Goal: Task Accomplishment & Management: Complete application form

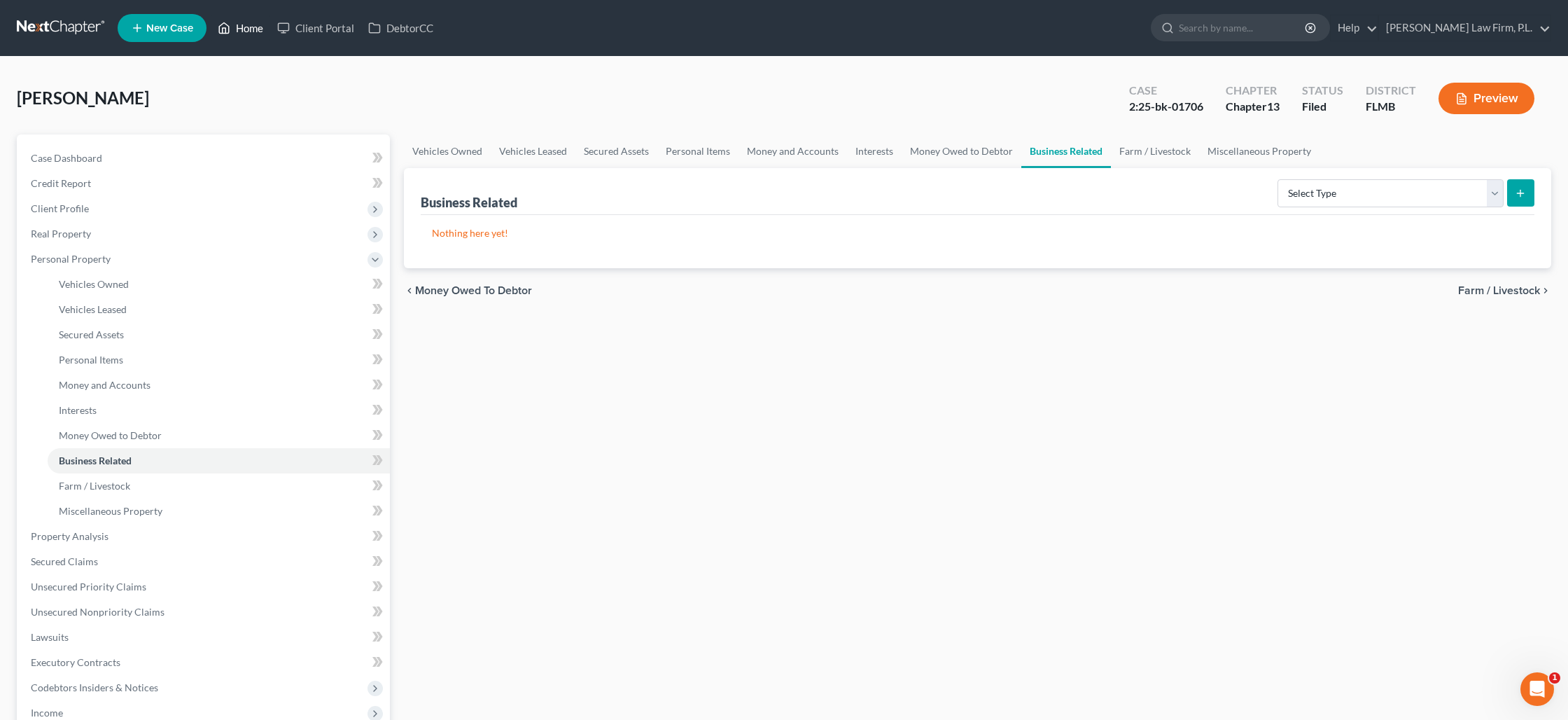
click at [246, 36] on link "Home" at bounding box center [240, 28] width 59 height 25
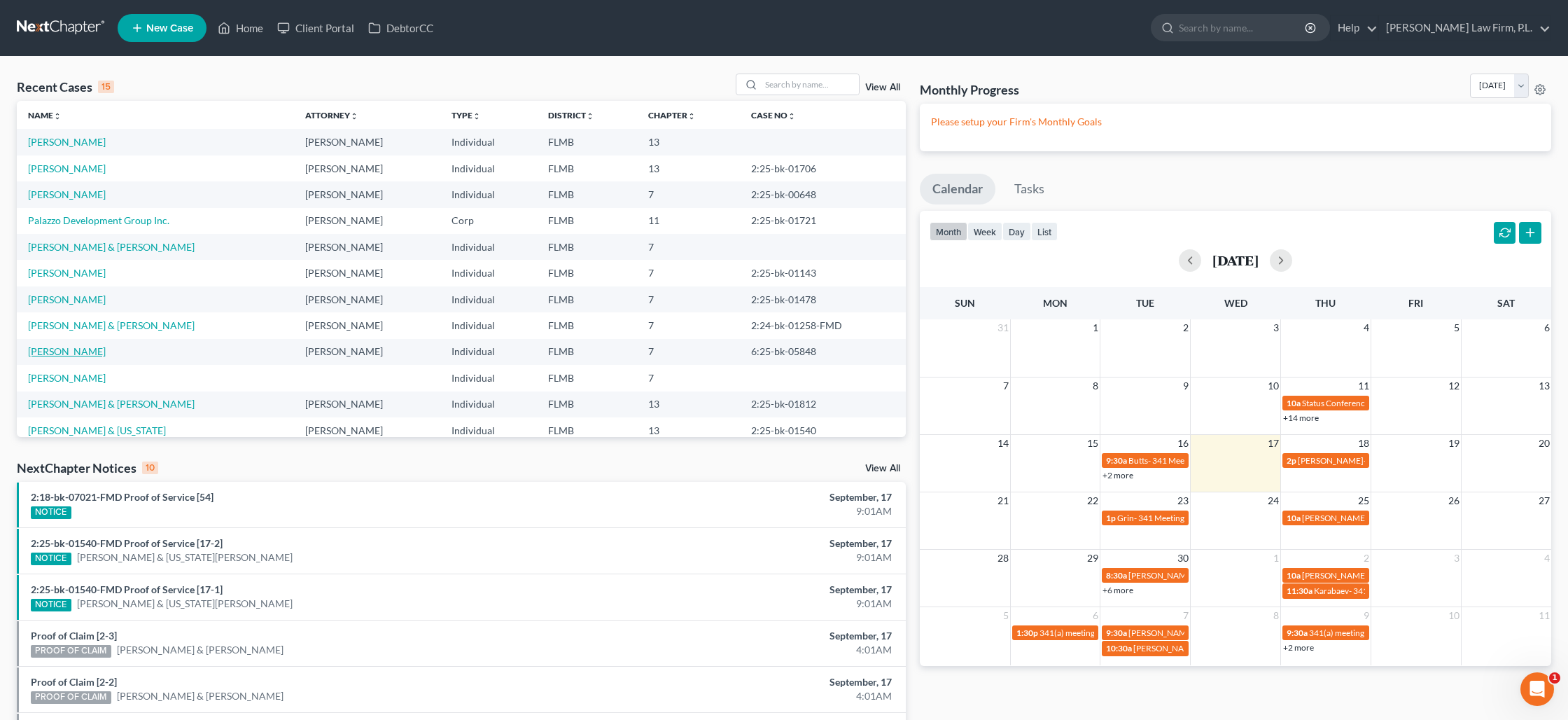
click at [81, 350] on link "[PERSON_NAME]" at bounding box center [66, 351] width 78 height 12
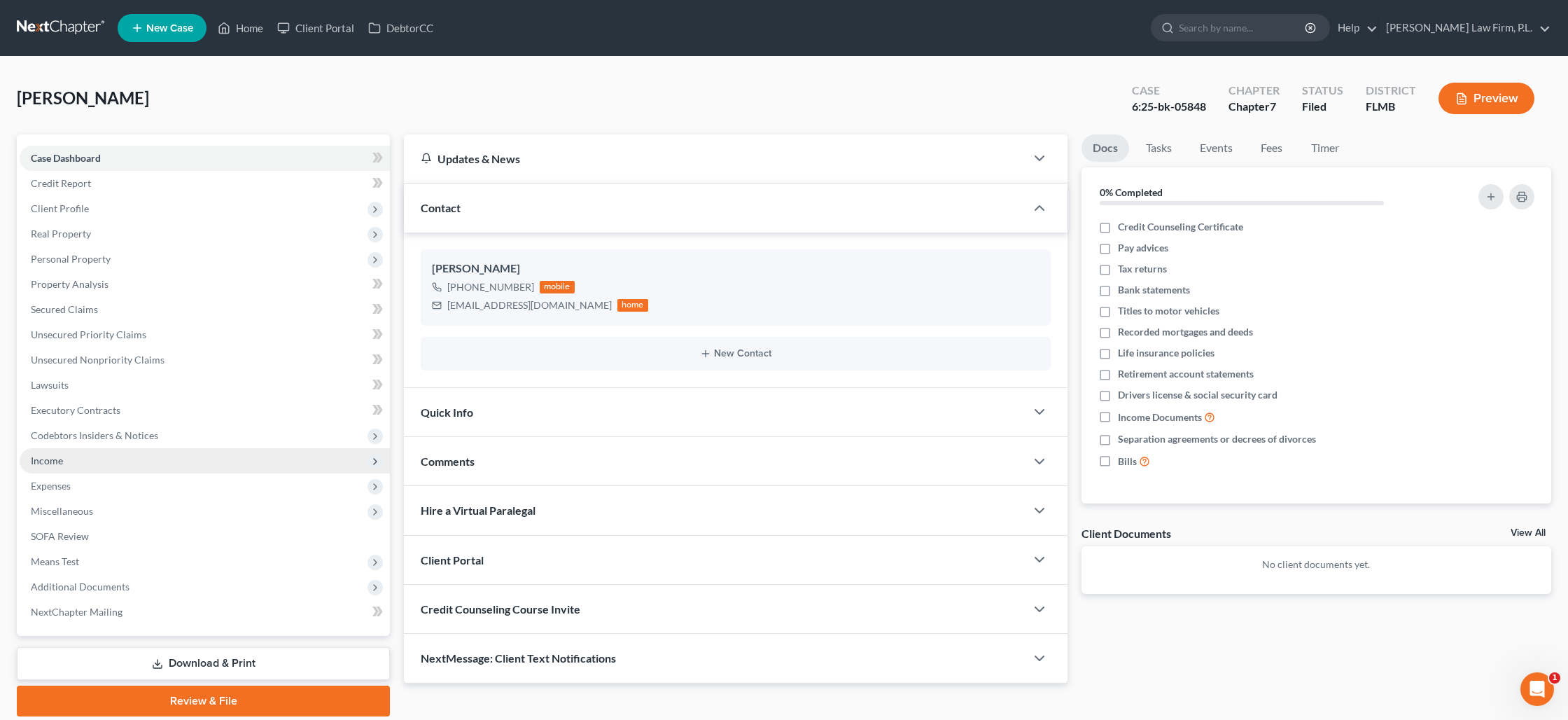
click at [64, 459] on span "Income" at bounding box center [204, 460] width 371 height 25
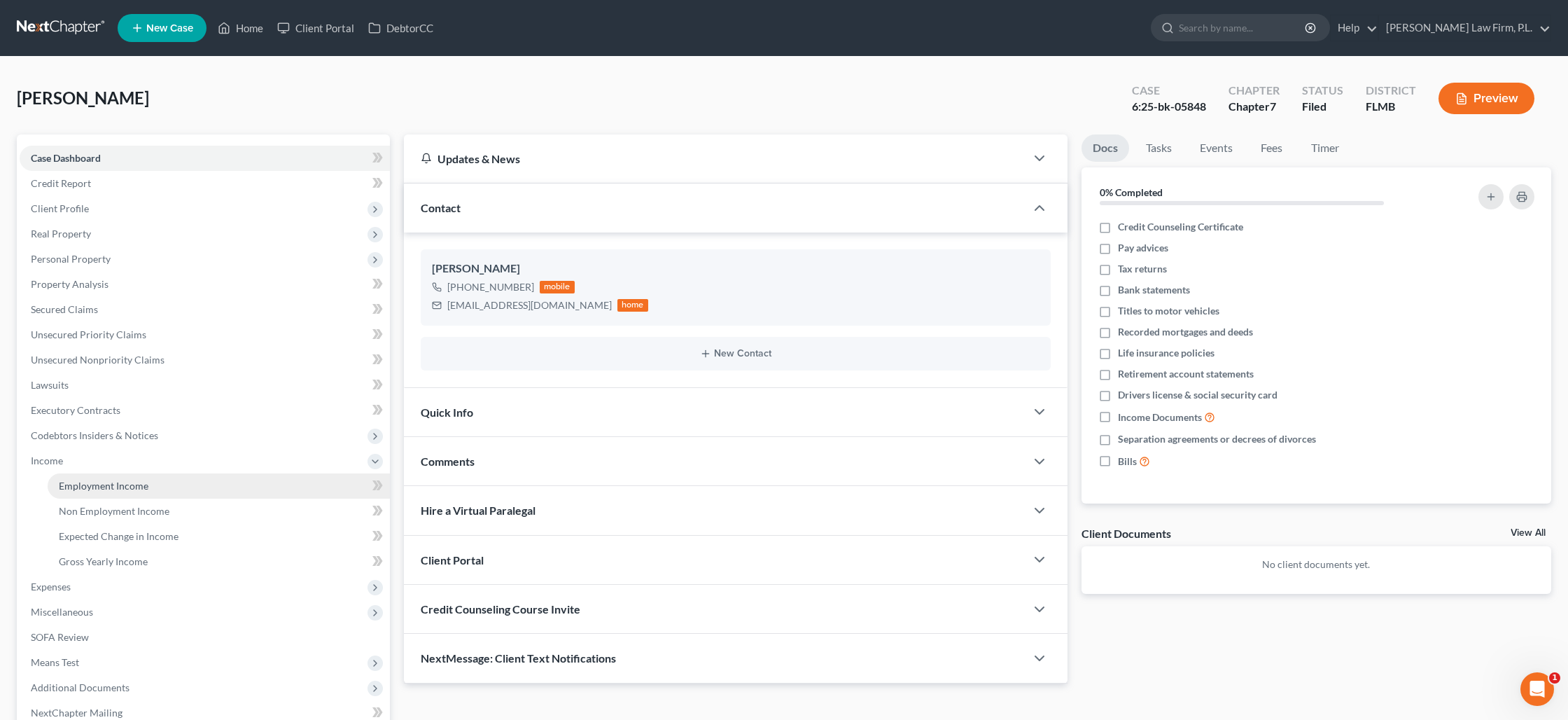
click at [83, 489] on span "Employment Income" at bounding box center [103, 486] width 89 height 12
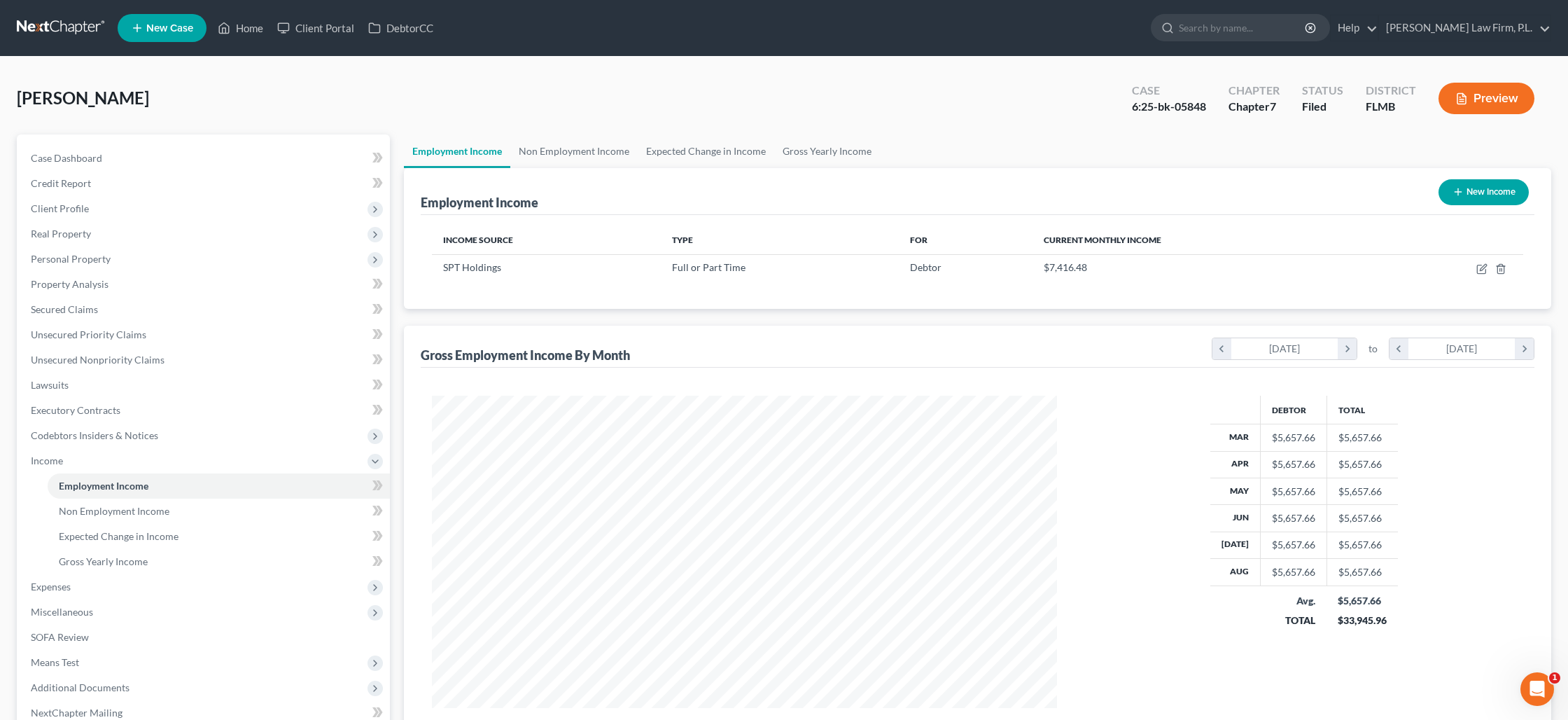
scroll to position [312, 653]
click at [1486, 268] on icon "button" at bounding box center [1482, 269] width 11 height 11
select select "0"
select select "9"
select select "2"
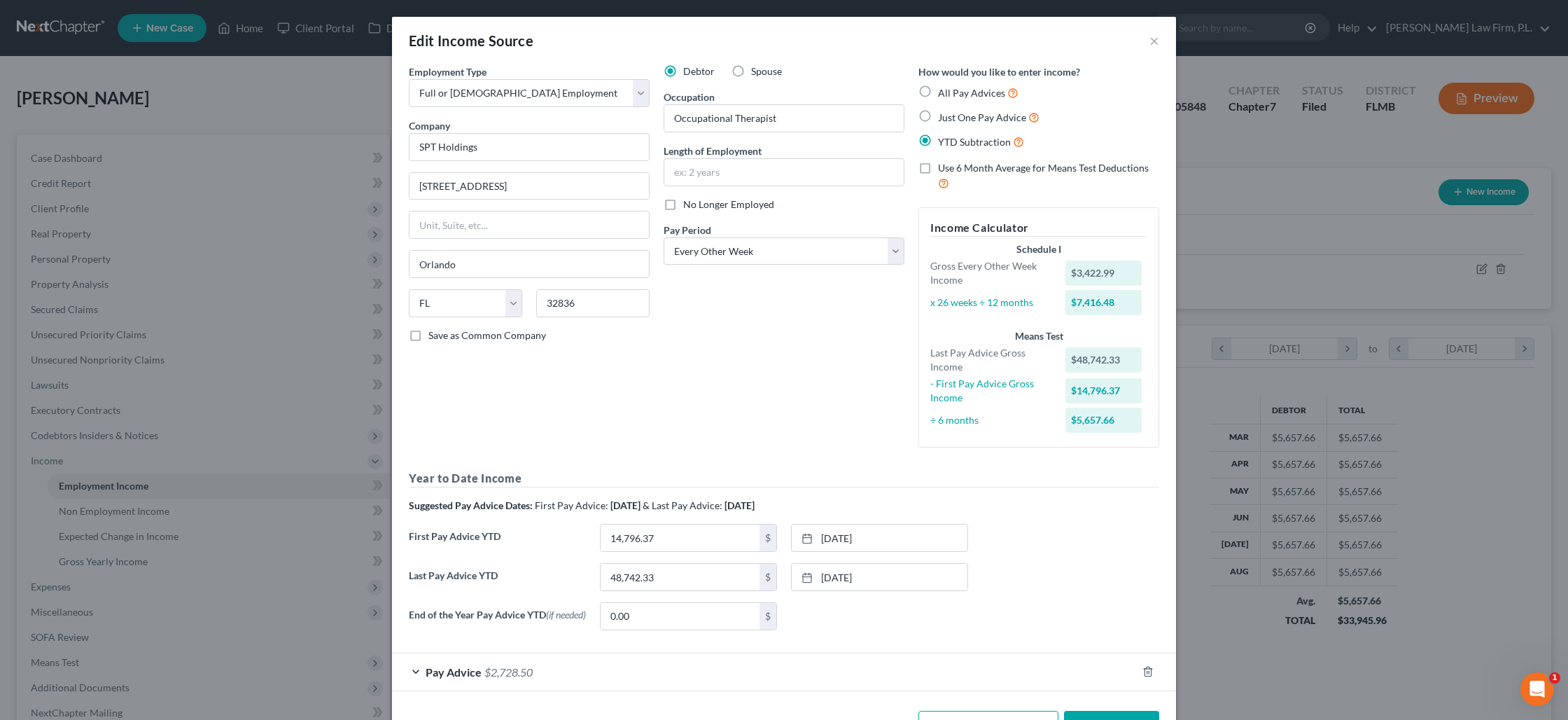
scroll to position [51, 0]
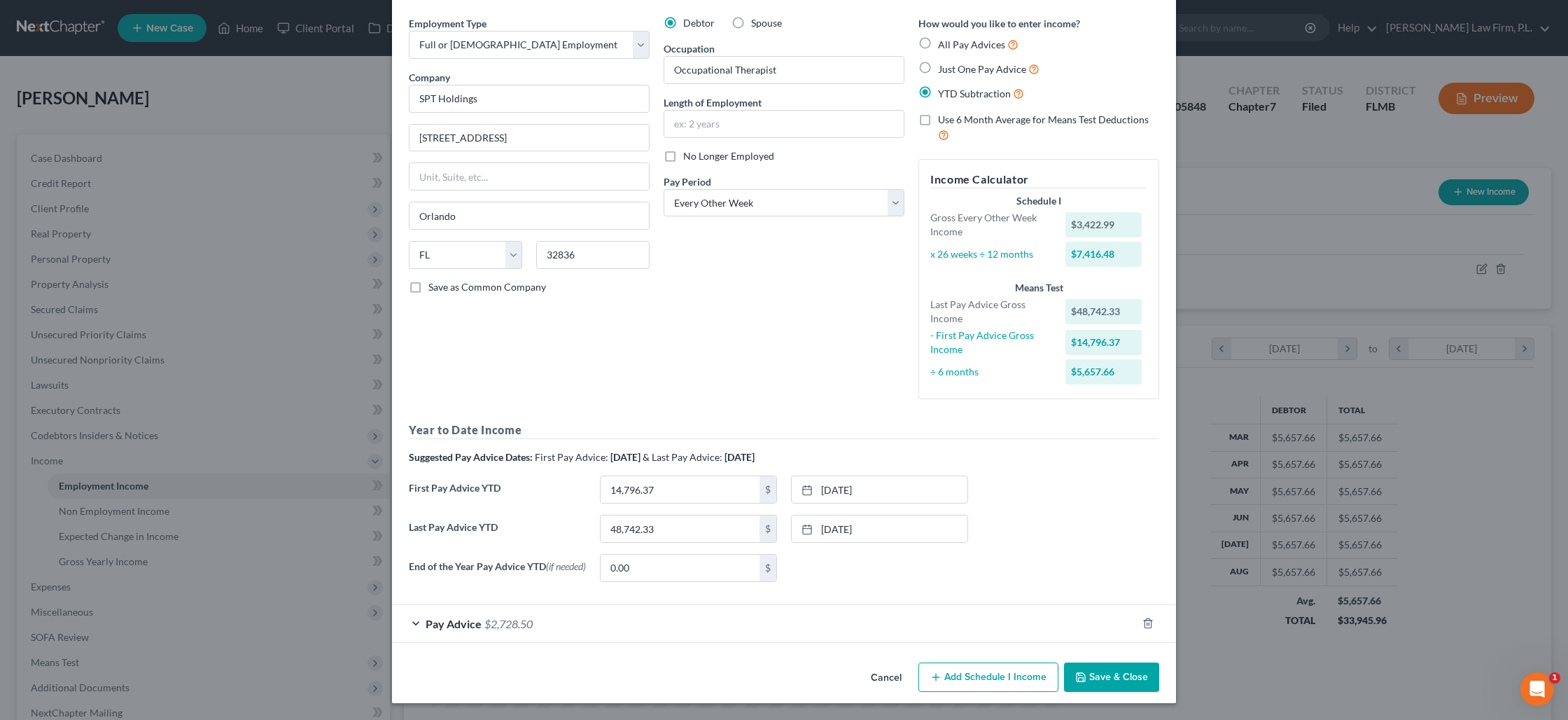
click at [1114, 679] on button "Save & Close" at bounding box center [1111, 676] width 95 height 29
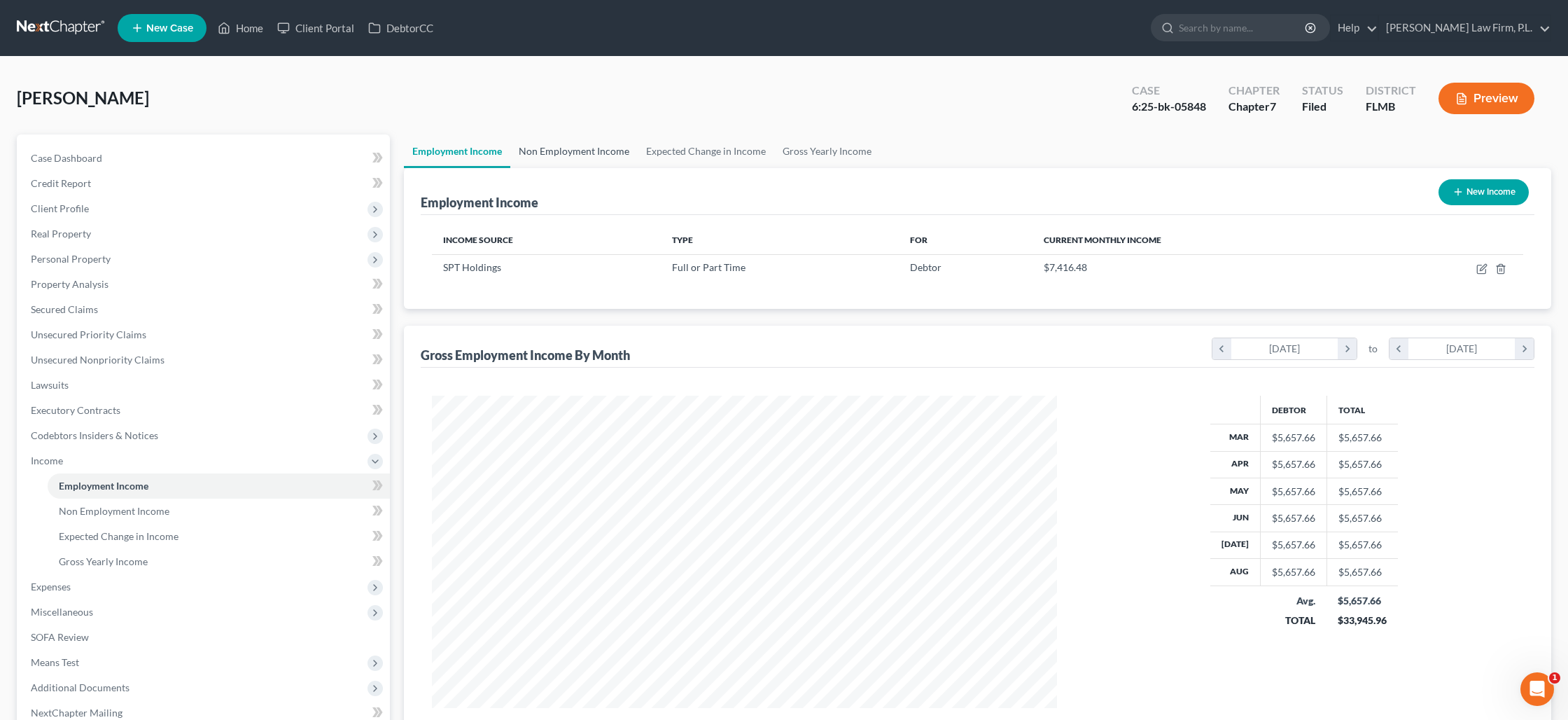
click at [543, 147] on link "Non Employment Income" at bounding box center [574, 151] width 127 height 34
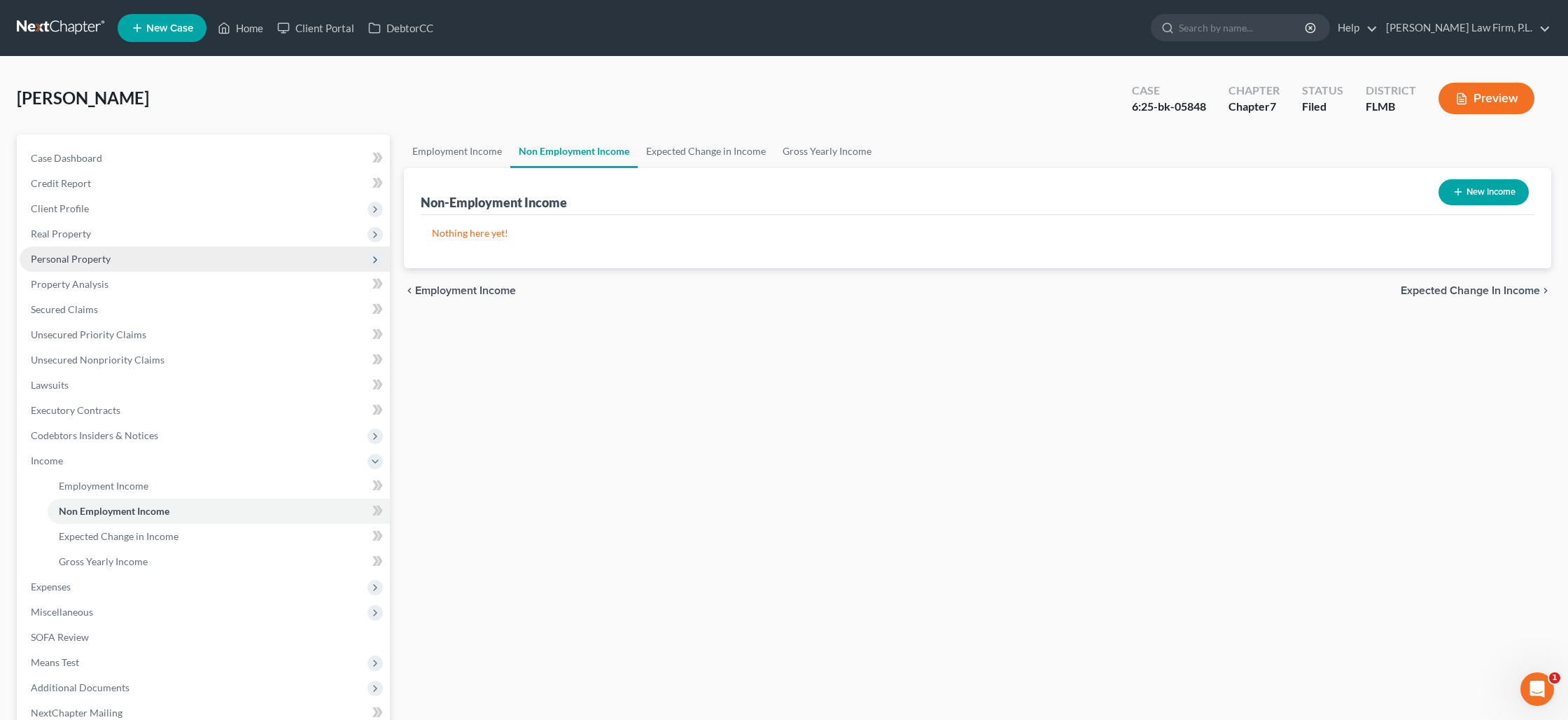
click at [94, 254] on span "Personal Property" at bounding box center [71, 259] width 80 height 12
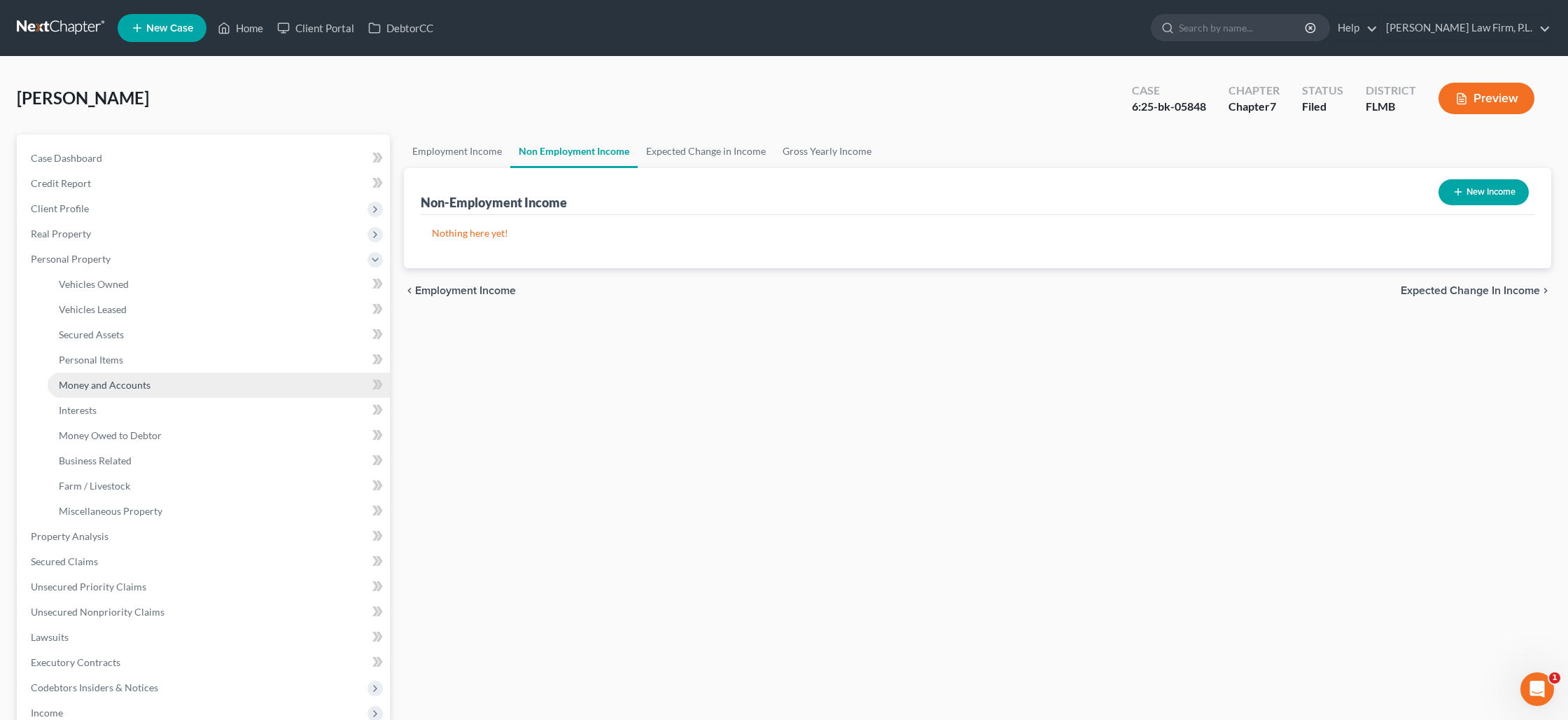
click at [107, 379] on span "Money and Accounts" at bounding box center [104, 384] width 91 height 12
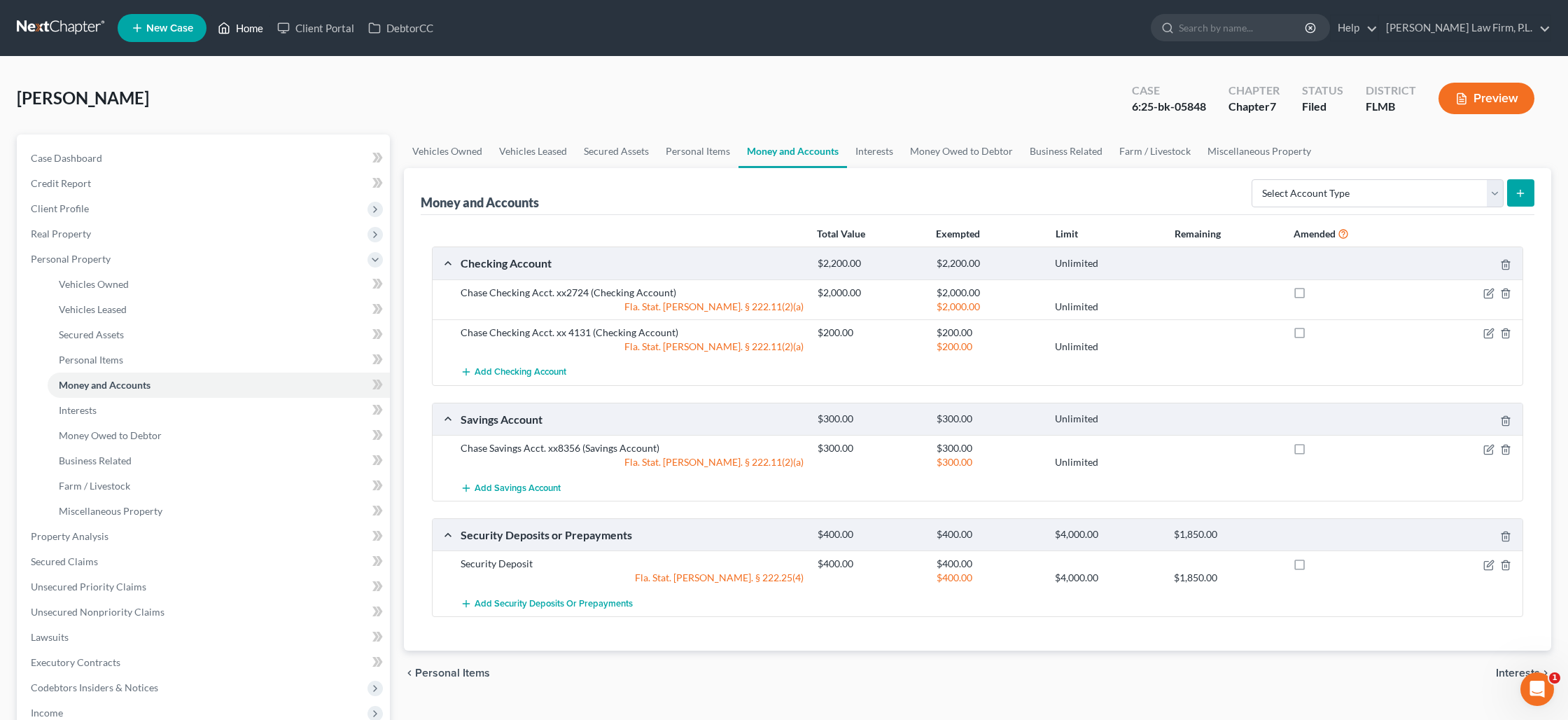
click at [252, 29] on link "Home" at bounding box center [240, 28] width 59 height 25
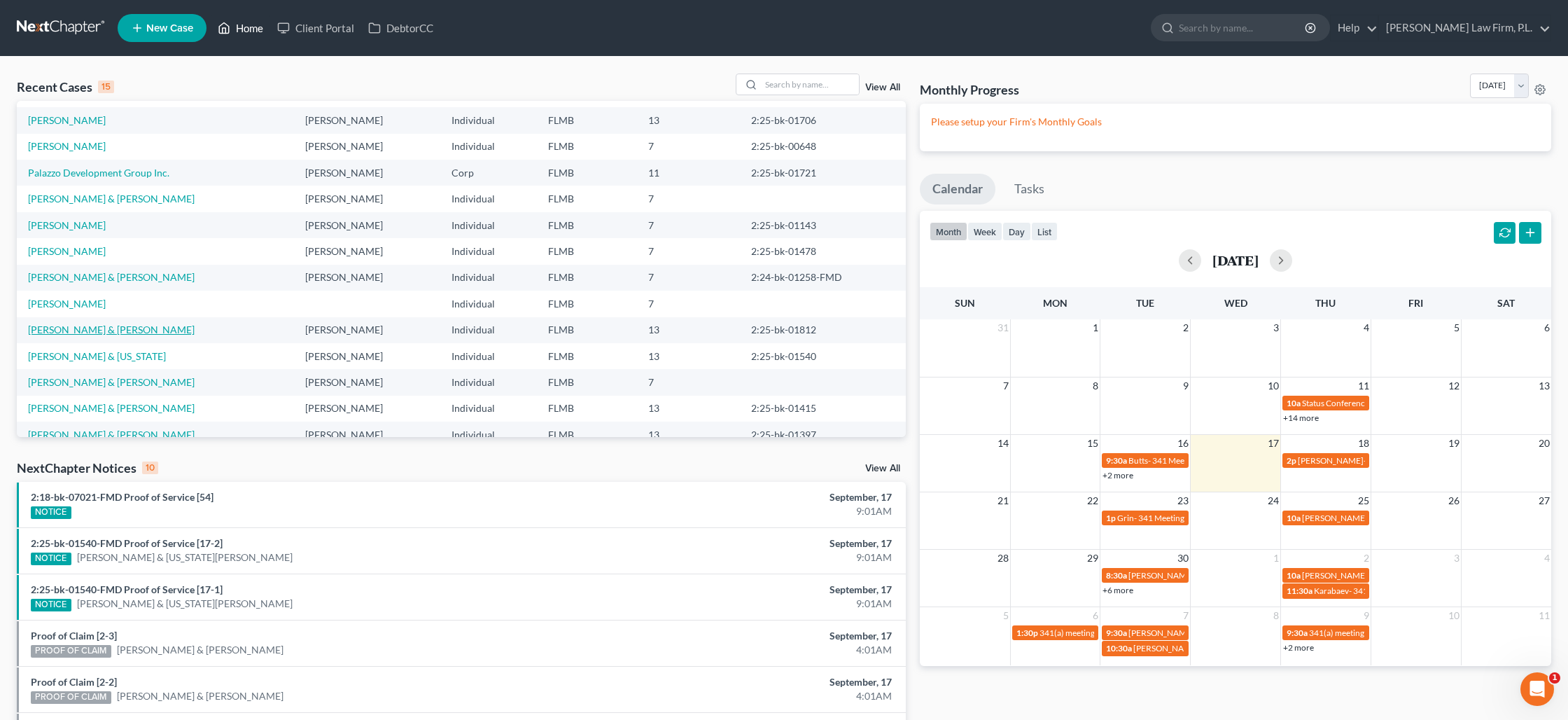
scroll to position [96, 0]
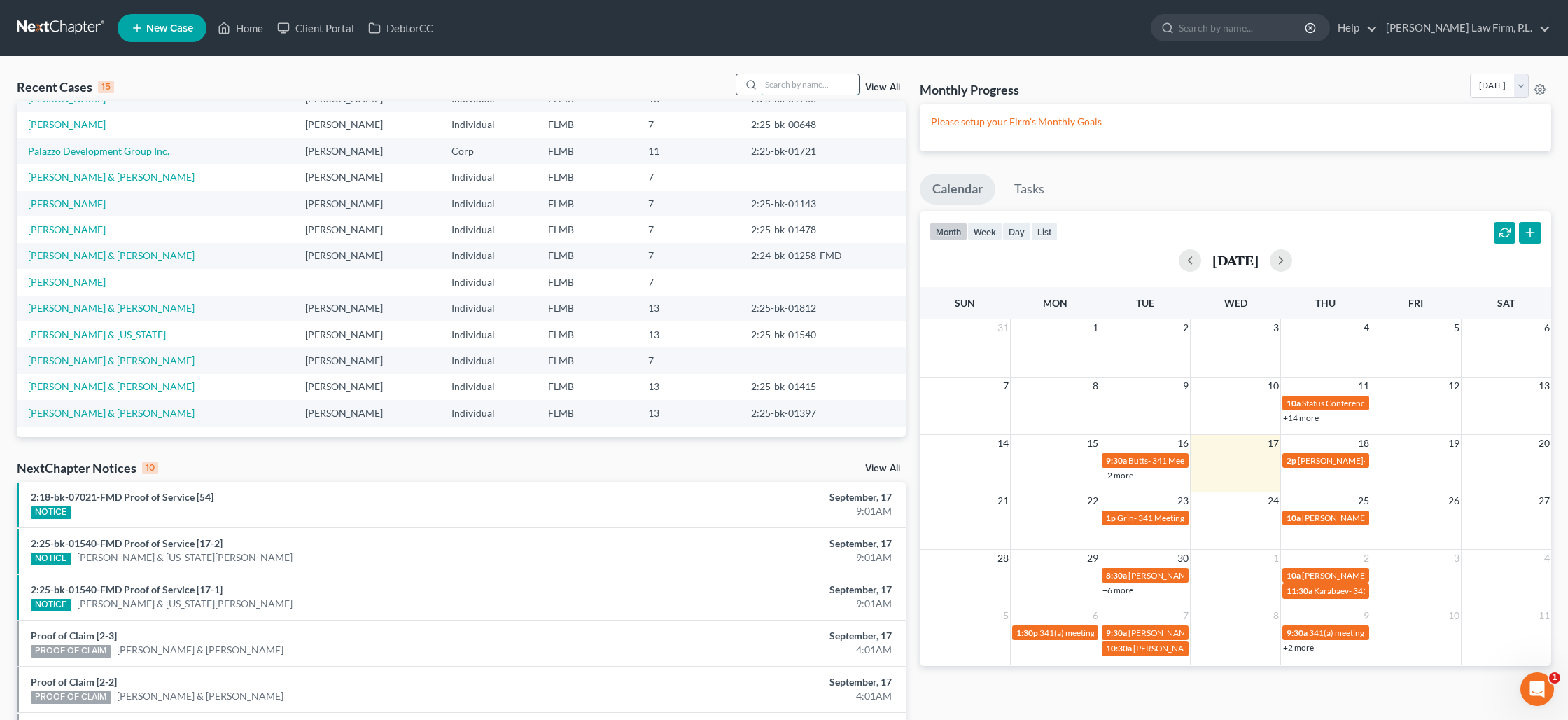
click at [821, 88] on input "search" at bounding box center [810, 84] width 98 height 20
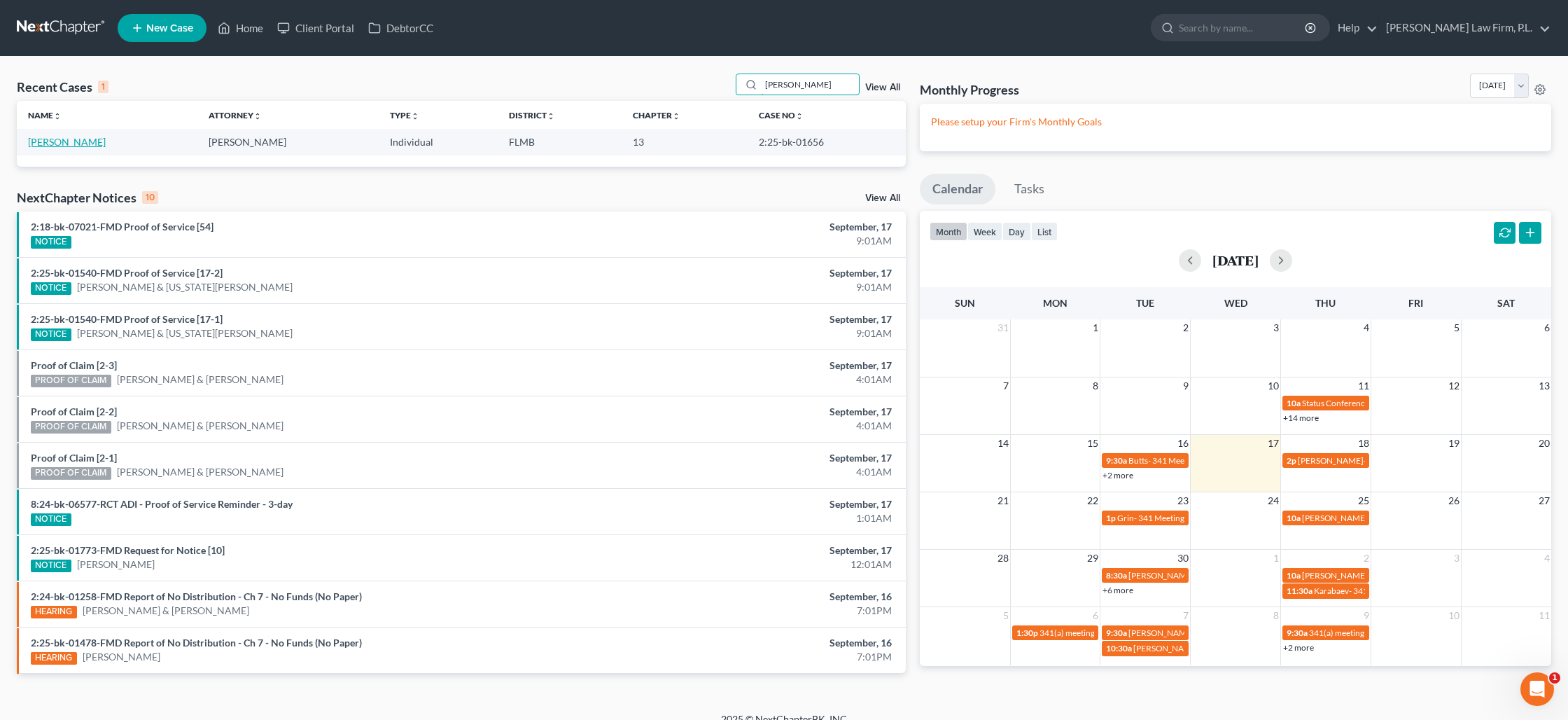
type input "[PERSON_NAME]"
click at [74, 142] on link "[PERSON_NAME]" at bounding box center [66, 141] width 78 height 12
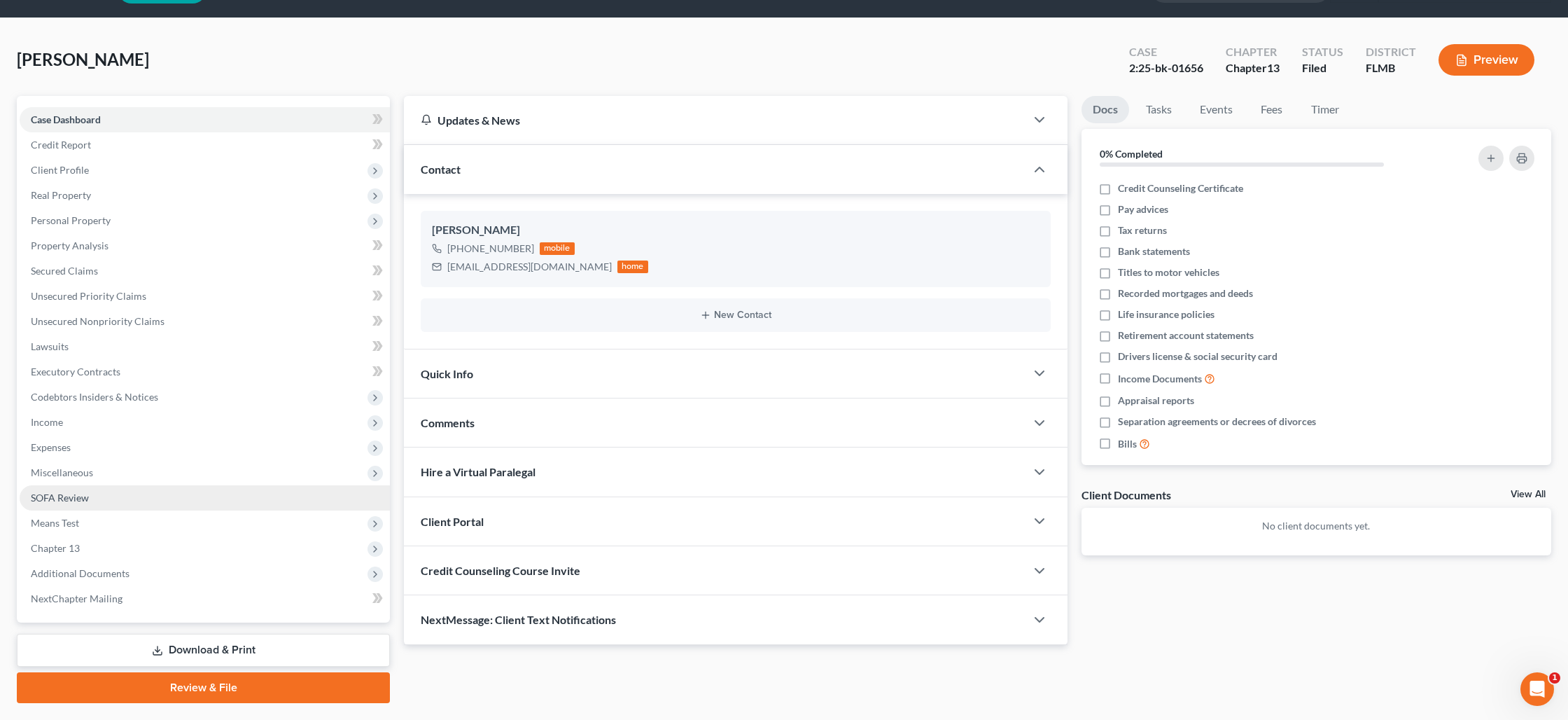
scroll to position [41, 0]
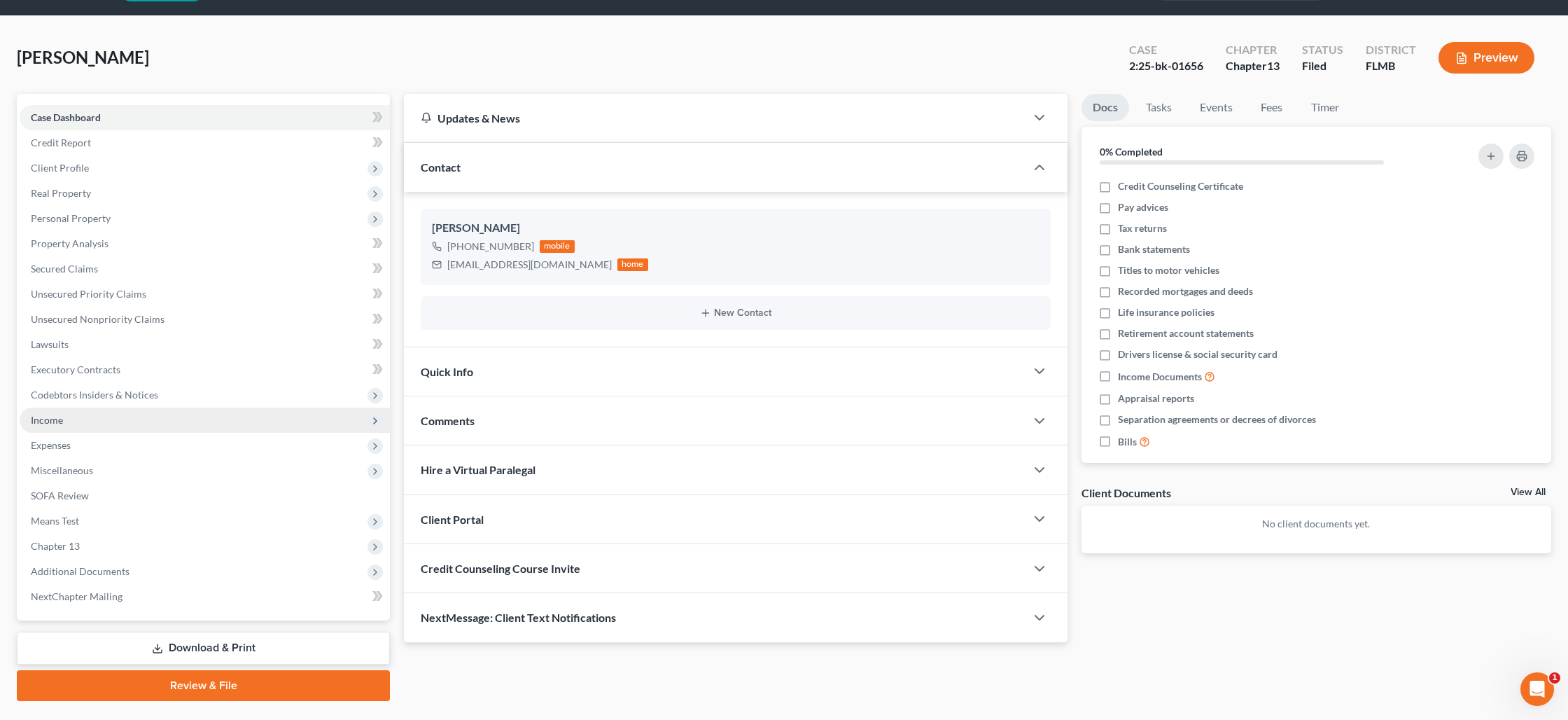
click at [75, 412] on span "Income" at bounding box center [204, 420] width 371 height 25
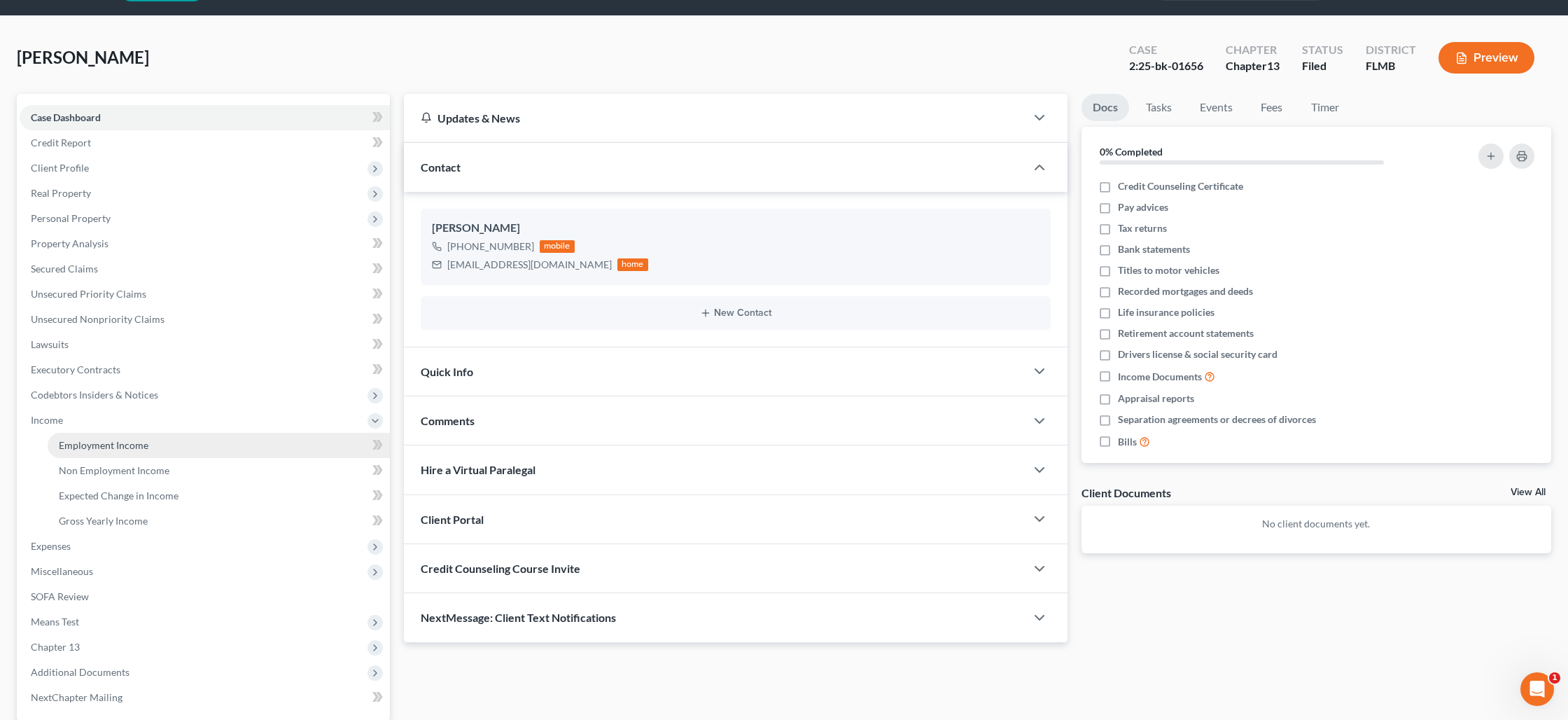
click at [104, 452] on link "Employment Income" at bounding box center [218, 445] width 342 height 25
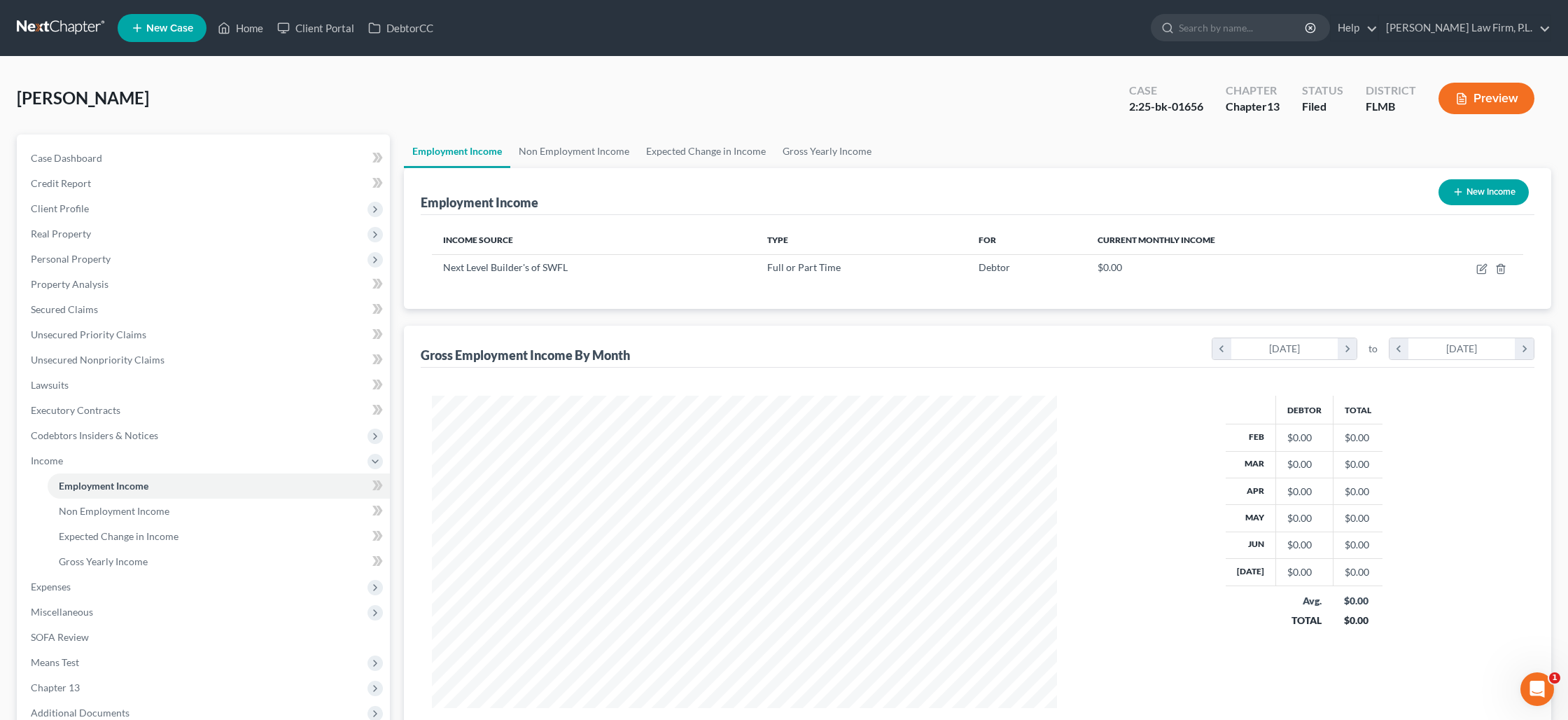
scroll to position [312, 653]
click at [587, 152] on link "Non Employment Income" at bounding box center [574, 151] width 127 height 34
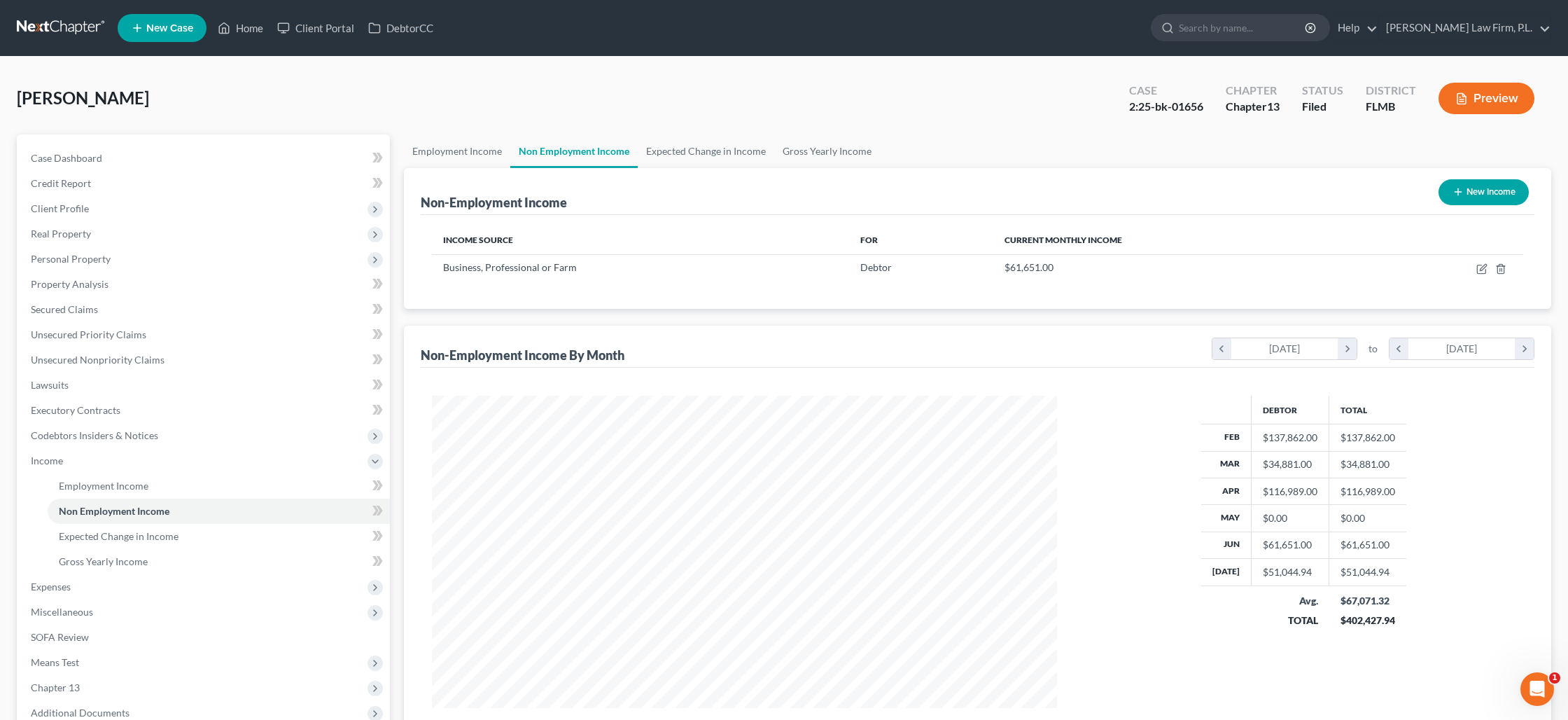
scroll to position [312, 653]
click at [782, 151] on link "Gross Yearly Income" at bounding box center [827, 151] width 106 height 34
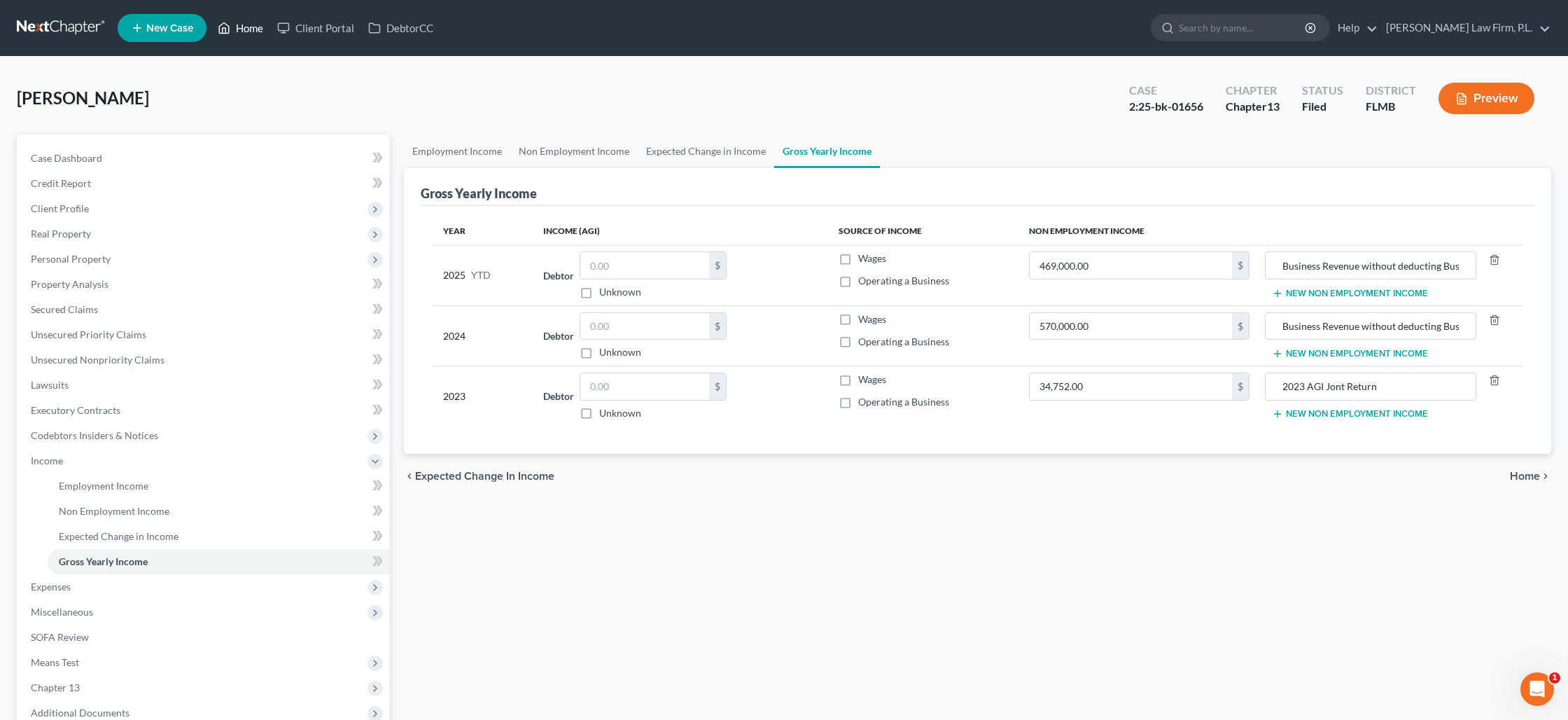
click at [247, 30] on link "Home" at bounding box center [240, 28] width 59 height 25
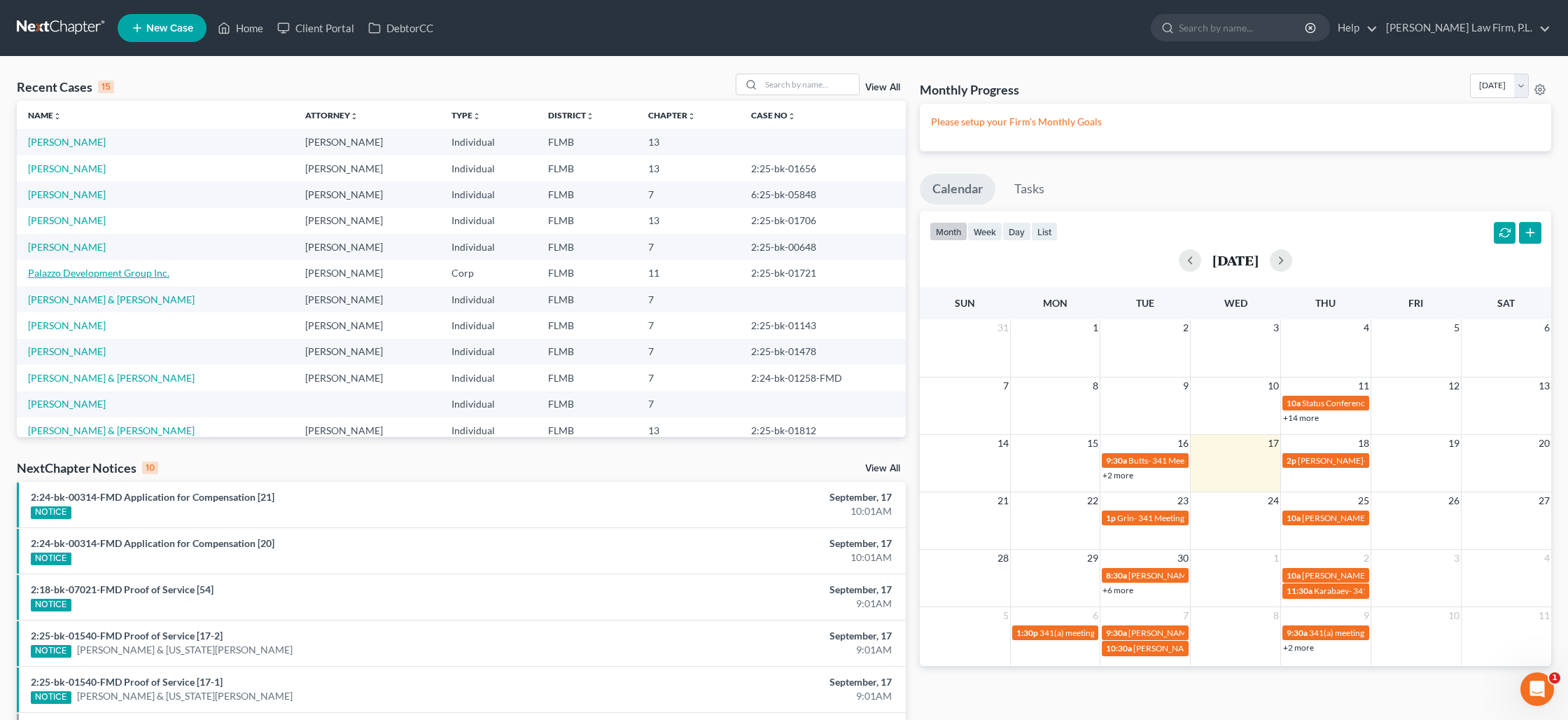
click at [59, 270] on link "Palazzo Development Group Inc." at bounding box center [99, 273] width 141 height 12
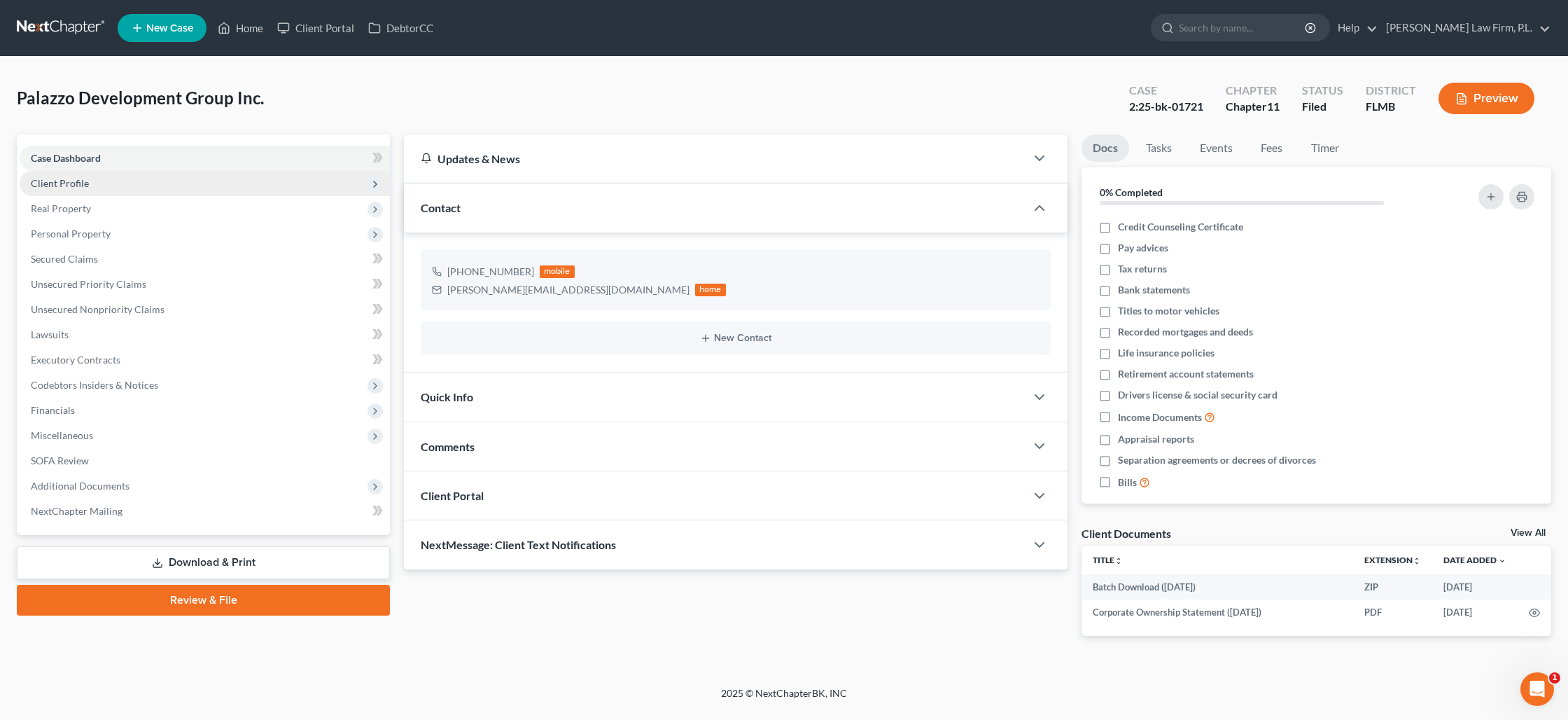
click at [122, 180] on span "Client Profile" at bounding box center [204, 183] width 371 height 25
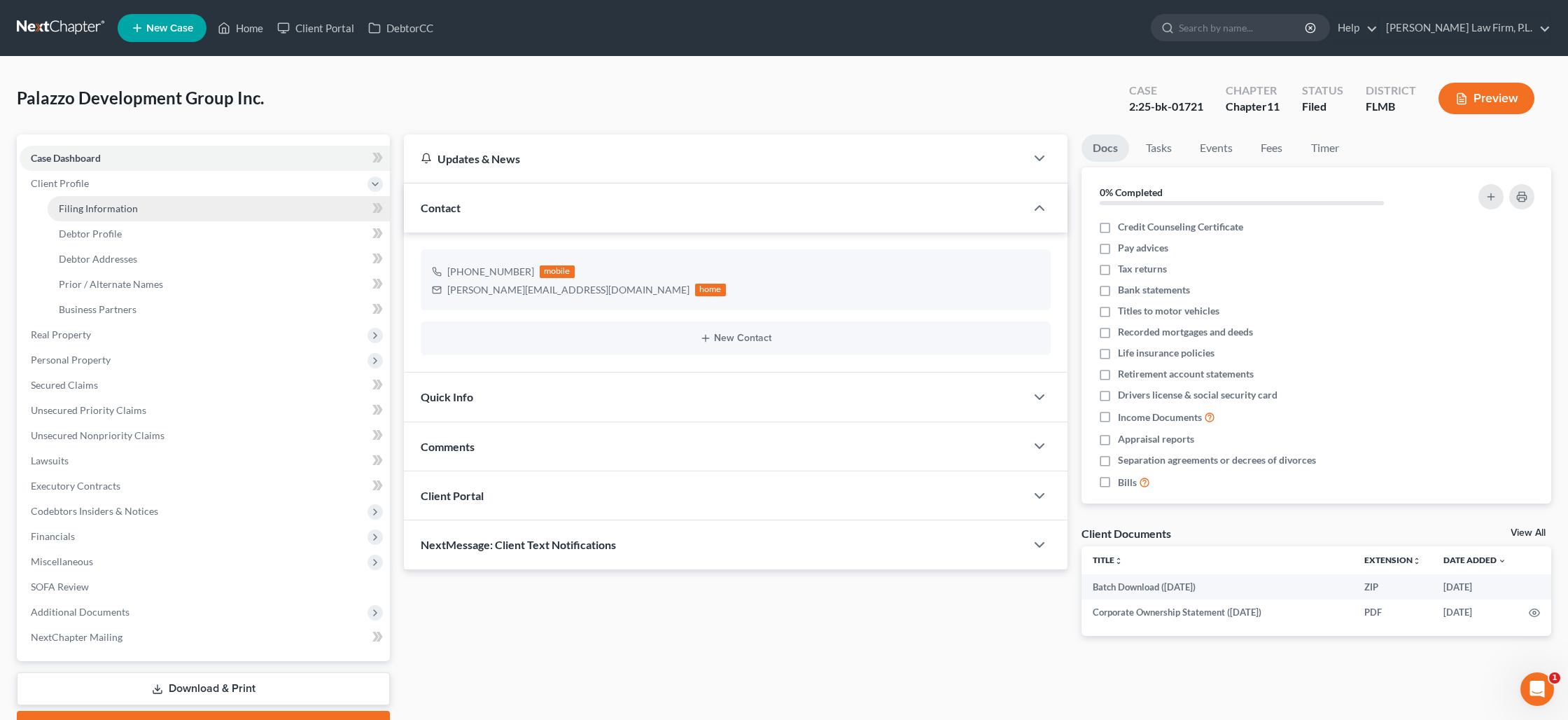
click at [123, 204] on span "Filing Information" at bounding box center [98, 208] width 79 height 12
select select "3"
select select "1"
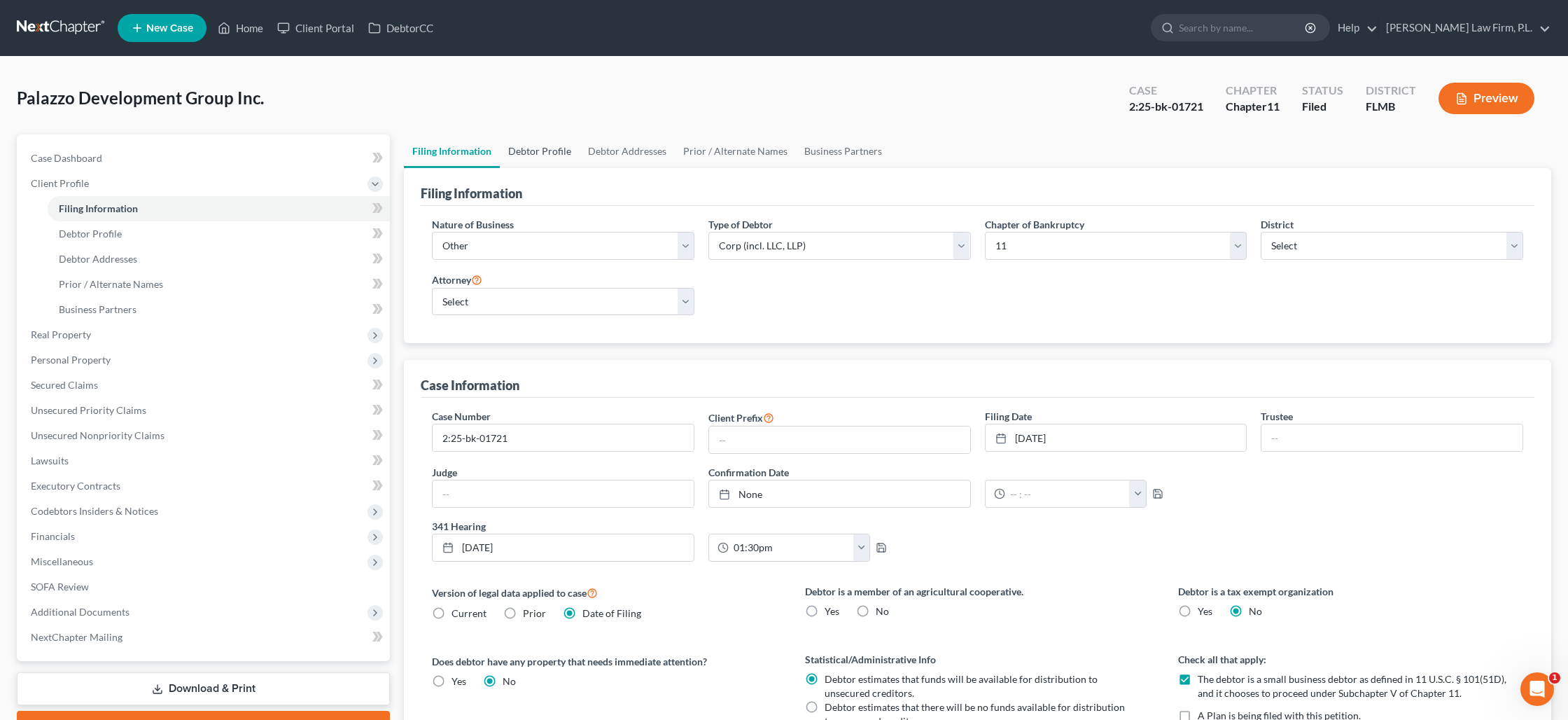
click at [533, 157] on link "Debtor Profile" at bounding box center [540, 151] width 80 height 34
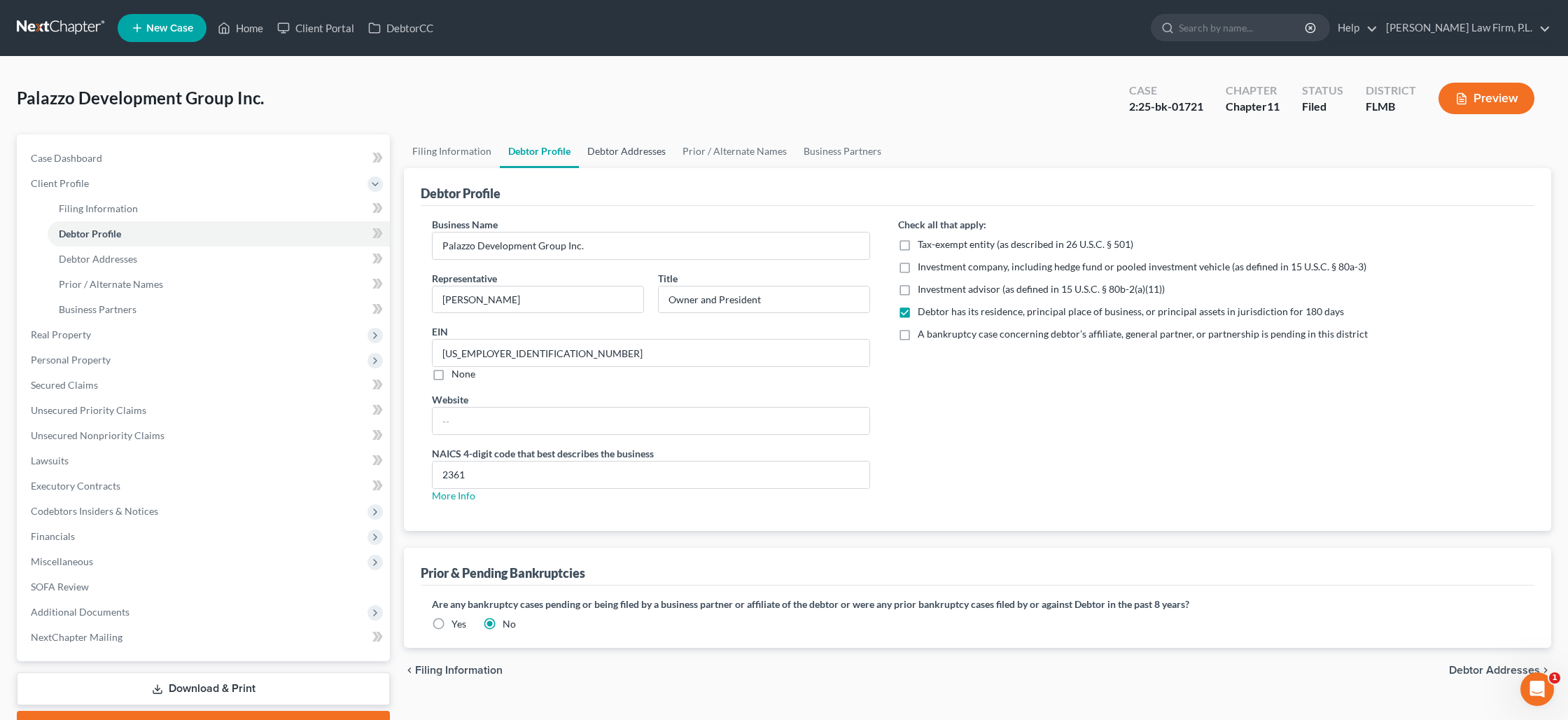
click at [642, 156] on link "Debtor Addresses" at bounding box center [626, 151] width 95 height 34
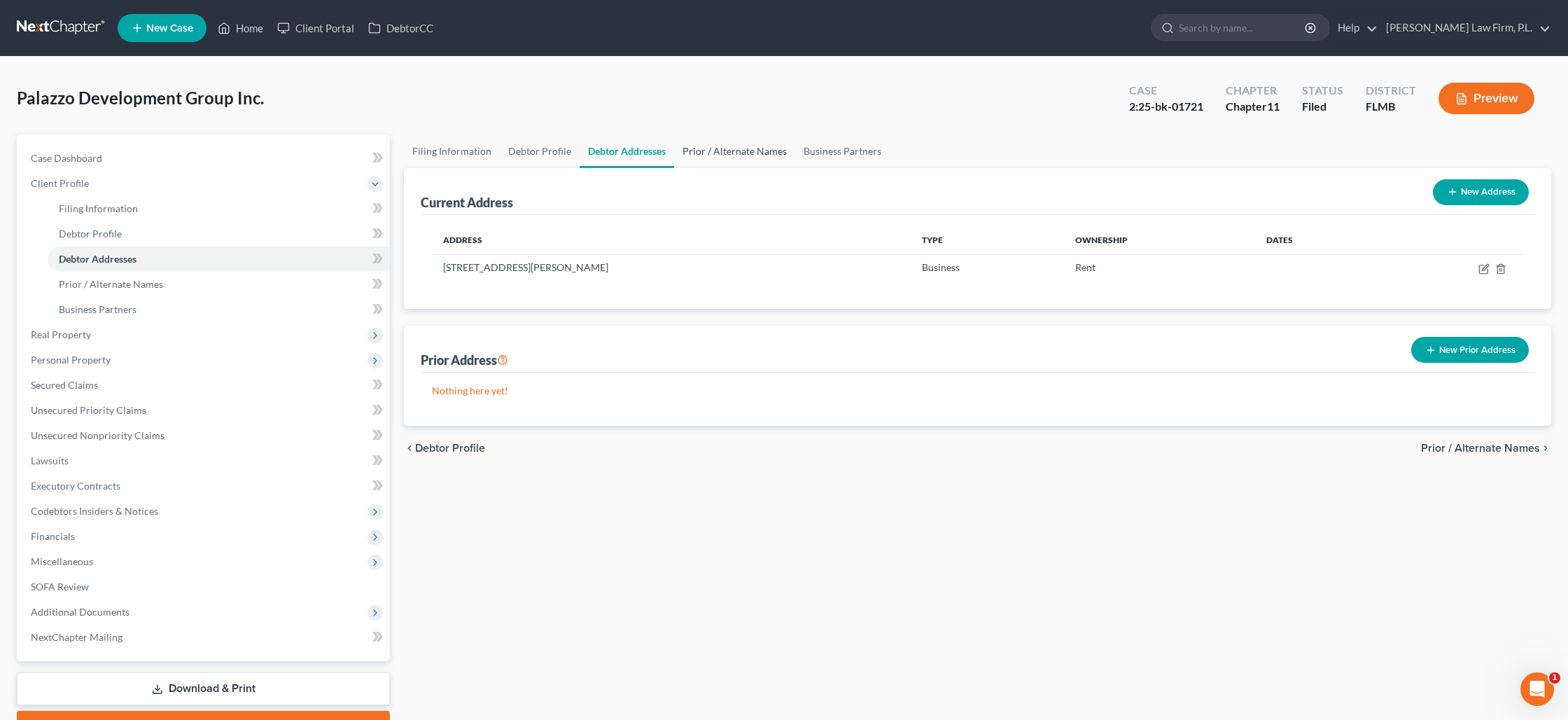
click at [702, 154] on link "Prior / Alternate Names" at bounding box center [735, 151] width 121 height 34
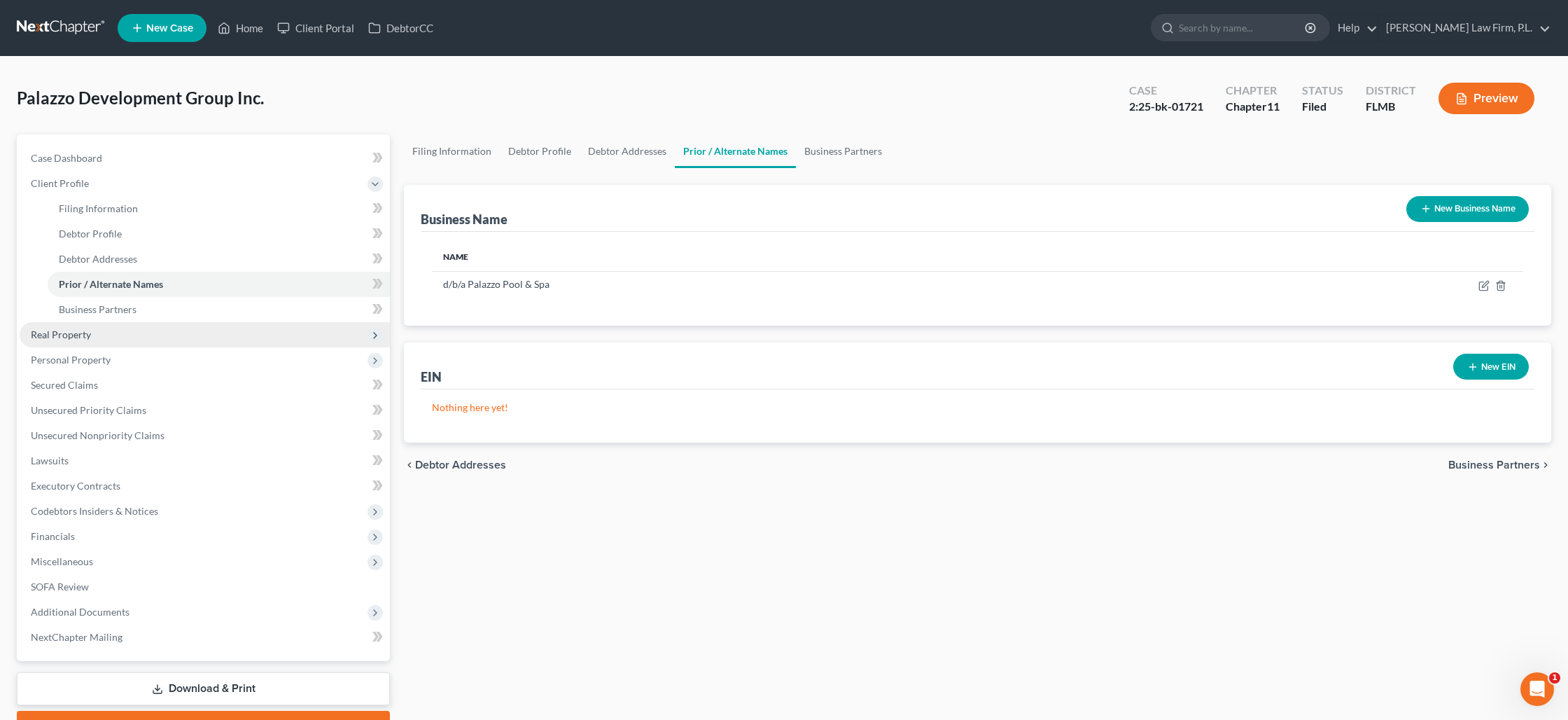
click at [101, 328] on span "Real Property" at bounding box center [204, 334] width 371 height 25
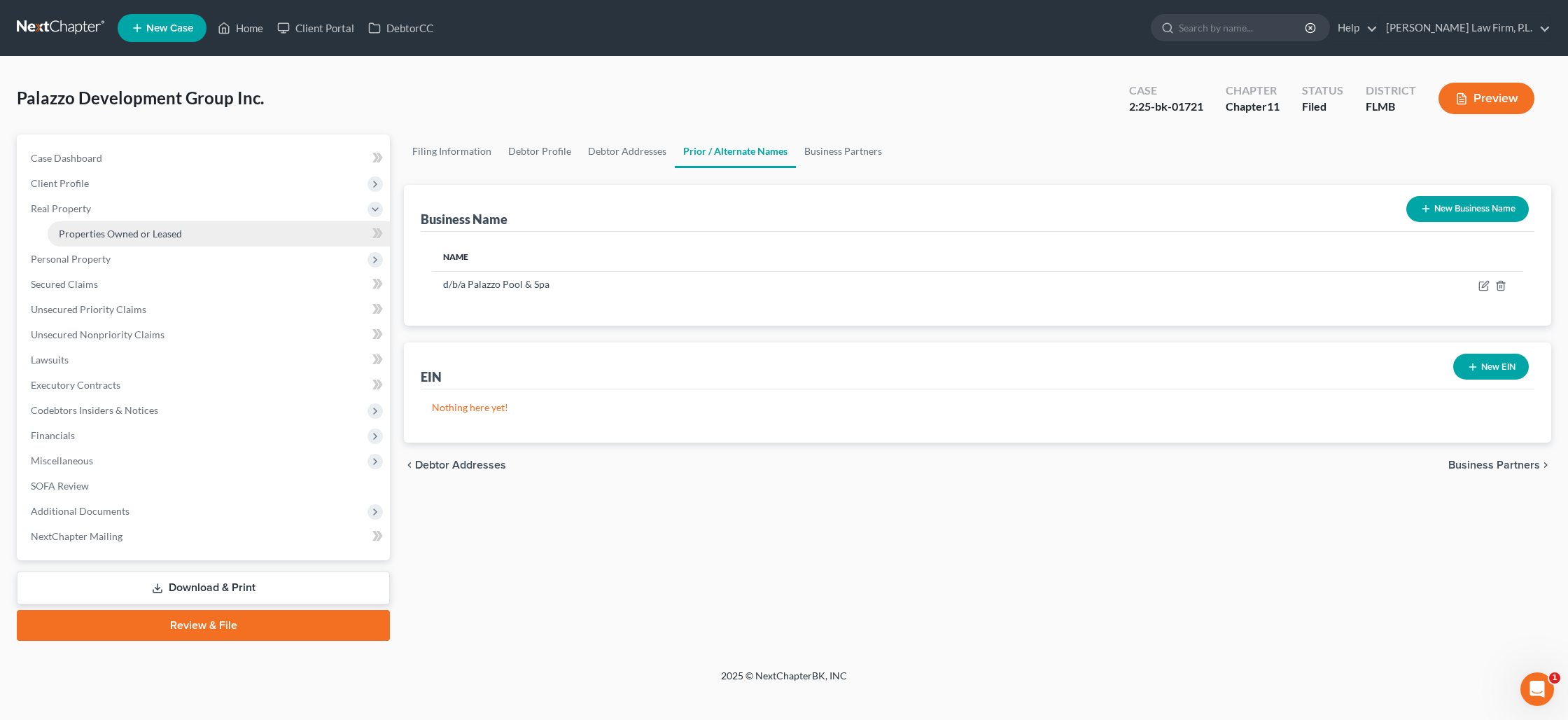
click at [111, 234] on span "Properties Owned or Leased" at bounding box center [120, 234] width 124 height 12
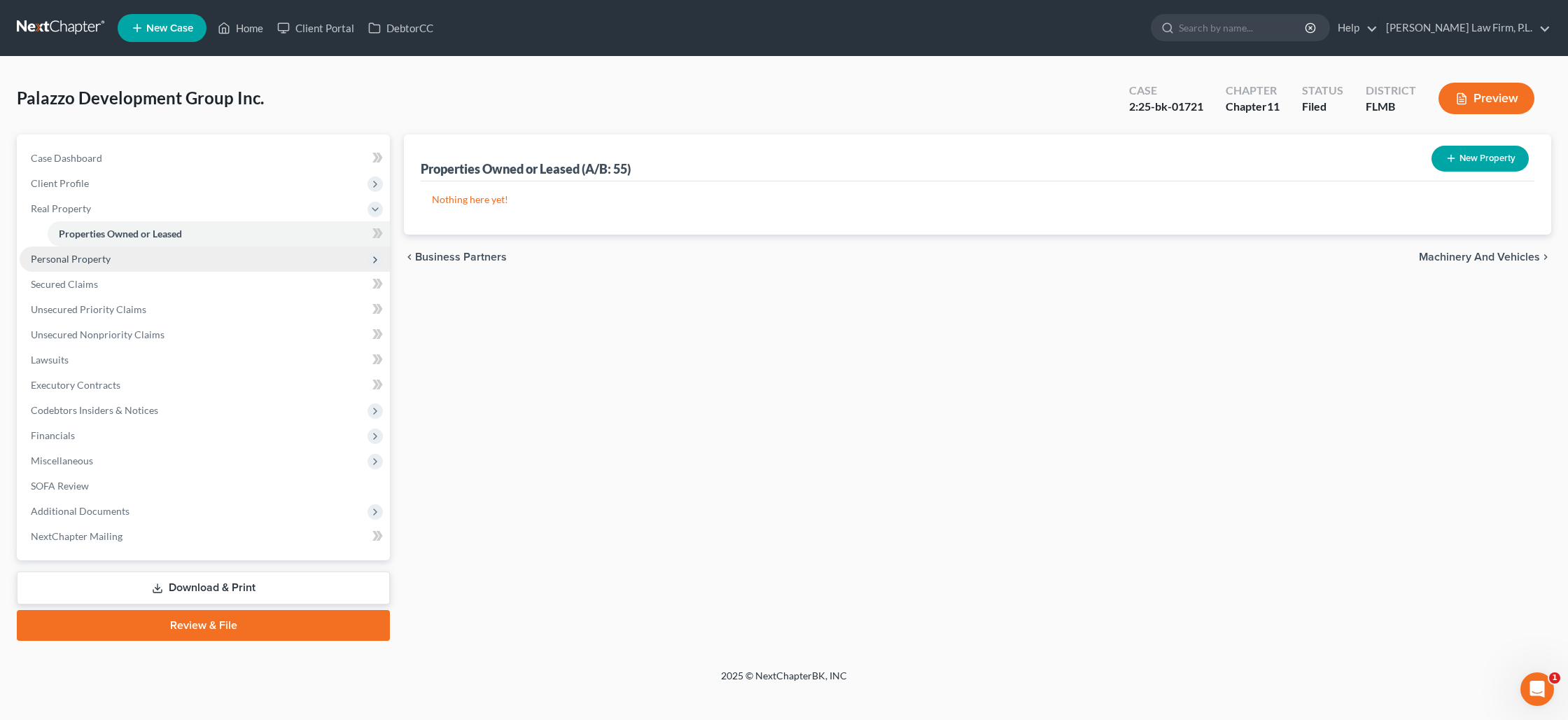
click at [106, 262] on span "Personal Property" at bounding box center [71, 259] width 80 height 12
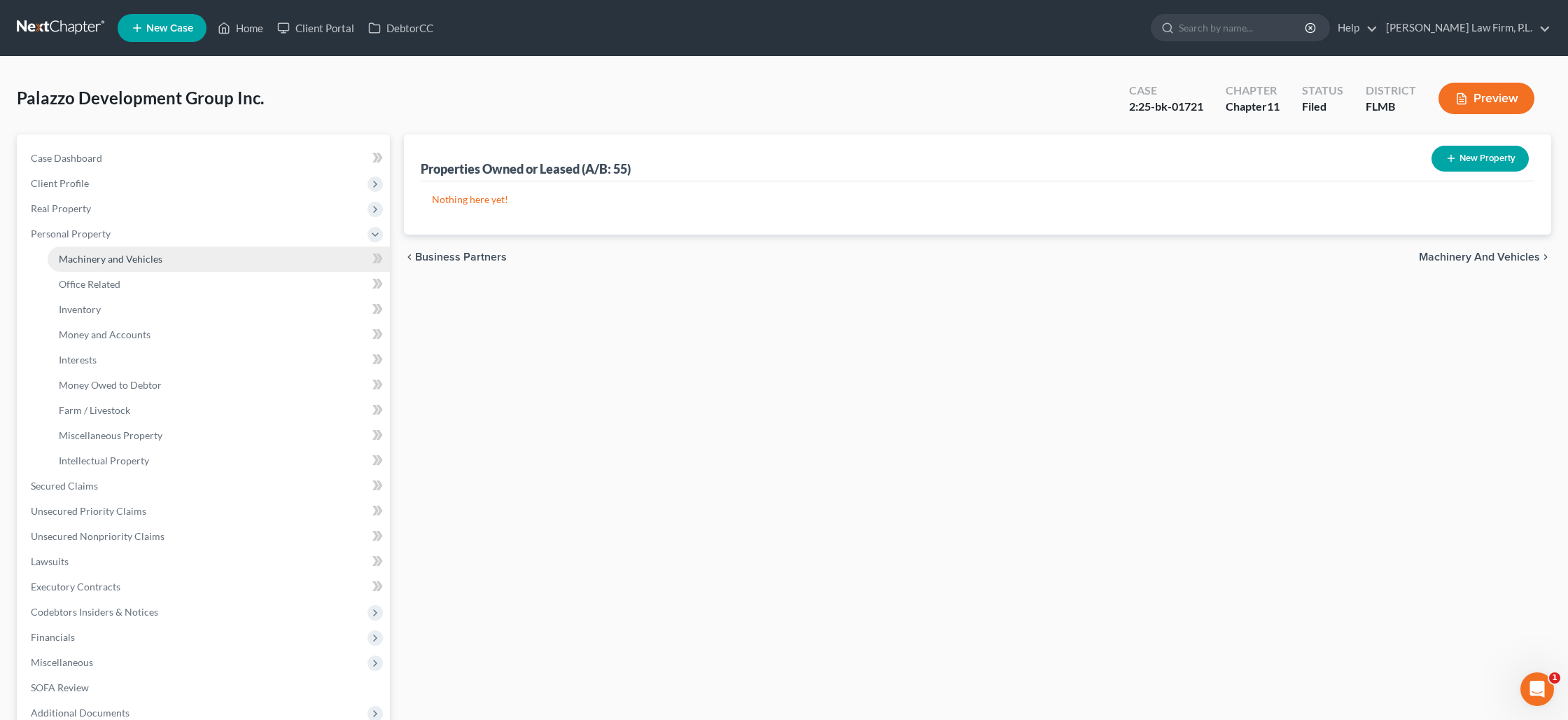
click at [123, 264] on link "Machinery and Vehicles" at bounding box center [218, 259] width 342 height 25
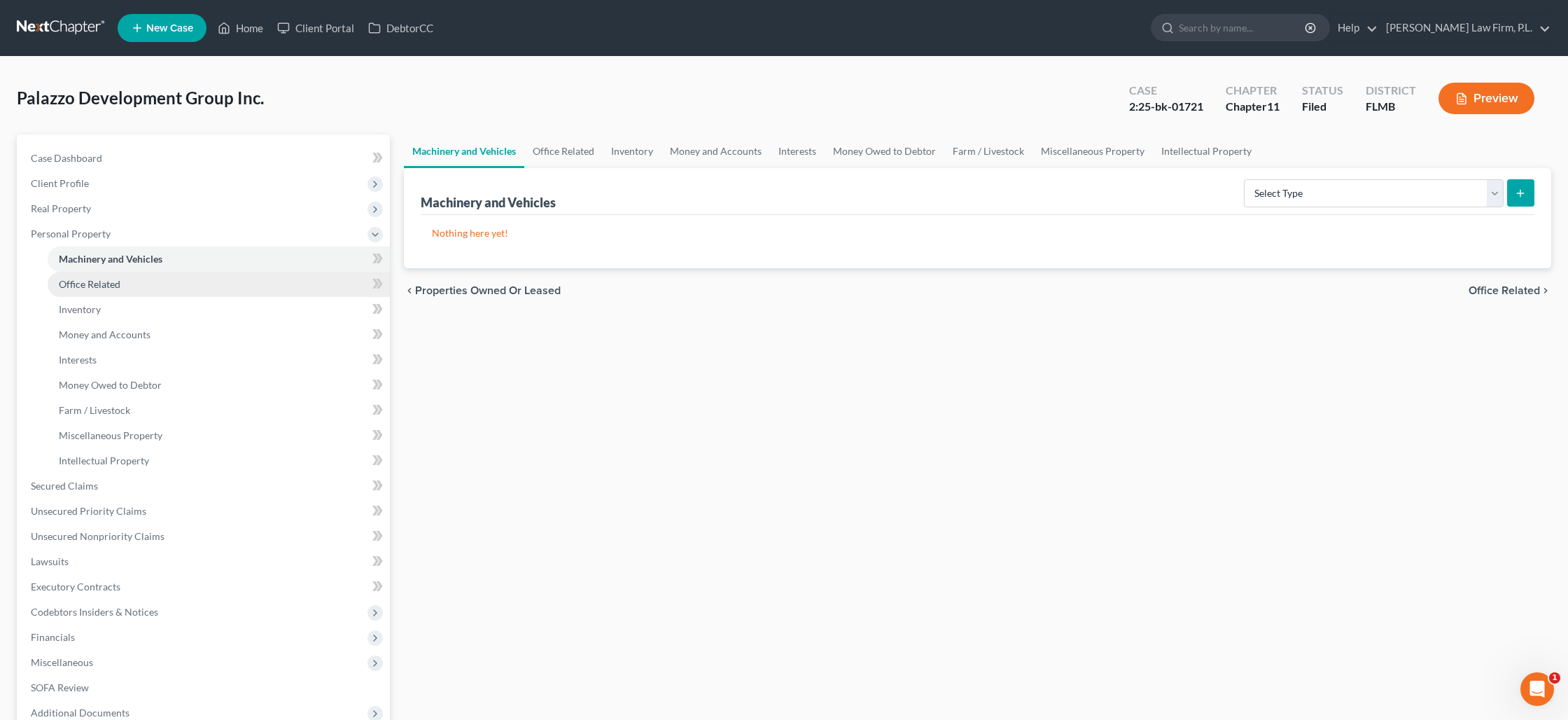
click at [111, 282] on span "Office Related" at bounding box center [89, 284] width 61 height 12
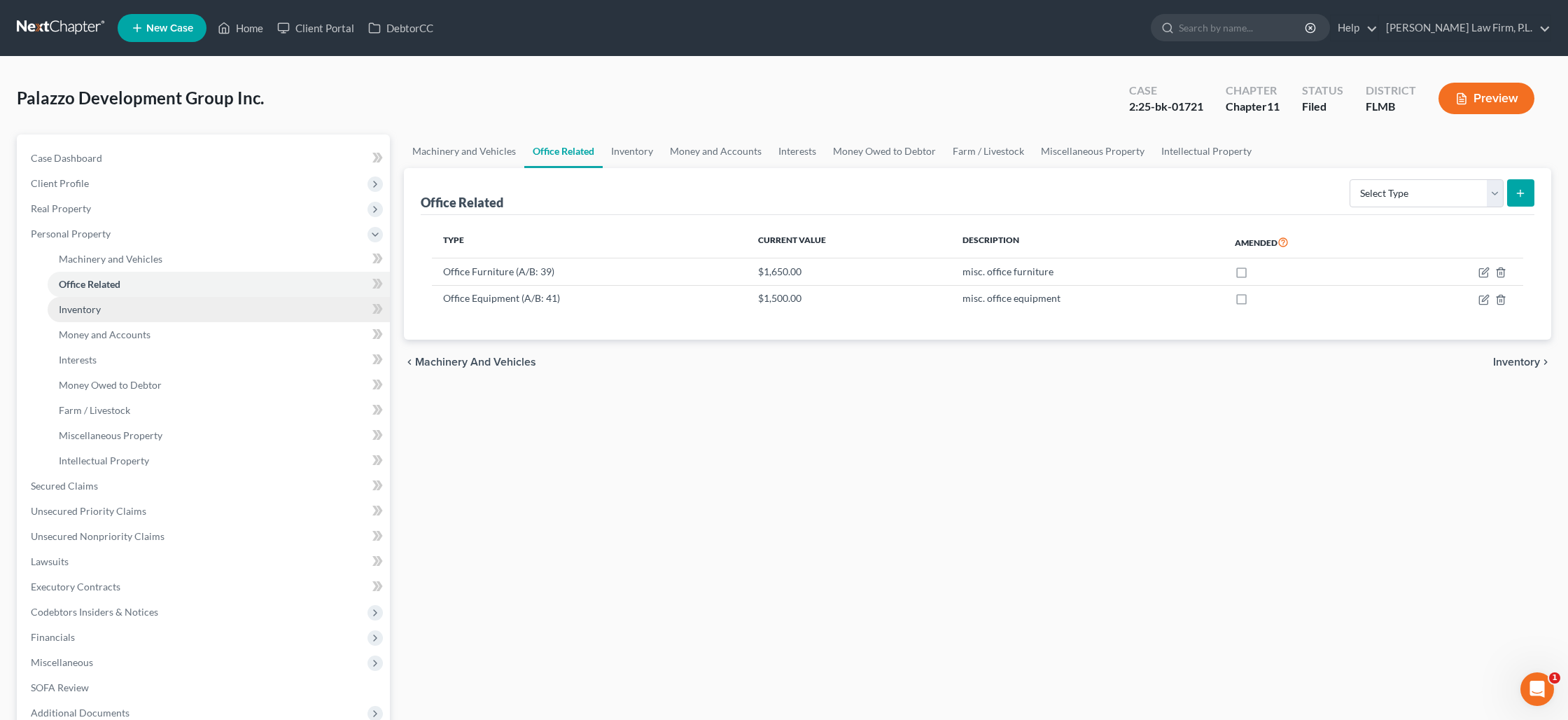
click at [150, 314] on link "Inventory" at bounding box center [218, 309] width 342 height 25
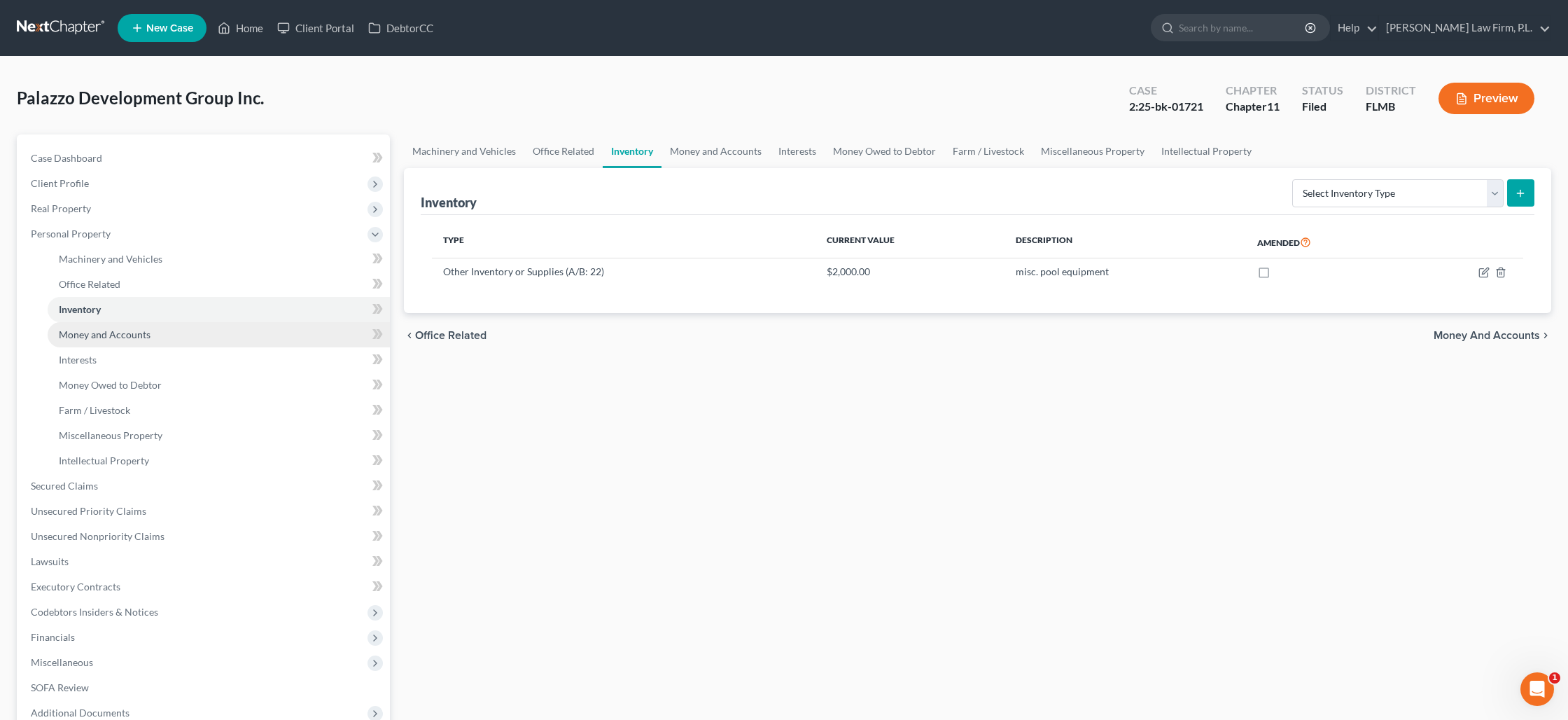
click at [138, 336] on span "Money and Accounts" at bounding box center [104, 334] width 91 height 12
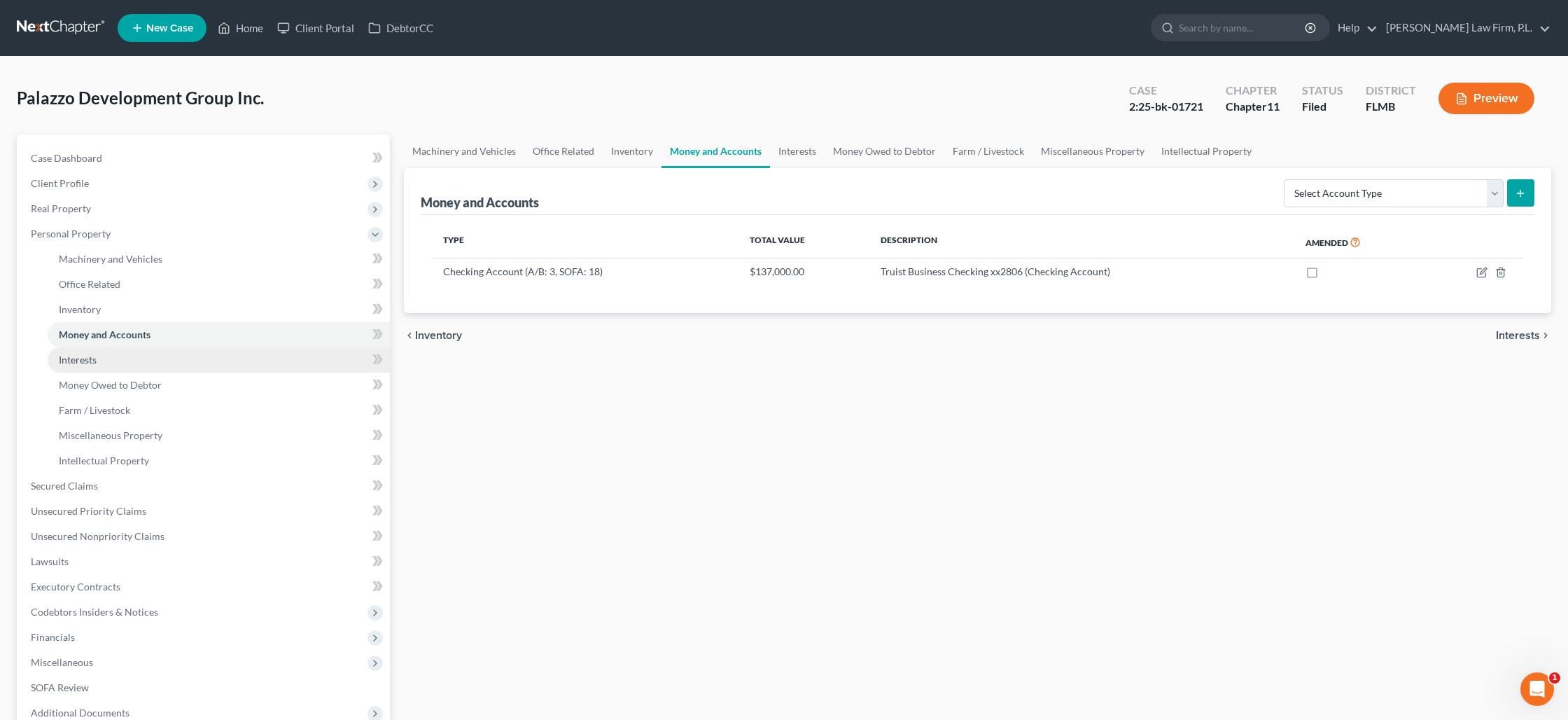
click at [125, 358] on link "Interests" at bounding box center [218, 359] width 342 height 25
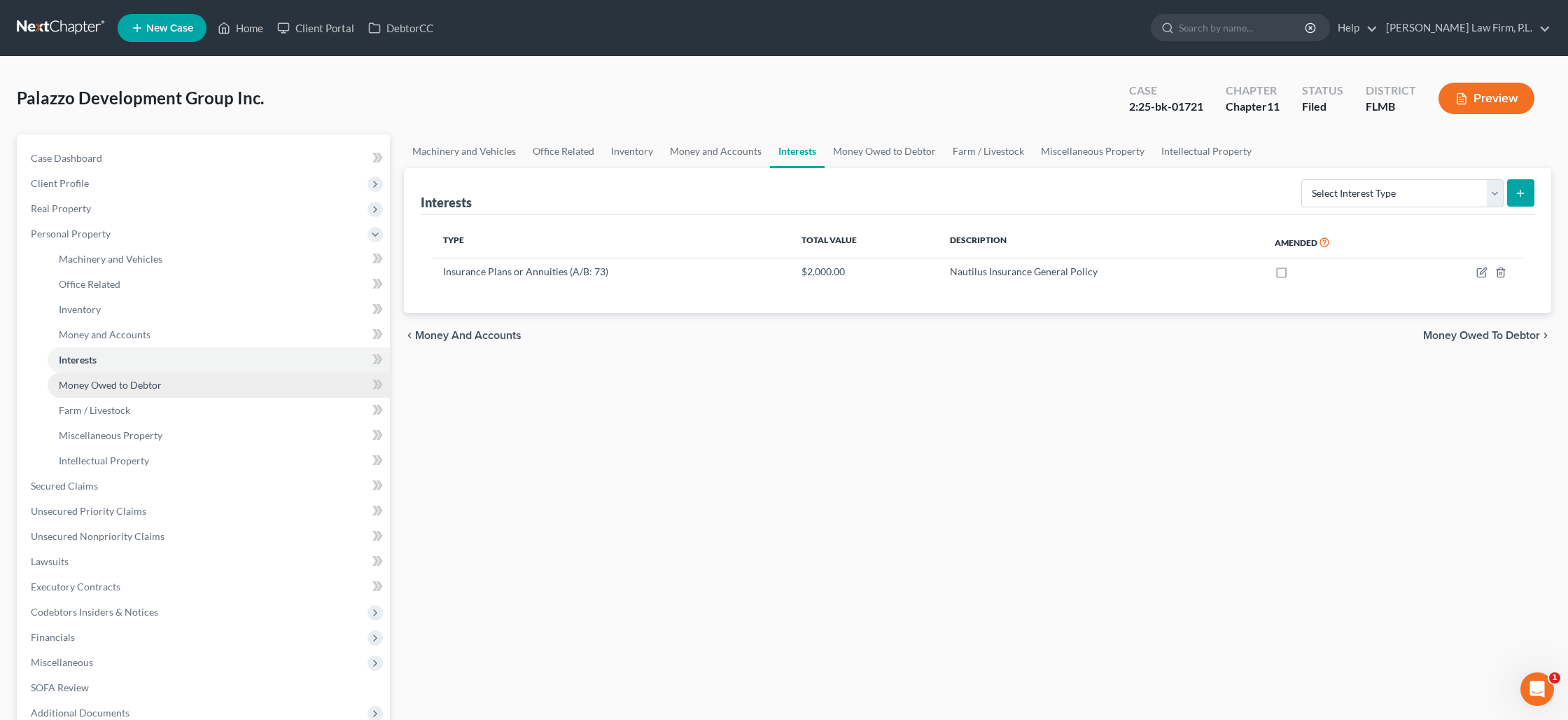
click at [125, 385] on span "Money Owed to Debtor" at bounding box center [110, 384] width 103 height 12
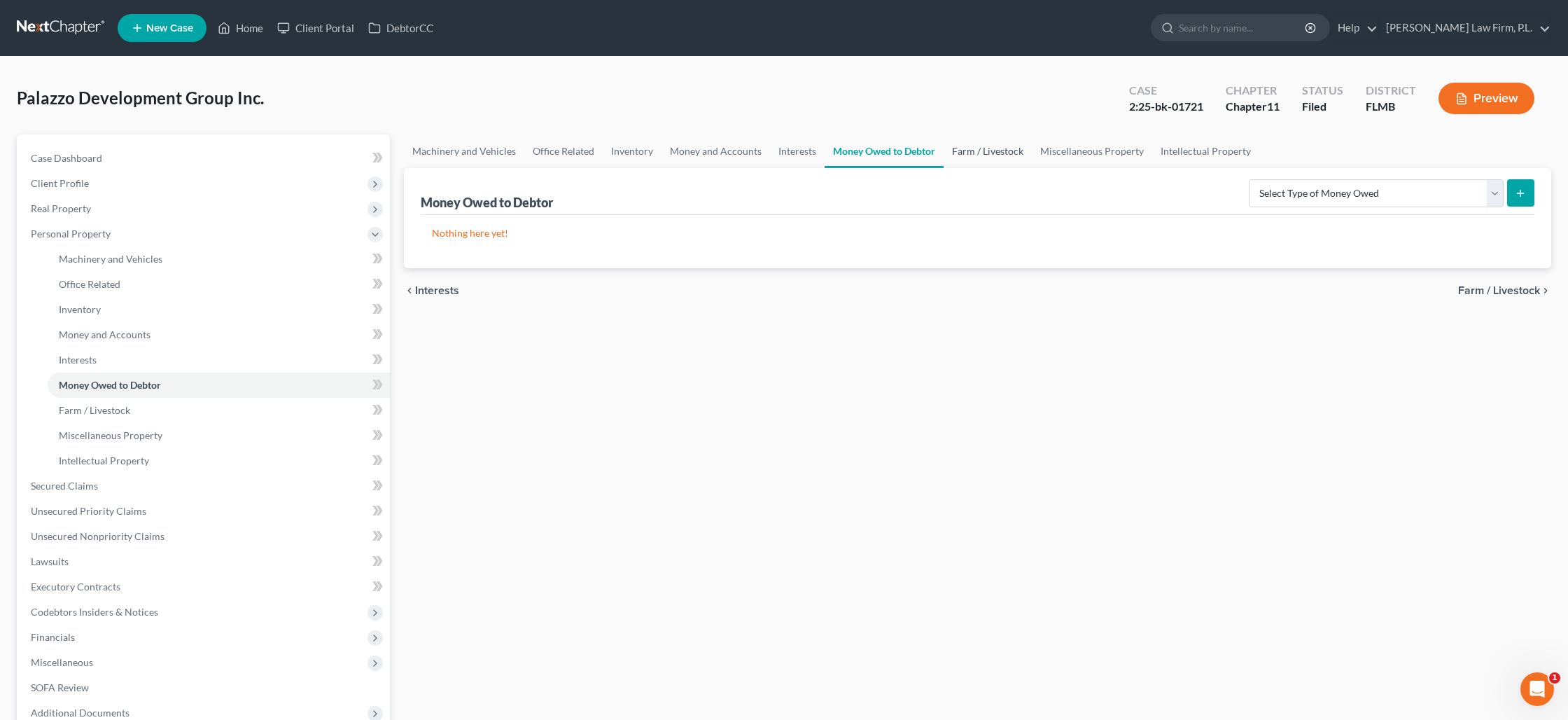
click at [978, 156] on link "Farm / Livestock" at bounding box center [988, 151] width 89 height 34
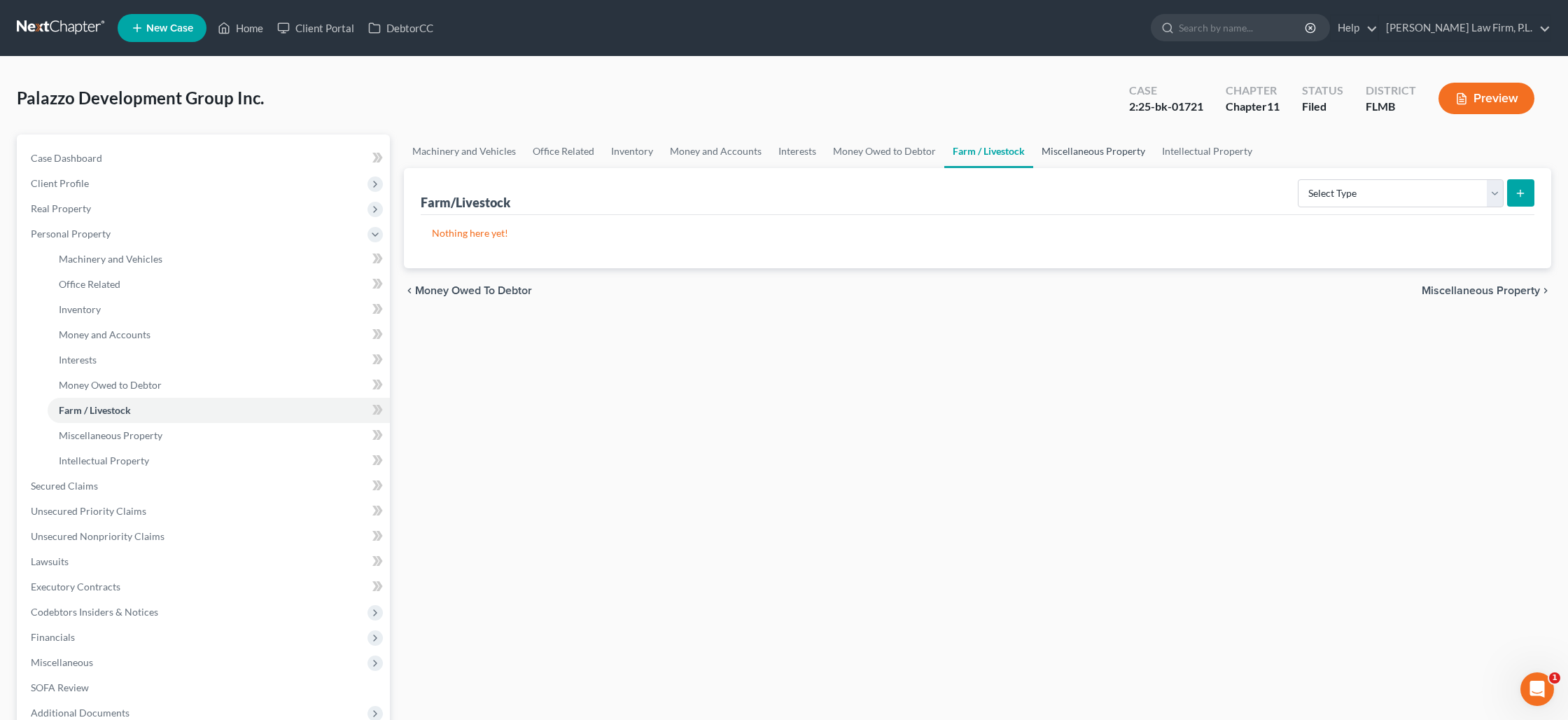
click at [1054, 157] on link "Miscellaneous Property" at bounding box center [1093, 151] width 121 height 34
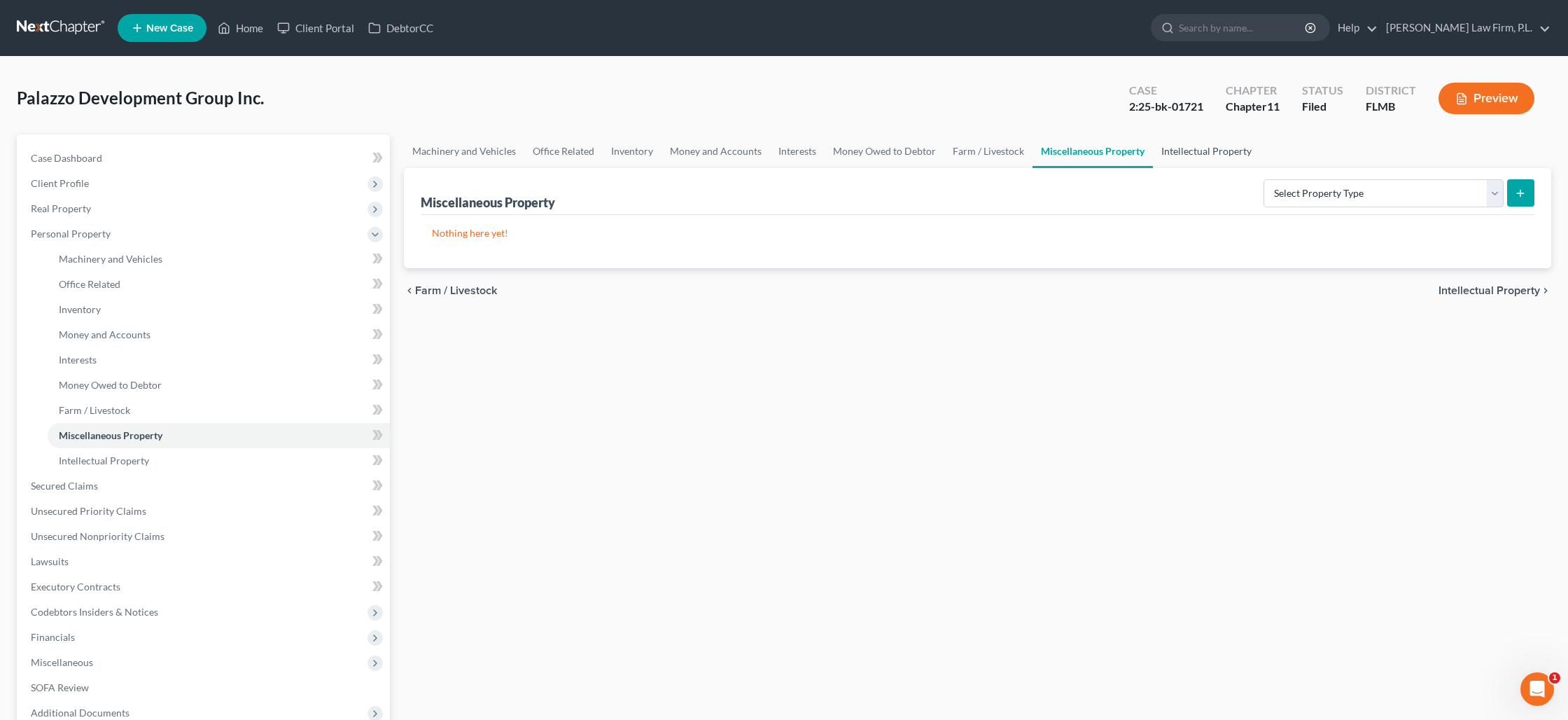
click at [1192, 160] on link "Intellectual Property" at bounding box center [1207, 151] width 107 height 34
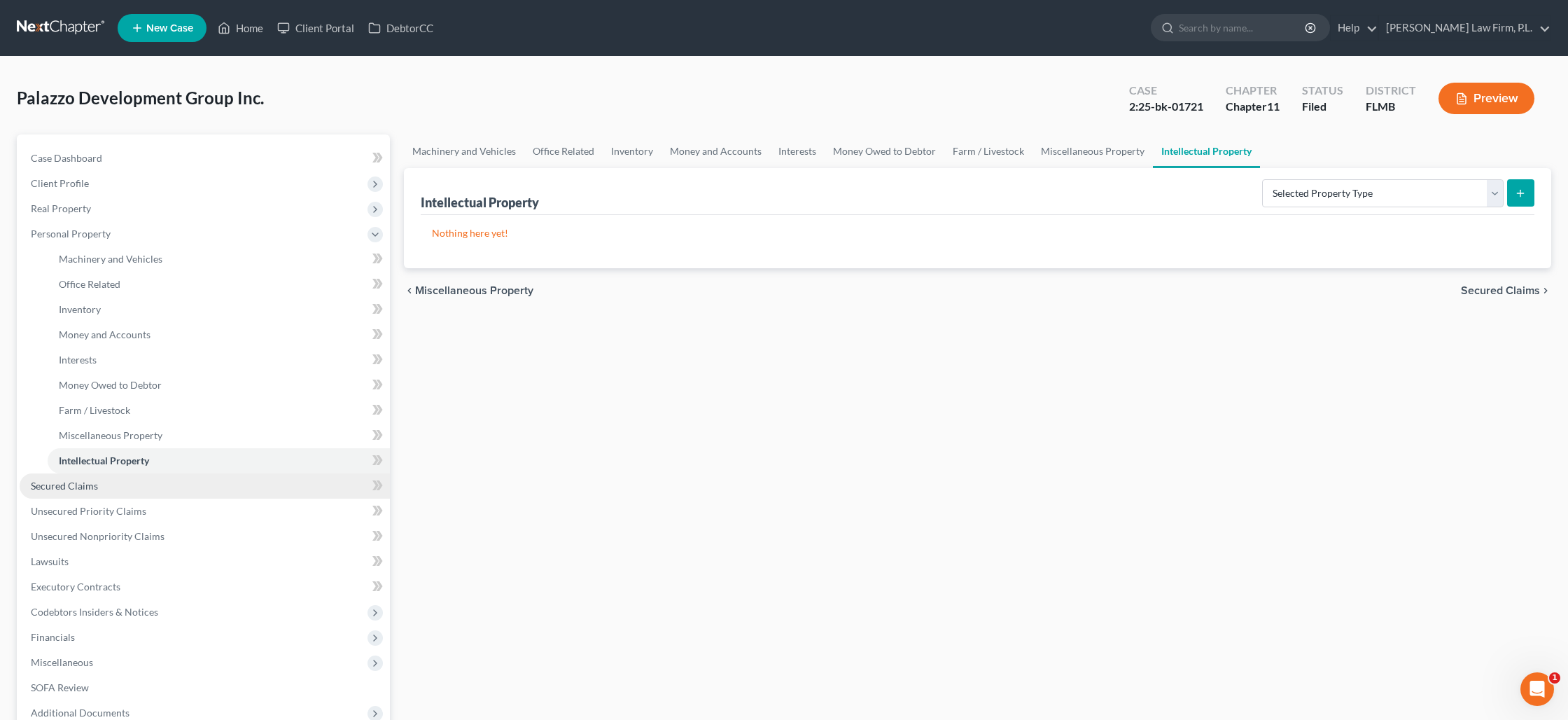
click at [132, 484] on link "Secured Claims" at bounding box center [204, 486] width 371 height 25
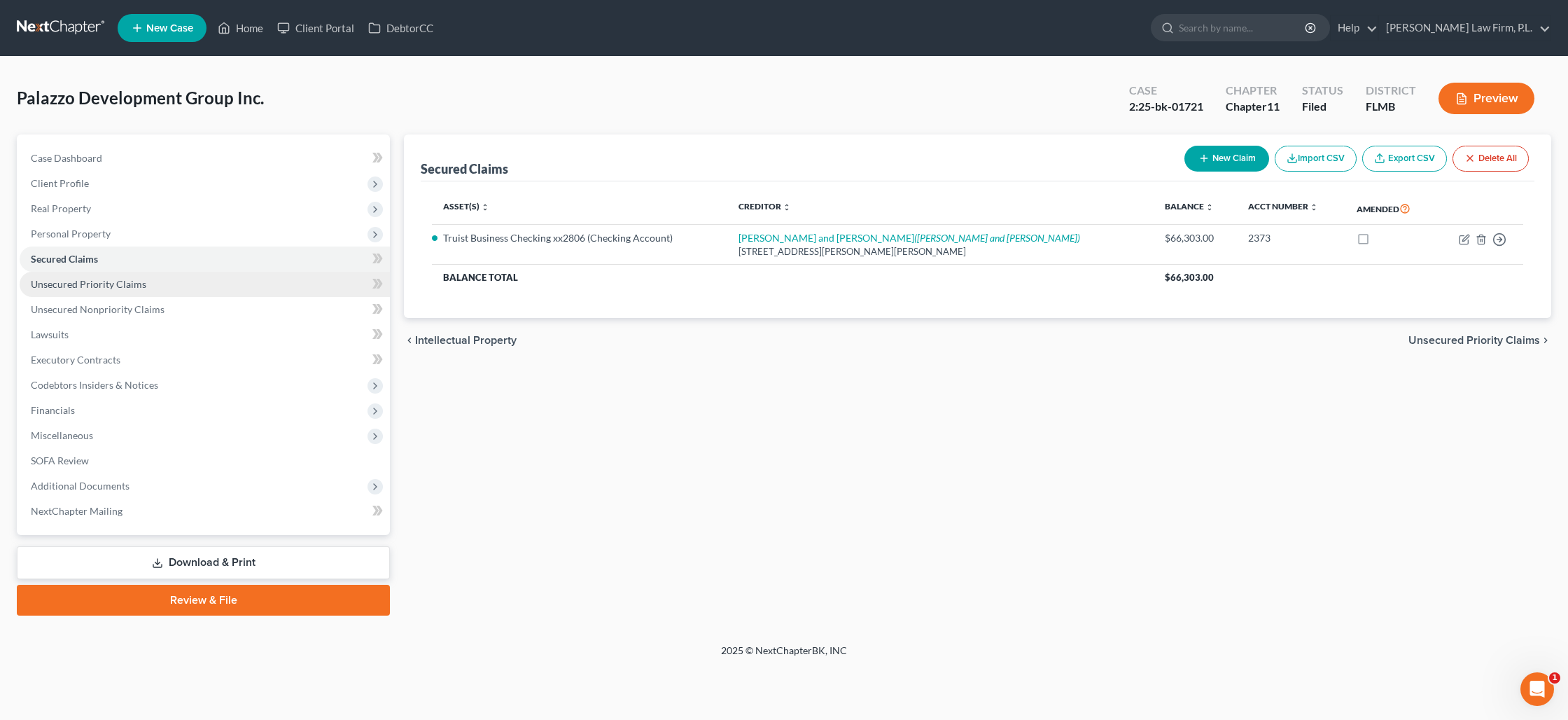
click at [111, 287] on span "Unsecured Priority Claims" at bounding box center [89, 284] width 116 height 12
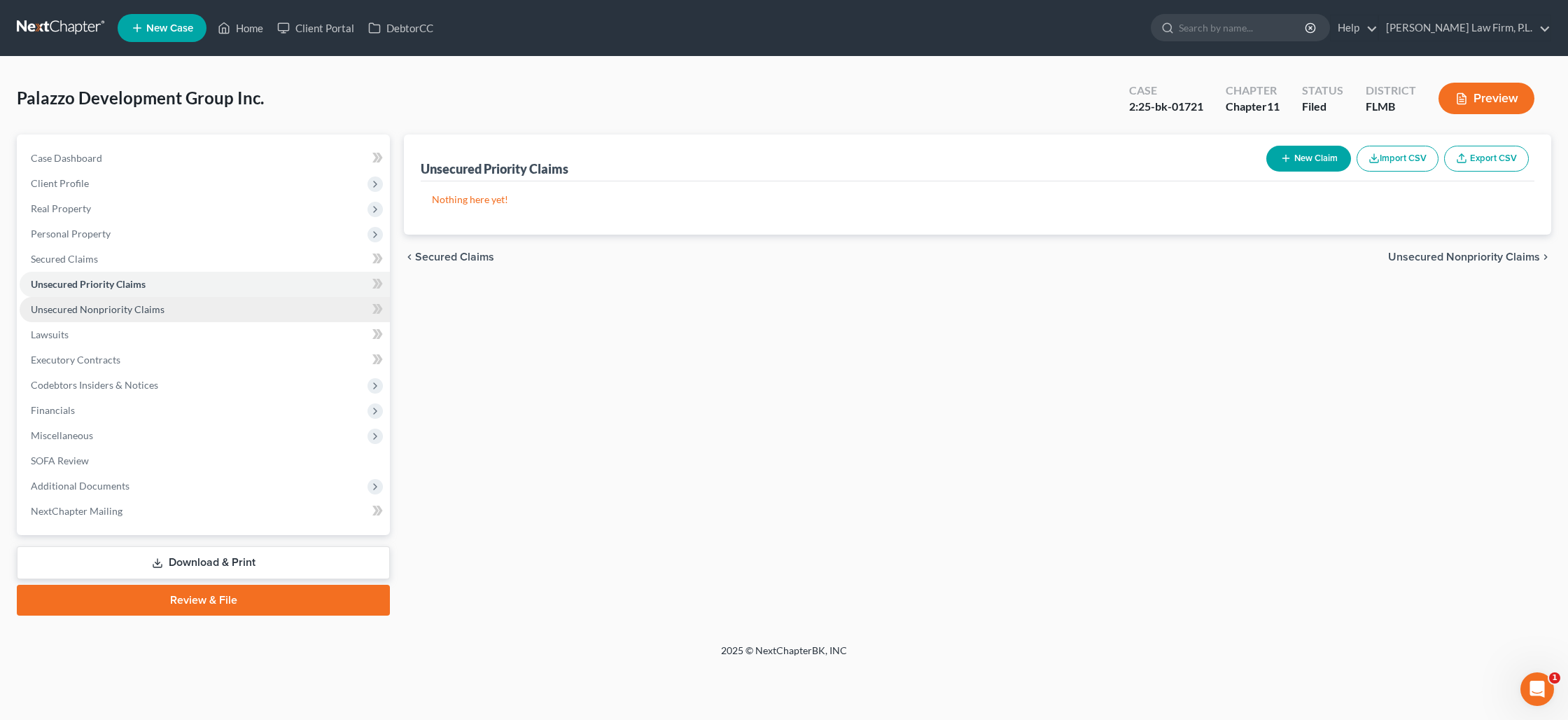
click at [111, 316] on link "Unsecured Nonpriority Claims" at bounding box center [204, 309] width 371 height 25
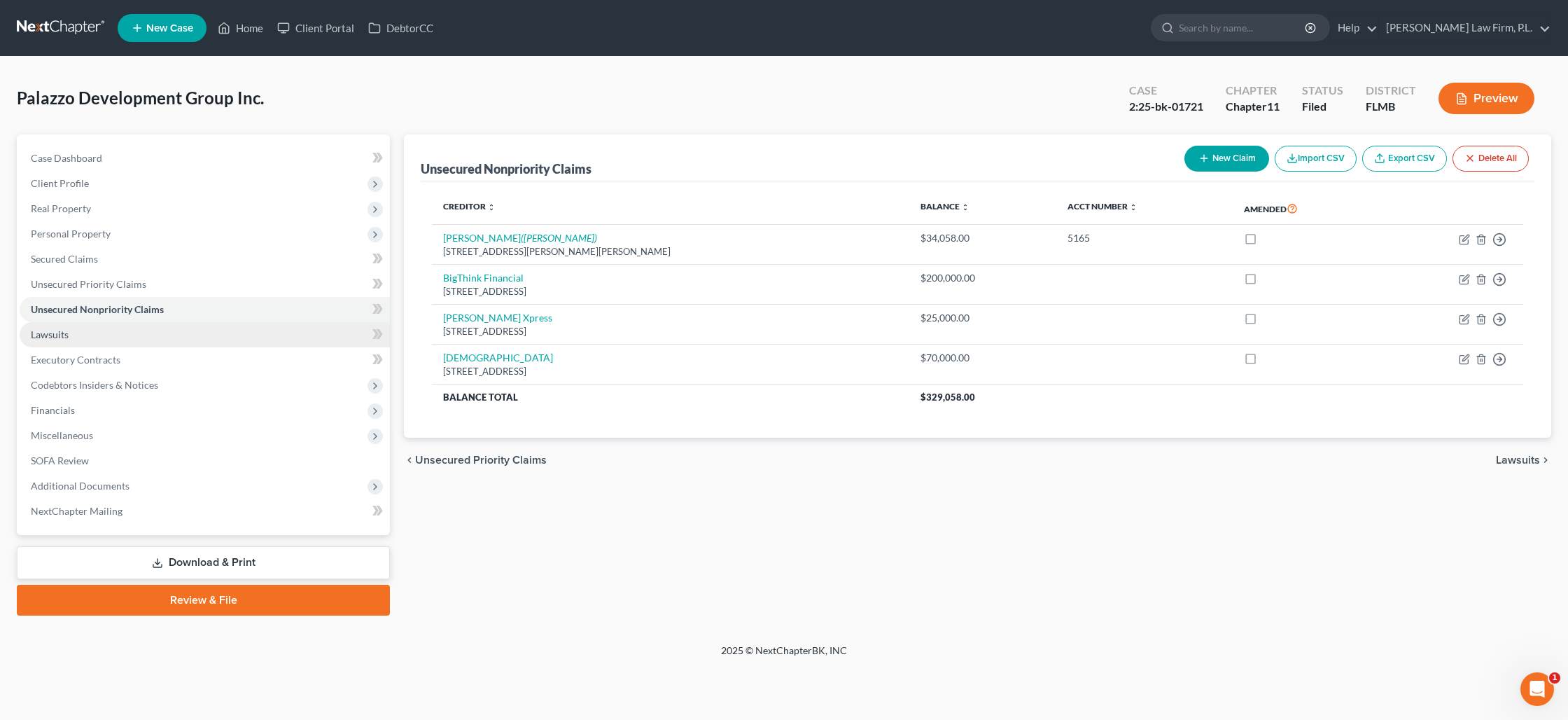
click at [107, 333] on link "Lawsuits" at bounding box center [204, 334] width 371 height 25
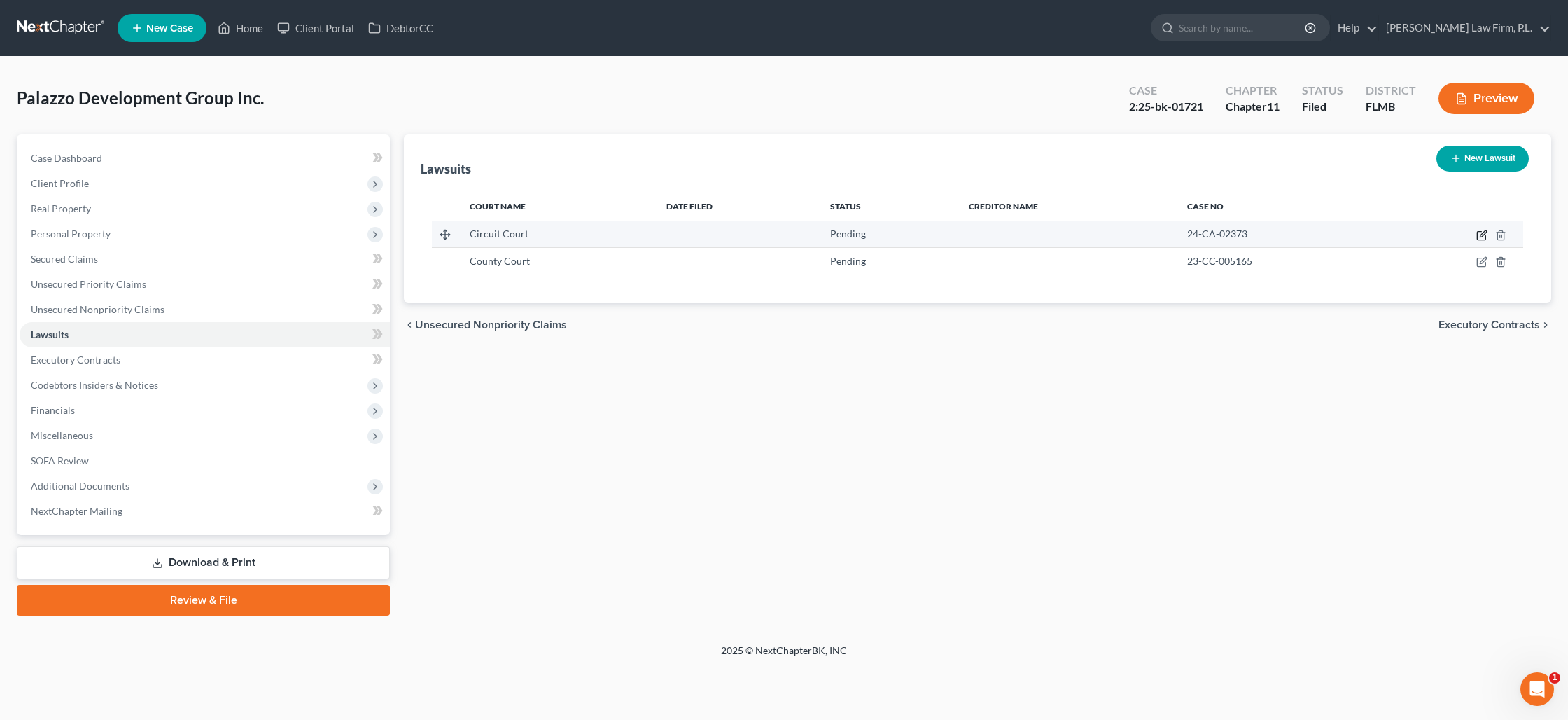
click at [1481, 234] on icon "button" at bounding box center [1483, 234] width 6 height 6
select select "0"
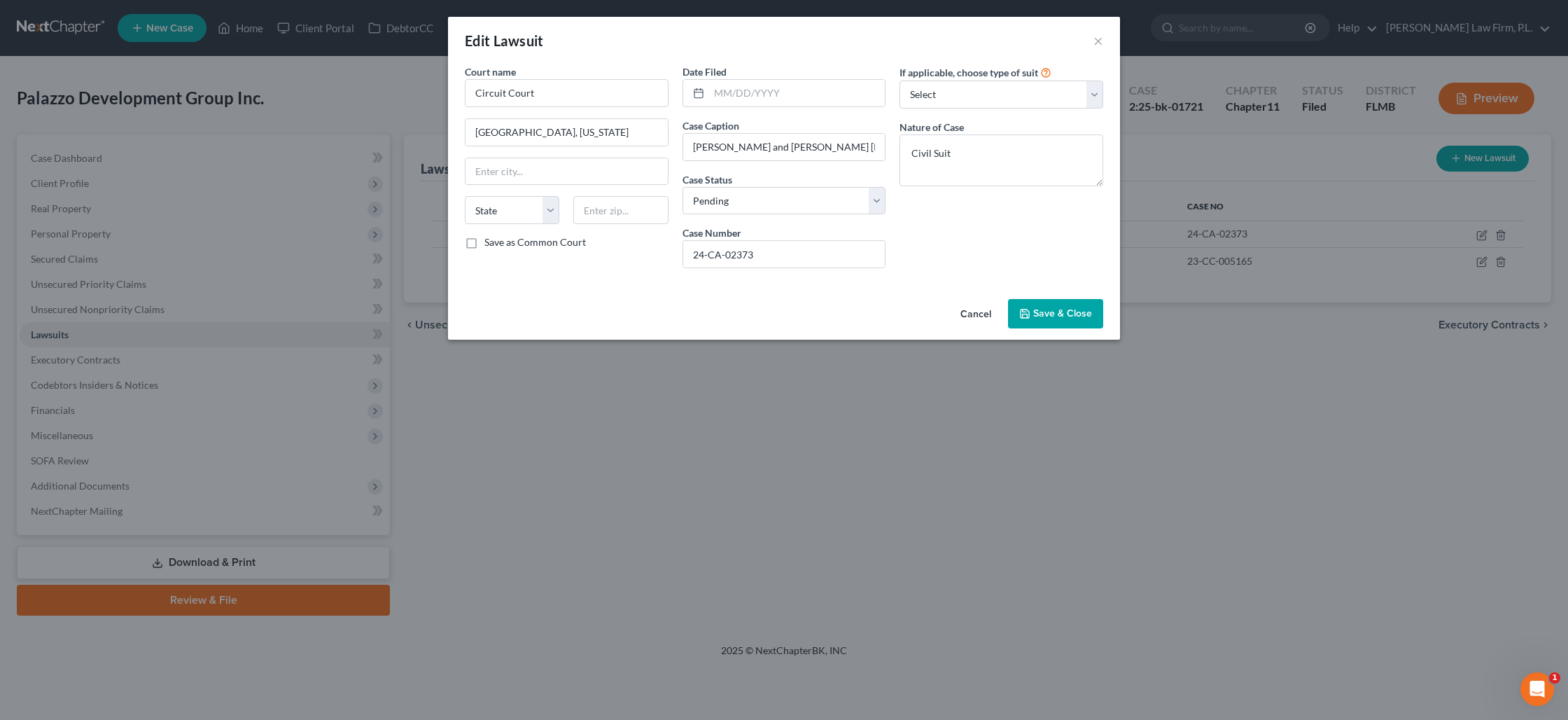
drag, startPoint x: 1055, startPoint y: 320, endPoint x: 977, endPoint y: 319, distance: 78.0
click at [1055, 320] on button "Save & Close" at bounding box center [1055, 314] width 95 height 29
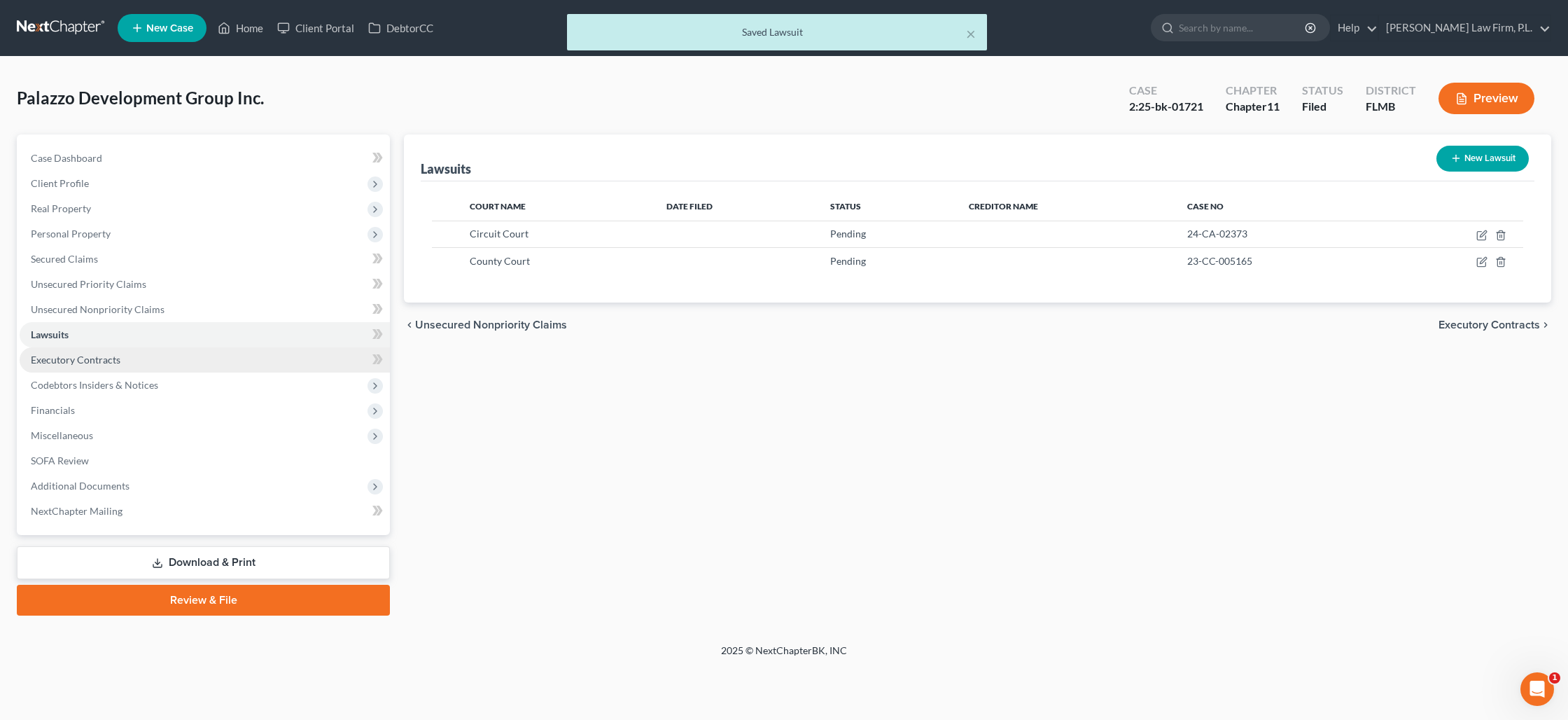
click at [72, 364] on span "Executory Contracts" at bounding box center [75, 359] width 89 height 12
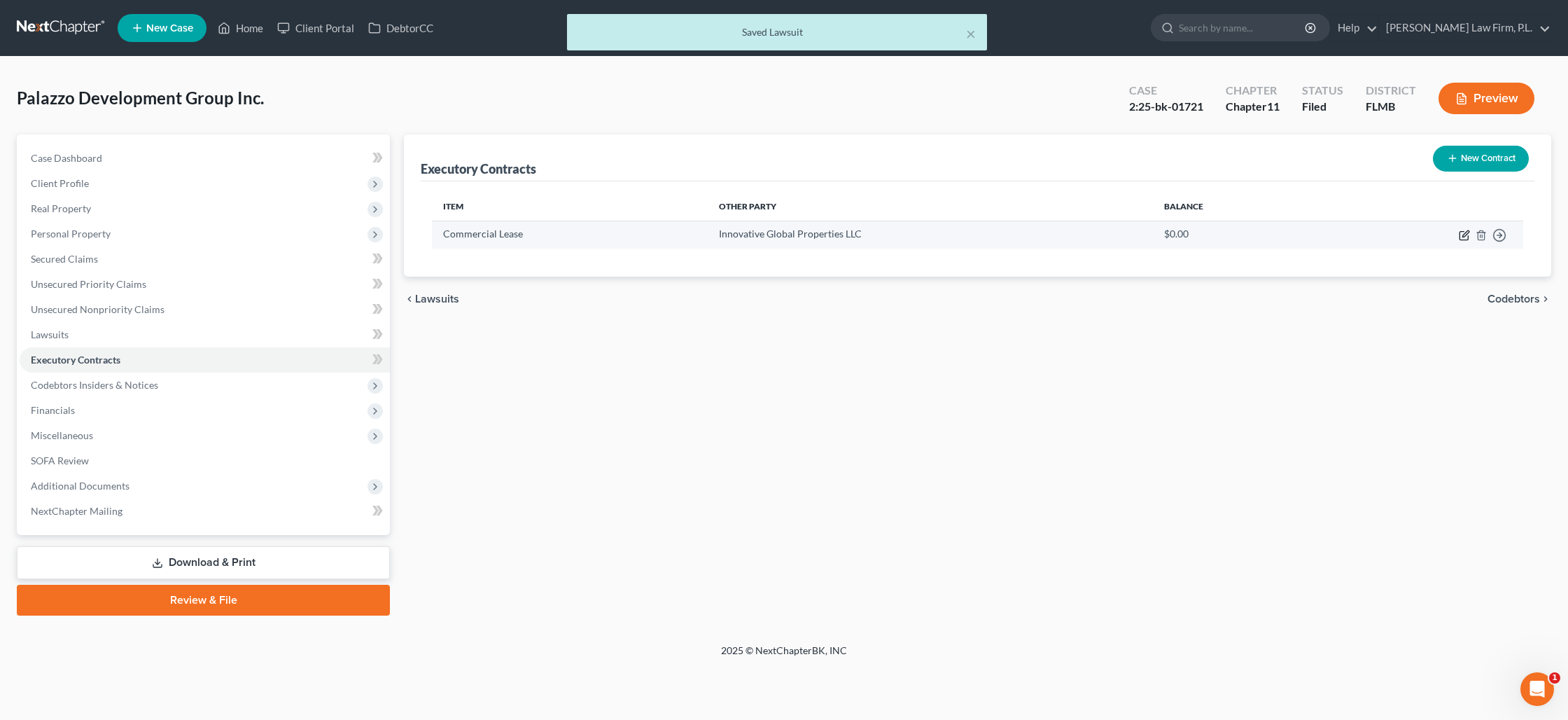
click at [1464, 233] on icon "button" at bounding box center [1464, 236] width 11 height 11
select select "2"
select select "9"
select select "0"
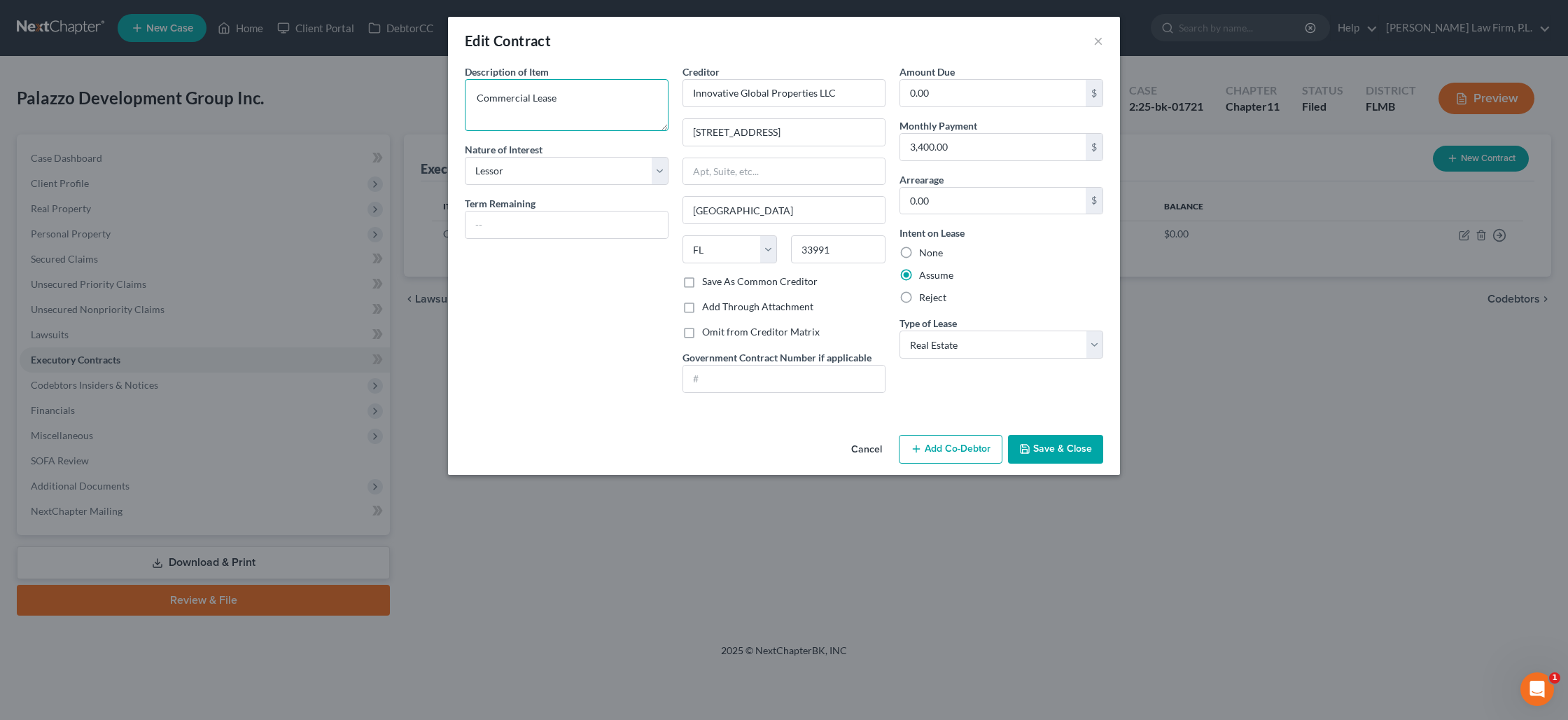
click at [558, 106] on textarea "Commercial Lease" at bounding box center [566, 105] width 203 height 52
drag, startPoint x: 559, startPoint y: 125, endPoint x: 470, endPoint y: 111, distance: 90.1
click at [470, 111] on textarea "Commercial Lease for Real Property located at: [STREET_ADDRESS]" at bounding box center [566, 105] width 203 height 52
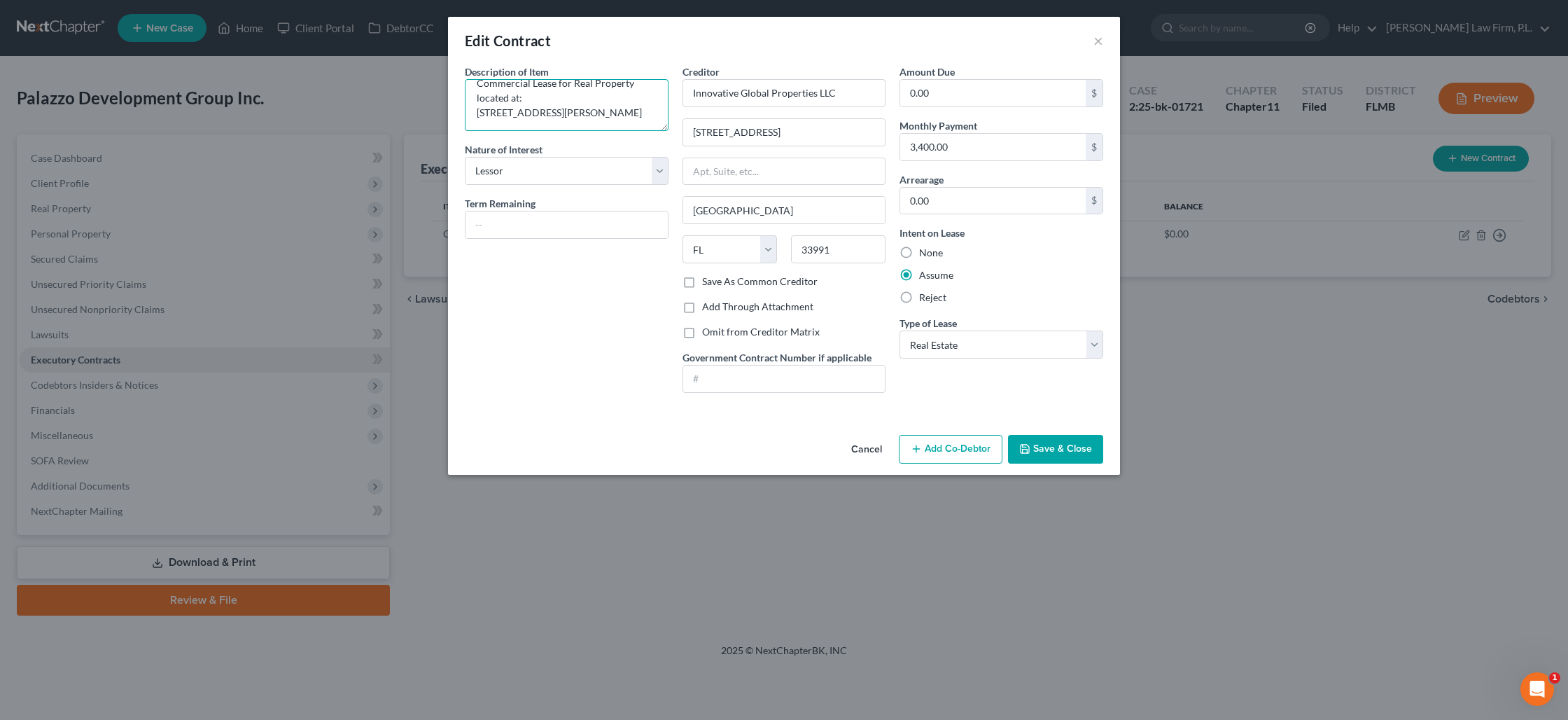
type textarea "Commercial Lease for Real Property located at: [STREET_ADDRESS][PERSON_NAME]"
click at [1044, 457] on button "Save & Close" at bounding box center [1055, 449] width 95 height 29
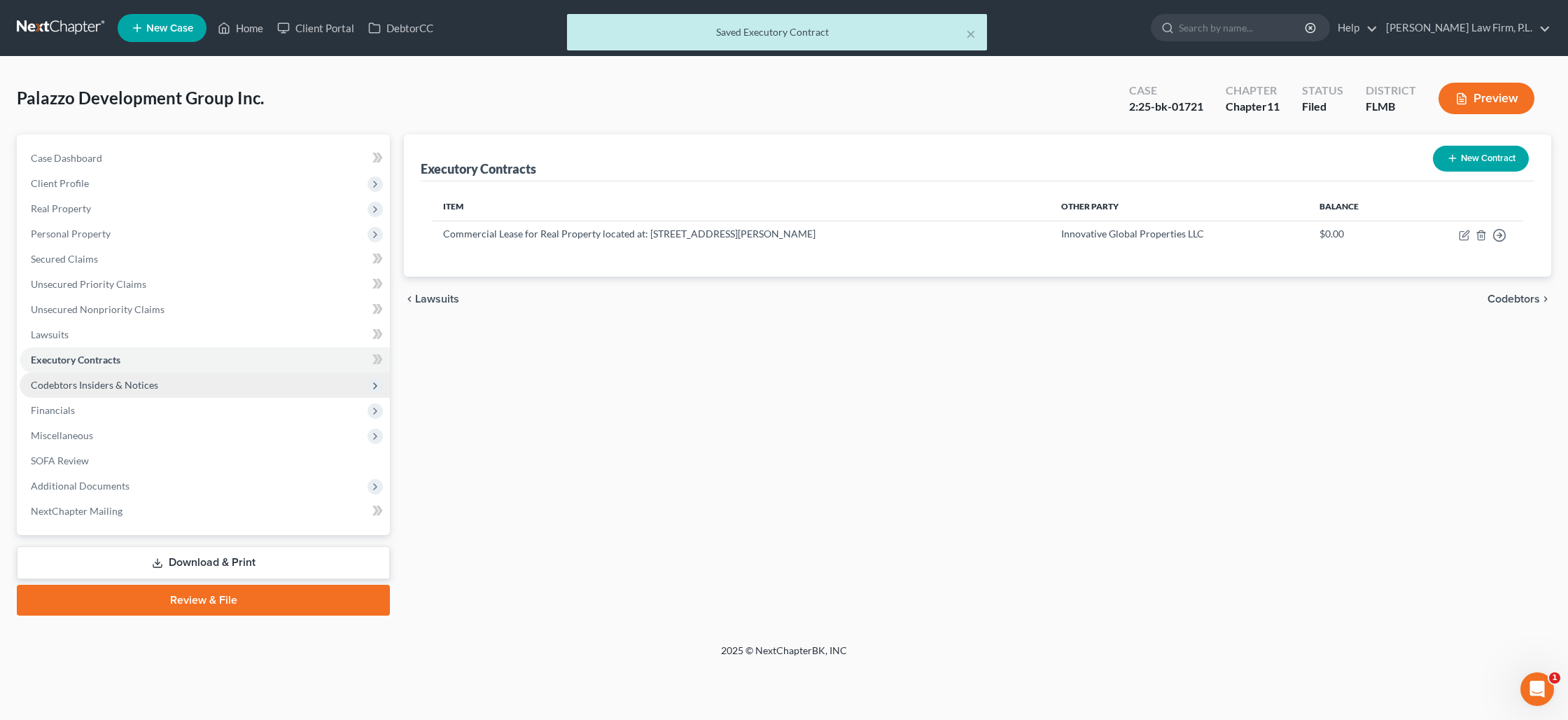
click at [150, 381] on span "Codebtors Insiders & Notices" at bounding box center [94, 384] width 127 height 12
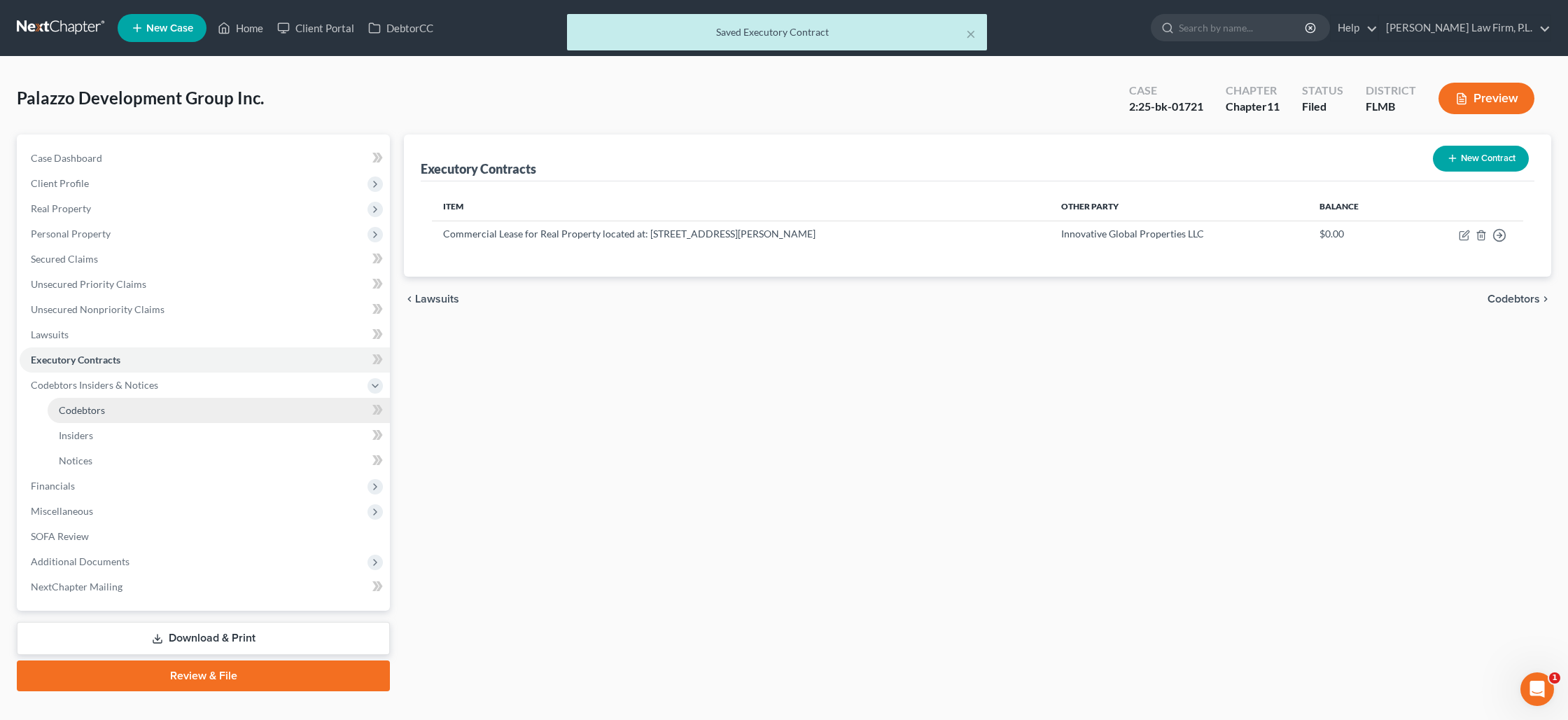
click at [136, 407] on link "Codebtors" at bounding box center [218, 410] width 342 height 25
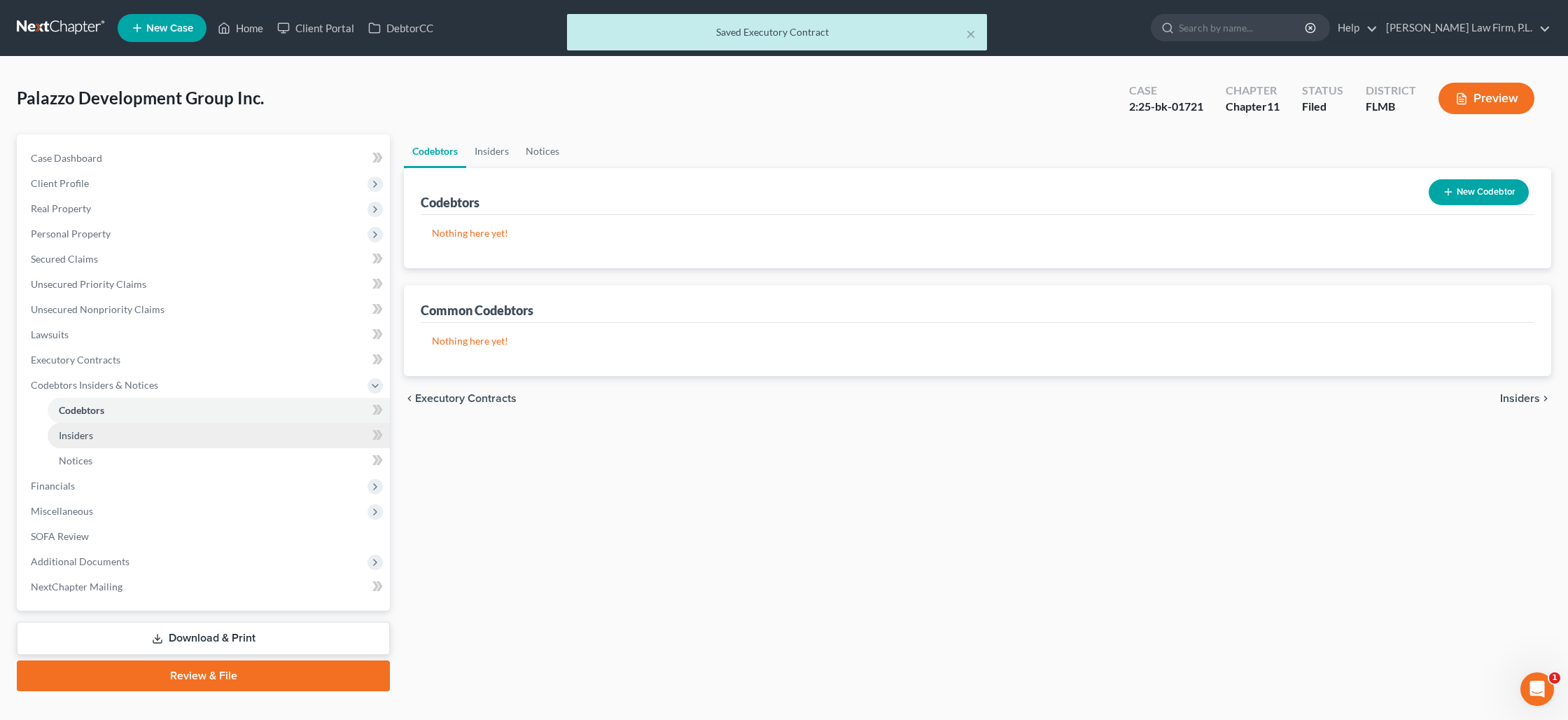
click at [132, 428] on link "Insiders" at bounding box center [218, 435] width 342 height 25
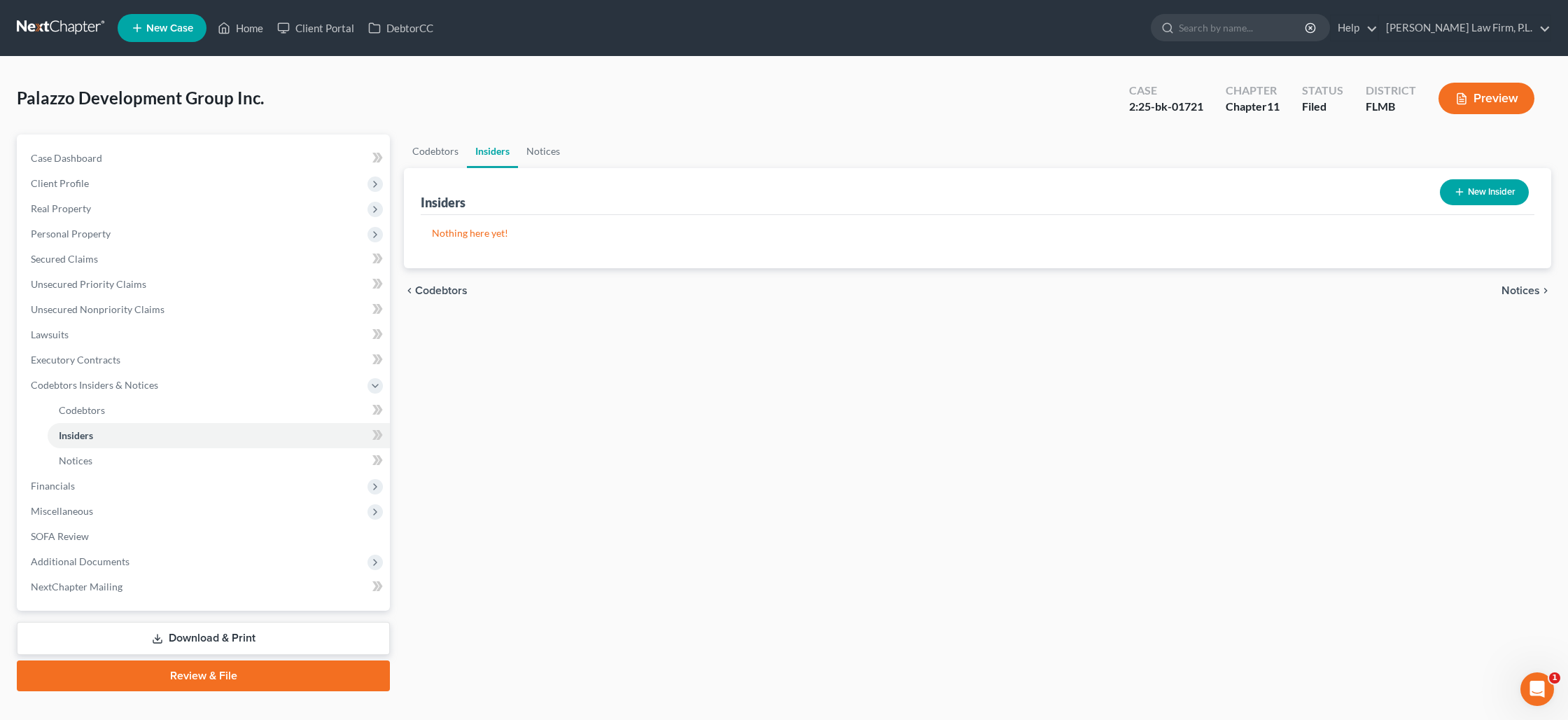
click at [1502, 191] on button "New Insider" at bounding box center [1484, 192] width 89 height 26
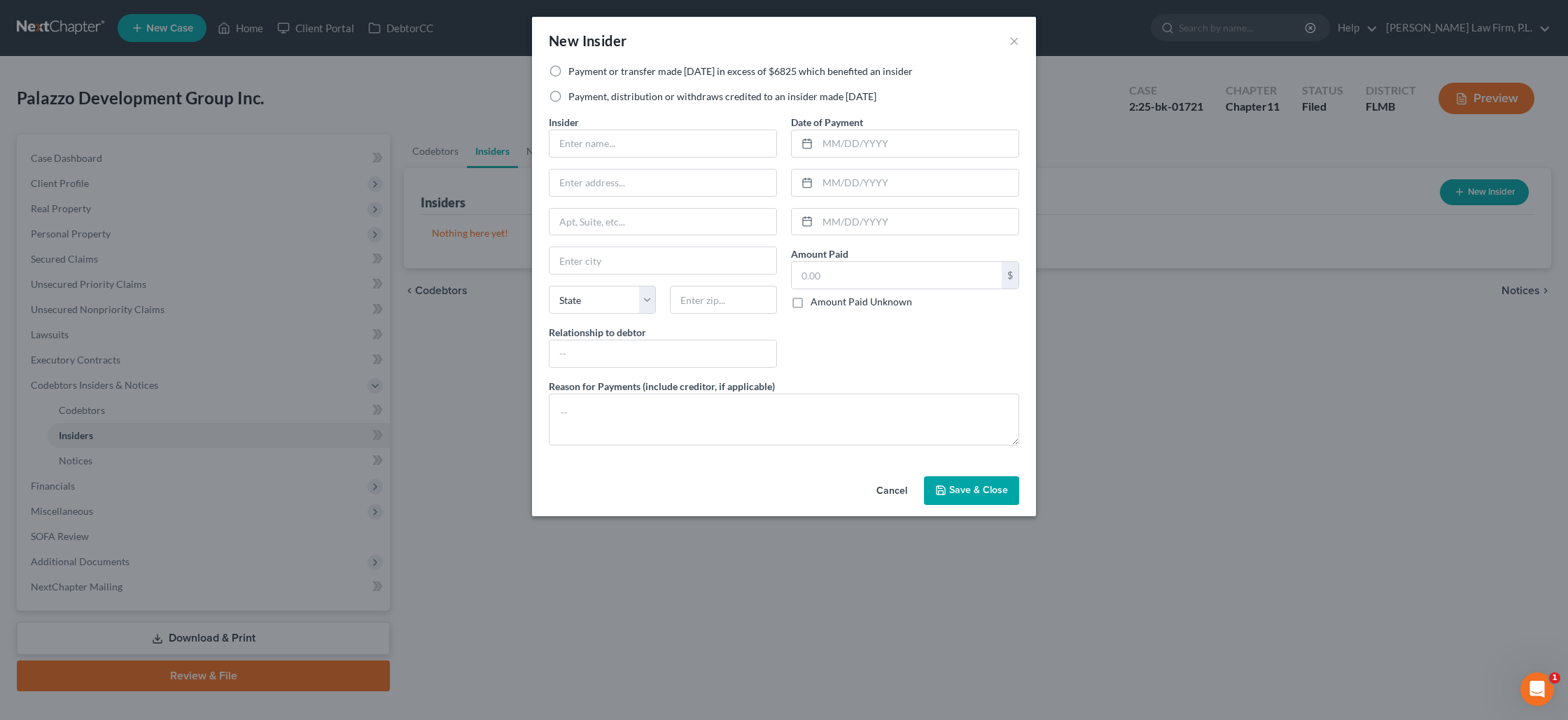
drag, startPoint x: 555, startPoint y: 96, endPoint x: 583, endPoint y: 126, distance: 41.0
click at [568, 98] on label "Payment, distribution or withdraws credited to an insider made [DATE]" at bounding box center [722, 96] width 308 height 14
click at [574, 98] on input "Payment, distribution or withdraws credited to an insider made [DATE]" at bounding box center [578, 94] width 9 height 9
radio input "true"
click at [589, 137] on input "text" at bounding box center [663, 143] width 227 height 26
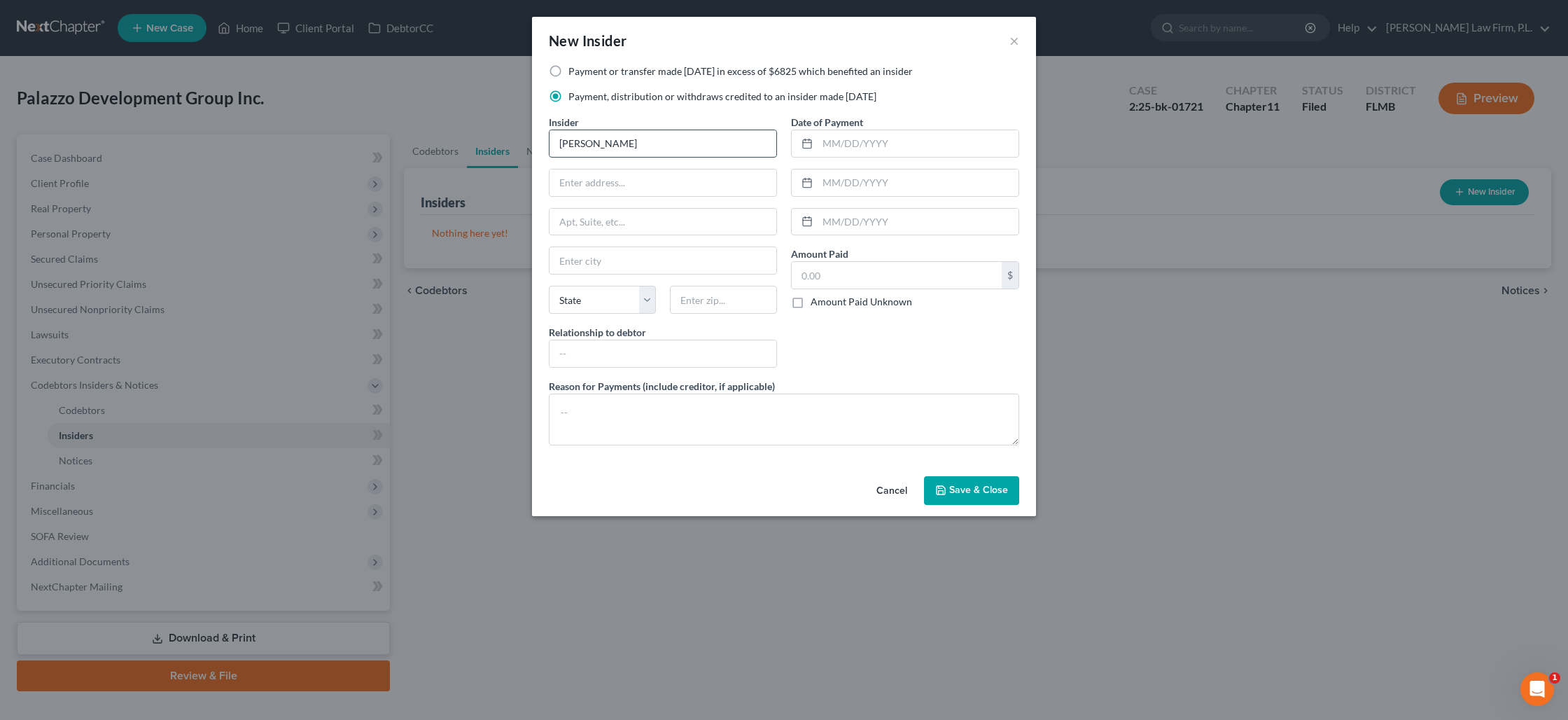
type input "[PERSON_NAME]"
type input "[STREET_ADDRESS]"
type input "339"
type input "MA"
select select "22"
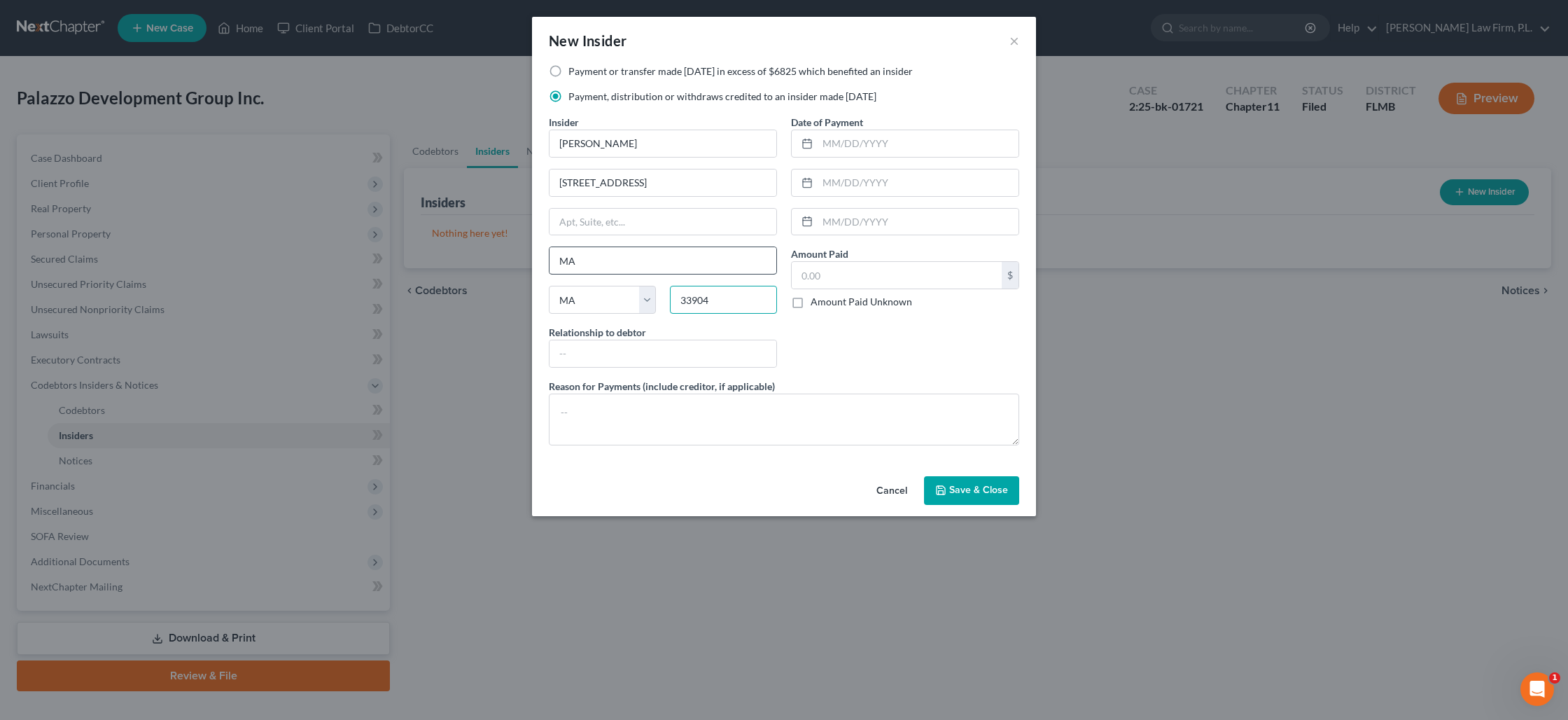
type input "33904"
type input "[GEOGRAPHIC_DATA]"
select select "9"
click at [669, 356] on input "text" at bounding box center [663, 353] width 227 height 26
type input "O"
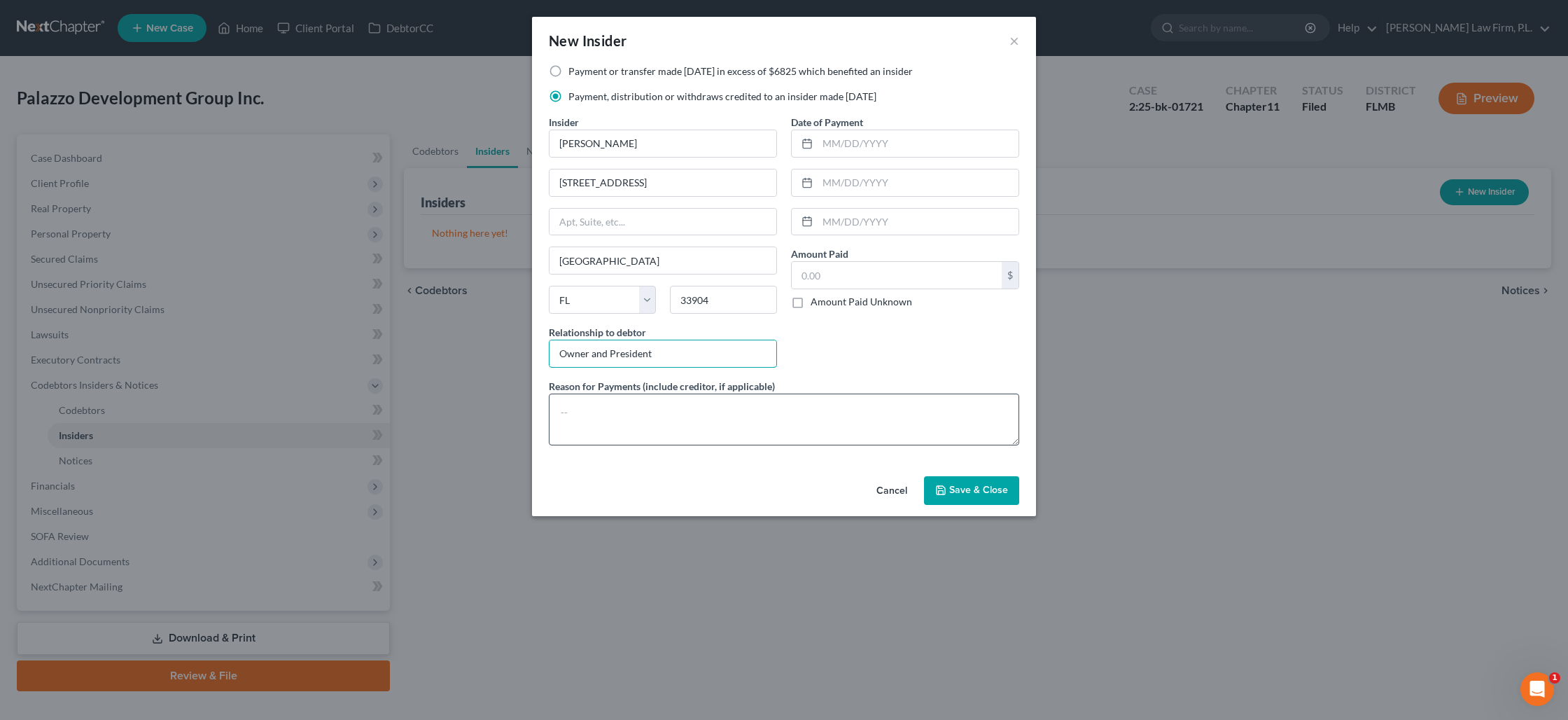
type input "Owner and President"
click at [675, 411] on textarea at bounding box center [784, 419] width 471 height 52
drag, startPoint x: 740, startPoint y: 414, endPoint x: 675, endPoint y: 415, distance: 65.0
click at [675, 415] on textarea "The Debtor's principal and sole employee pays himself" at bounding box center [784, 419] width 471 height 52
type textarea "The Debtor's principal and owner pays himself a reasonable salary"
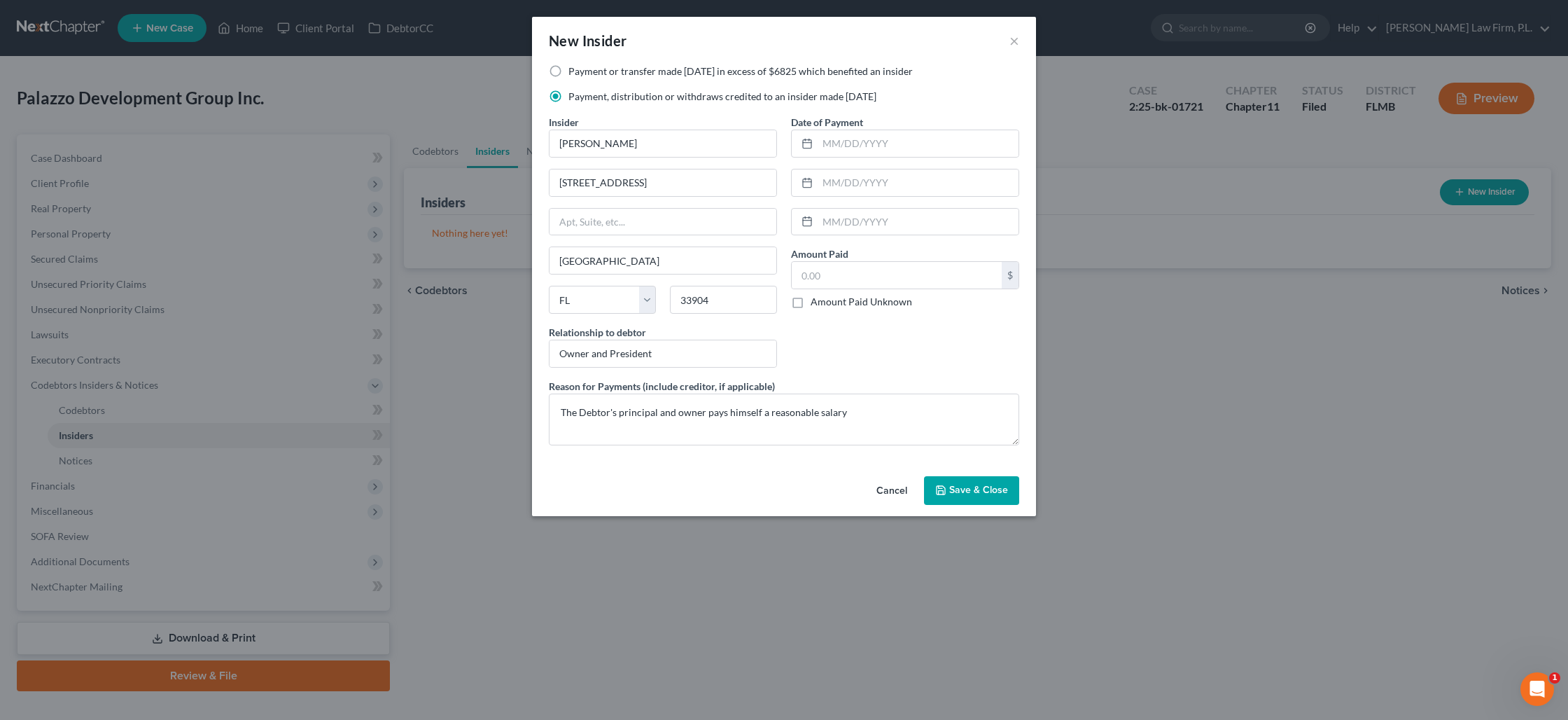
click at [810, 304] on label "Amount Paid Unknown" at bounding box center [861, 302] width 101 height 14
click at [816, 304] on input "Amount Paid Unknown" at bounding box center [820, 299] width 9 height 9
checkbox input "true"
type input "0.00"
click at [946, 494] on icon "button" at bounding box center [941, 490] width 11 height 11
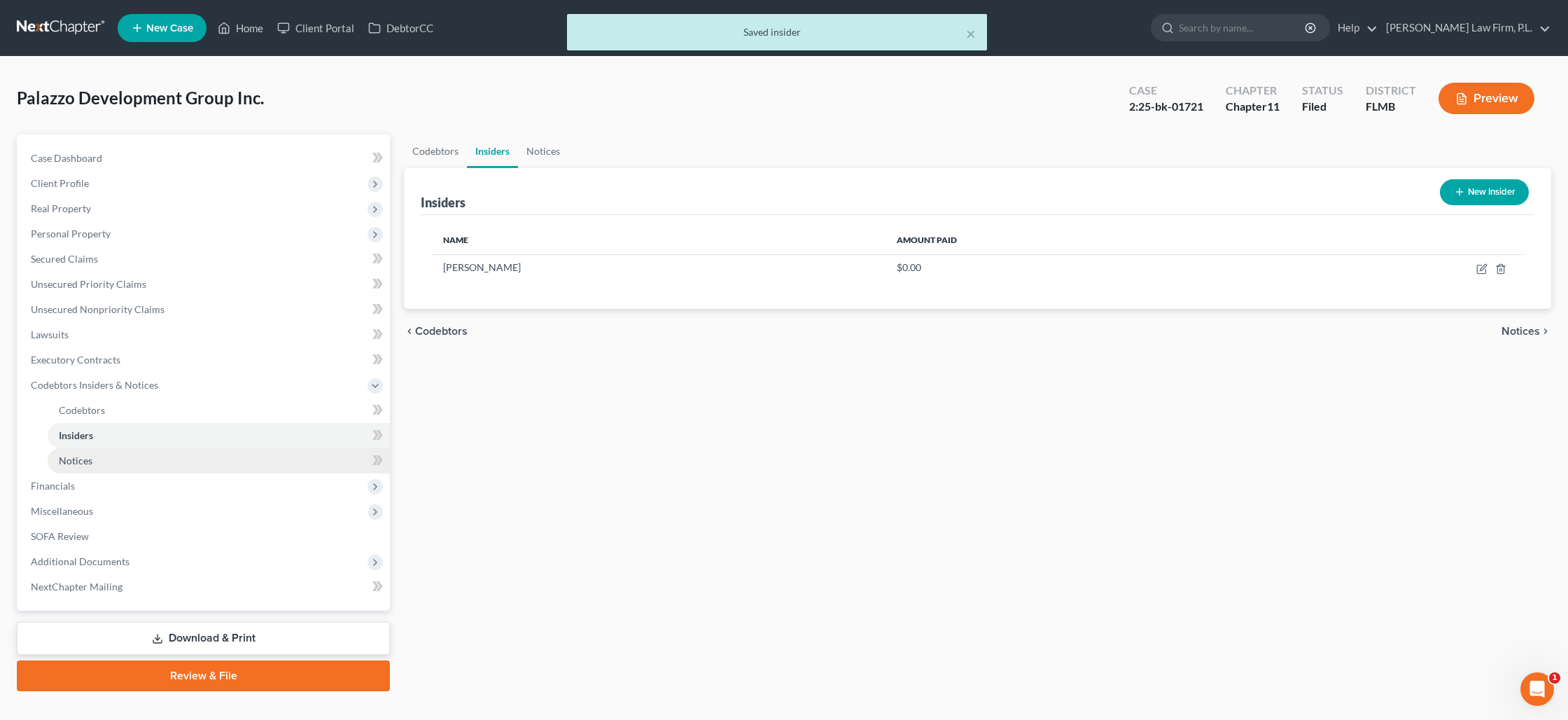
click at [119, 455] on link "Notices" at bounding box center [218, 460] width 342 height 25
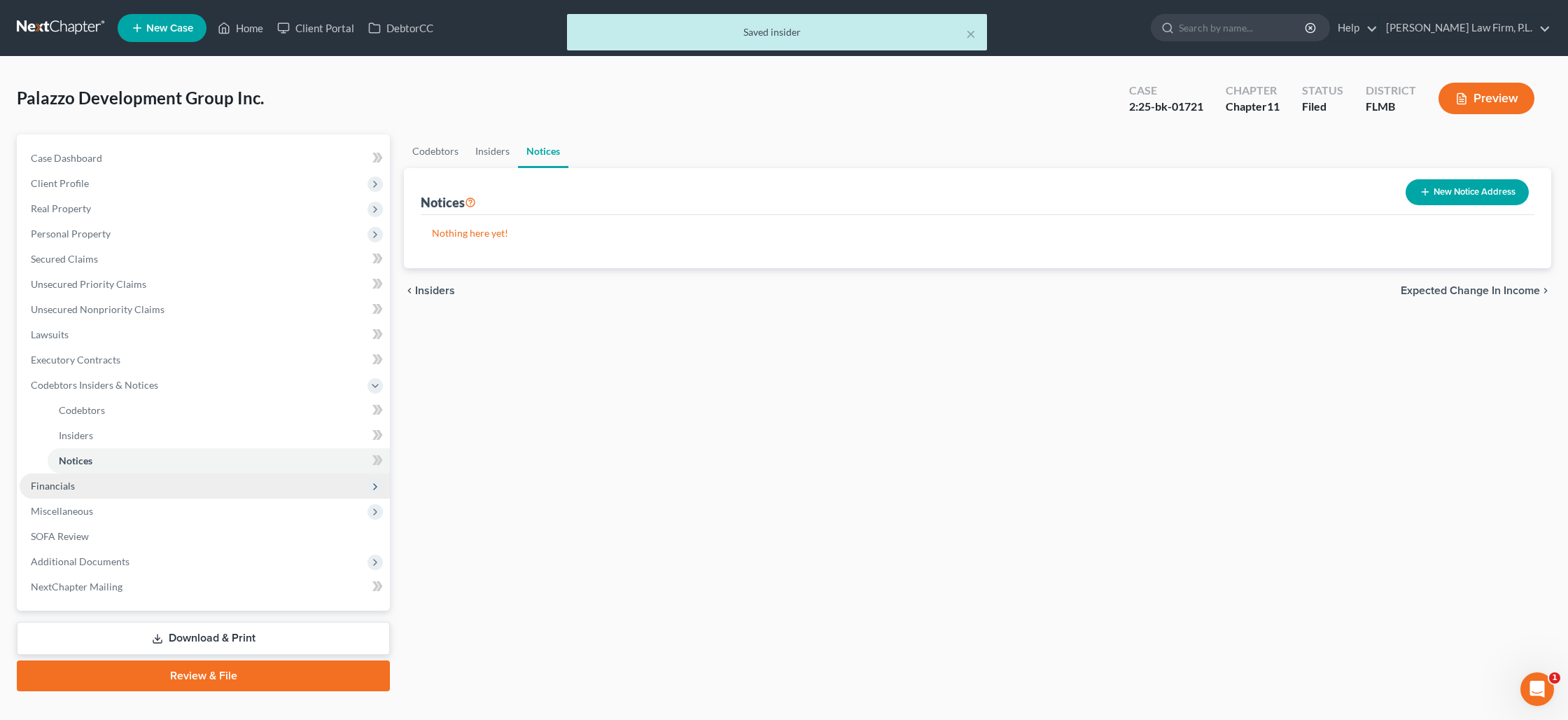
click at [123, 484] on span "Financials" at bounding box center [204, 486] width 371 height 25
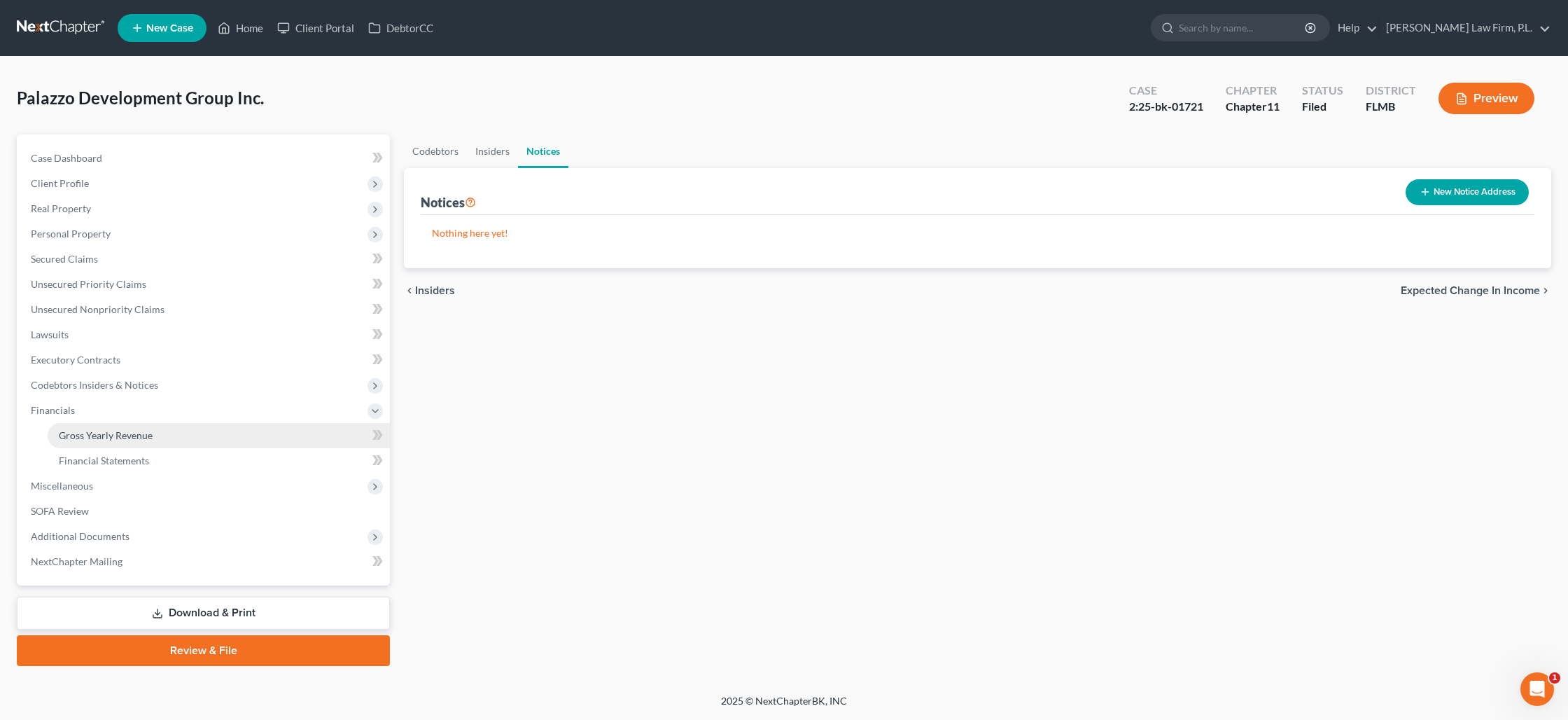
click at [128, 439] on span "Gross Yearly Revenue" at bounding box center [105, 435] width 94 height 12
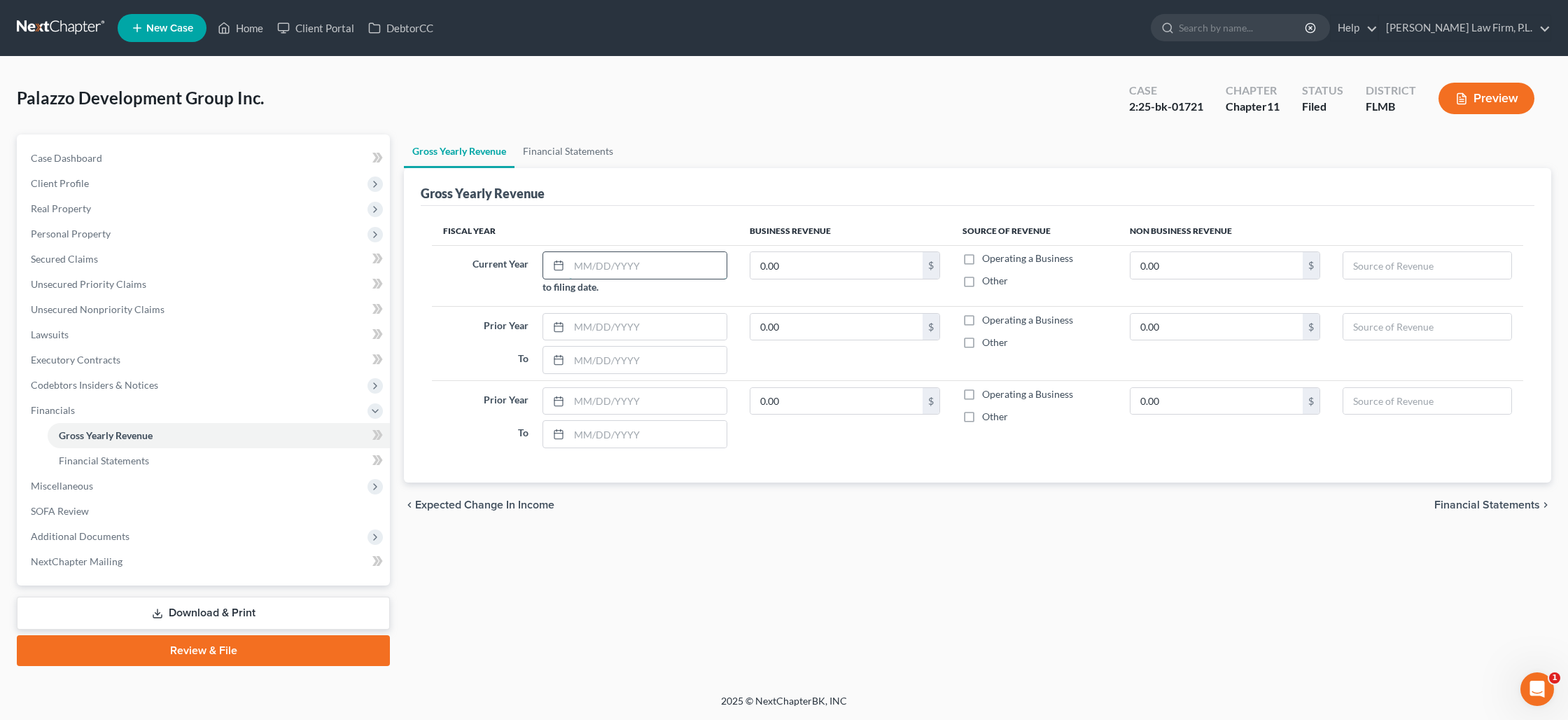
click at [671, 268] on input "text" at bounding box center [648, 265] width 158 height 26
type input "[DATE]"
click at [781, 275] on input "0.00" at bounding box center [836, 265] width 172 height 26
type input "2,000,000"
click at [982, 258] on label "Operating a Business" at bounding box center [1027, 259] width 91 height 14
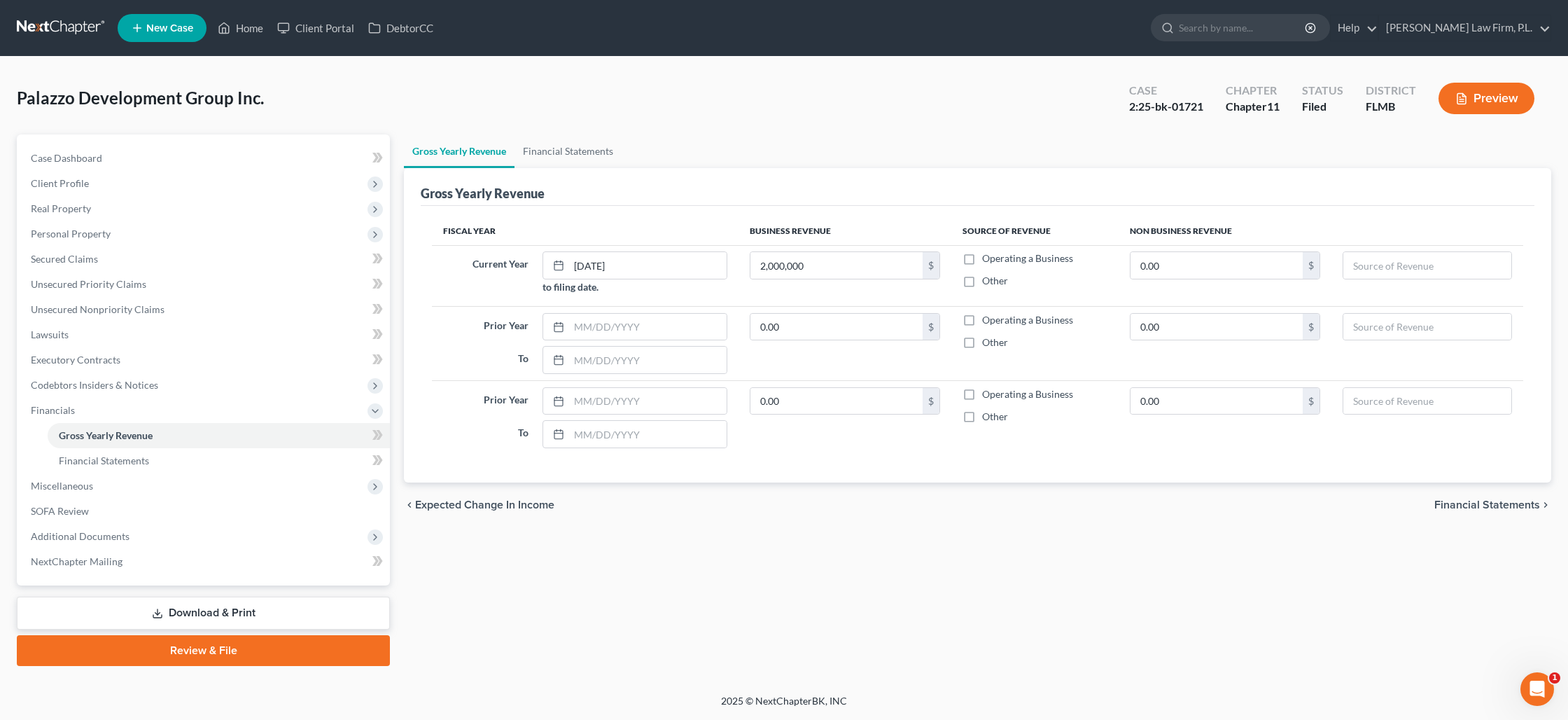
click at [987, 258] on input "Operating a Business" at bounding box center [992, 256] width 9 height 9
checkbox input "true"
click at [775, 336] on input "0.00" at bounding box center [836, 326] width 172 height 26
click at [810, 394] on input "0.00" at bounding box center [836, 401] width 172 height 26
type input "3,415,997"
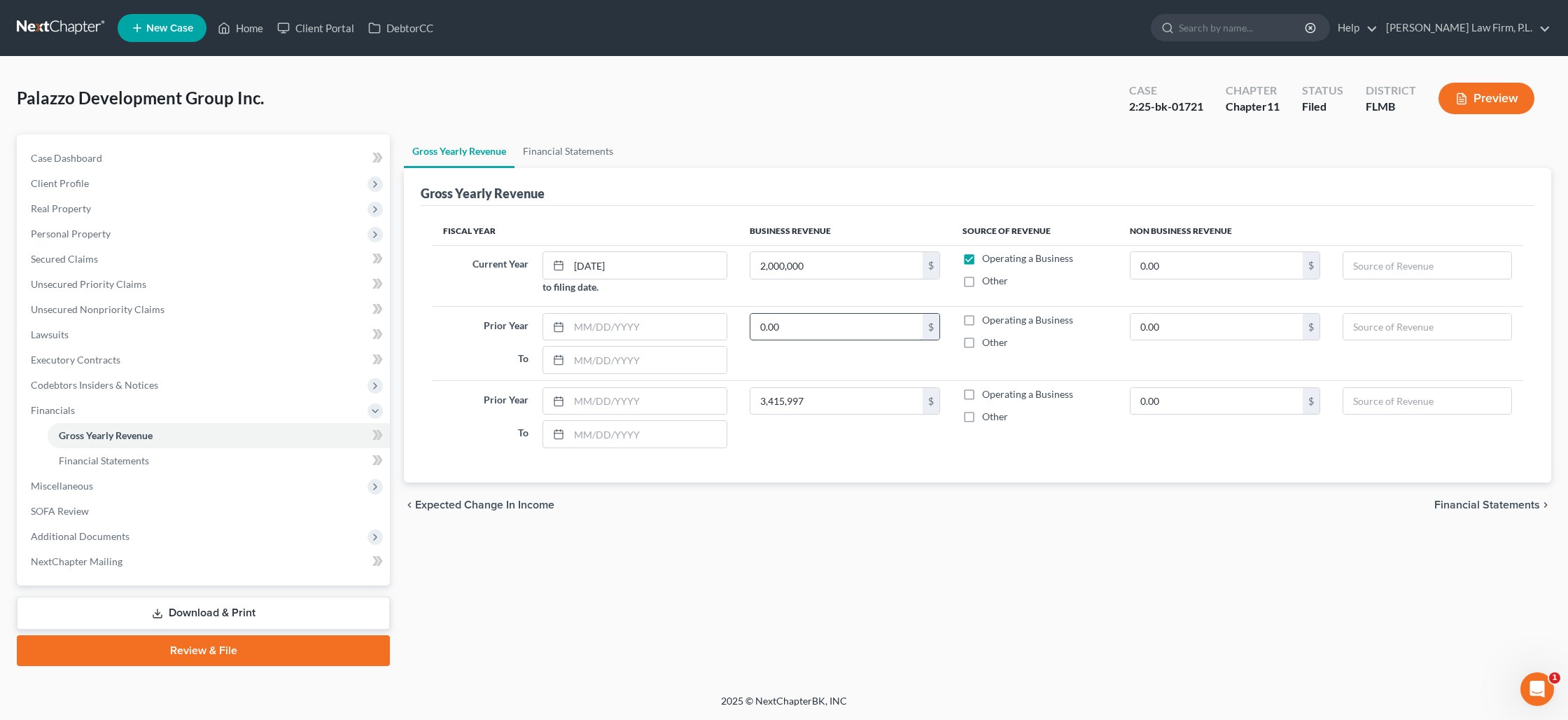
click at [808, 327] on input "0.00" at bounding box center [836, 326] width 172 height 26
type input "300,000"
click at [982, 321] on label "Operating a Business" at bounding box center [1027, 320] width 91 height 14
click at [987, 321] on input "Operating a Business" at bounding box center [992, 317] width 9 height 9
checkbox input "true"
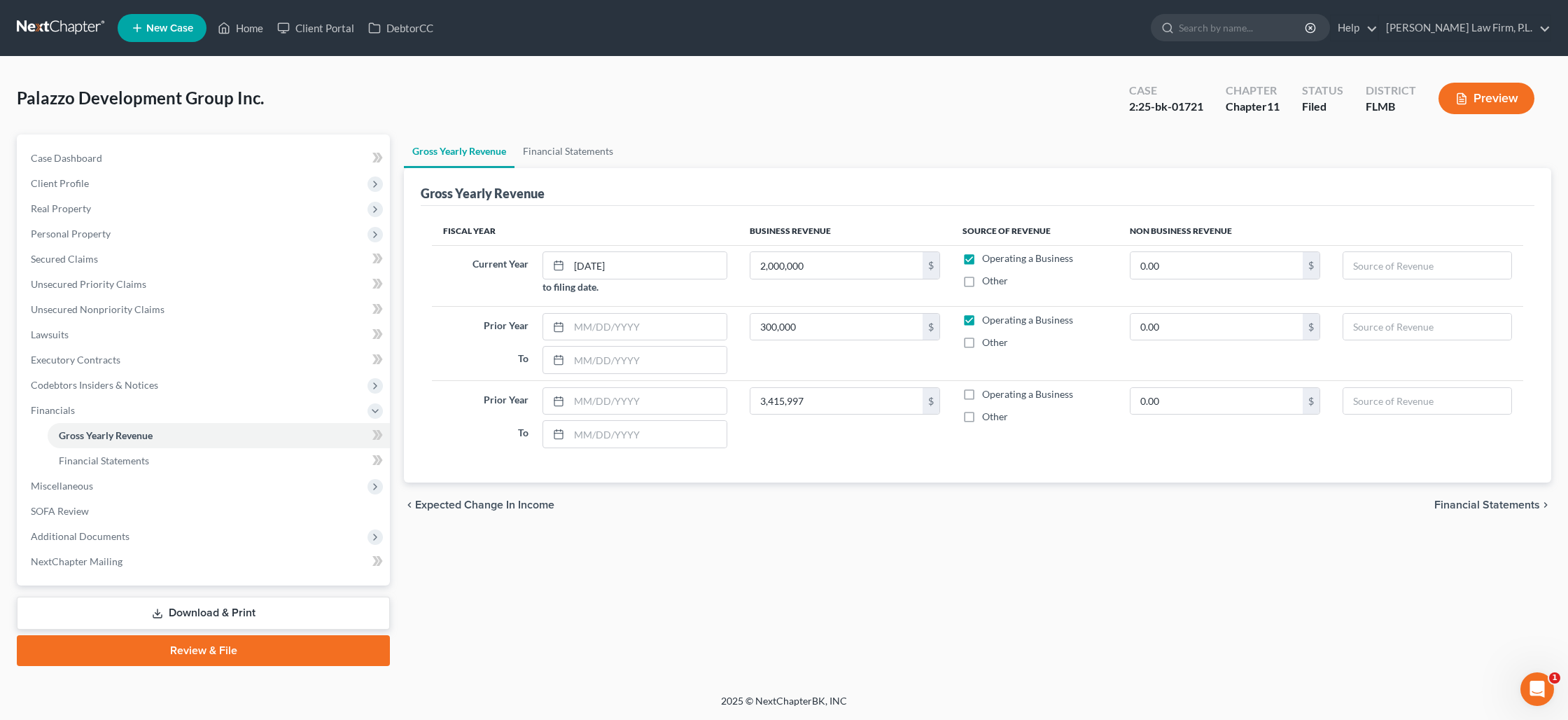
click at [982, 396] on label "Operating a Business" at bounding box center [1027, 394] width 91 height 14
click at [987, 396] on input "Operating a Business" at bounding box center [992, 391] width 9 height 9
checkbox input "true"
click at [836, 326] on input "300,000" at bounding box center [836, 326] width 172 height 26
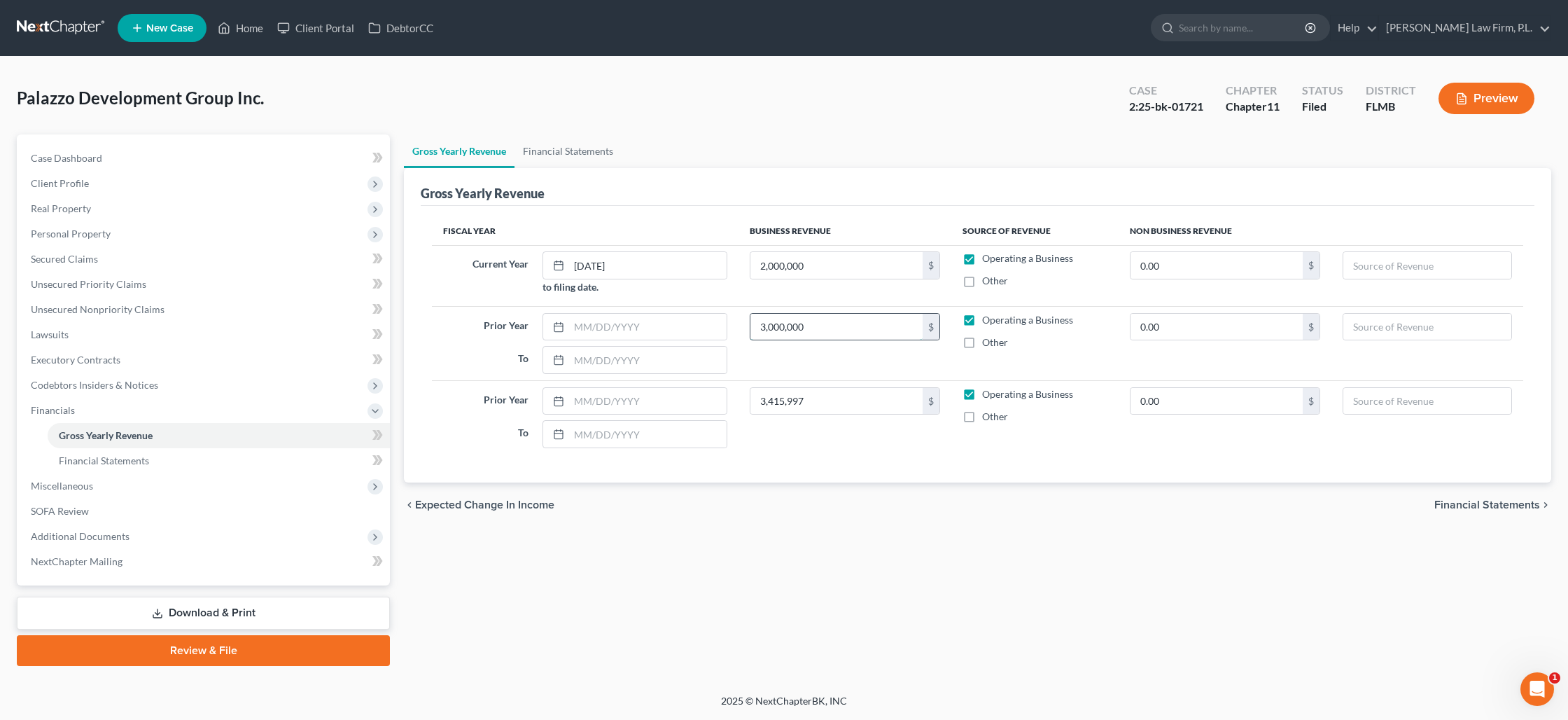
type input "3,000,000"
click at [620, 332] on input "text" at bounding box center [648, 326] width 158 height 26
type input "[DATE]"
type input "-"
type input "0"
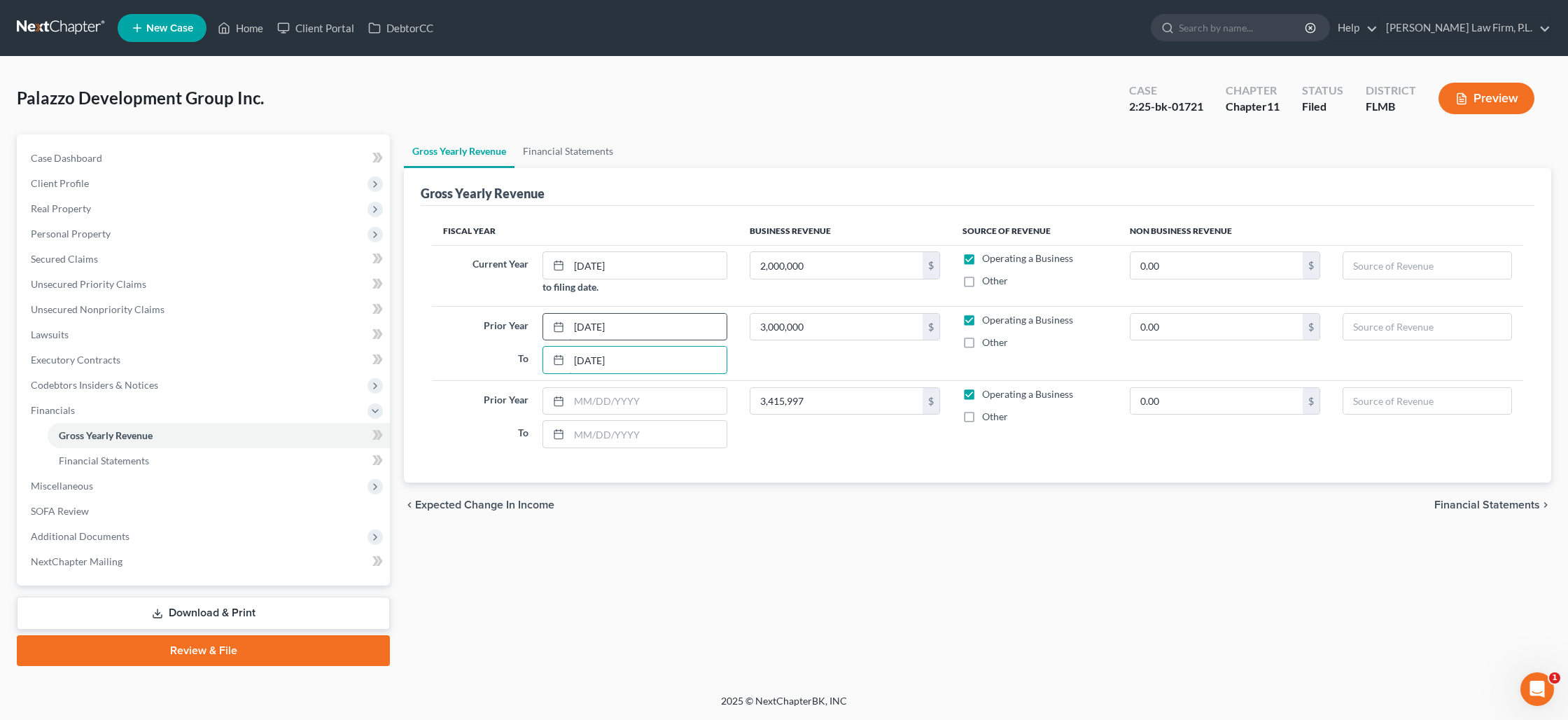
type input "[DATE]"
click at [625, 324] on input "[DATE]" at bounding box center [648, 326] width 158 height 26
type input "[DATE]"
click at [653, 406] on input "text" at bounding box center [648, 401] width 158 height 26
type input "[DATE]"
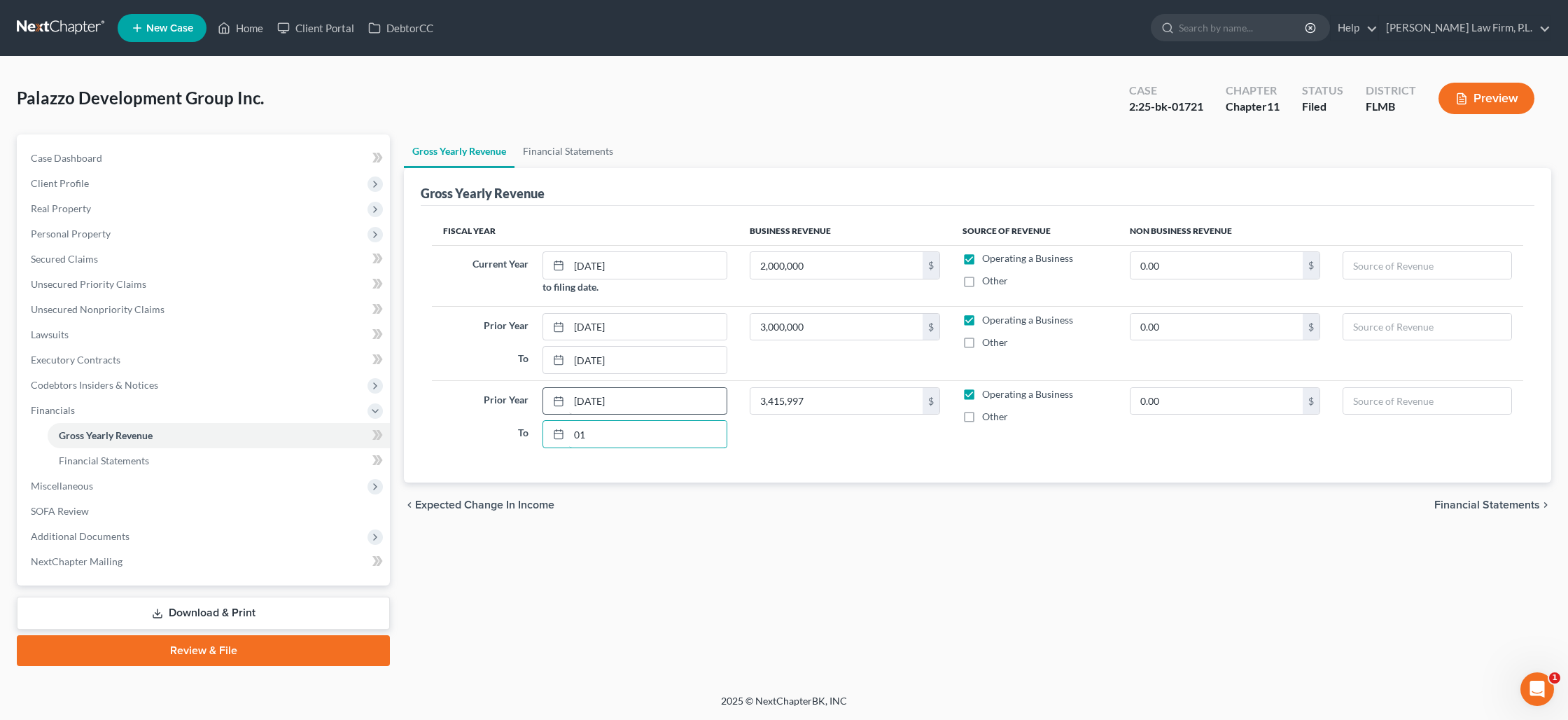
type input "0"
type input "[DATE]"
click at [238, 456] on link "Financial Statements" at bounding box center [218, 460] width 342 height 25
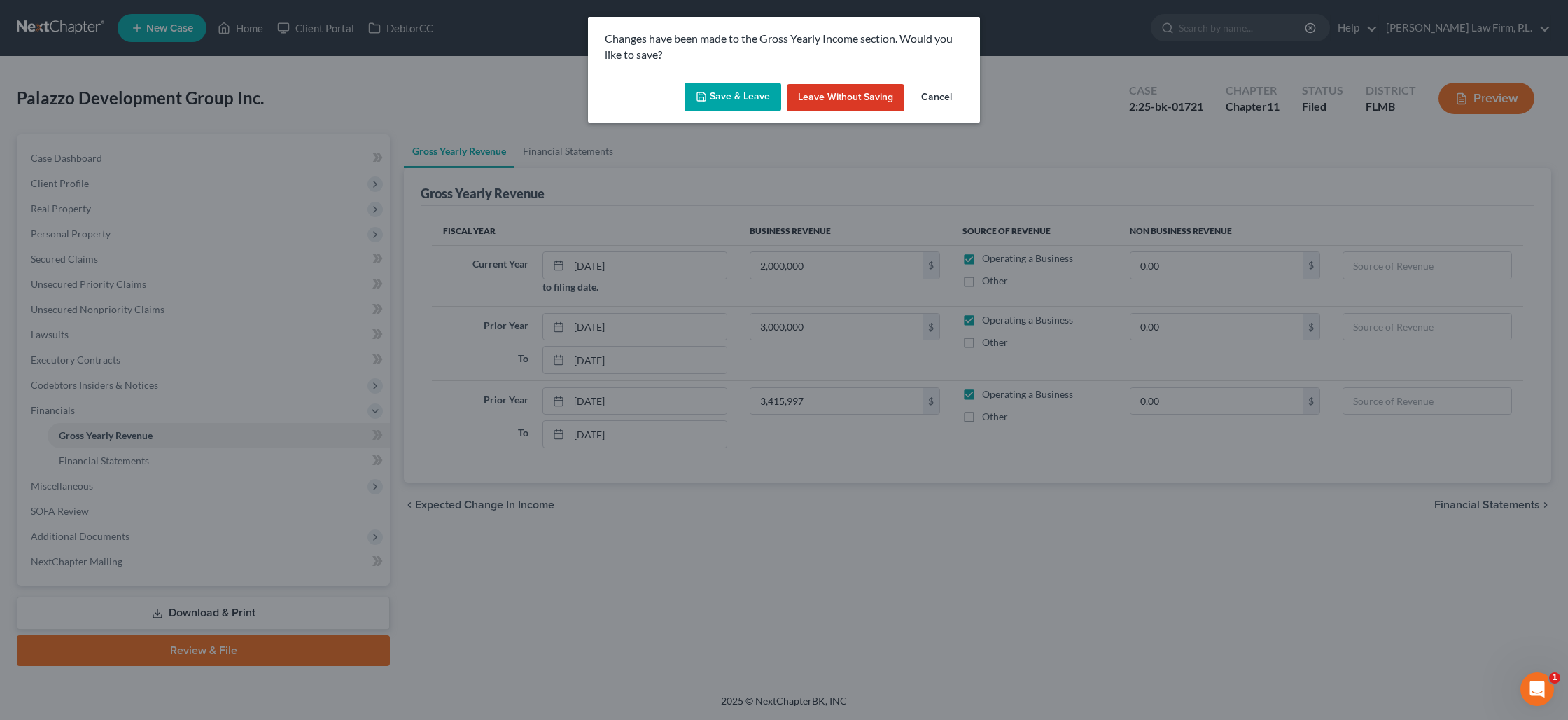
click at [728, 104] on button "Save & Leave" at bounding box center [733, 97] width 96 height 29
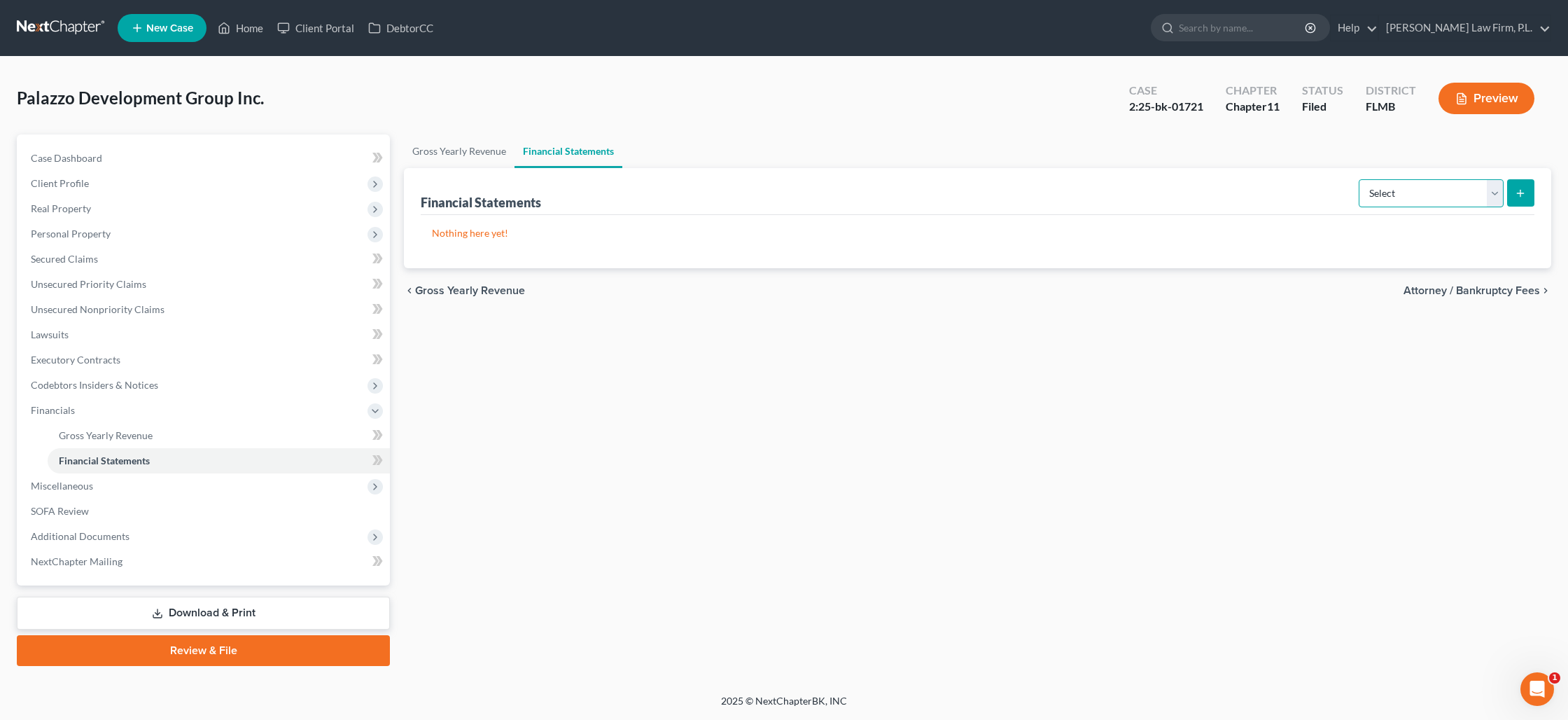
click at [1449, 191] on select "Select Auditor Bookkeeper Creditor Pension Contribution Records Keeper Tax Cons…" at bounding box center [1431, 193] width 145 height 28
select select "bookkeeper"
click at [1360, 179] on select "Select Auditor Bookkeeper Creditor Pension Contribution Records Keeper Tax Cons…" at bounding box center [1431, 193] width 145 height 28
click at [1463, 198] on select "Select Auditor Bookkeeper Creditor Pension Contribution Records Keeper Tax Cons…" at bounding box center [1431, 193] width 145 height 28
click at [1525, 196] on icon "submit" at bounding box center [1521, 194] width 11 height 11
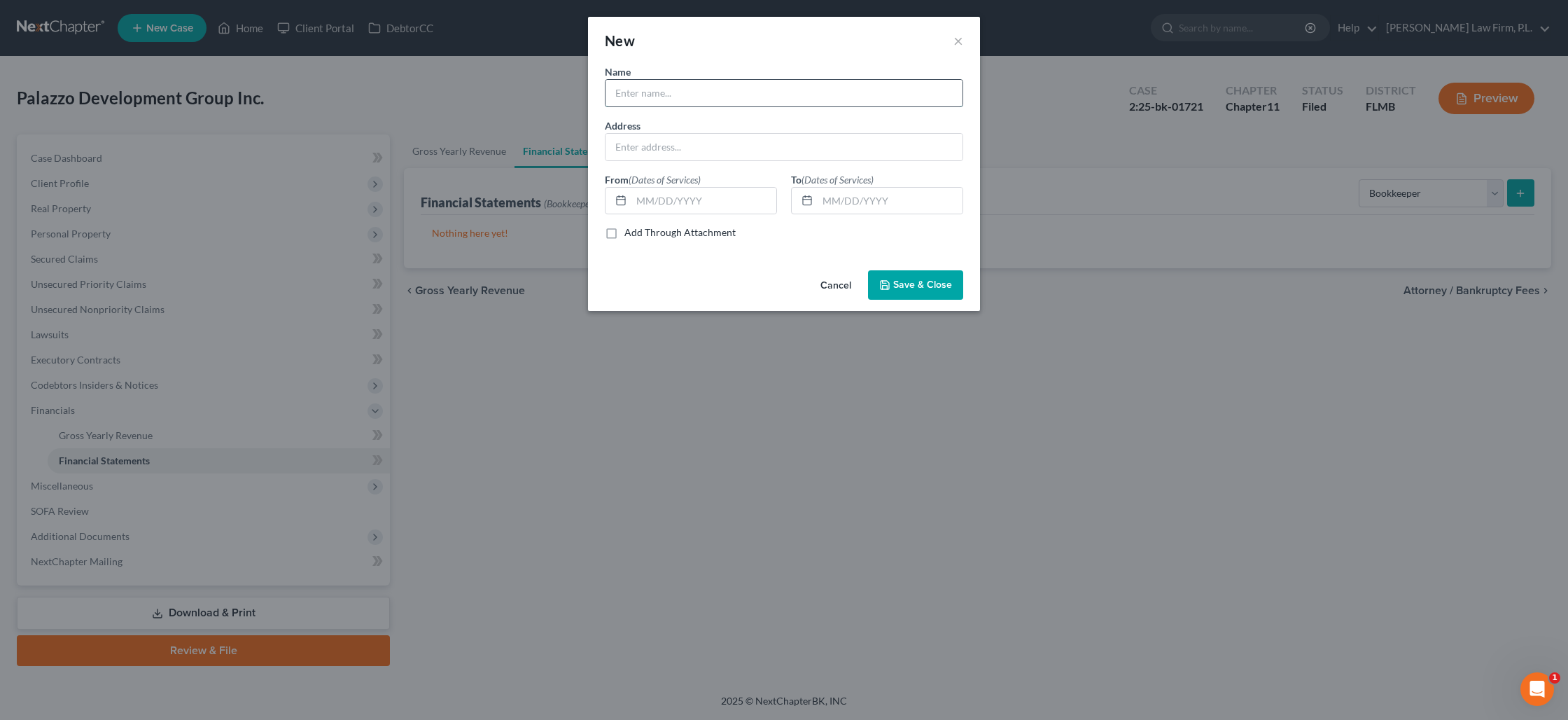
click at [796, 91] on input "text" at bounding box center [784, 93] width 357 height 26
type input "Liberty Tax Service"
type input "[STREET_ADDRESS][PERSON_NAME]"
click at [735, 206] on input "text" at bounding box center [703, 201] width 145 height 26
type input "[DATE]"
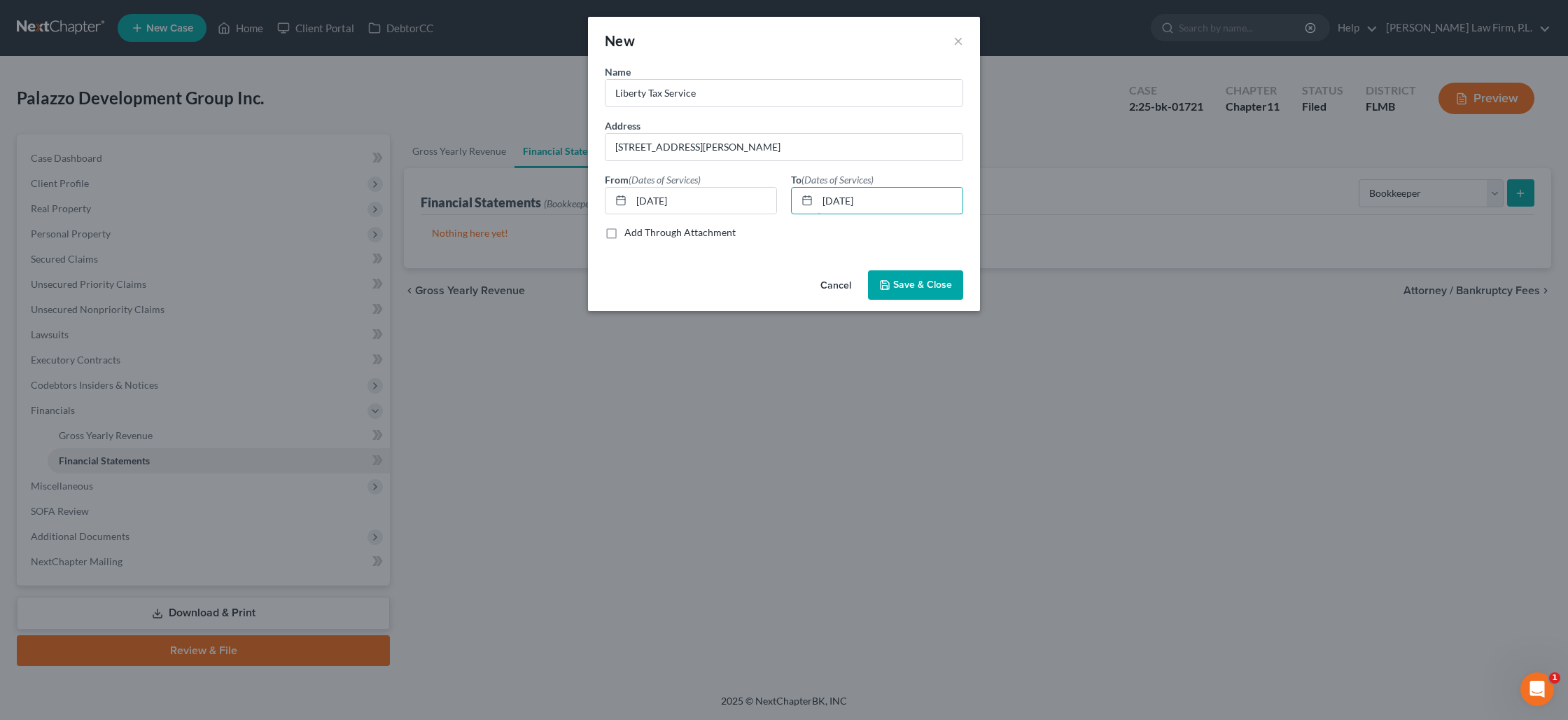
type input "[DATE]"
click at [931, 299] on button "Save & Close" at bounding box center [915, 284] width 95 height 29
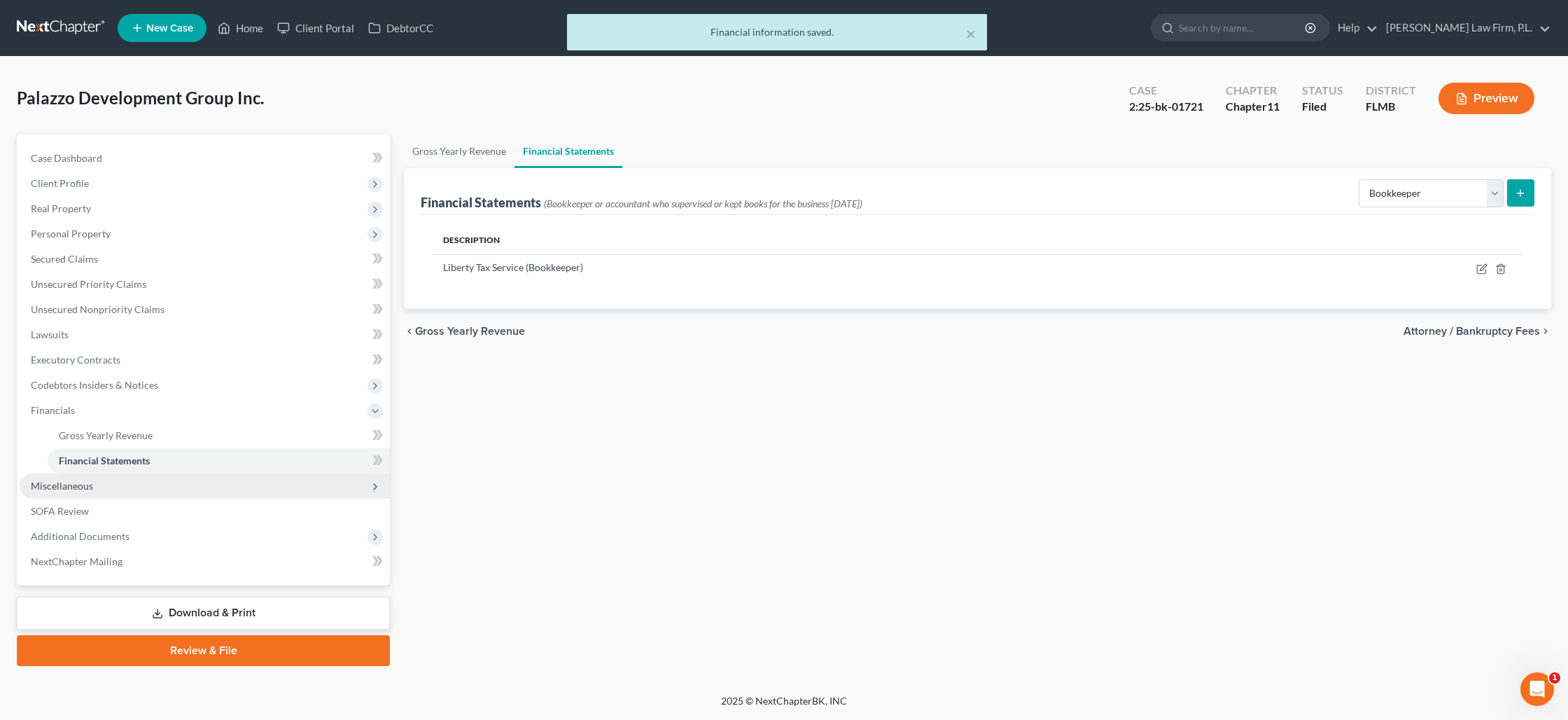
click at [100, 483] on span "Miscellaneous" at bounding box center [204, 486] width 371 height 25
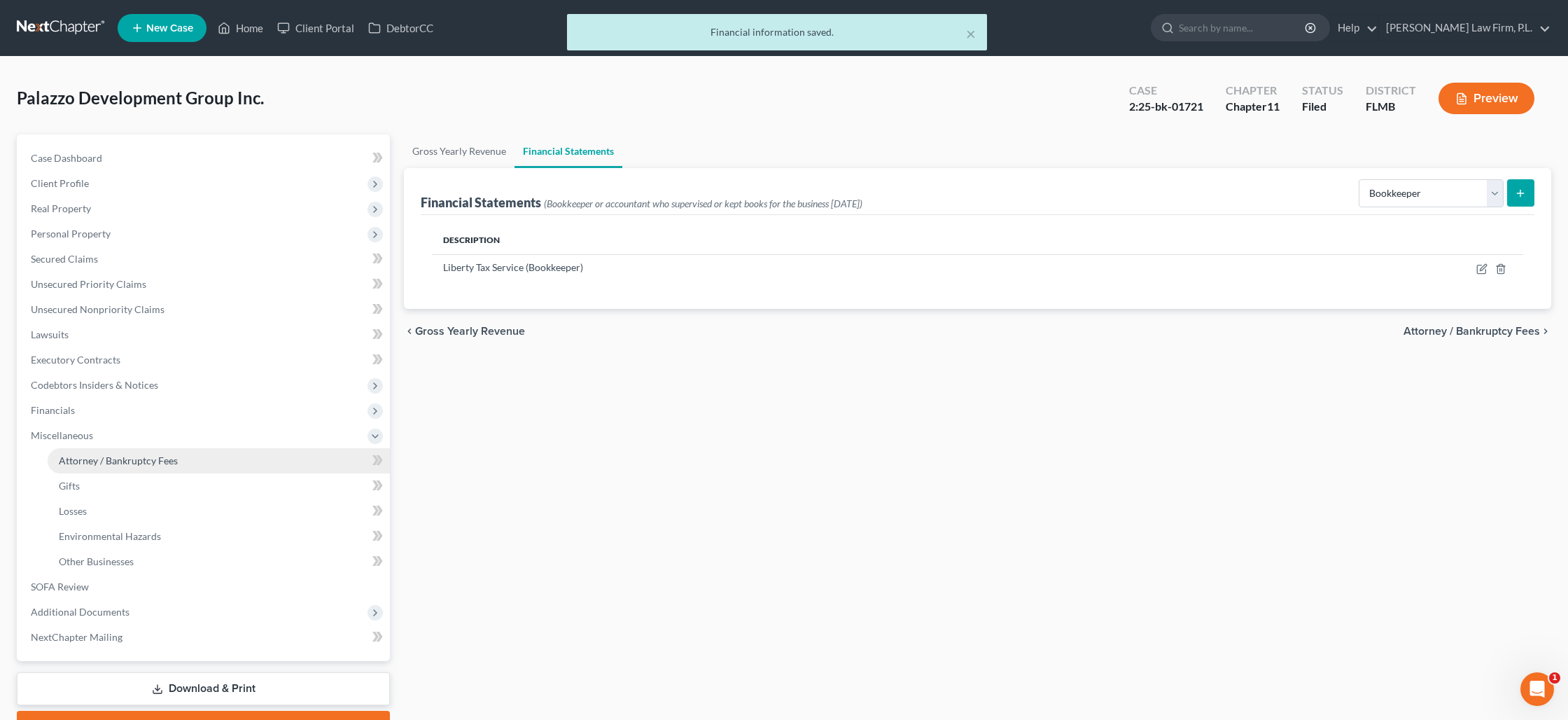
click at [109, 464] on span "Attorney / Bankruptcy Fees" at bounding box center [118, 460] width 119 height 12
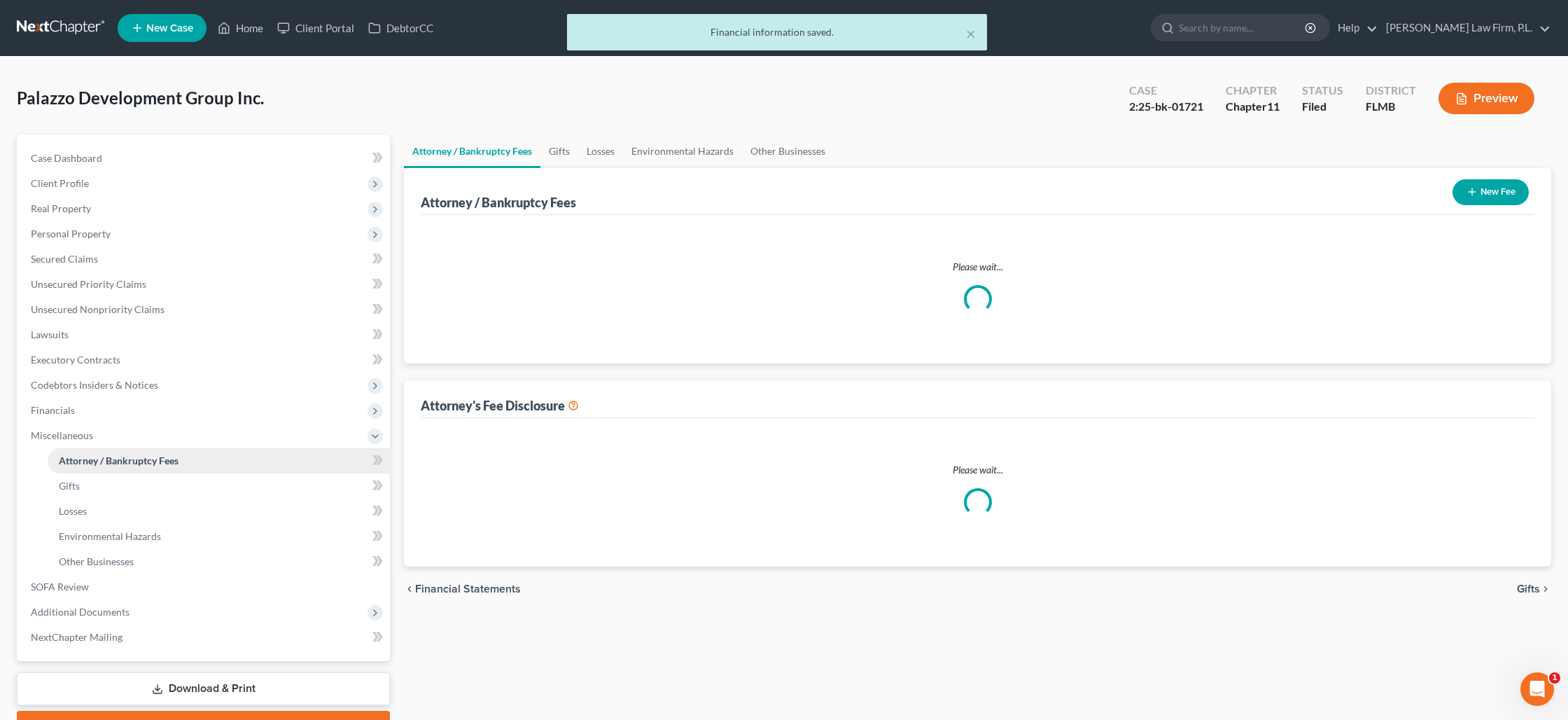
select select "0"
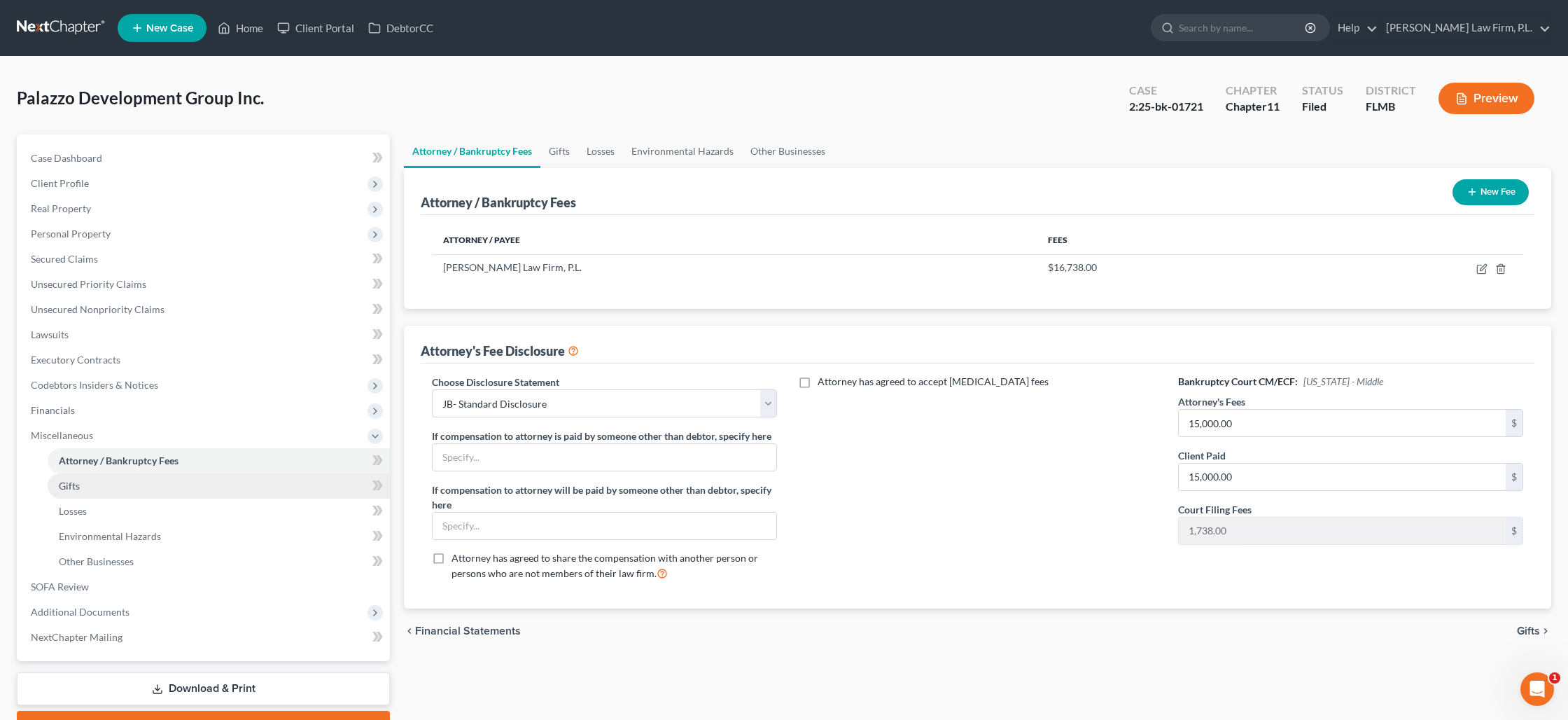
click at [66, 485] on span "Gifts" at bounding box center [69, 486] width 21 height 12
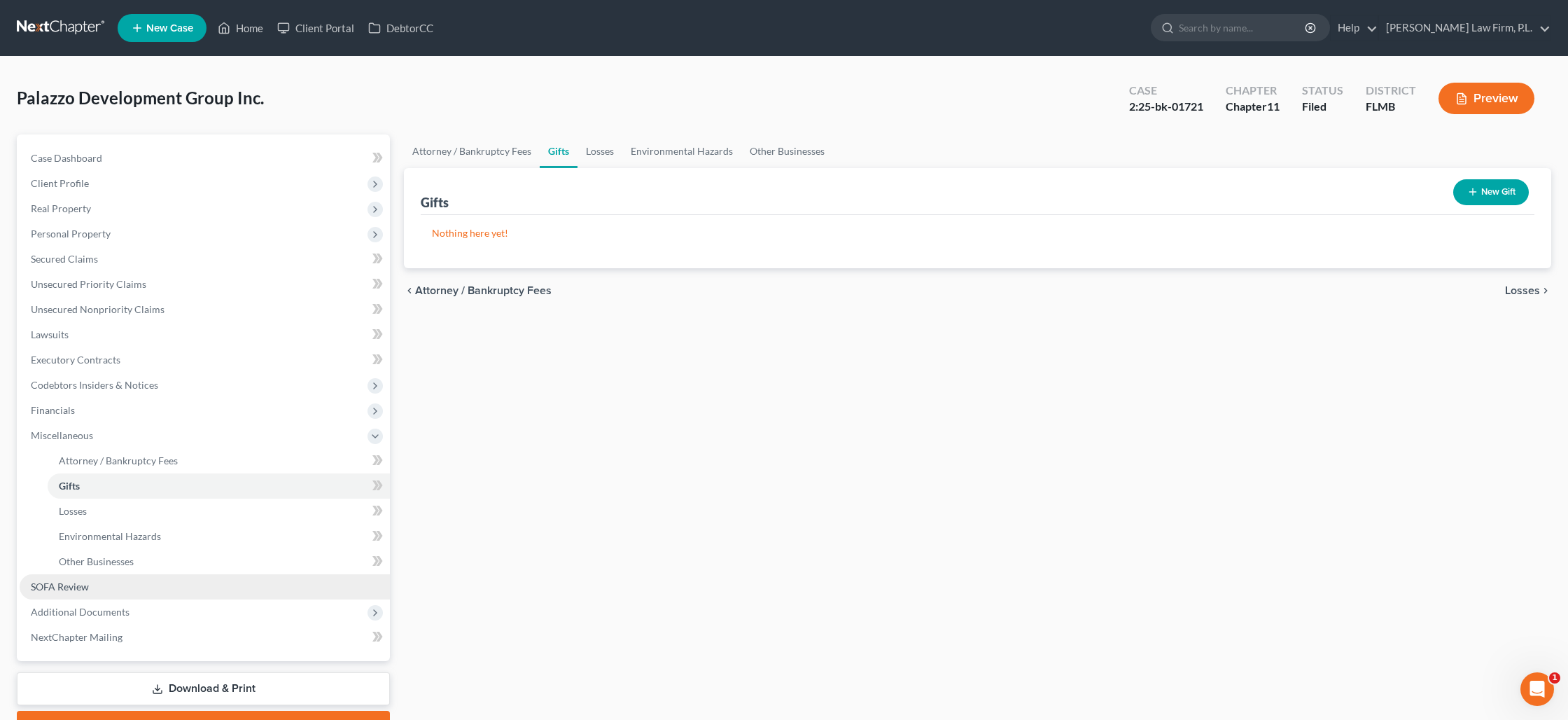
click at [89, 580] on link "SOFA Review" at bounding box center [204, 586] width 371 height 25
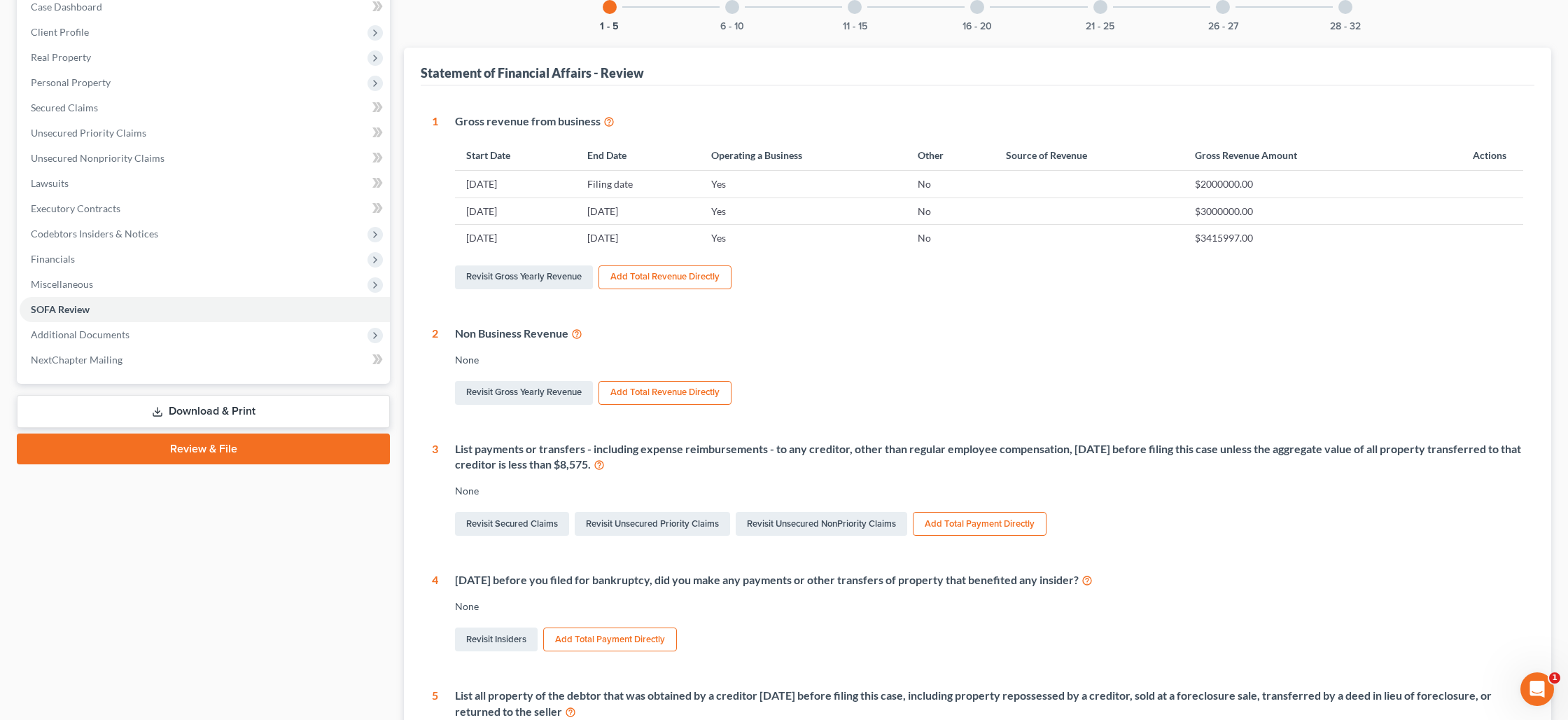
scroll to position [146, 0]
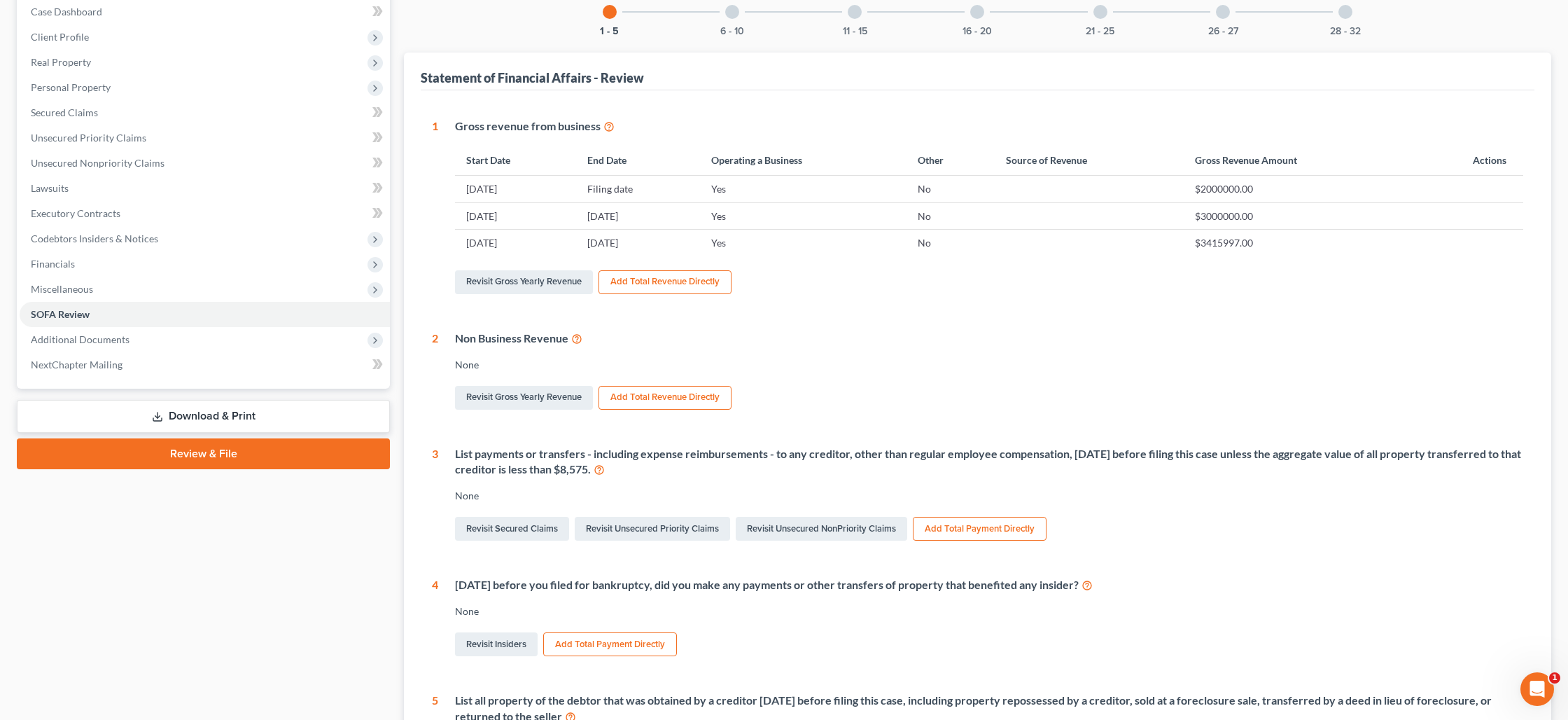
click at [733, 8] on div at bounding box center [733, 12] width 14 height 14
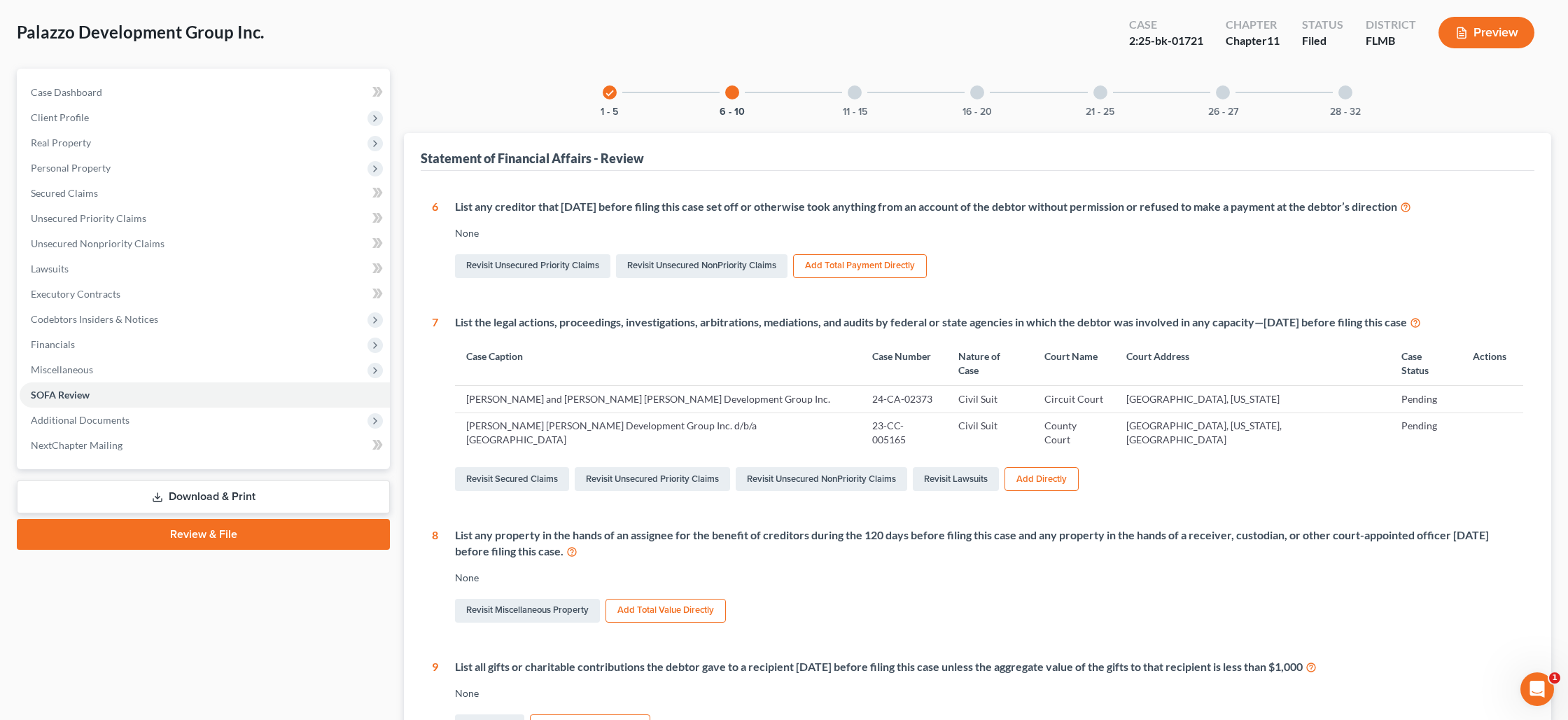
scroll to position [0, 0]
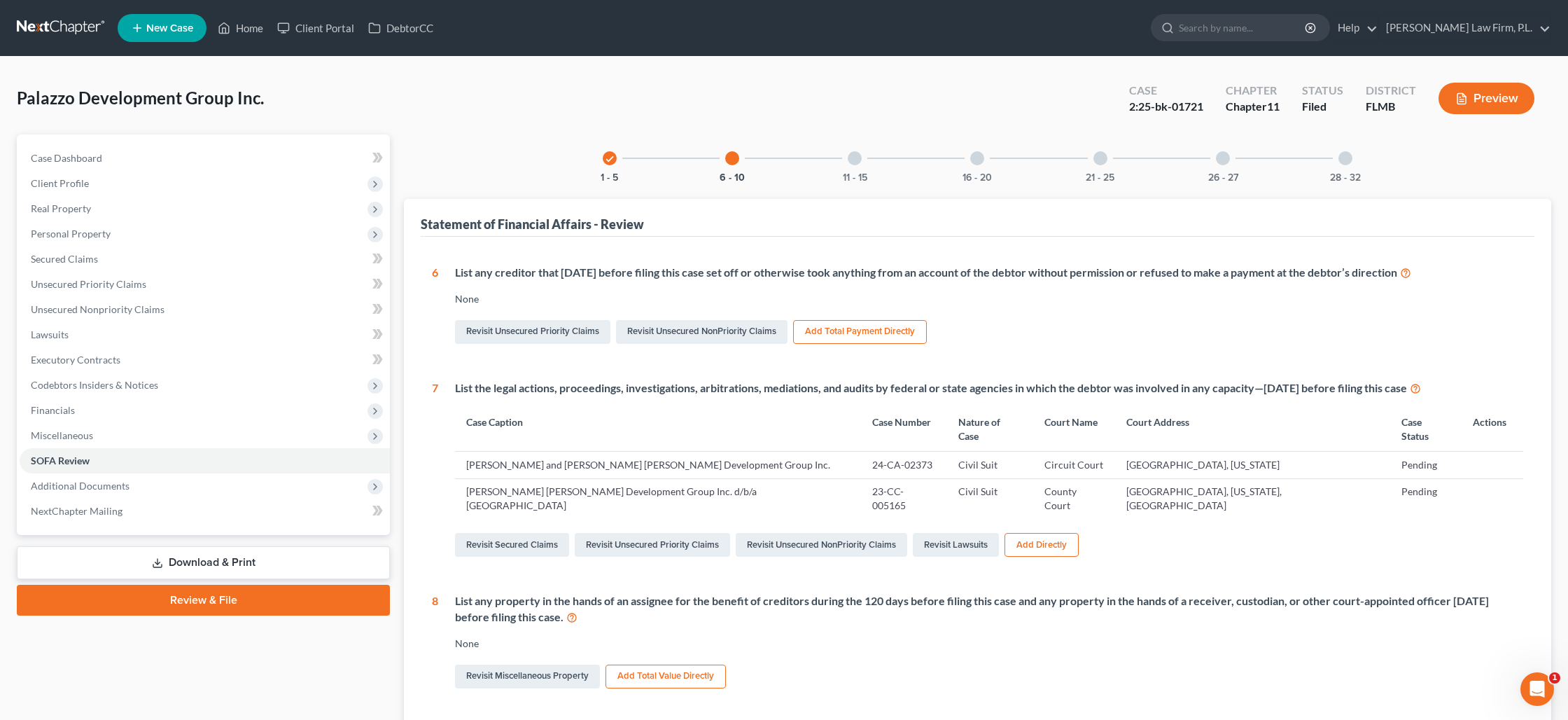
click at [853, 157] on div at bounding box center [855, 159] width 14 height 14
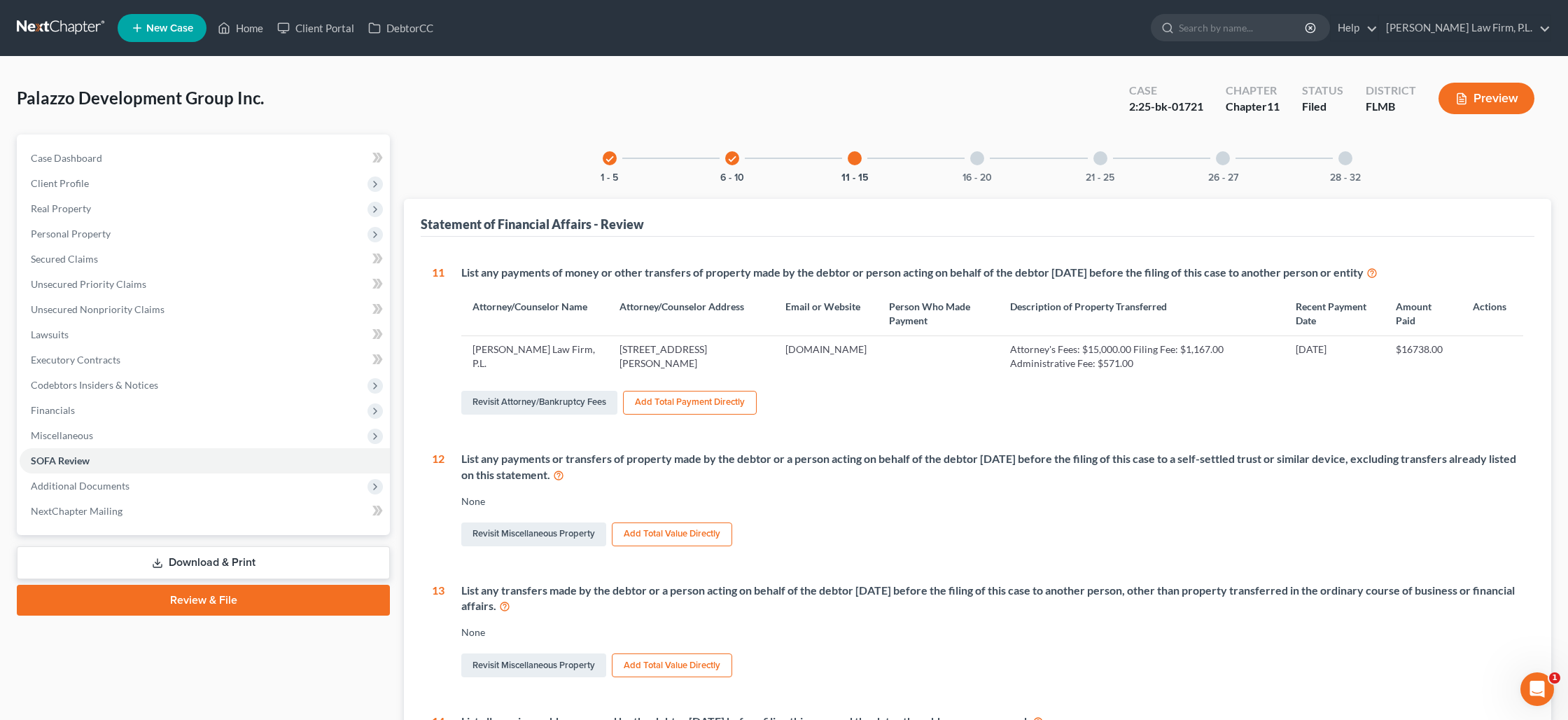
click at [983, 163] on div "16 - 20" at bounding box center [977, 158] width 48 height 48
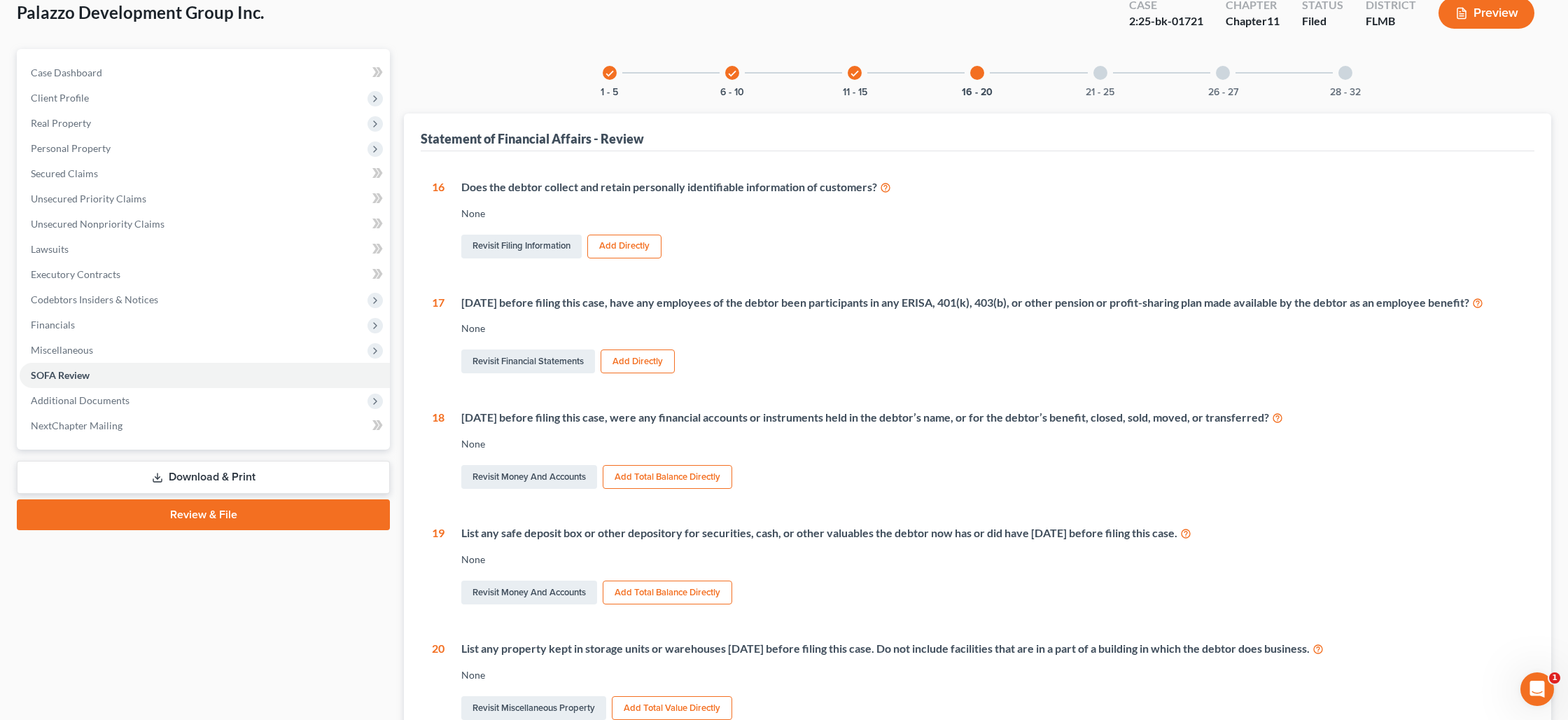
scroll to position [84, 0]
click at [1107, 77] on div "21 - 25" at bounding box center [1100, 74] width 48 height 48
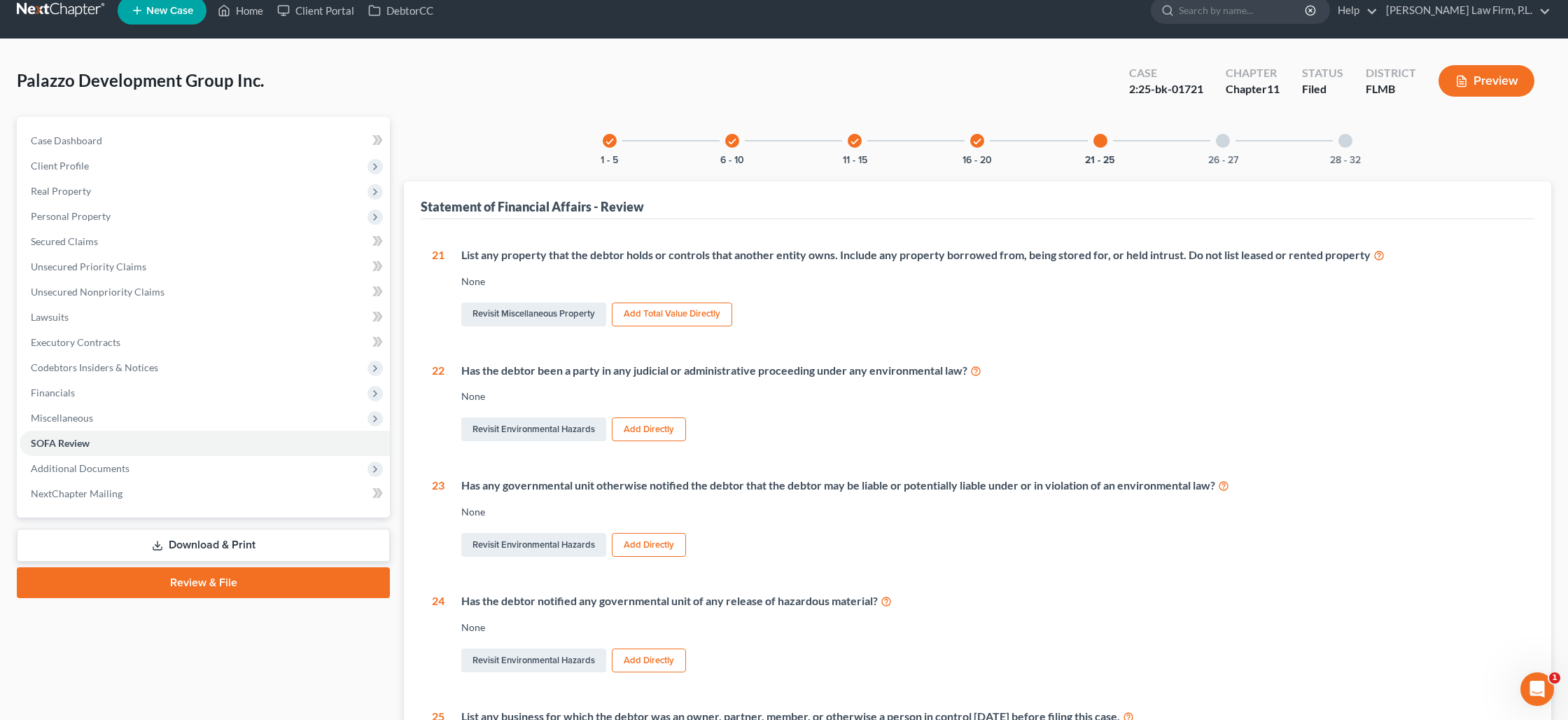
scroll to position [16, 0]
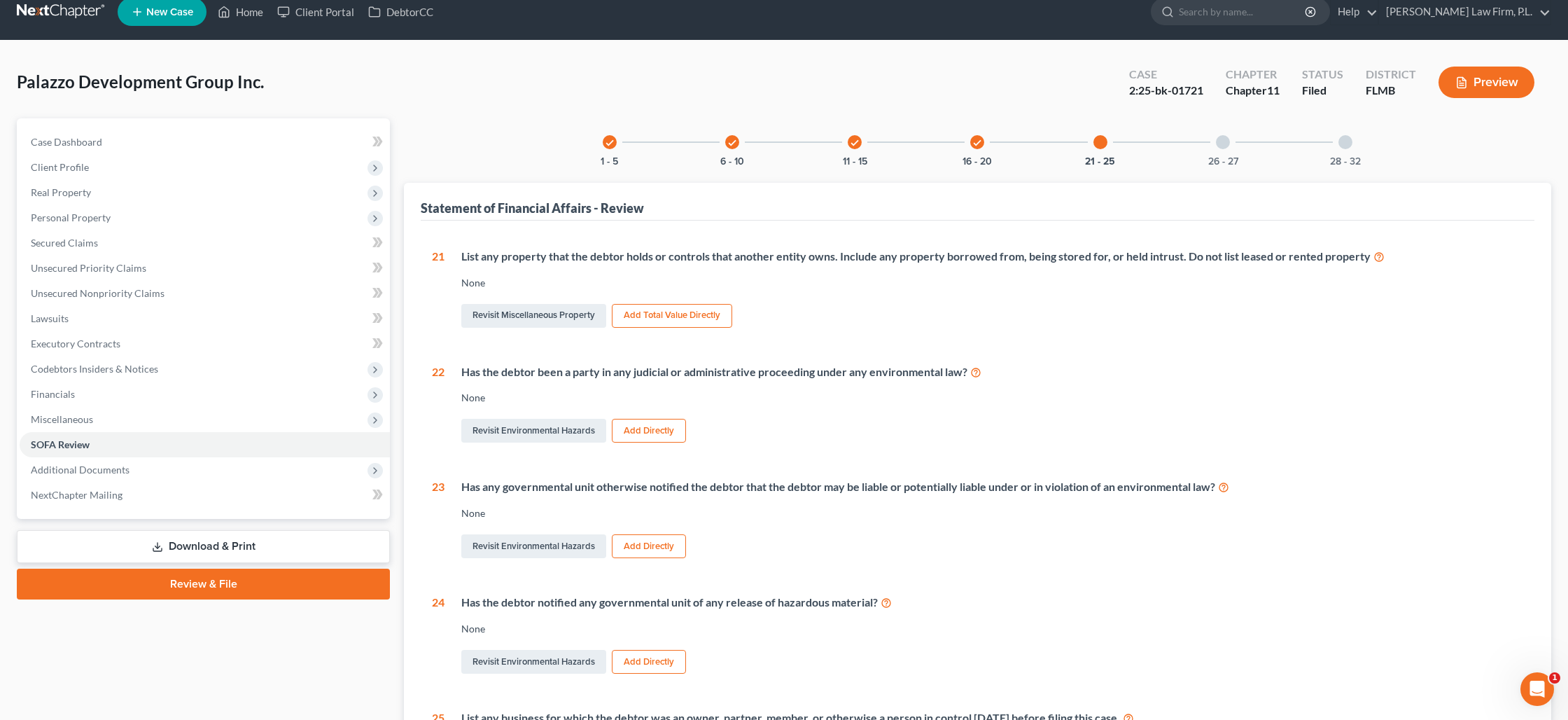
click at [1221, 149] on div "26 - 27" at bounding box center [1222, 142] width 48 height 48
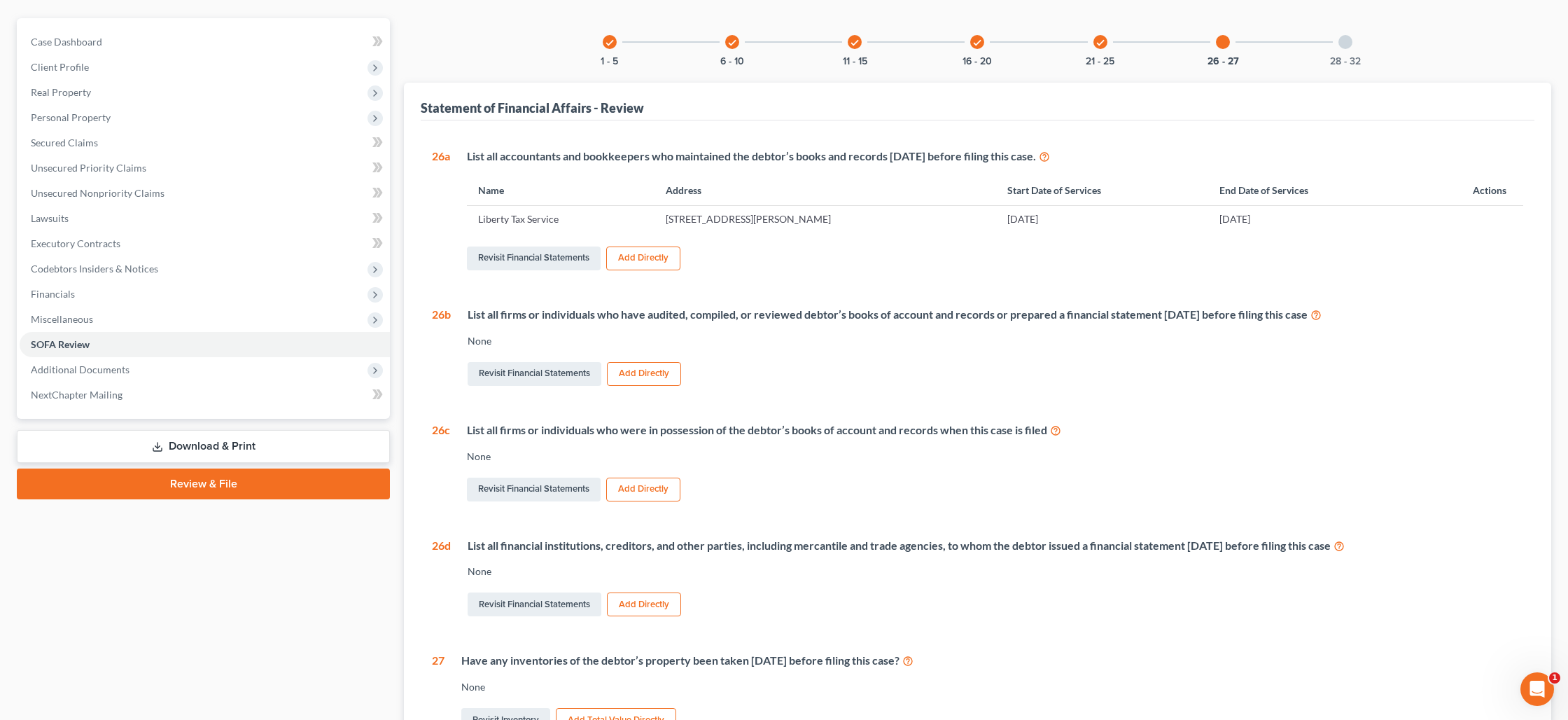
scroll to position [117, 0]
click at [1349, 44] on div at bounding box center [1345, 41] width 14 height 14
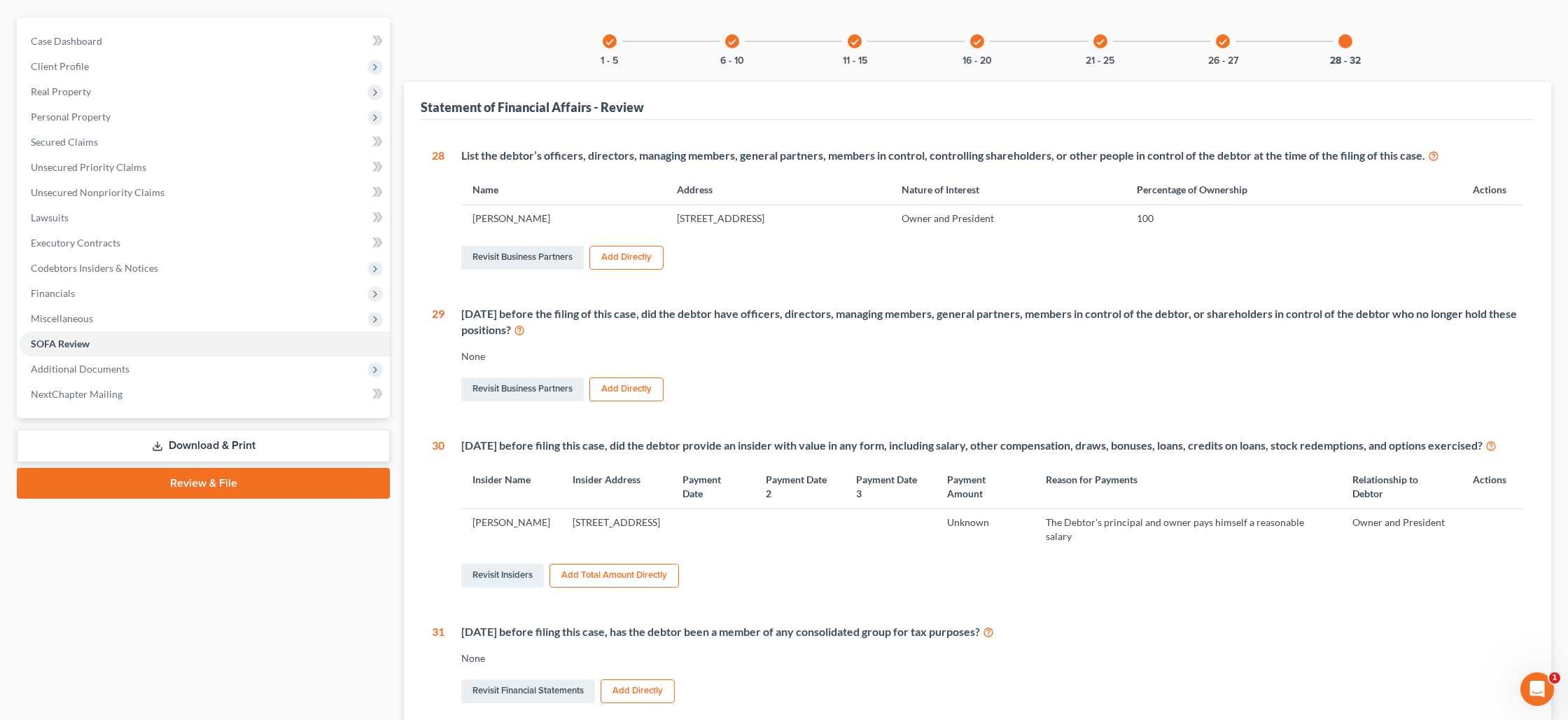
click at [609, 44] on icon "check" at bounding box center [610, 42] width 10 height 10
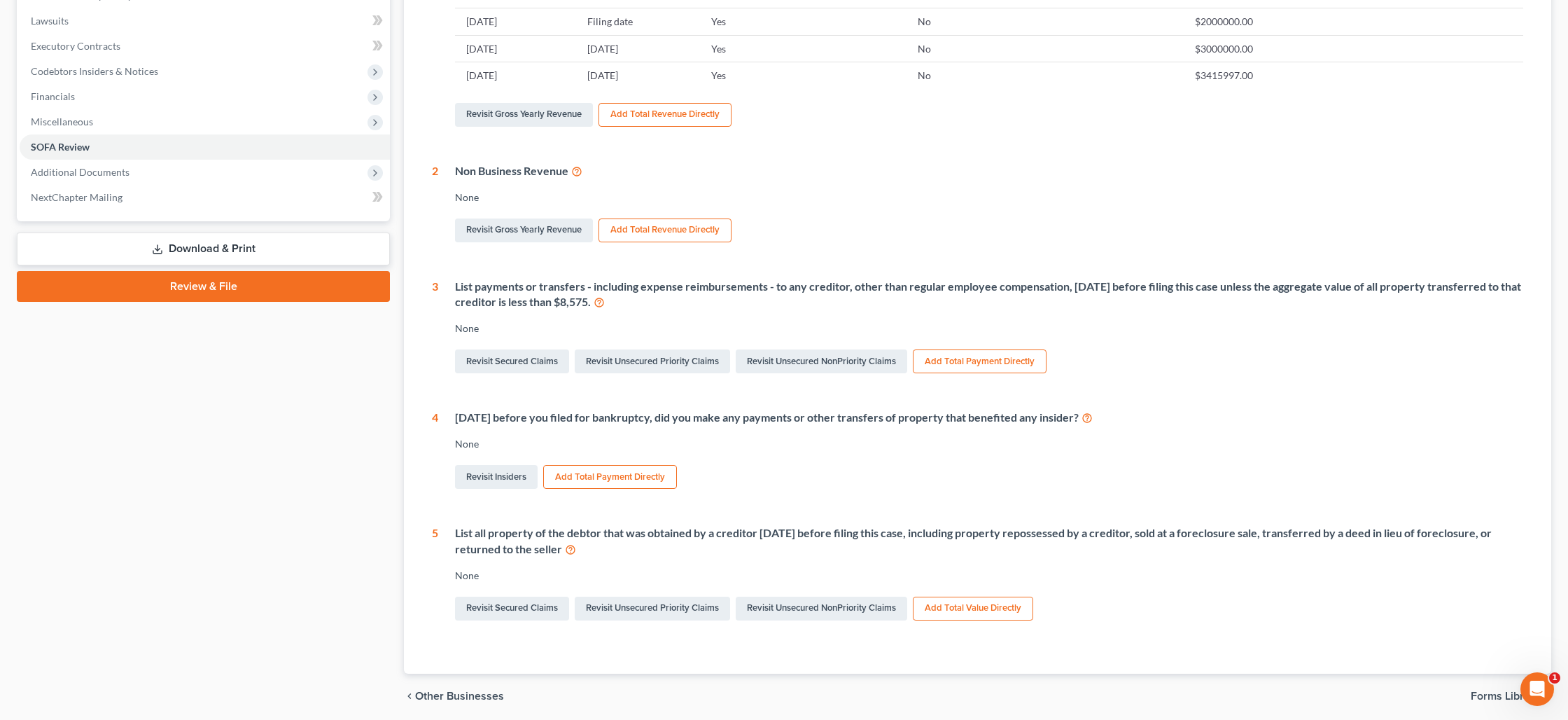
scroll to position [365, 0]
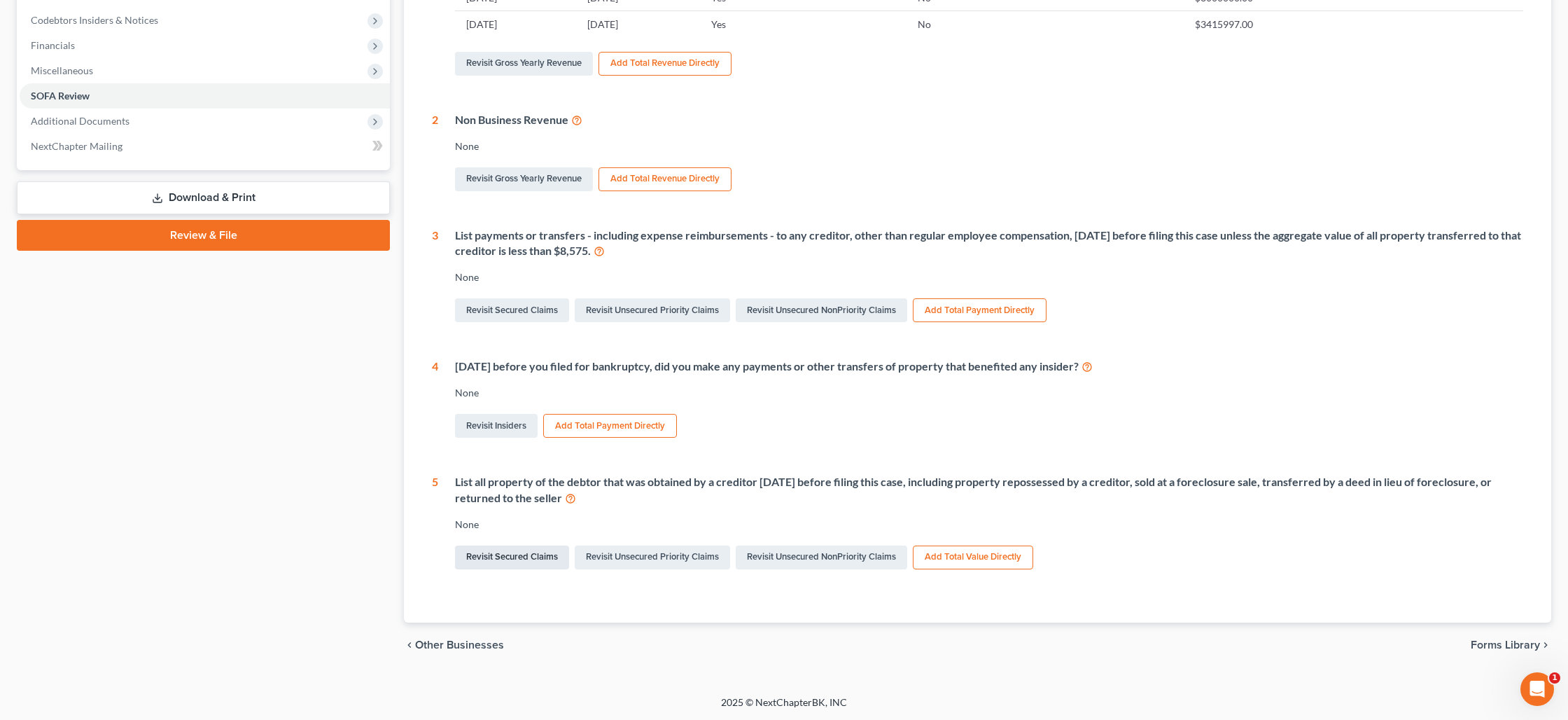
click at [541, 552] on link "Revisit Secured Claims" at bounding box center [512, 557] width 114 height 24
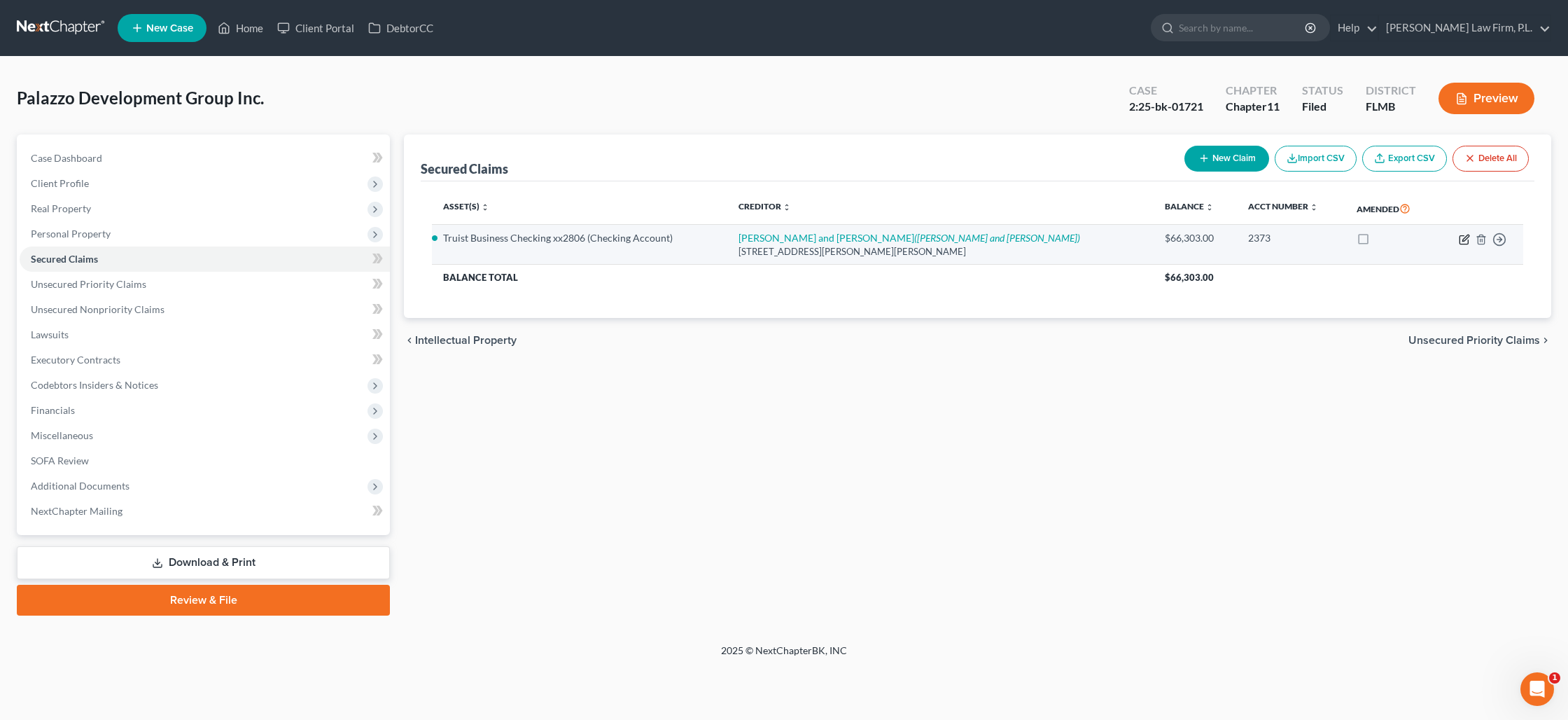
click at [1465, 239] on icon "button" at bounding box center [1465, 237] width 6 height 6
select select "9"
select select "0"
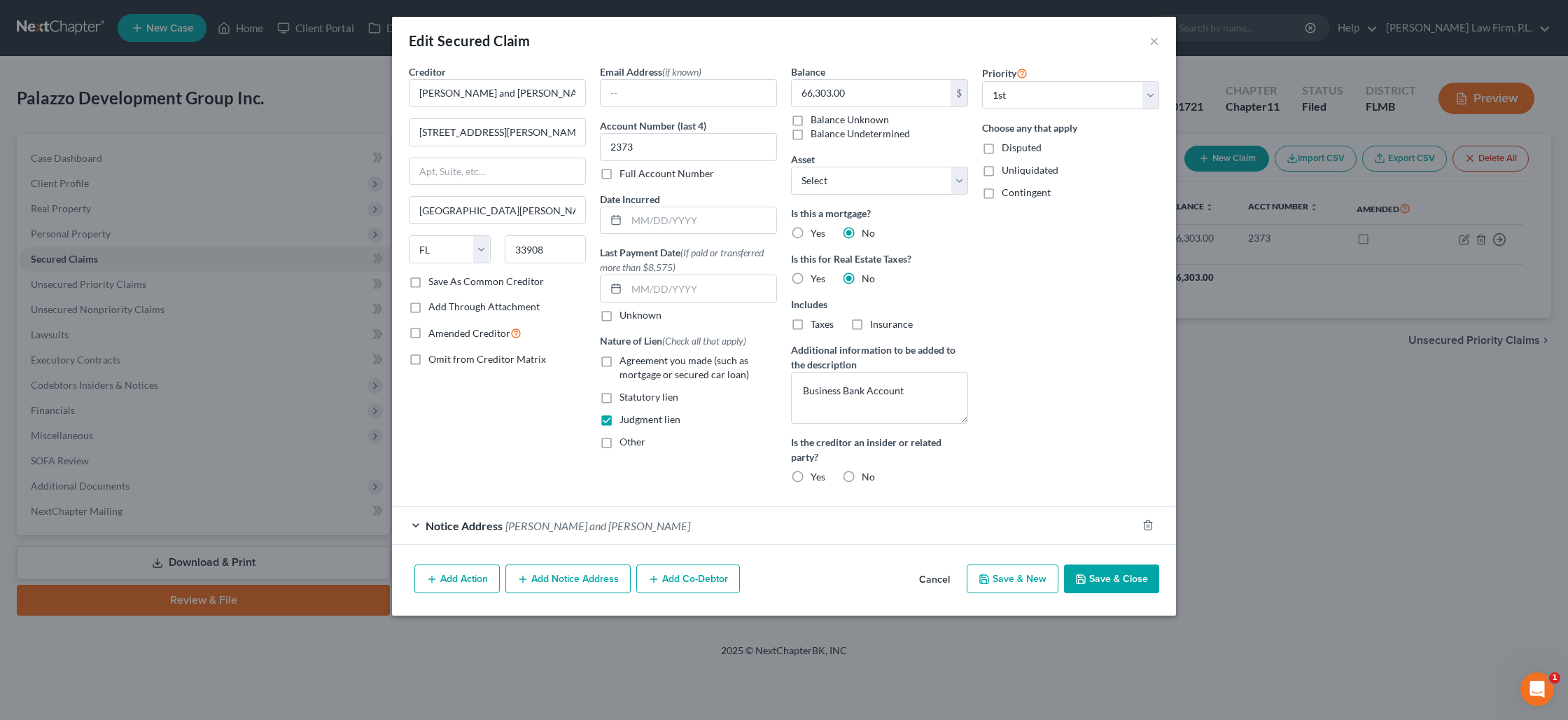
click at [460, 574] on button "Add Action" at bounding box center [457, 579] width 86 height 29
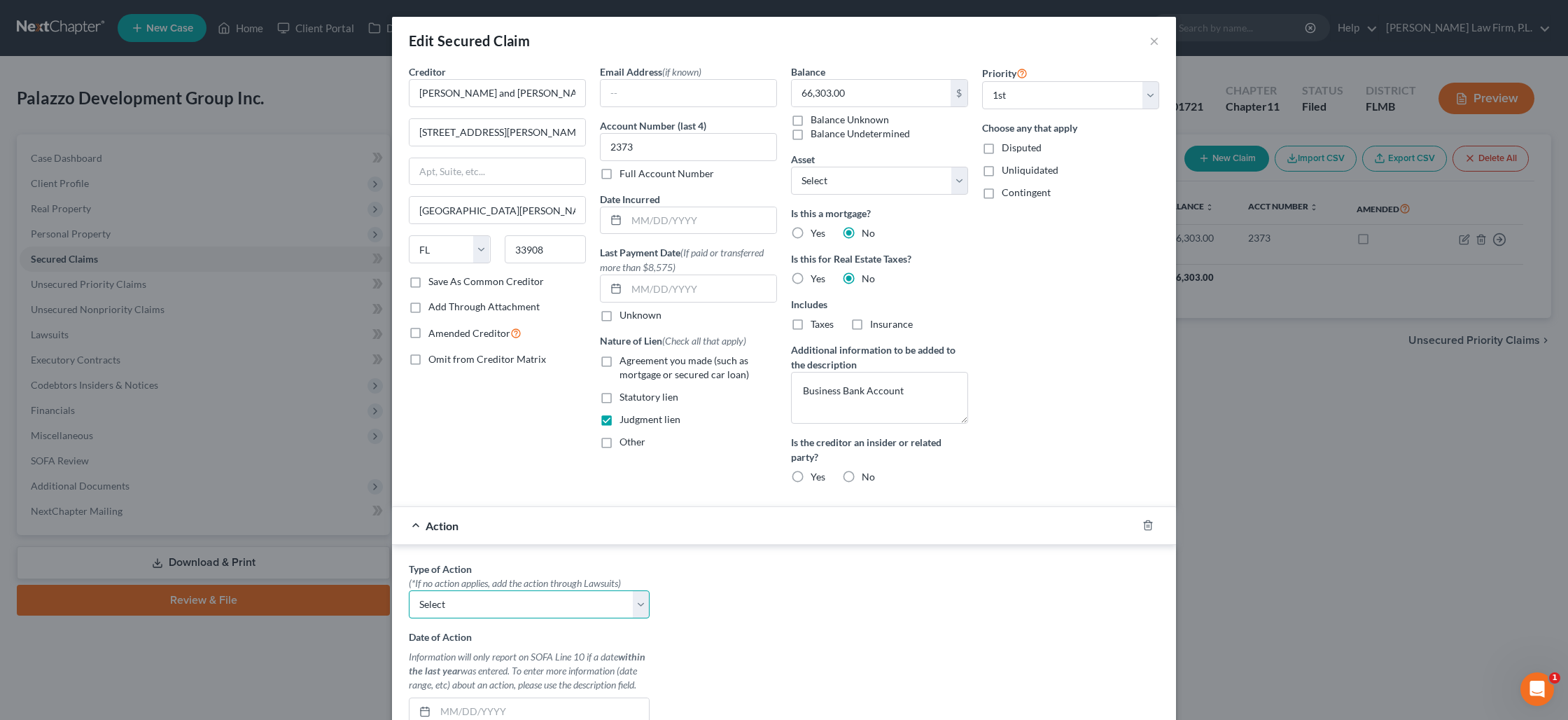
click at [500, 611] on select "Select Repossession Foreclosure Returns" at bounding box center [529, 604] width 241 height 28
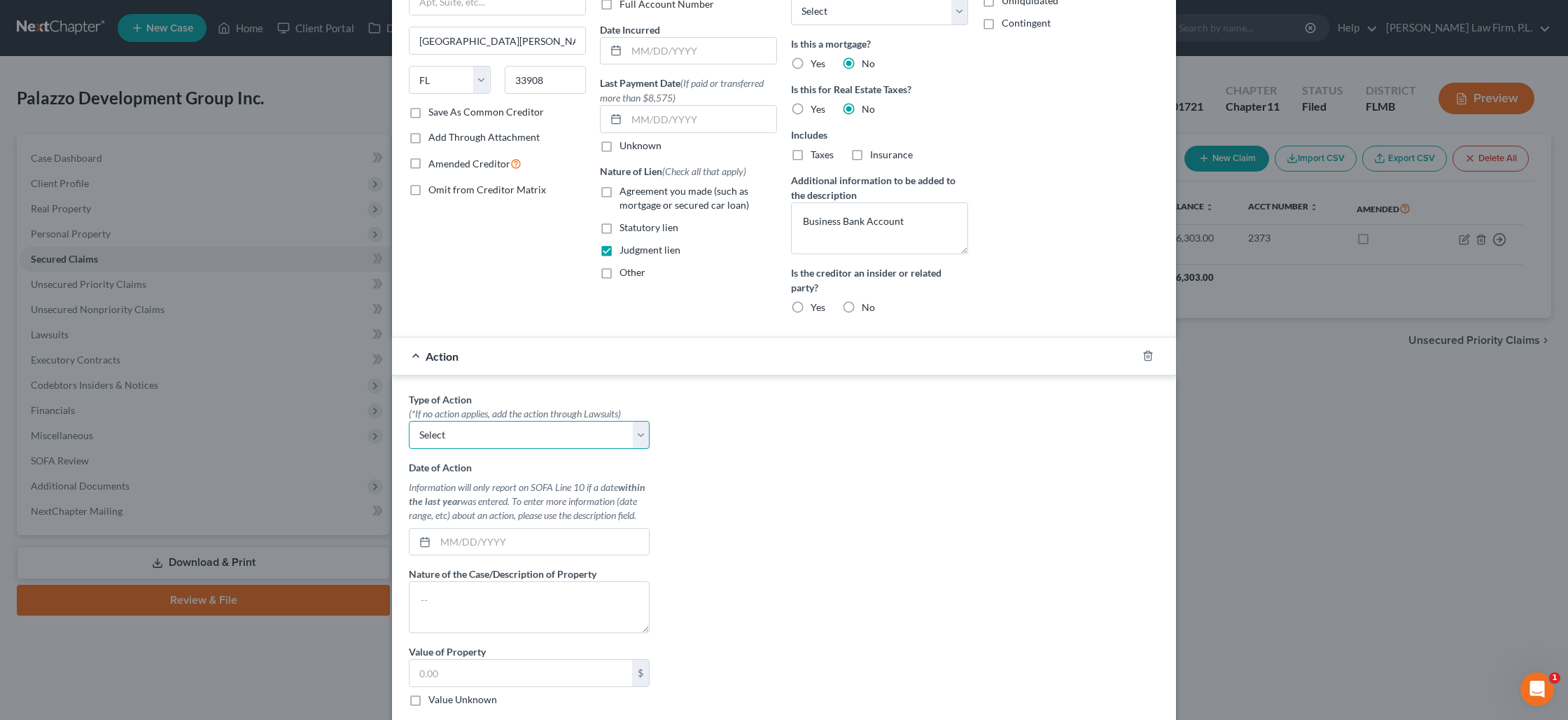
scroll to position [180, 0]
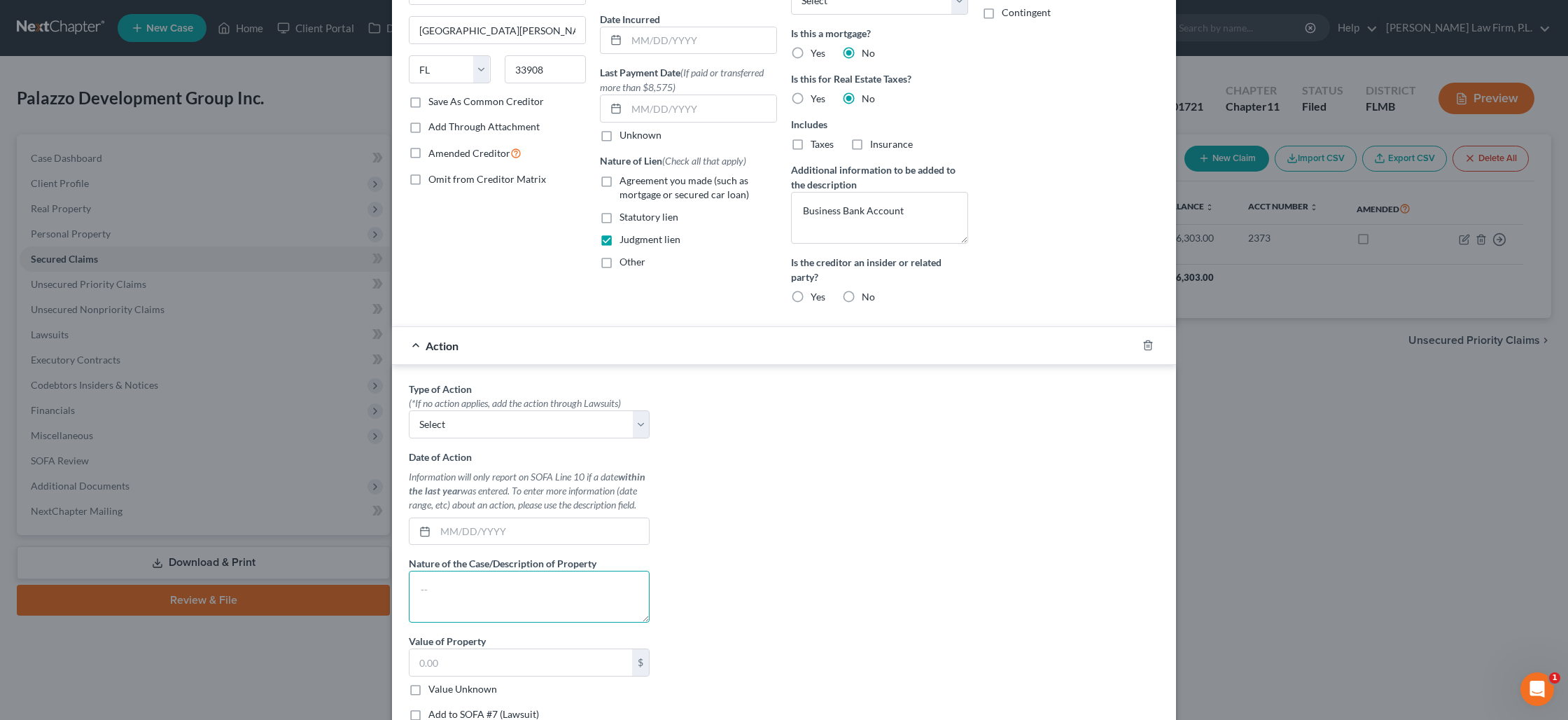
click at [513, 581] on textarea at bounding box center [529, 596] width 241 height 52
click at [491, 526] on input "text" at bounding box center [542, 531] width 213 height 26
type input "[DATE]"
click at [546, 576] on textarea at bounding box center [529, 596] width 241 height 52
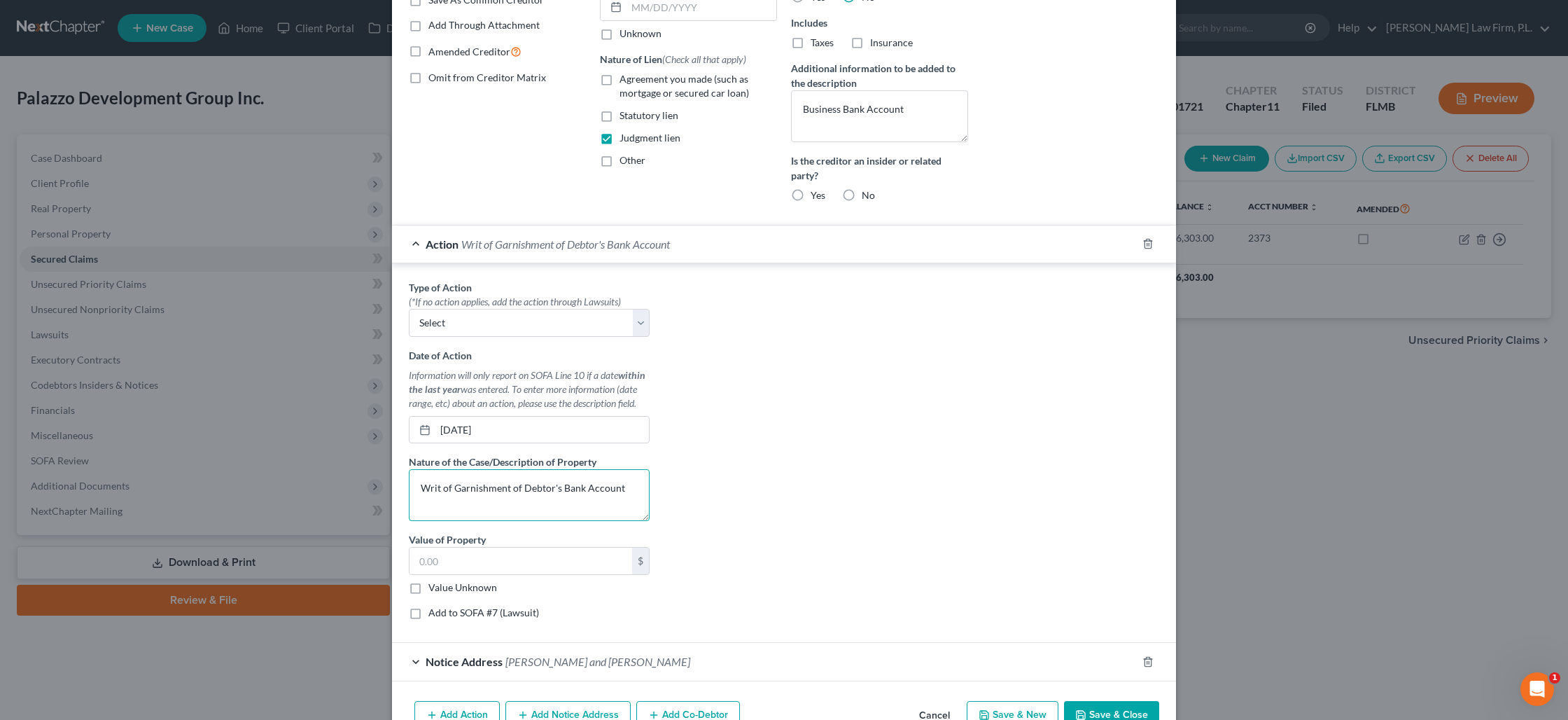
scroll to position [317, 0]
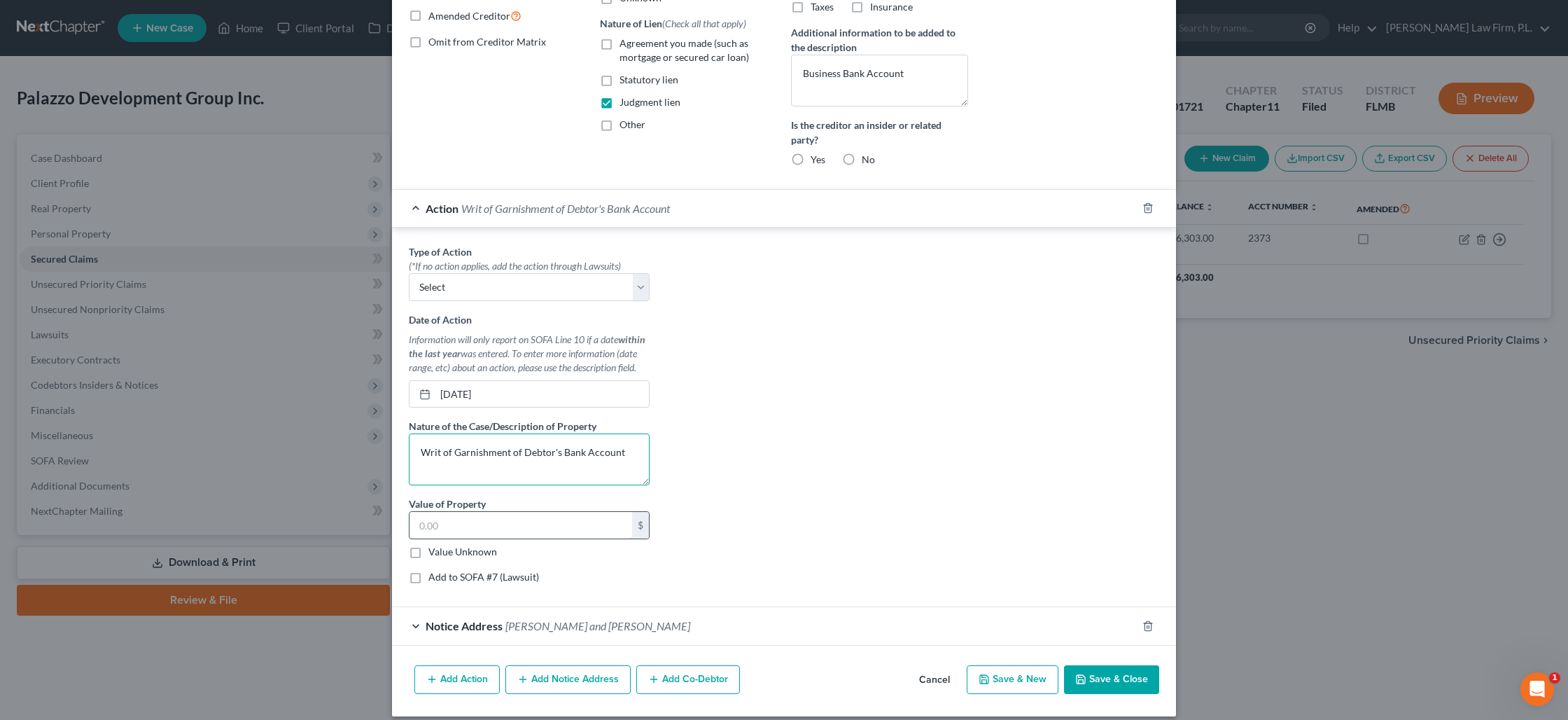
type textarea "Writ of Garnishment of Debtor's Bank Account"
click at [474, 529] on input "text" at bounding box center [521, 525] width 223 height 26
type input "127,000"
click at [1105, 685] on button "Save & Close" at bounding box center [1111, 679] width 95 height 29
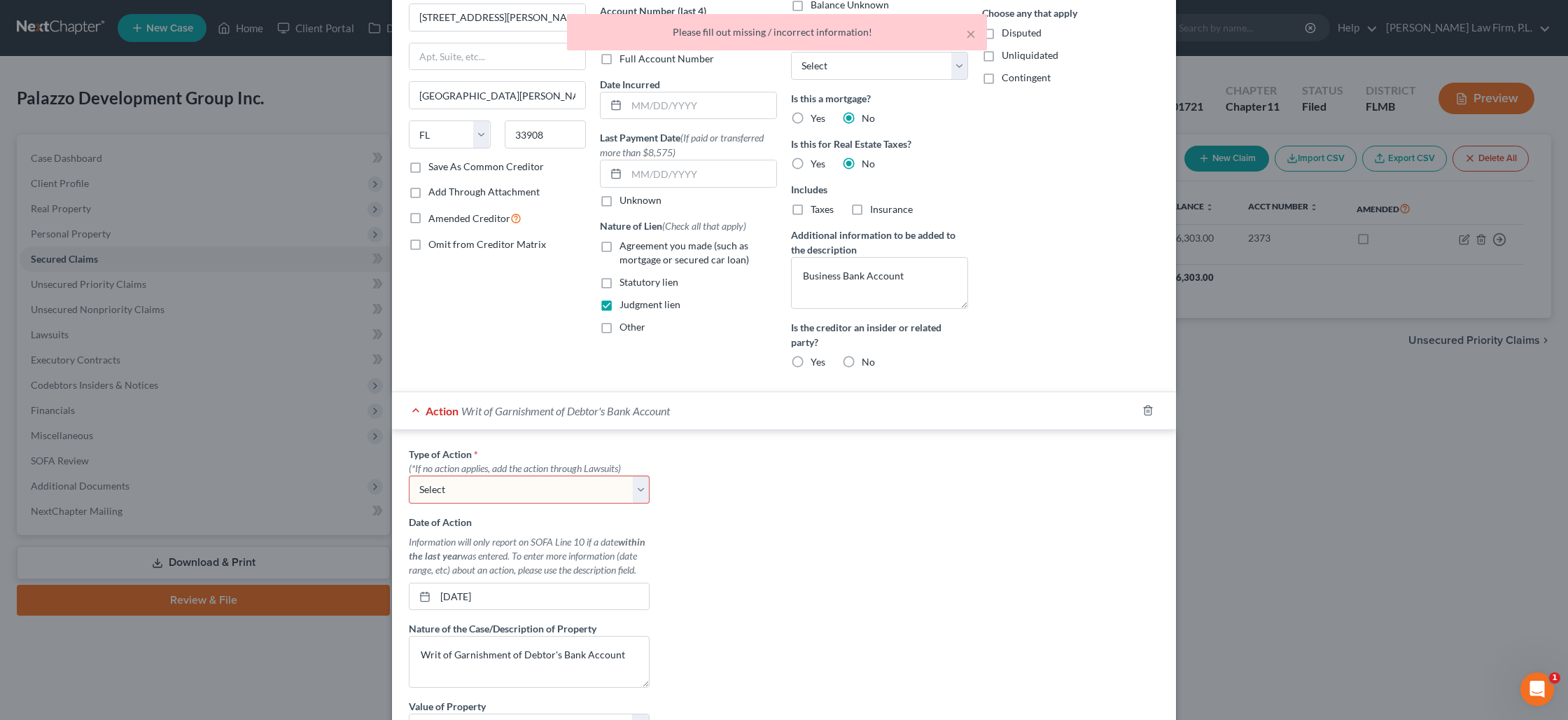
scroll to position [112, 0]
click at [648, 491] on select "Select Repossession Foreclosure Returns" at bounding box center [529, 492] width 241 height 28
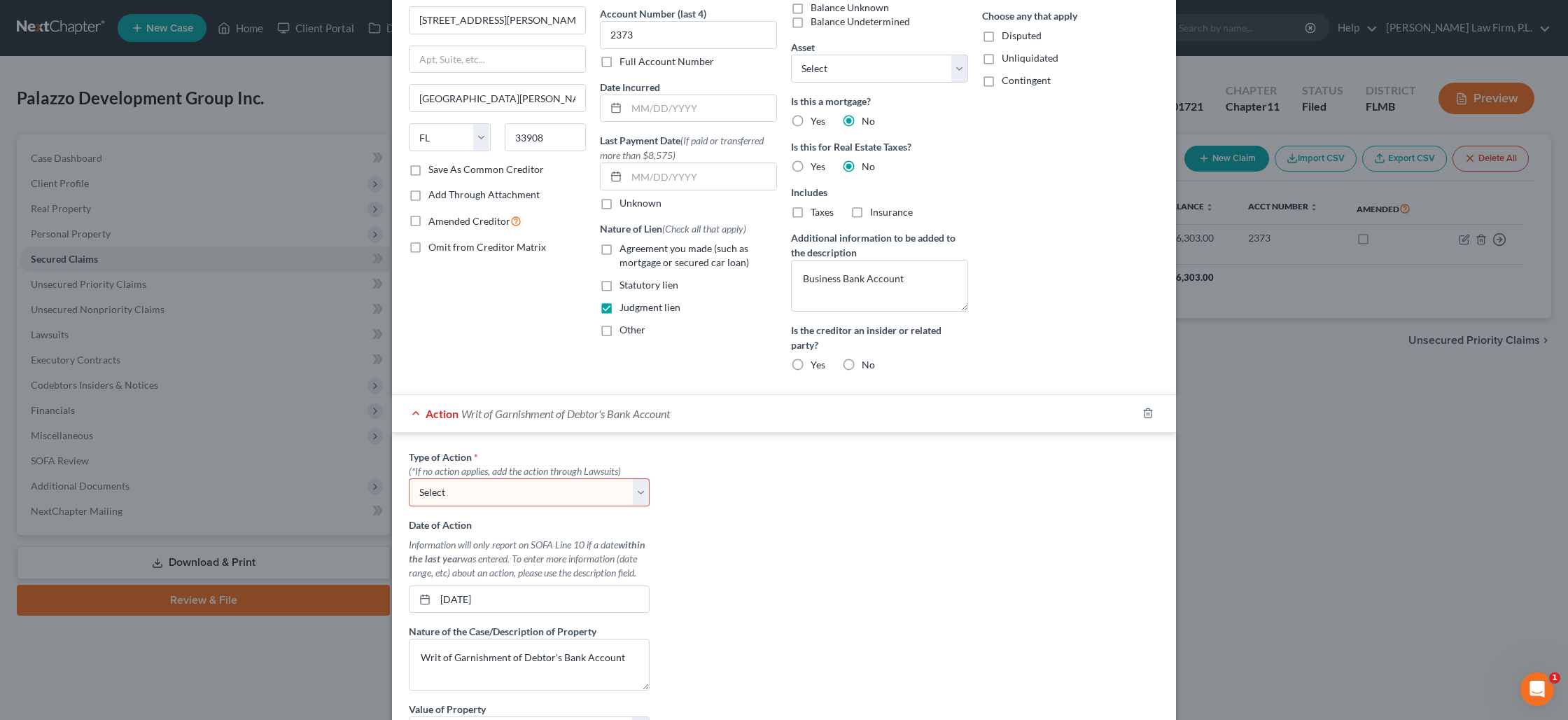
select select "2"
click at [409, 479] on select "Select Repossession Foreclosure Returns" at bounding box center [529, 492] width 241 height 28
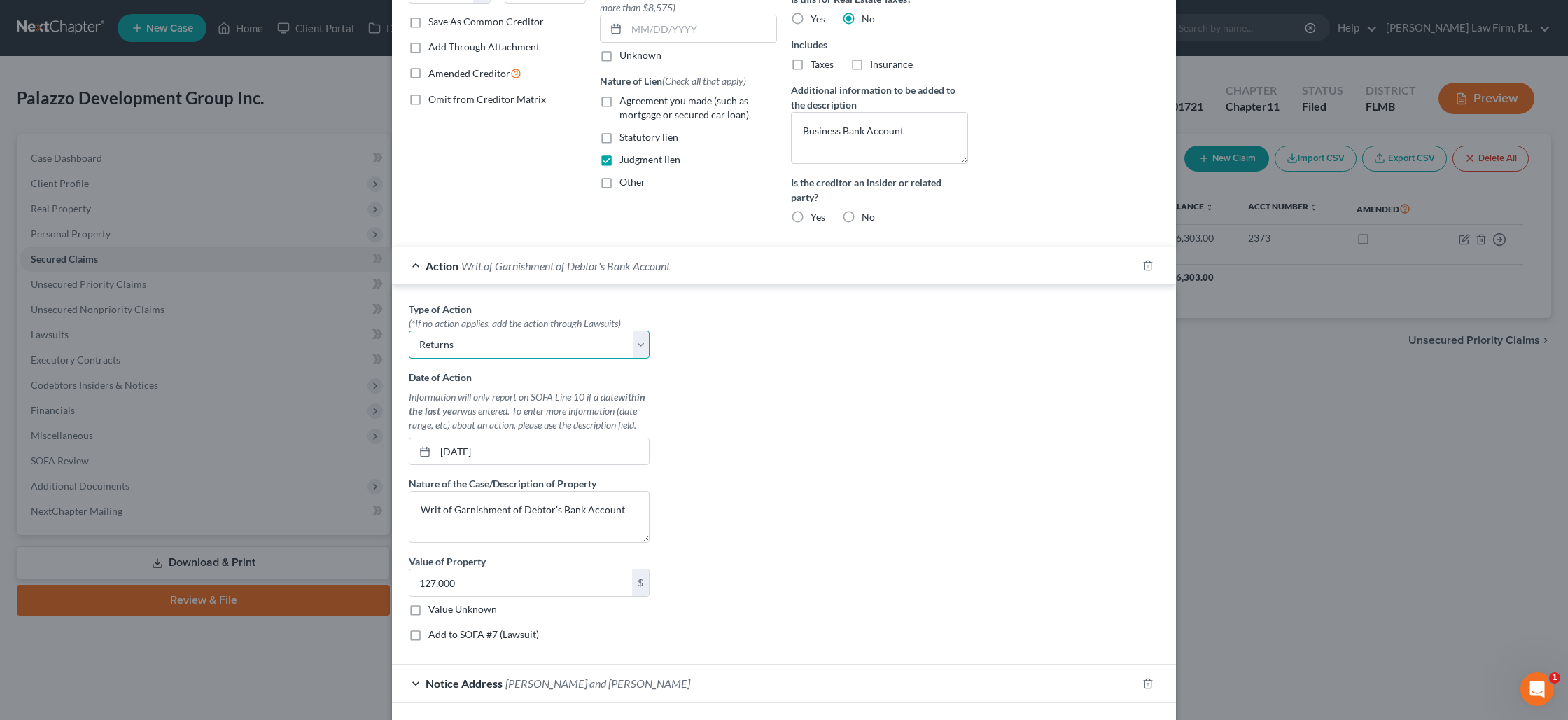
scroll to position [331, 0]
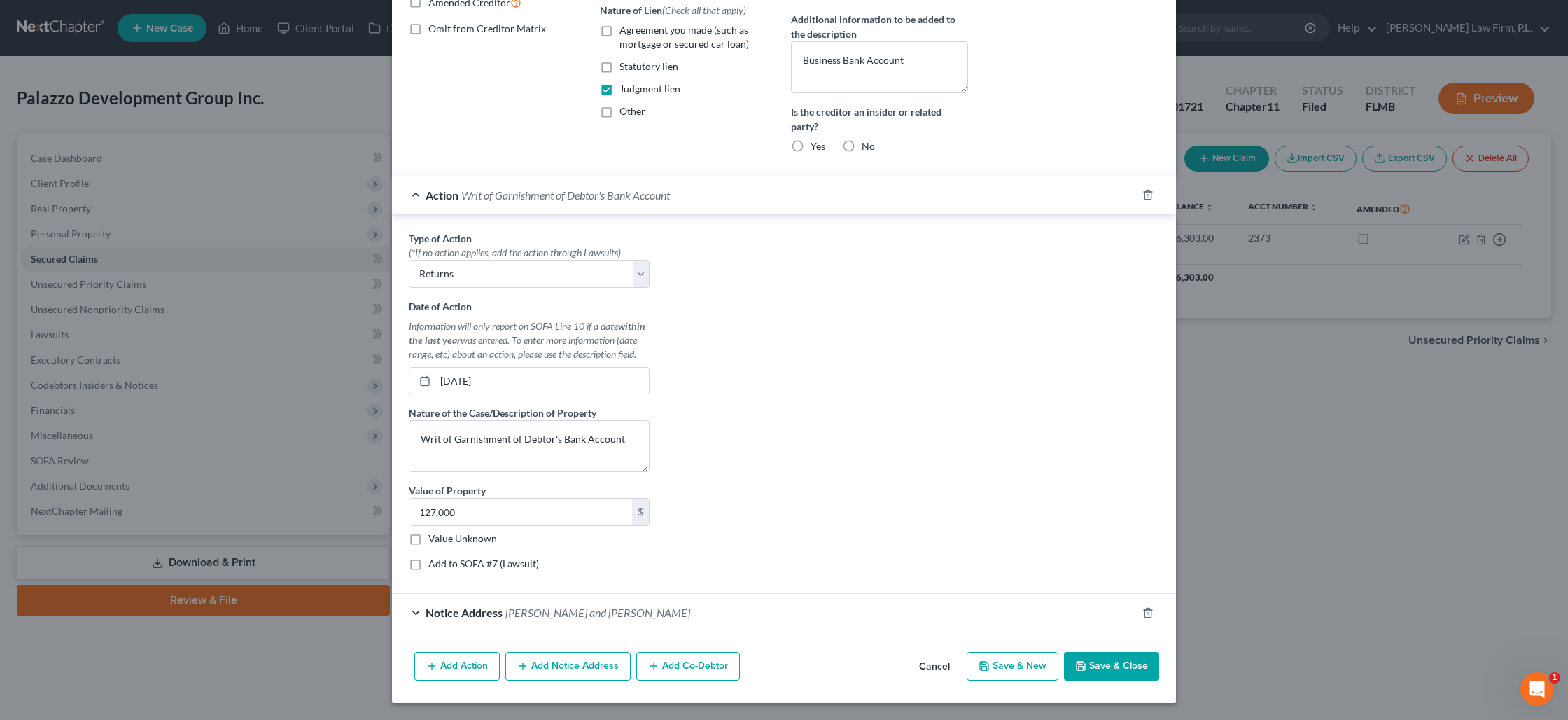
click at [1112, 662] on button "Save & Close" at bounding box center [1111, 666] width 95 height 29
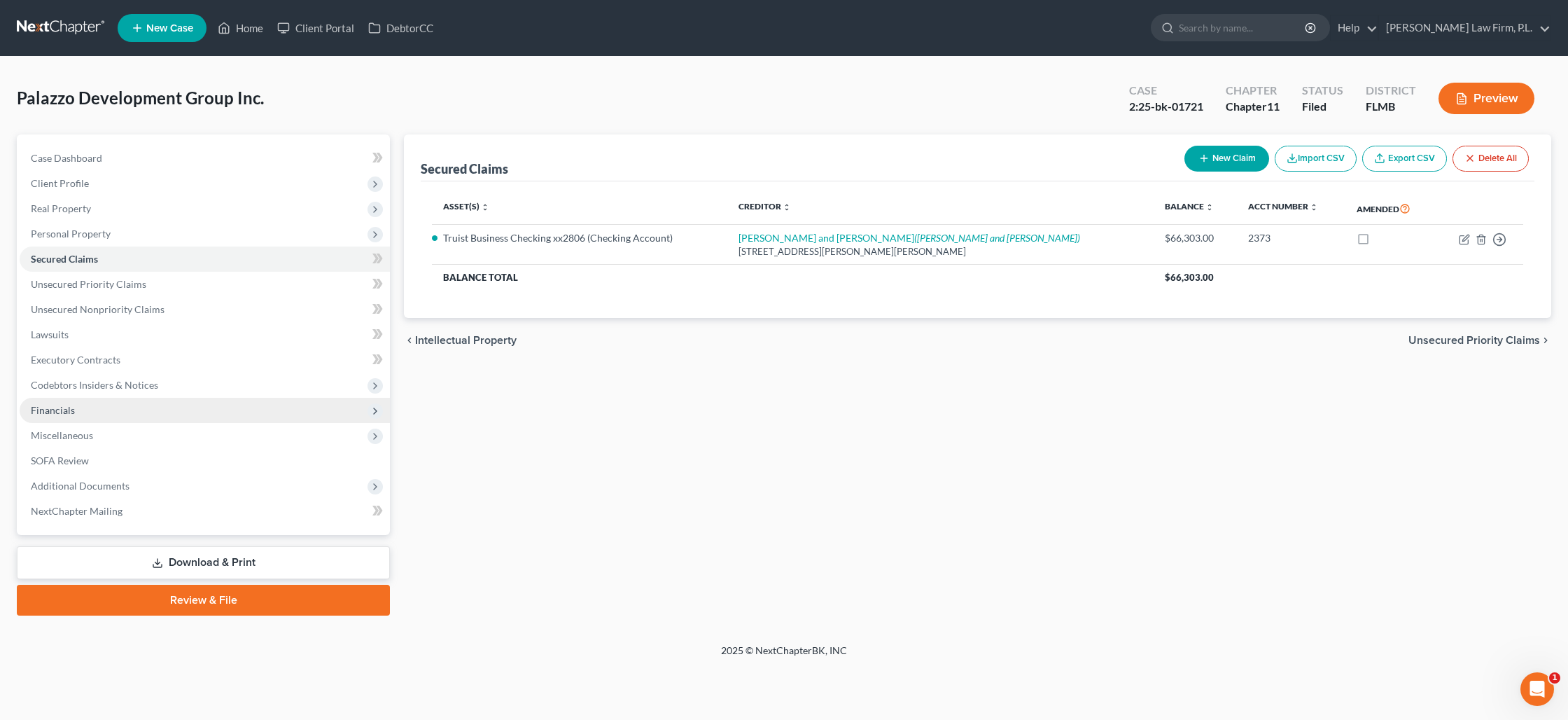
click at [79, 408] on span "Financials" at bounding box center [204, 410] width 371 height 25
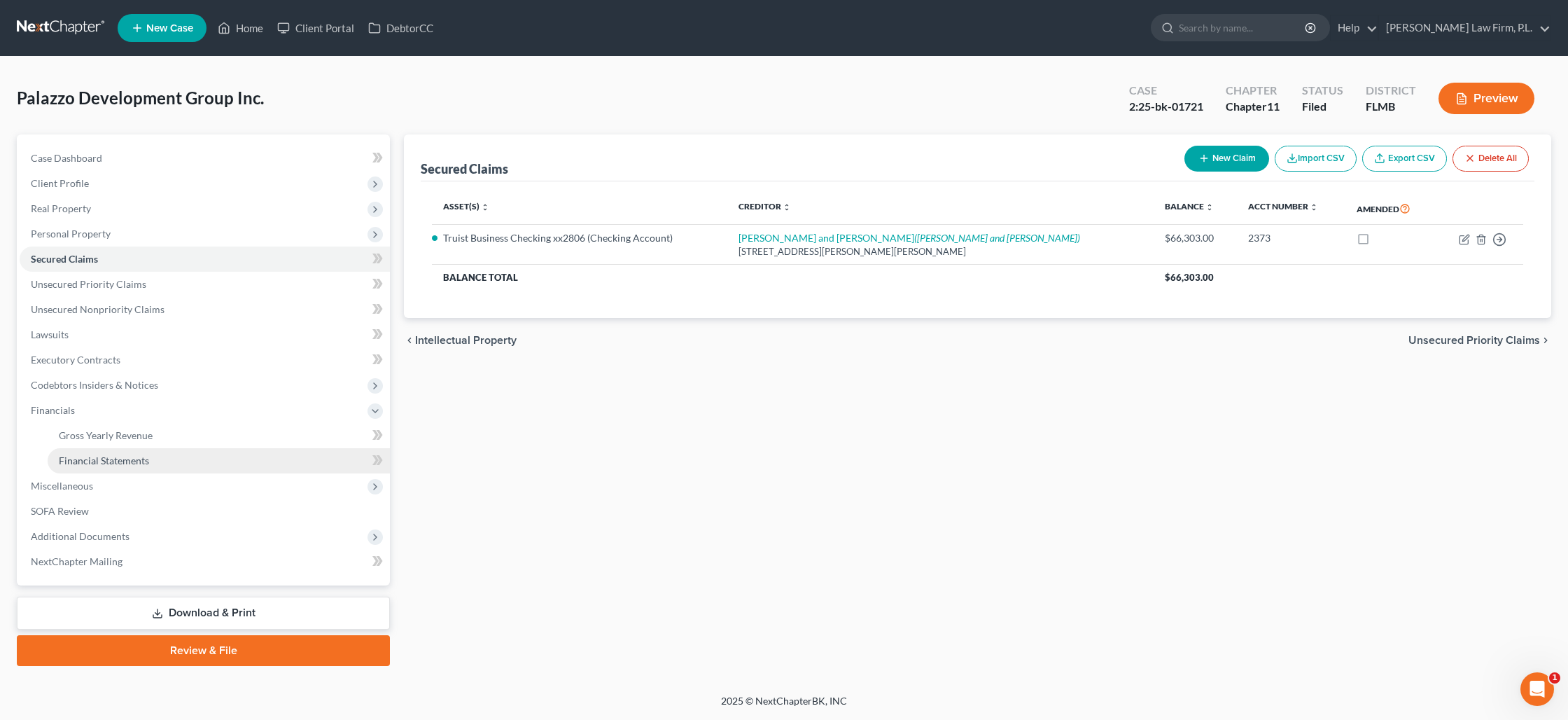
click at [84, 458] on span "Financial Statements" at bounding box center [104, 460] width 90 height 12
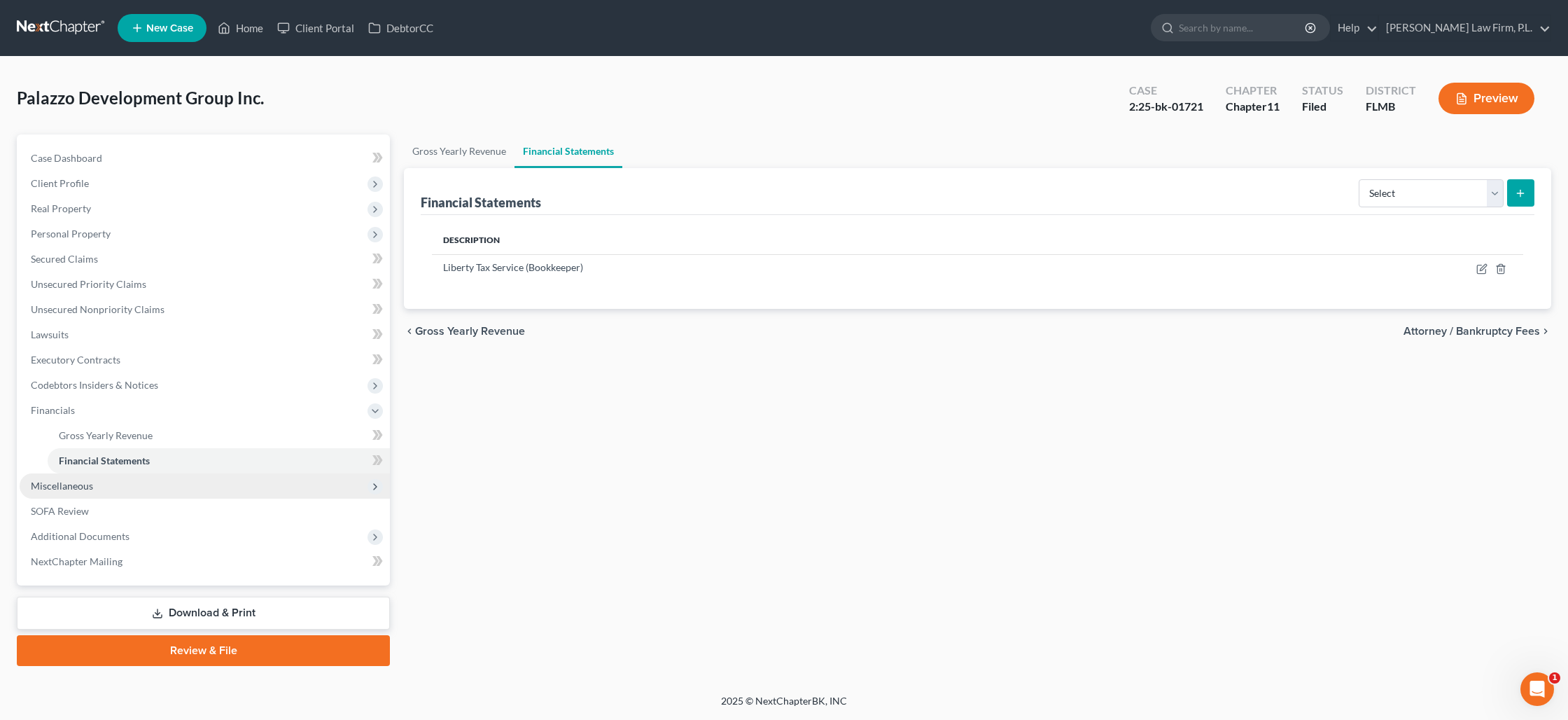
click at [84, 484] on span "Miscellaneous" at bounding box center [61, 486] width 62 height 12
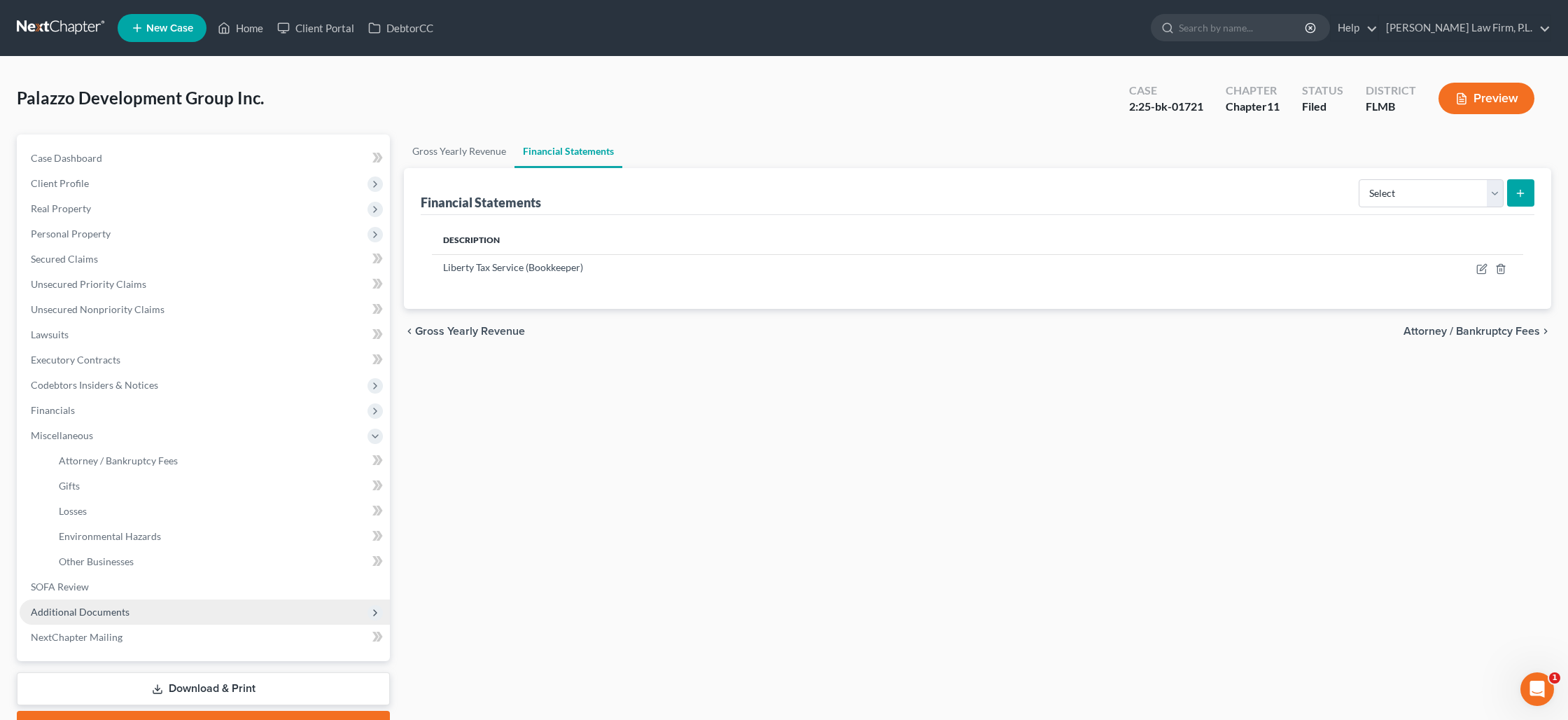
click at [99, 608] on span "Additional Documents" at bounding box center [80, 611] width 99 height 12
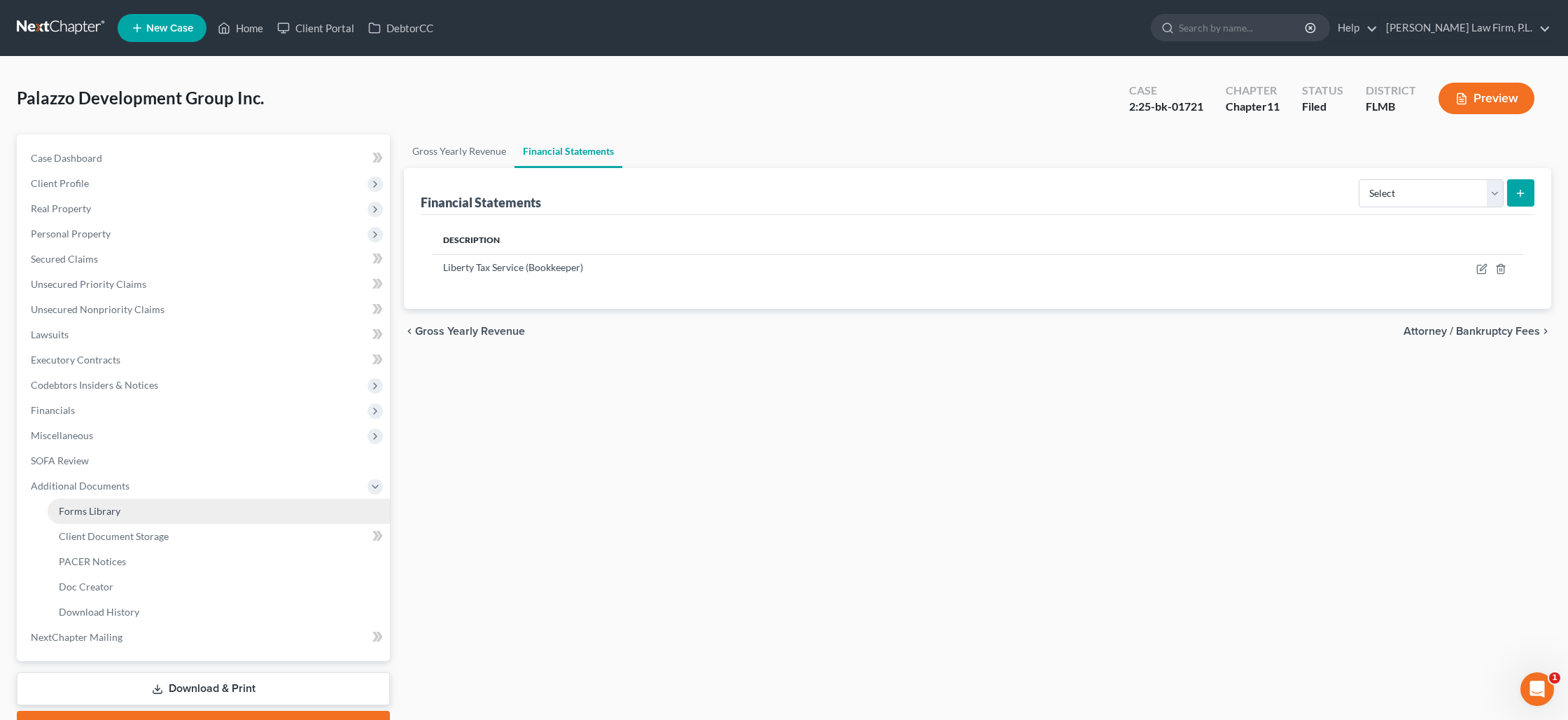
click at [92, 515] on span "Forms Library" at bounding box center [89, 511] width 61 height 12
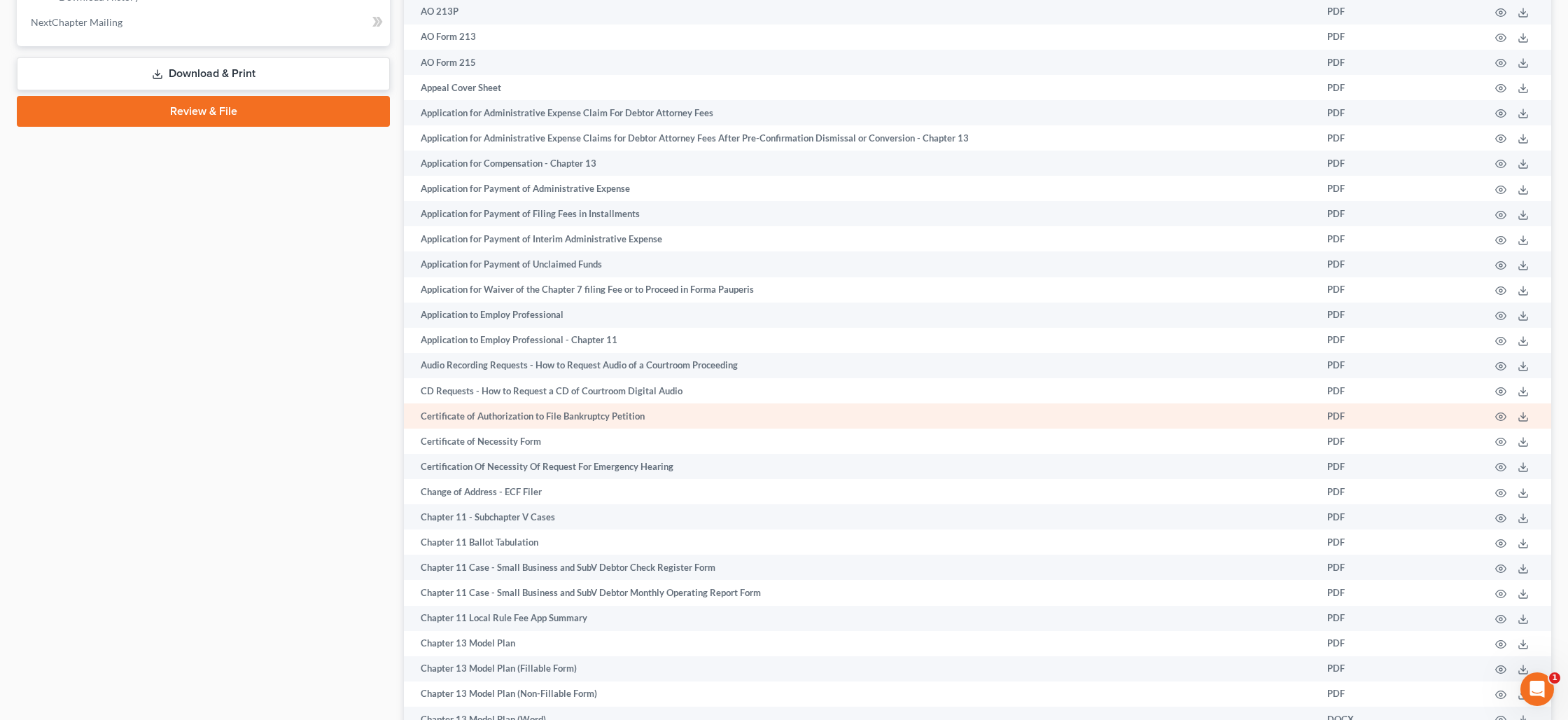
scroll to position [634, 0]
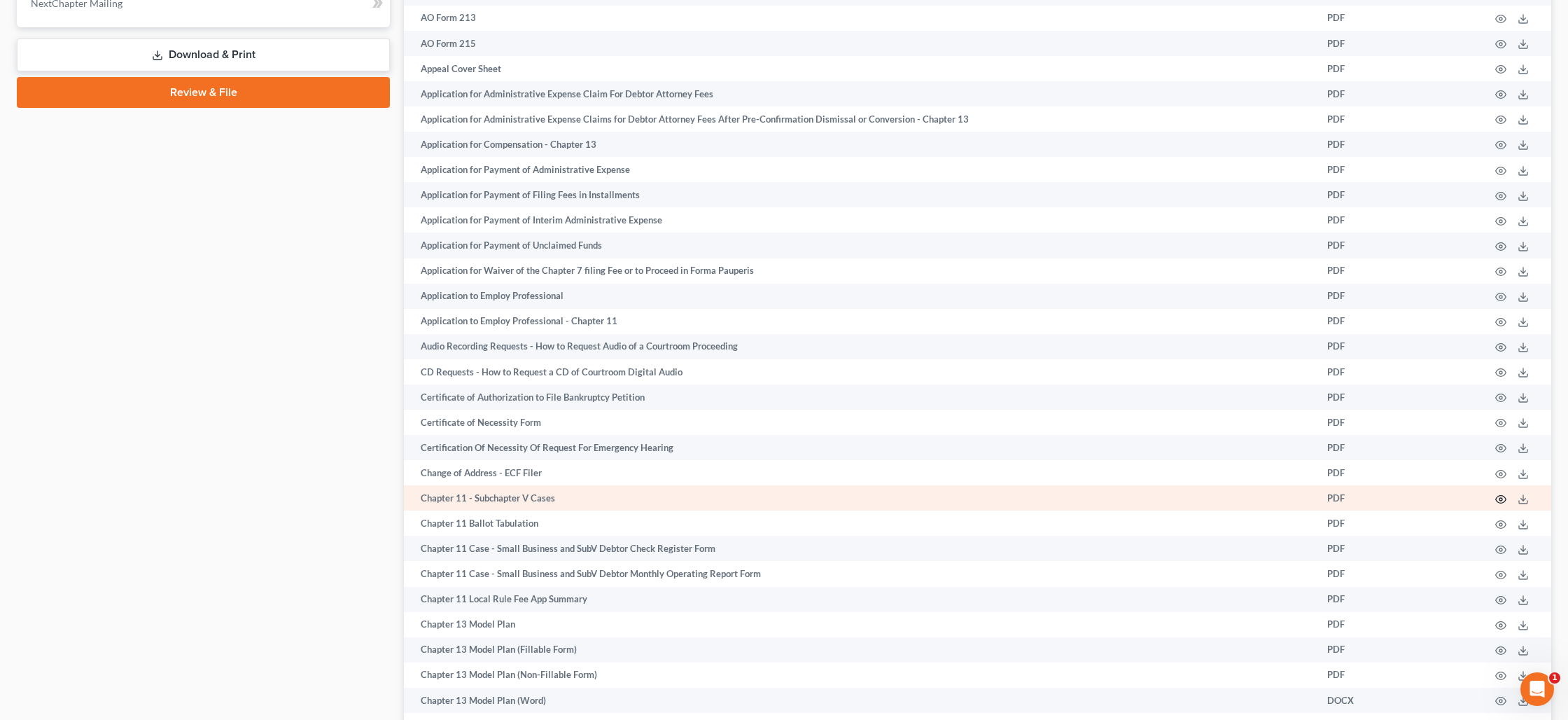
click at [1502, 498] on circle "button" at bounding box center [1501, 499] width 3 height 3
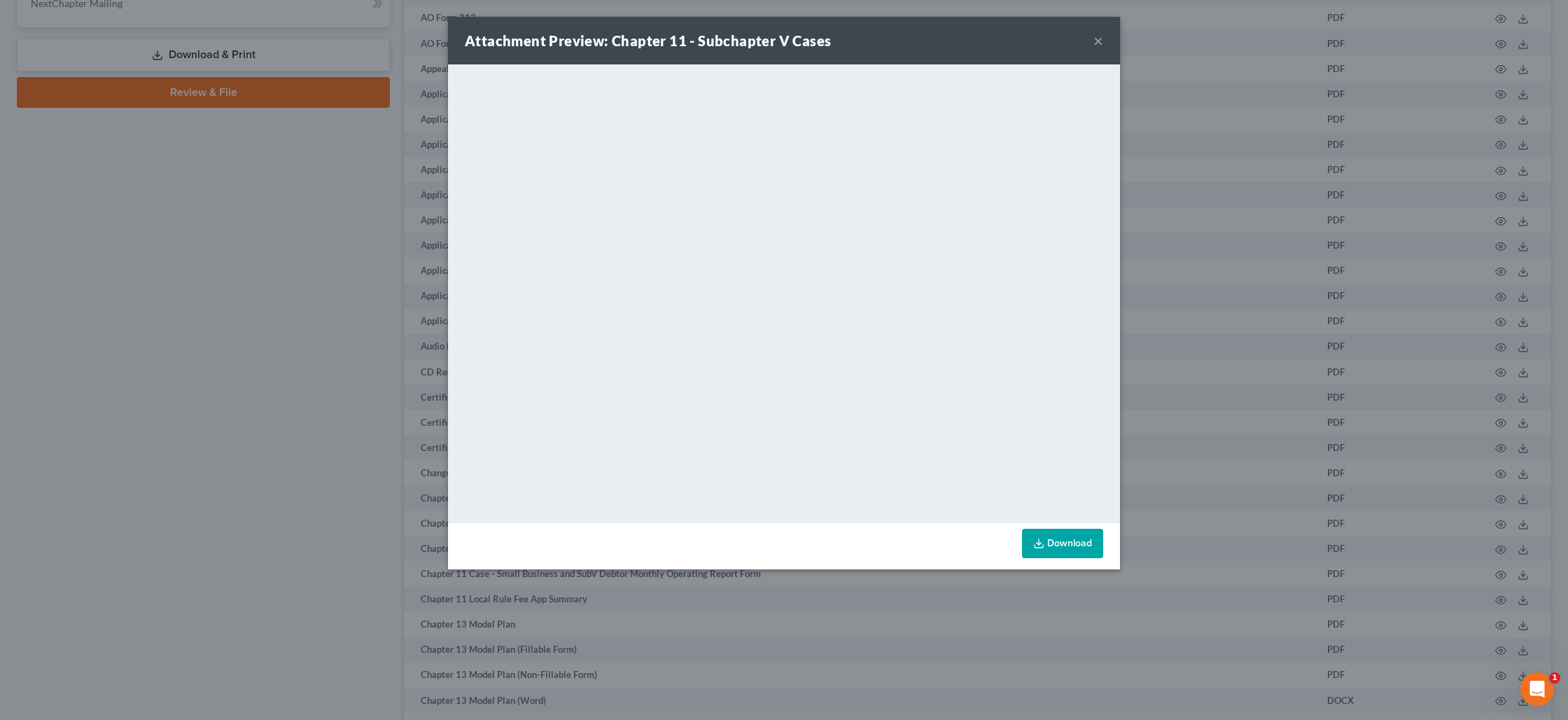
click at [1093, 43] on button "×" at bounding box center [1098, 41] width 10 height 17
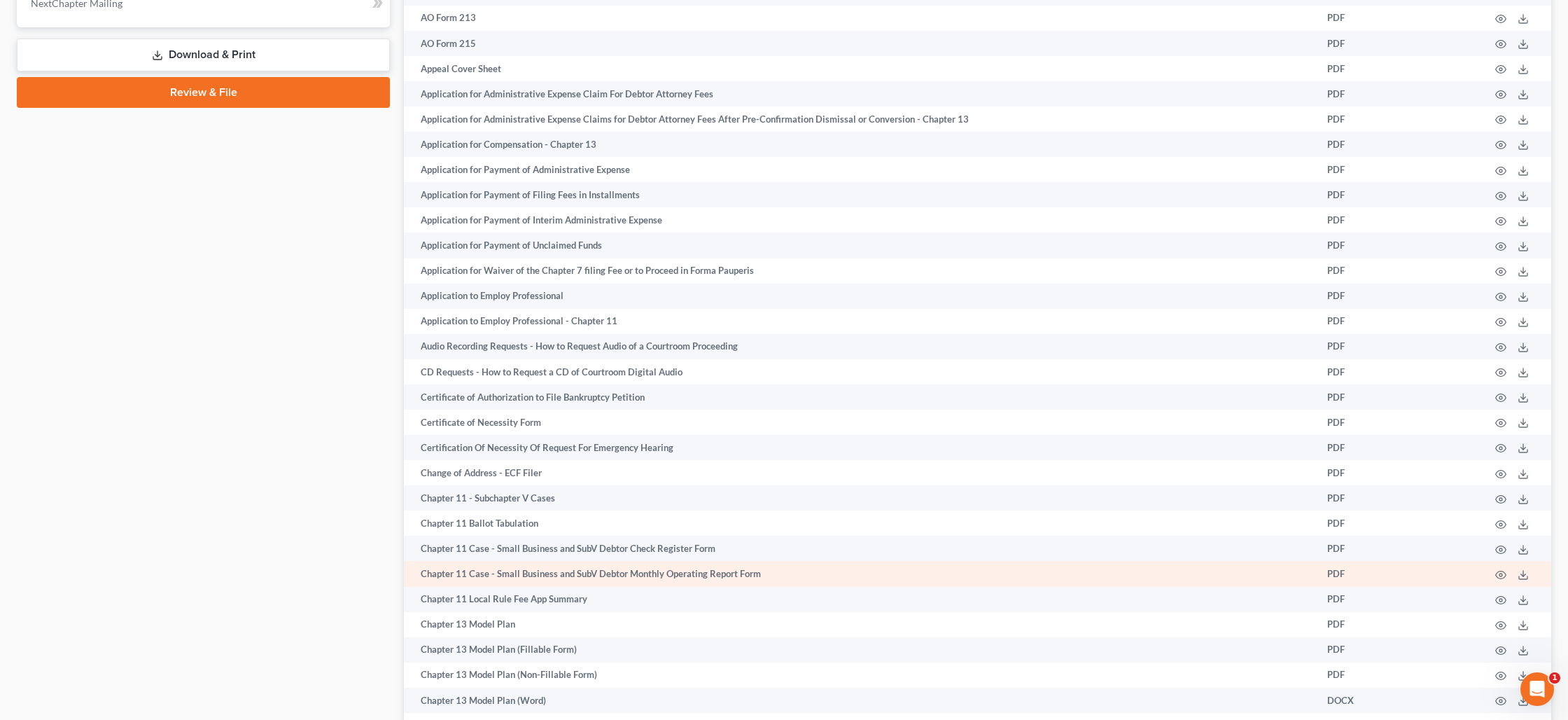
click at [698, 573] on td "Chapter 11 Case - Small Business and SubV Debtor Monthly Operating Report Form" at bounding box center [860, 573] width 912 height 25
click at [1524, 574] on polyline at bounding box center [1523, 574] width 5 height 2
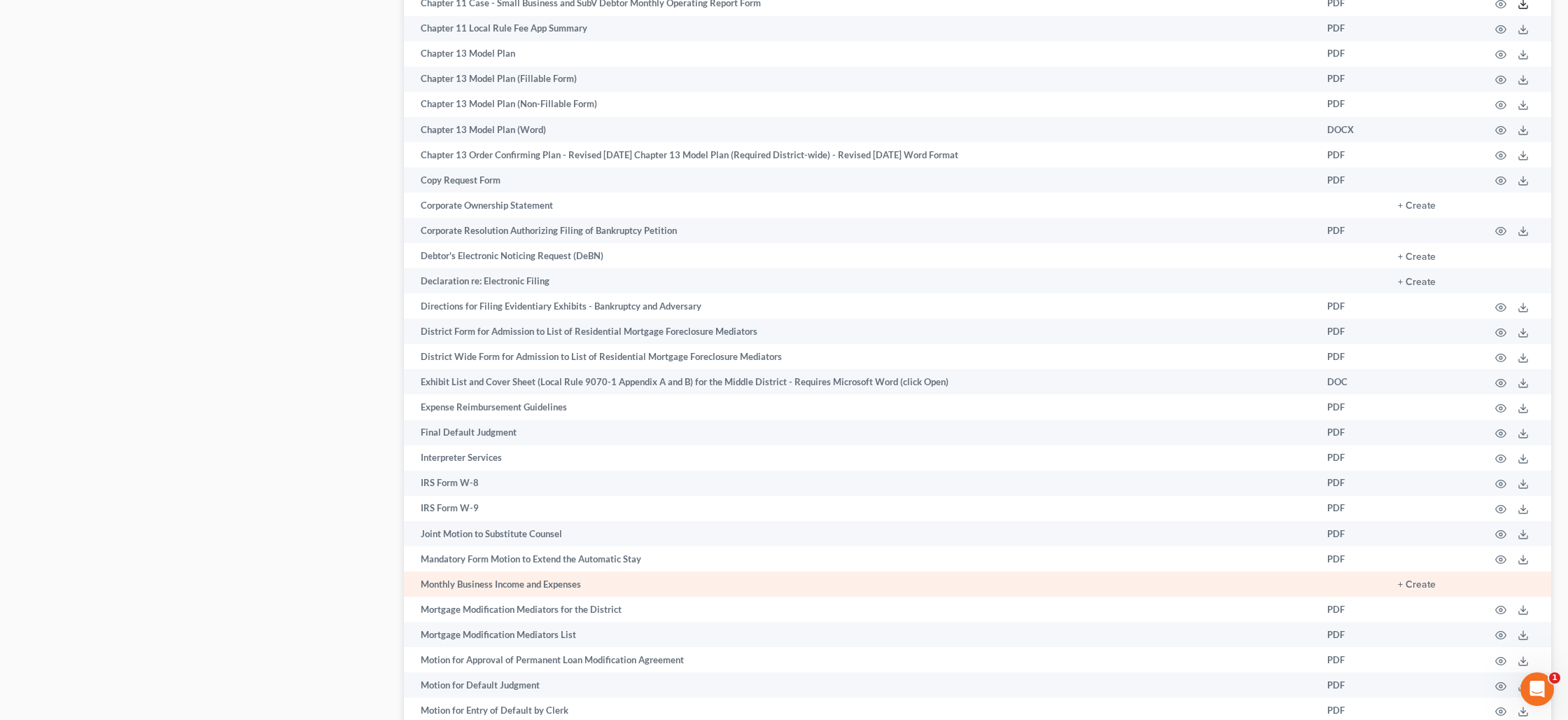
scroll to position [1205, 0]
click at [531, 583] on td "Monthly Business Income and Expenses" at bounding box center [860, 583] width 912 height 25
click at [1428, 585] on button "+ Create" at bounding box center [1417, 584] width 38 height 10
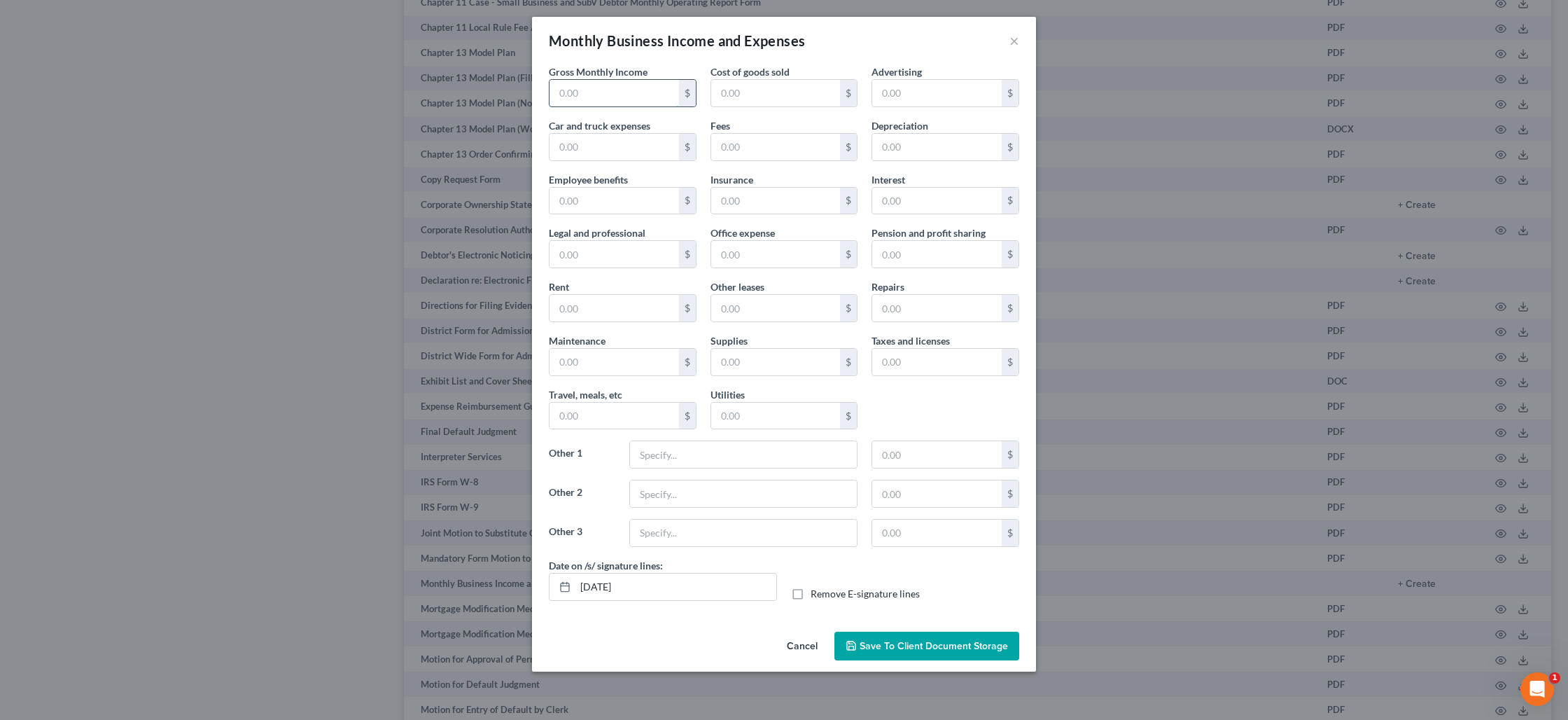
click at [648, 101] on input "text" at bounding box center [614, 93] width 129 height 26
type input "1"
type input "200,000"
click at [646, 147] on input "text" at bounding box center [614, 146] width 129 height 26
click at [1017, 45] on button "×" at bounding box center [1015, 41] width 10 height 17
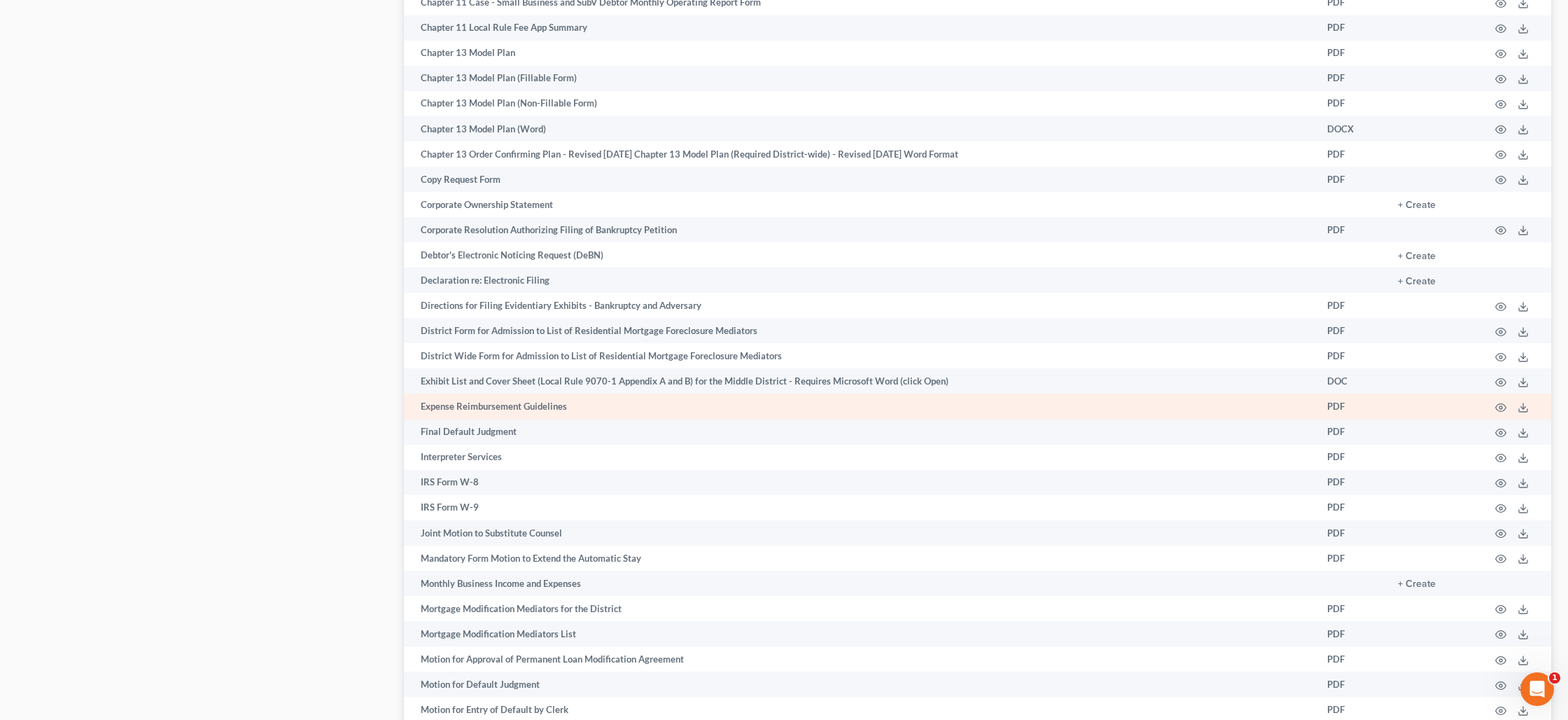
scroll to position [1211, 0]
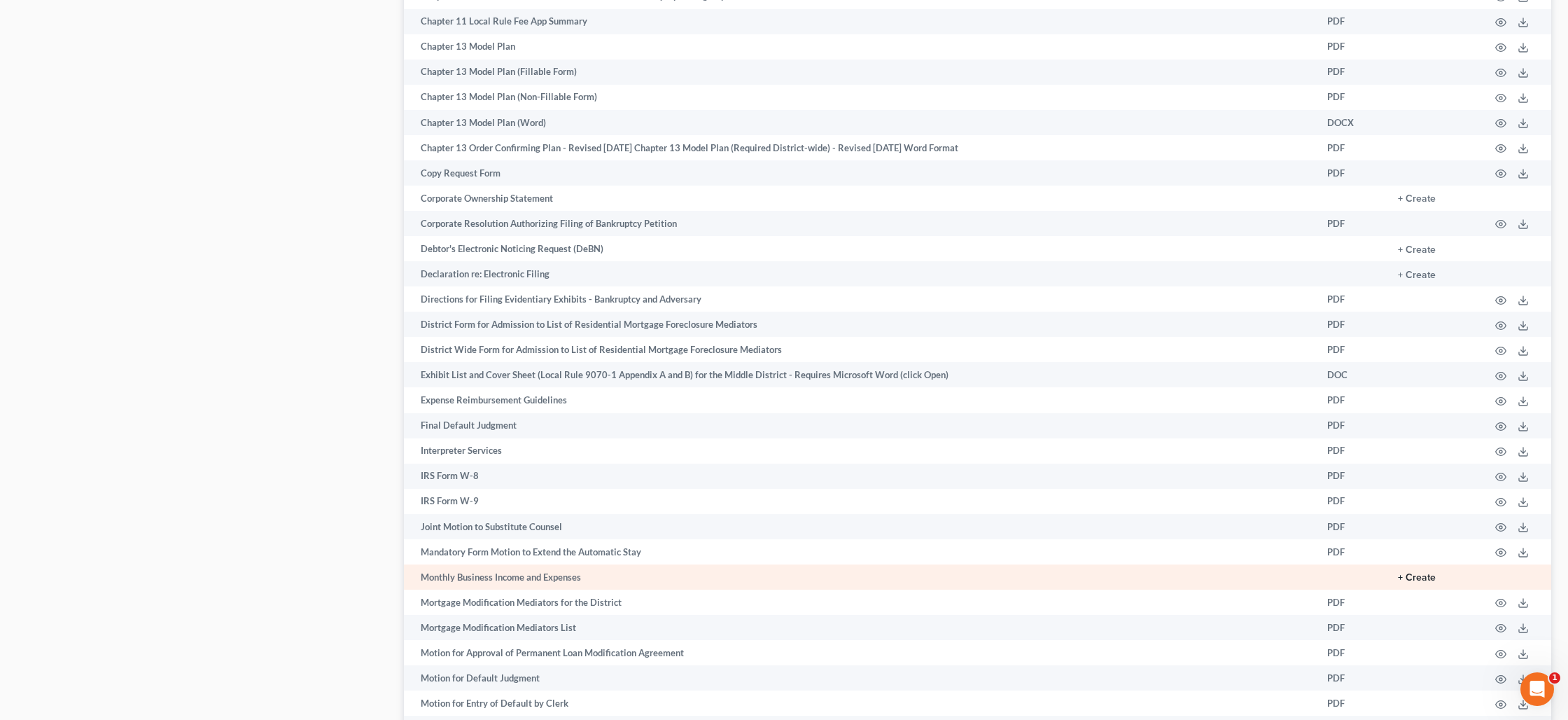
click at [1414, 581] on button "+ Create" at bounding box center [1417, 578] width 38 height 10
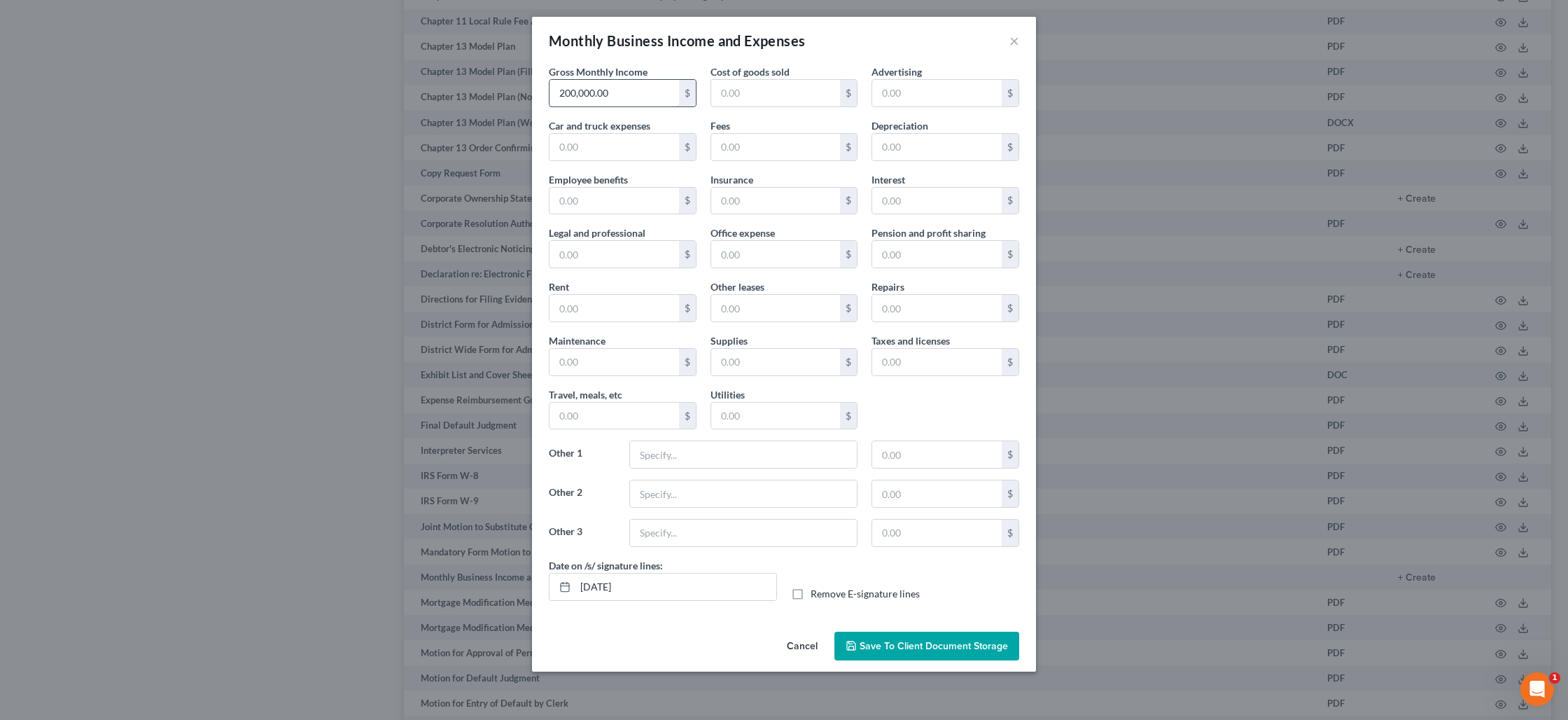
click at [638, 89] on input "200,000.00" at bounding box center [614, 93] width 129 height 26
type input "10,500"
type input "1,000"
click at [603, 196] on input "text" at bounding box center [614, 201] width 129 height 26
type input "8,666.00"
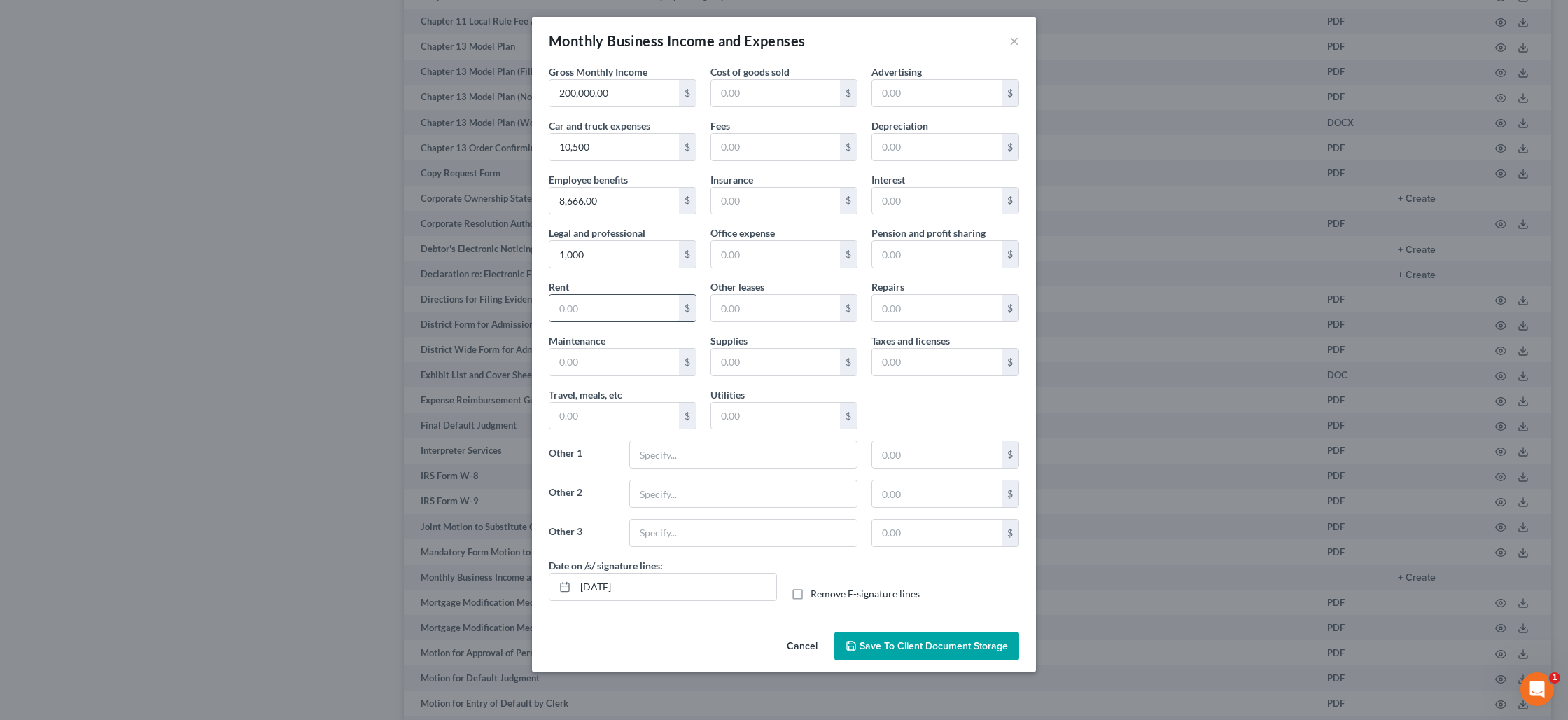
click at [573, 306] on input "text" at bounding box center [614, 308] width 129 height 26
type input "3,400"
click at [625, 210] on input "8,666.00" at bounding box center [614, 201] width 129 height 26
click at [612, 148] on input "10,500" at bounding box center [614, 146] width 129 height 26
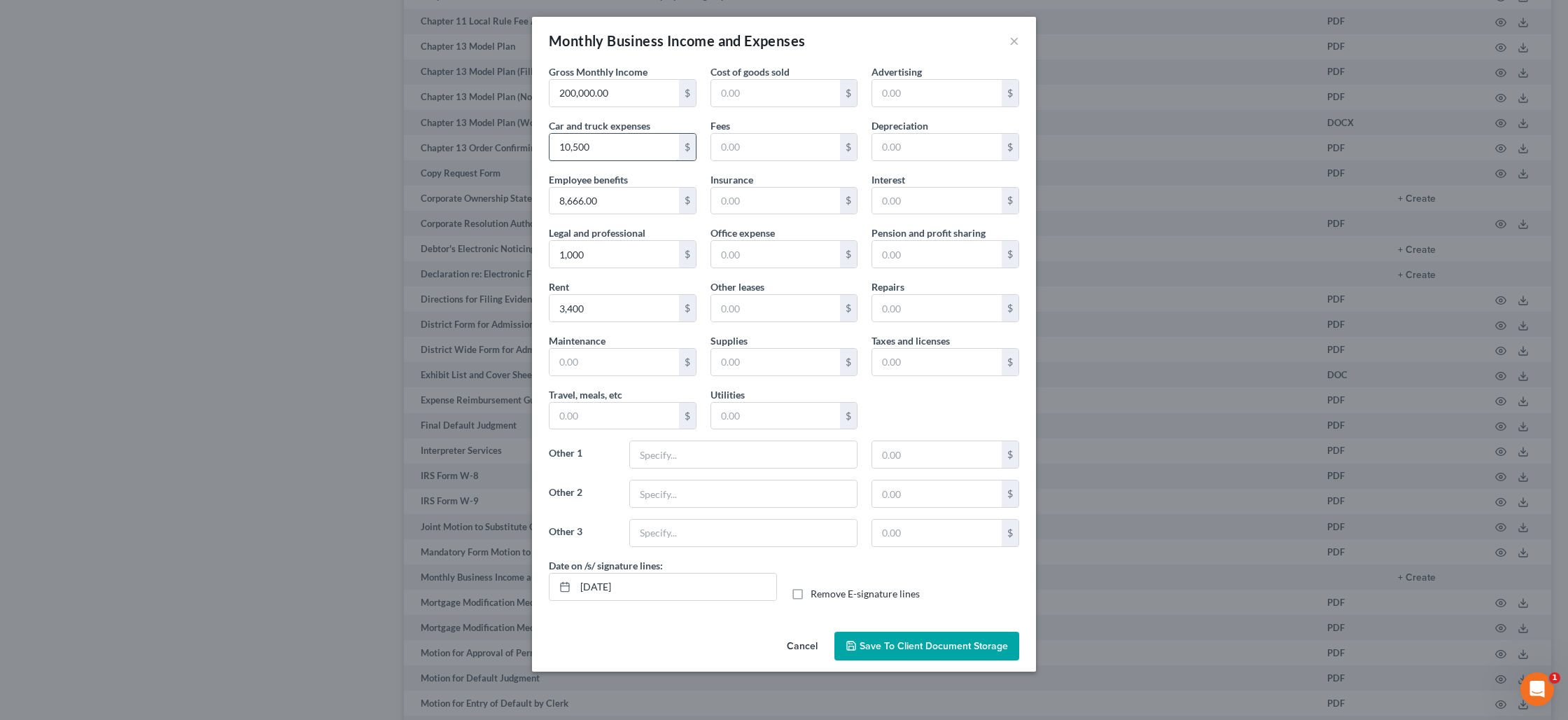
click at [612, 148] on input "10,500" at bounding box center [614, 146] width 129 height 26
type input "2,500"
click at [697, 454] on input "text" at bounding box center [743, 454] width 227 height 26
type input "Sub-Contracted Labor"
type input "80,000"
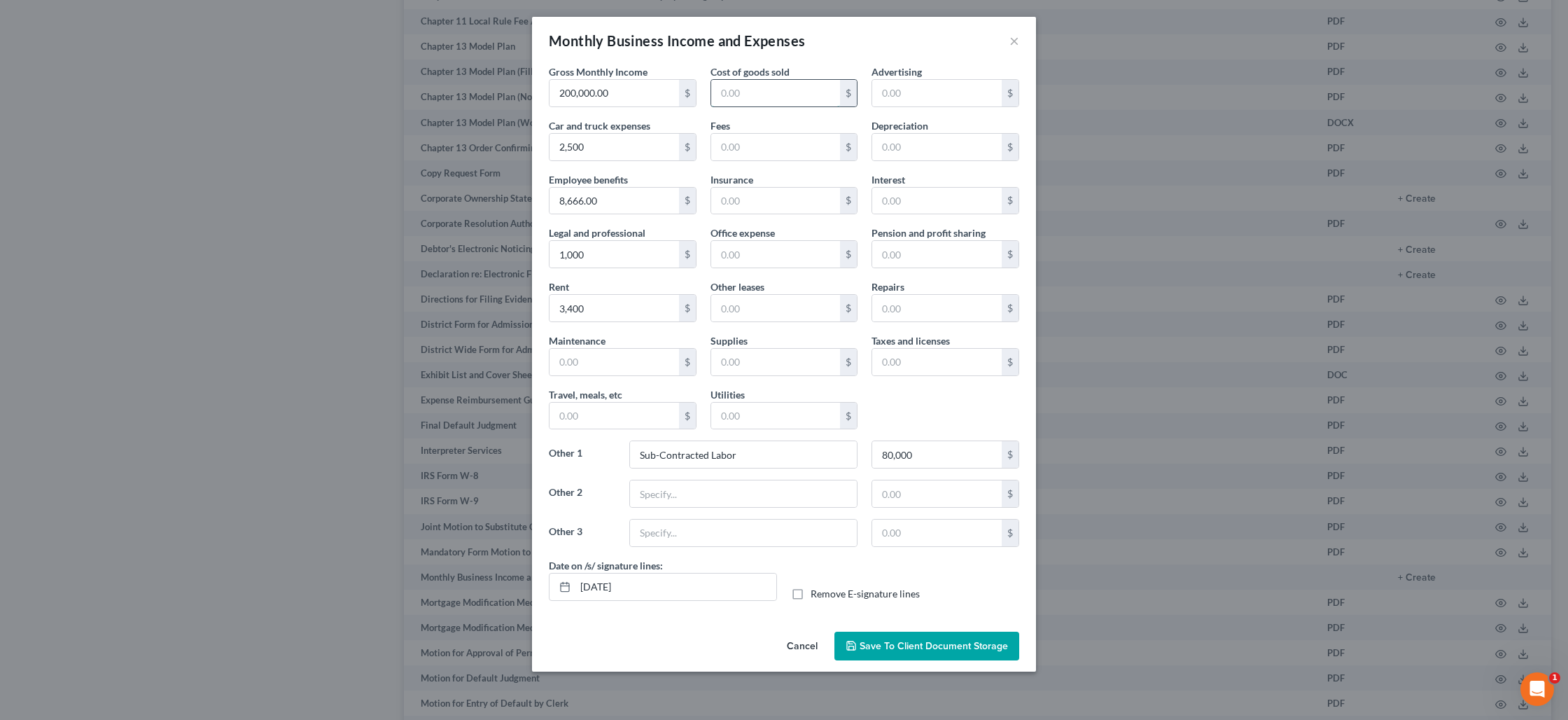
click at [760, 93] on input "text" at bounding box center [775, 93] width 129 height 26
type input "90,000"
click at [787, 199] on input "text" at bounding box center [775, 201] width 129 height 26
type input "1,000"
click at [781, 423] on input "text" at bounding box center [775, 416] width 129 height 26
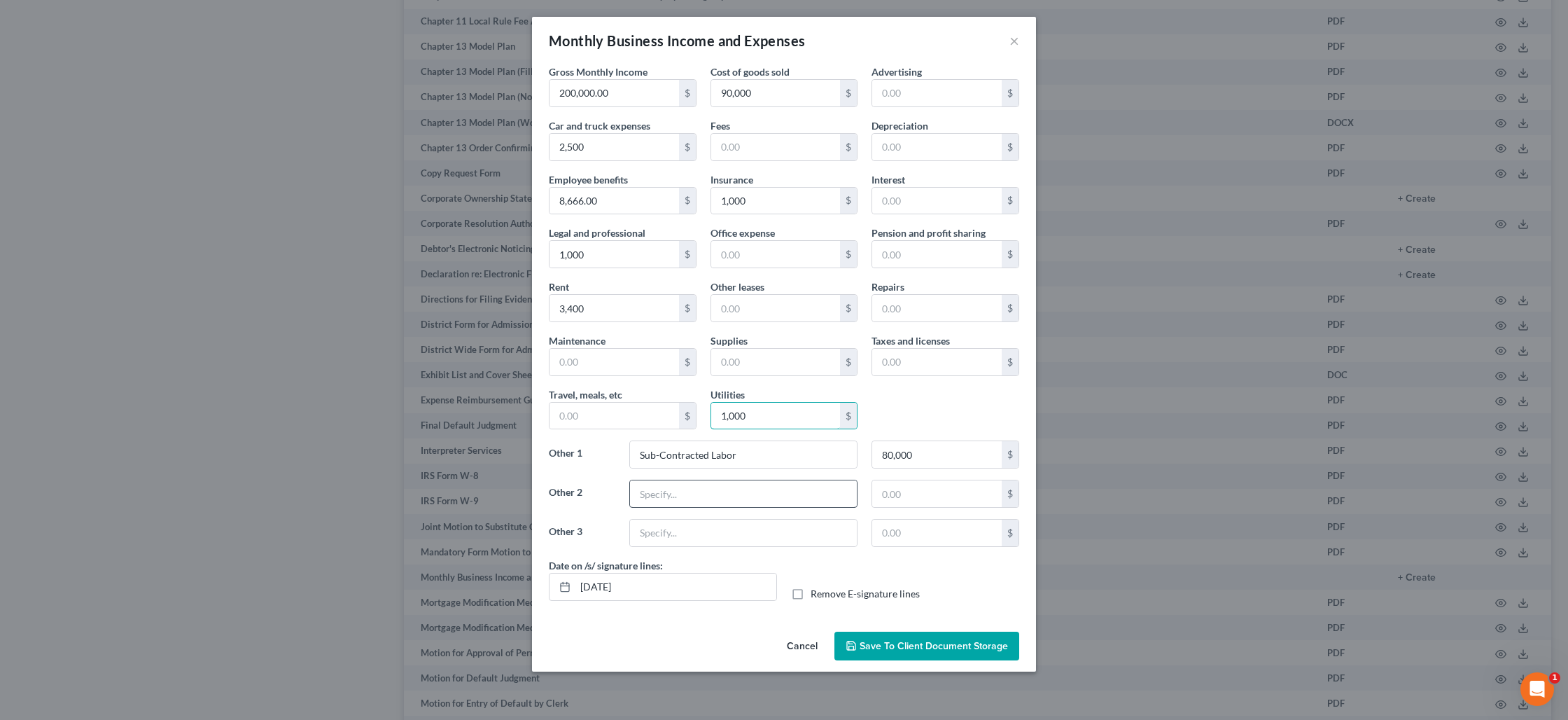
type input "1,000"
click at [669, 486] on input "text" at bounding box center [743, 494] width 227 height 26
type input "Insurance"
type input "1,000"
click at [603, 371] on input "text" at bounding box center [614, 361] width 129 height 26
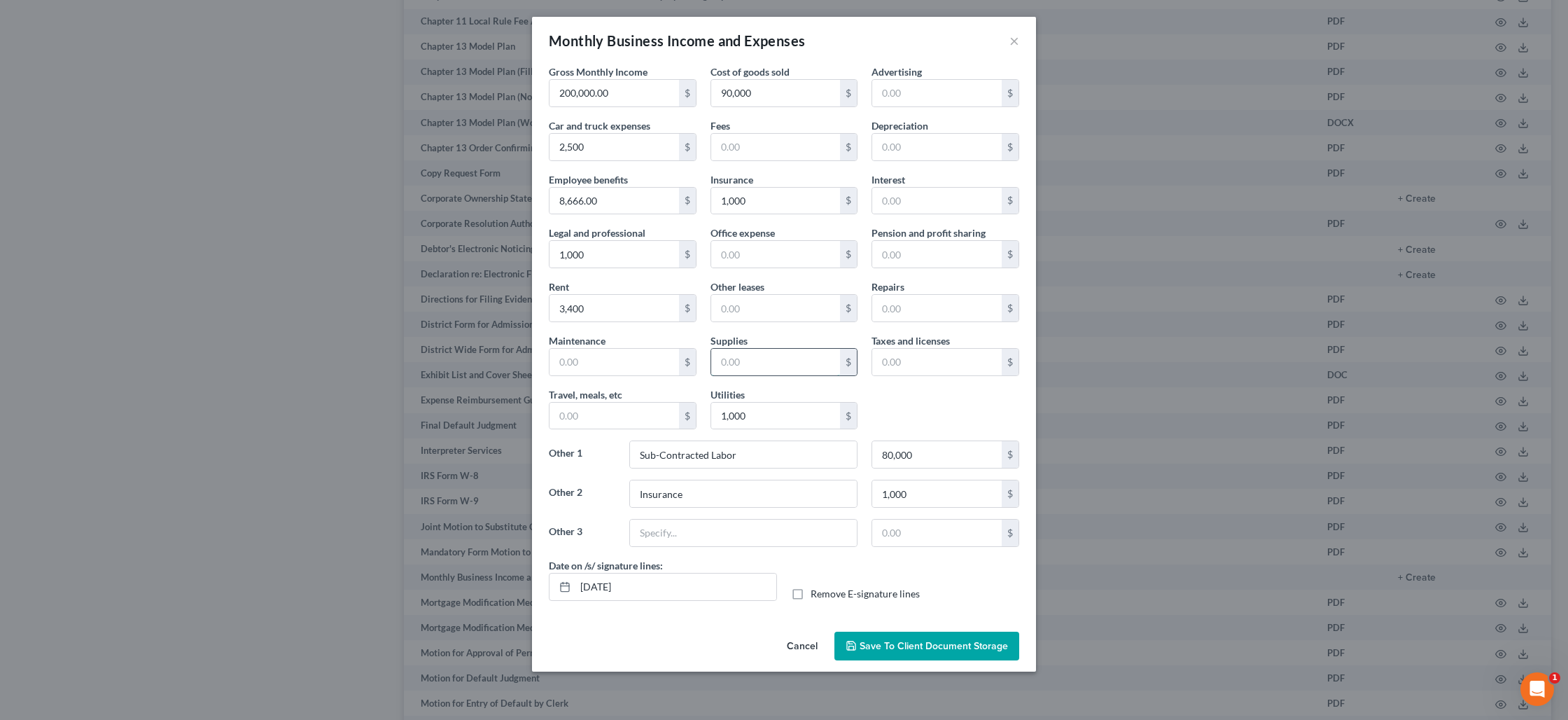
click at [747, 374] on input "text" at bounding box center [775, 361] width 129 height 26
click at [633, 371] on input "text" at bounding box center [614, 361] width 129 height 26
type input "1,000"
click at [738, 145] on input "text" at bounding box center [775, 146] width 129 height 26
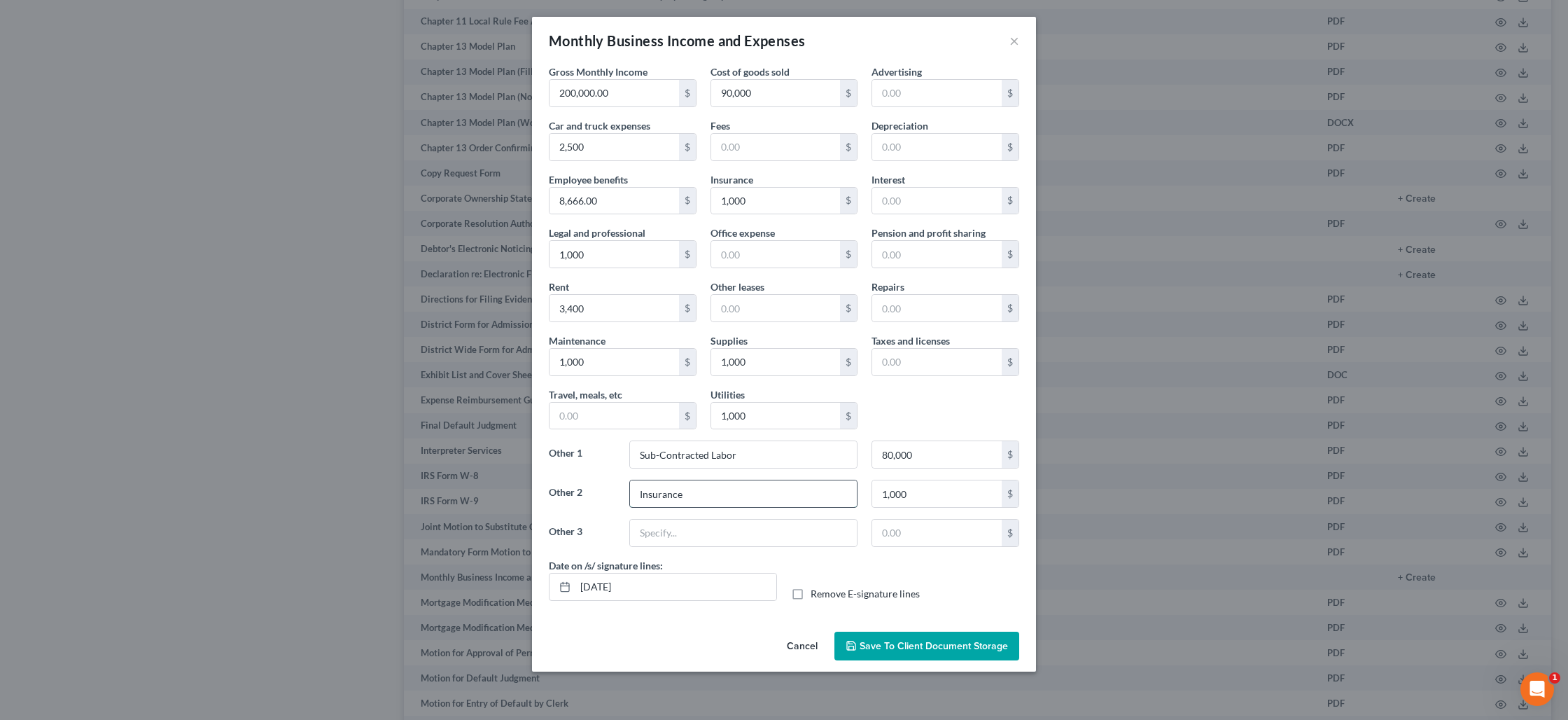
click at [679, 493] on input "Insurance" at bounding box center [743, 494] width 227 height 26
click at [775, 156] on input "text" at bounding box center [775, 146] width 129 height 26
type input "1,000"
click at [670, 583] on input "[DATE]" at bounding box center [675, 586] width 201 height 26
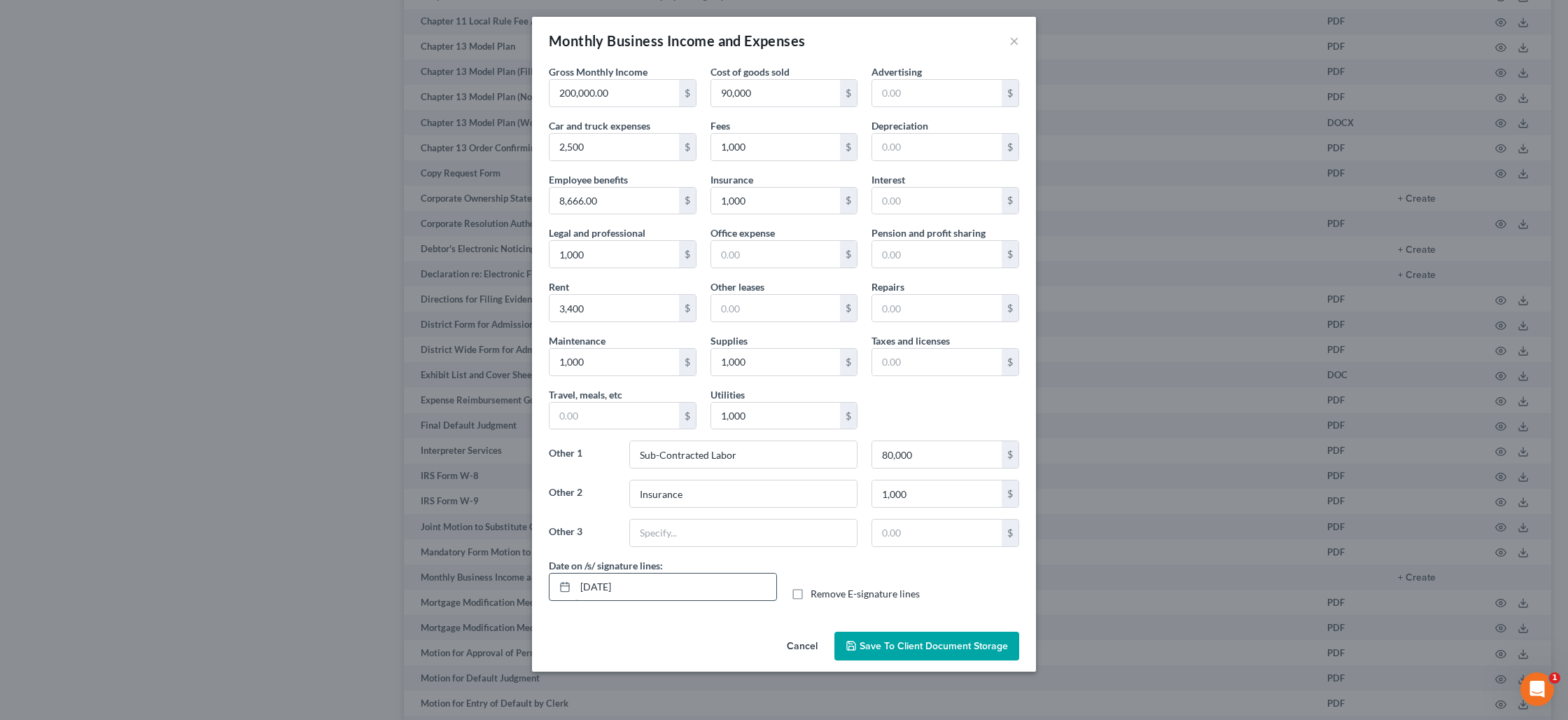
click at [670, 583] on input "[DATE]" at bounding box center [675, 586] width 201 height 26
click at [905, 650] on span "Save to Client Document Storage" at bounding box center [934, 646] width 149 height 12
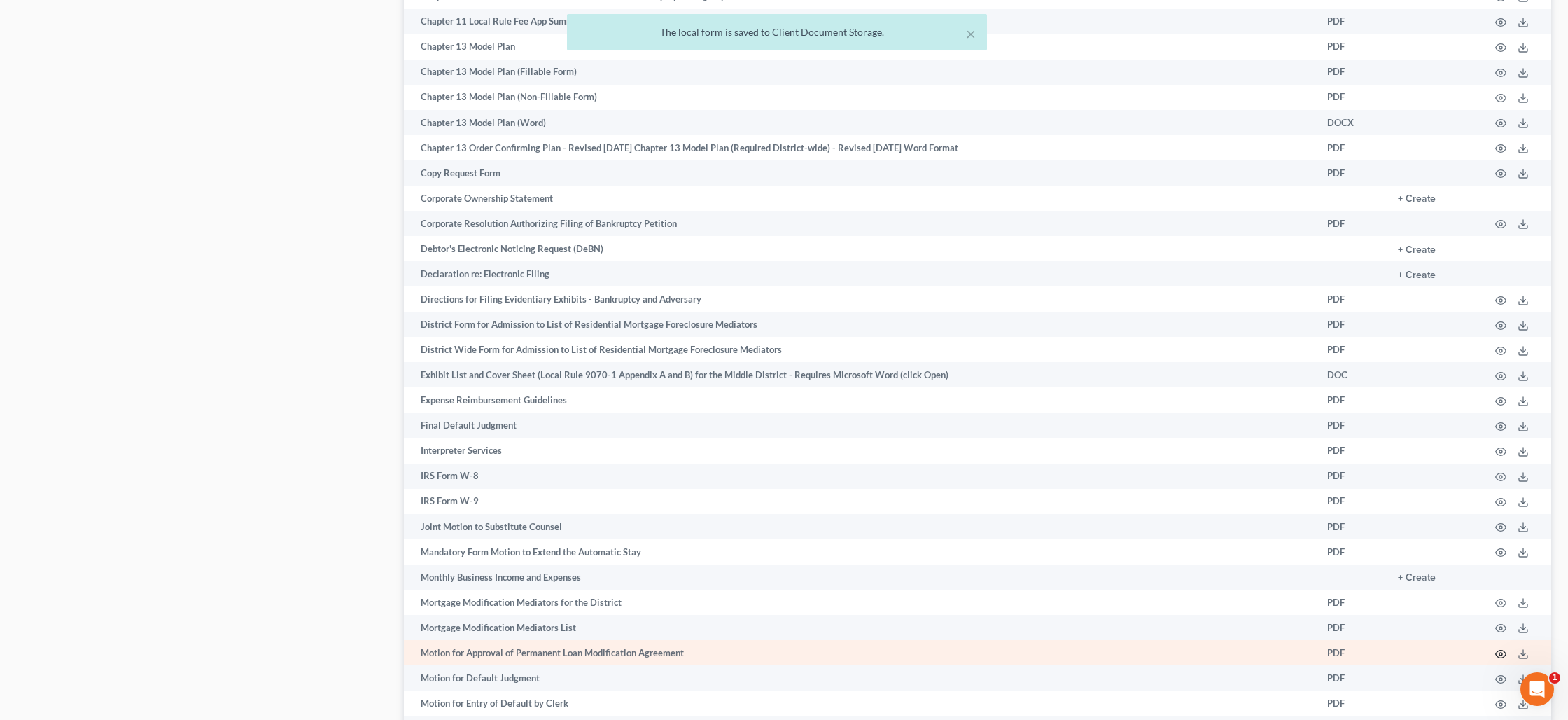
click at [1499, 656] on icon "button" at bounding box center [1501, 654] width 11 height 11
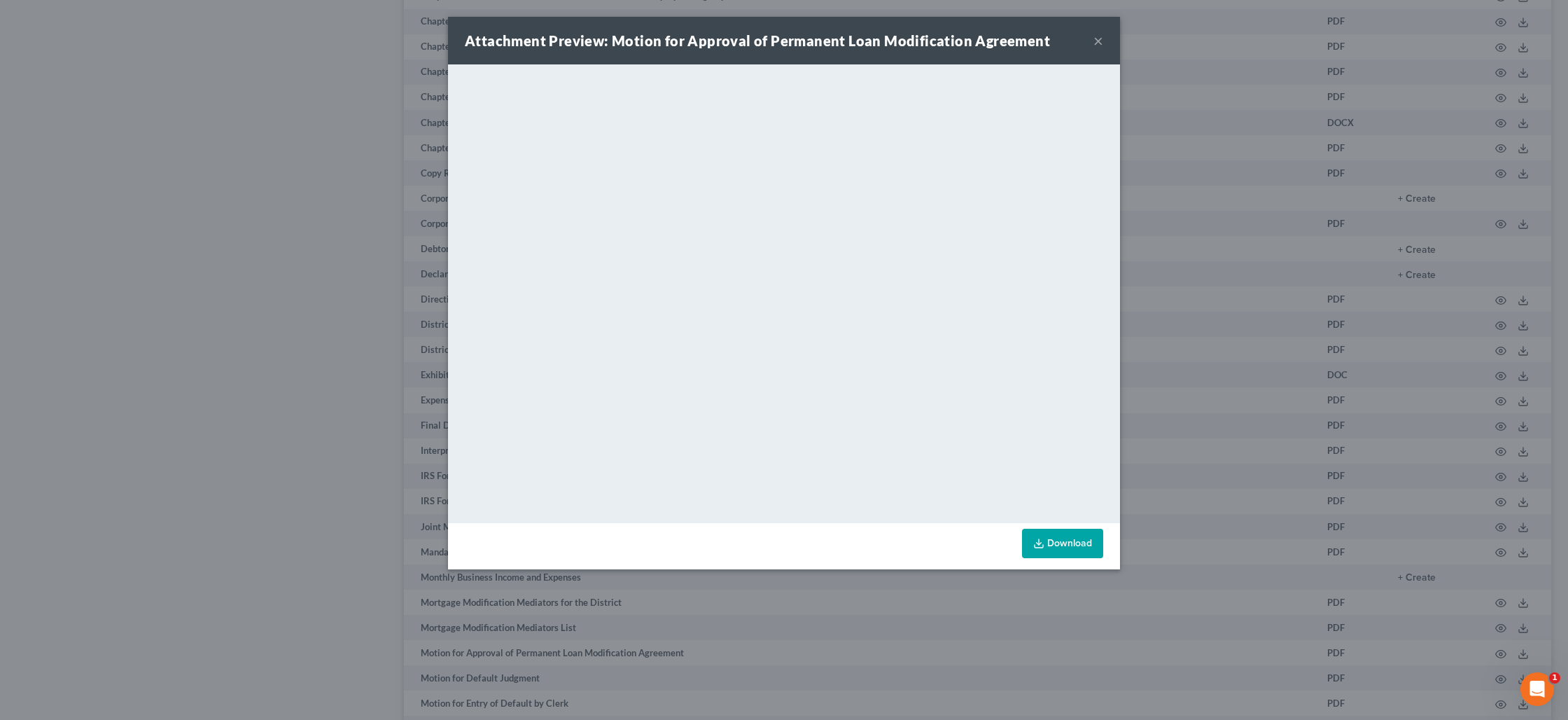
click at [1101, 41] on button "×" at bounding box center [1098, 41] width 10 height 17
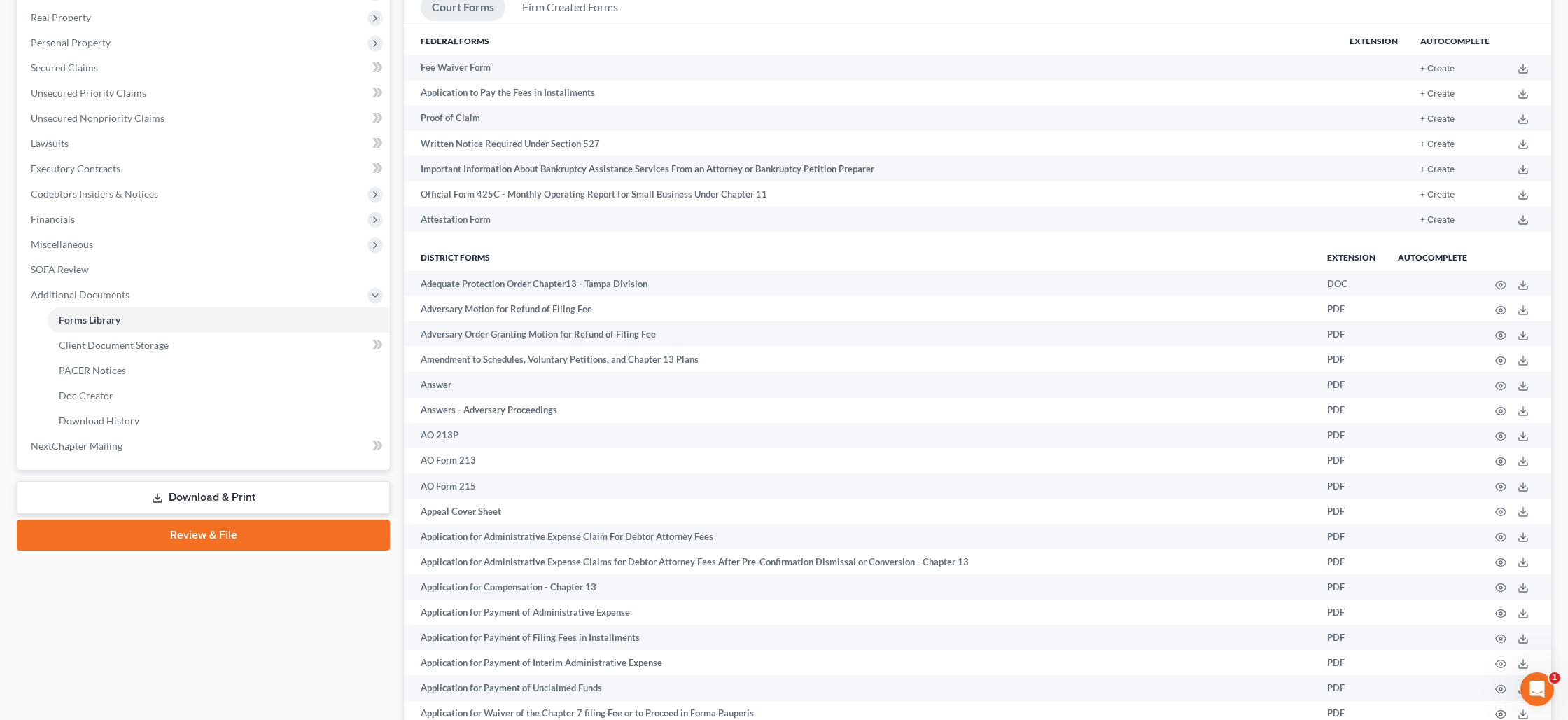
scroll to position [0, 0]
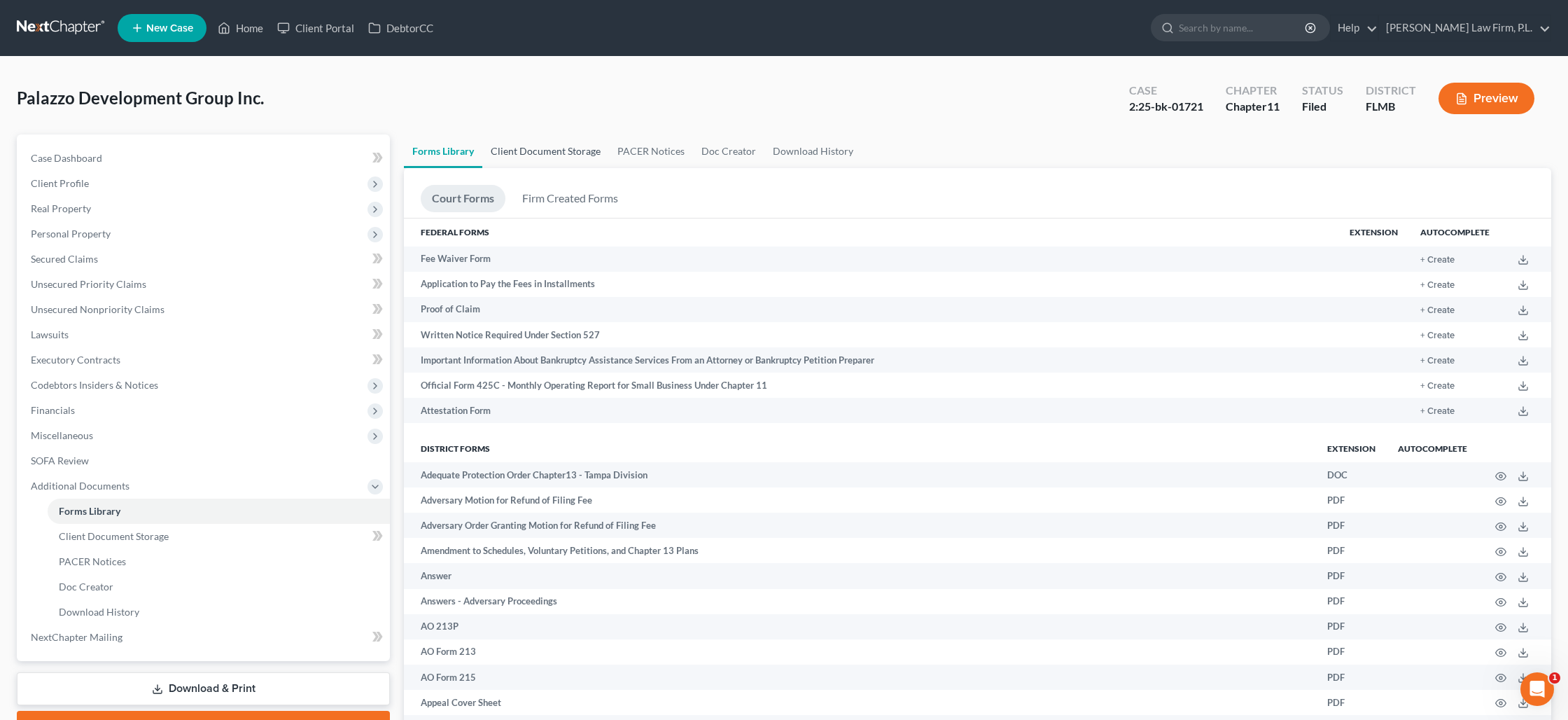
click at [556, 150] on link "Client Document Storage" at bounding box center [545, 151] width 126 height 34
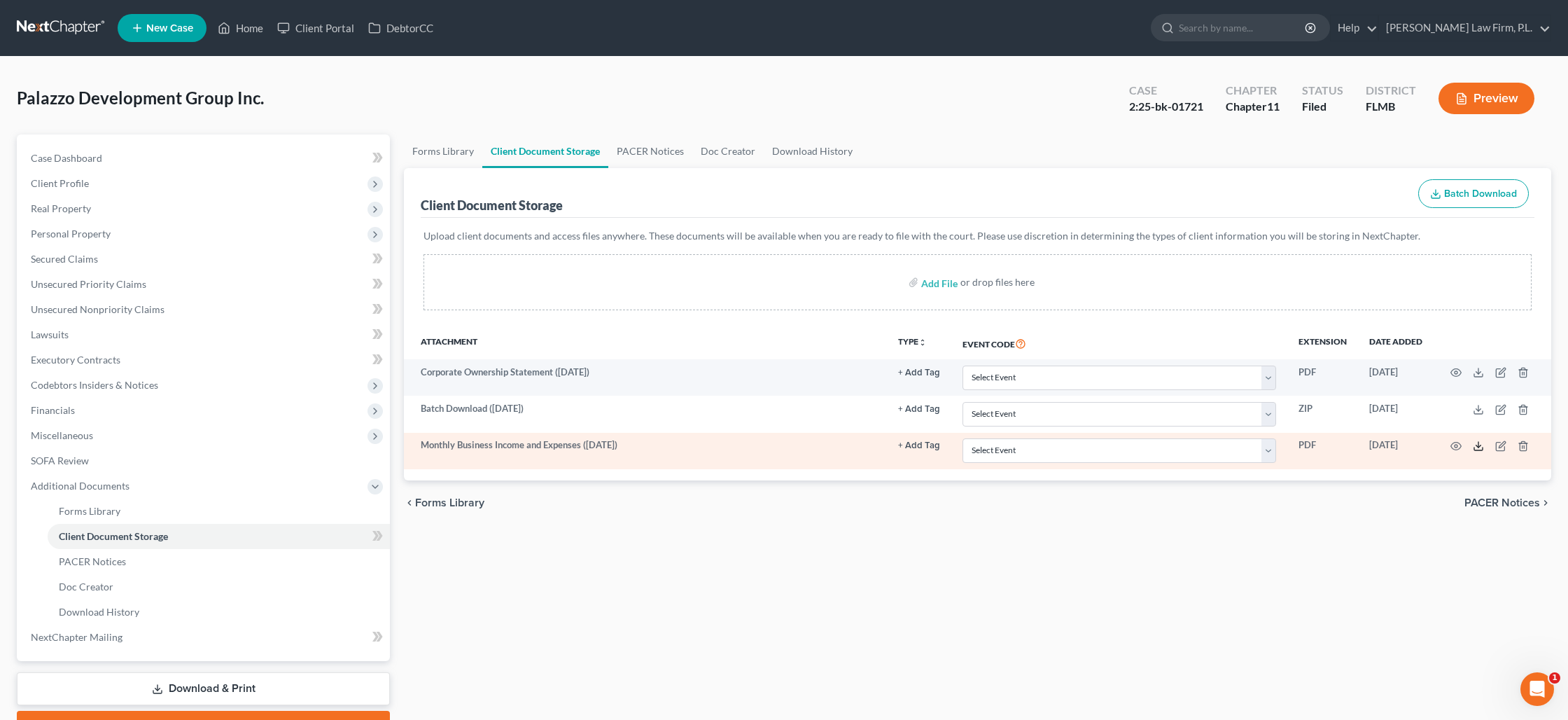
click at [1480, 446] on icon at bounding box center [1479, 446] width 11 height 11
click at [1497, 448] on icon "button" at bounding box center [1501, 446] width 11 height 11
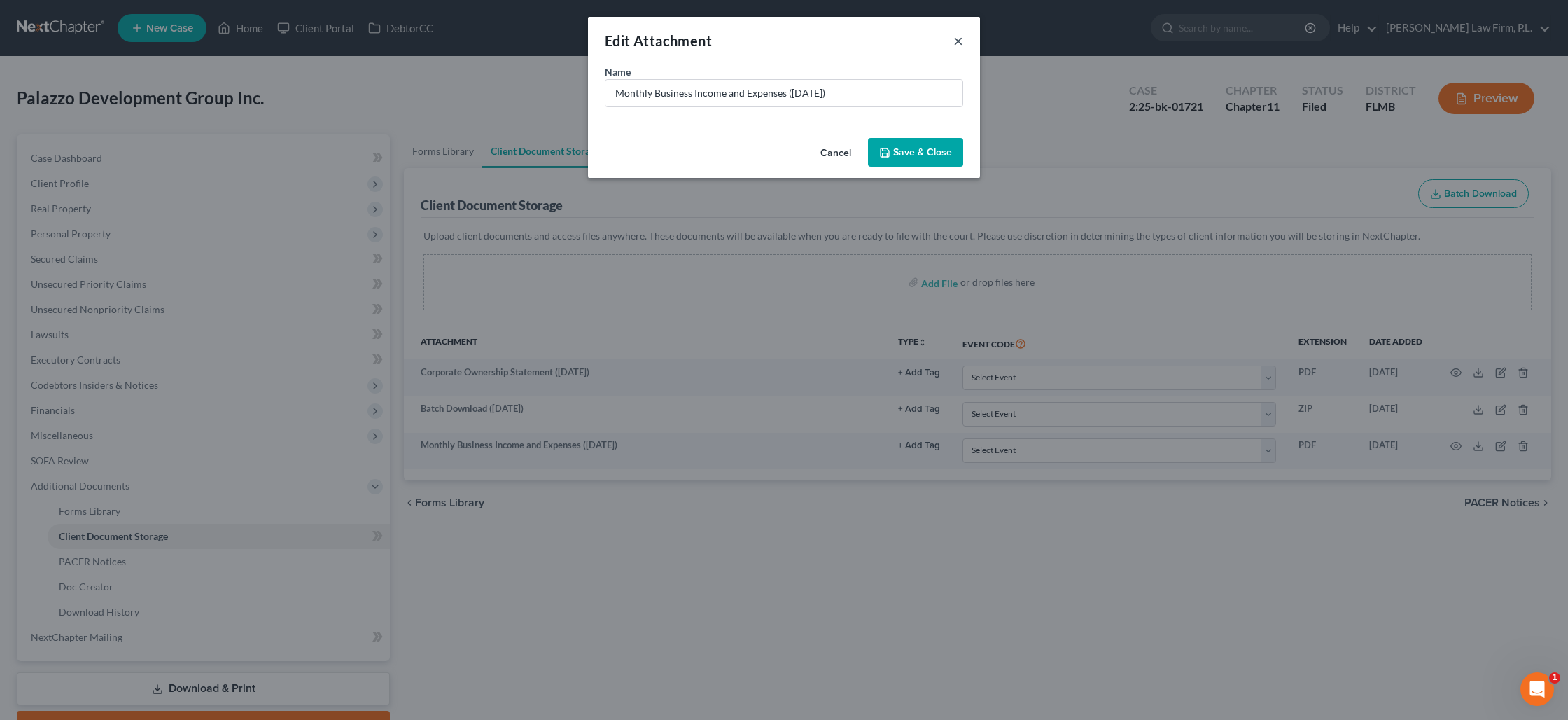
click at [961, 43] on button "×" at bounding box center [958, 41] width 10 height 17
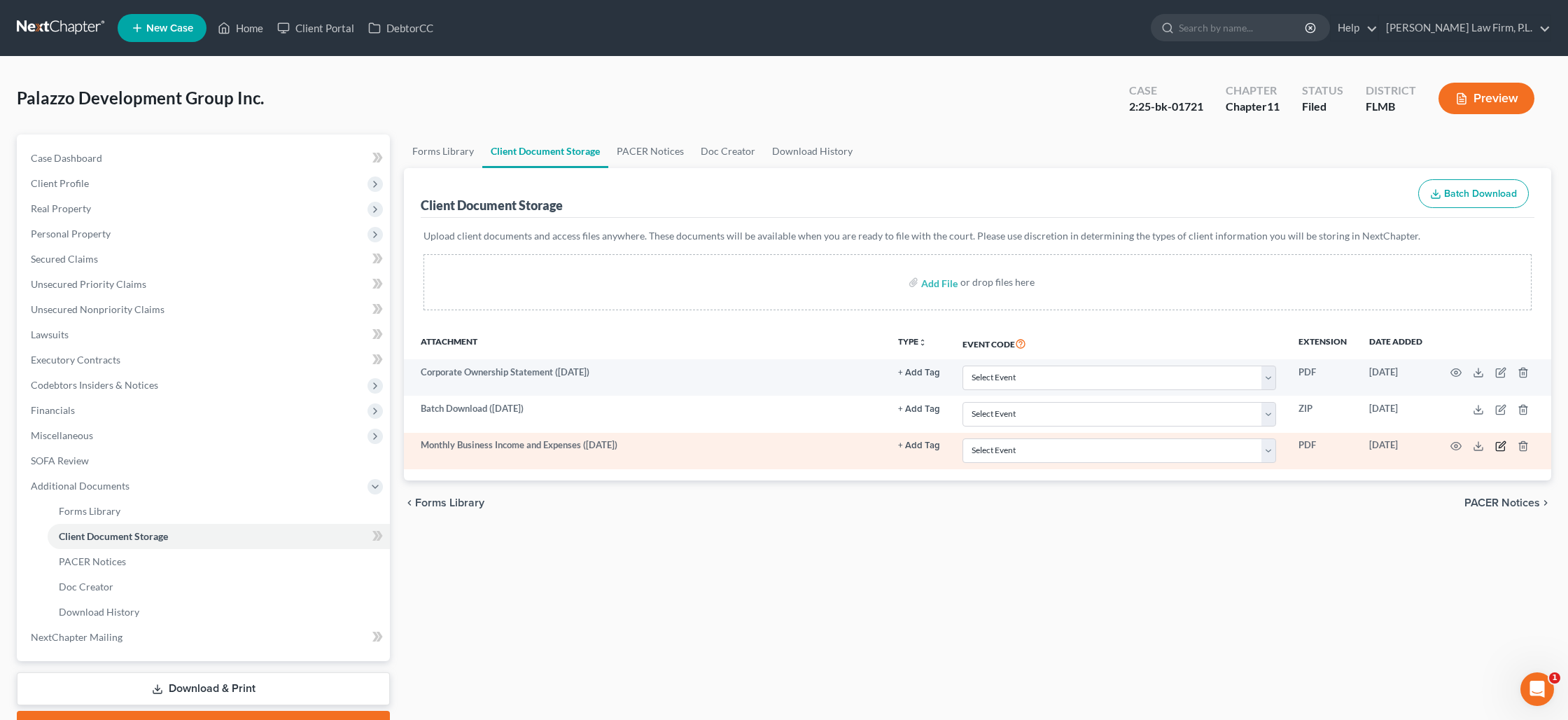
click at [1502, 443] on icon "button" at bounding box center [1501, 446] width 11 height 11
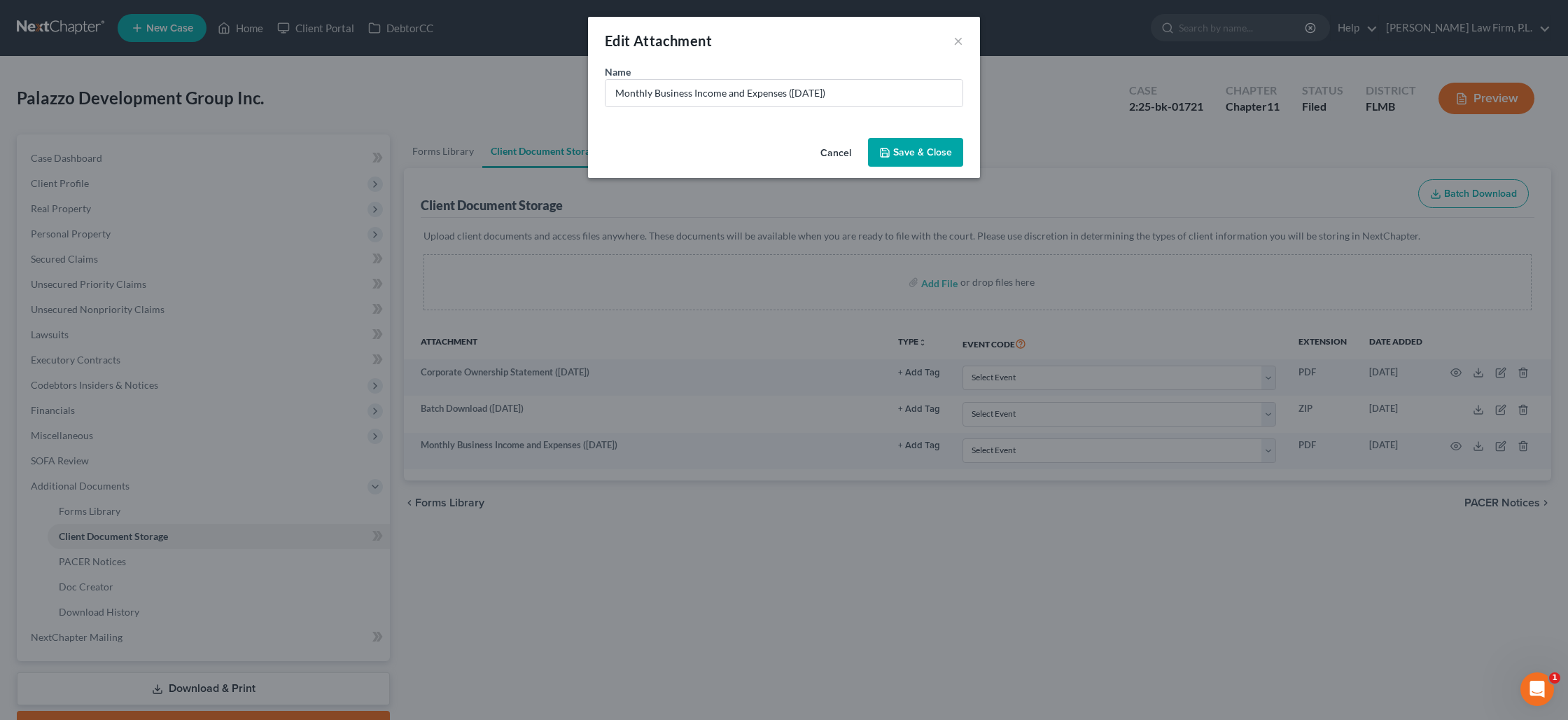
click at [935, 154] on span "Save & Close" at bounding box center [923, 152] width 59 height 12
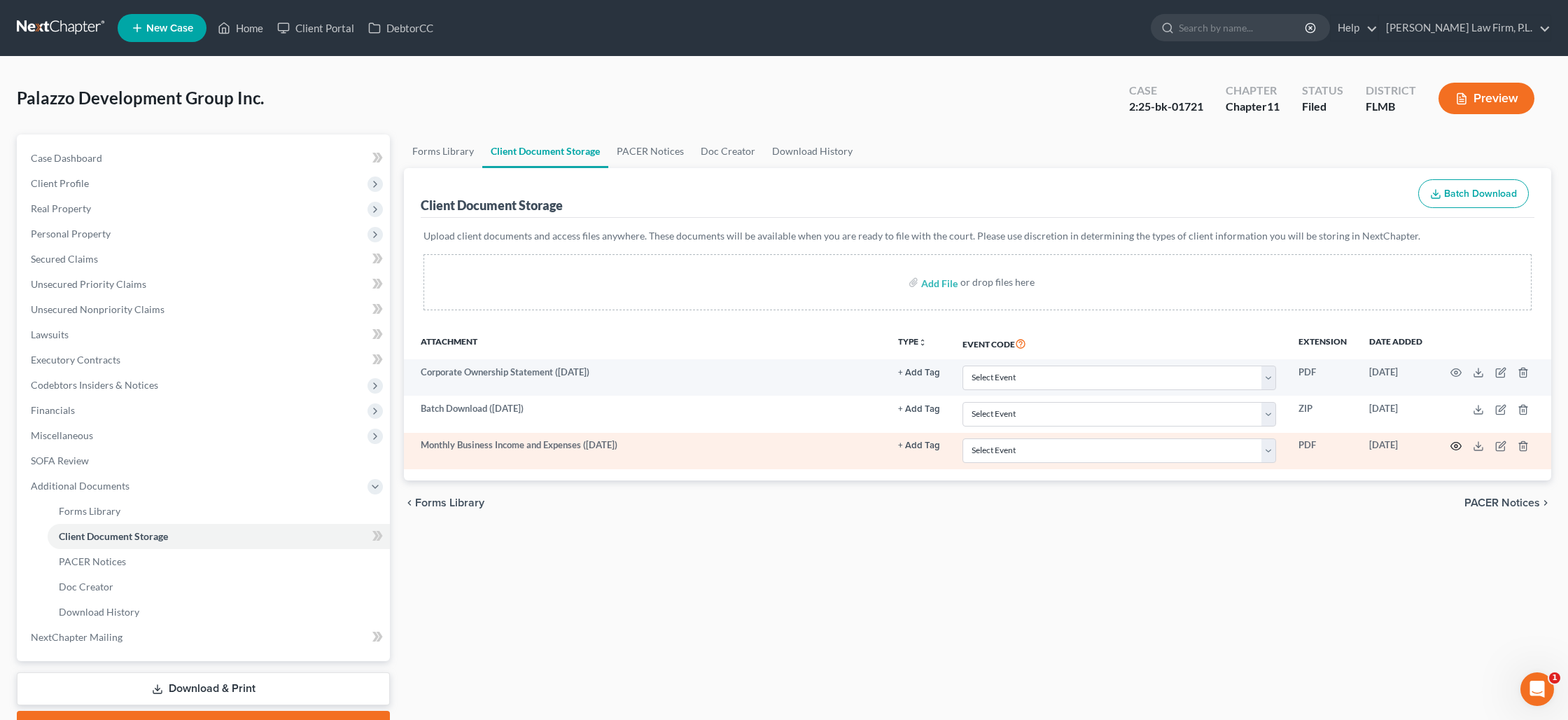
click at [1456, 445] on icon "button" at bounding box center [1456, 446] width 11 height 11
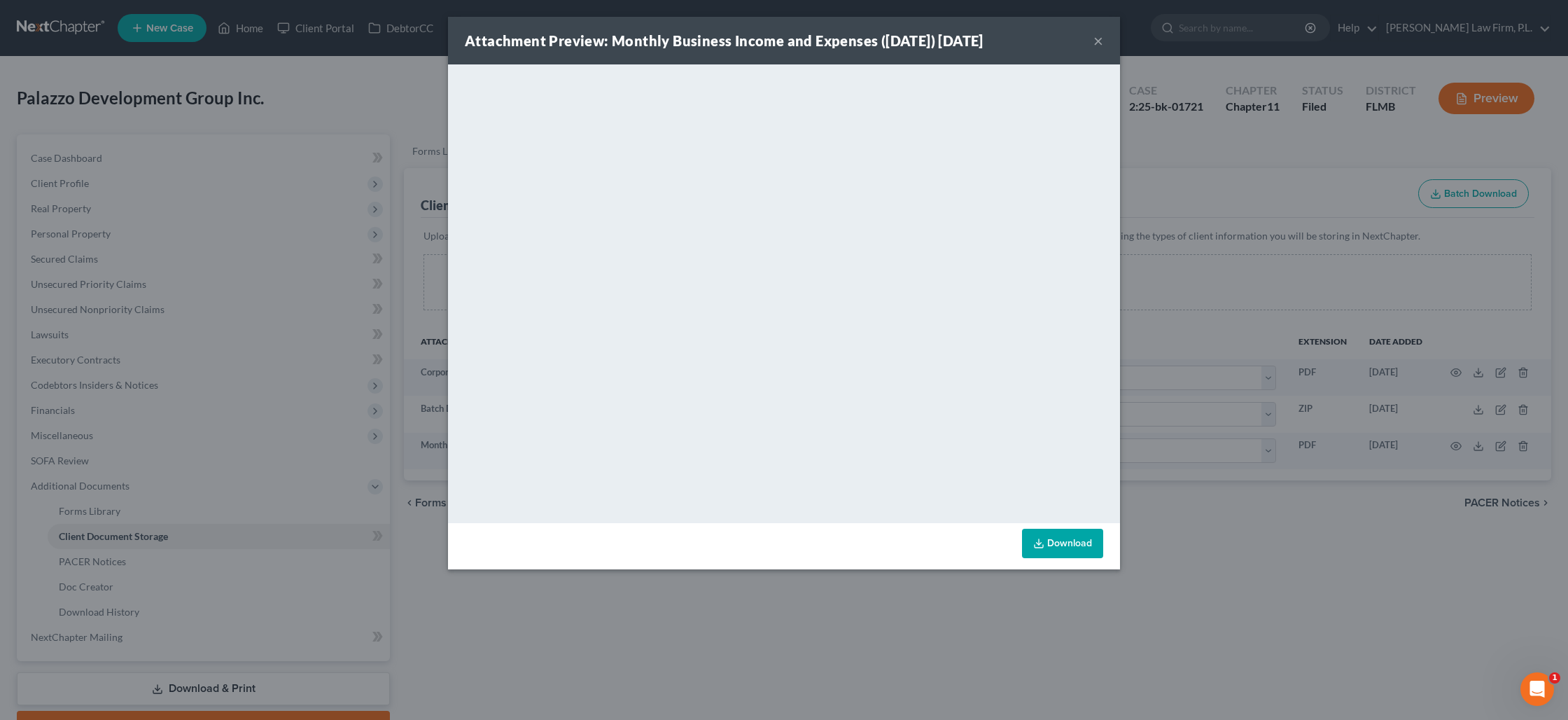
click at [1100, 39] on button "×" at bounding box center [1098, 41] width 10 height 17
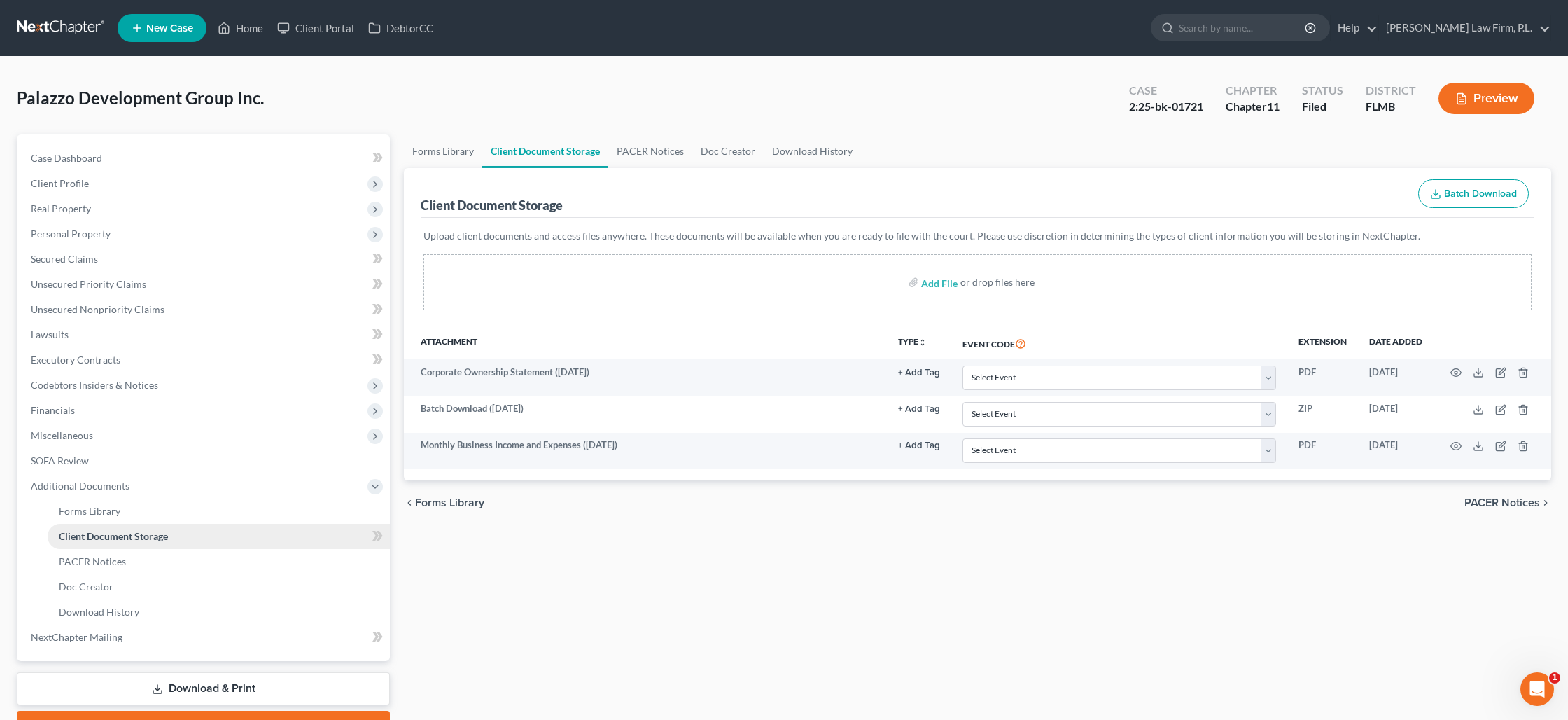
click at [228, 531] on link "Client Document Storage" at bounding box center [218, 536] width 342 height 25
click at [131, 481] on span "Additional Documents" at bounding box center [204, 486] width 371 height 25
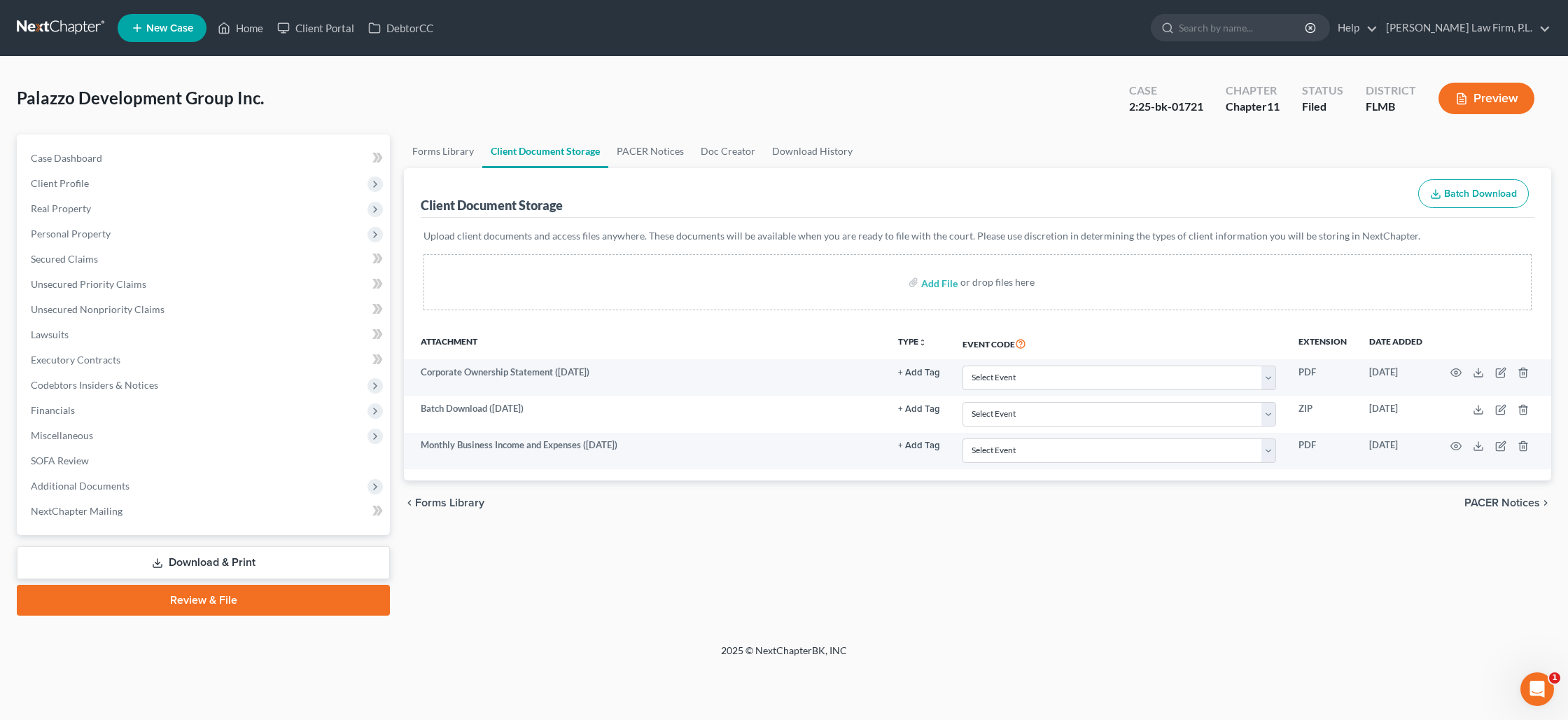
click at [201, 564] on link "Download & Print" at bounding box center [203, 563] width 373 height 33
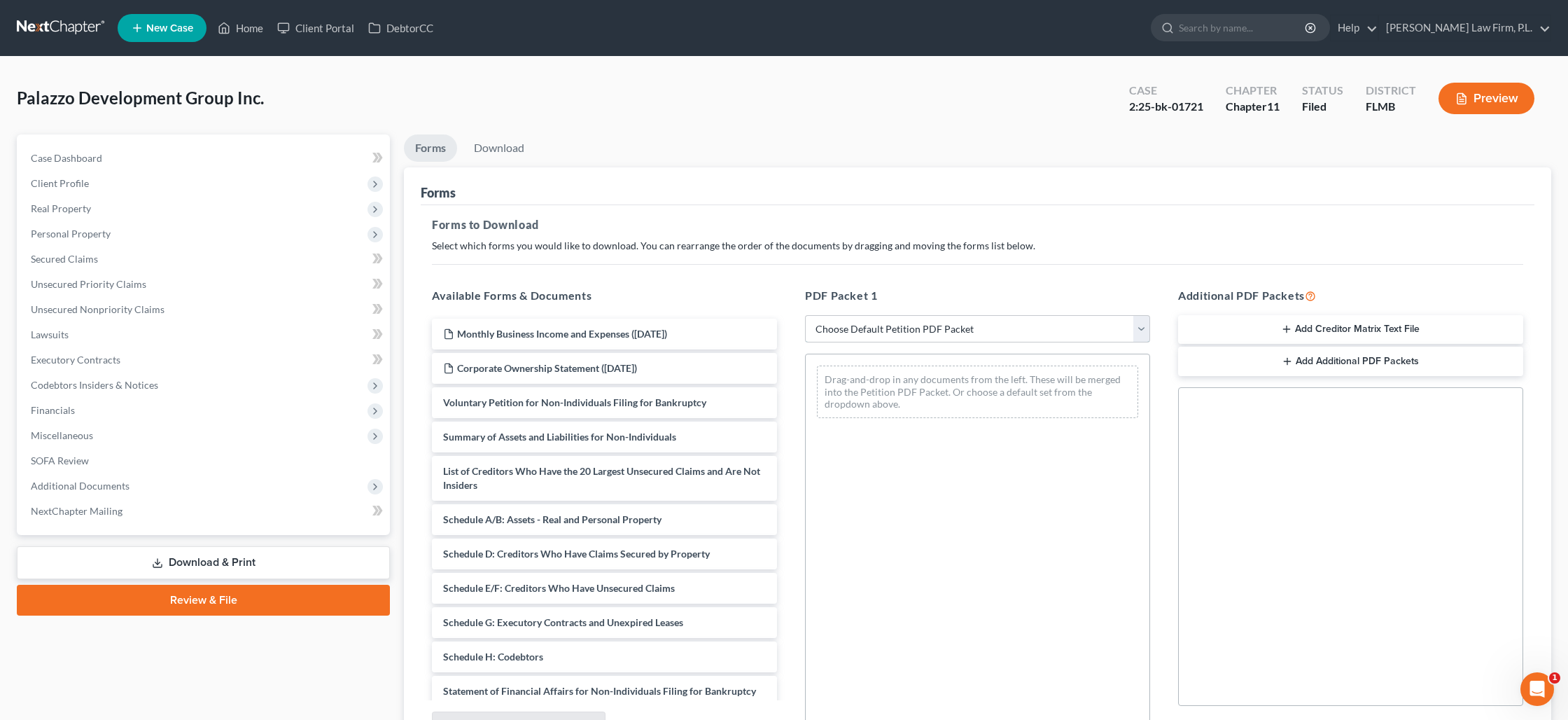
click at [905, 330] on select "Choose Default Petition PDF Packet Complete Bankruptcy Petition (all forms and …" at bounding box center [977, 329] width 345 height 28
select select "0"
click at [805, 315] on select "Choose Default Petition PDF Packet Complete Bankruptcy Petition (all forms and …" at bounding box center [977, 329] width 345 height 28
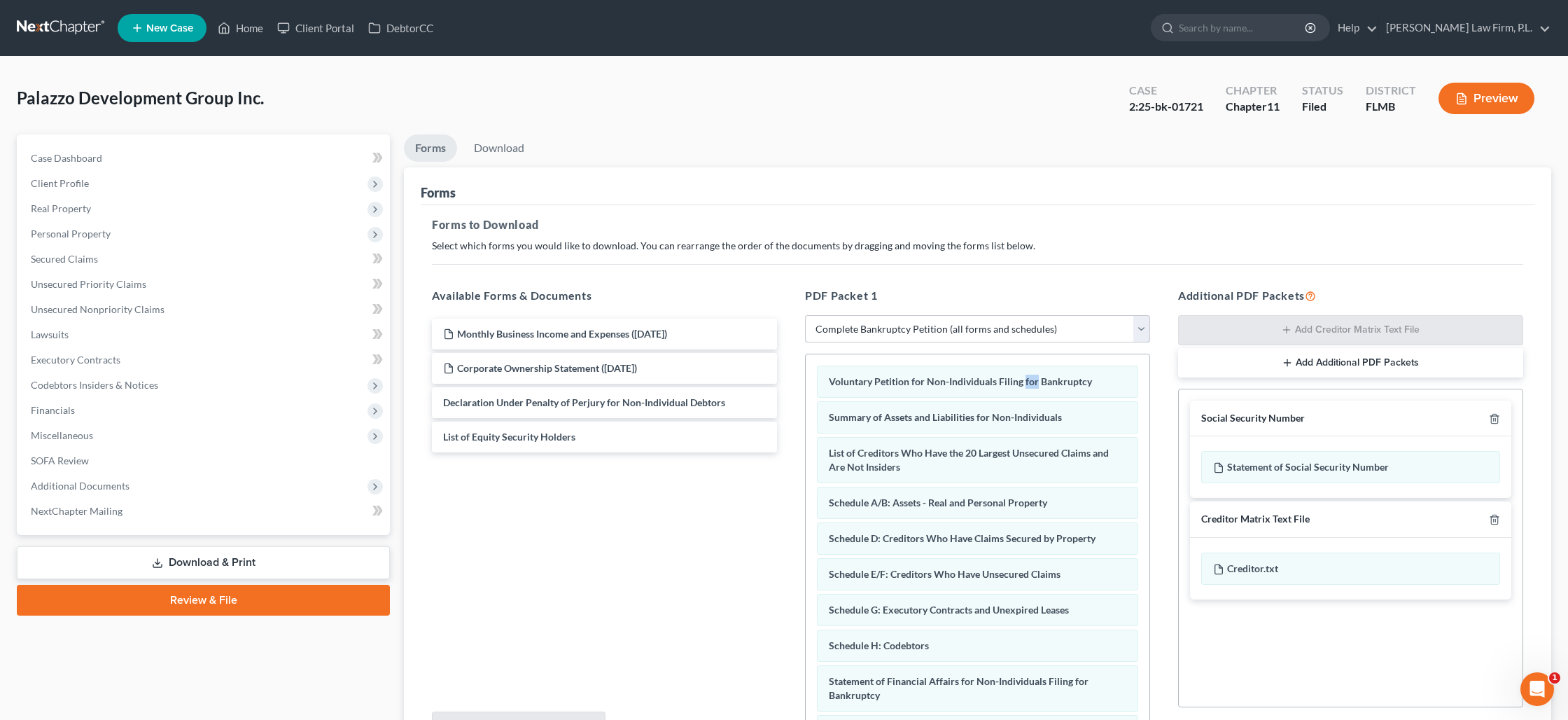
click at [1064, 328] on select "Choose Default Petition PDF Packet Complete Bankruptcy Petition (all forms and …" at bounding box center [977, 329] width 345 height 28
select select
click at [805, 315] on select "Choose Default Petition PDF Packet Complete Bankruptcy Petition (all forms and …" at bounding box center [977, 329] width 345 height 28
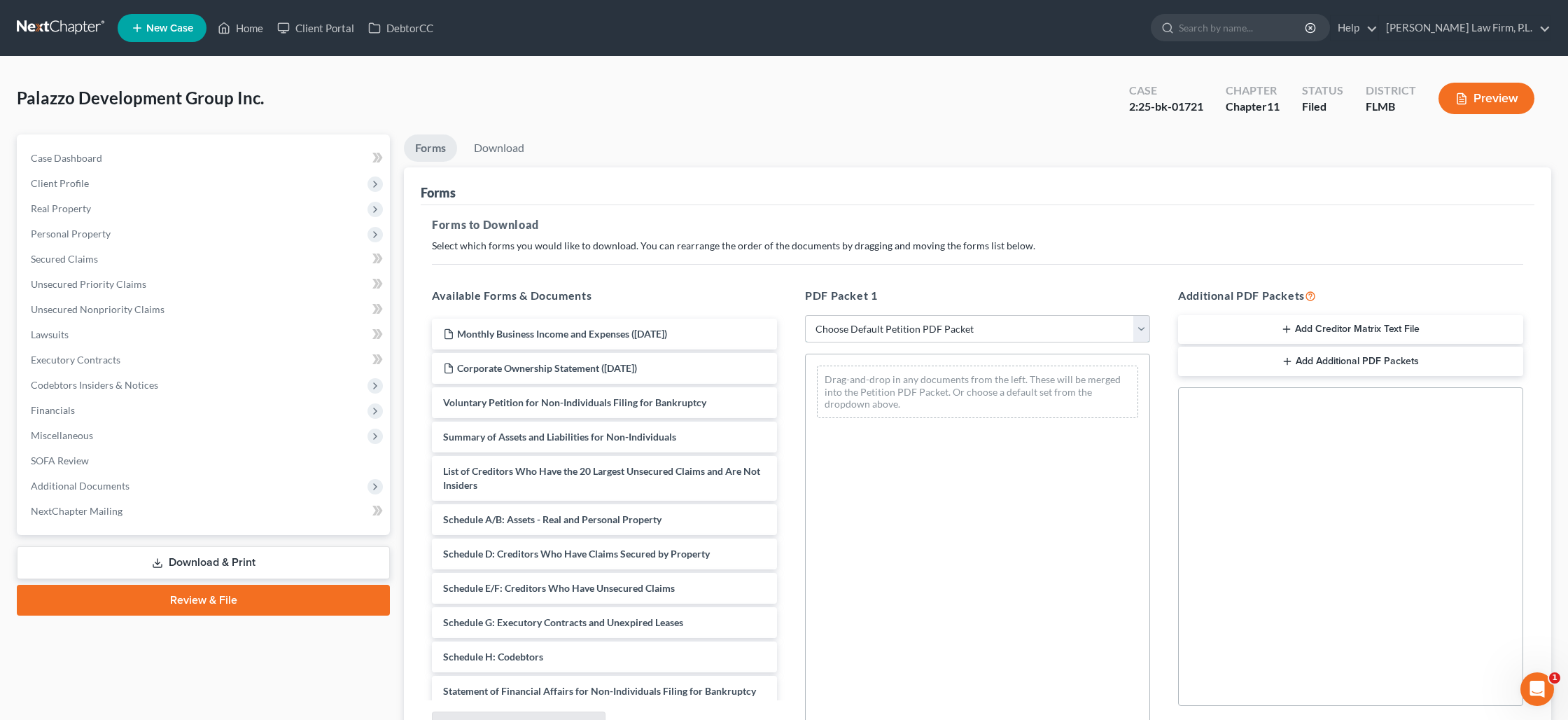
click at [933, 326] on select "Choose Default Petition PDF Packet Complete Bankruptcy Petition (all forms and …" at bounding box center [977, 329] width 345 height 28
click at [805, 315] on select "Choose Default Petition PDF Packet Complete Bankruptcy Petition (all forms and …" at bounding box center [977, 329] width 345 height 28
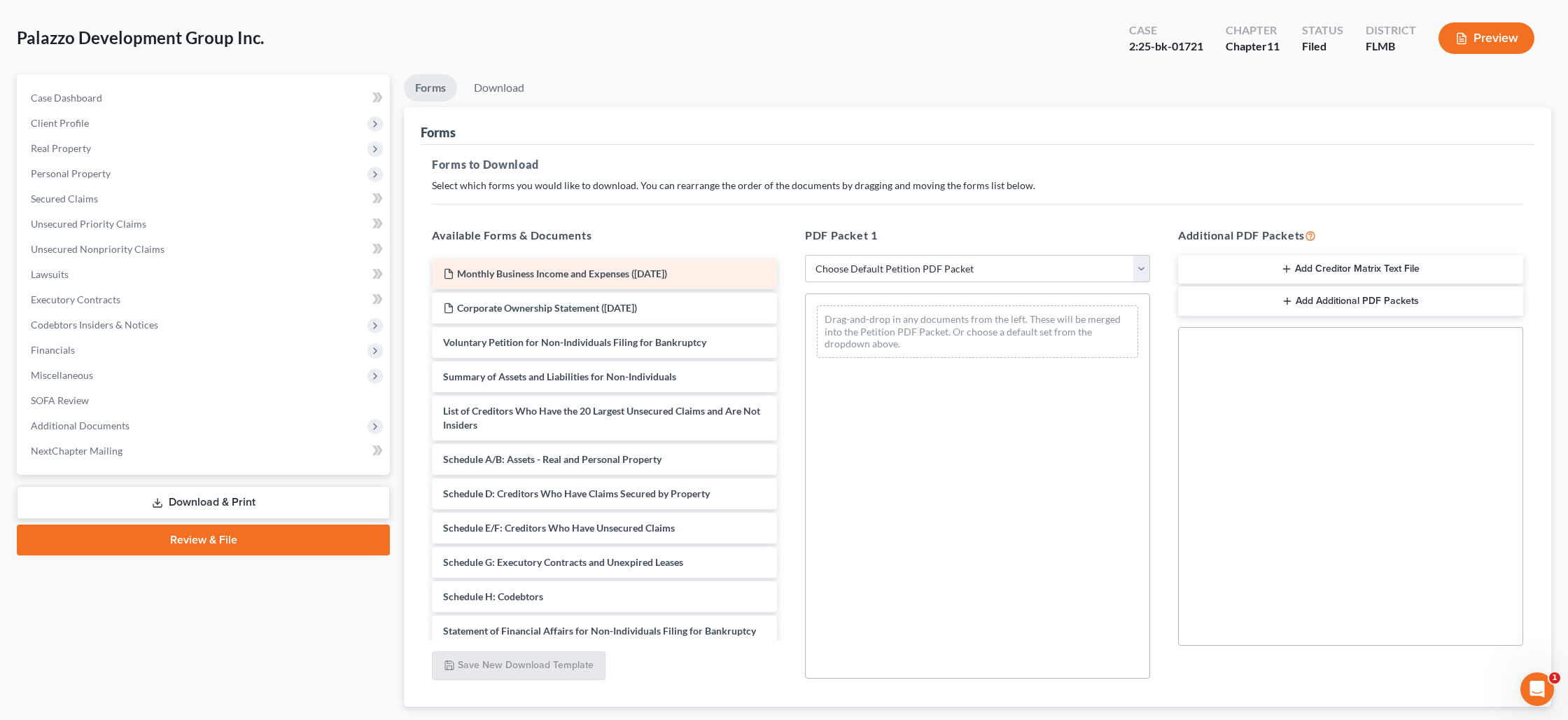
scroll to position [64, 0]
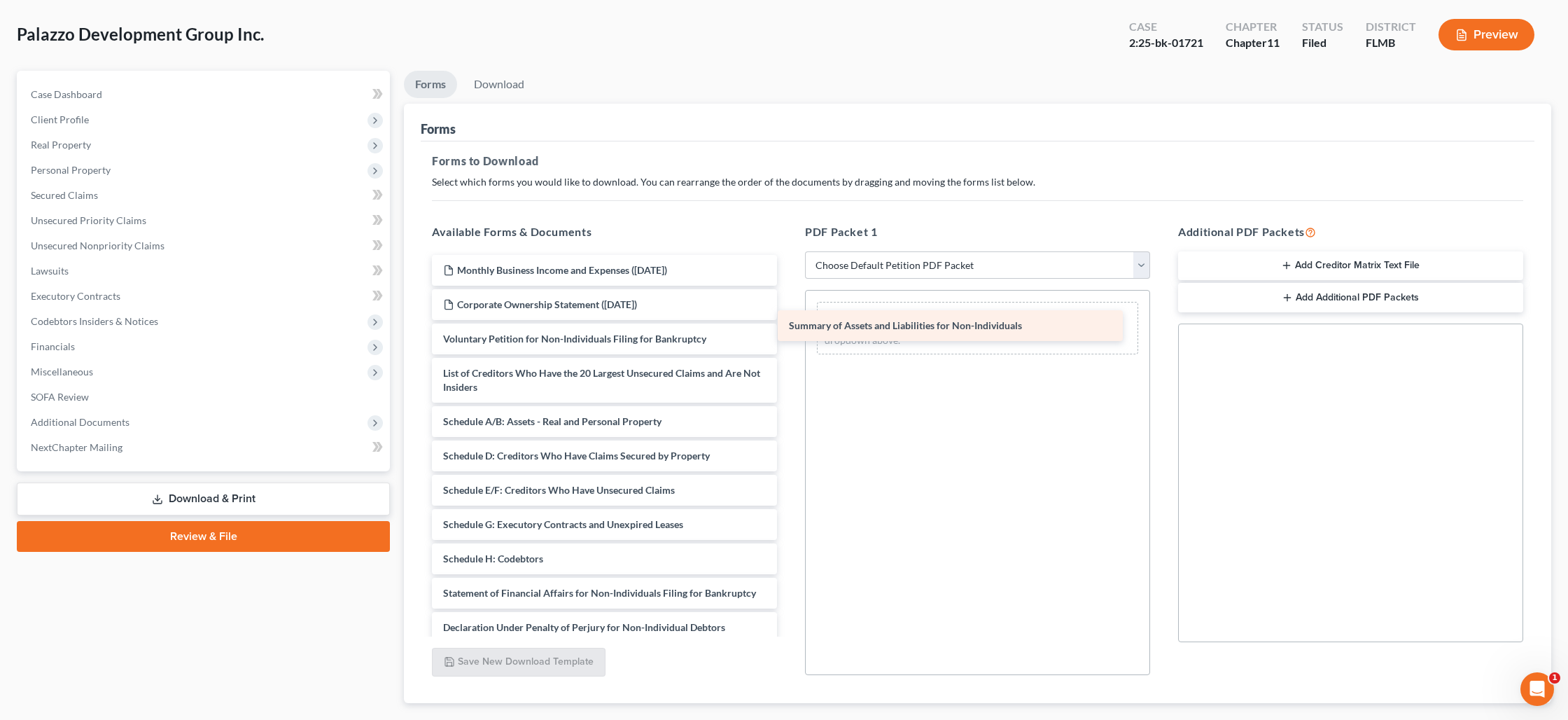
drag, startPoint x: 581, startPoint y: 375, endPoint x: 925, endPoint y: 328, distance: 347.2
click at [788, 328] on div "Summary of Assets and Liabilities for Non-Individuals Monthly Business Income a…" at bounding box center [604, 517] width 368 height 525
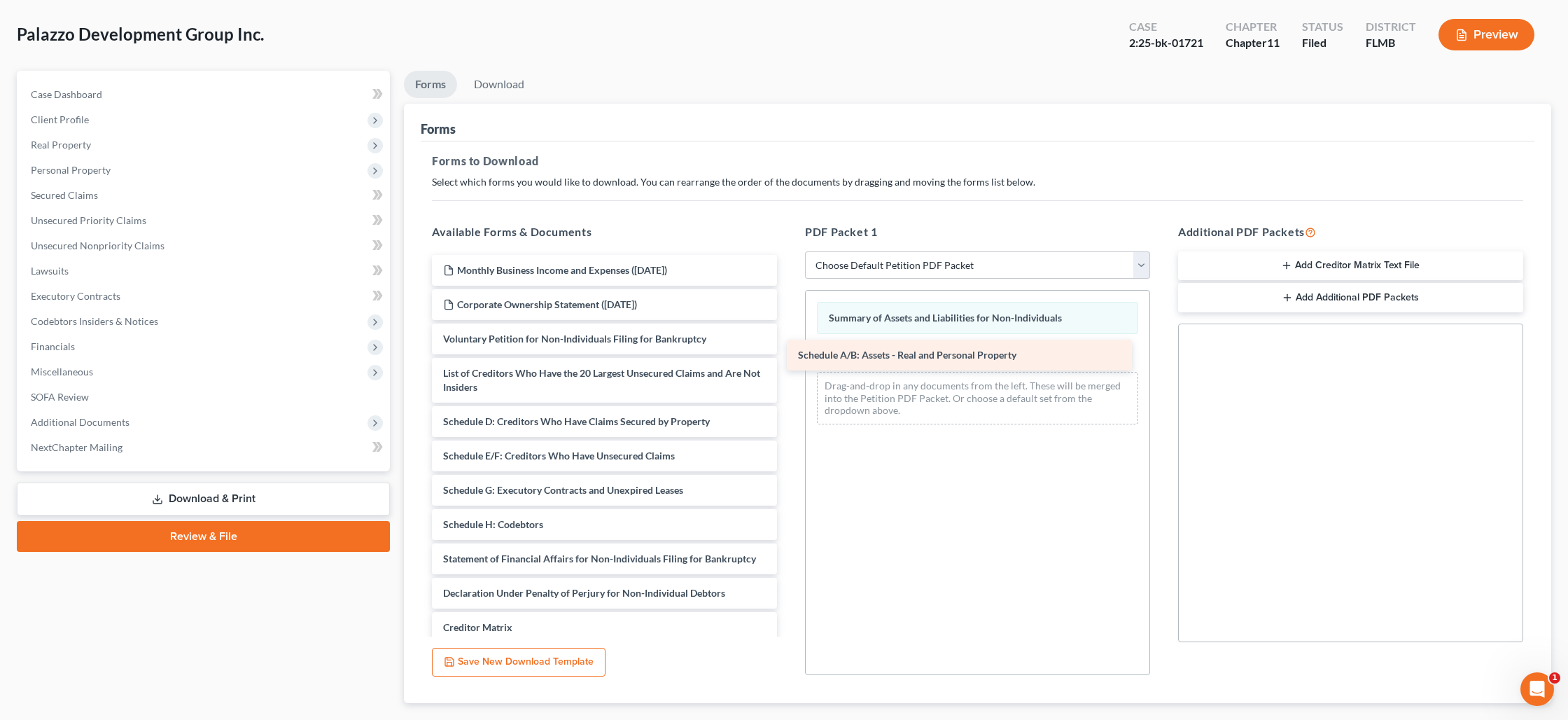
drag, startPoint x: 606, startPoint y: 417, endPoint x: 961, endPoint y: 351, distance: 361.1
click at [788, 351] on div "Schedule A/B: Assets - Real and Personal Property Monthly Business Income and E…" at bounding box center [604, 500] width 368 height 491
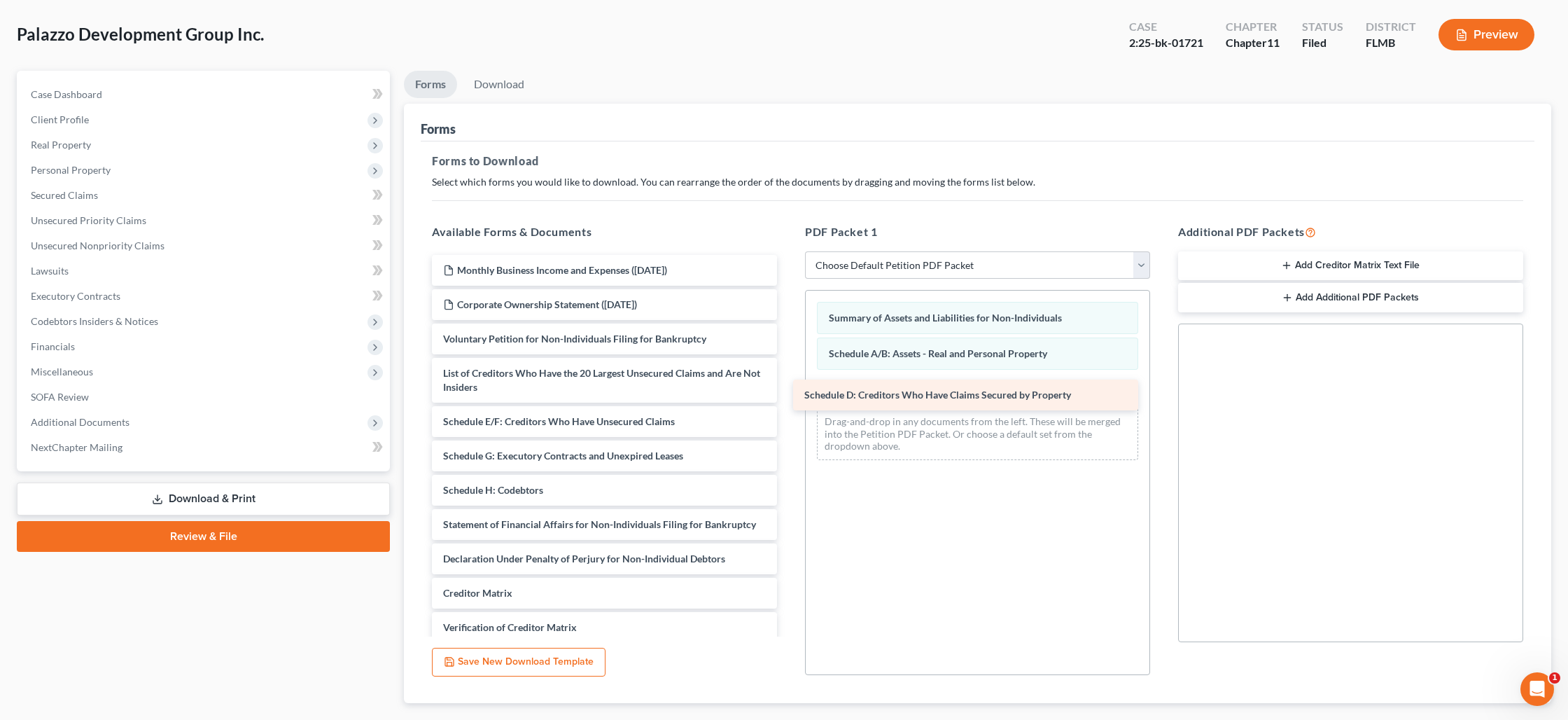
drag, startPoint x: 516, startPoint y: 416, endPoint x: 876, endPoint y: 390, distance: 360.9
click at [788, 390] on div "Schedule D: Creditors Who Have Claims Secured by Property Monthly Business Inco…" at bounding box center [604, 483] width 368 height 456
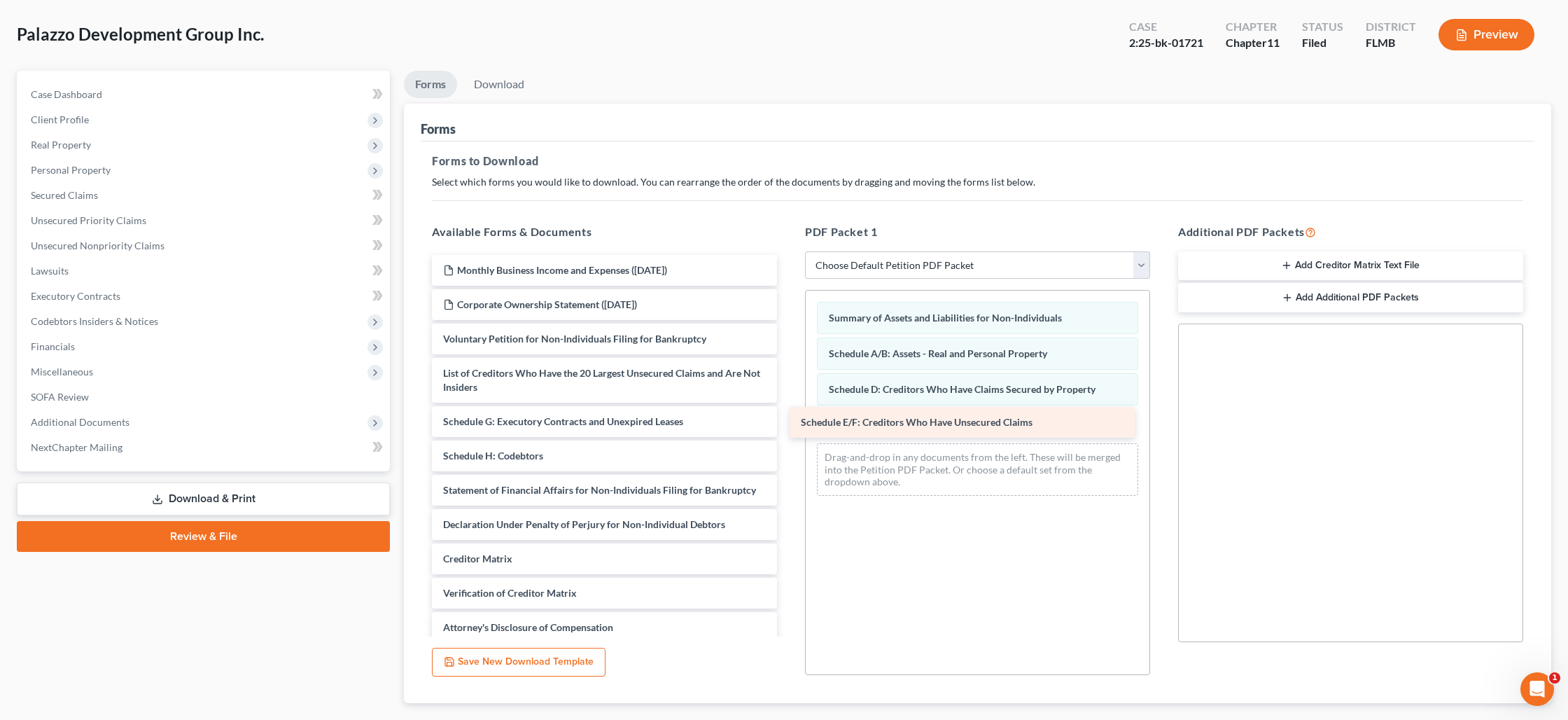
drag, startPoint x: 549, startPoint y: 425, endPoint x: 907, endPoint y: 426, distance: 358.0
click at [788, 426] on div "Schedule E/F: Creditors Who Have Unsecured Claims Monthly Business Income and E…" at bounding box center [604, 466] width 368 height 422
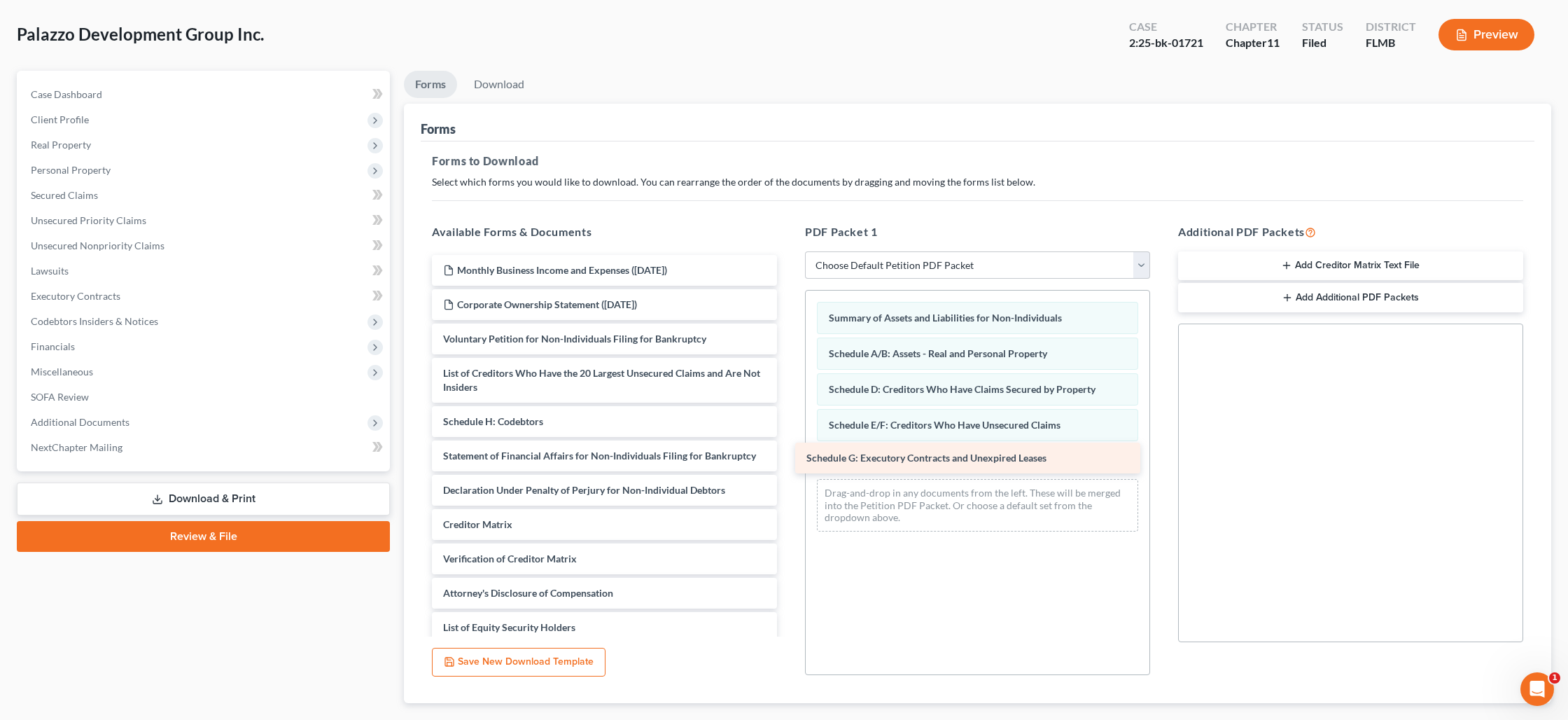
drag, startPoint x: 610, startPoint y: 425, endPoint x: 974, endPoint y: 462, distance: 365.9
click at [788, 462] on div "Schedule G: Executory Contracts and Unexpired Leases Monthly Business Income an…" at bounding box center [604, 449] width 368 height 388
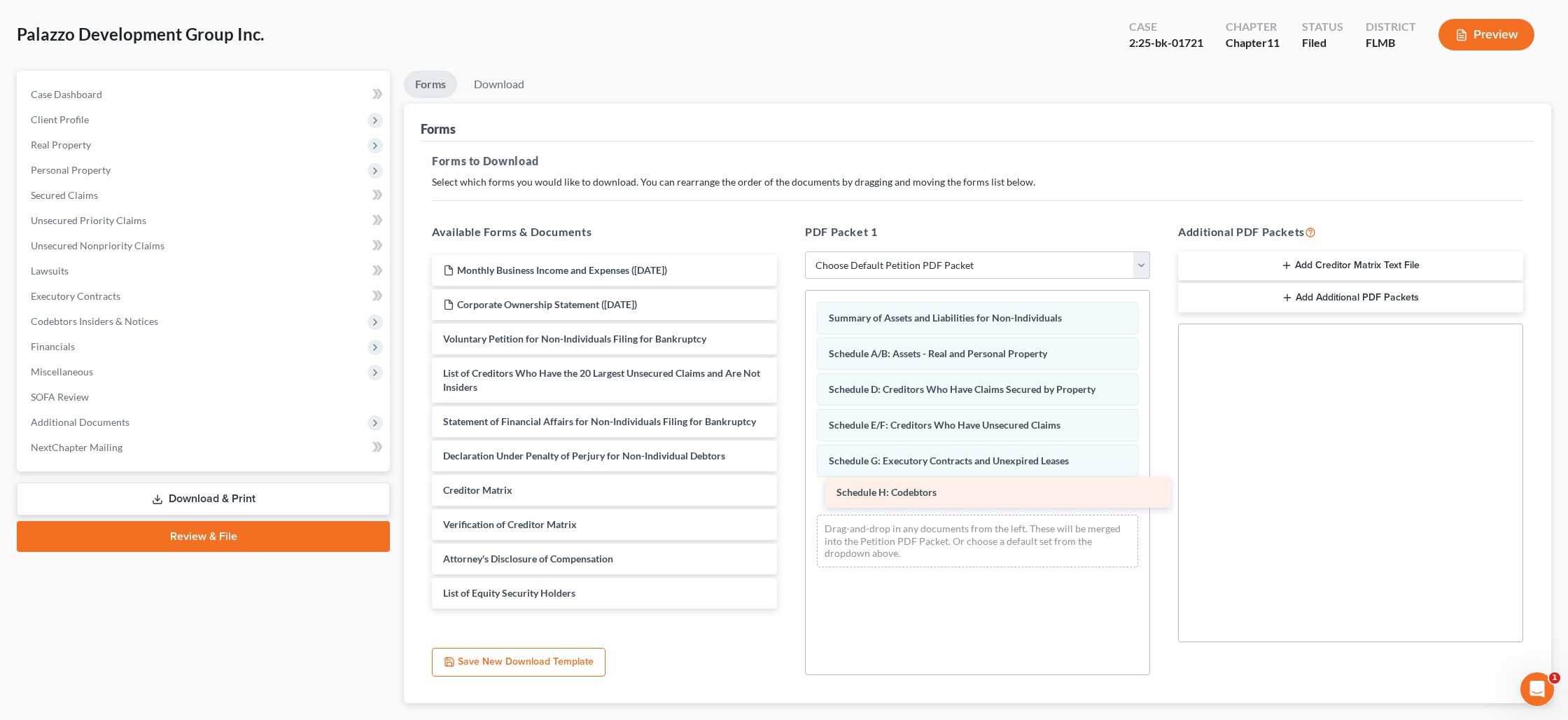
drag, startPoint x: 477, startPoint y: 424, endPoint x: 863, endPoint y: 496, distance: 392.7
click at [788, 496] on div "Schedule H: Codebtors Monthly Business Income and Expenses ([DATE]) Corporate O…" at bounding box center [604, 431] width 368 height 354
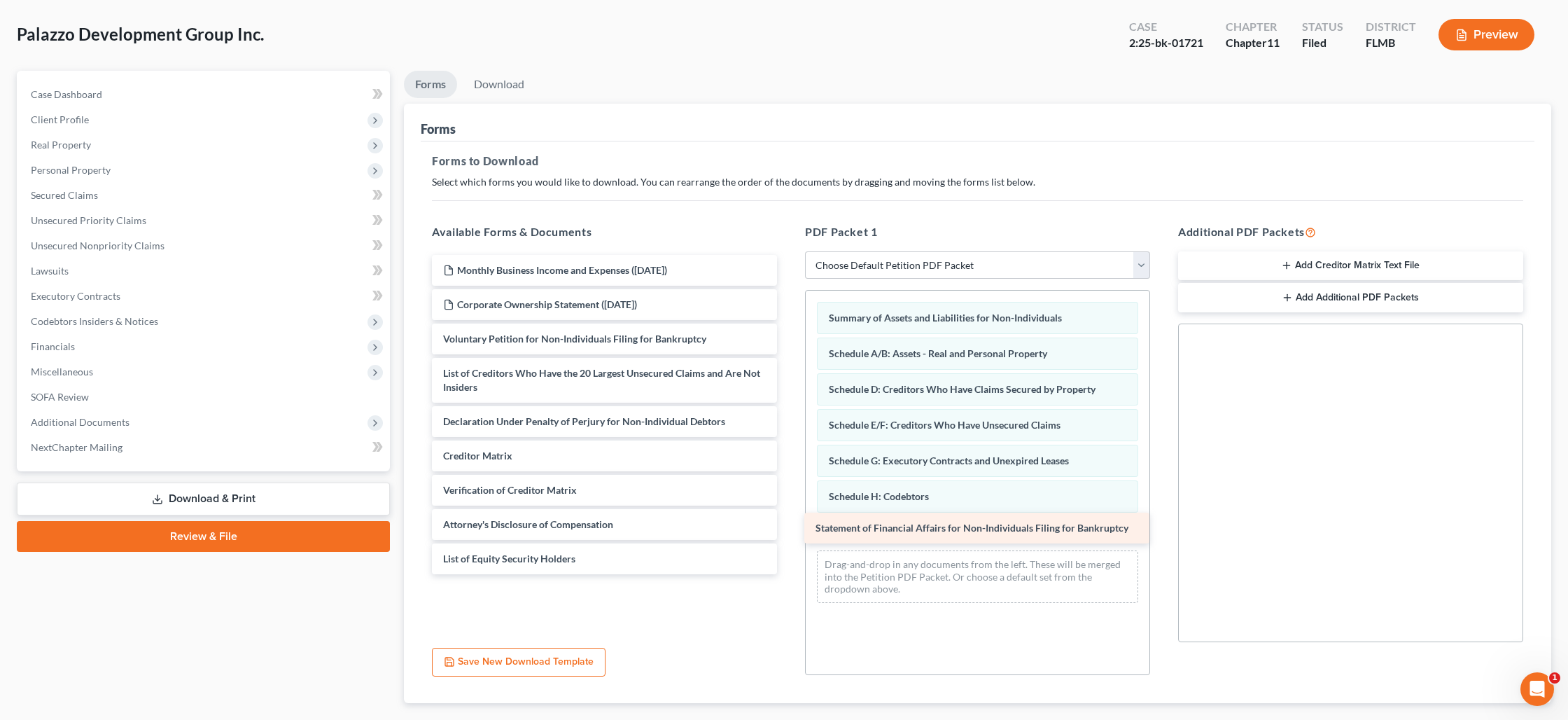
drag, startPoint x: 501, startPoint y: 424, endPoint x: 874, endPoint y: 531, distance: 388.0
click at [788, 531] on div "Statement of Financial Affairs for Non-Individuals Filing for Bankruptcy Monthl…" at bounding box center [604, 414] width 368 height 319
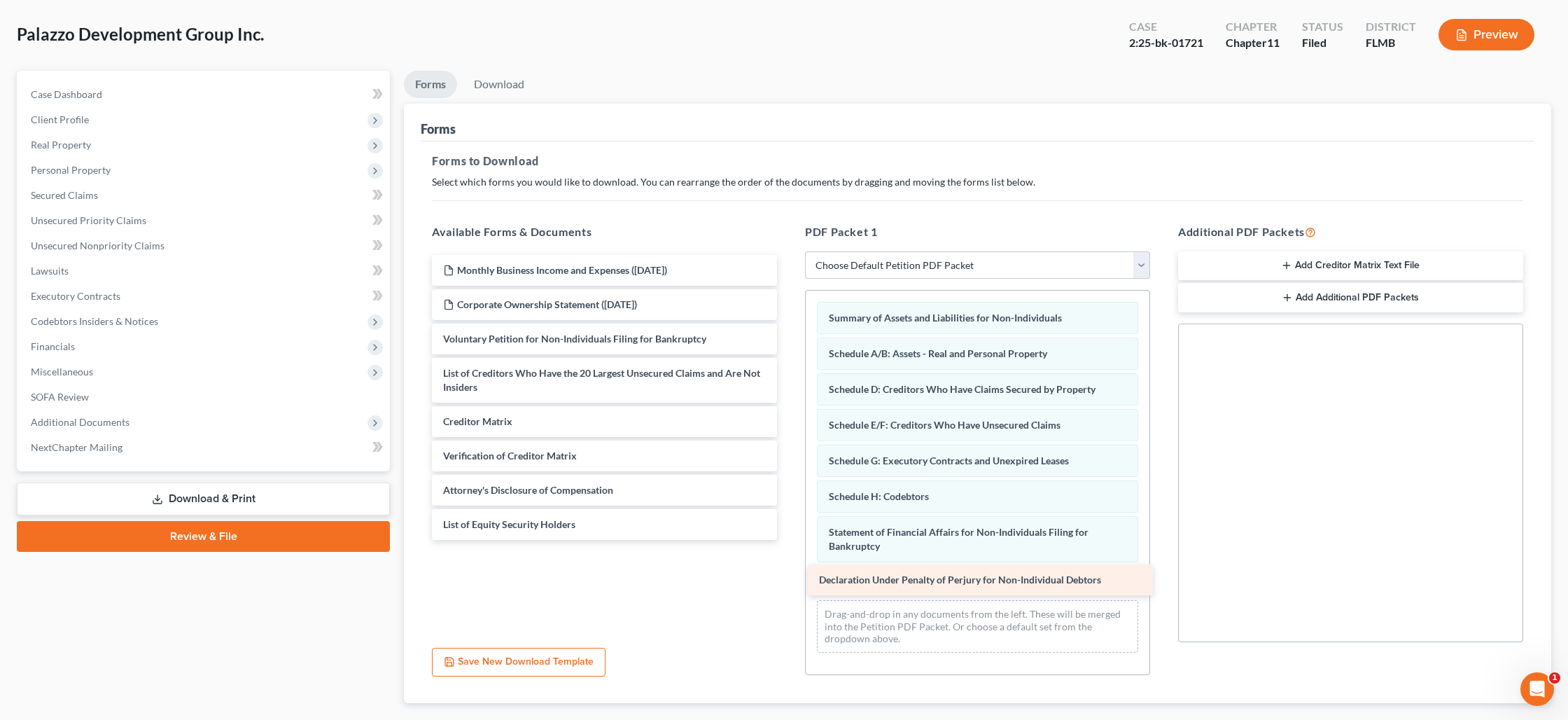
drag, startPoint x: 544, startPoint y: 424, endPoint x: 920, endPoint y: 584, distance: 408.6
click at [788, 540] on div "Declaration Under Penalty of Perjury for Non-Individual Debtors Monthly Busines…" at bounding box center [604, 397] width 368 height 285
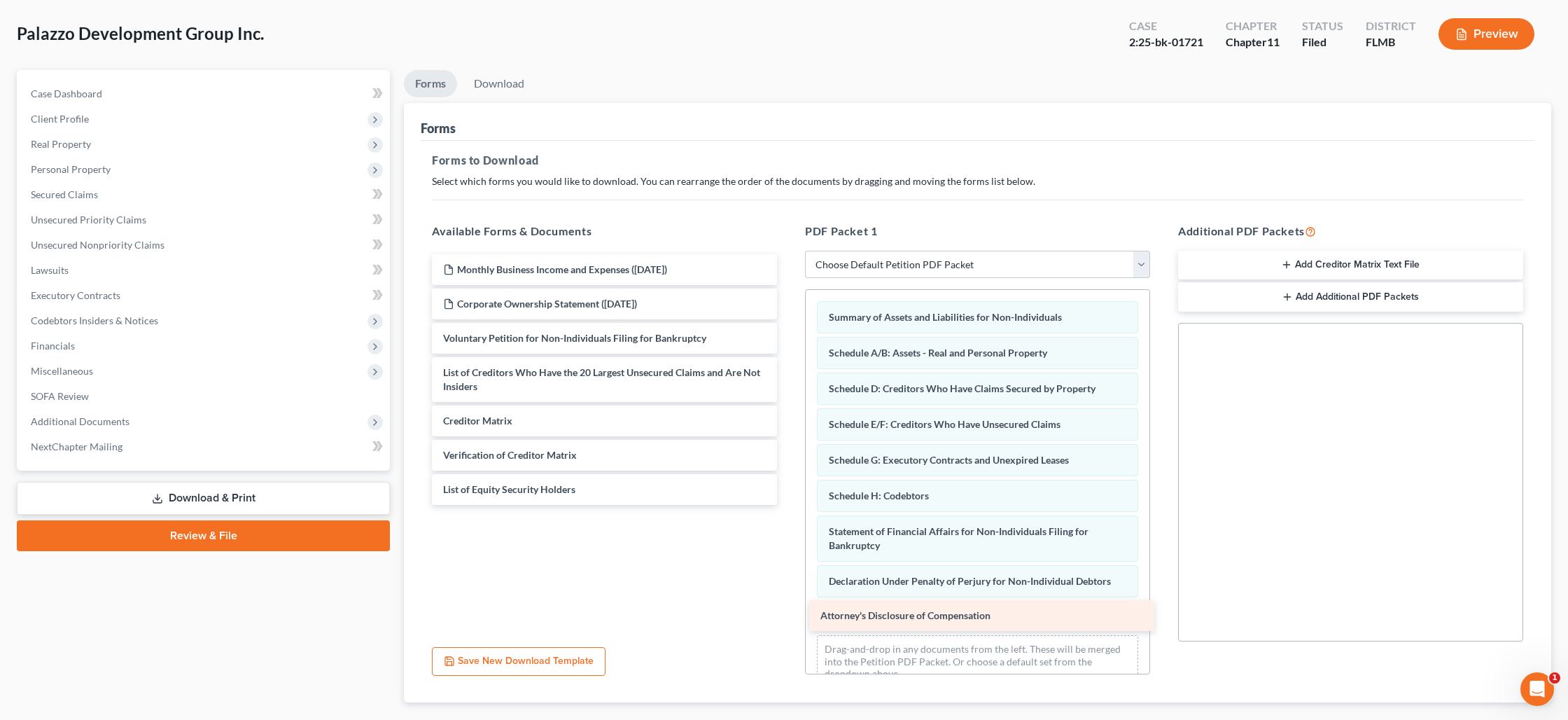
drag, startPoint x: 561, startPoint y: 489, endPoint x: 939, endPoint y: 616, distance: 398.8
click at [788, 505] on div "Attorney's Disclosure of Compensation Monthly Business Income and Expenses ([DA…" at bounding box center [604, 379] width 368 height 251
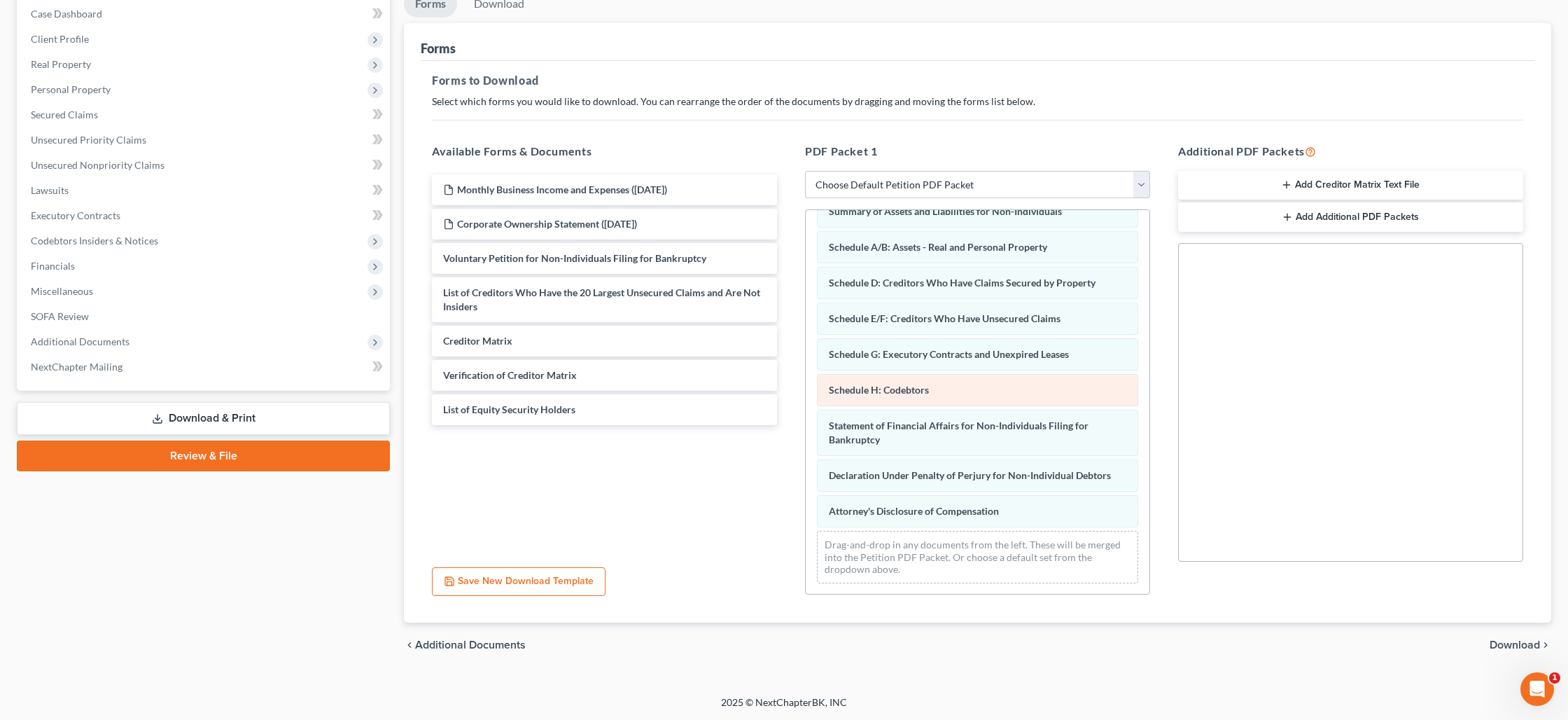
scroll to position [0, 0]
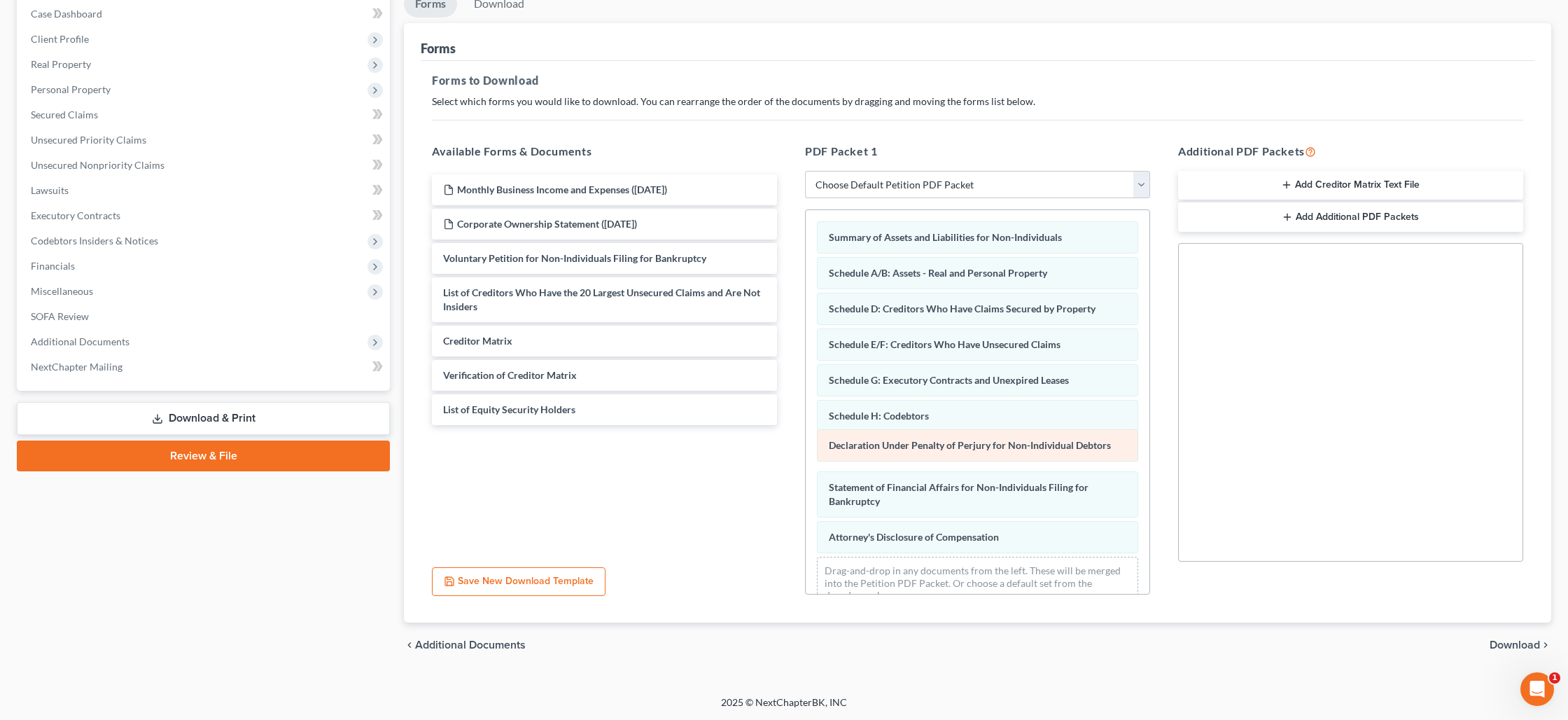
drag, startPoint x: 903, startPoint y: 496, endPoint x: 903, endPoint y: 441, distance: 55.0
click at [903, 441] on div "Declaration Under Penalty of Perjury for Non-Individual Debtors Summary of Asse…" at bounding box center [977, 415] width 343 height 411
click at [1531, 646] on span "Download" at bounding box center [1514, 645] width 51 height 11
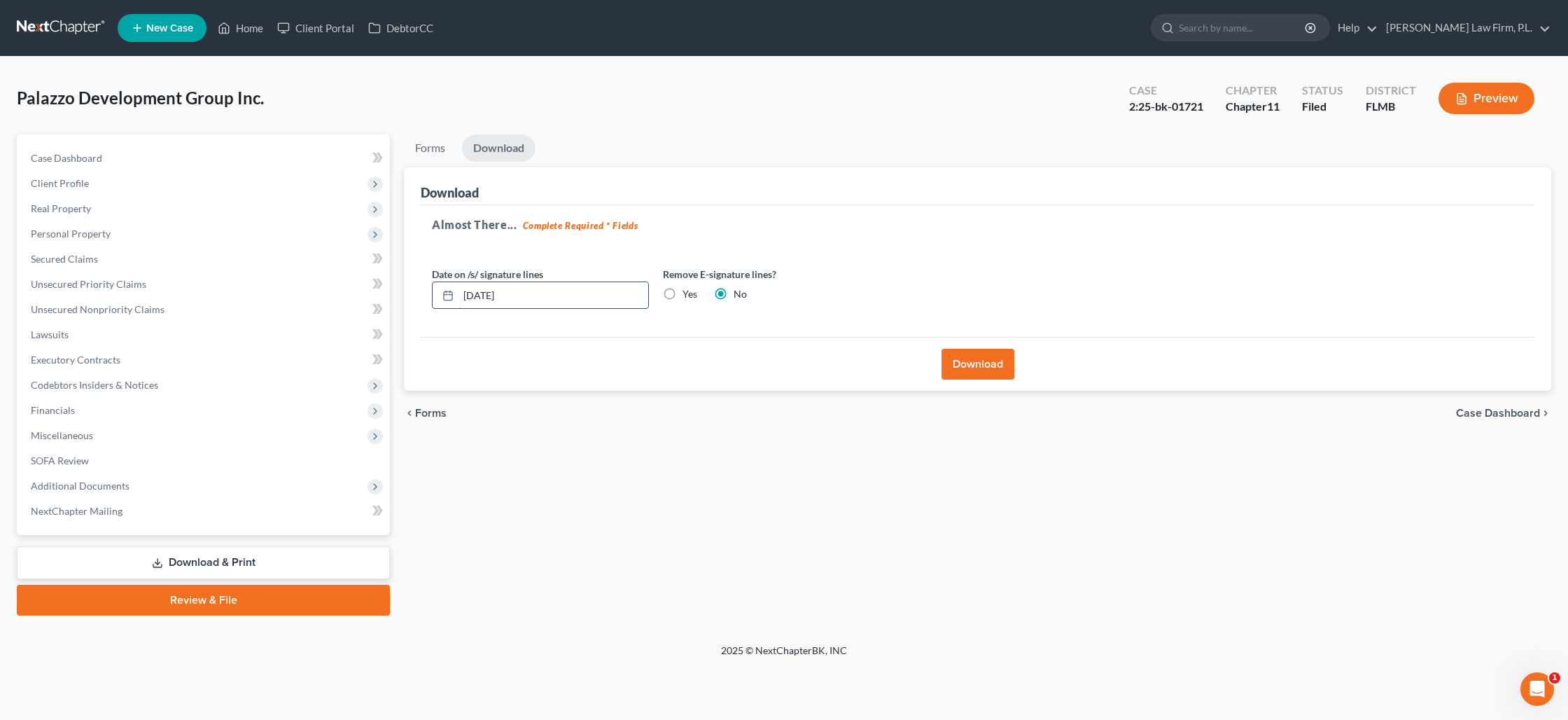
drag, startPoint x: 618, startPoint y: 301, endPoint x: 445, endPoint y: 288, distance: 173.5
click at [442, 287] on div "[DATE]" at bounding box center [541, 295] width 217 height 28
click at [683, 295] on label "Yes" at bounding box center [690, 294] width 15 height 14
click at [688, 295] on input "Yes" at bounding box center [693, 291] width 9 height 9
radio input "true"
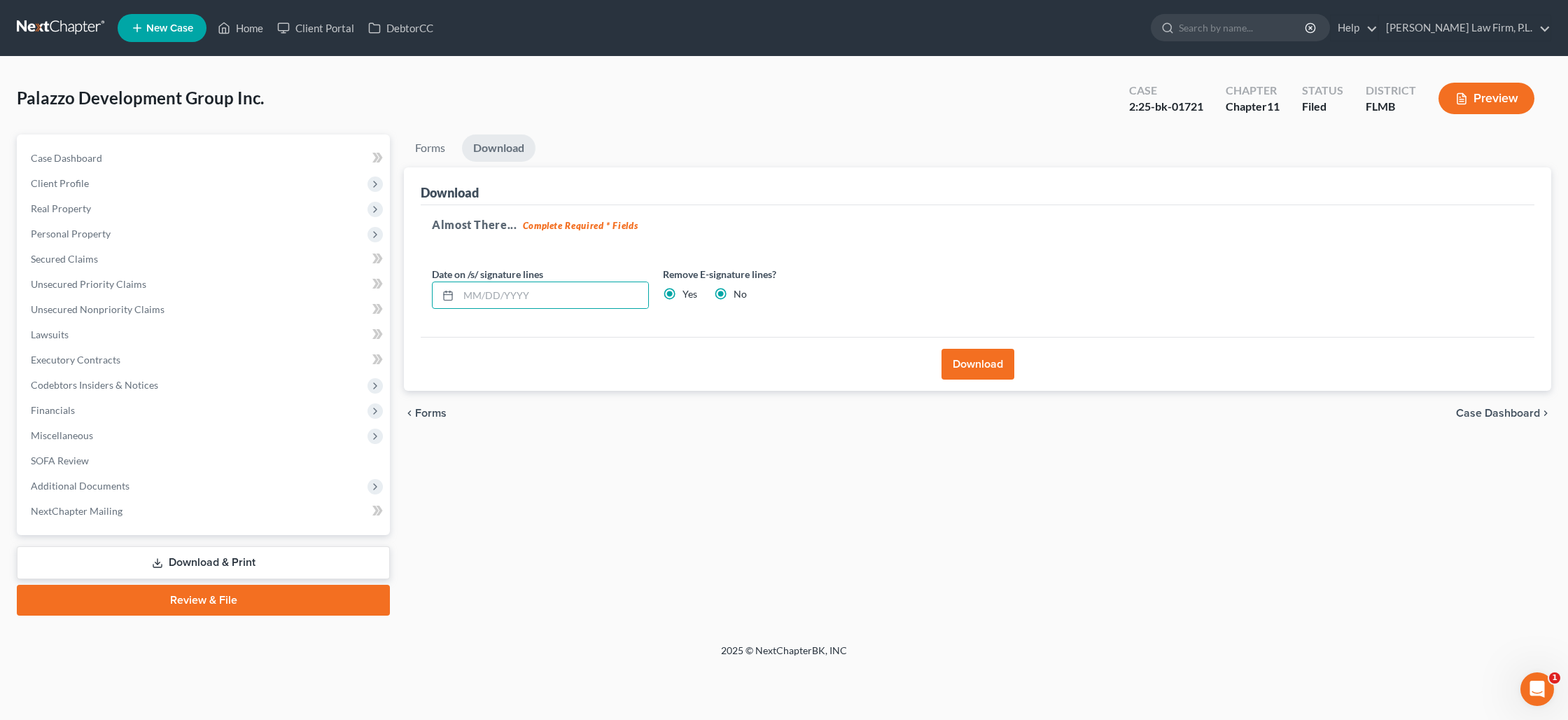
radio input "false"
click at [986, 366] on button "Download" at bounding box center [978, 364] width 73 height 31
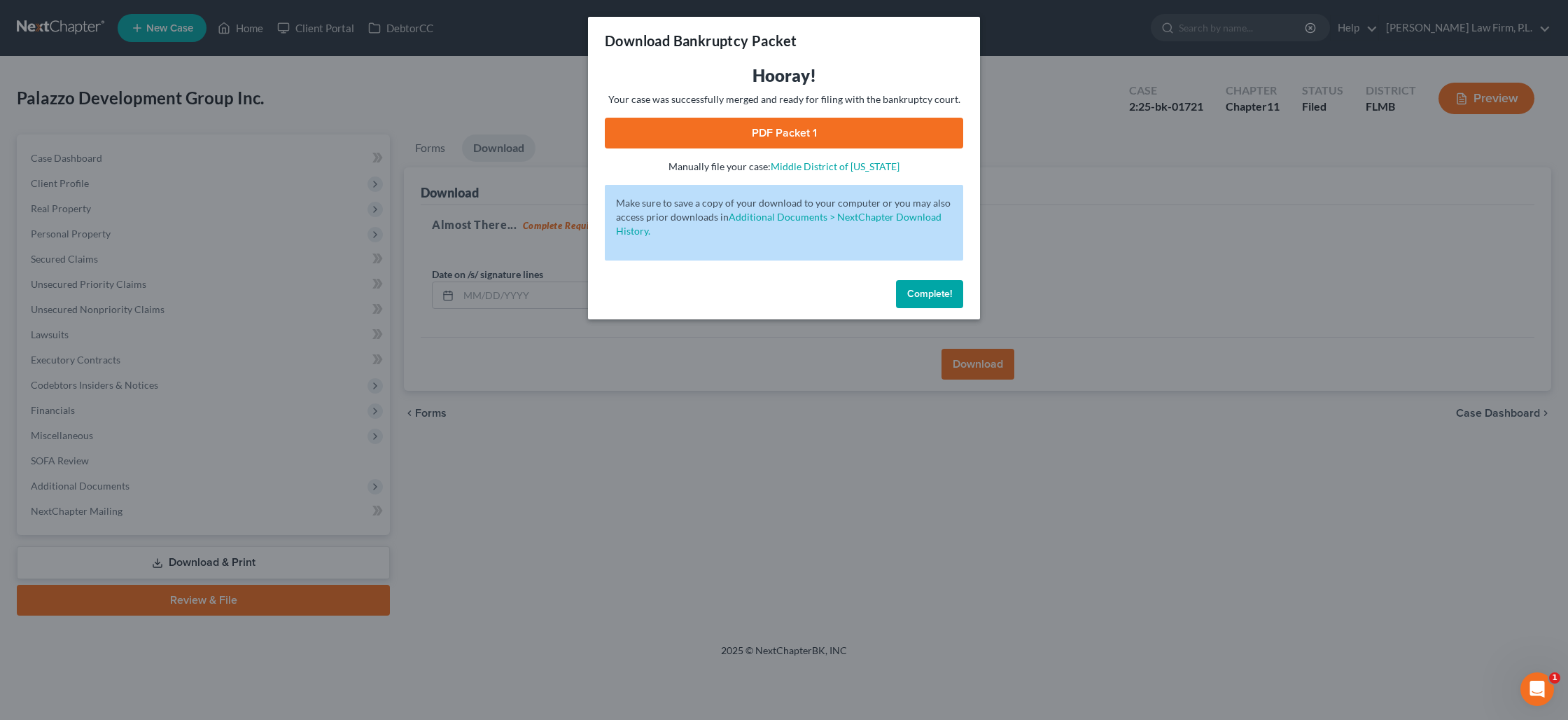
click at [780, 131] on link "PDF Packet 1" at bounding box center [784, 133] width 358 height 31
click at [785, 136] on link "PDF Packet 1" at bounding box center [784, 133] width 358 height 31
click at [940, 299] on span "Complete!" at bounding box center [930, 294] width 45 height 12
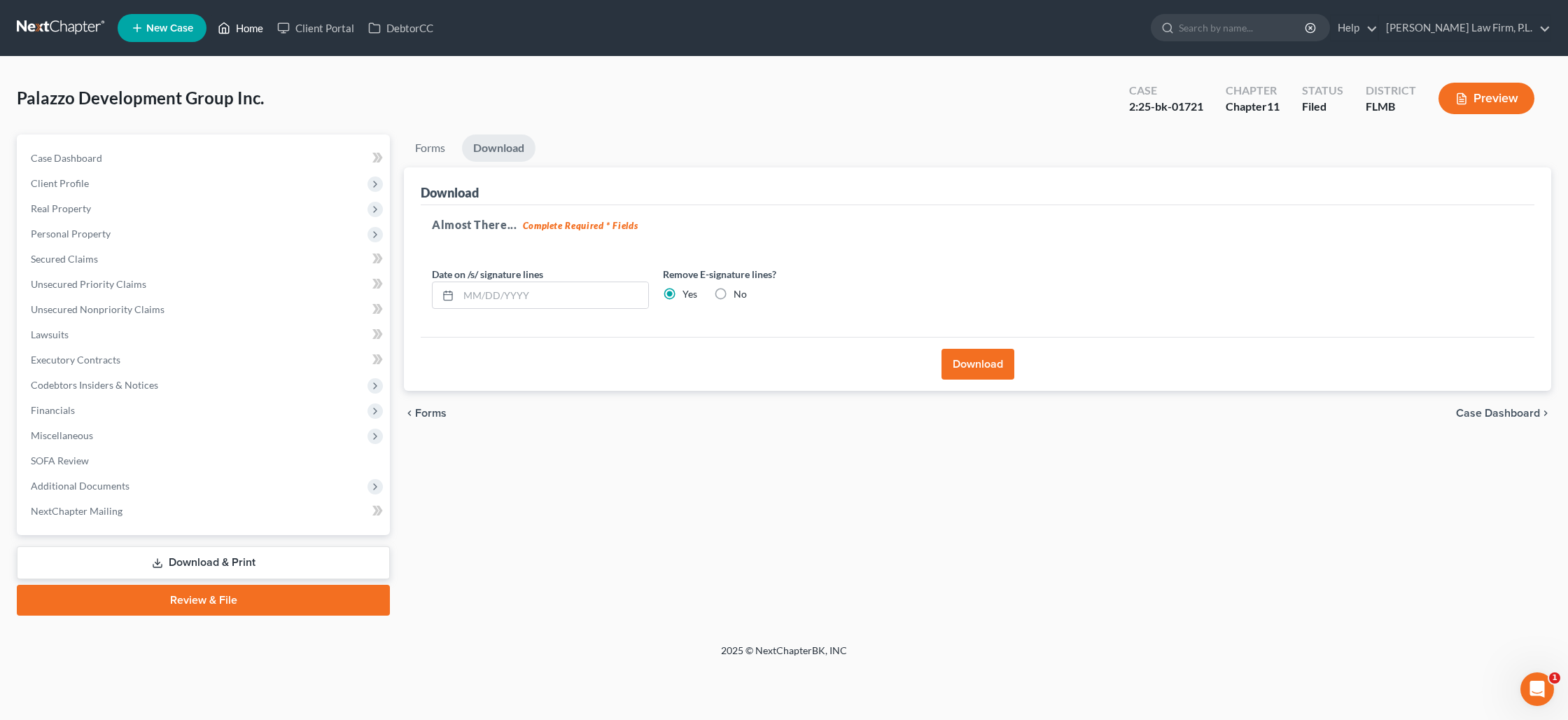
click at [247, 35] on link "Home" at bounding box center [240, 28] width 59 height 25
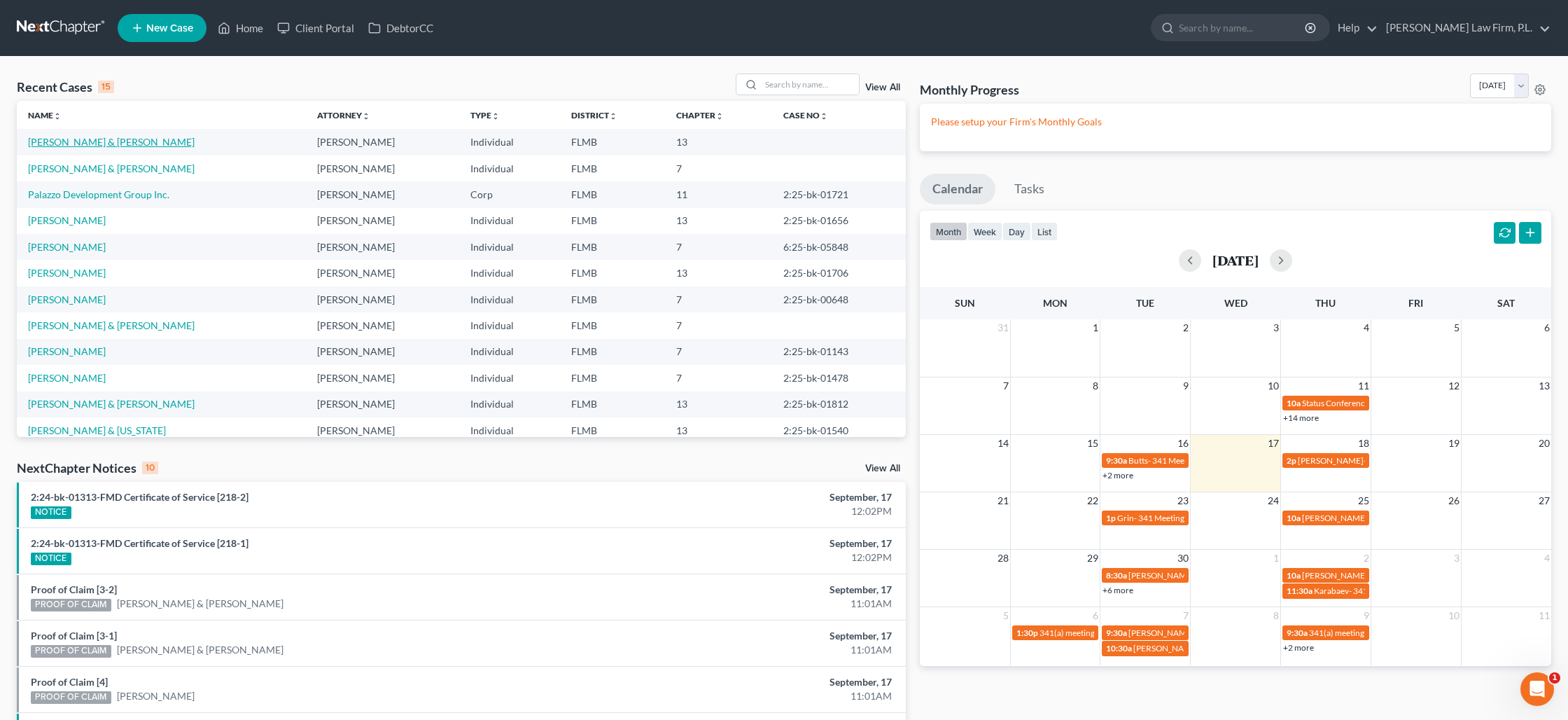
click at [101, 141] on link "[PERSON_NAME] & [PERSON_NAME]" at bounding box center [111, 141] width 166 height 12
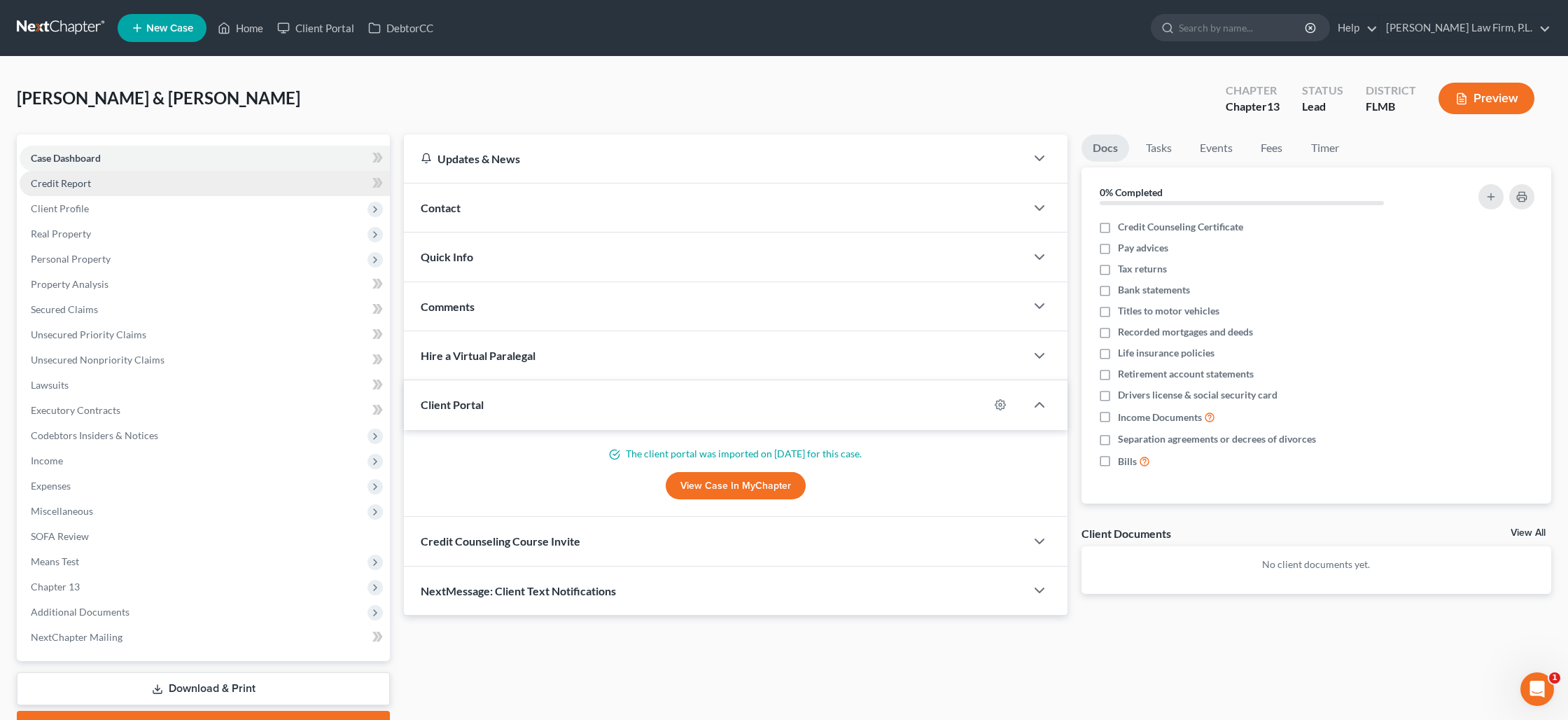
click at [116, 184] on link "Credit Report" at bounding box center [204, 183] width 371 height 25
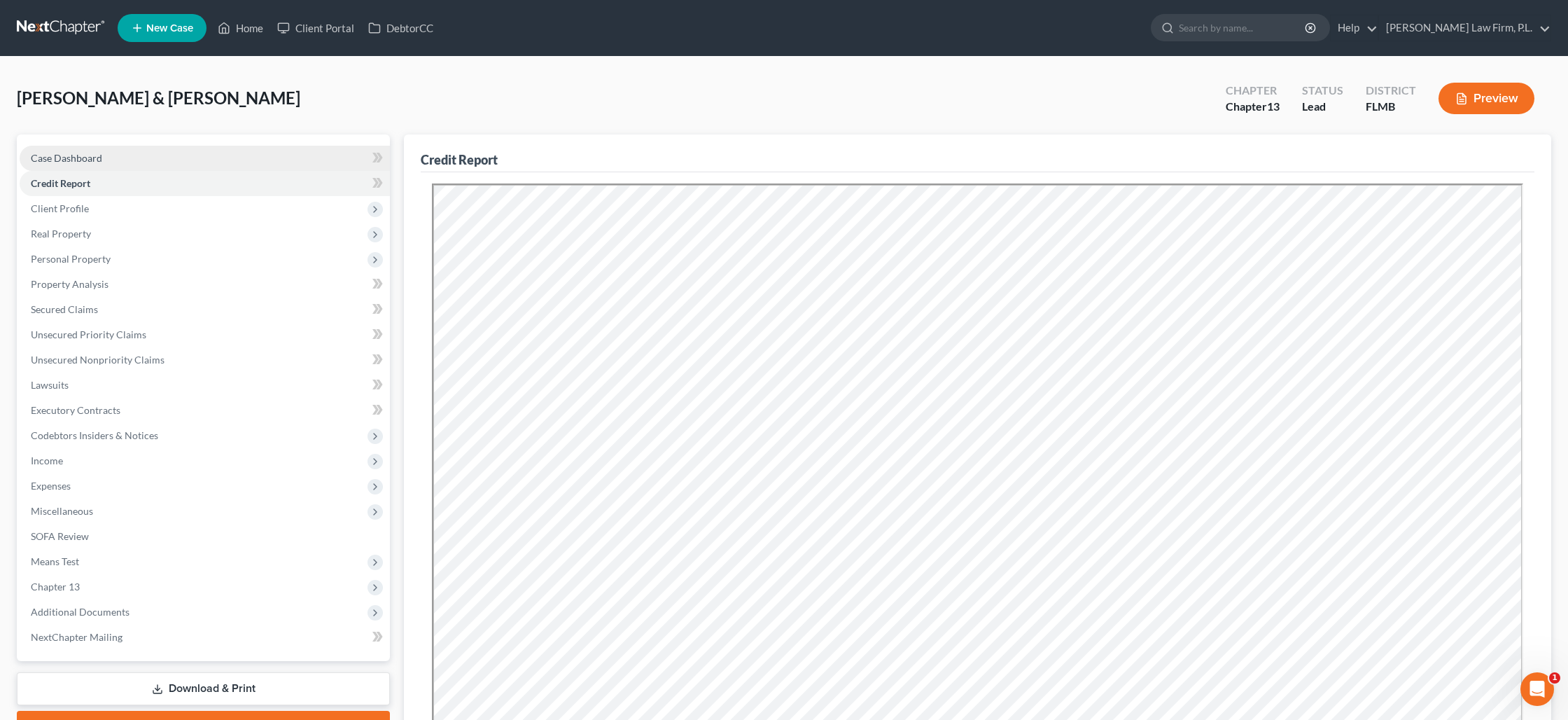
click at [111, 159] on link "Case Dashboard" at bounding box center [204, 158] width 371 height 25
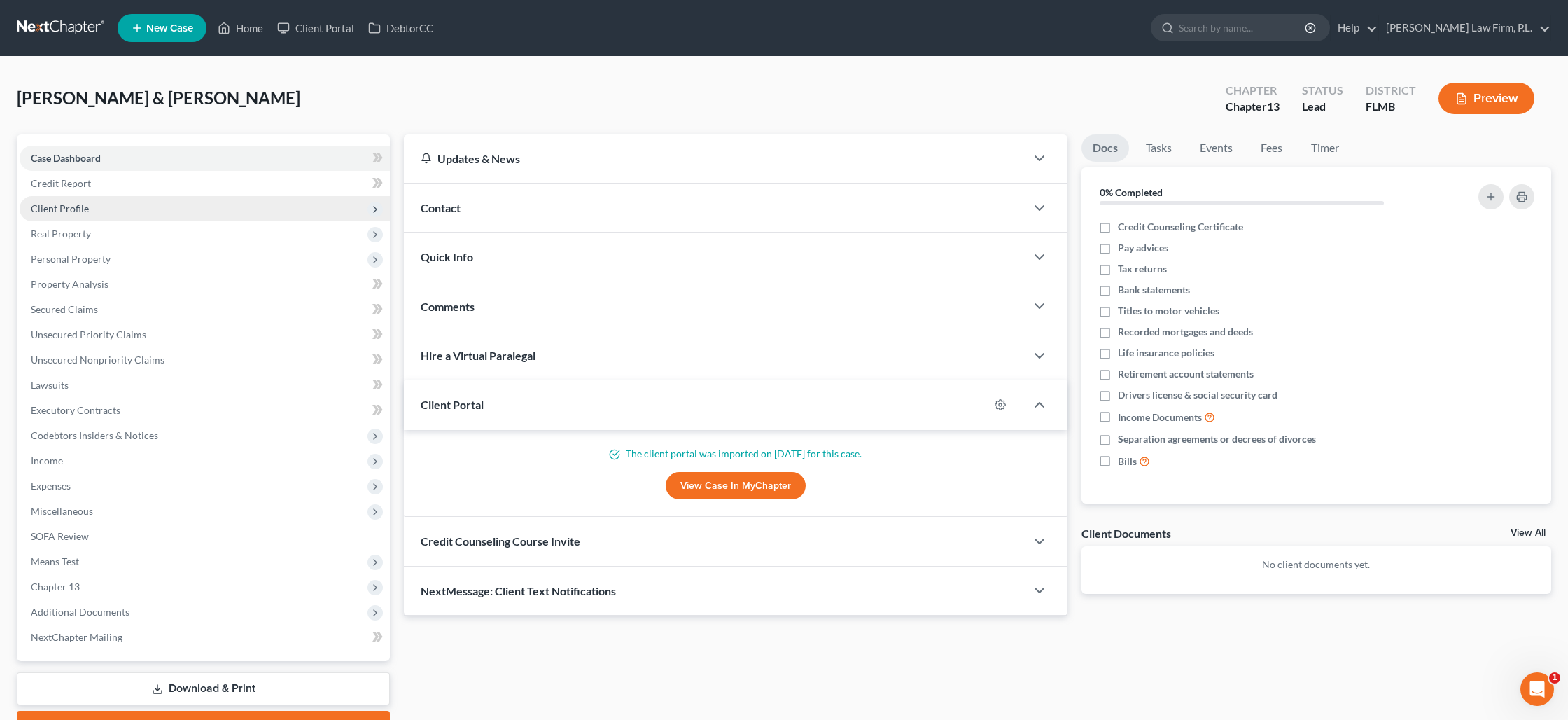
click at [147, 207] on span "Client Profile" at bounding box center [204, 209] width 371 height 25
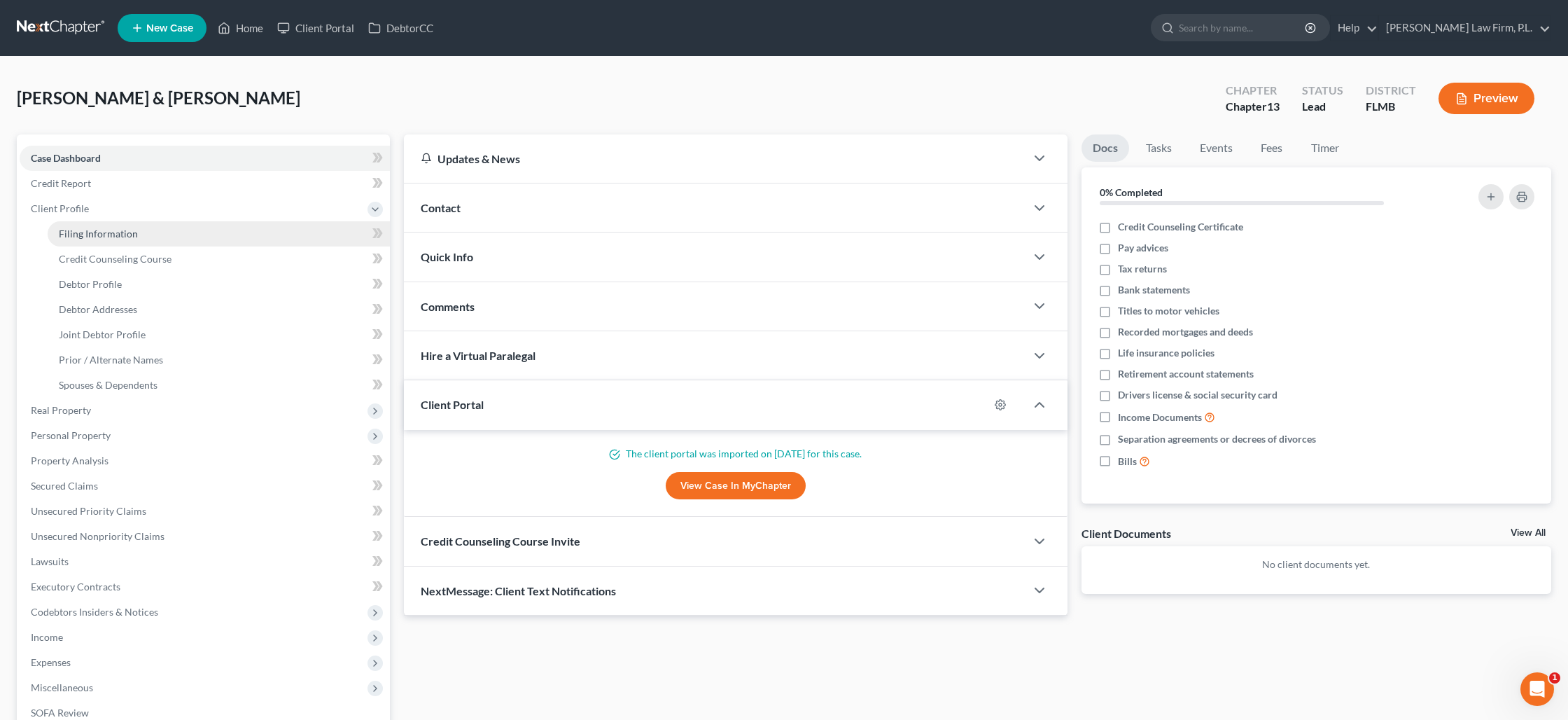
click at [149, 237] on link "Filing Information" at bounding box center [218, 234] width 342 height 25
select select "1"
select select "3"
select select "15"
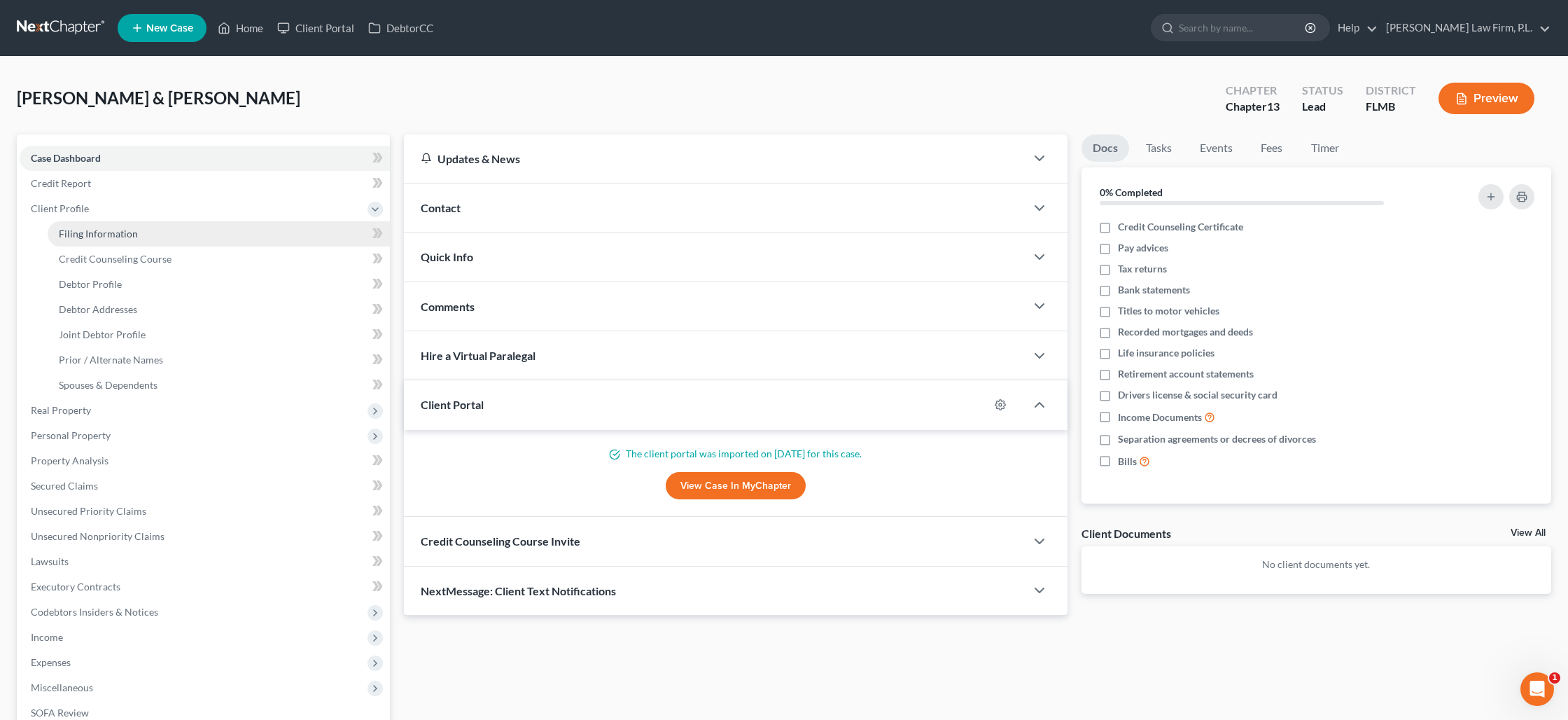
select select "0"
select select "9"
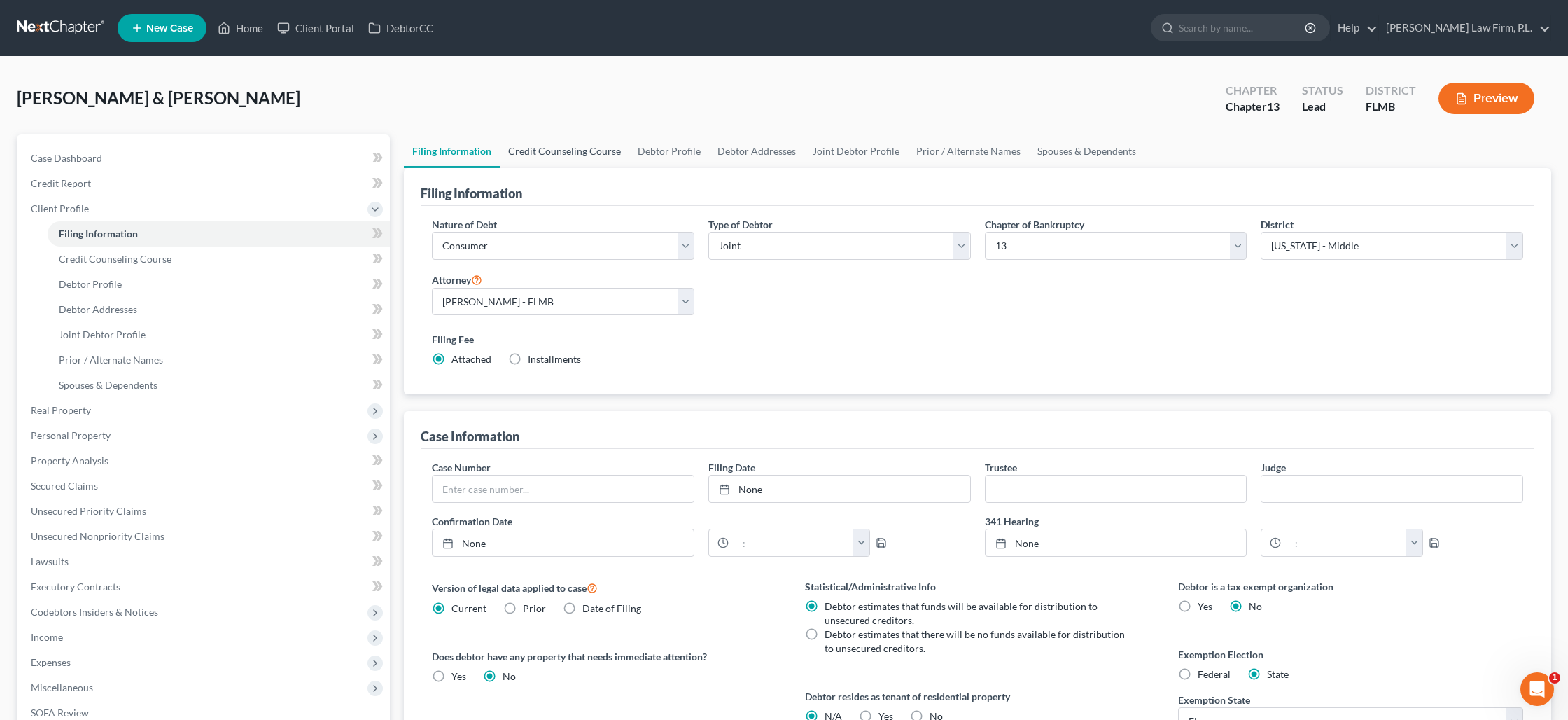
click at [576, 155] on link "Credit Counseling Course" at bounding box center [564, 151] width 129 height 34
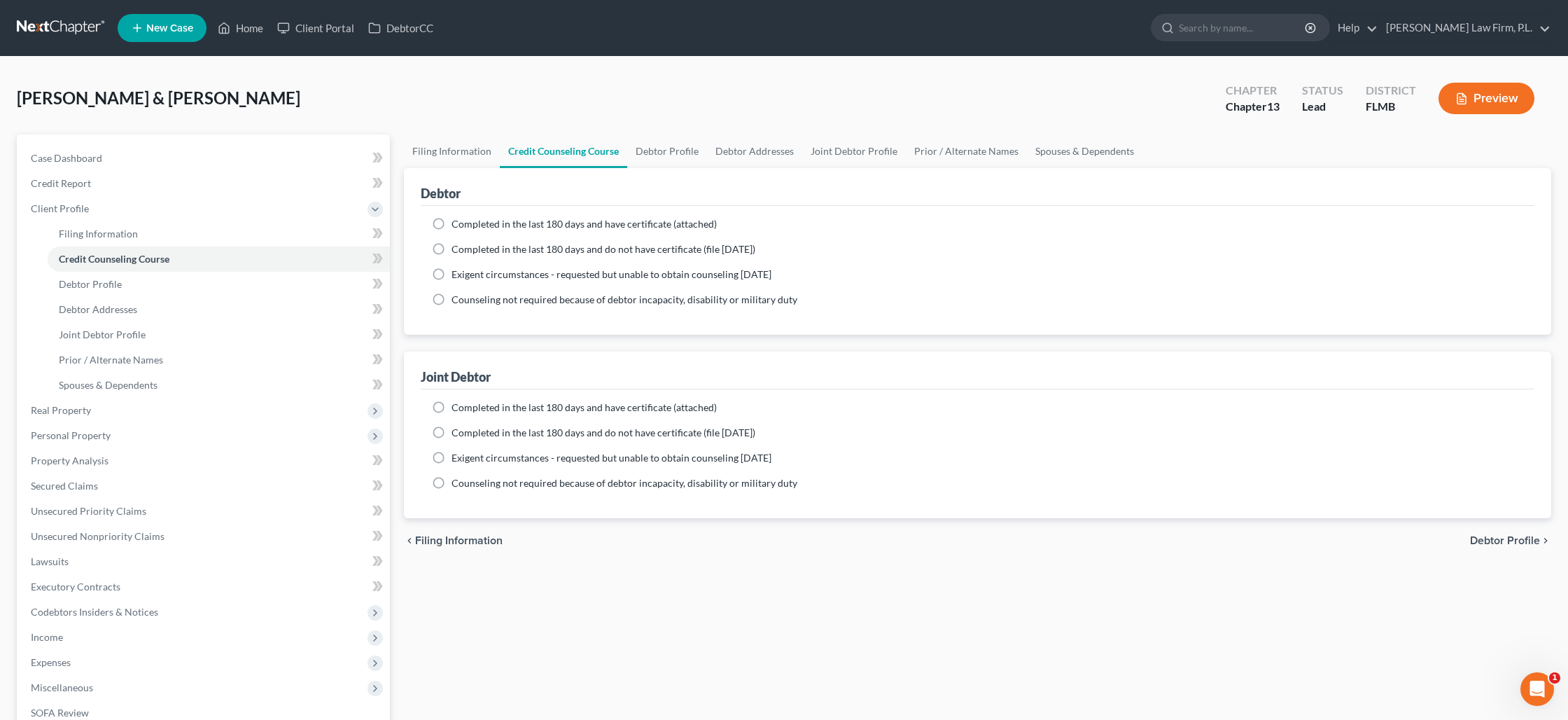
click at [451, 224] on label "Completed in the last 180 days and have certificate (attached)" at bounding box center [584, 224] width 266 height 14
click at [457, 224] on input "Completed in the last 180 days and have certificate (attached)" at bounding box center [461, 221] width 9 height 9
radio input "true"
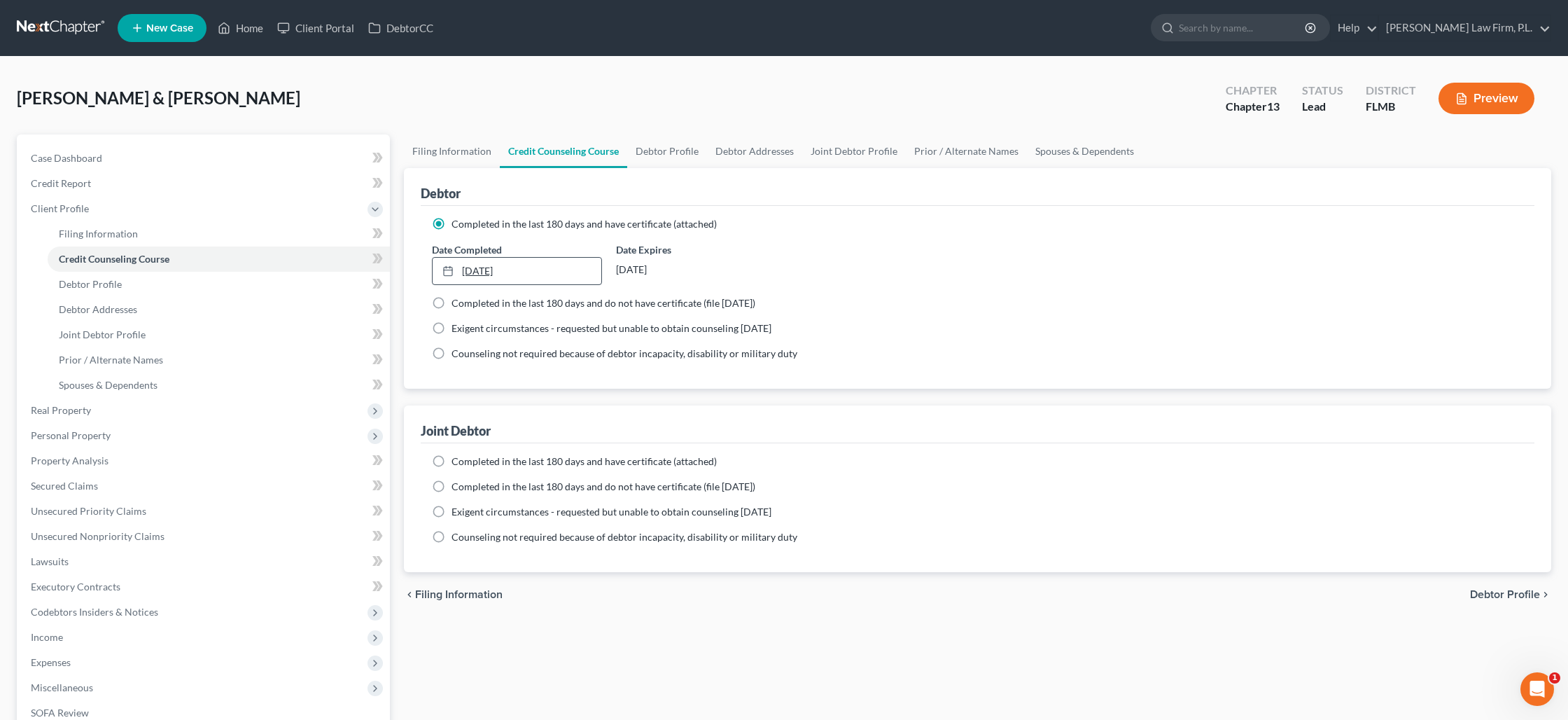
click at [491, 271] on link "[DATE]" at bounding box center [517, 271] width 169 height 26
click at [451, 462] on label "Completed in the last 180 days and have certificate (attached)" at bounding box center [584, 461] width 266 height 14
click at [457, 462] on input "Completed in the last 180 days and have certificate (attached)" at bounding box center [461, 459] width 9 height 9
radio input "true"
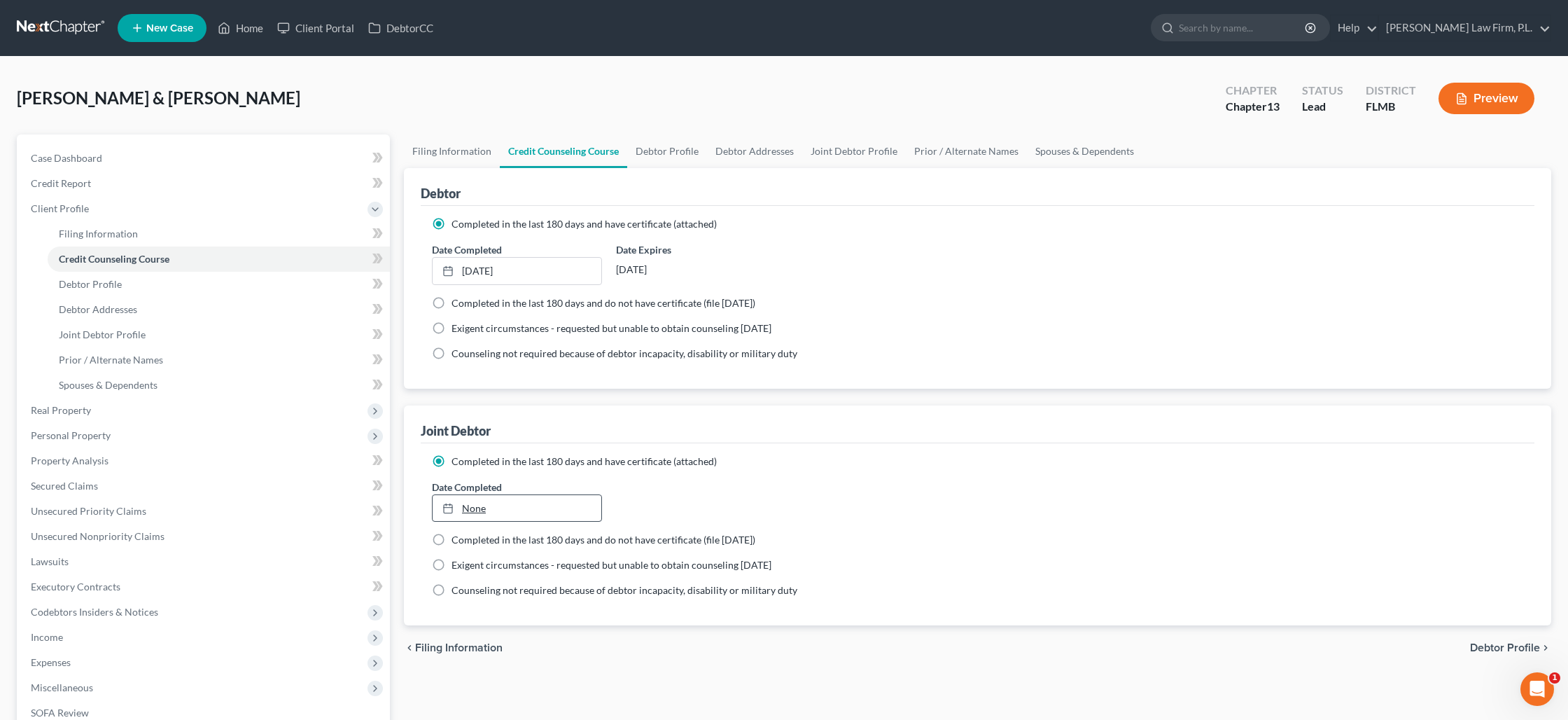
click at [471, 513] on link "None" at bounding box center [517, 508] width 169 height 26
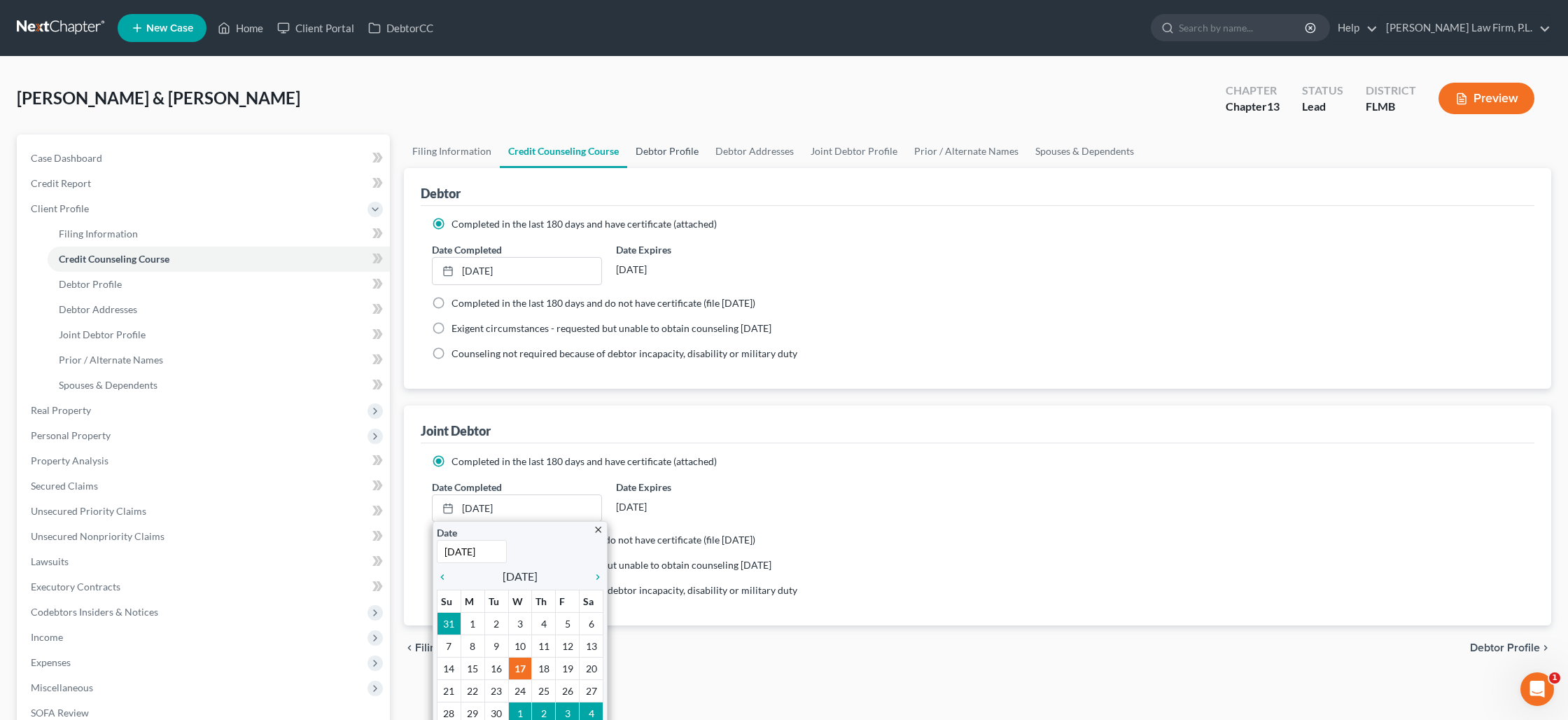
click at [657, 150] on link "Debtor Profile" at bounding box center [667, 151] width 80 height 34
select select "1"
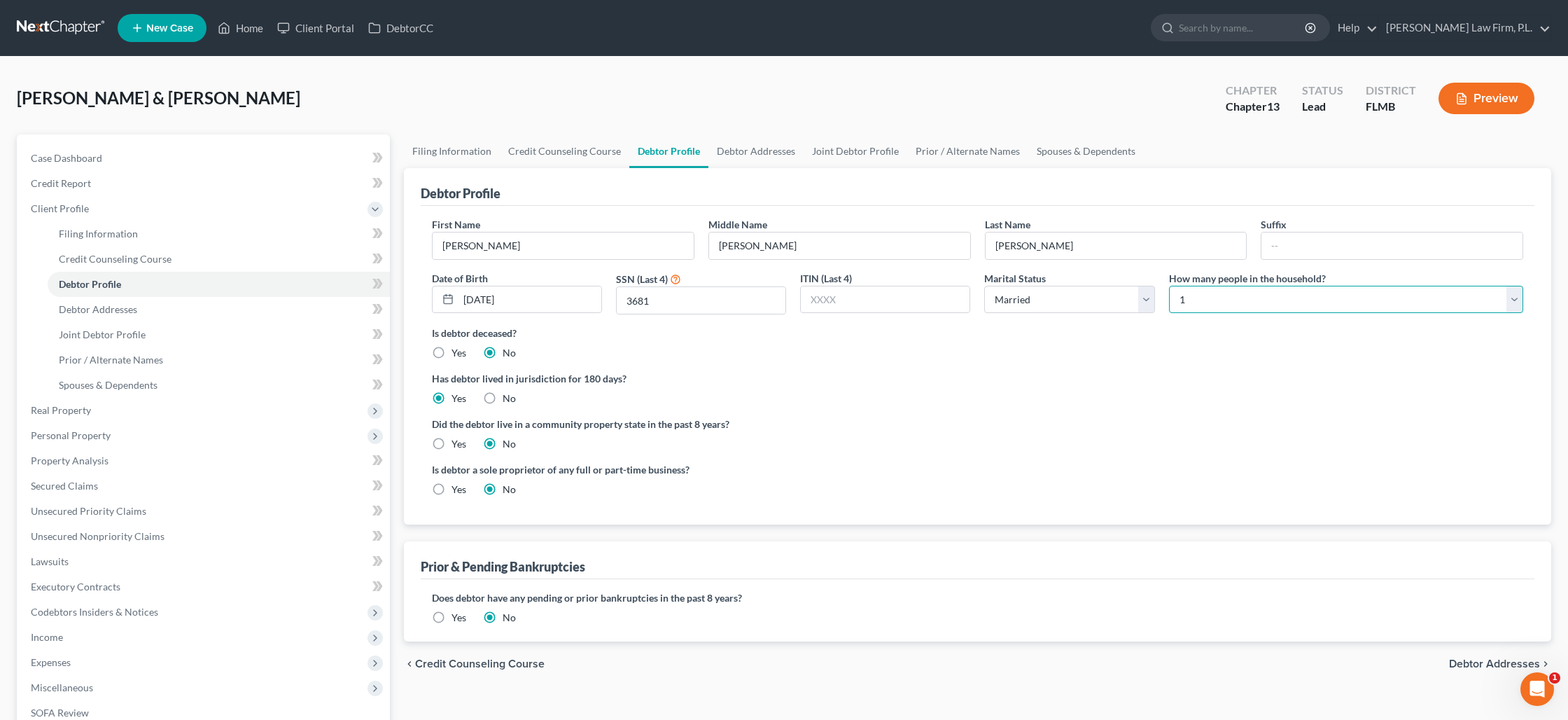
click at [1193, 304] on select "Select 1 2 3 4 5 6 7 8 9 10 11 12 13 14 15 16 17 18 19 20" at bounding box center [1346, 299] width 354 height 28
select select "1"
click at [1169, 286] on select "Select 1 2 3 4 5 6 7 8 9 10 11 12 13 14 15 16 17 18 19 20" at bounding box center [1346, 299] width 354 height 28
click at [733, 150] on link "Debtor Addresses" at bounding box center [755, 151] width 95 height 34
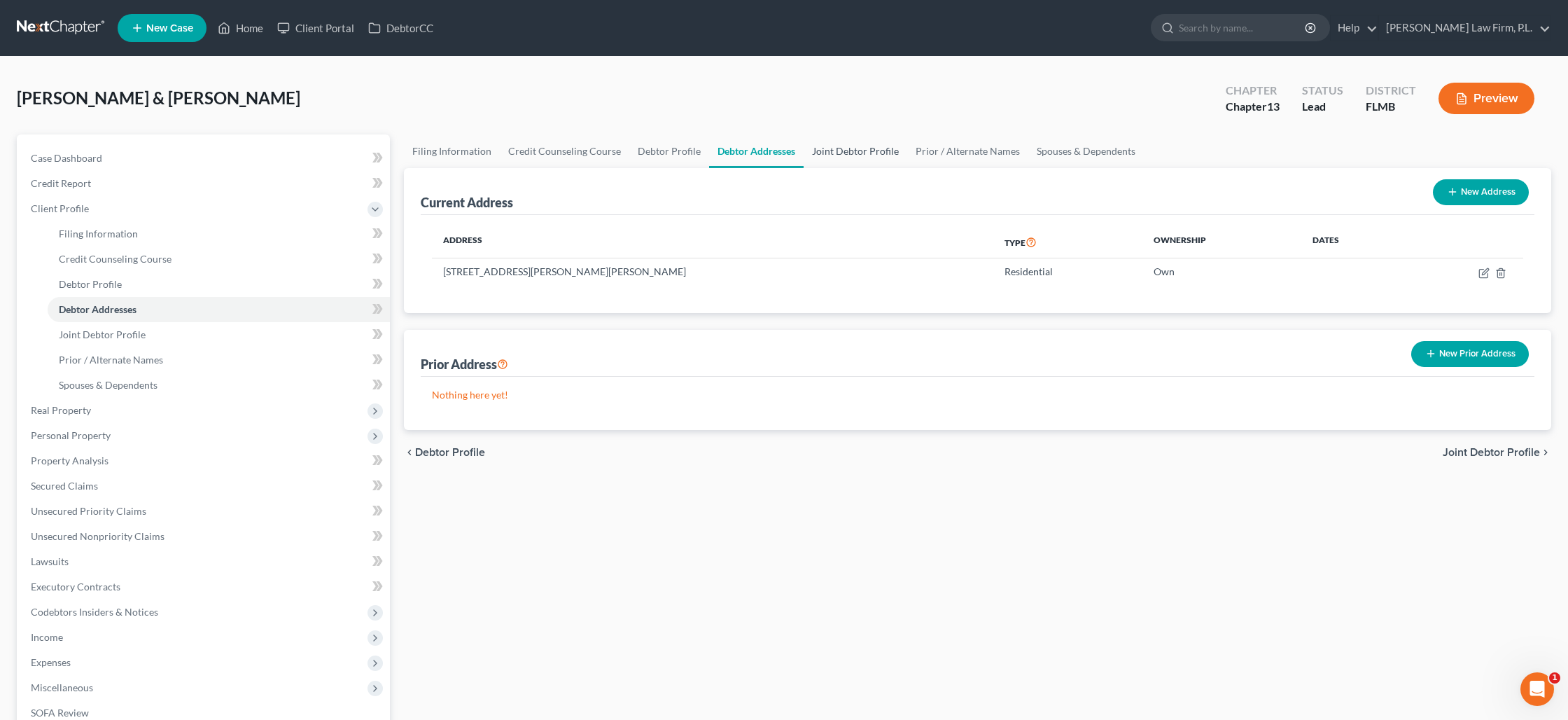
click at [832, 146] on link "Joint Debtor Profile" at bounding box center [855, 151] width 104 height 34
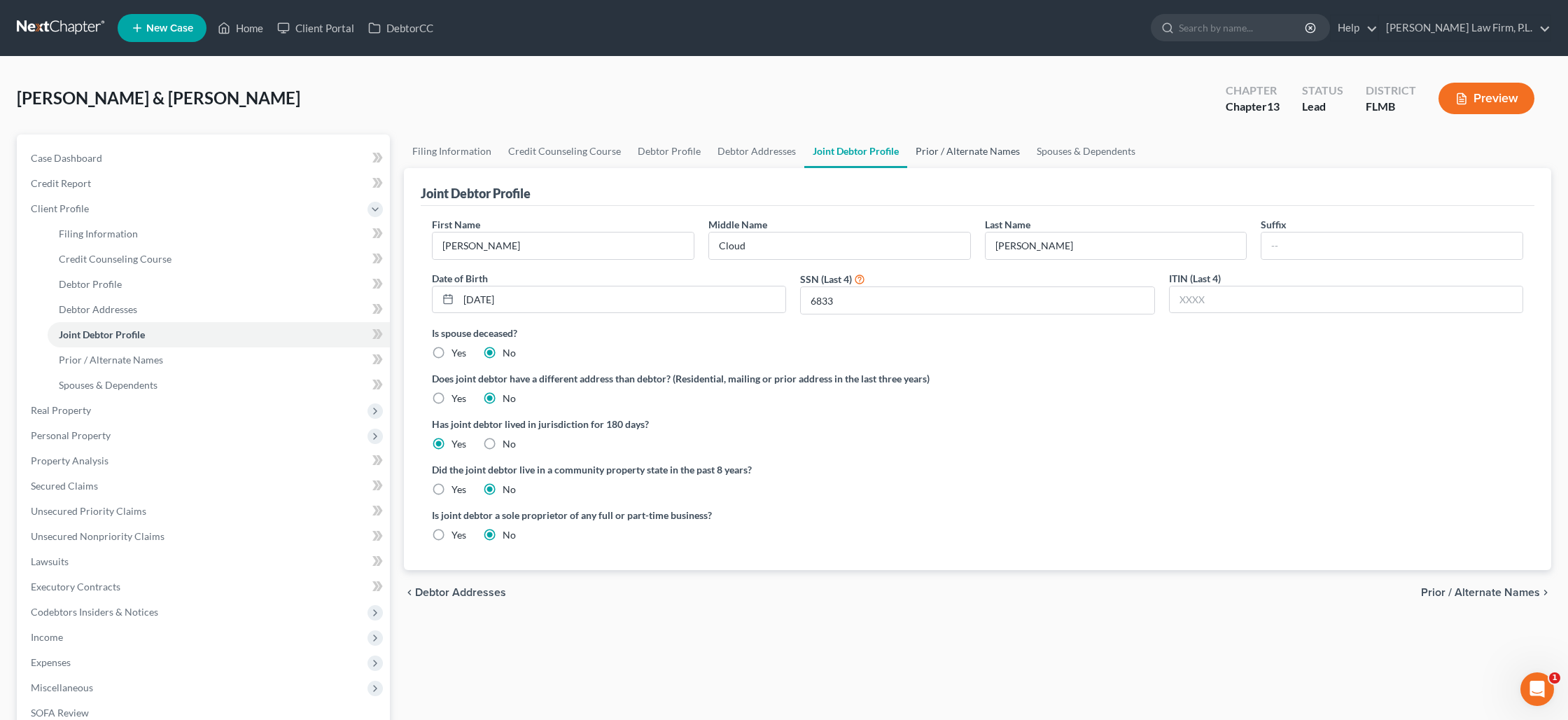
click at [953, 154] on link "Prior / Alternate Names" at bounding box center [968, 151] width 121 height 34
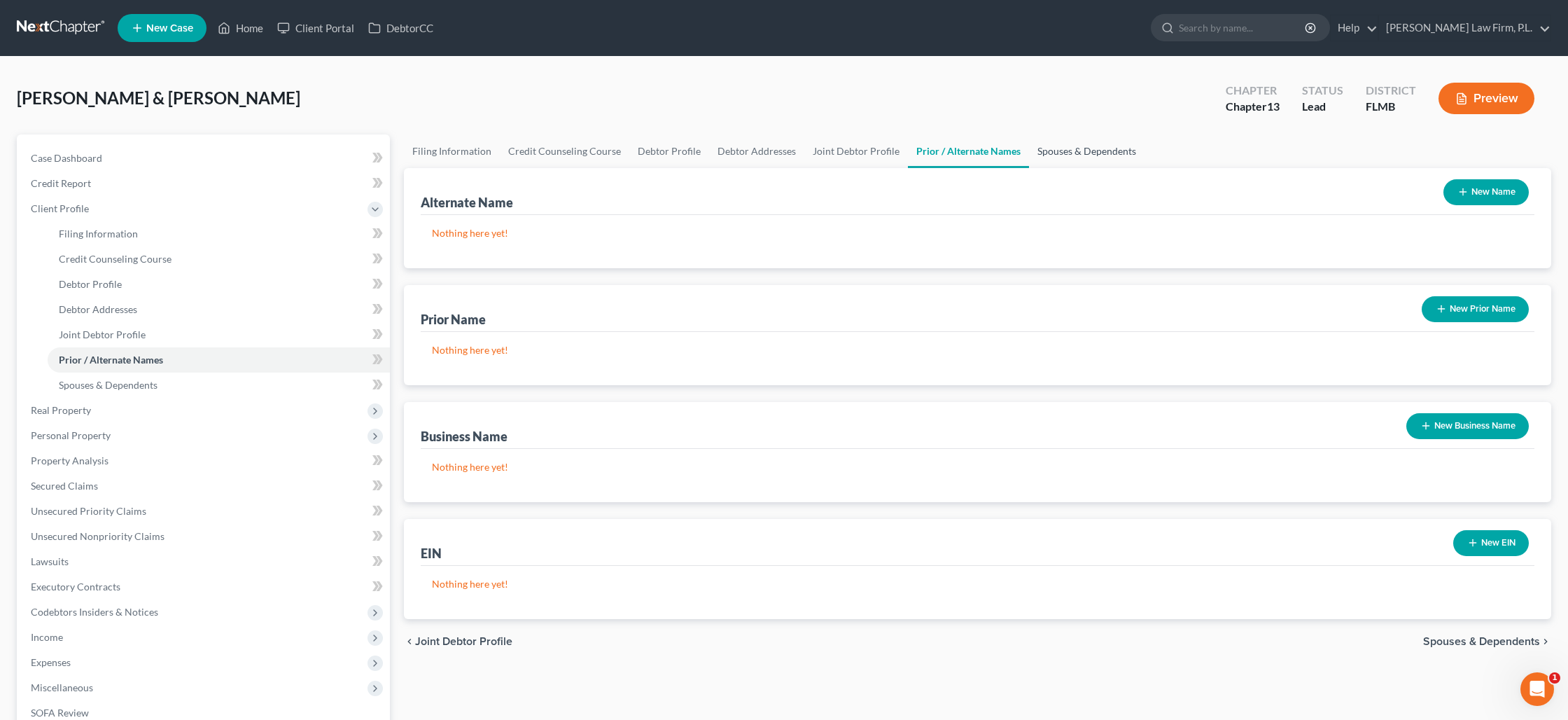
click at [1054, 153] on link "Spouses & Dependents" at bounding box center [1087, 151] width 116 height 34
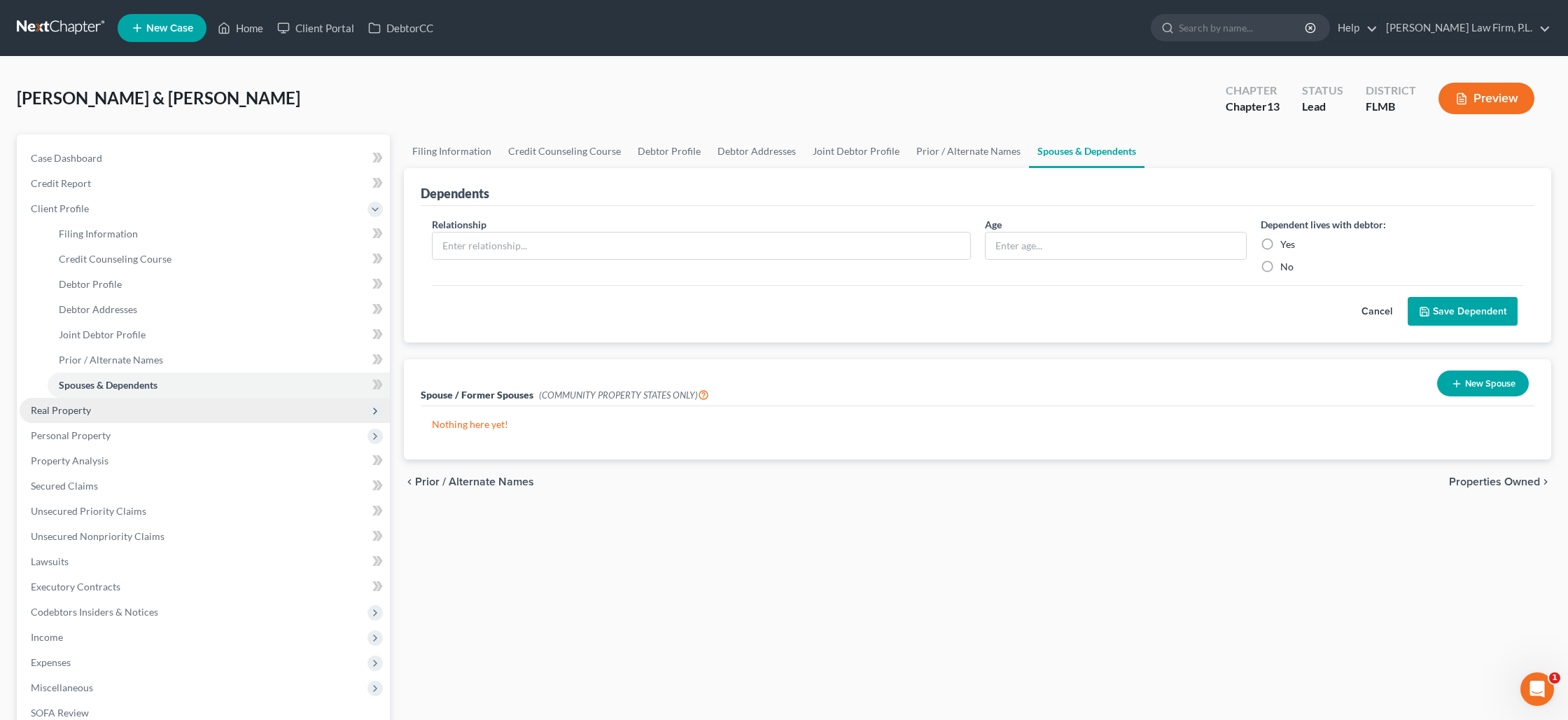
click at [132, 411] on span "Real Property" at bounding box center [204, 410] width 371 height 25
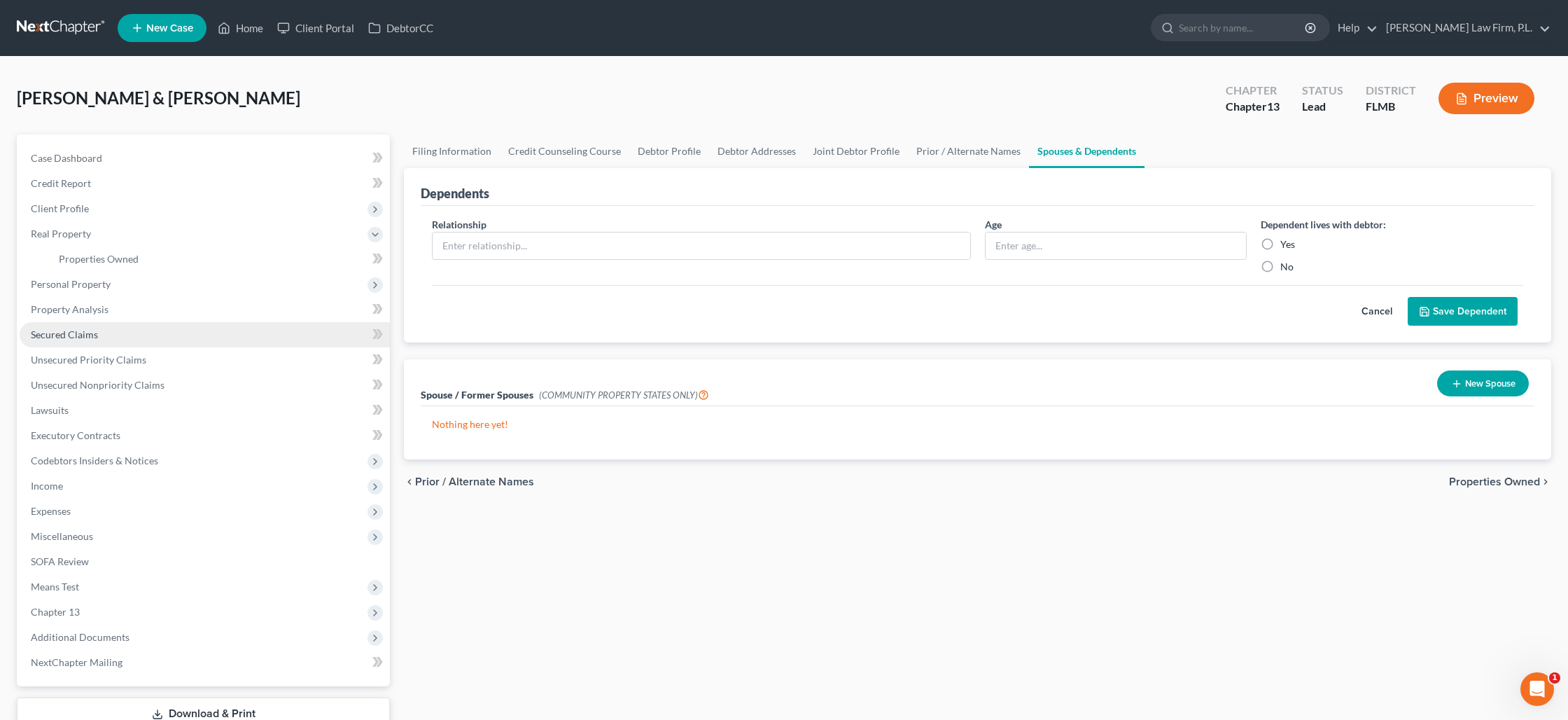
click at [105, 331] on link "Secured Claims" at bounding box center [204, 334] width 371 height 25
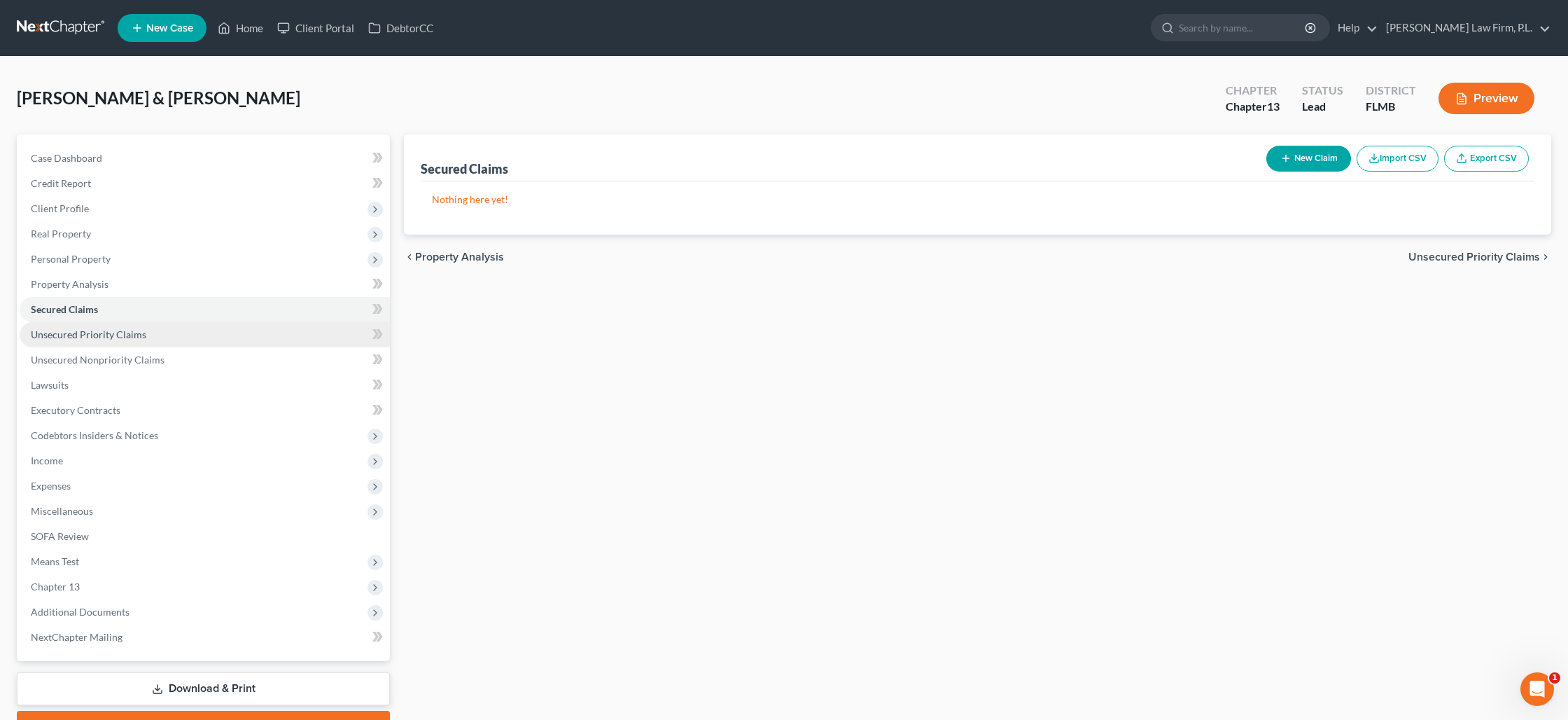
click at [110, 336] on span "Unsecured Priority Claims" at bounding box center [89, 334] width 116 height 12
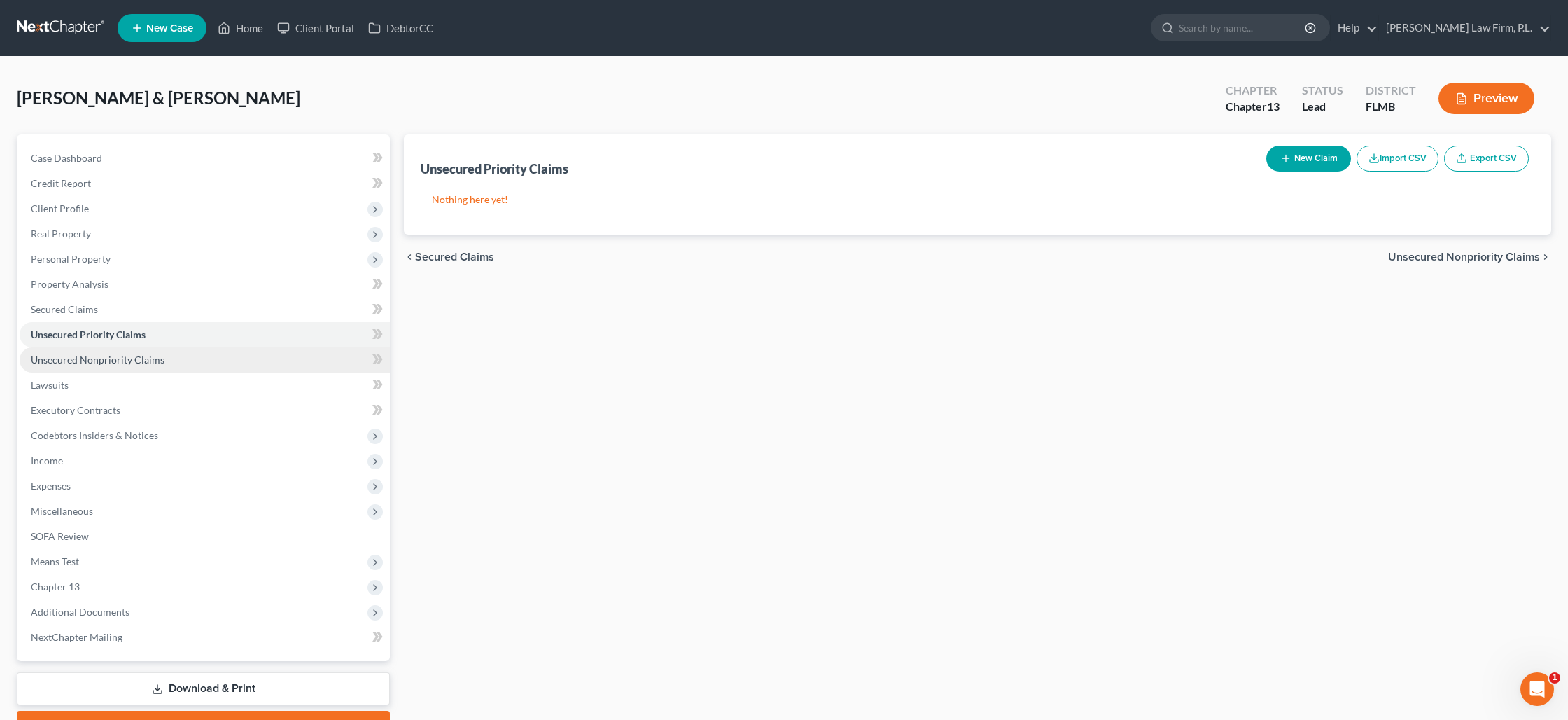
click at [114, 363] on span "Unsecured Nonpriority Claims" at bounding box center [97, 359] width 134 height 12
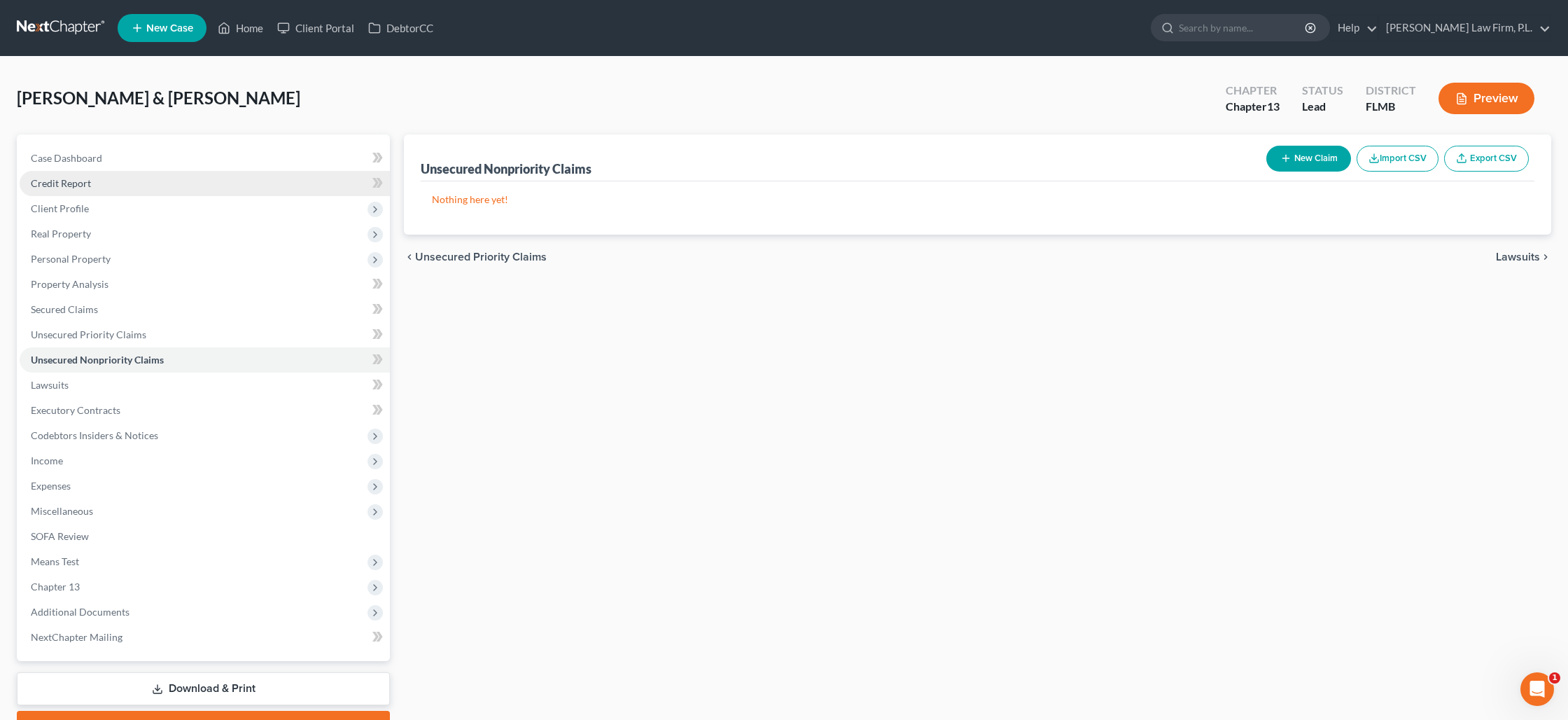
click at [86, 186] on span "Credit Report" at bounding box center [61, 183] width 60 height 12
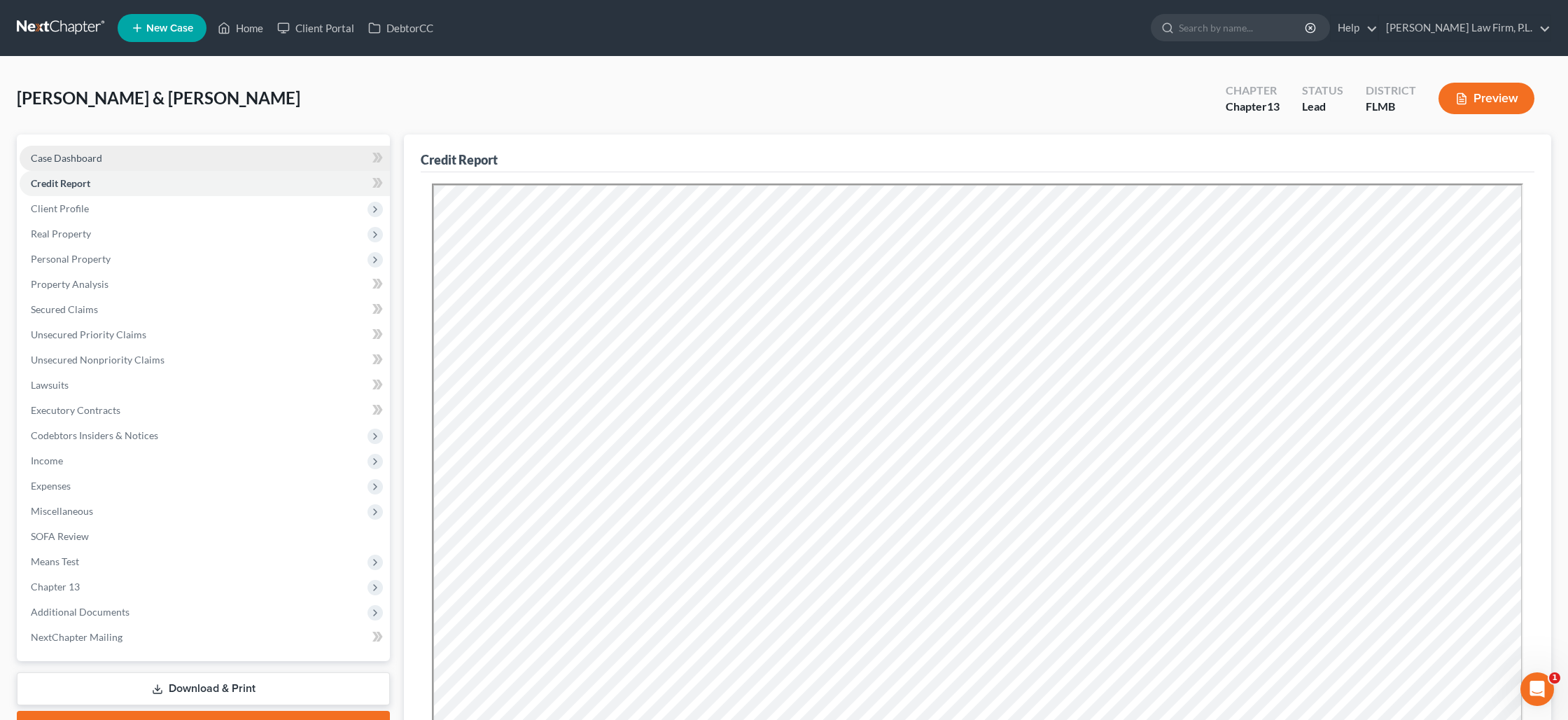
click at [120, 161] on link "Case Dashboard" at bounding box center [204, 158] width 371 height 25
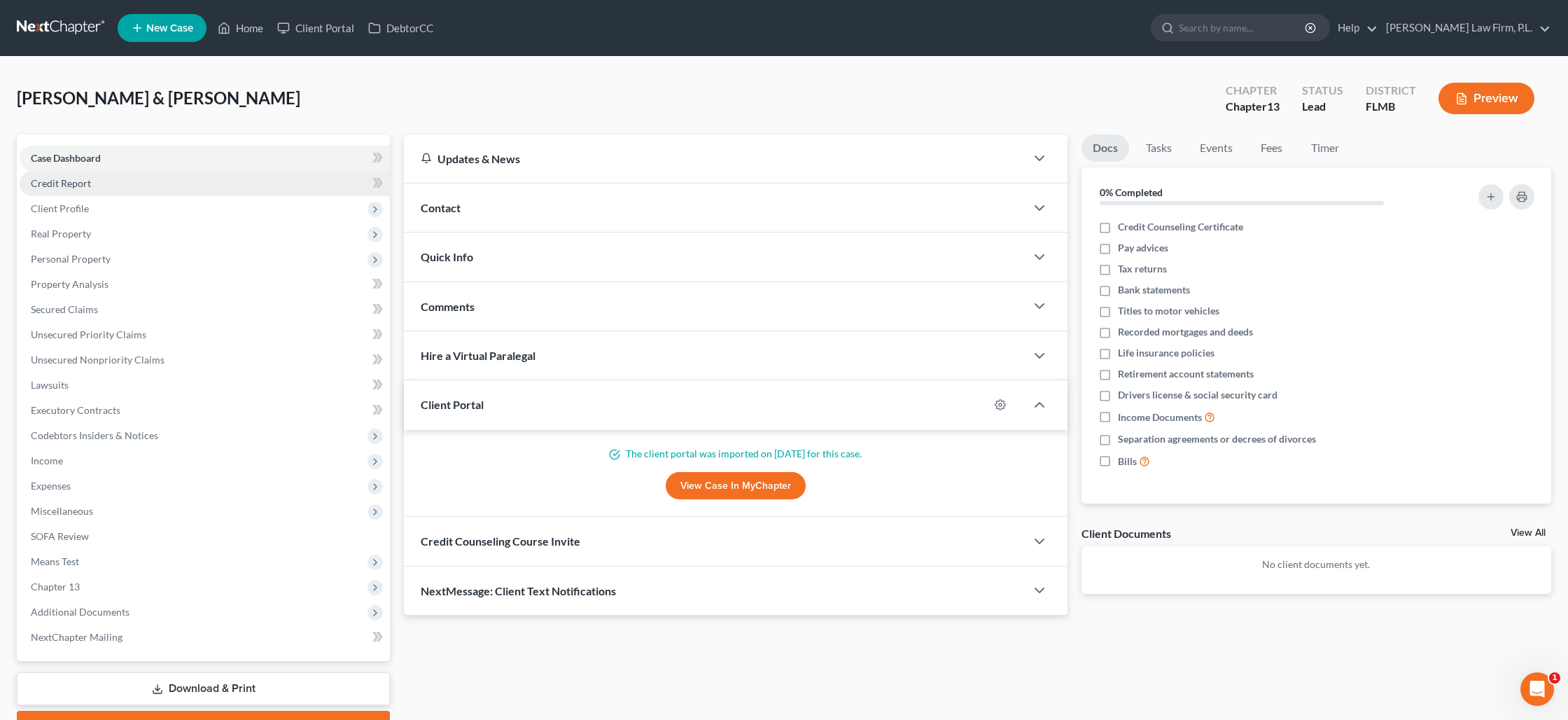
click at [138, 181] on link "Credit Report" at bounding box center [204, 183] width 371 height 25
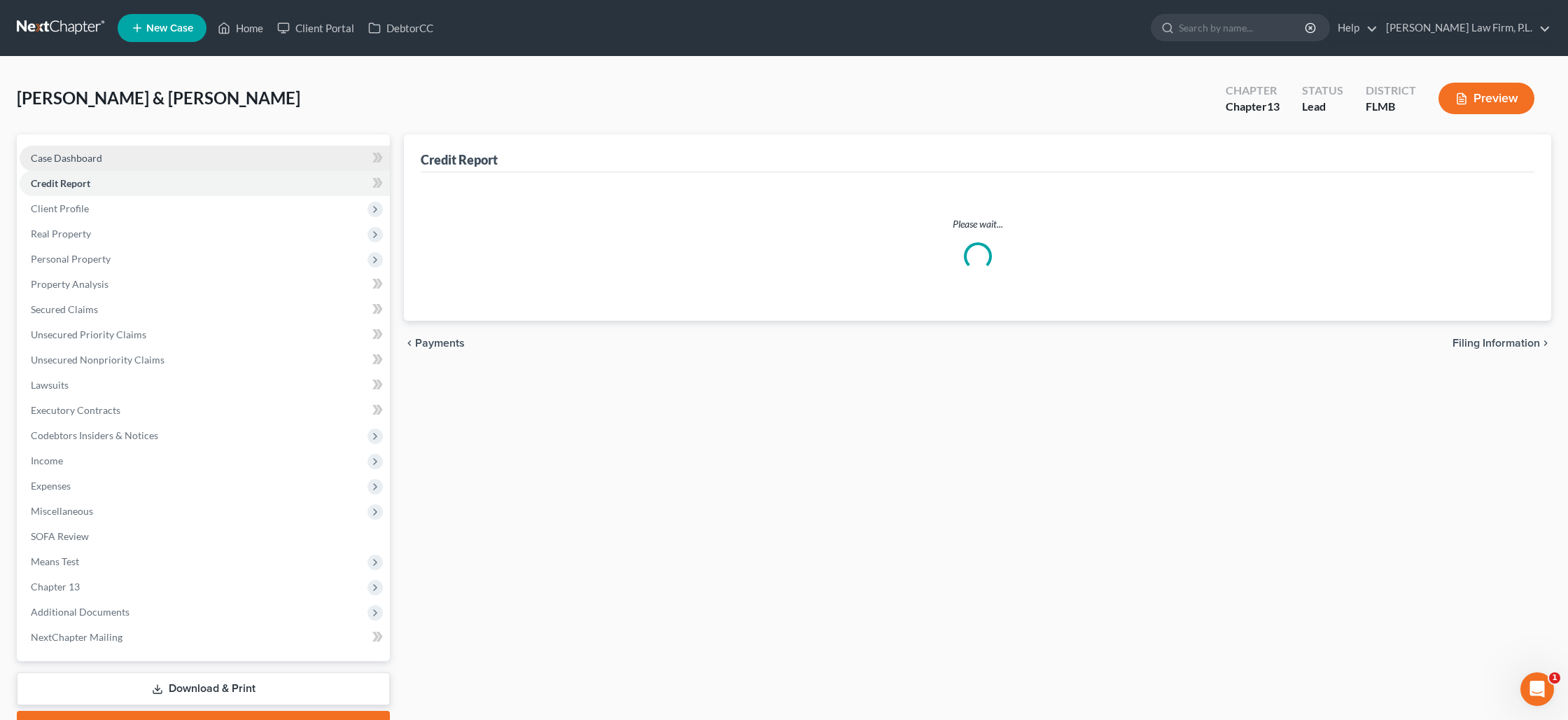
click at [132, 154] on link "Case Dashboard" at bounding box center [204, 158] width 371 height 25
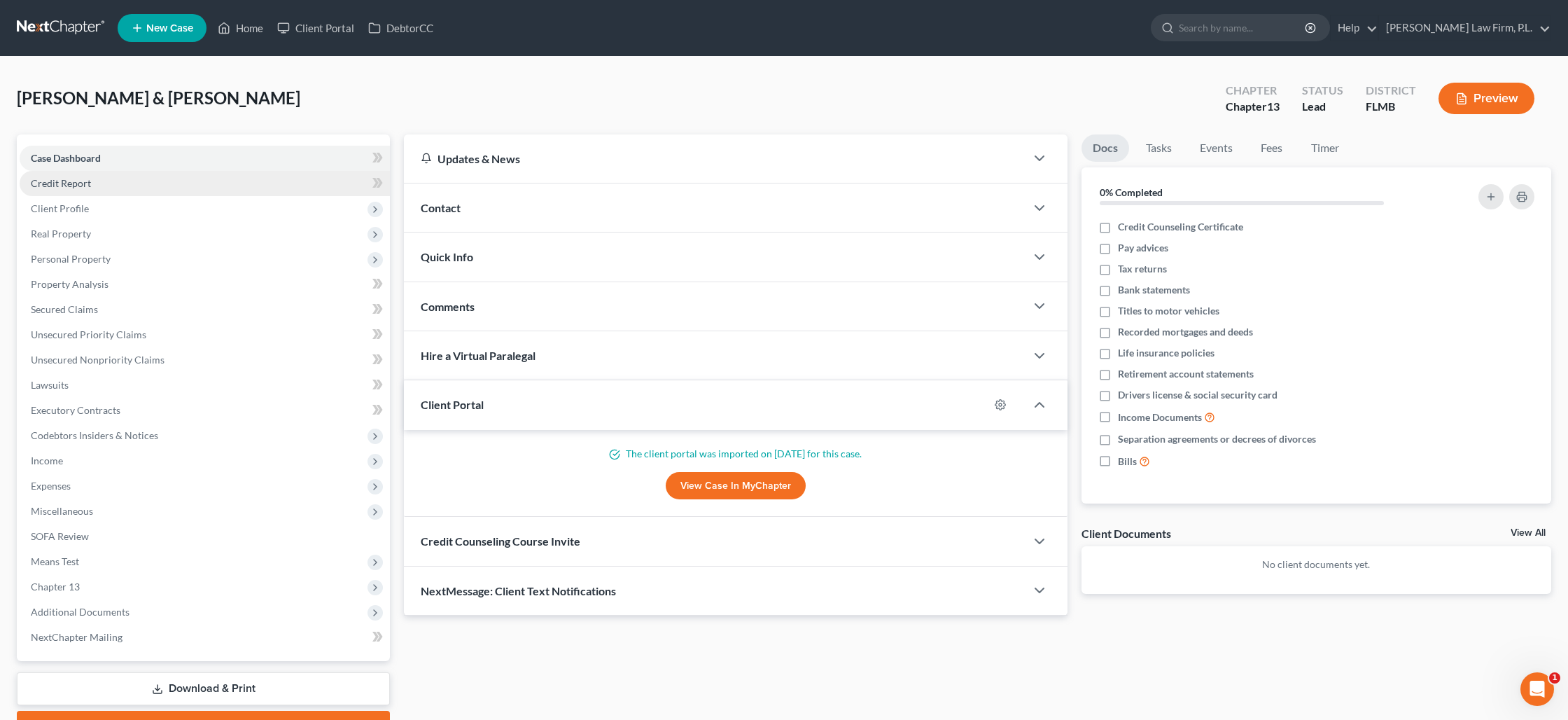
click at [127, 184] on link "Credit Report" at bounding box center [204, 183] width 371 height 25
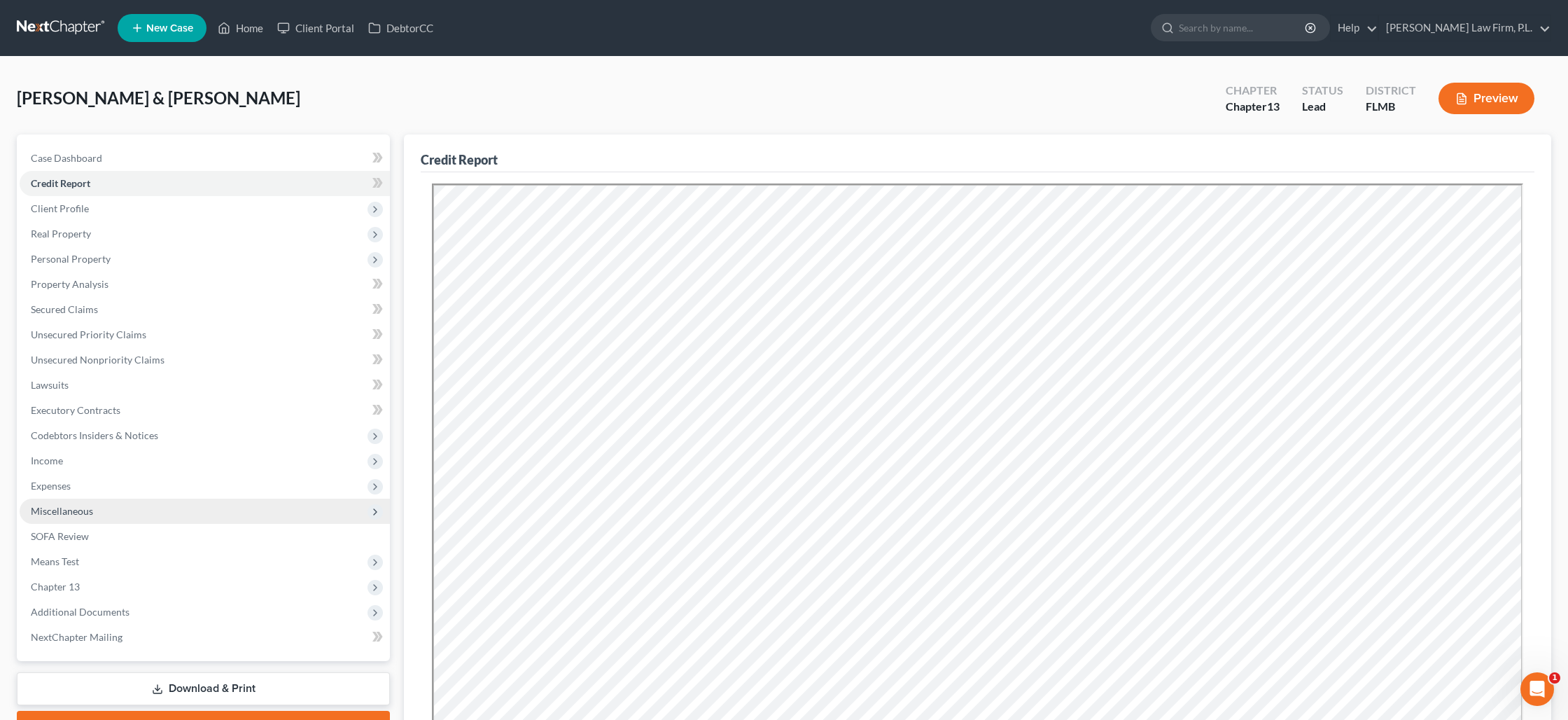
click at [72, 514] on span "Miscellaneous" at bounding box center [61, 511] width 62 height 12
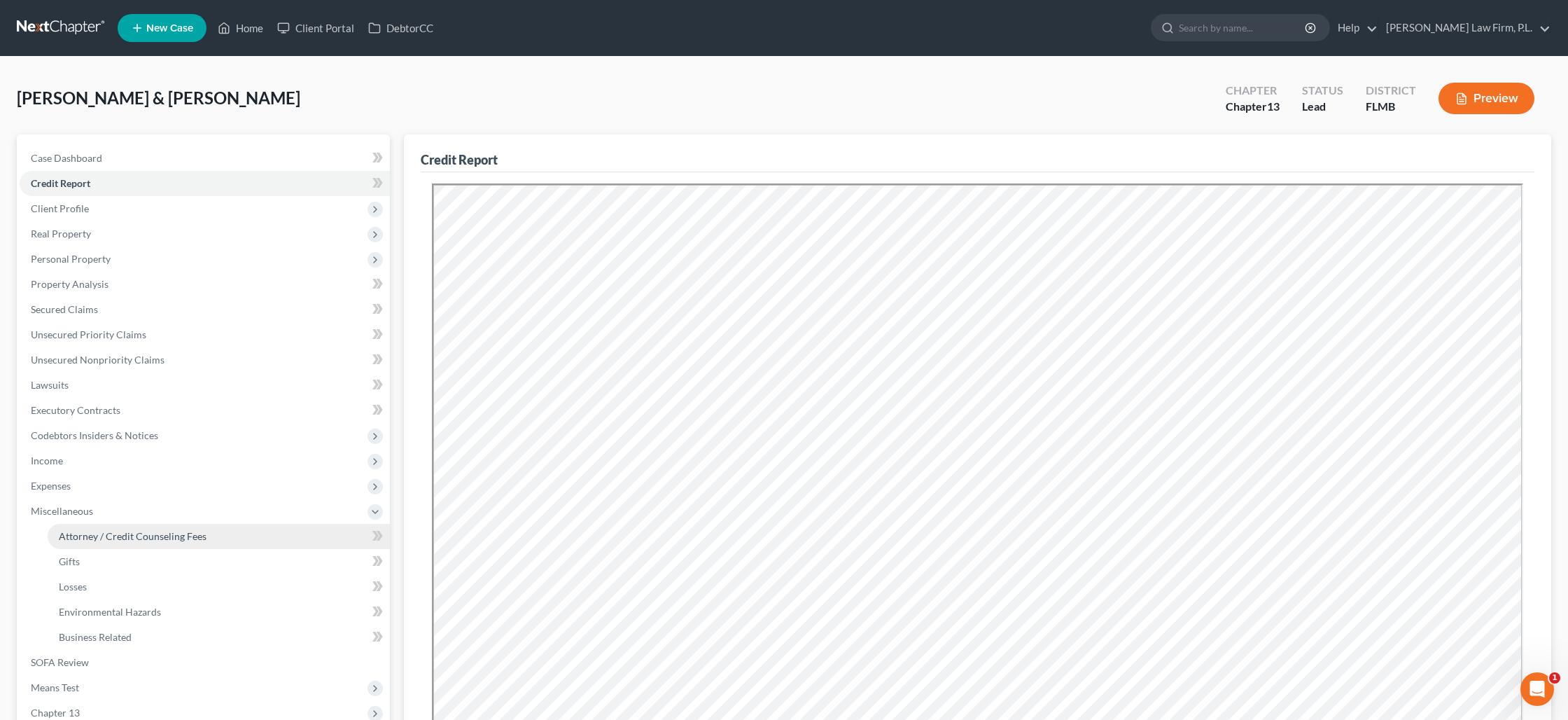
click at [89, 542] on link "Attorney / Credit Counseling Fees" at bounding box center [218, 536] width 342 height 25
select select "0"
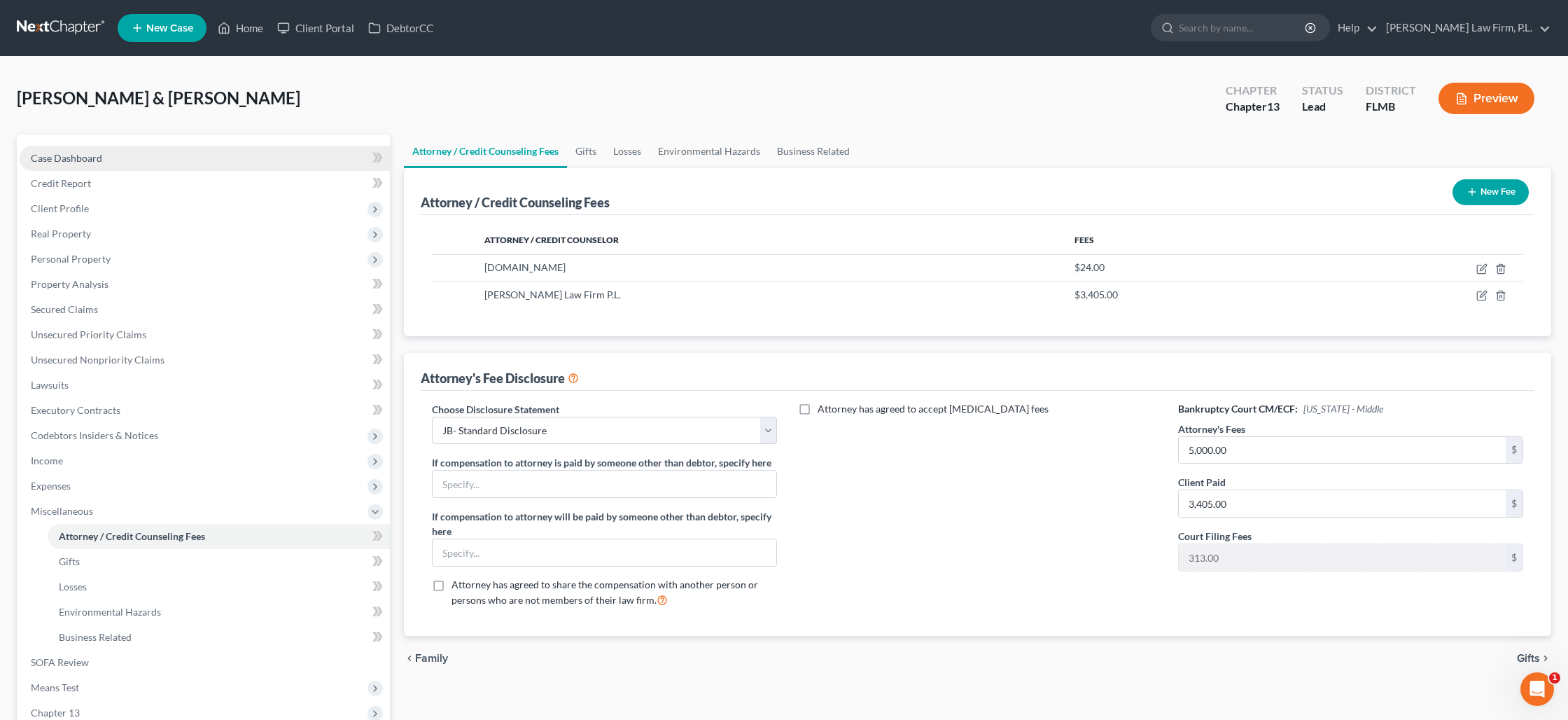
click at [104, 162] on link "Case Dashboard" at bounding box center [204, 158] width 371 height 25
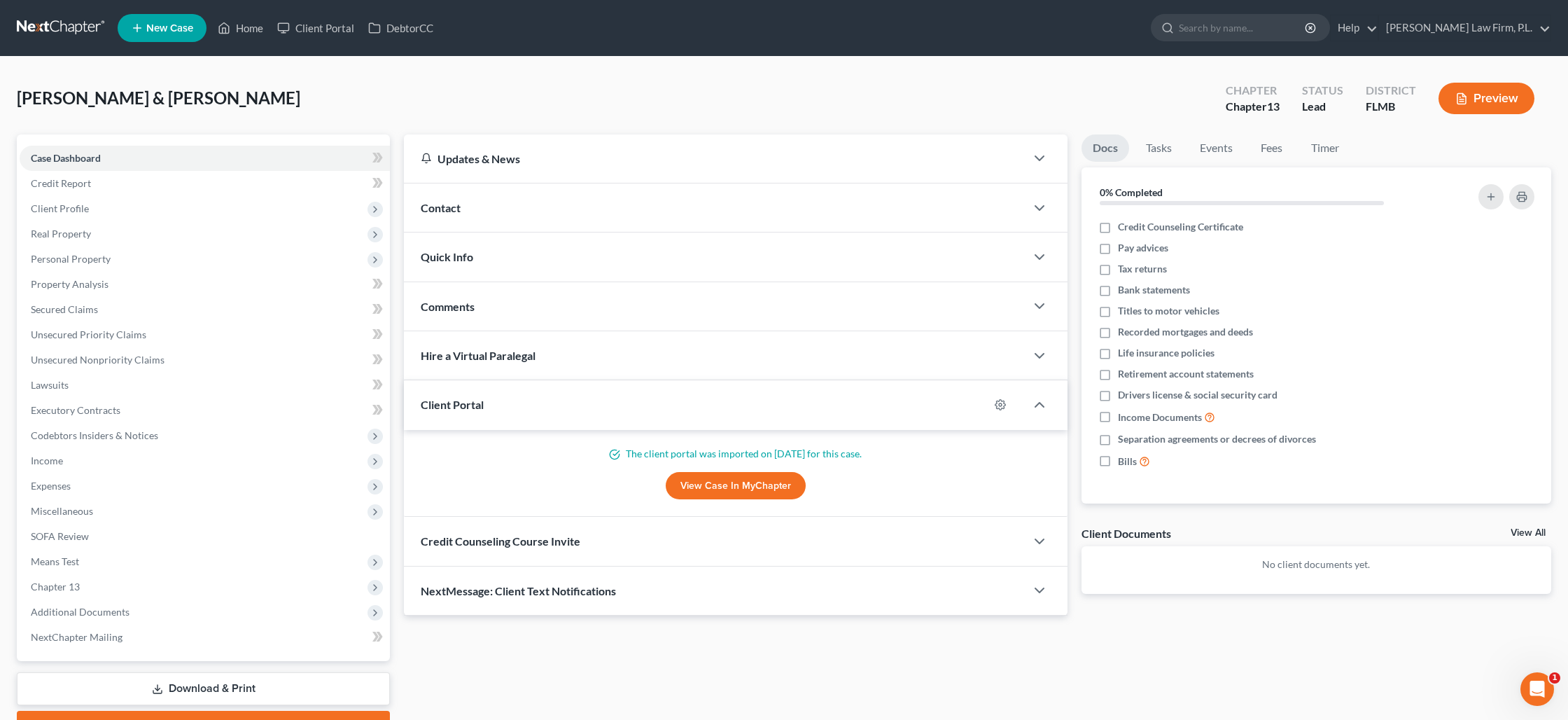
click at [612, 209] on div "Contact" at bounding box center [715, 208] width 622 height 49
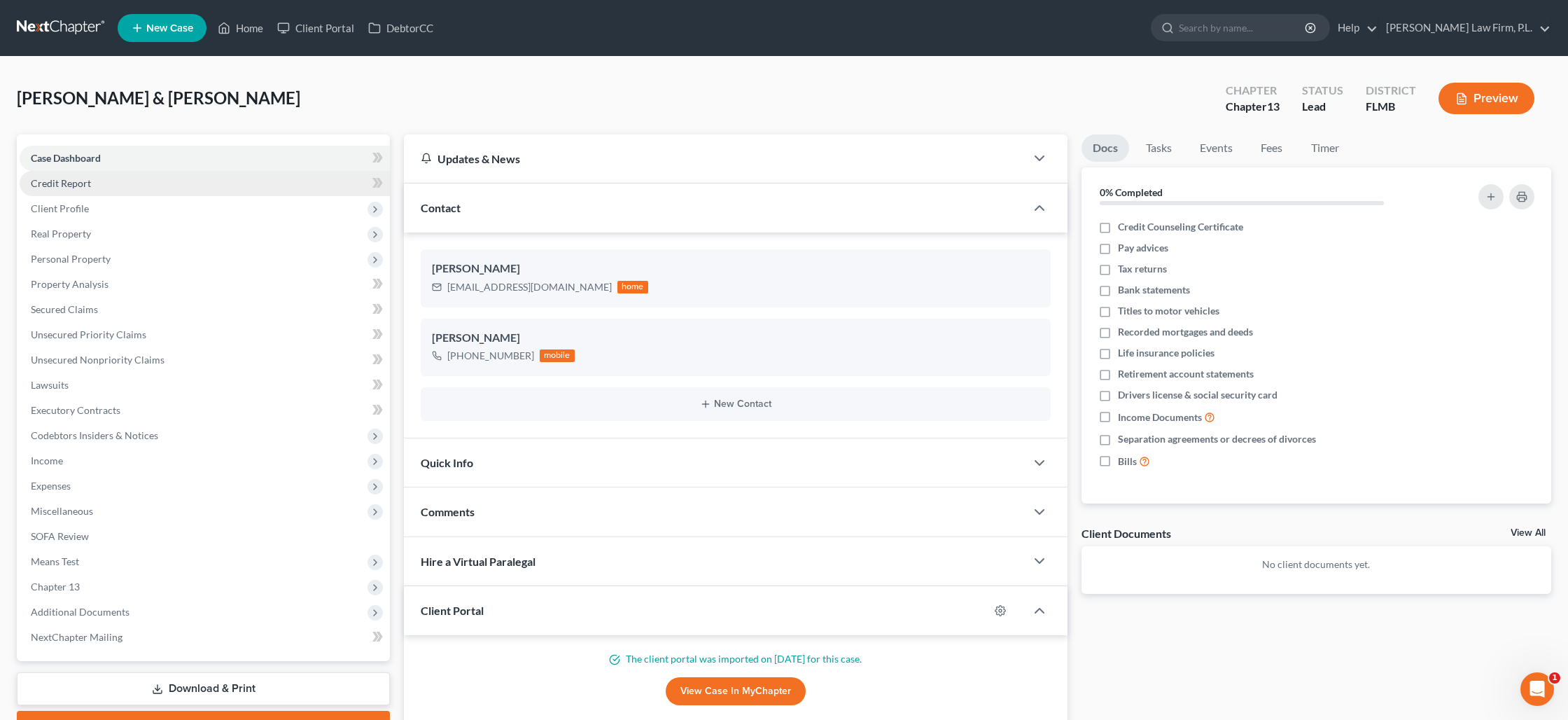
click at [204, 188] on link "Credit Report" at bounding box center [204, 183] width 371 height 25
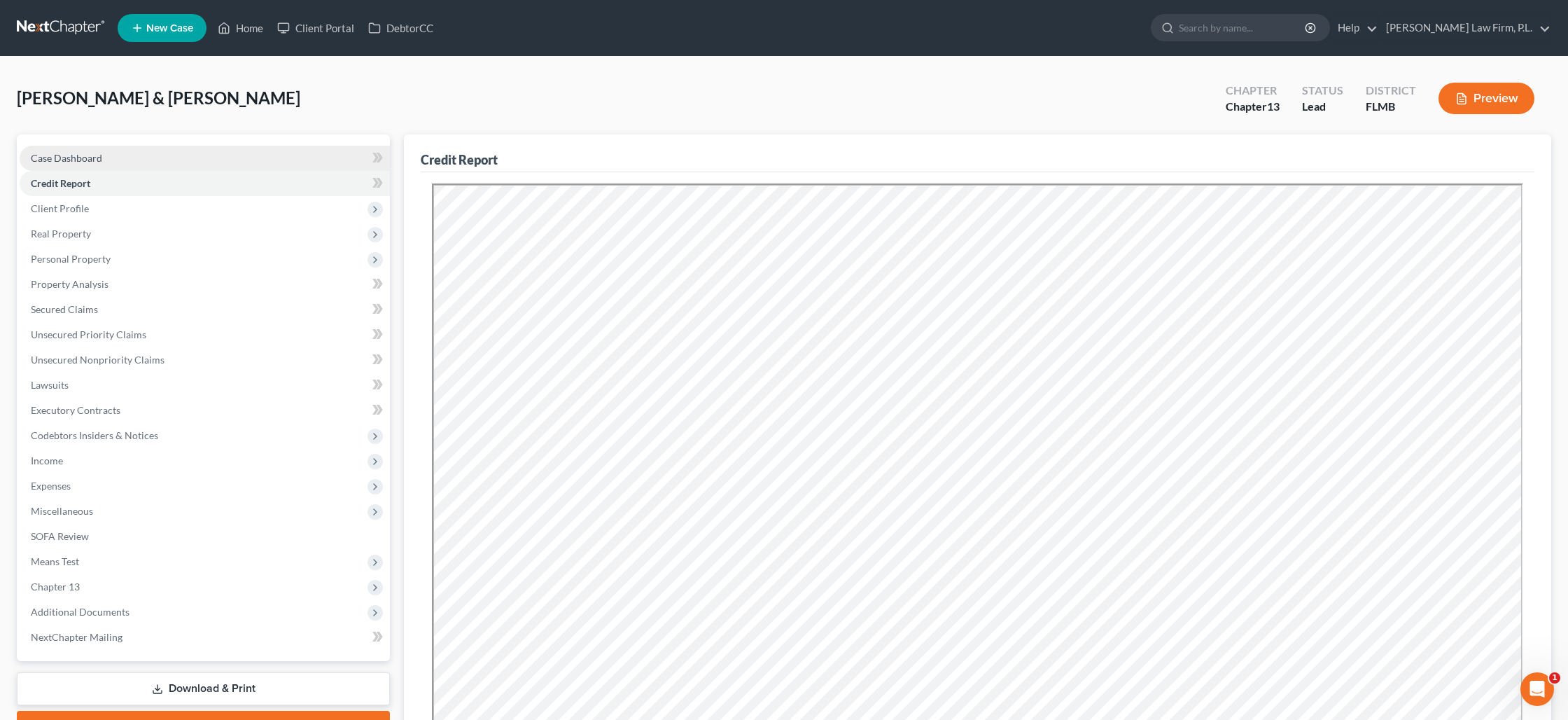
click at [174, 154] on link "Case Dashboard" at bounding box center [204, 158] width 371 height 25
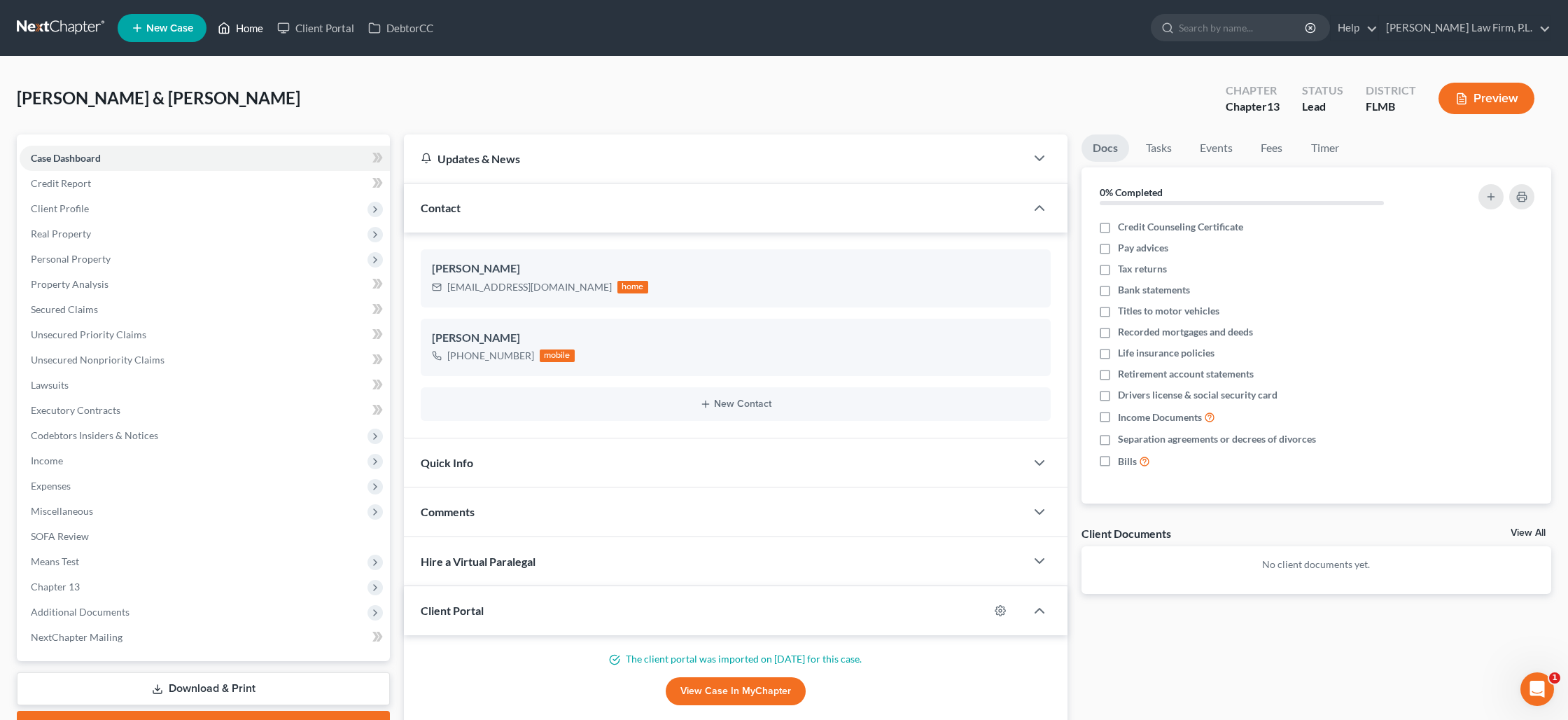
click at [245, 31] on link "Home" at bounding box center [240, 28] width 59 height 25
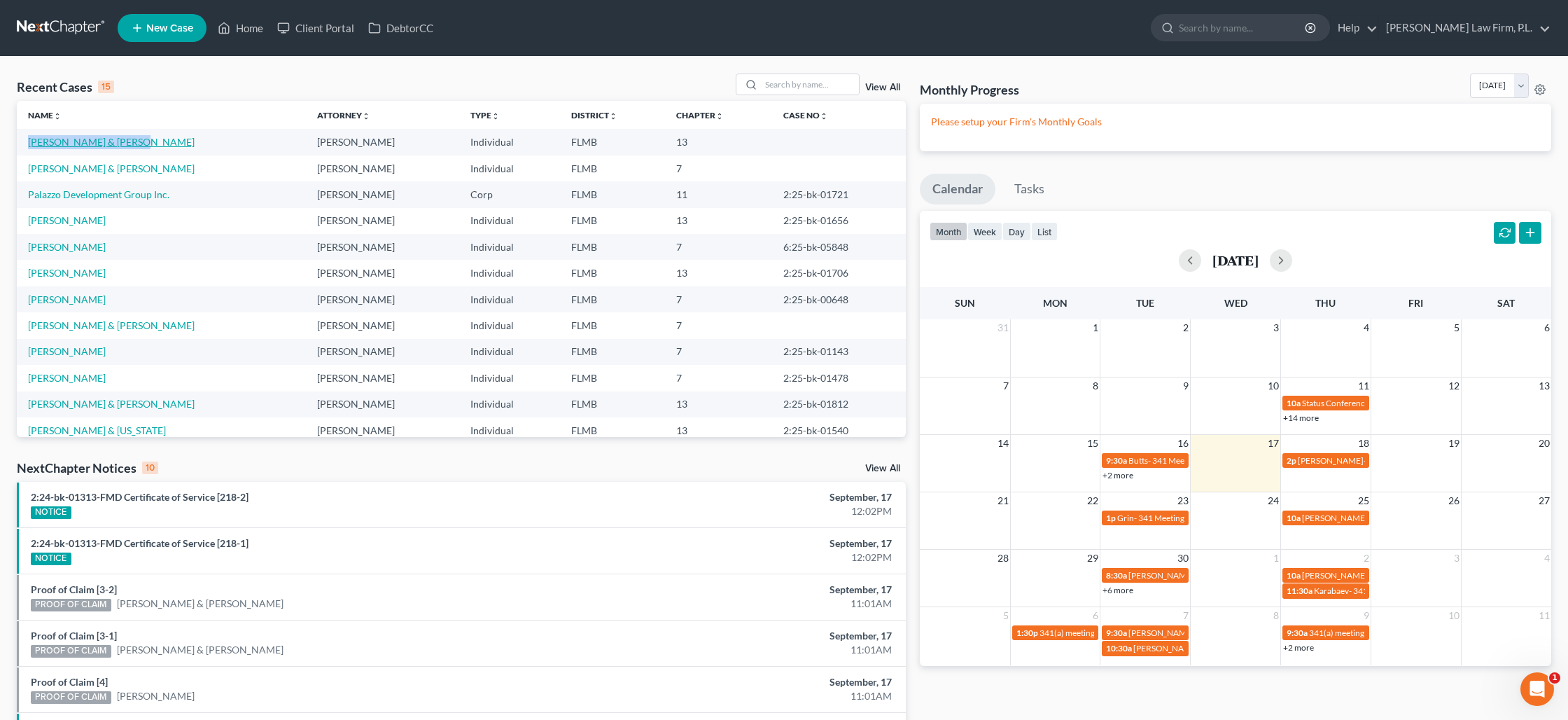
click at [111, 144] on link "[PERSON_NAME] & [PERSON_NAME]" at bounding box center [111, 141] width 166 height 12
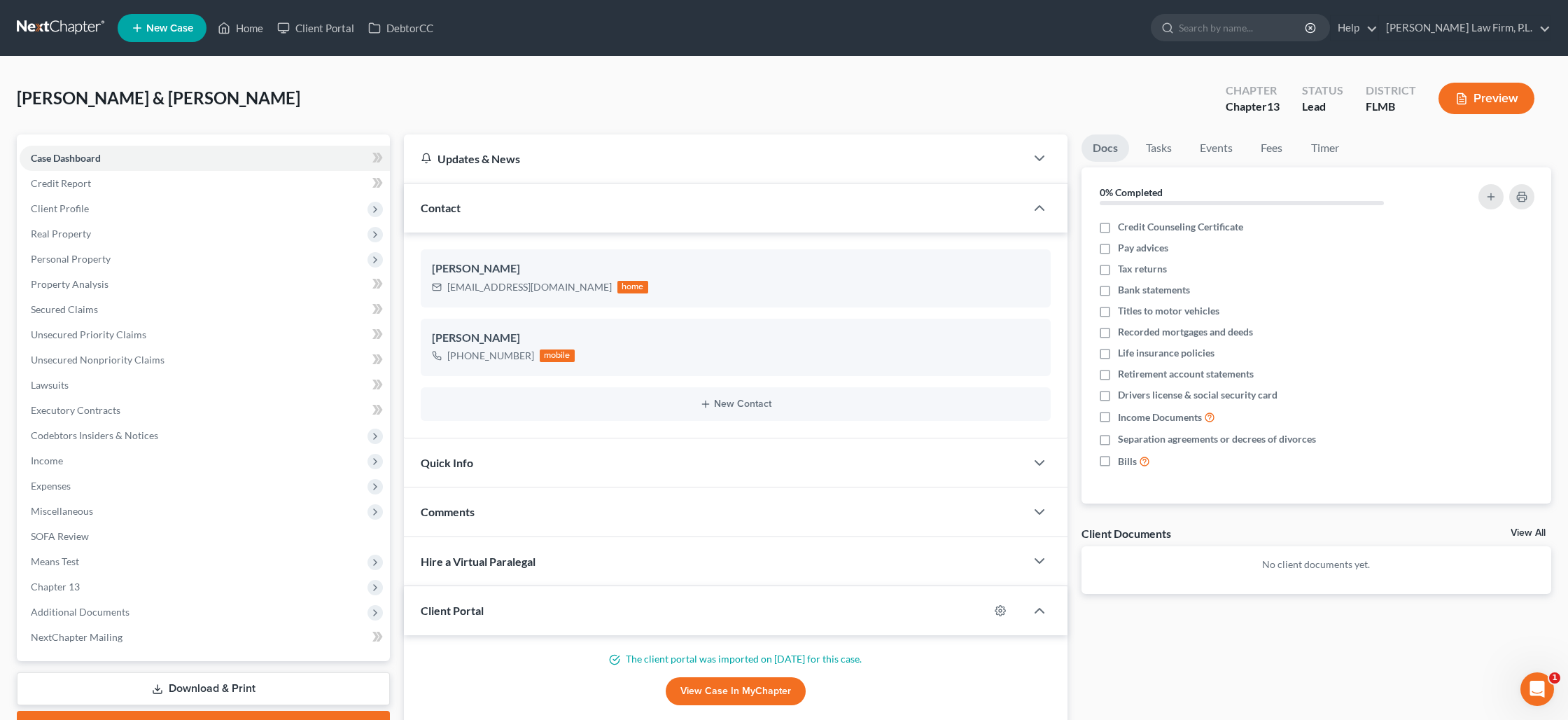
click at [163, 35] on link "New Case" at bounding box center [162, 28] width 89 height 28
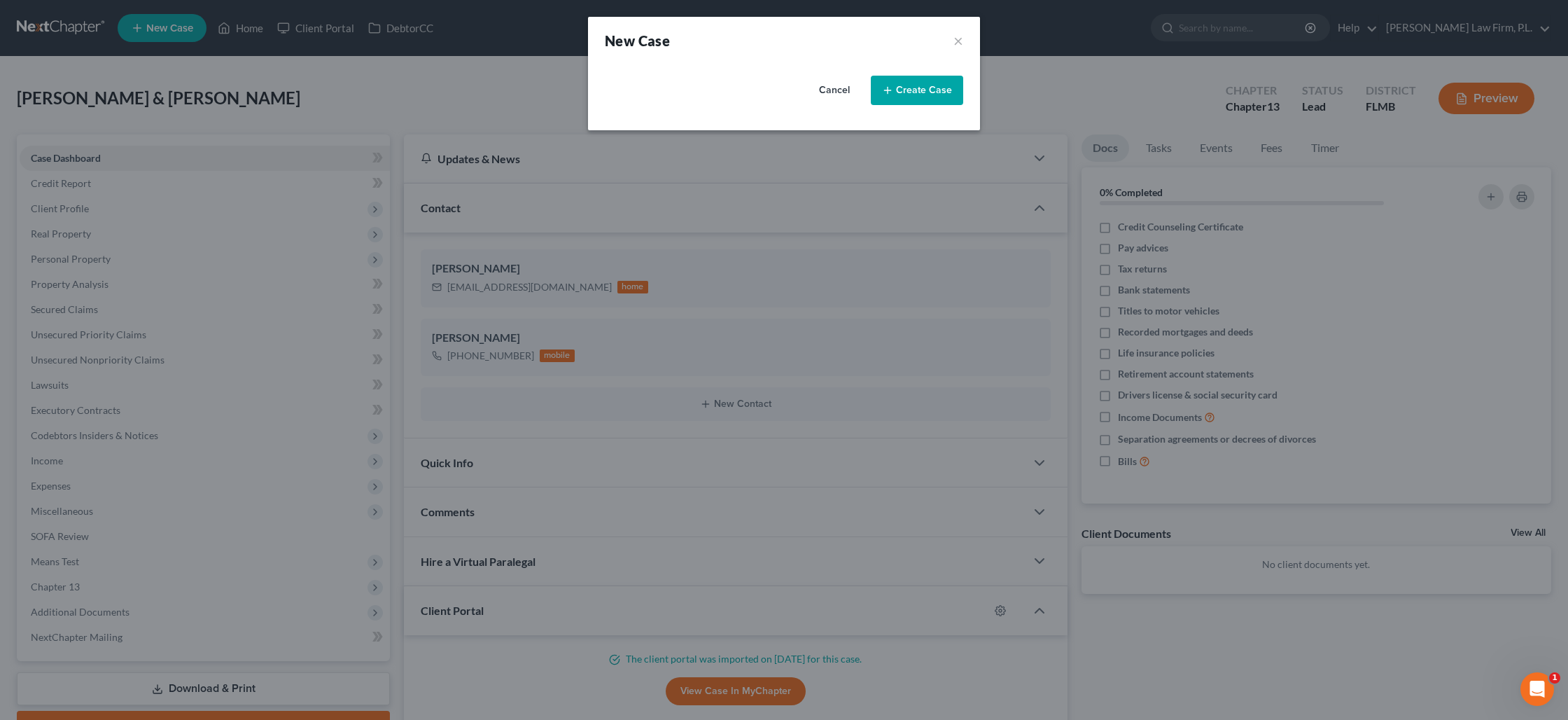
select select "15"
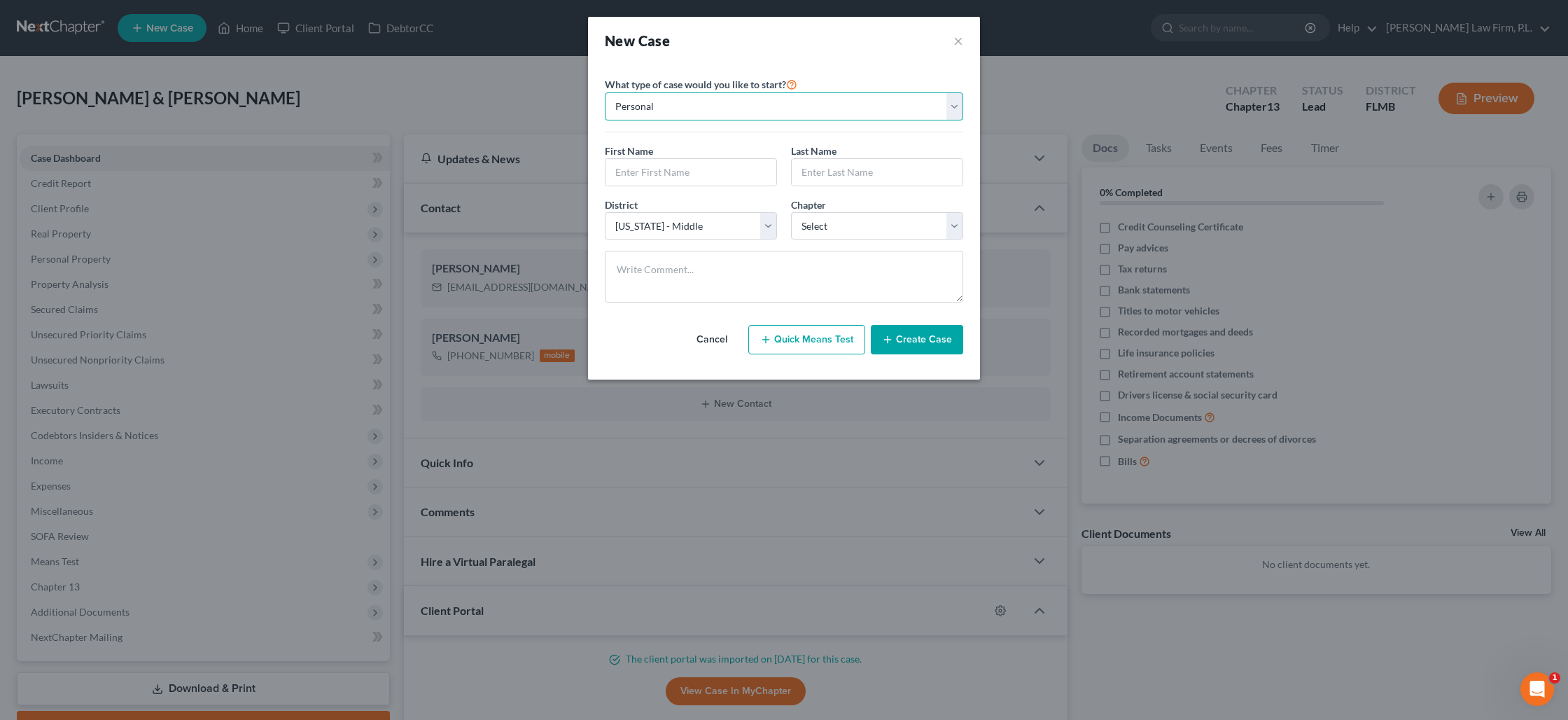
click at [660, 115] on select "Personal Business" at bounding box center [784, 106] width 358 height 28
click at [605, 92] on select "Personal Business" at bounding box center [784, 106] width 358 height 28
click at [660, 174] on input "text" at bounding box center [690, 172] width 171 height 26
type input "R"
type input "[PERSON_NAME]"
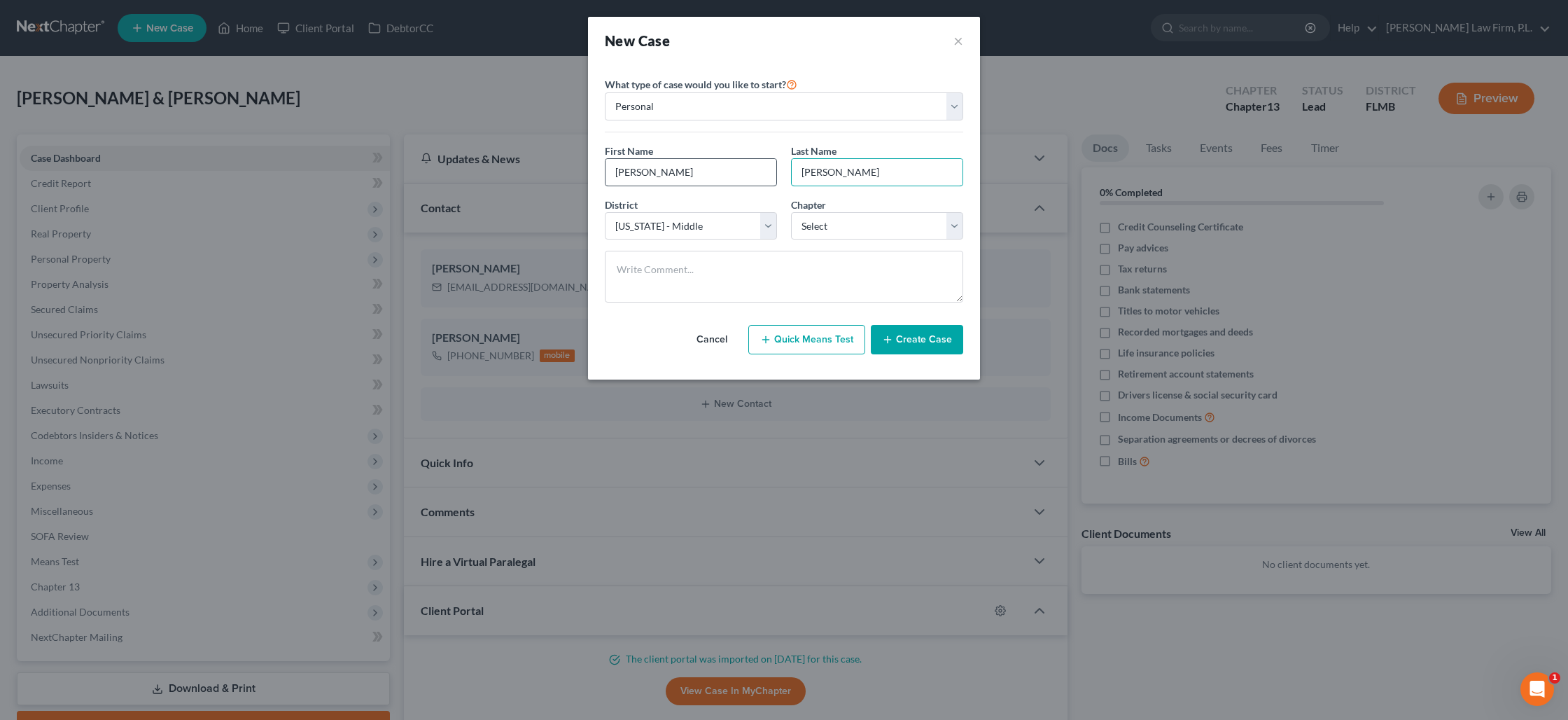
type input "[PERSON_NAME]"
click at [805, 231] on select "Select 7 11 12 13" at bounding box center [877, 226] width 172 height 28
select select "3"
click at [791, 212] on select "Select 7 11 12 13" at bounding box center [877, 226] width 172 height 28
click at [813, 269] on textarea at bounding box center [784, 276] width 358 height 52
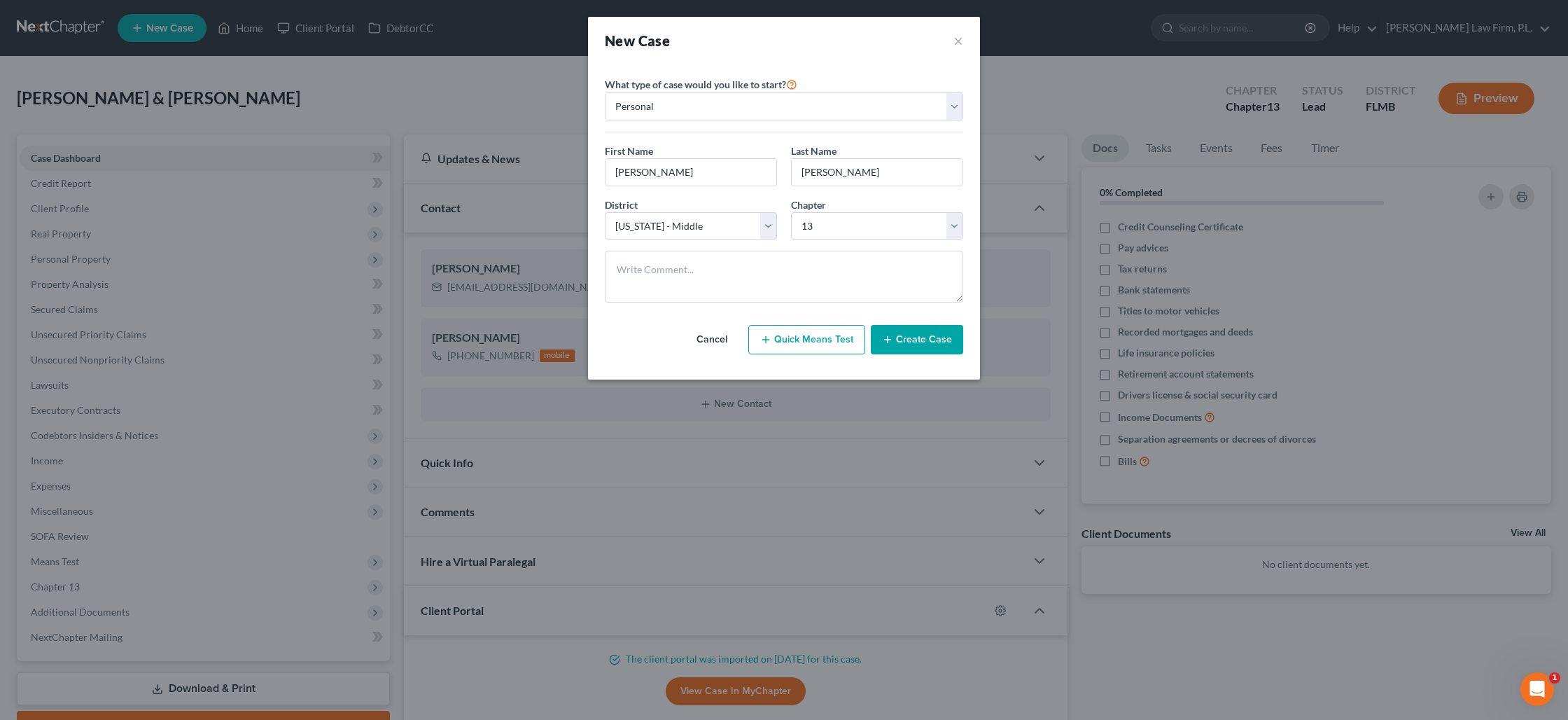
click at [892, 341] on icon "button" at bounding box center [888, 340] width 11 height 11
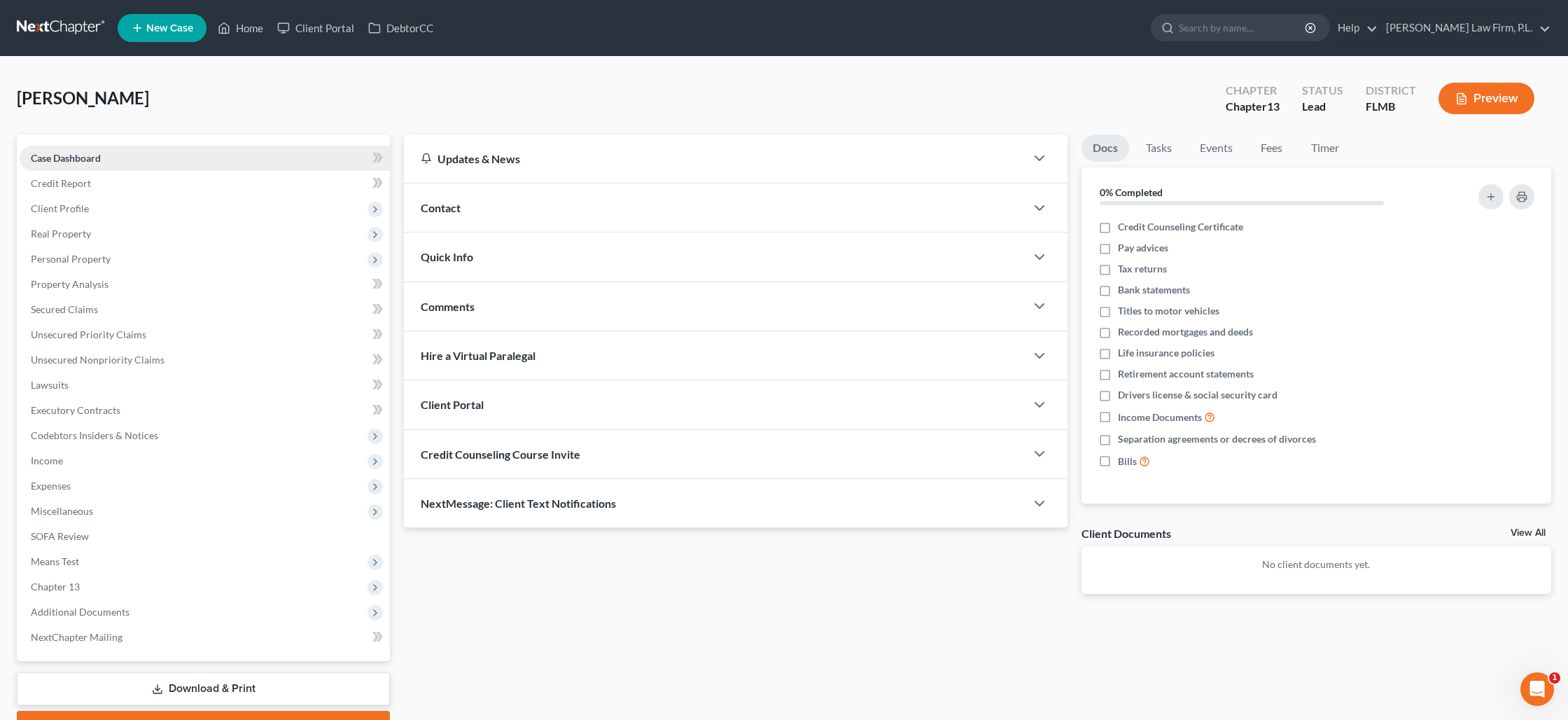
click at [64, 162] on span "Case Dashboard" at bounding box center [66, 158] width 70 height 12
click at [72, 159] on span "Case Dashboard" at bounding box center [66, 158] width 70 height 12
click at [478, 208] on div "Contact" at bounding box center [715, 208] width 622 height 49
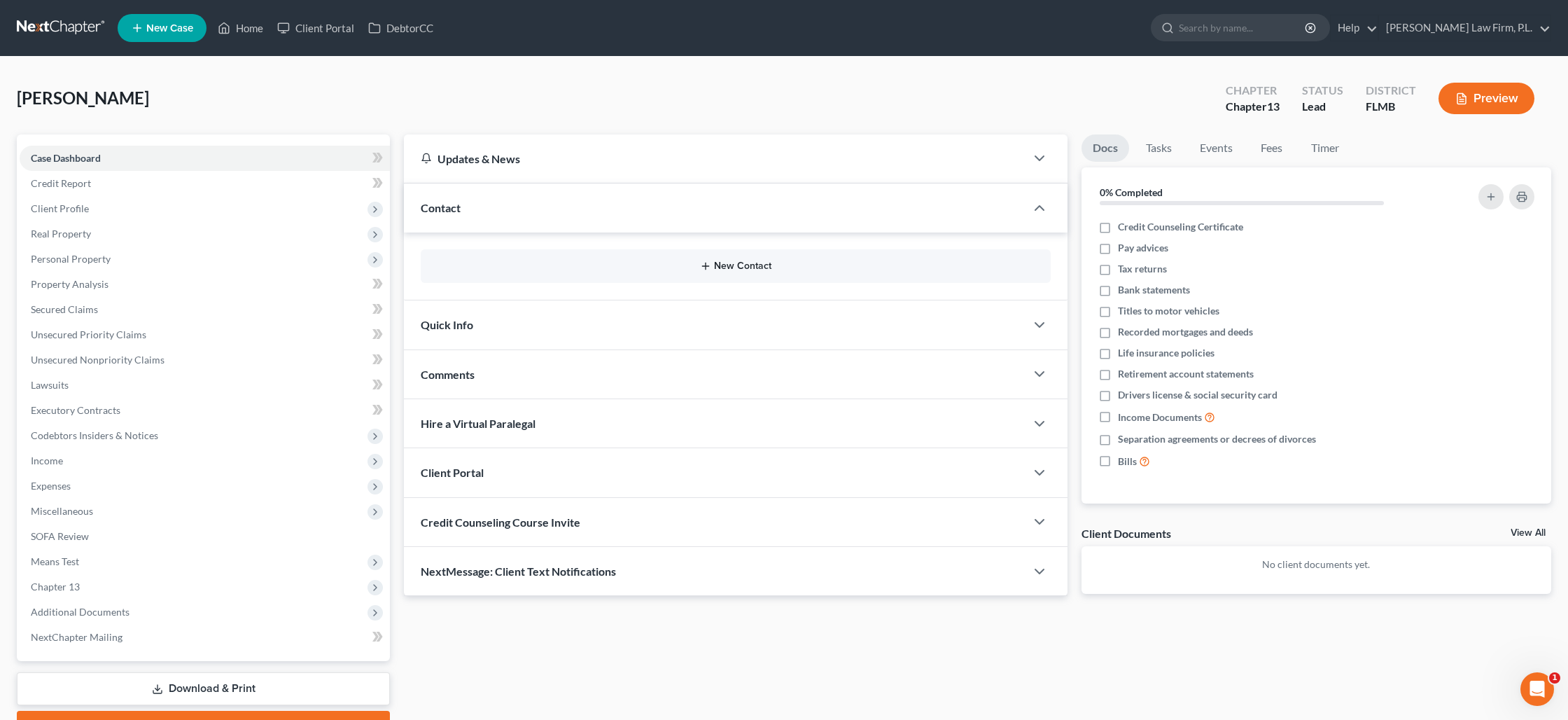
click at [702, 266] on icon "button" at bounding box center [705, 266] width 11 height 11
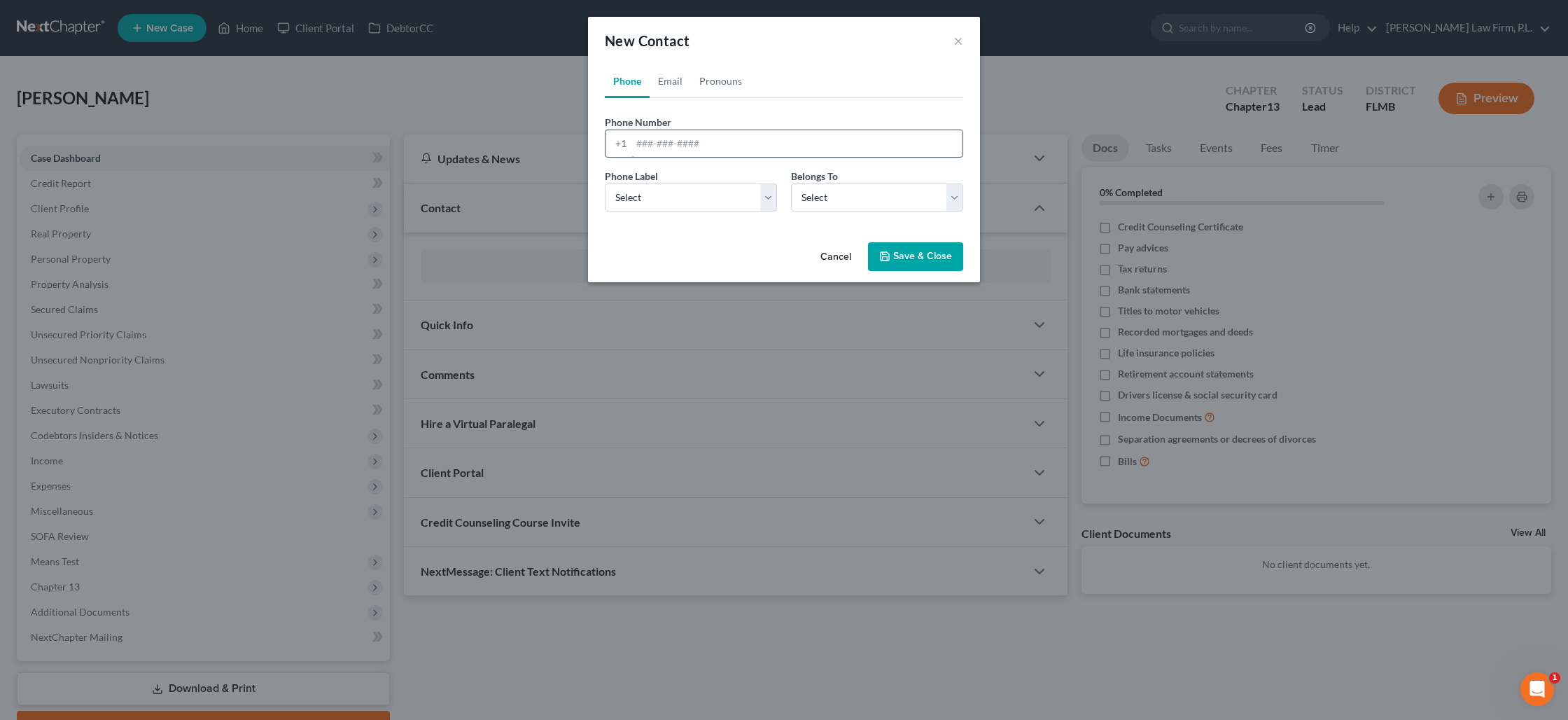
click at [658, 147] on input "tel" at bounding box center [797, 143] width 331 height 26
click at [718, 195] on select "Select Mobile Home Work Other" at bounding box center [690, 197] width 172 height 28
click at [673, 89] on link "Email" at bounding box center [670, 81] width 41 height 34
click at [668, 144] on input "email" at bounding box center [797, 143] width 331 height 26
paste input "[EMAIL_ADDRESS][DOMAIN_NAME]"
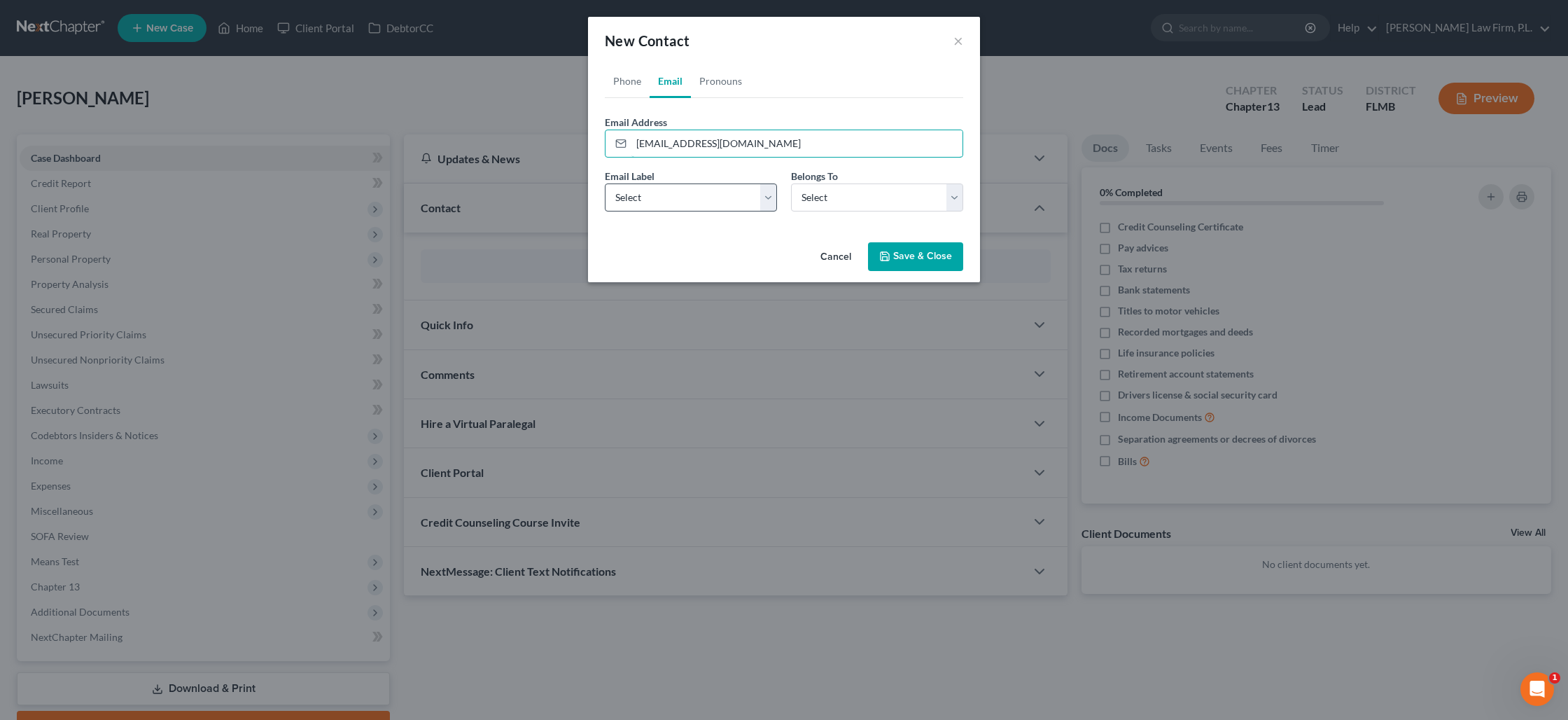
type input "[EMAIL_ADDRESS][DOMAIN_NAME]"
click at [718, 201] on select "Select Home Work Other" at bounding box center [690, 197] width 172 height 28
select select "0"
click at [605, 184] on select "Select Home Work Other" at bounding box center [690, 197] width 172 height 28
click at [835, 196] on select "Select Client Other" at bounding box center [877, 197] width 172 height 28
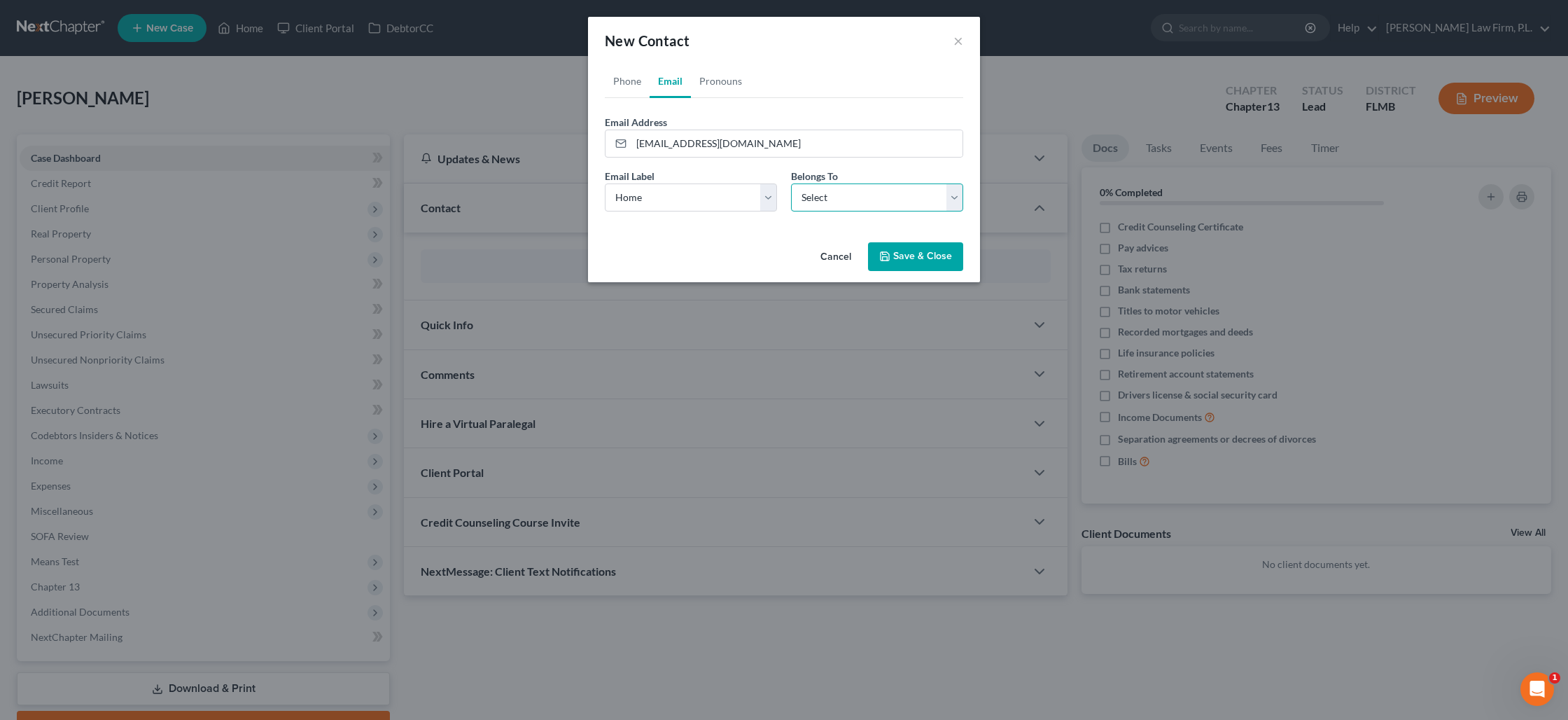
select select "0"
click at [791, 184] on select "Select Client Other" at bounding box center [877, 197] width 172 height 28
click at [898, 258] on button "Save & Close" at bounding box center [915, 256] width 95 height 29
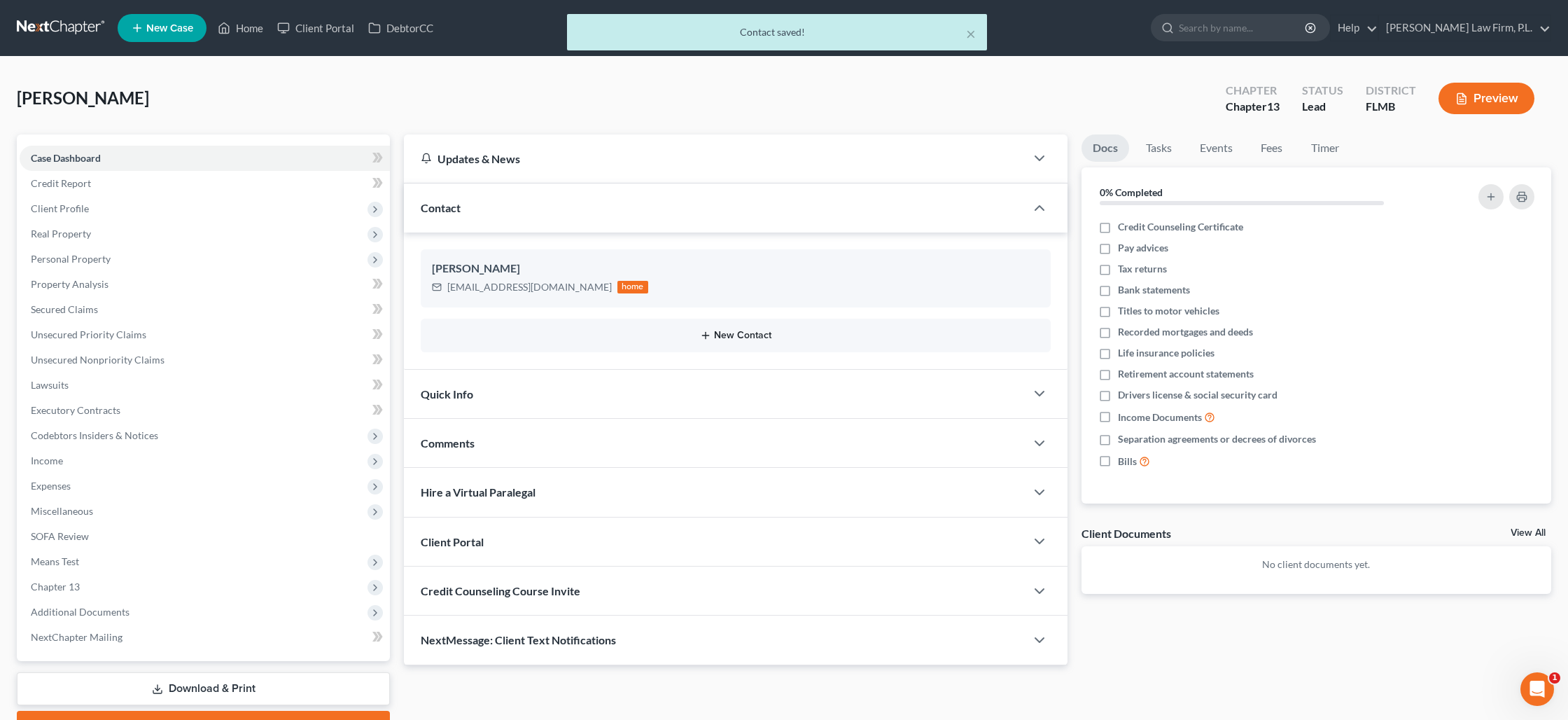
click at [716, 333] on button "New Contact" at bounding box center [735, 336] width 608 height 11
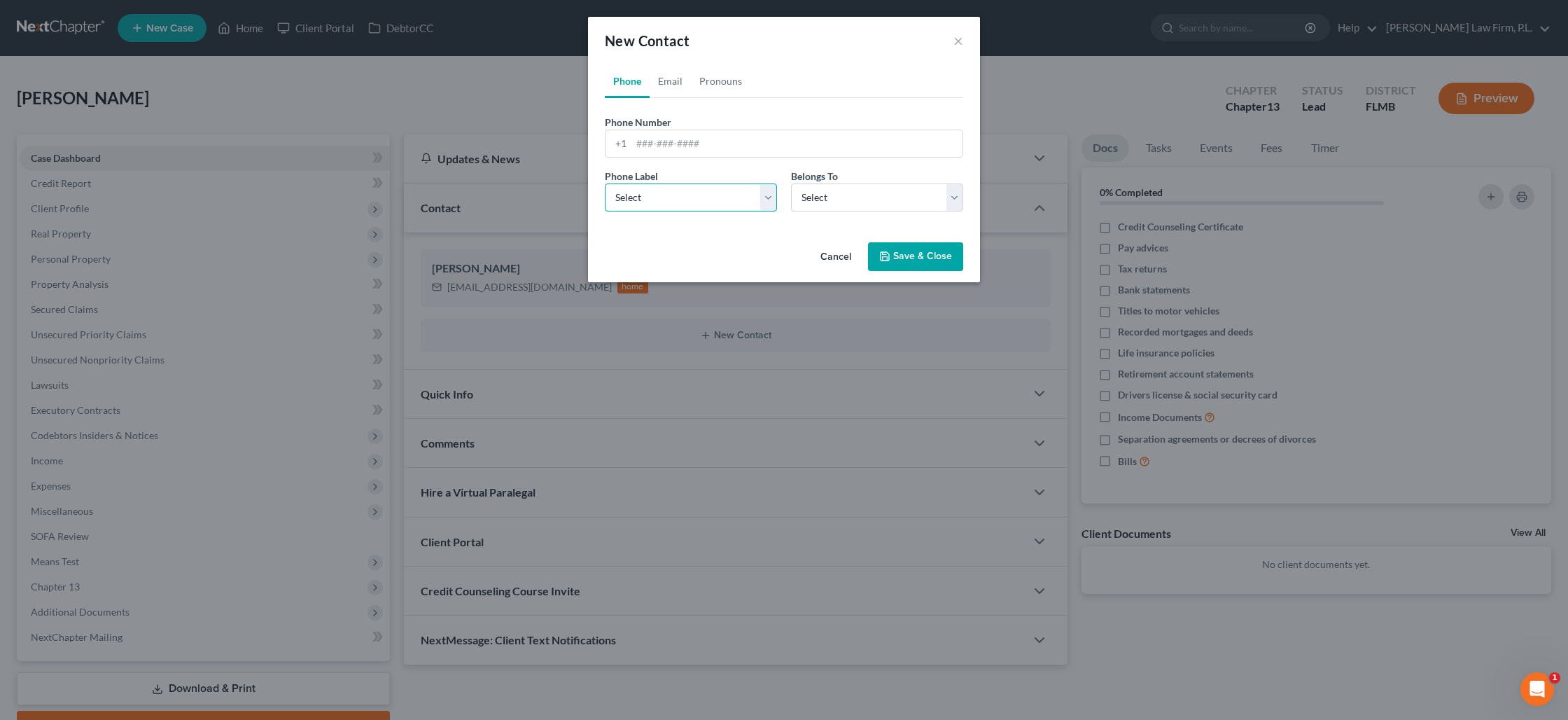
click at [738, 195] on select "Select Mobile Home Work Other" at bounding box center [690, 197] width 172 height 28
select select "0"
click at [605, 184] on select "Select Mobile Home Work Other" at bounding box center [690, 197] width 172 height 28
click at [683, 146] on input "tel" at bounding box center [797, 143] width 331 height 26
paste input "[PHONE_NUMBER]"
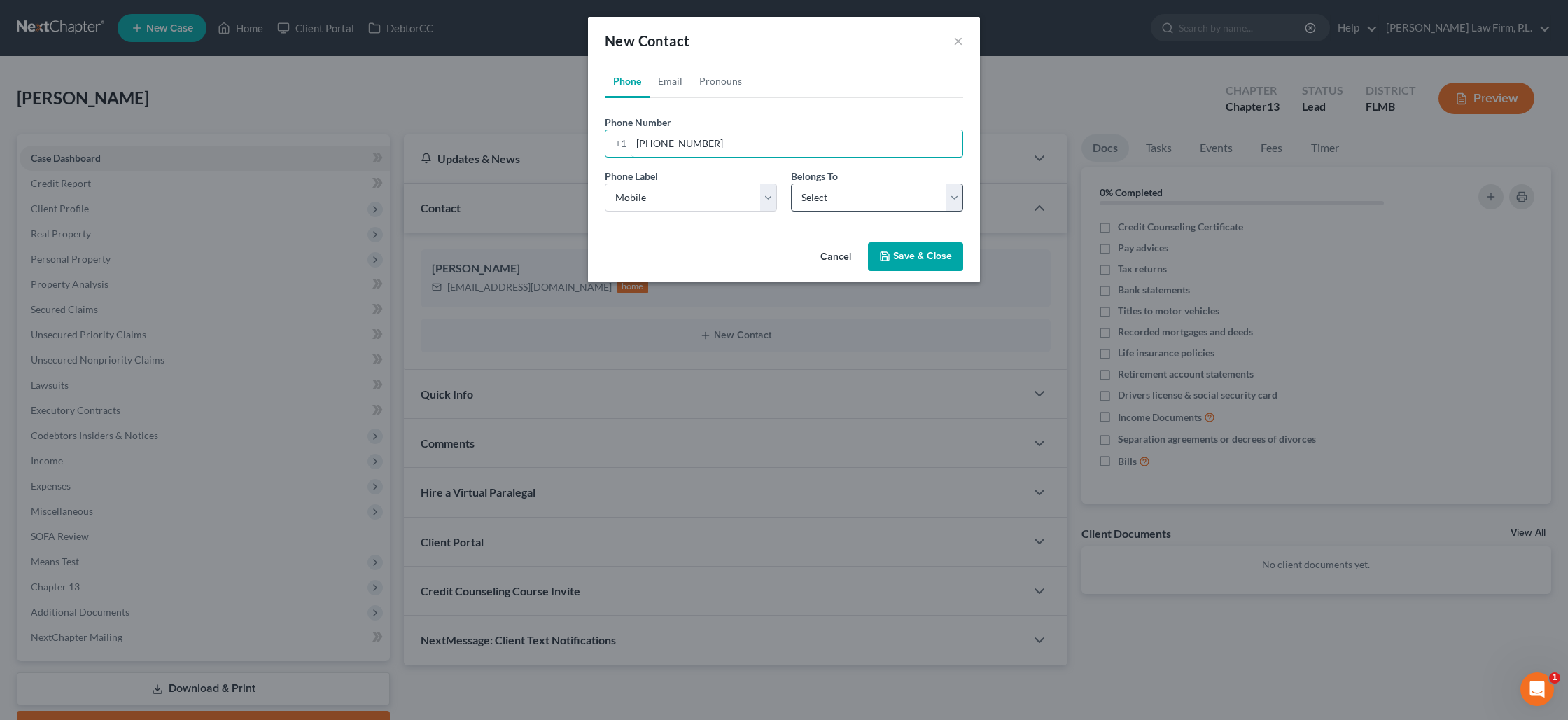
type input "[PHONE_NUMBER]"
click at [817, 193] on select "Select Client Other" at bounding box center [877, 197] width 172 height 28
select select "0"
click at [791, 184] on select "Select Client Other" at bounding box center [877, 197] width 172 height 28
click at [895, 256] on button "Save & Close" at bounding box center [915, 256] width 95 height 29
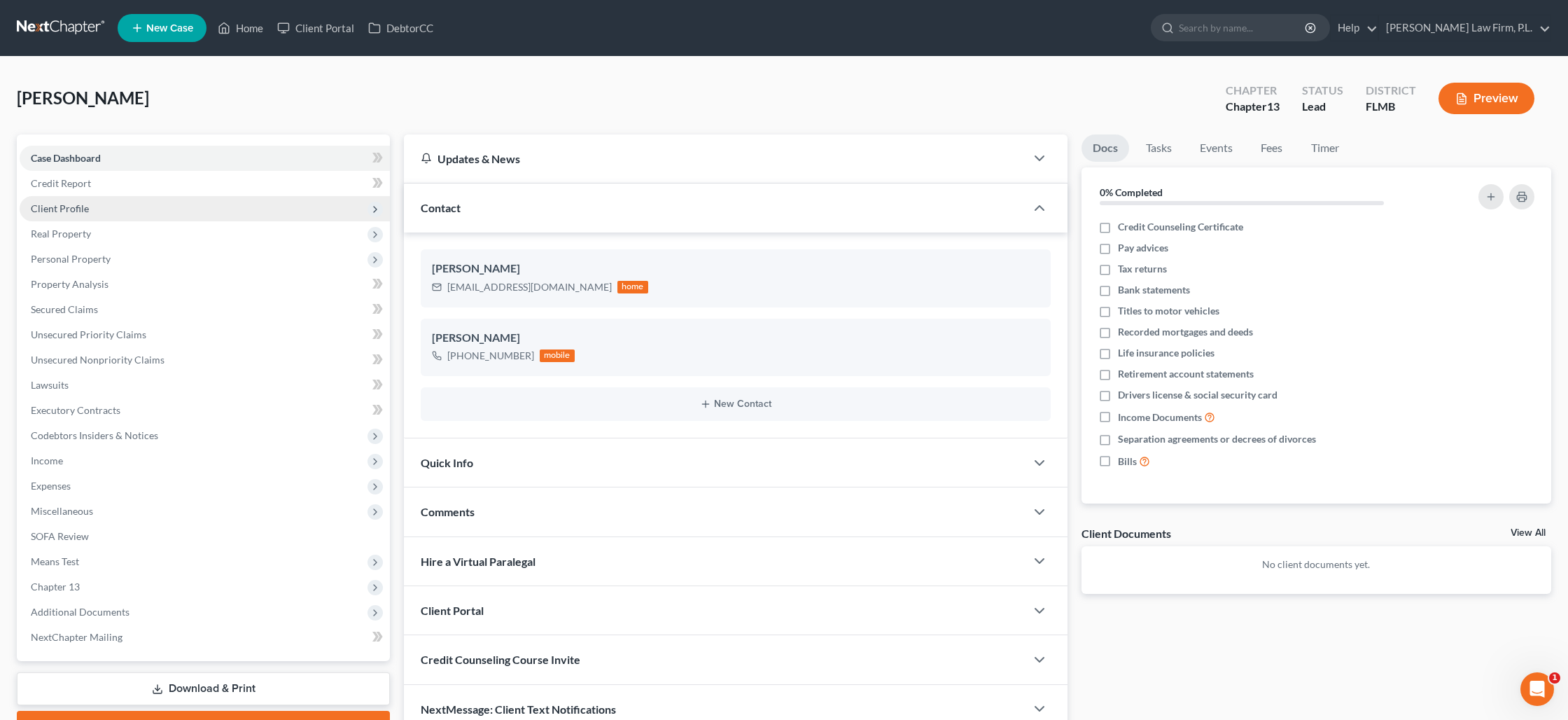
click at [90, 204] on span "Client Profile" at bounding box center [204, 209] width 371 height 25
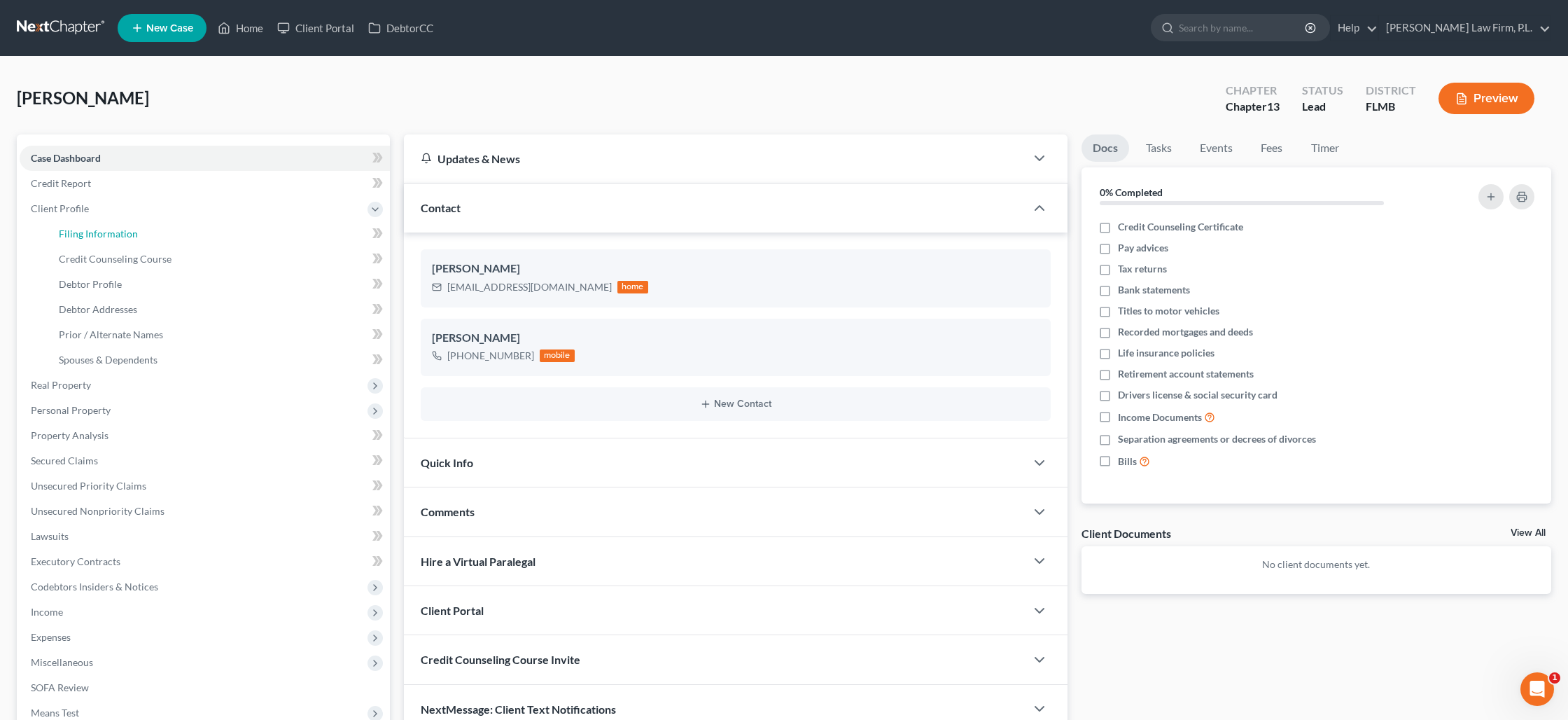
drag, startPoint x: 226, startPoint y: 232, endPoint x: 418, endPoint y: 237, distance: 192.1
click at [226, 232] on link "Filing Information" at bounding box center [218, 234] width 342 height 25
select select "1"
select select "0"
select select "3"
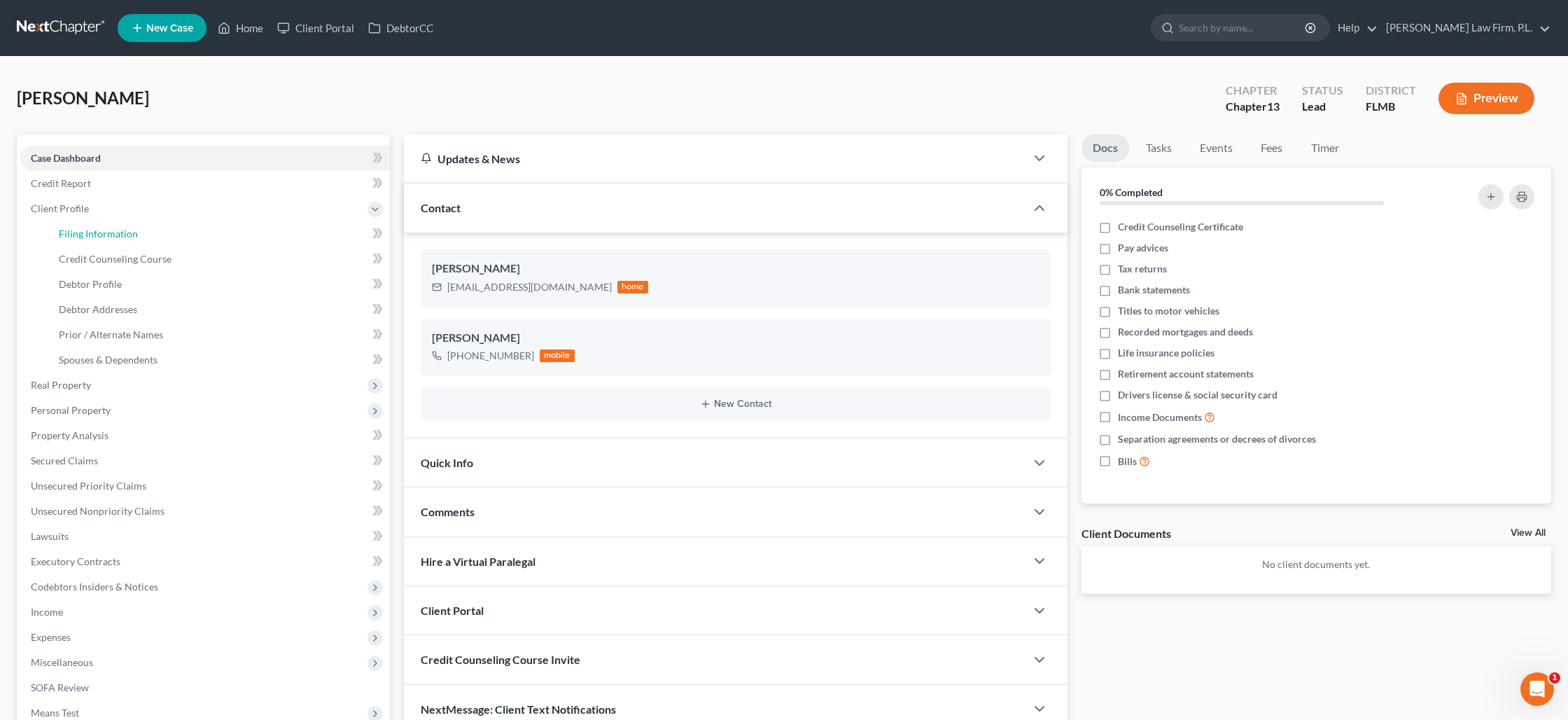
select select "15"
select select "9"
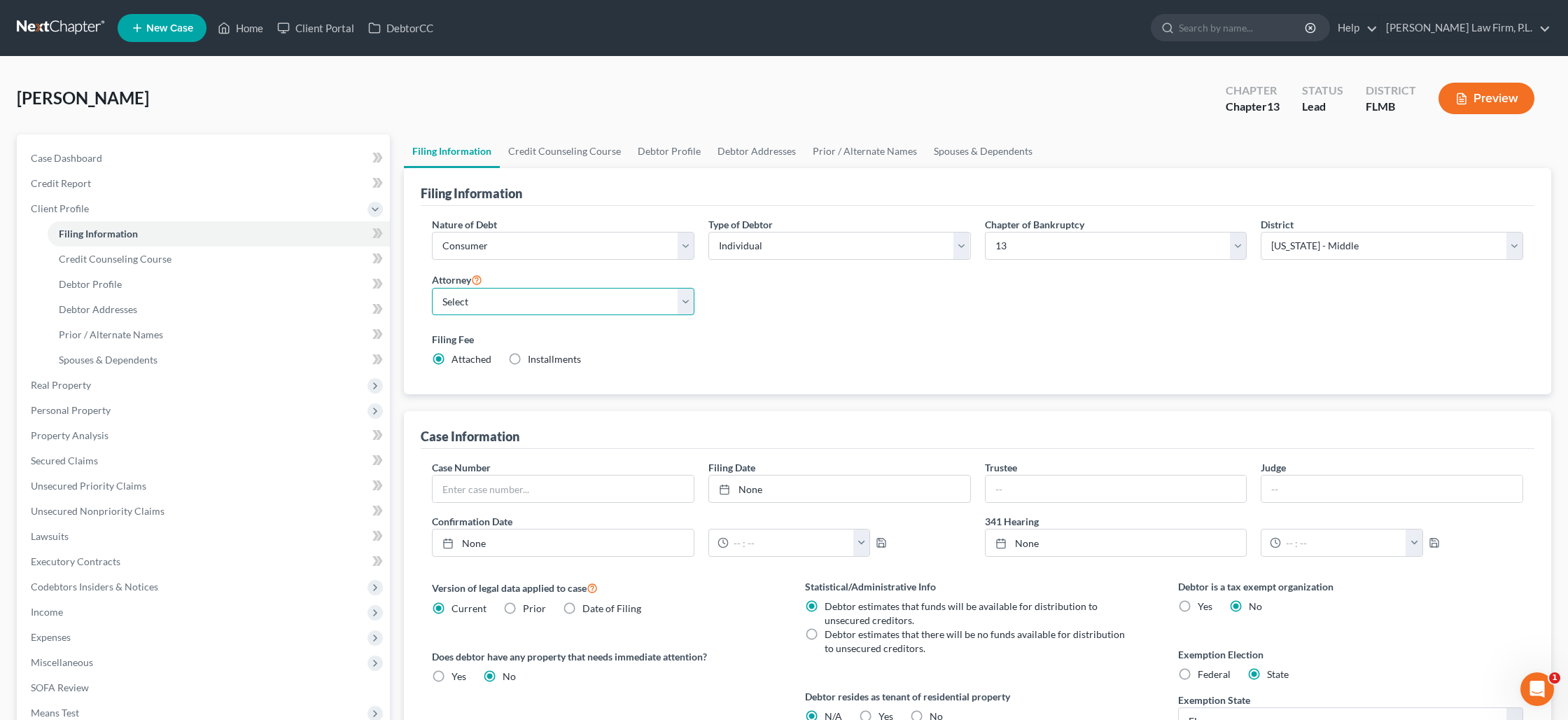
click at [611, 297] on select "Select [PERSON_NAME] - FLMB [PERSON_NAME] - null" at bounding box center [563, 301] width 263 height 28
select select "0"
click at [432, 288] on select "Select [PERSON_NAME] - FLMB [PERSON_NAME] - null" at bounding box center [563, 301] width 263 height 28
click at [556, 159] on link "Credit Counseling Course" at bounding box center [564, 151] width 129 height 34
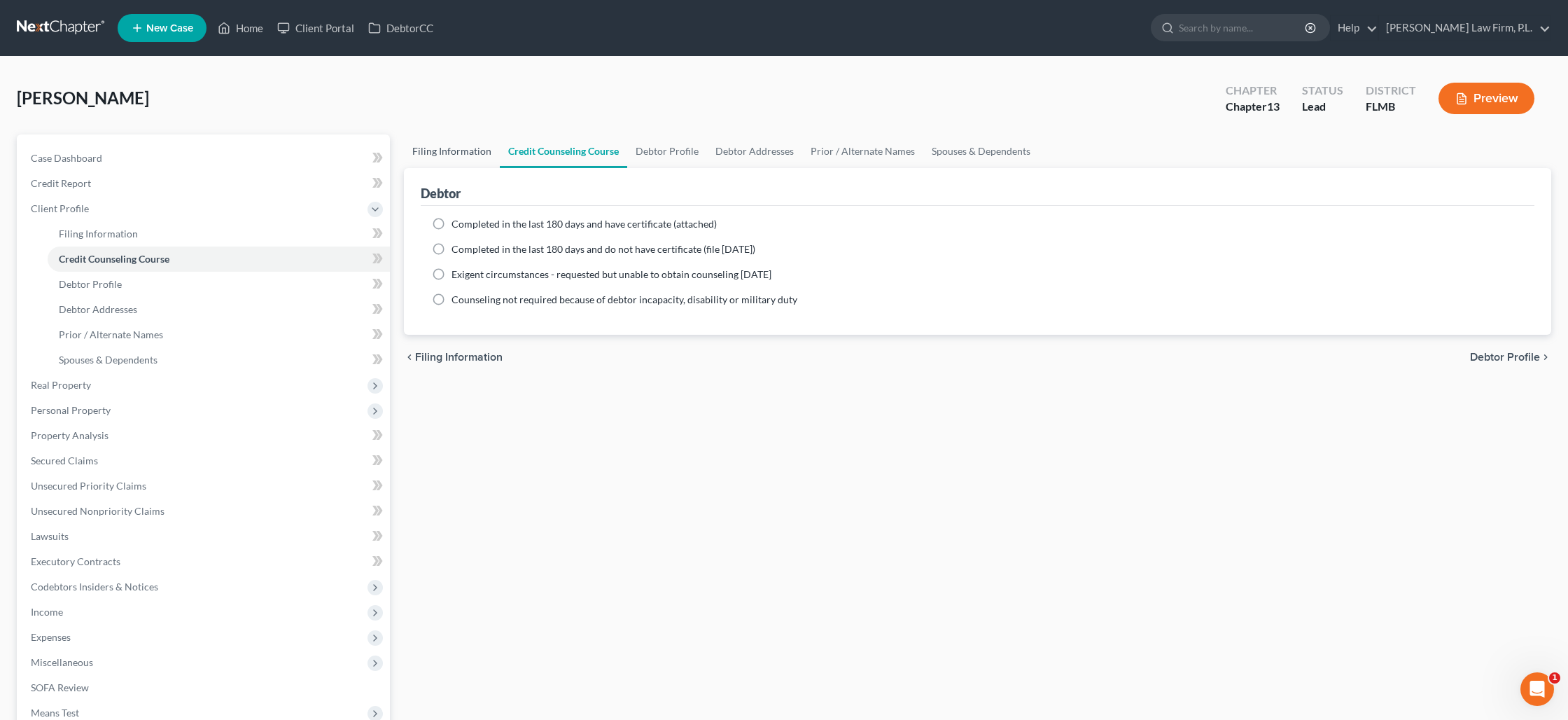
click at [476, 156] on link "Filing Information" at bounding box center [452, 151] width 96 height 34
select select "1"
select select "0"
select select "3"
select select "15"
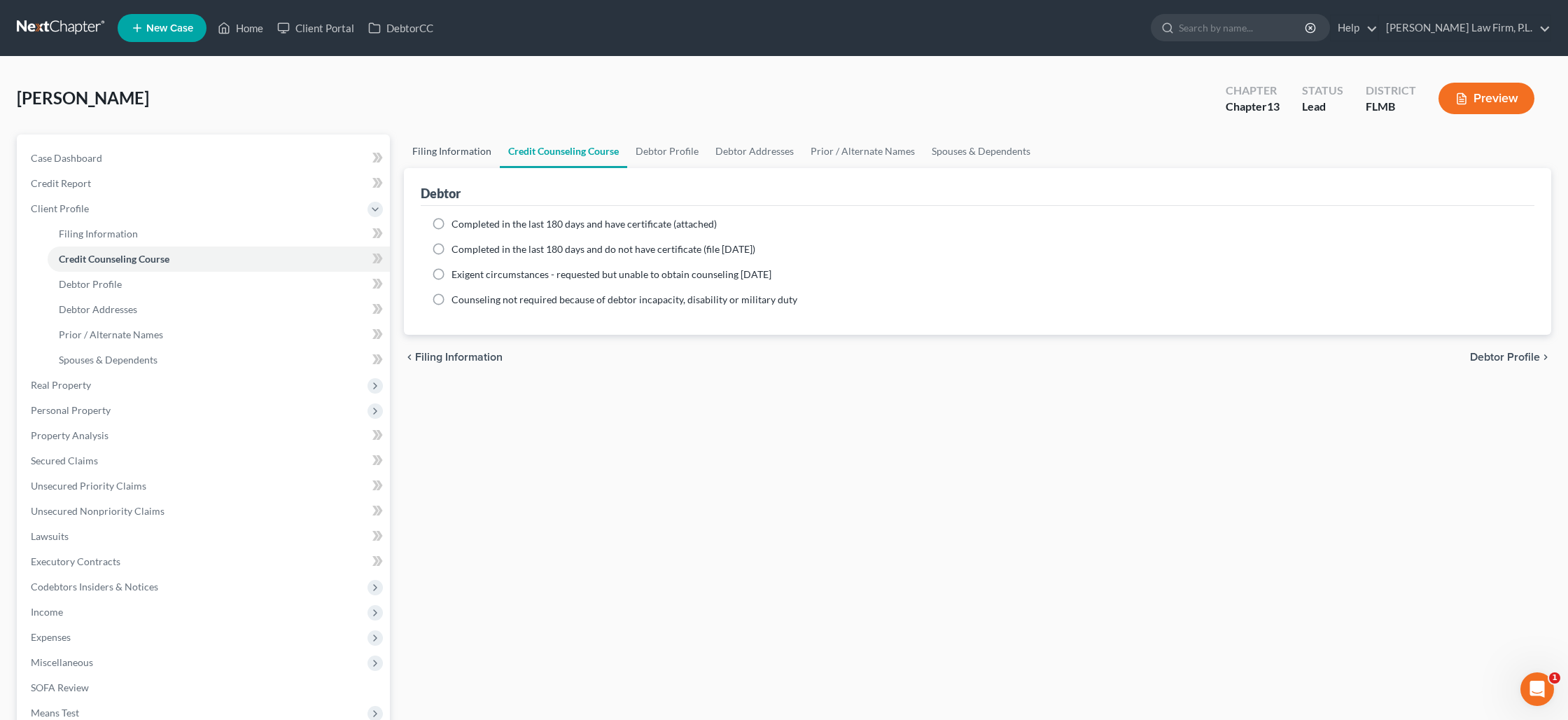
select select "0"
select select "9"
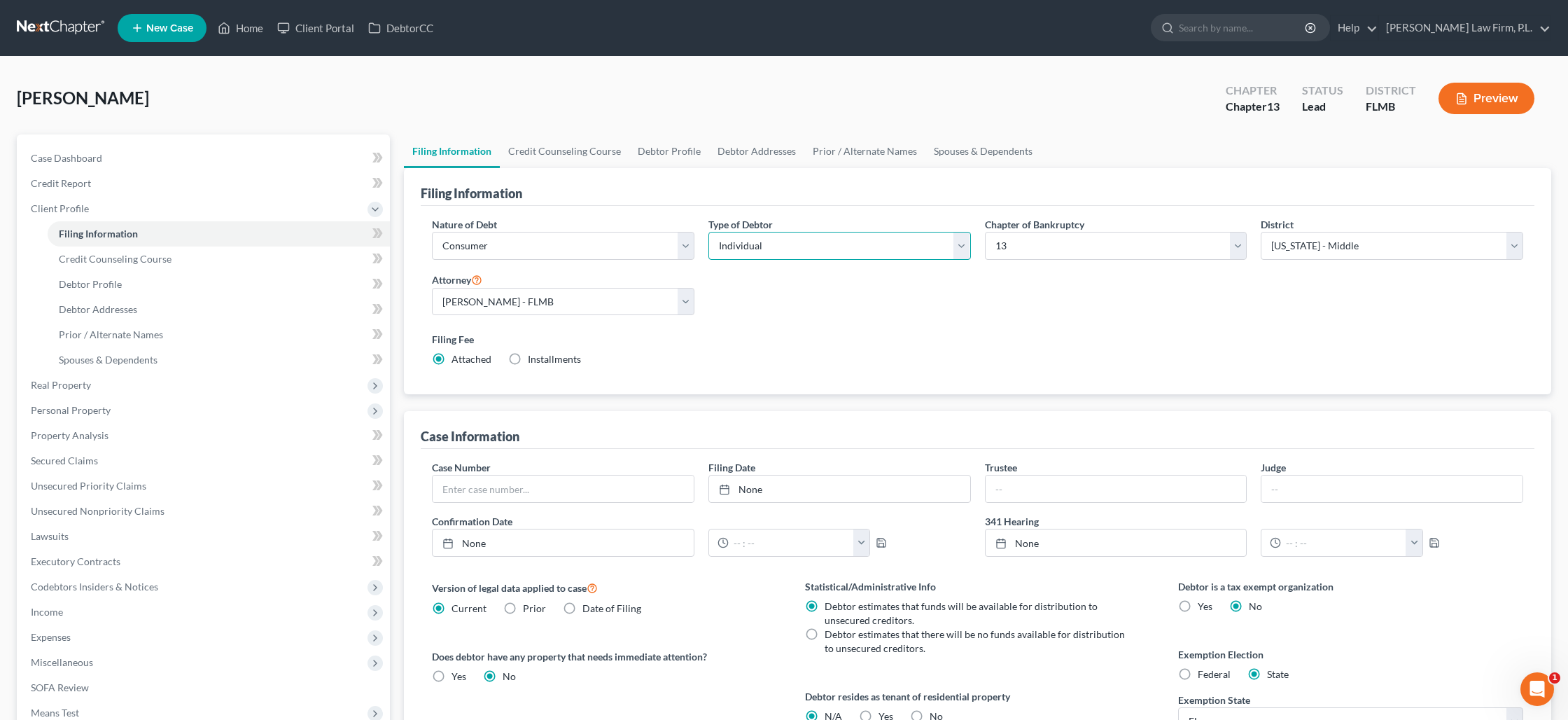
click at [878, 242] on select "Select Individual Joint" at bounding box center [840, 246] width 263 height 28
select select "1"
click at [708, 232] on select "Select Individual Joint" at bounding box center [840, 246] width 263 height 28
click at [543, 146] on link "Credit Counseling Course" at bounding box center [564, 151] width 129 height 34
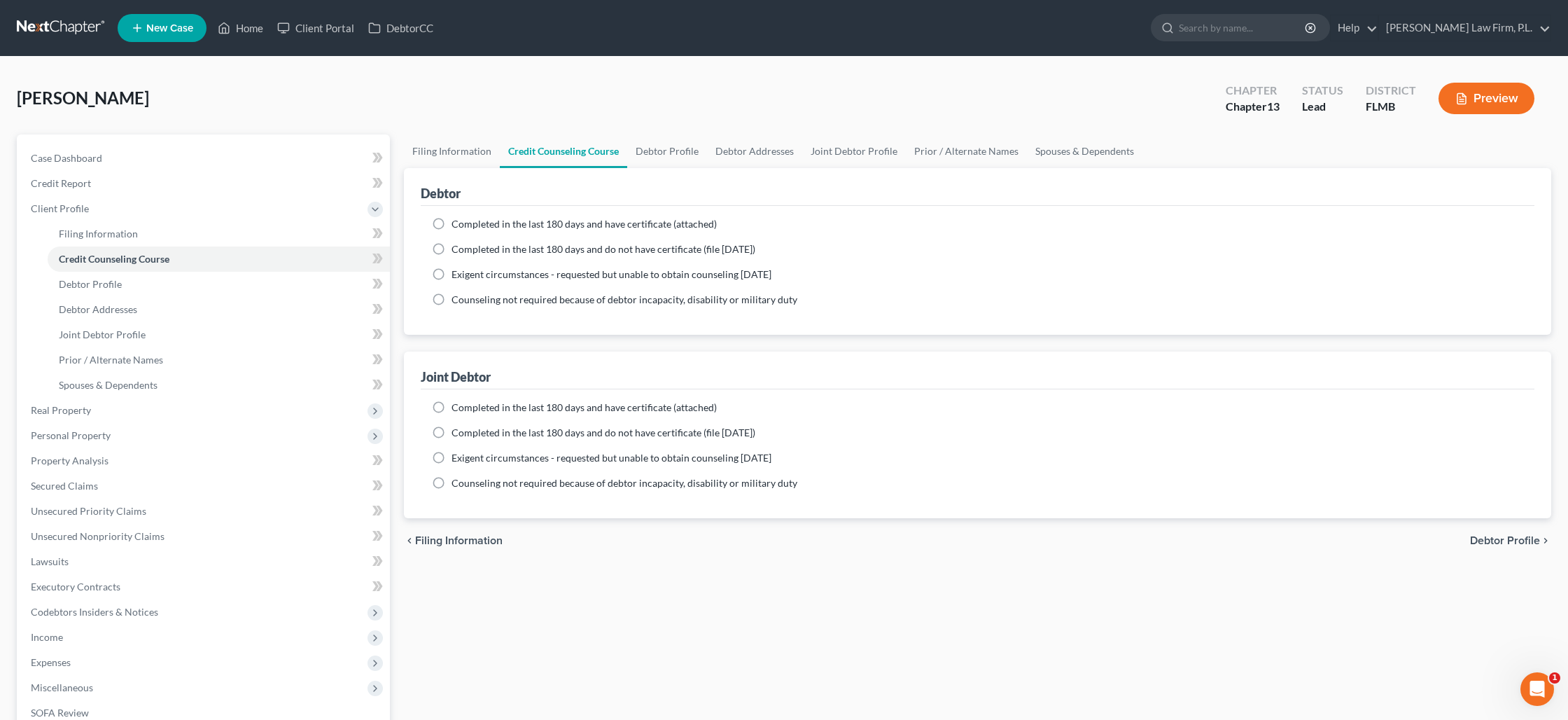
click at [451, 218] on label "Completed in the last 180 days and have certificate (attached)" at bounding box center [584, 224] width 266 height 14
click at [457, 218] on input "Completed in the last 180 days and have certificate (attached)" at bounding box center [461, 221] width 9 height 9
radio input "true"
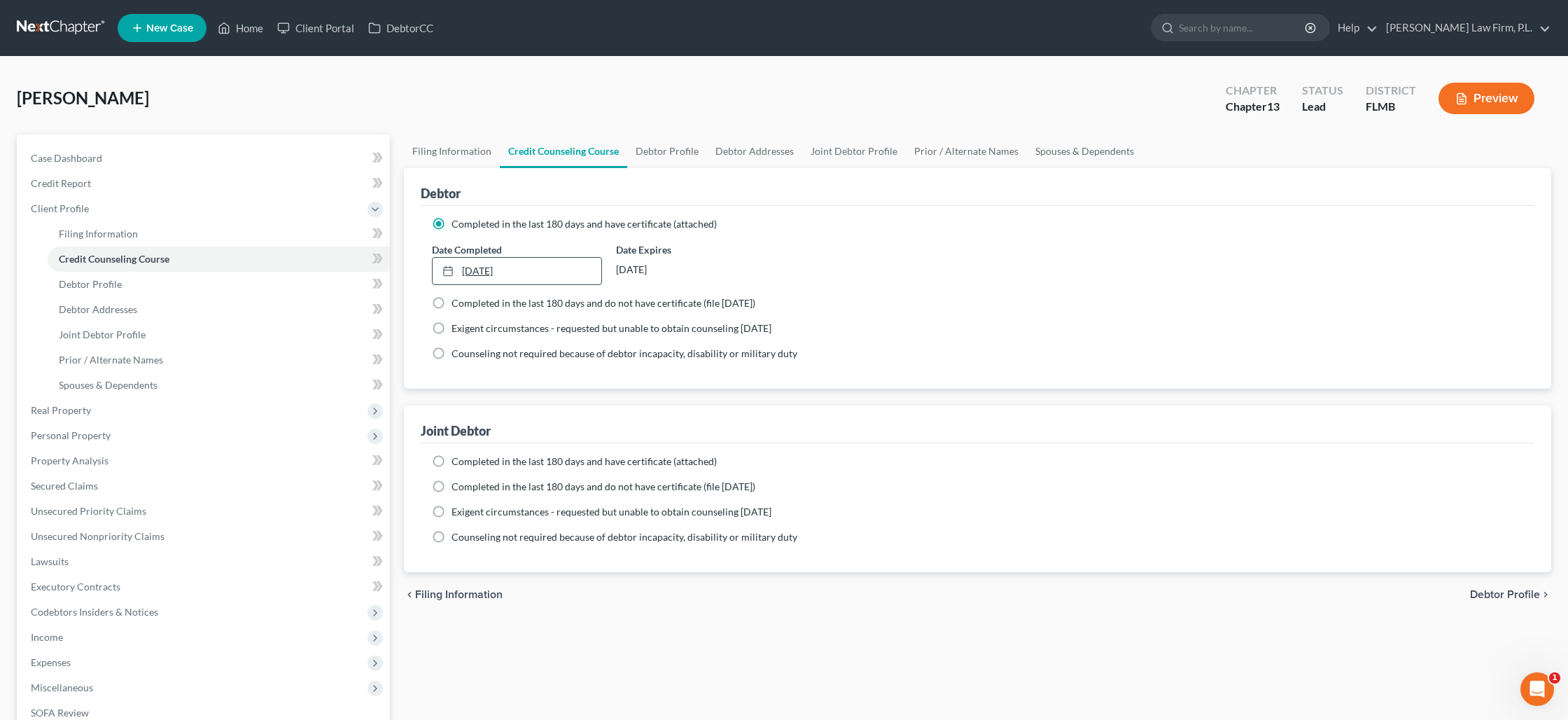
click at [478, 261] on link "[DATE]" at bounding box center [517, 271] width 169 height 26
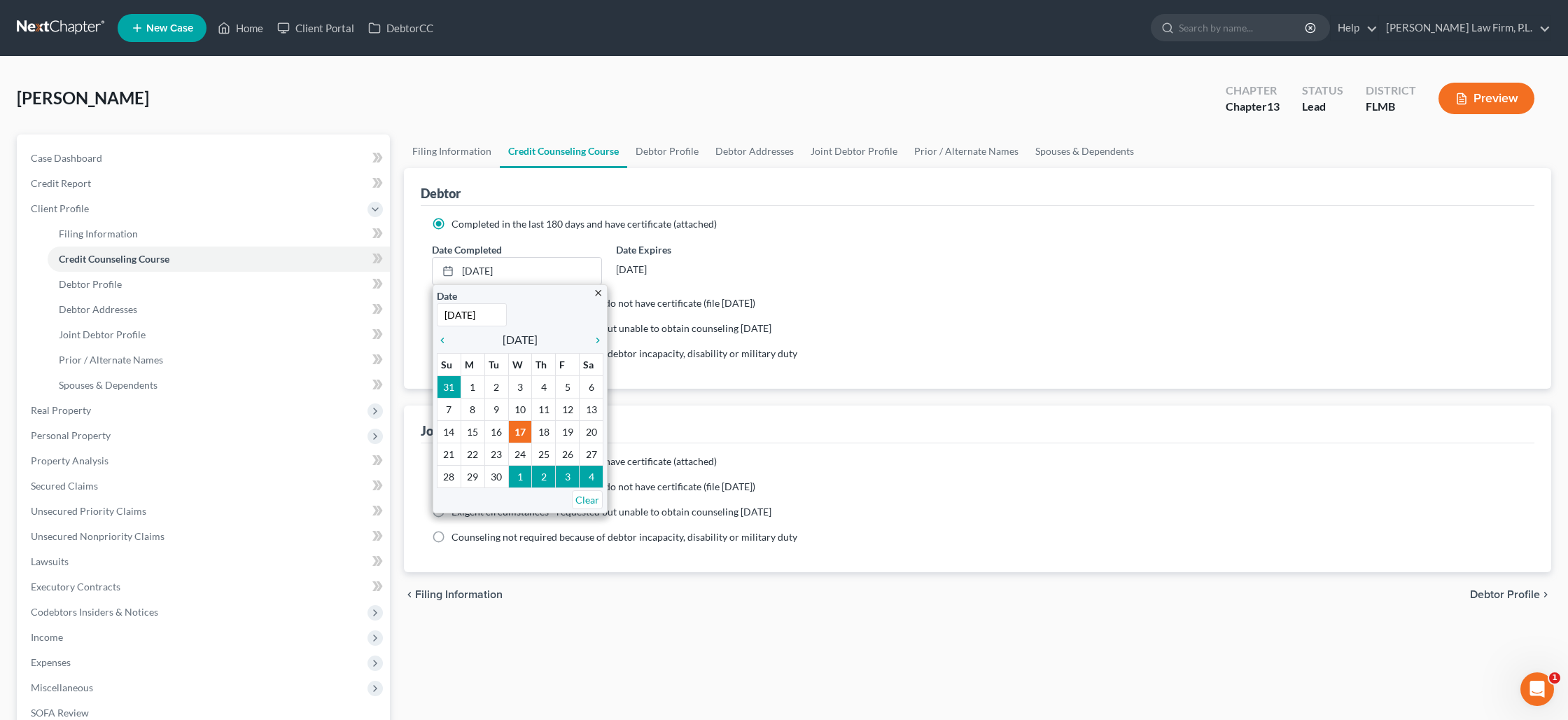
click at [677, 303] on span "Completed in the last 180 days and do not have certificate (file [DATE])" at bounding box center [603, 303] width 303 height 12
click at [466, 303] on input "Completed in the last 180 days and do not have certificate (file [DATE])" at bounding box center [461, 301] width 9 height 9
radio input "true"
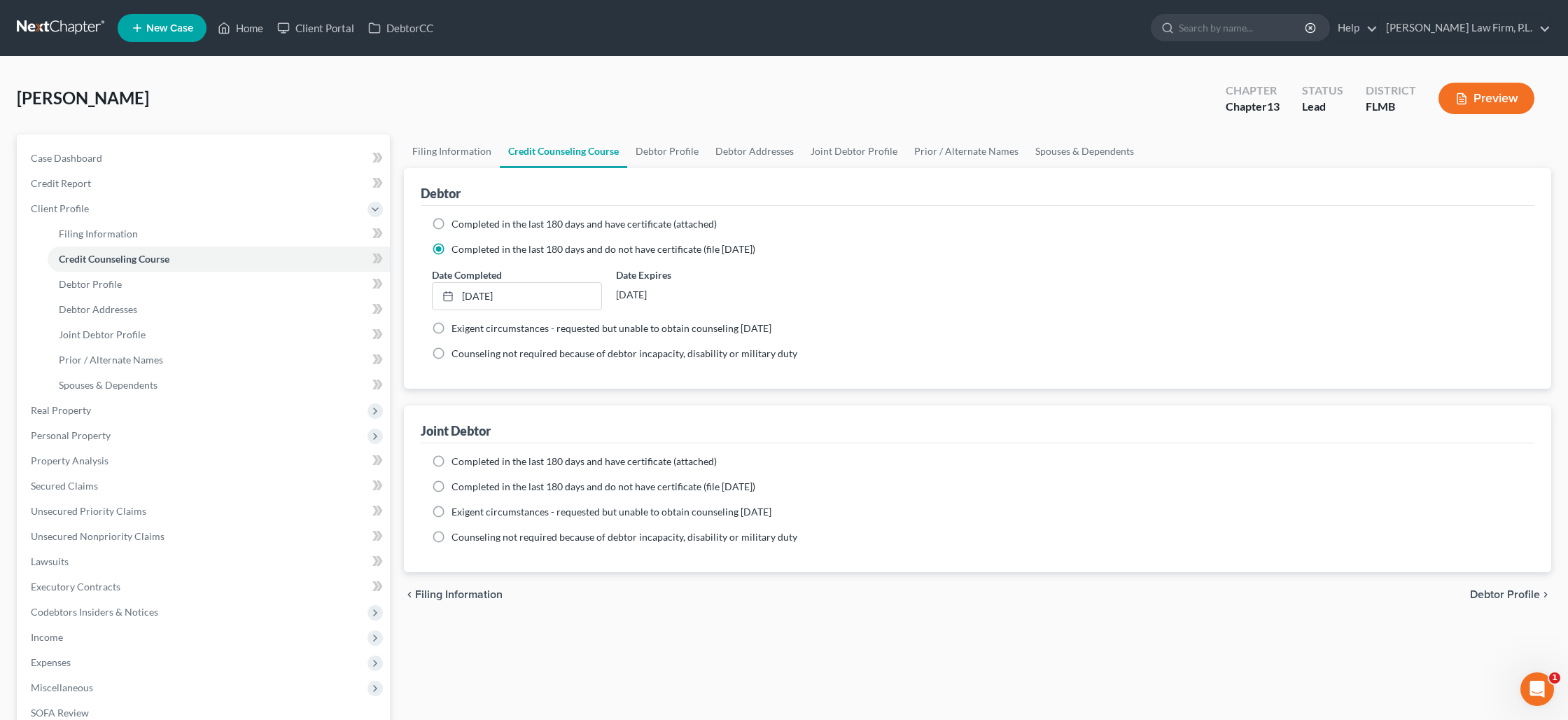
click at [451, 226] on label "Completed in the last 180 days and have certificate (attached)" at bounding box center [584, 224] width 266 height 14
click at [457, 226] on input "Completed in the last 180 days and have certificate (attached)" at bounding box center [461, 221] width 9 height 9
radio input "true"
radio input "false"
click at [451, 461] on label "Completed in the last 180 days and have certificate (attached)" at bounding box center [584, 461] width 266 height 14
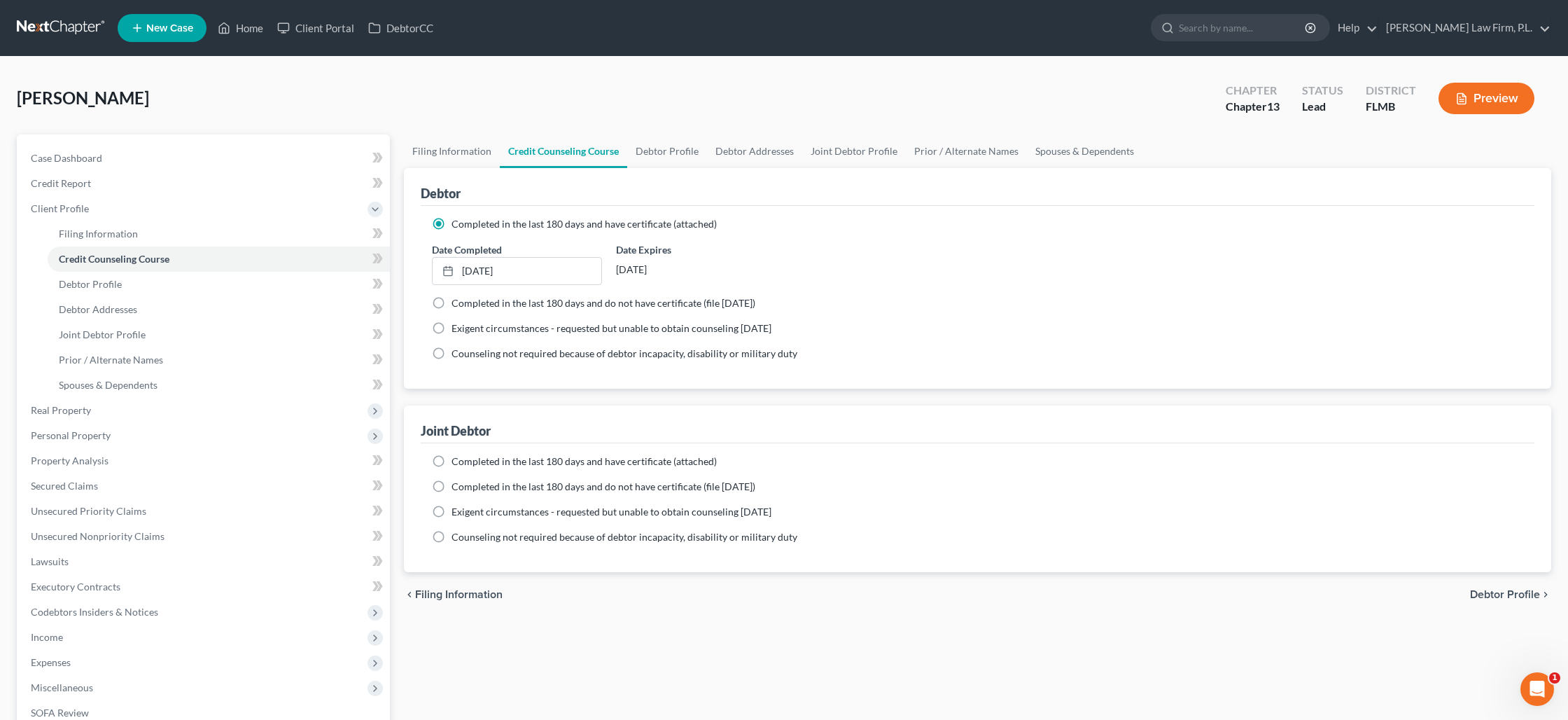
click at [457, 461] on input "Completed in the last 180 days and have certificate (attached)" at bounding box center [461, 459] width 9 height 9
radio input "true"
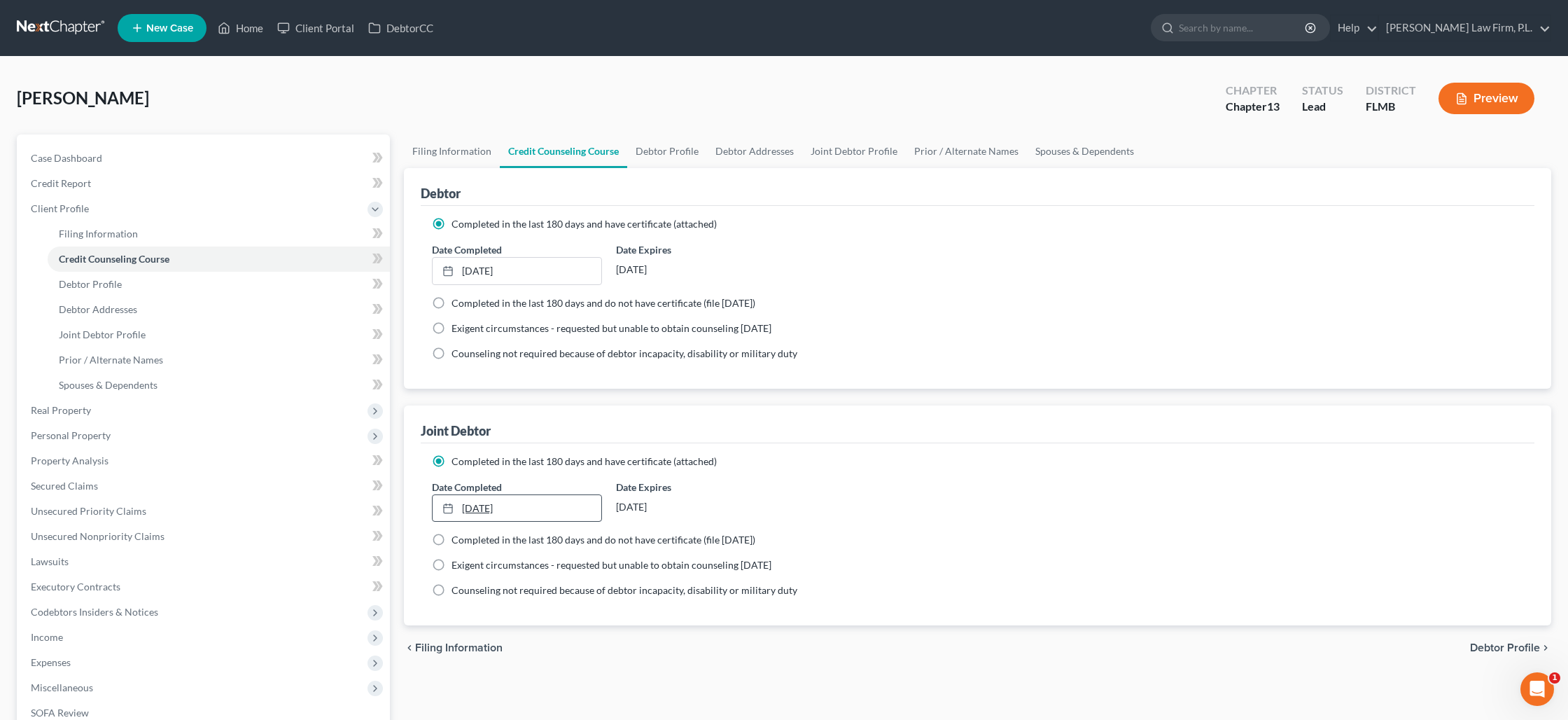
click at [483, 504] on link "[DATE]" at bounding box center [517, 508] width 169 height 26
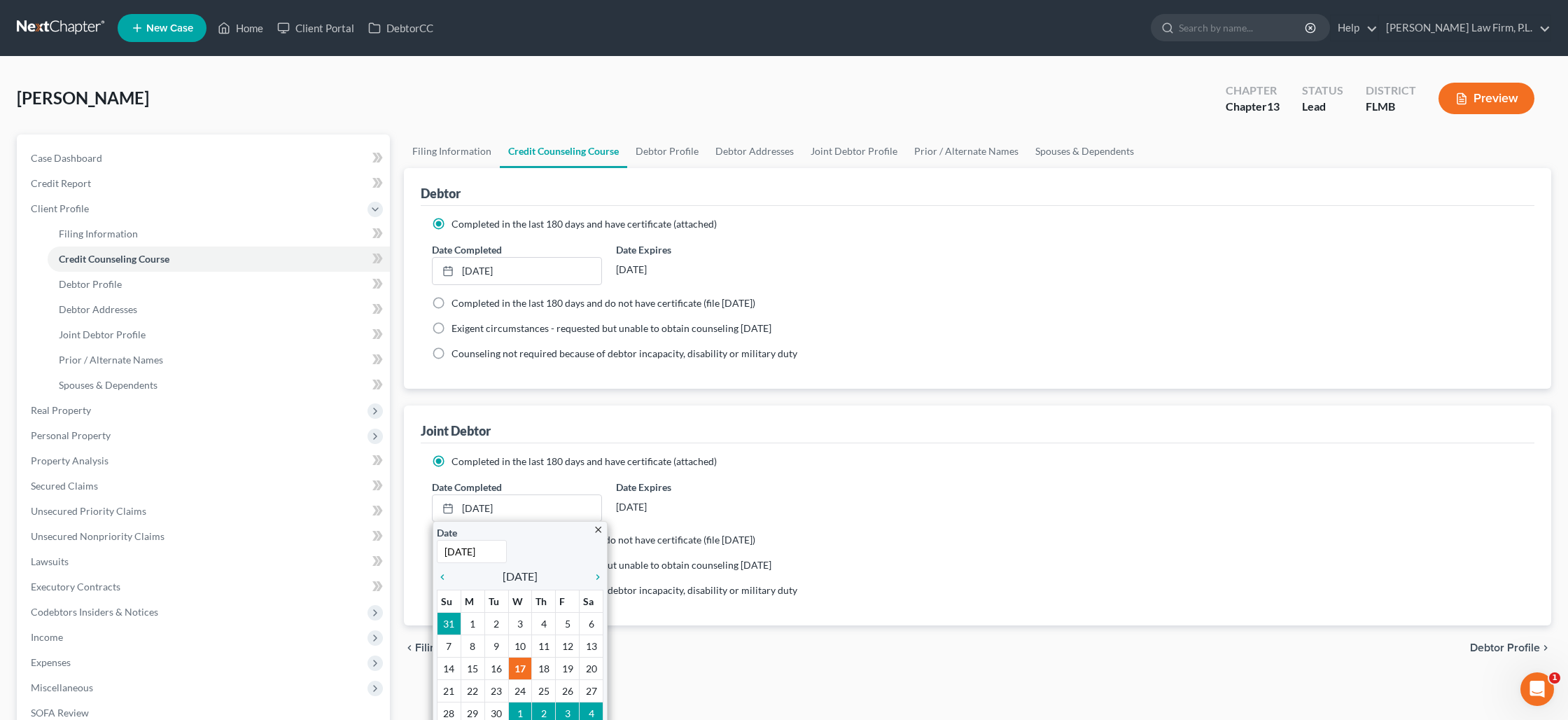
click at [725, 451] on div "Completed in the last 180 days and have certificate (attached) Date Completed […" at bounding box center [978, 535] width 1114 height 183
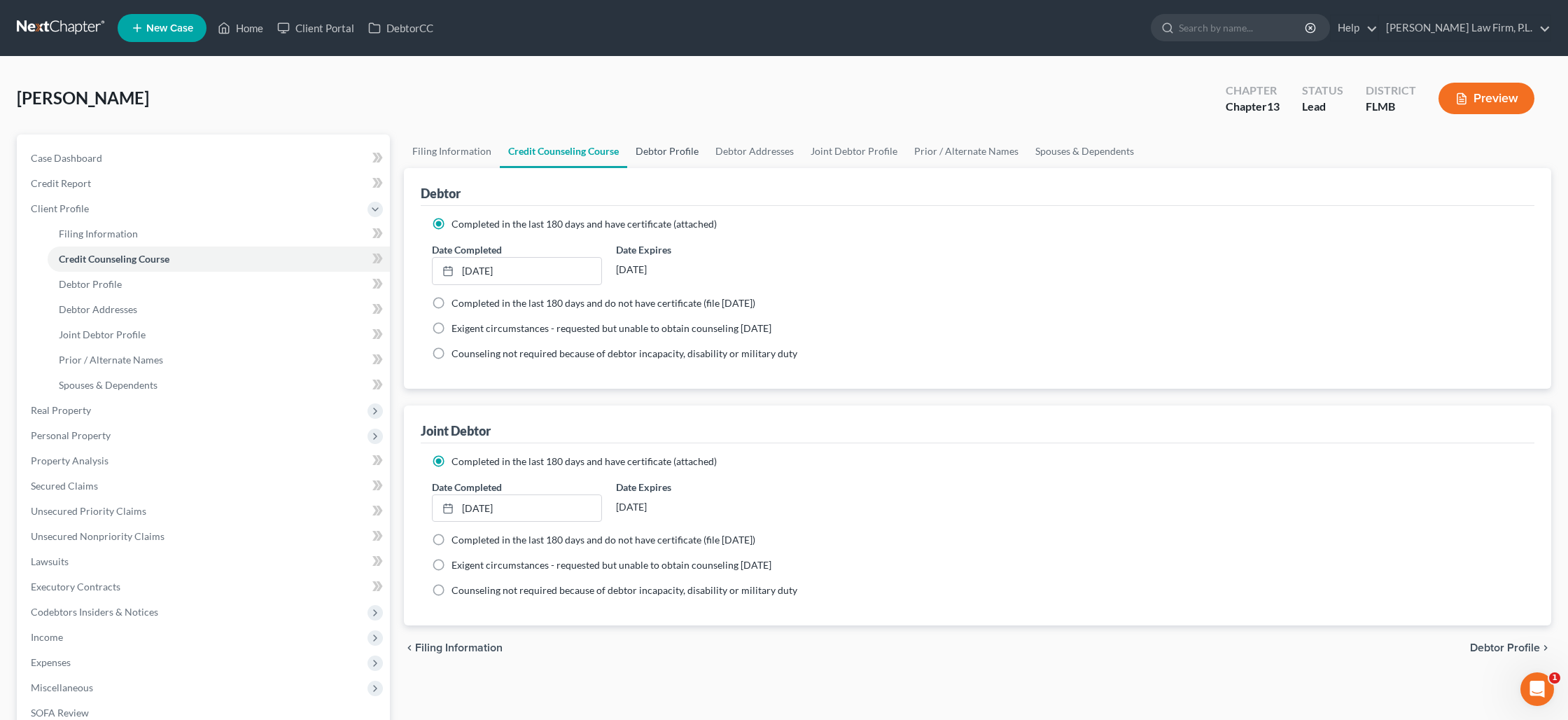
click at [651, 151] on link "Debtor Profile" at bounding box center [667, 151] width 80 height 34
select select "1"
select select "0"
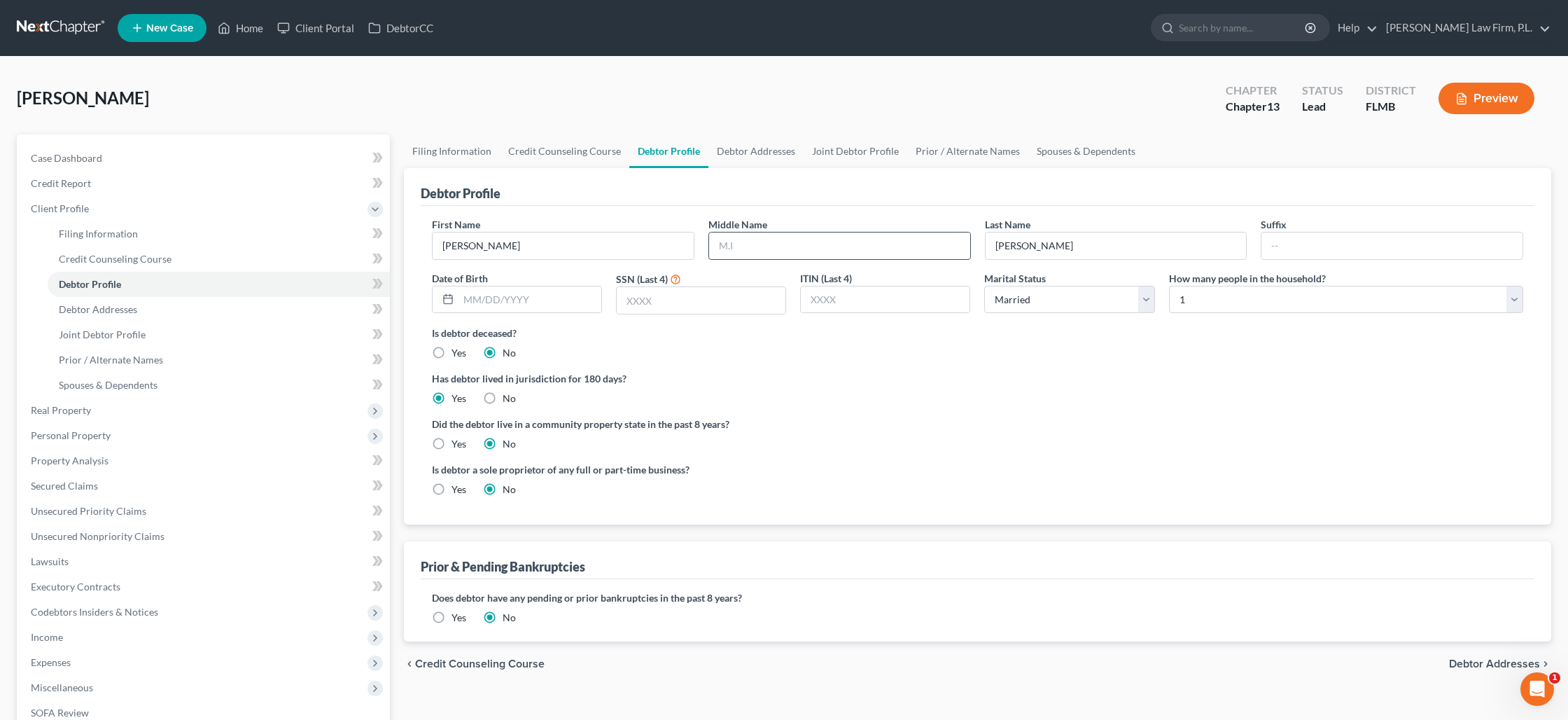
click at [761, 245] on input "text" at bounding box center [840, 245] width 261 height 26
type input "[PERSON_NAME]"
type input "[DATE]"
type input "3681"
click at [1180, 302] on select "Select 1 2 3 4 5 6 7 8 9 10 11 12 13 14 15 16 17 18 19 20" at bounding box center [1346, 299] width 354 height 28
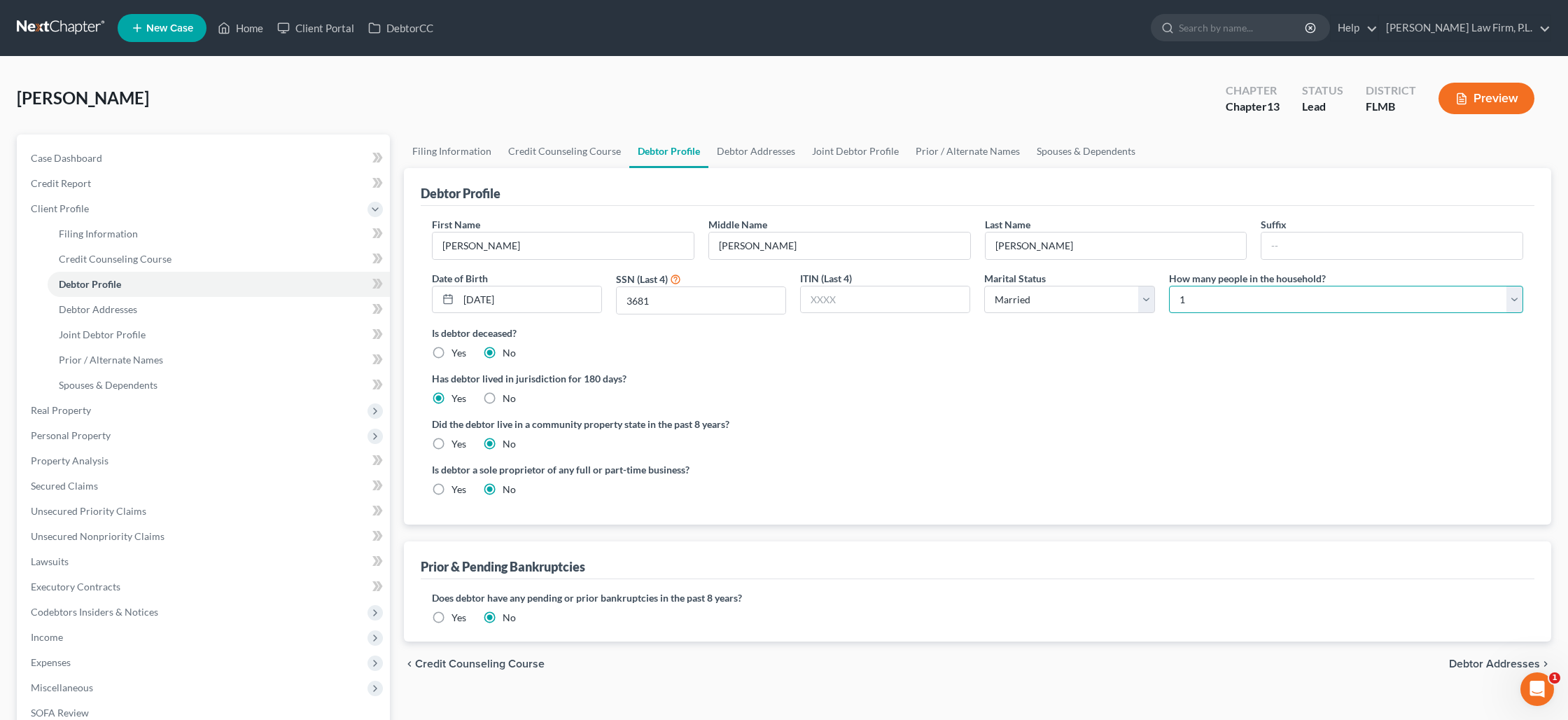
select select "1"
click at [1169, 286] on select "Select 1 2 3 4 5 6 7 8 9 10 11 12 13 14 15 16 17 18 19 20" at bounding box center [1346, 299] width 354 height 28
click at [745, 156] on link "Debtor Addresses" at bounding box center [755, 151] width 95 height 34
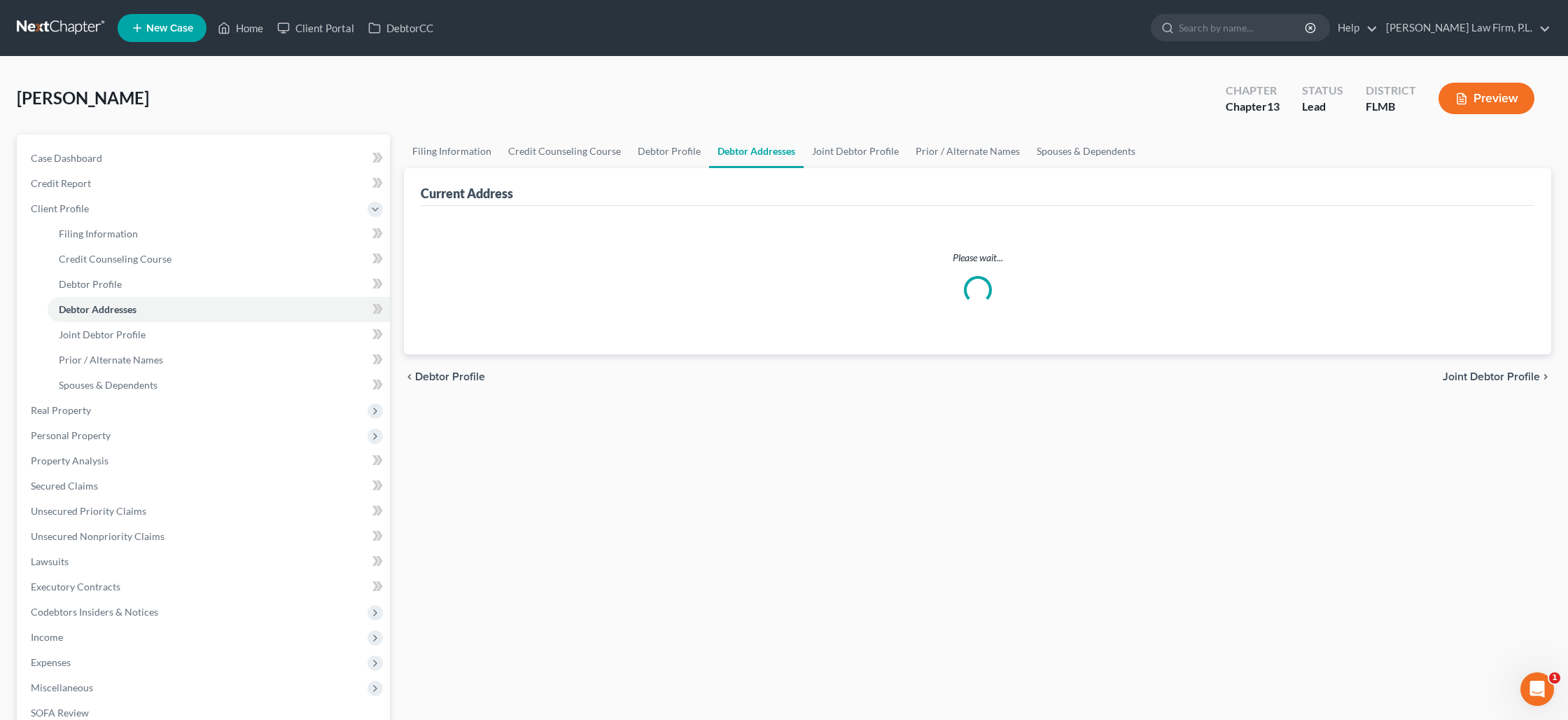
select select "0"
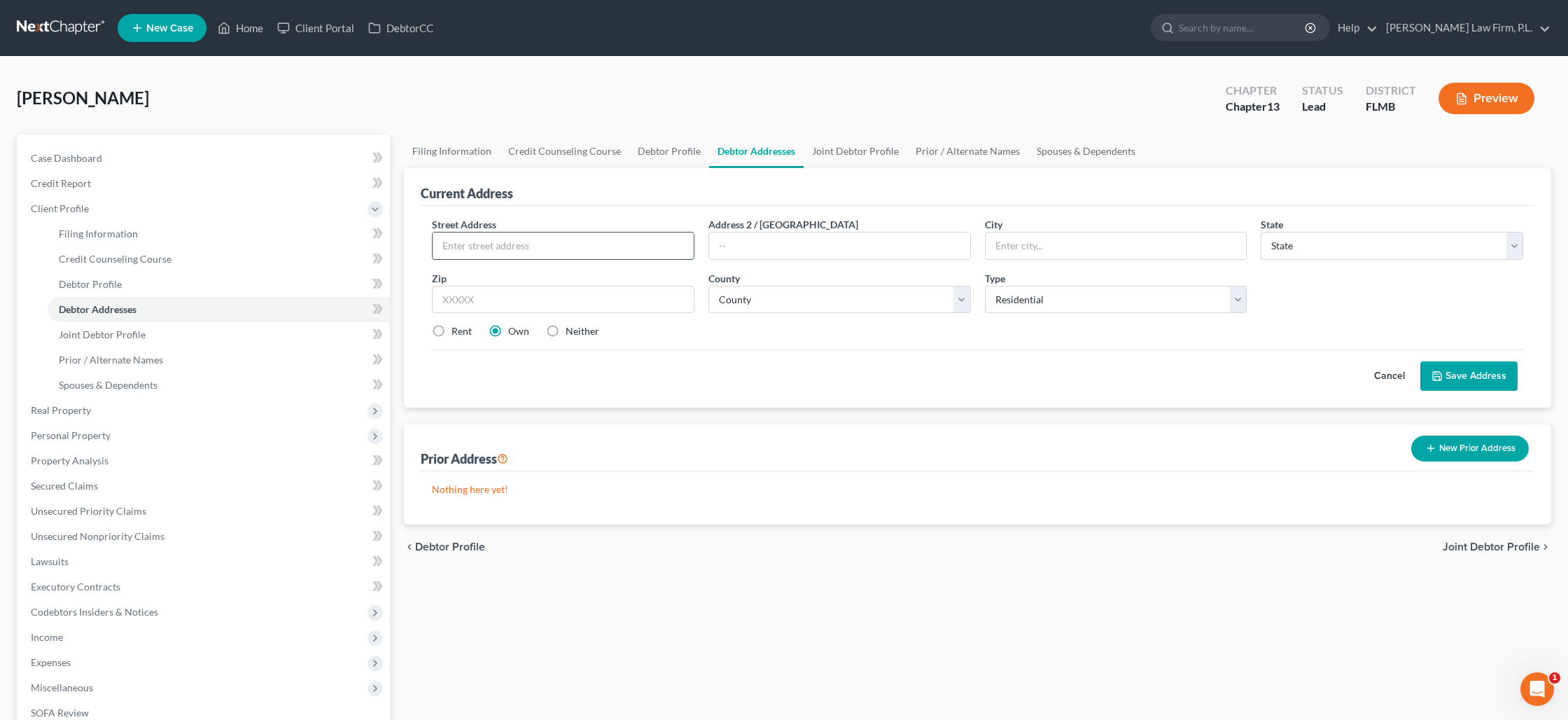
click at [558, 249] on input "text" at bounding box center [563, 245] width 261 height 26
paste input "[STREET_ADDRESS]"
type input "[STREET_ADDRESS]"
click at [1045, 246] on input "text" at bounding box center [1116, 245] width 261 height 26
type input "33"
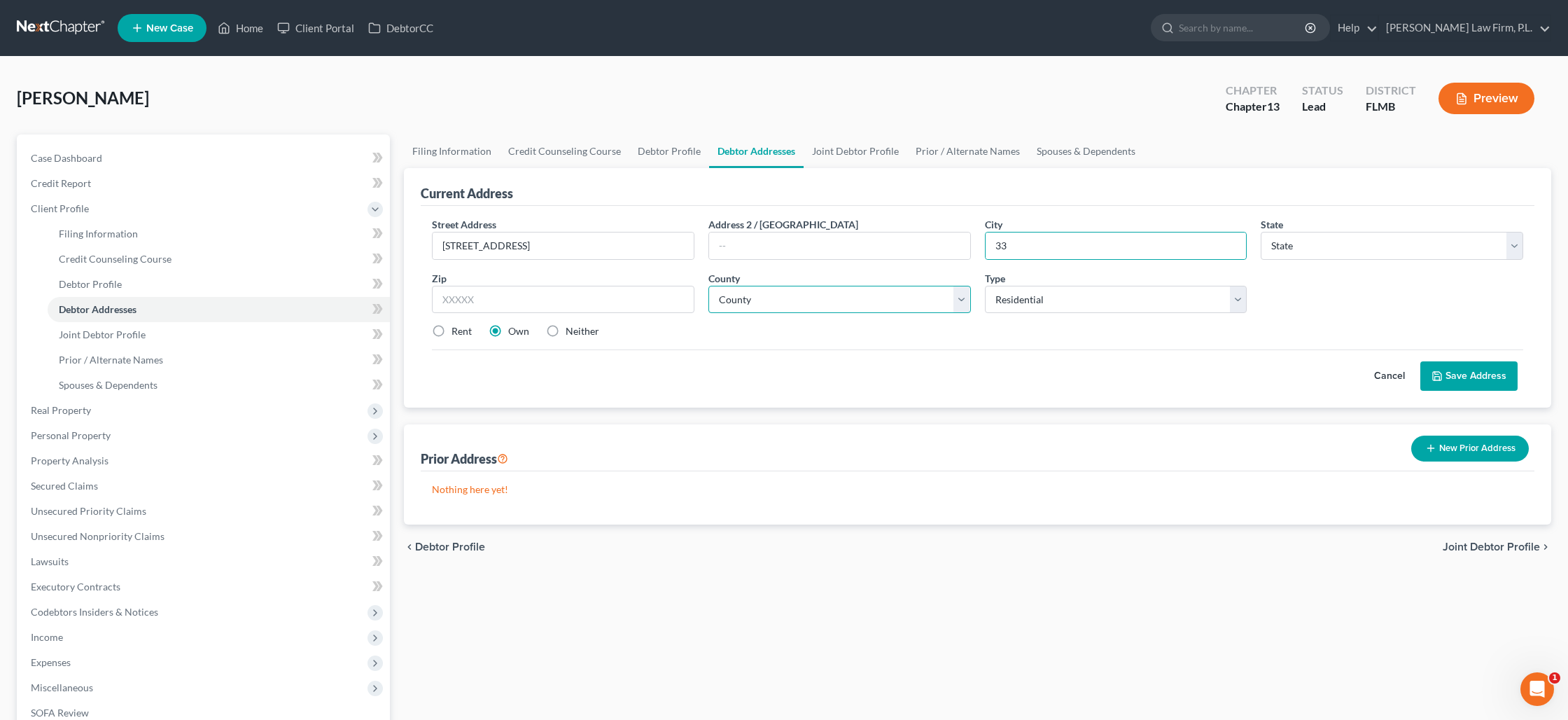
click at [815, 305] on select "County" at bounding box center [840, 299] width 263 height 28
click at [525, 301] on input "text" at bounding box center [563, 299] width 263 height 28
type input "33967"
click at [1016, 249] on input "33" at bounding box center [1116, 245] width 261 height 26
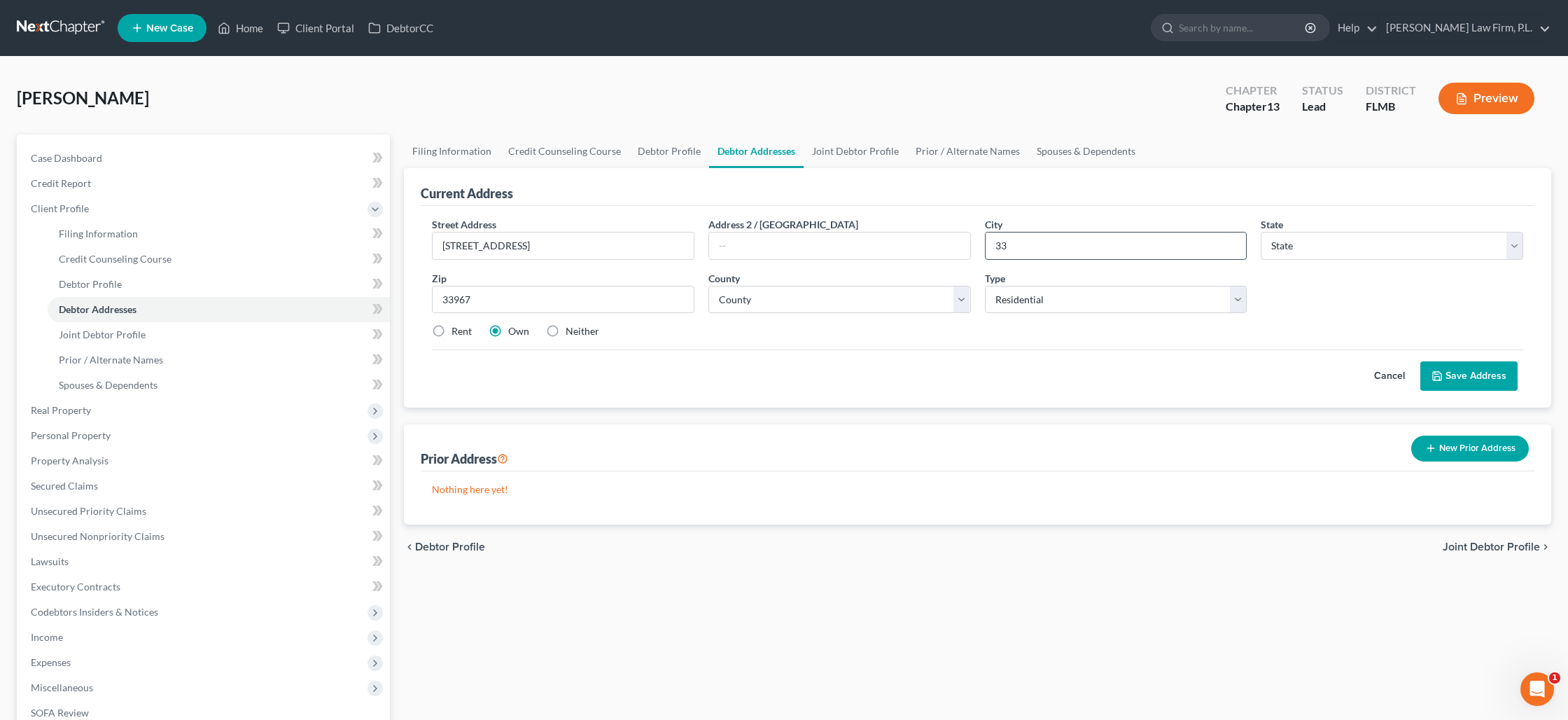
click at [1016, 249] on input "33" at bounding box center [1116, 245] width 261 height 26
type input "[GEOGRAPHIC_DATA][PERSON_NAME]"
select select "9"
click at [851, 154] on link "Joint Debtor Profile" at bounding box center [855, 151] width 104 height 34
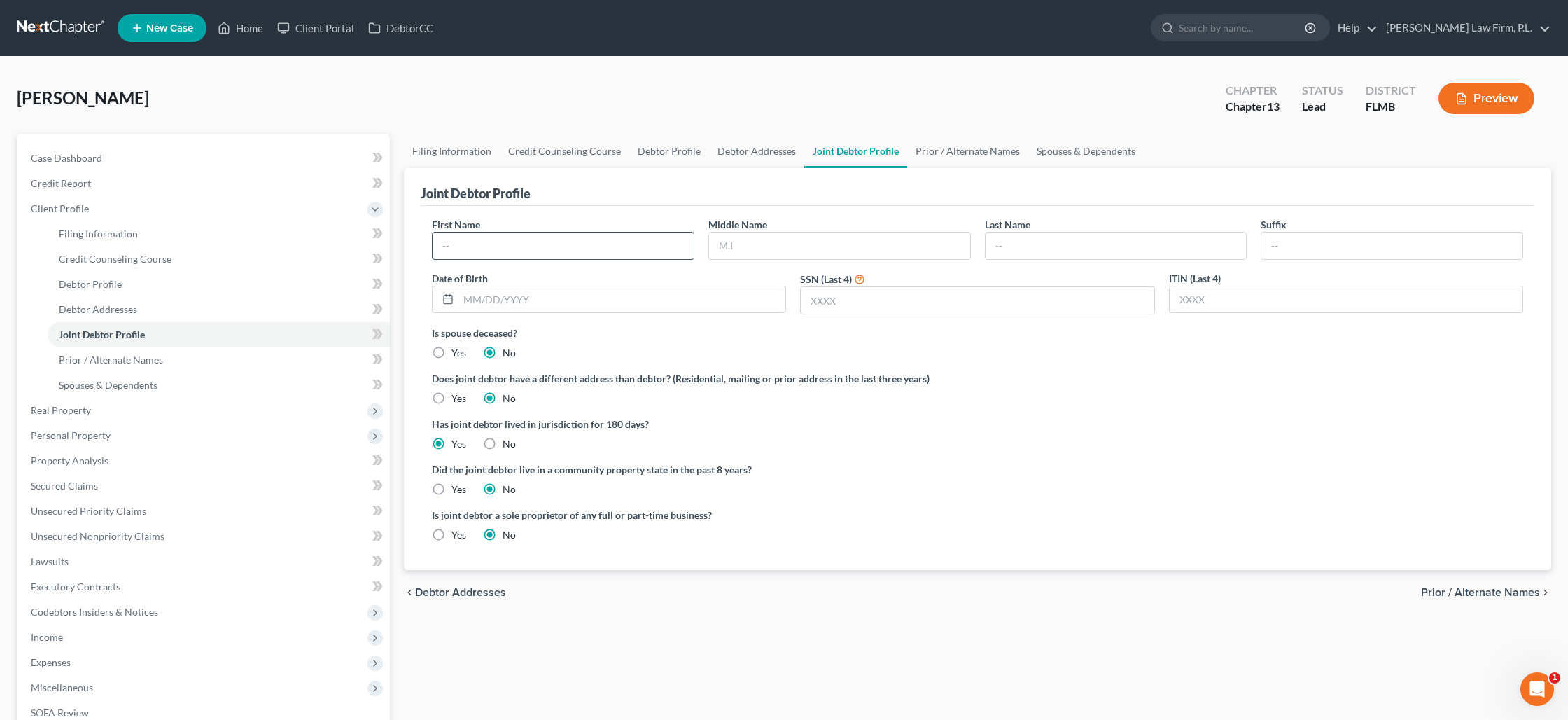
click at [494, 250] on input "text" at bounding box center [563, 245] width 261 height 26
type input "[PERSON_NAME]"
type input "09/"
click at [825, 249] on input "text" at bounding box center [840, 245] width 261 height 26
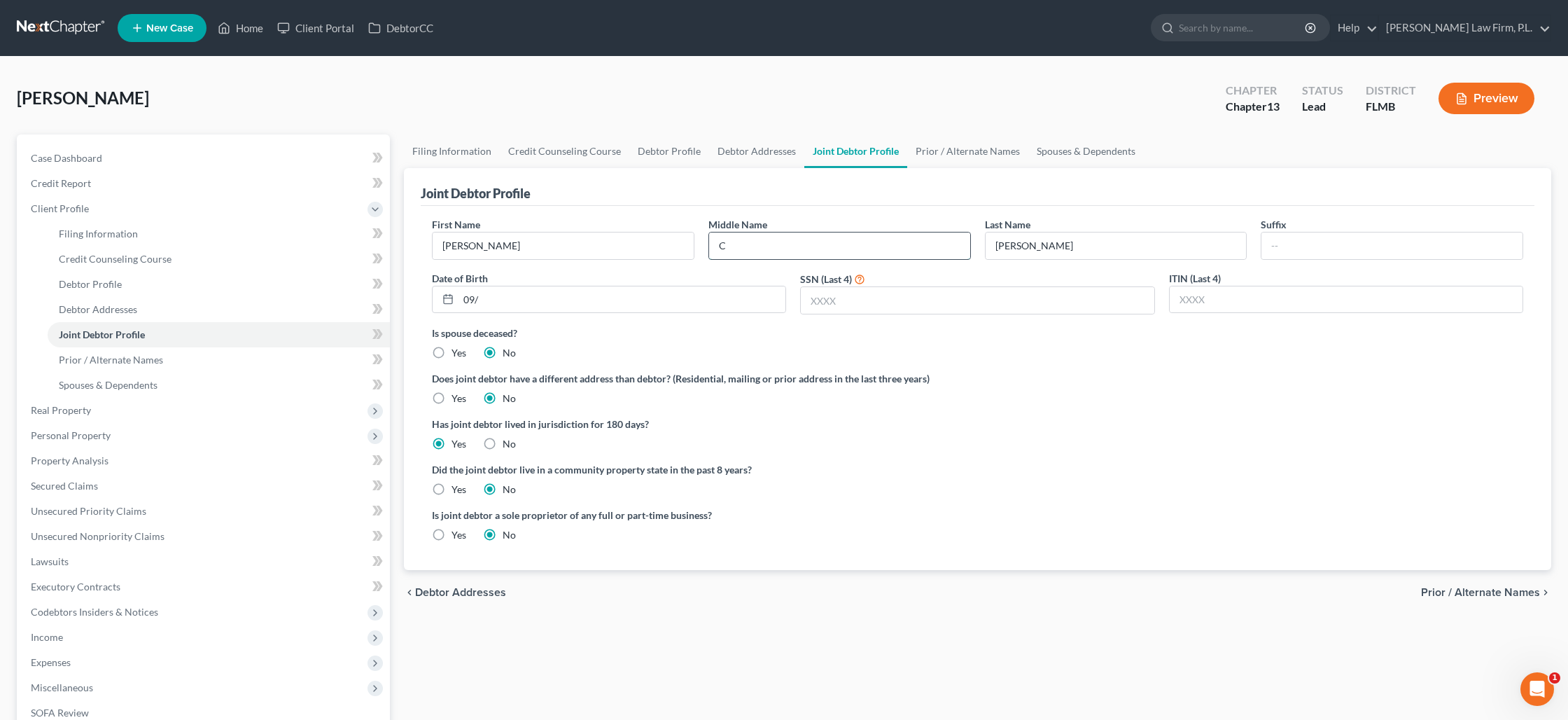
click at [850, 250] on input "C" at bounding box center [840, 245] width 261 height 26
type input "Cloud"
type input "[DATE]"
type input "6833"
click at [927, 149] on link "Prior / Alternate Names" at bounding box center [968, 151] width 121 height 34
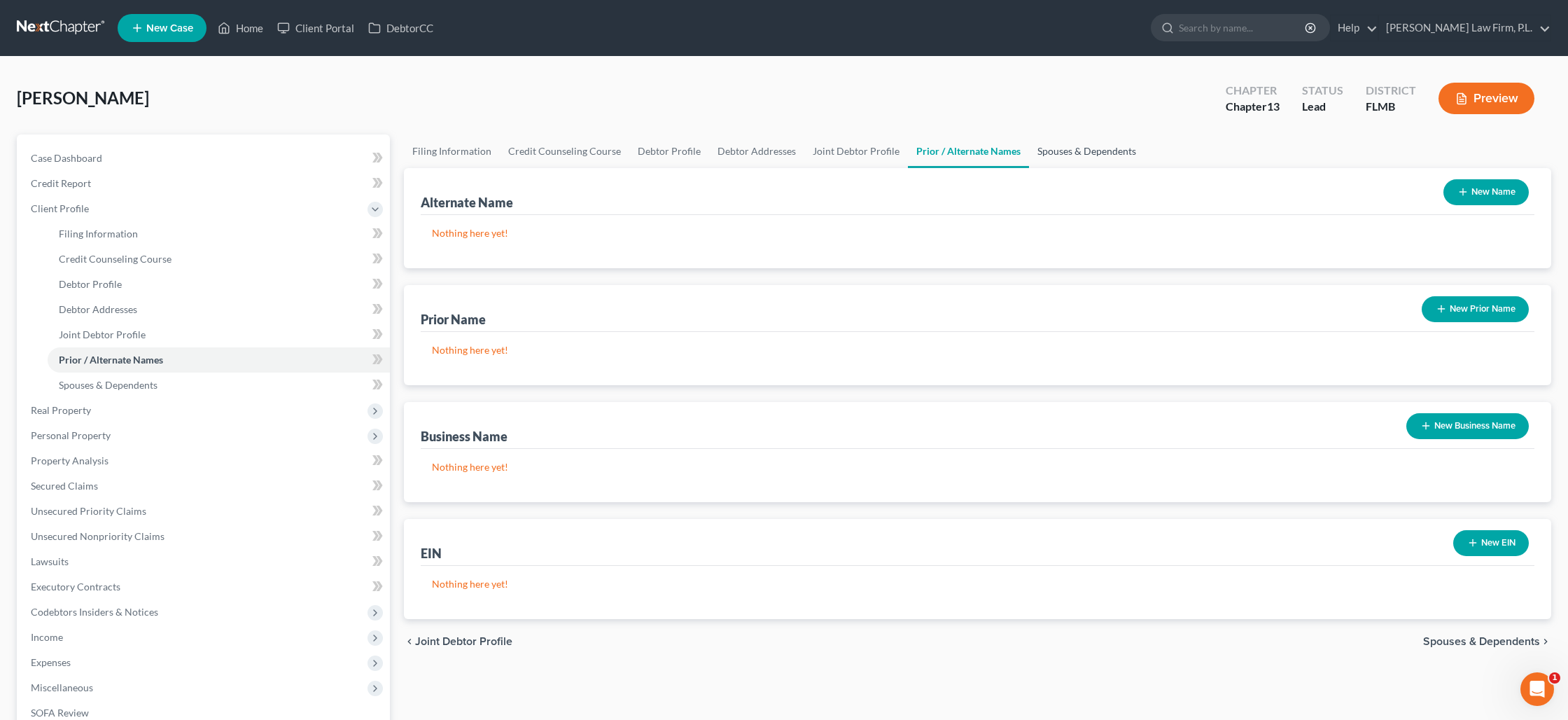
click at [1029, 150] on link "Spouses & Dependents" at bounding box center [1087, 151] width 116 height 34
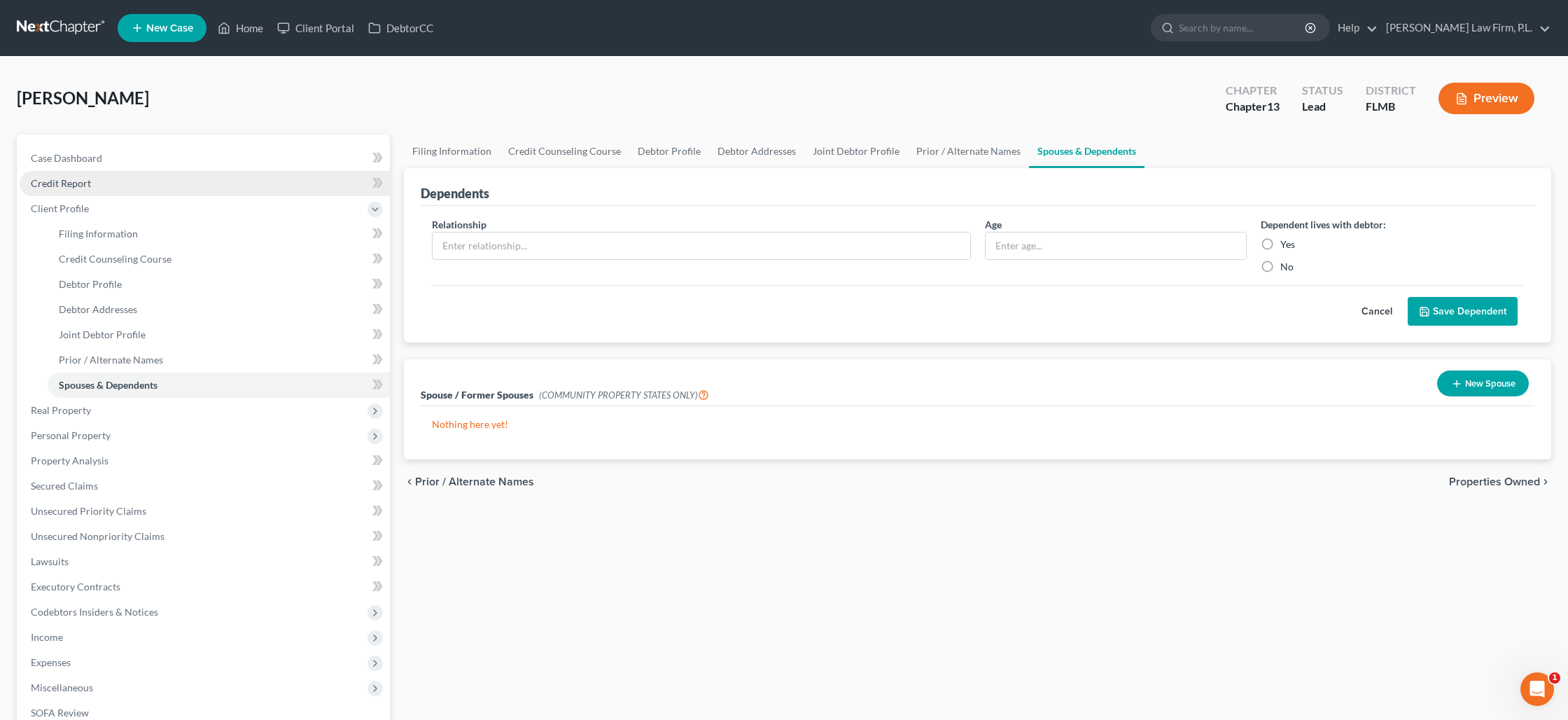
click at [81, 184] on span "Credit Report" at bounding box center [61, 183] width 60 height 12
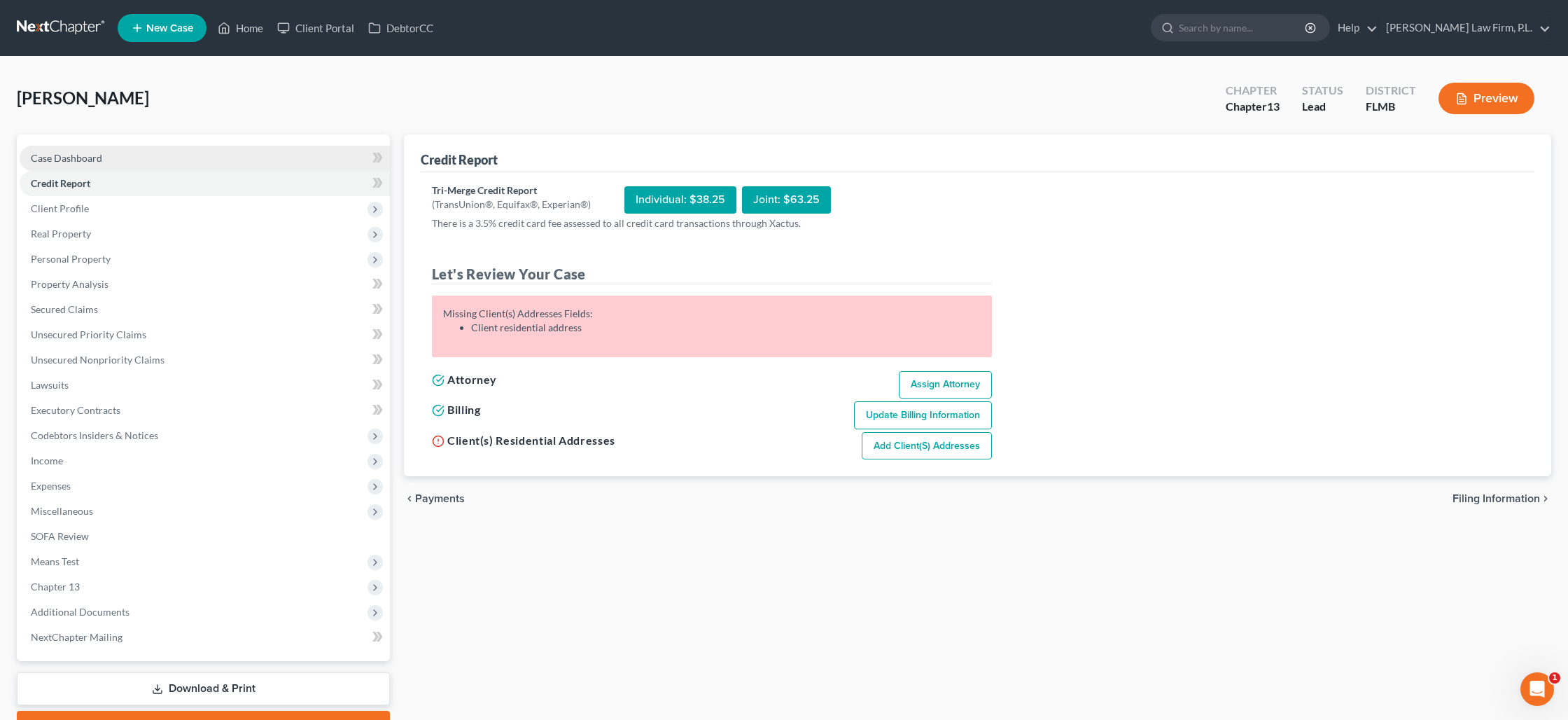
click at [102, 159] on link "Case Dashboard" at bounding box center [204, 158] width 371 height 25
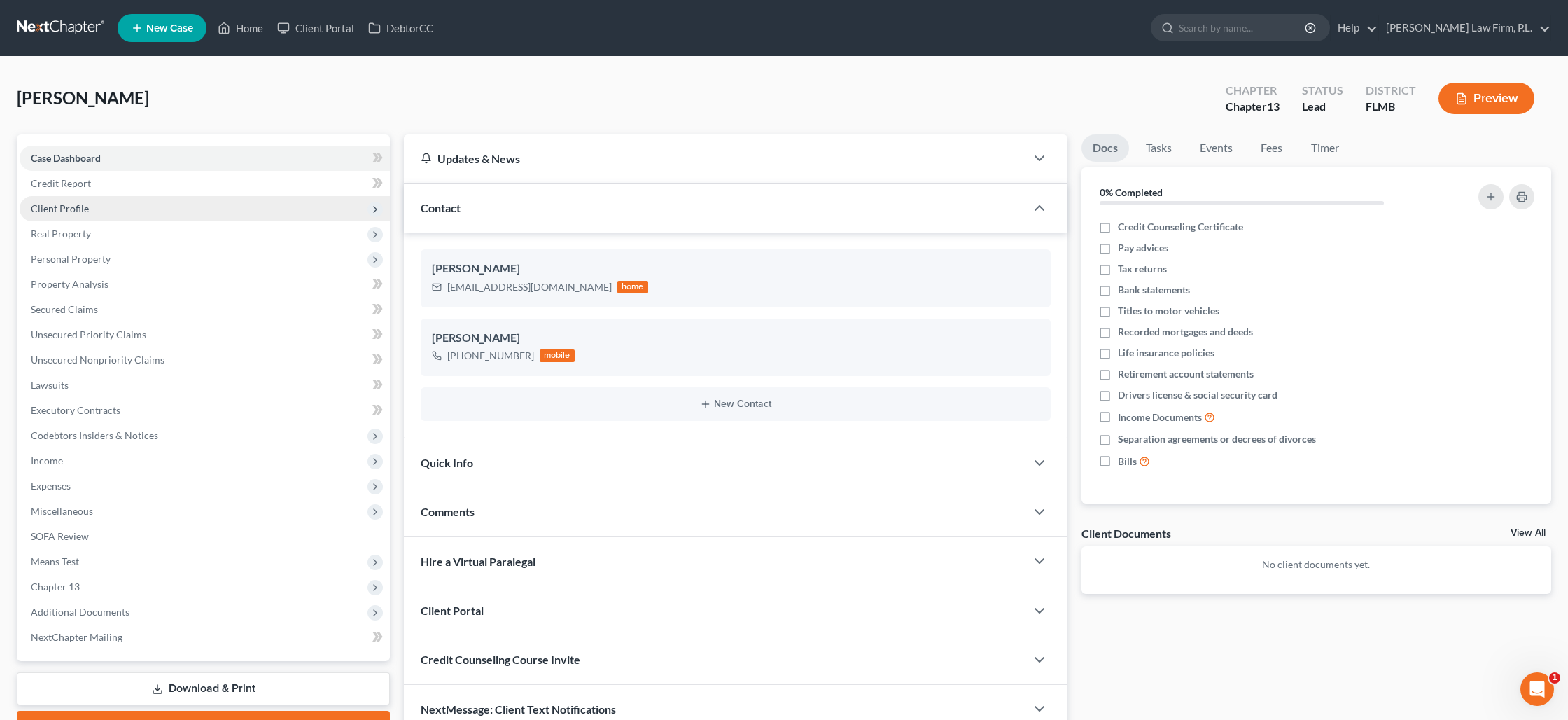
click at [121, 204] on span "Client Profile" at bounding box center [204, 209] width 371 height 25
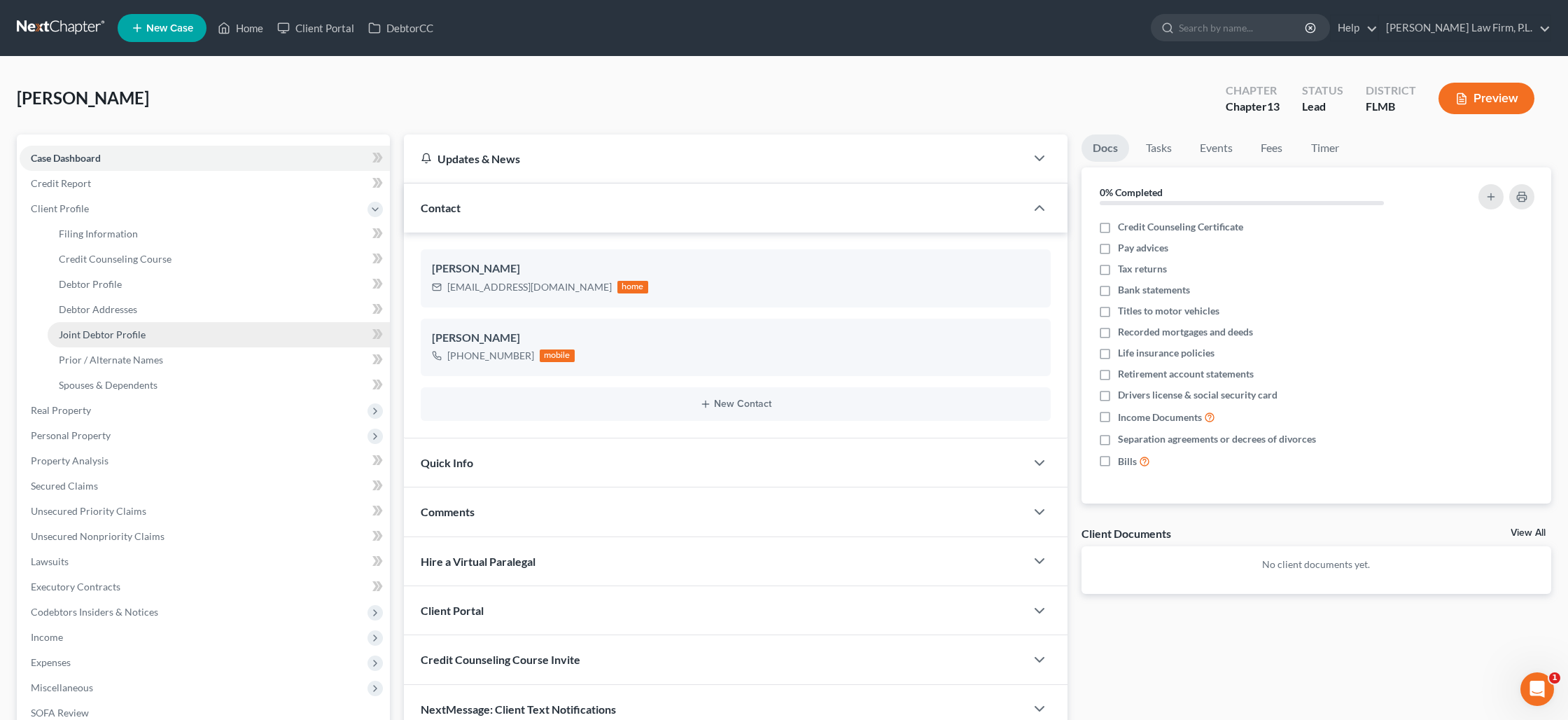
click at [116, 330] on span "Joint Debtor Profile" at bounding box center [102, 334] width 87 height 12
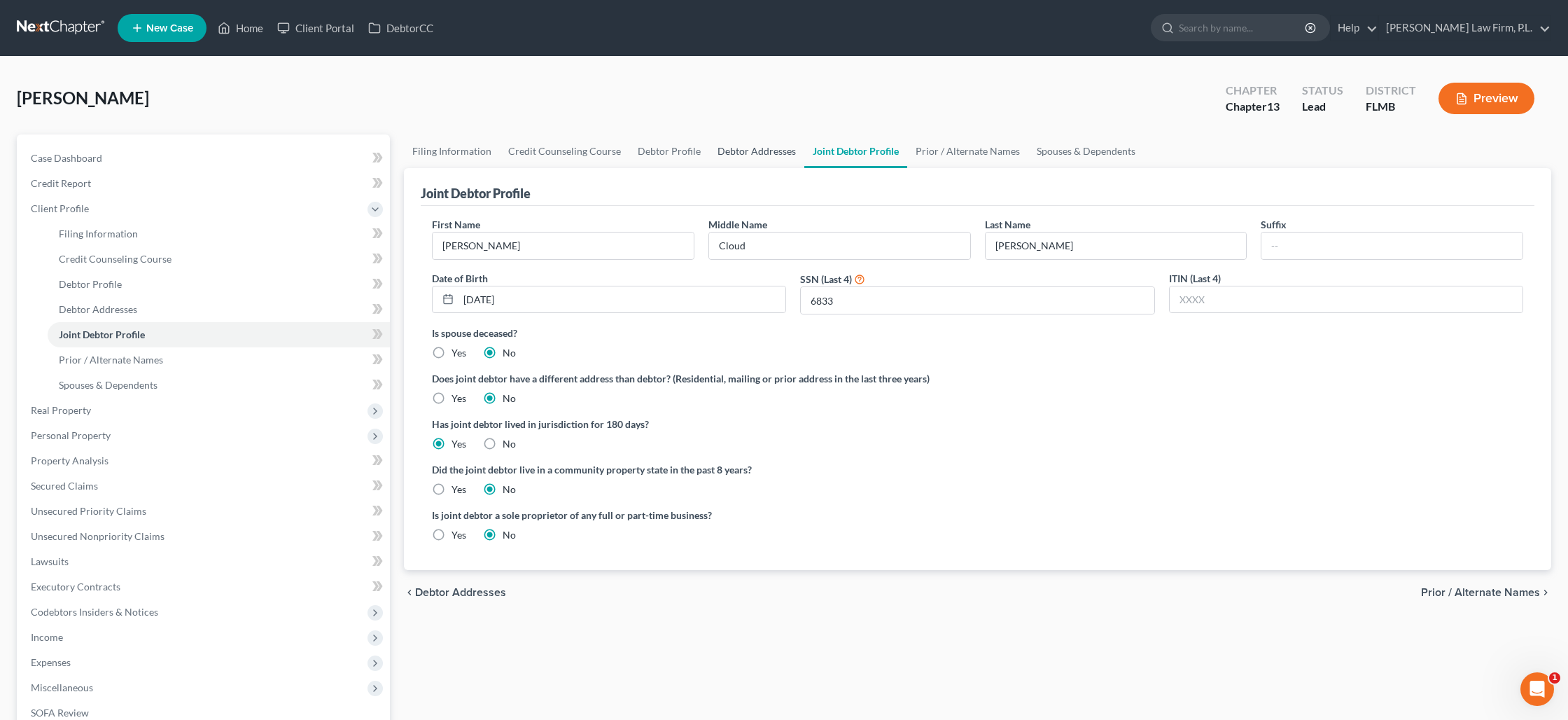
click at [747, 151] on link "Debtor Addresses" at bounding box center [756, 151] width 95 height 34
select select "0"
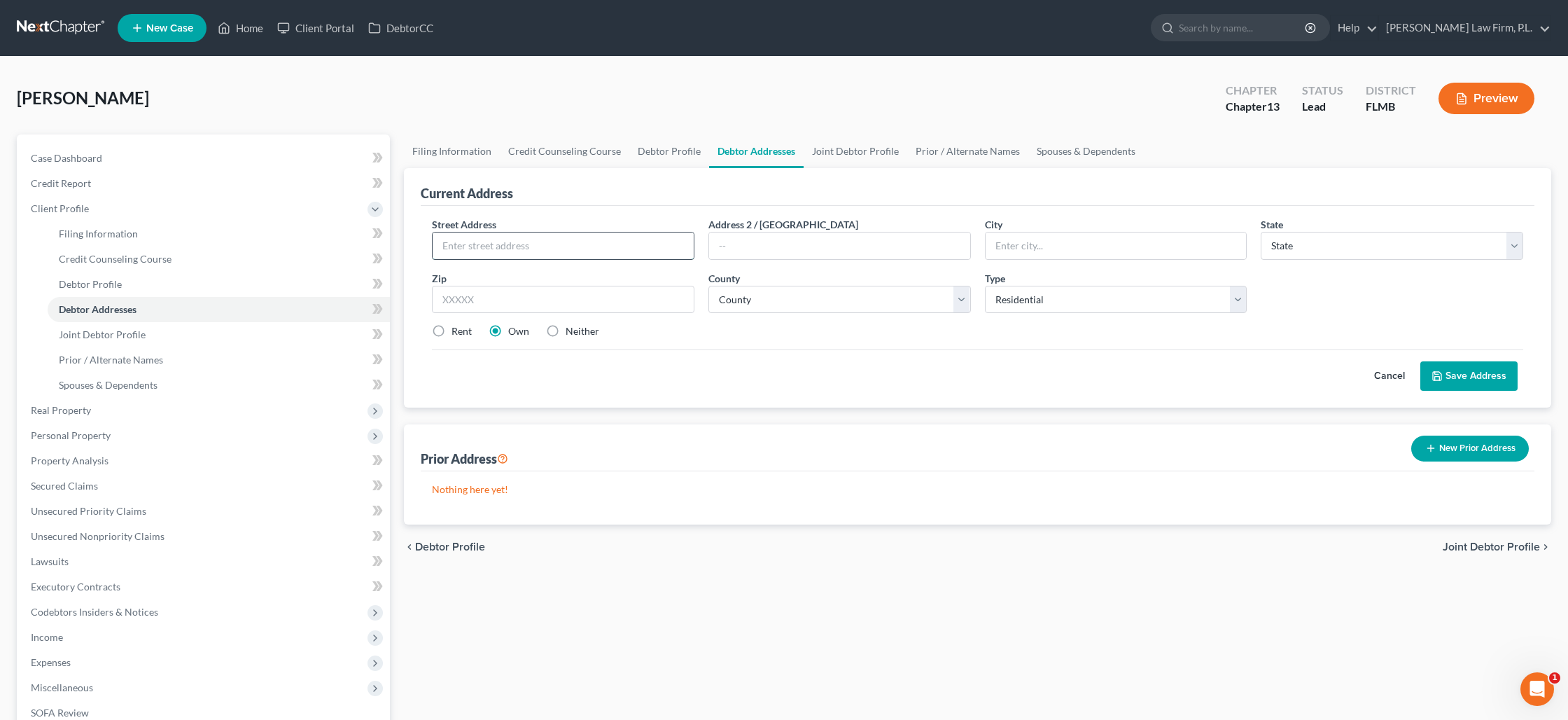
click at [585, 249] on input "text" at bounding box center [563, 245] width 261 height 26
paste input "[STREET_ADDRESS]"
type input "[STREET_ADDRESS]"
click at [1018, 246] on input "text" at bounding box center [1116, 245] width 261 height 26
type input "[GEOGRAPHIC_DATA][PERSON_NAME]"
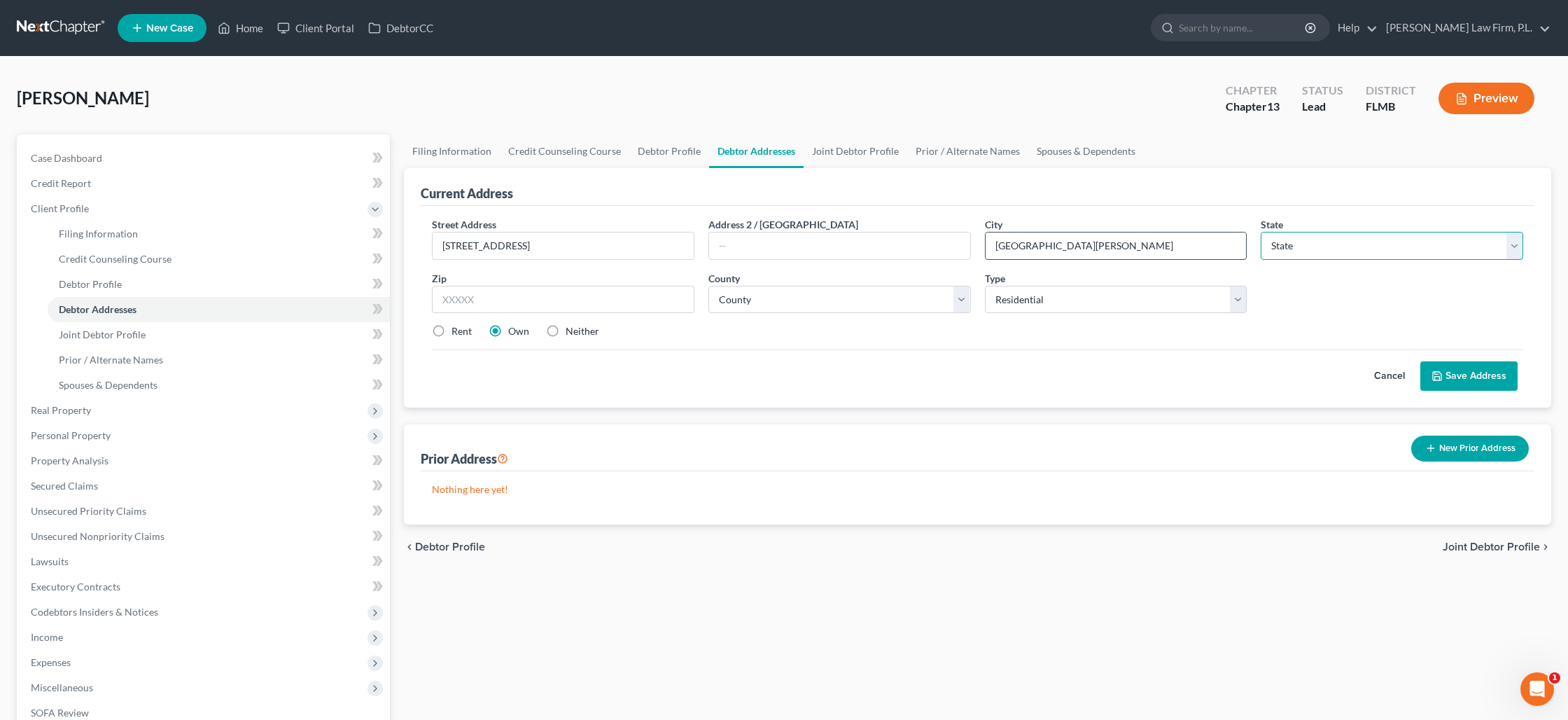
select select "9"
type input "33967"
click at [820, 154] on link "Joint Debtor Profile" at bounding box center [855, 151] width 104 height 34
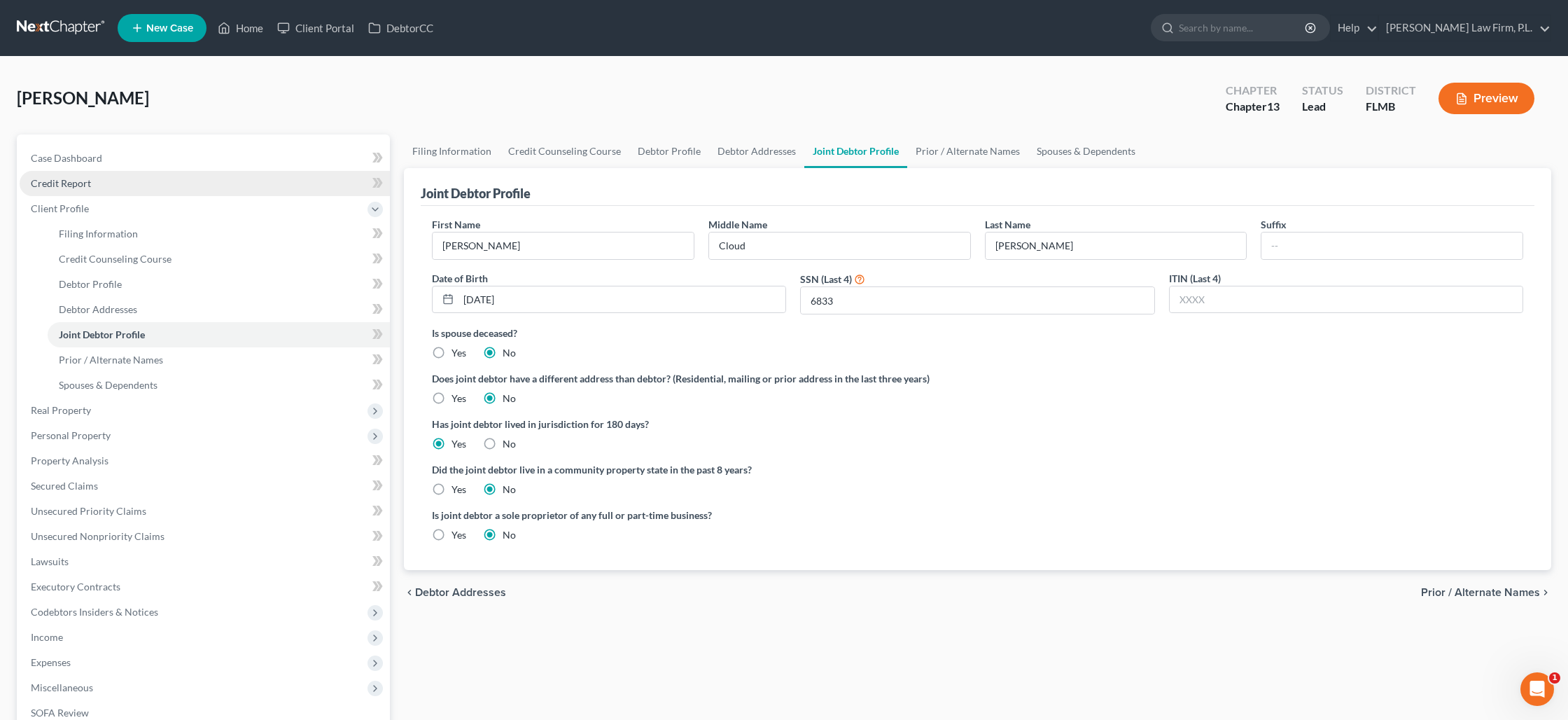
click at [83, 191] on link "Credit Report" at bounding box center [204, 183] width 371 height 25
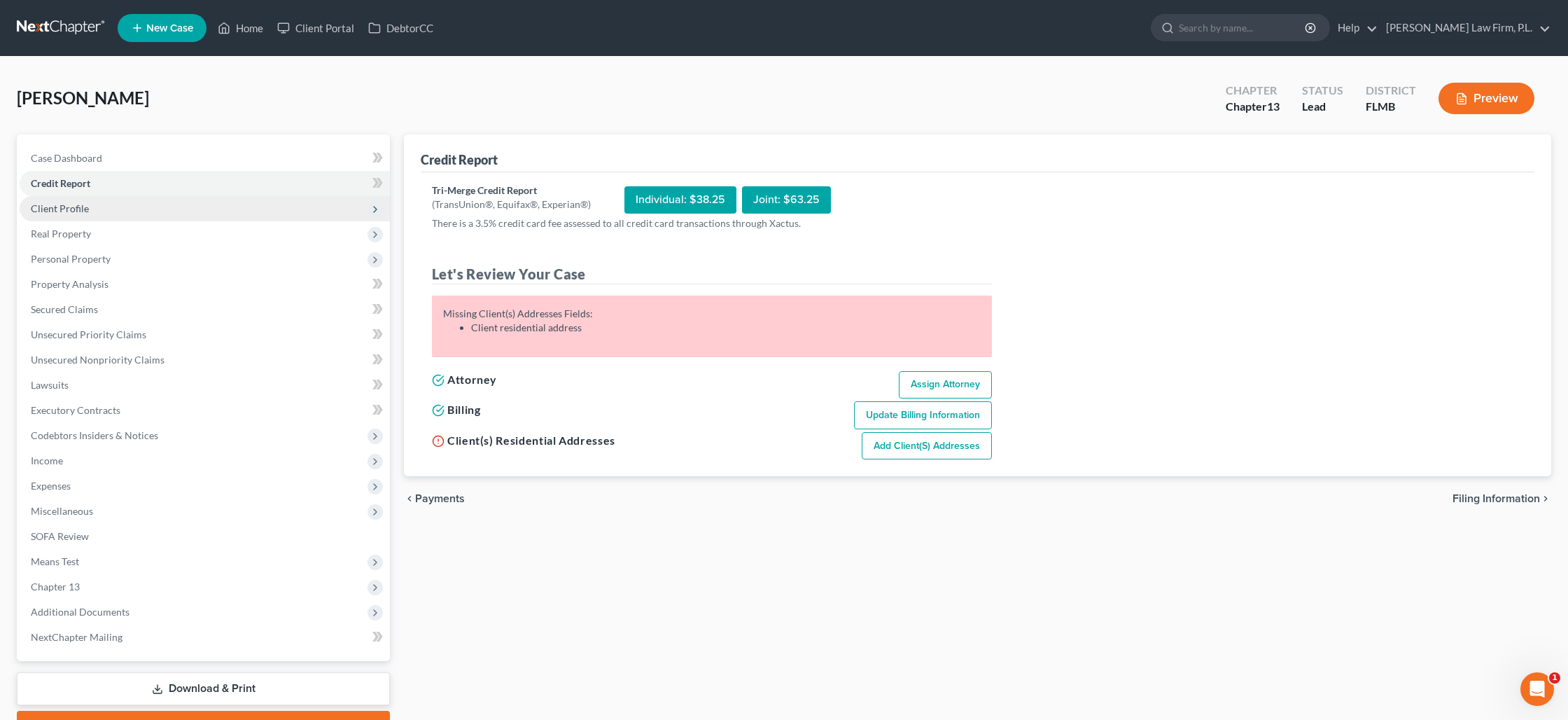
click at [89, 209] on span "Client Profile" at bounding box center [204, 209] width 371 height 25
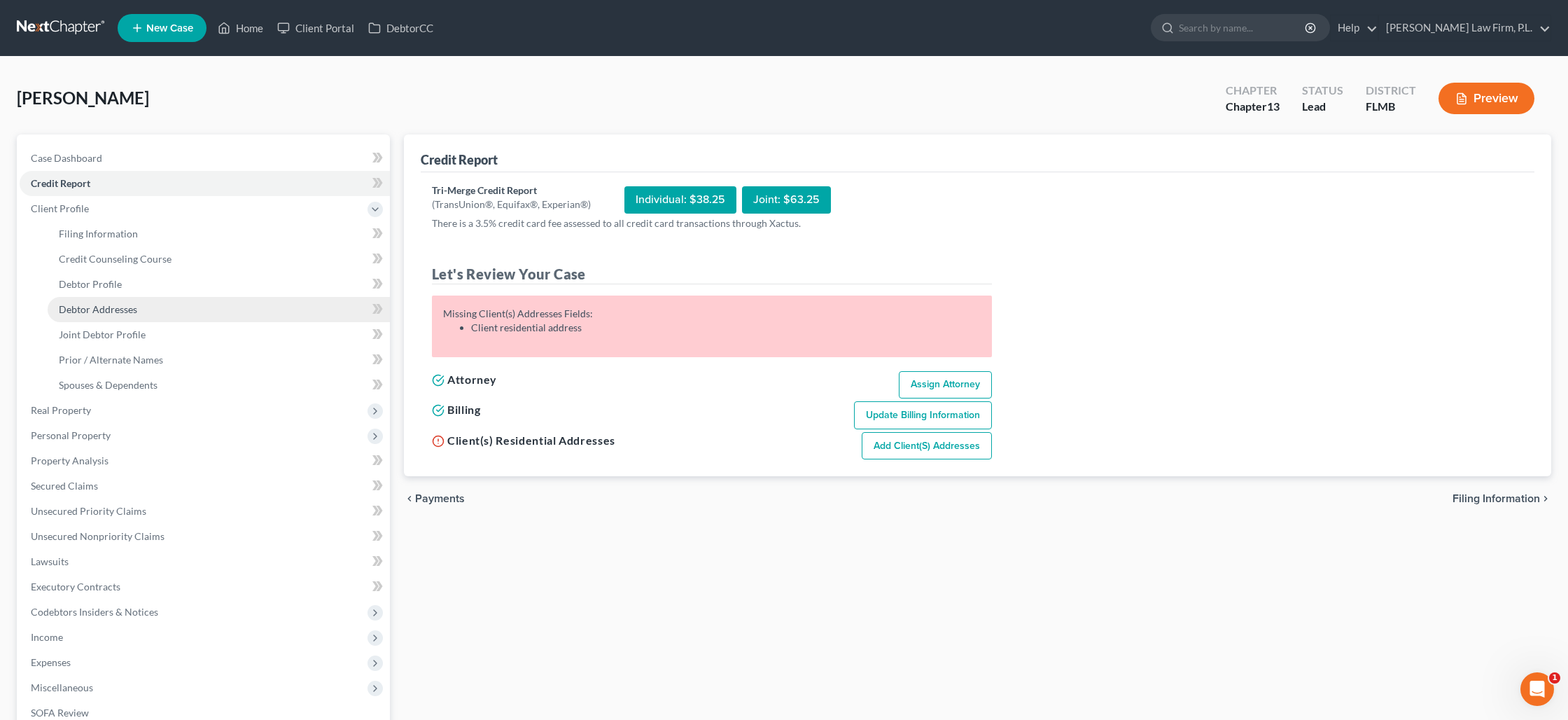
click at [103, 305] on span "Debtor Addresses" at bounding box center [98, 309] width 79 height 12
select select "0"
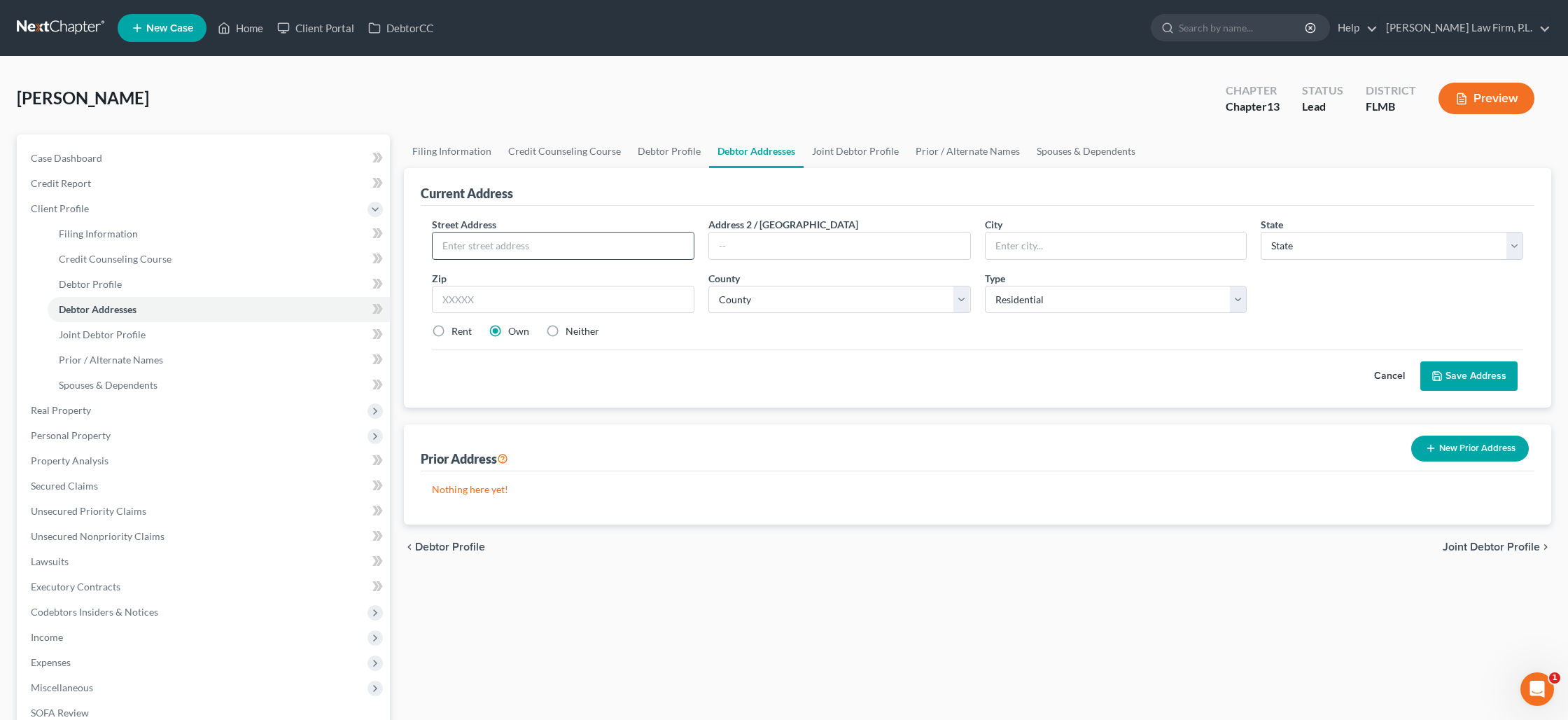
click at [579, 240] on input "text" at bounding box center [563, 245] width 261 height 26
paste input "[STREET_ADDRESS]"
type input "[STREET_ADDRESS]"
click at [1017, 250] on input "text" at bounding box center [1116, 245] width 261 height 26
type input "[GEOGRAPHIC_DATA][PERSON_NAME]"
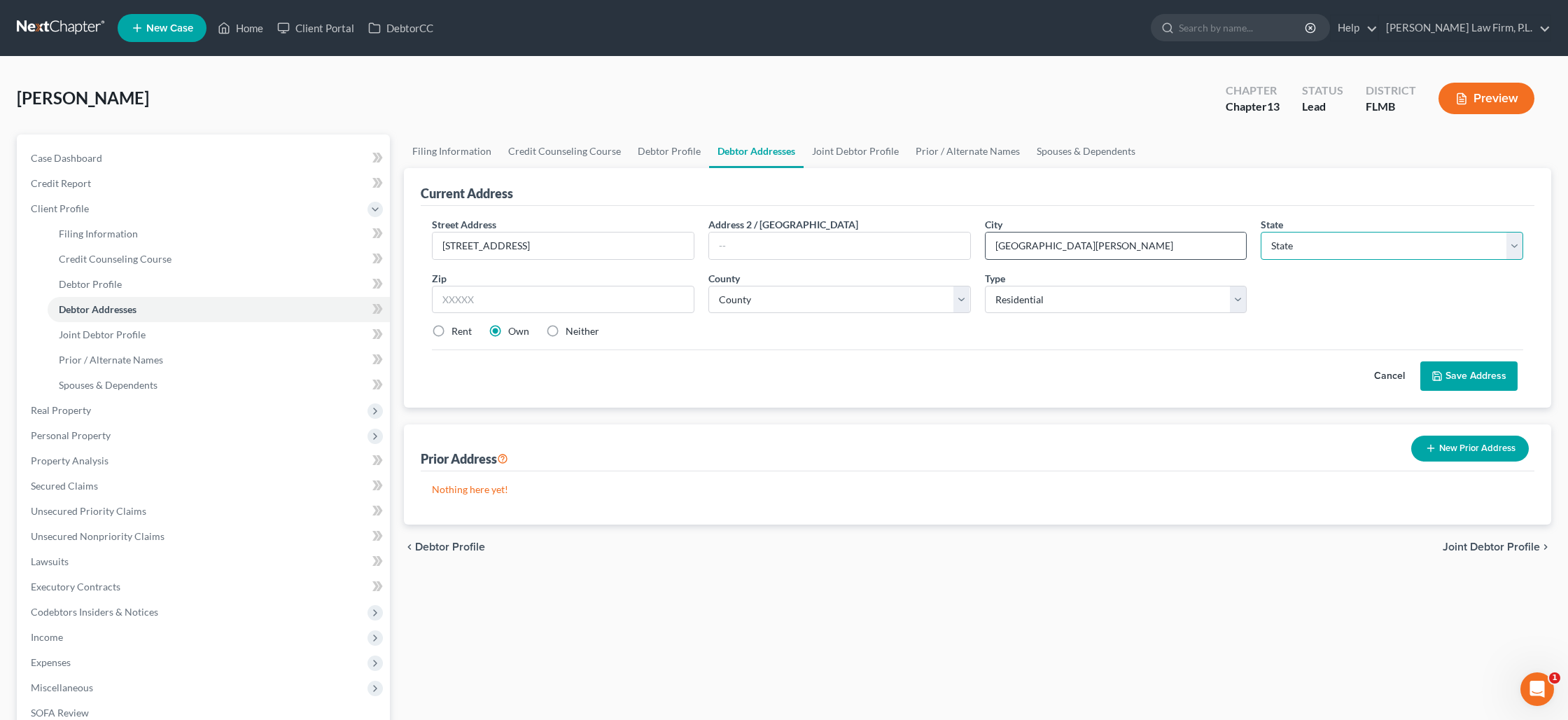
select select "9"
type input "33967"
click at [850, 302] on select "County [GEOGRAPHIC_DATA] [GEOGRAPHIC_DATA] [GEOGRAPHIC_DATA] [GEOGRAPHIC_DATA] …" at bounding box center [840, 299] width 263 height 28
select select "34"
click at [708, 286] on select "County [GEOGRAPHIC_DATA] [GEOGRAPHIC_DATA] [GEOGRAPHIC_DATA] [GEOGRAPHIC_DATA] …" at bounding box center [840, 299] width 263 height 28
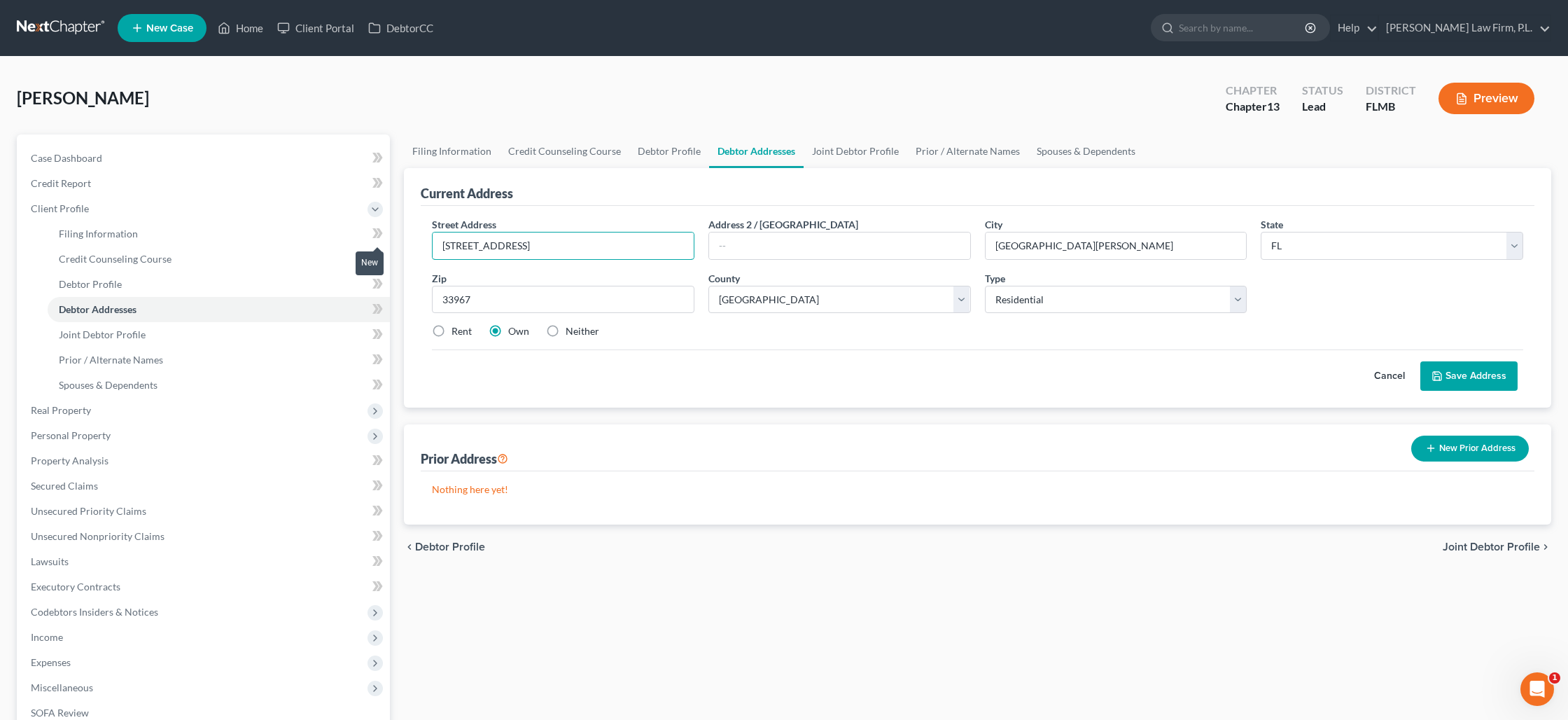
drag, startPoint x: 546, startPoint y: 245, endPoint x: 387, endPoint y: 235, distance: 159.3
click at [387, 235] on div "Petition Navigation Case Dashboard Payments Invoices Payments Payments Credit R…" at bounding box center [784, 526] width 1549 height 784
click at [1463, 371] on button "Save Address" at bounding box center [1469, 376] width 97 height 29
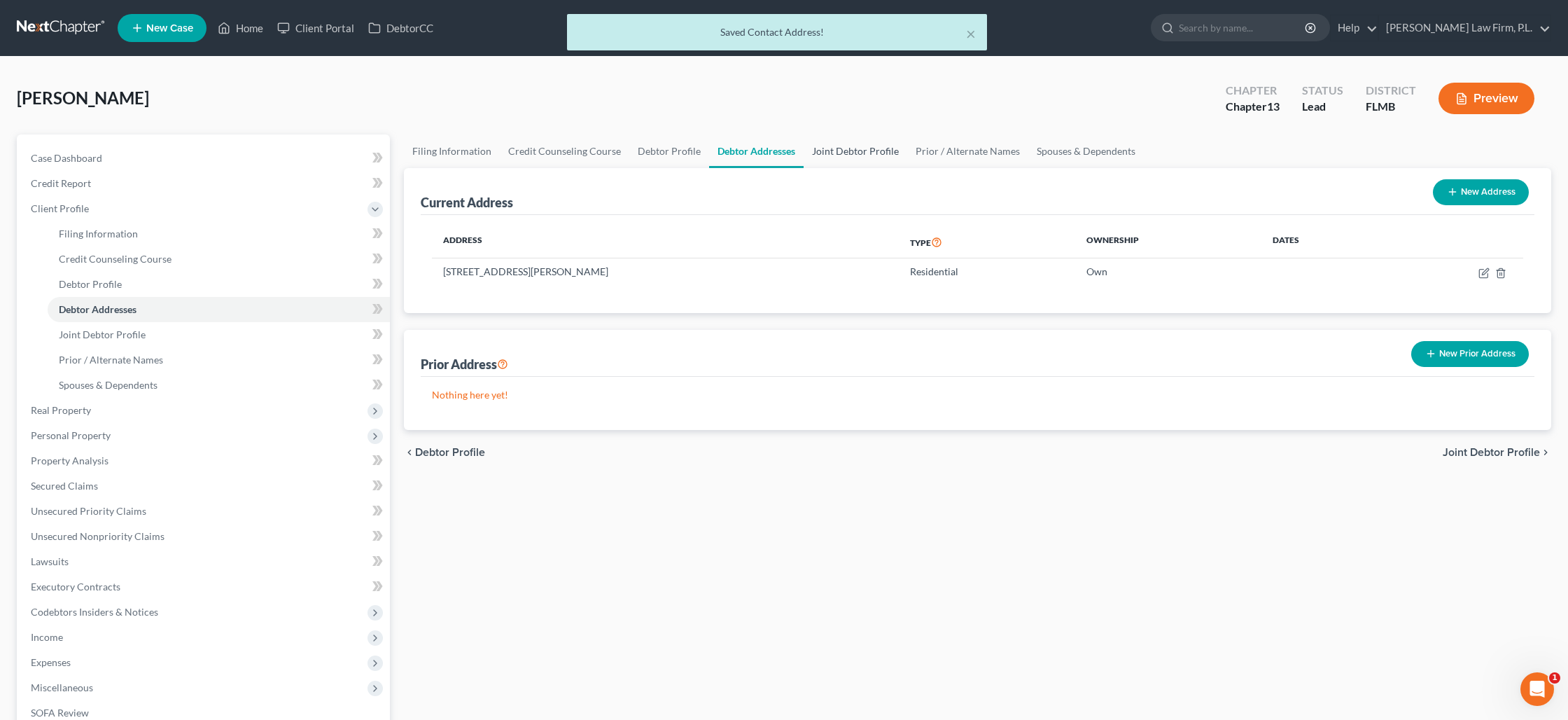
click at [838, 148] on link "Joint Debtor Profile" at bounding box center [855, 151] width 104 height 34
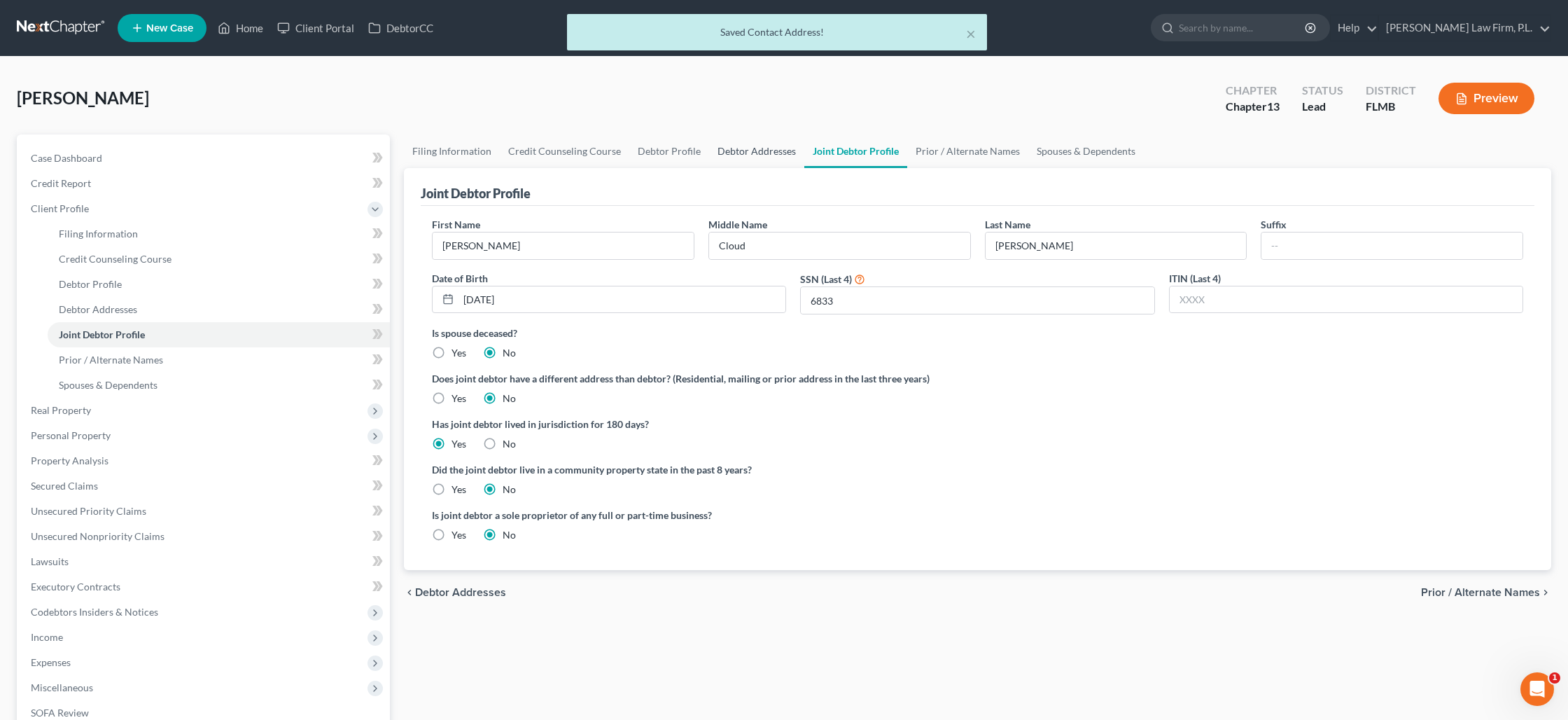
click at [760, 151] on link "Debtor Addresses" at bounding box center [756, 151] width 95 height 34
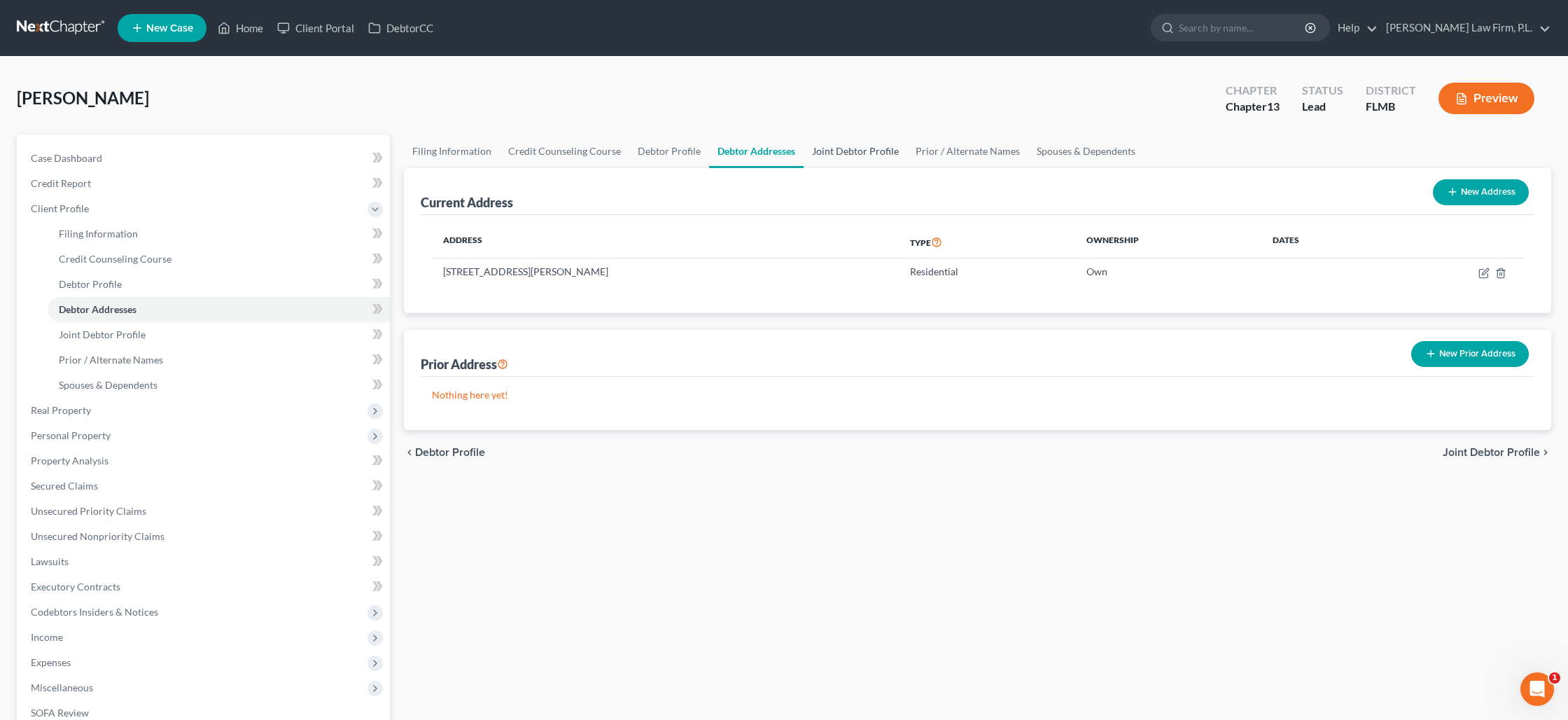
click at [837, 156] on link "Joint Debtor Profile" at bounding box center [855, 151] width 104 height 34
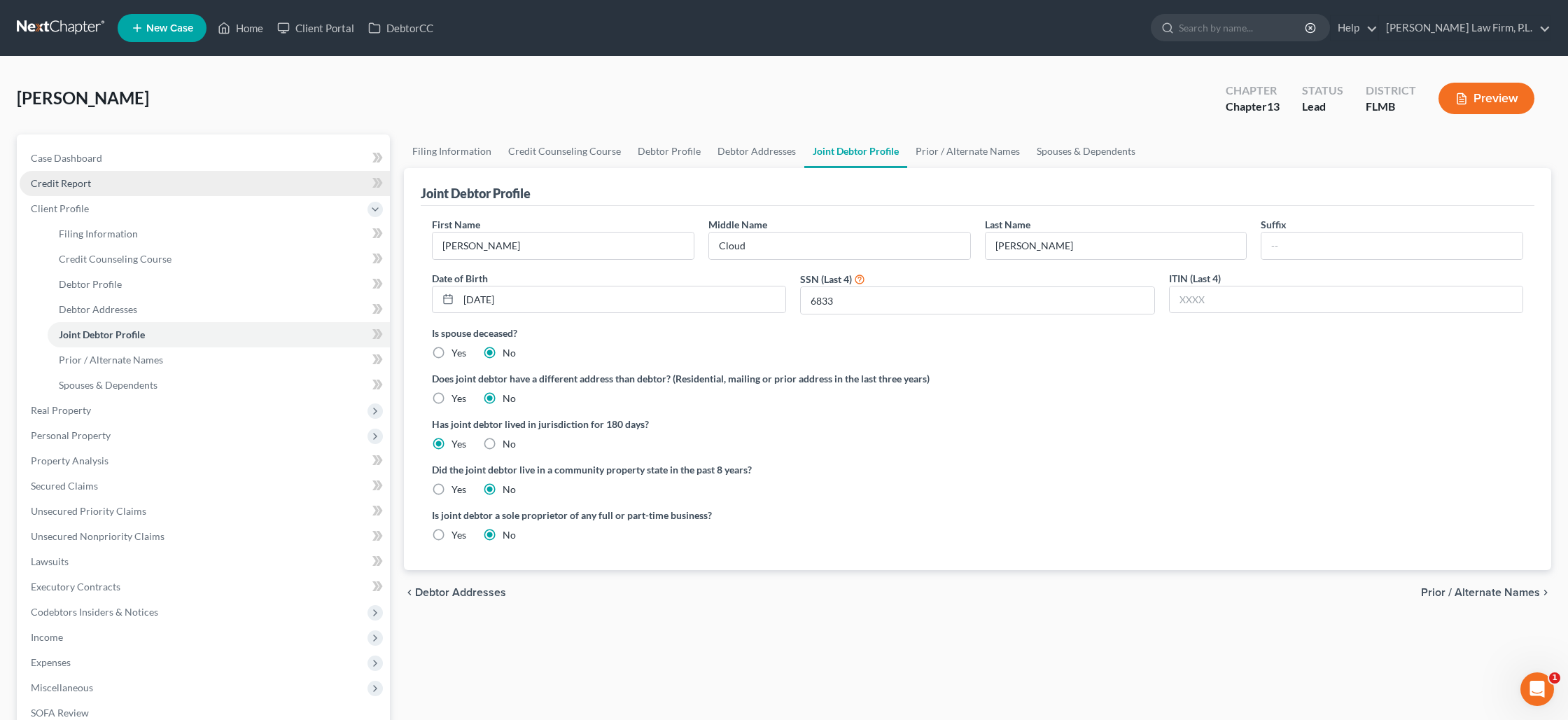
click at [93, 188] on link "Credit Report" at bounding box center [204, 183] width 371 height 25
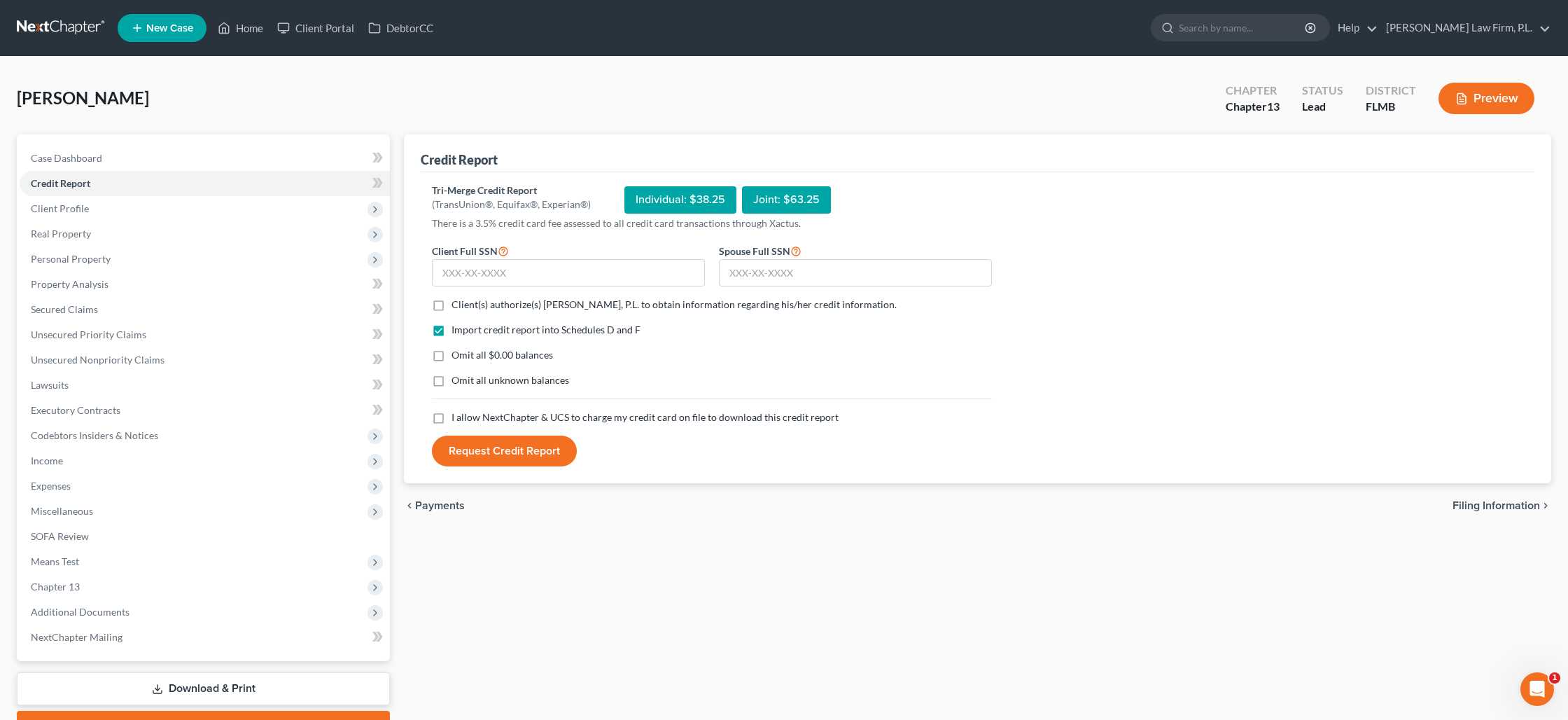
click at [451, 301] on label "Client(s) authorize(s) [PERSON_NAME], P.L. to obtain information regarding his/…" at bounding box center [674, 305] width 446 height 14
click at [457, 301] on input "Client(s) authorize(s) [PERSON_NAME], P.L. to obtain information regarding his/…" at bounding box center [461, 302] width 9 height 9
checkbox input "true"
click at [475, 273] on input "text" at bounding box center [568, 273] width 273 height 28
type input "266-61-3681"
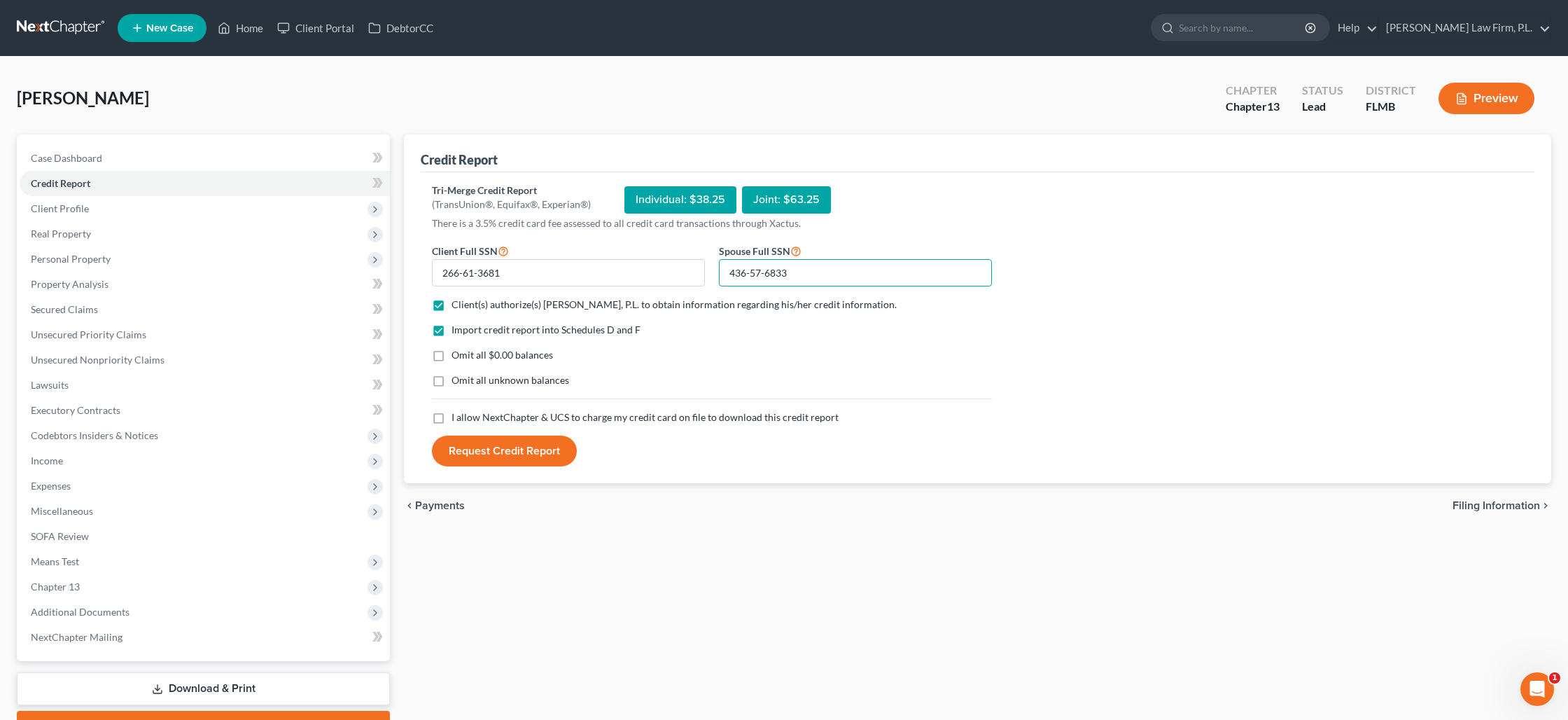
type input "436-57-6833"
click at [451, 351] on label "Omit all $0.00 balances" at bounding box center [502, 355] width 101 height 14
click at [457, 351] on input "Omit all $0.00 balances" at bounding box center [461, 352] width 9 height 9
checkbox input "true"
click at [451, 419] on label "I allow NextChapter & UCS to charge my credit card on file to download this cre…" at bounding box center [645, 418] width 387 height 14
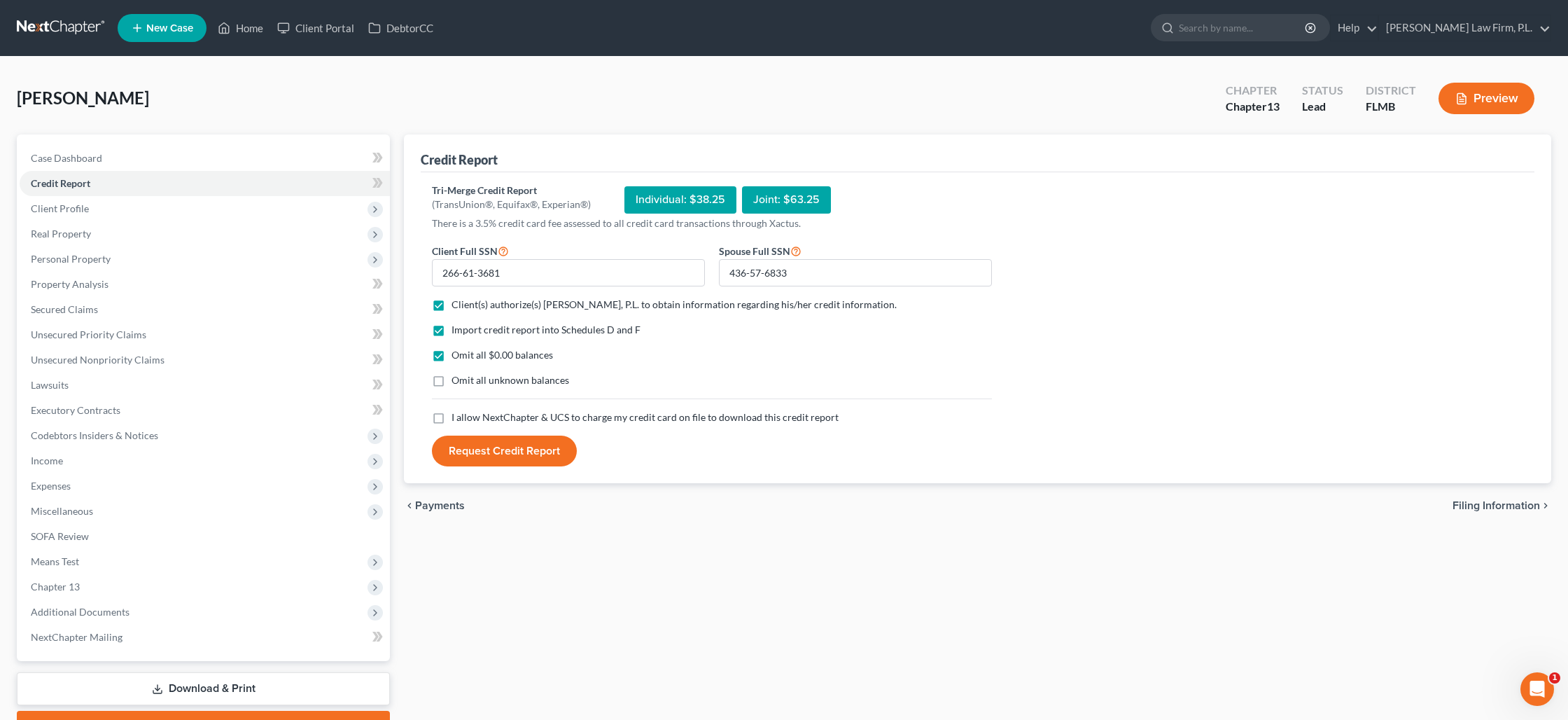
click at [457, 419] on input "I allow NextChapter & UCS to charge my credit card on file to download this cre…" at bounding box center [461, 415] width 9 height 9
checkbox input "true"
click at [511, 446] on button "Request Credit Report" at bounding box center [504, 451] width 145 height 31
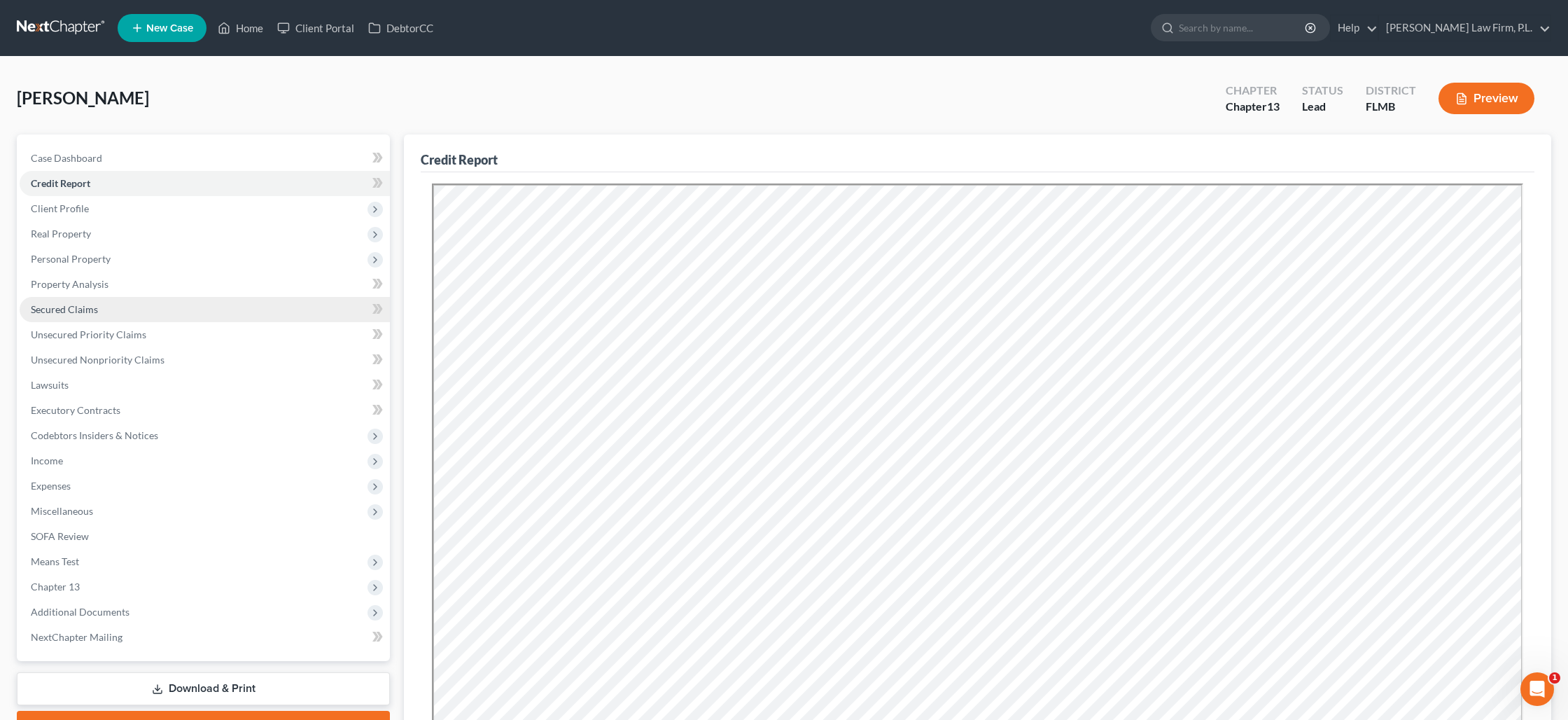
click at [161, 311] on link "Secured Claims" at bounding box center [204, 309] width 371 height 25
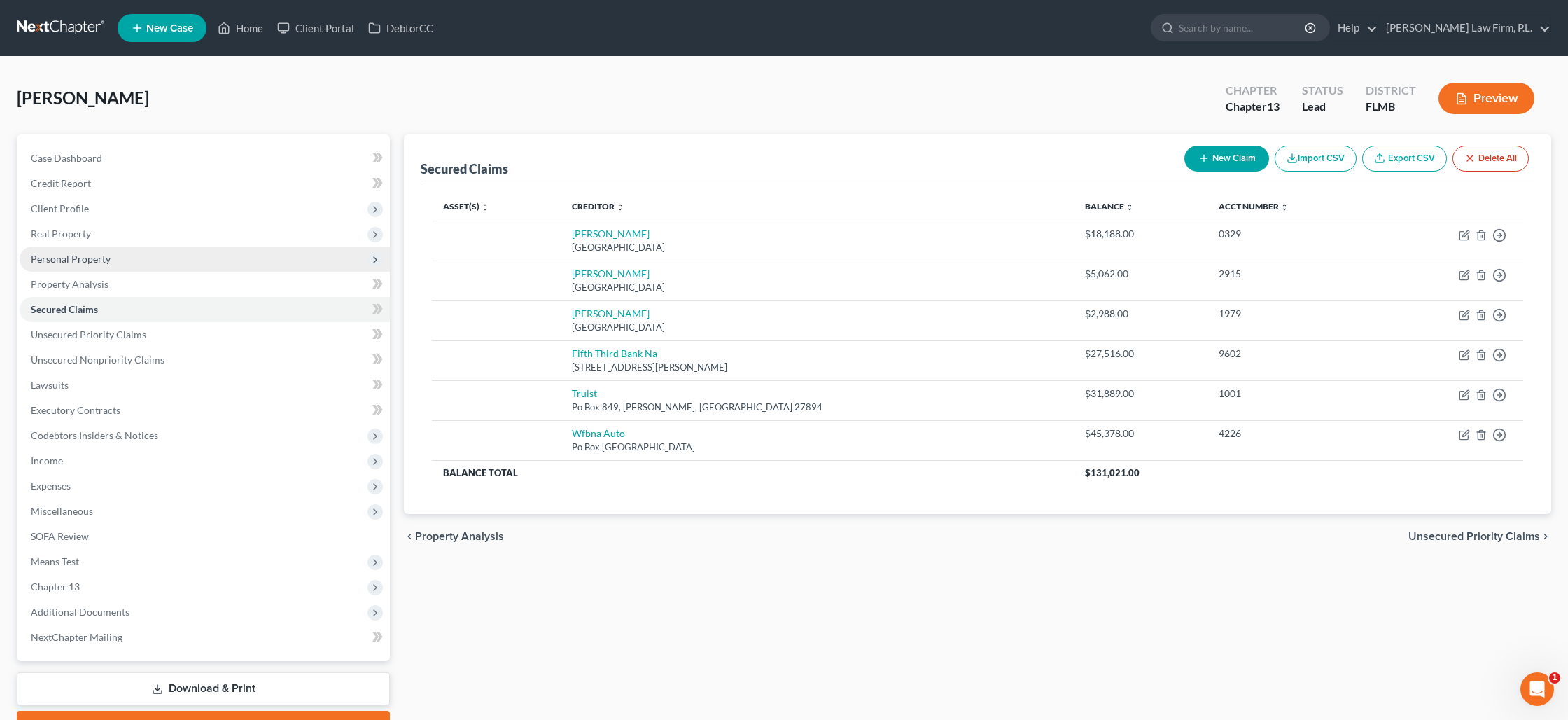
click at [107, 264] on span "Personal Property" at bounding box center [204, 259] width 371 height 25
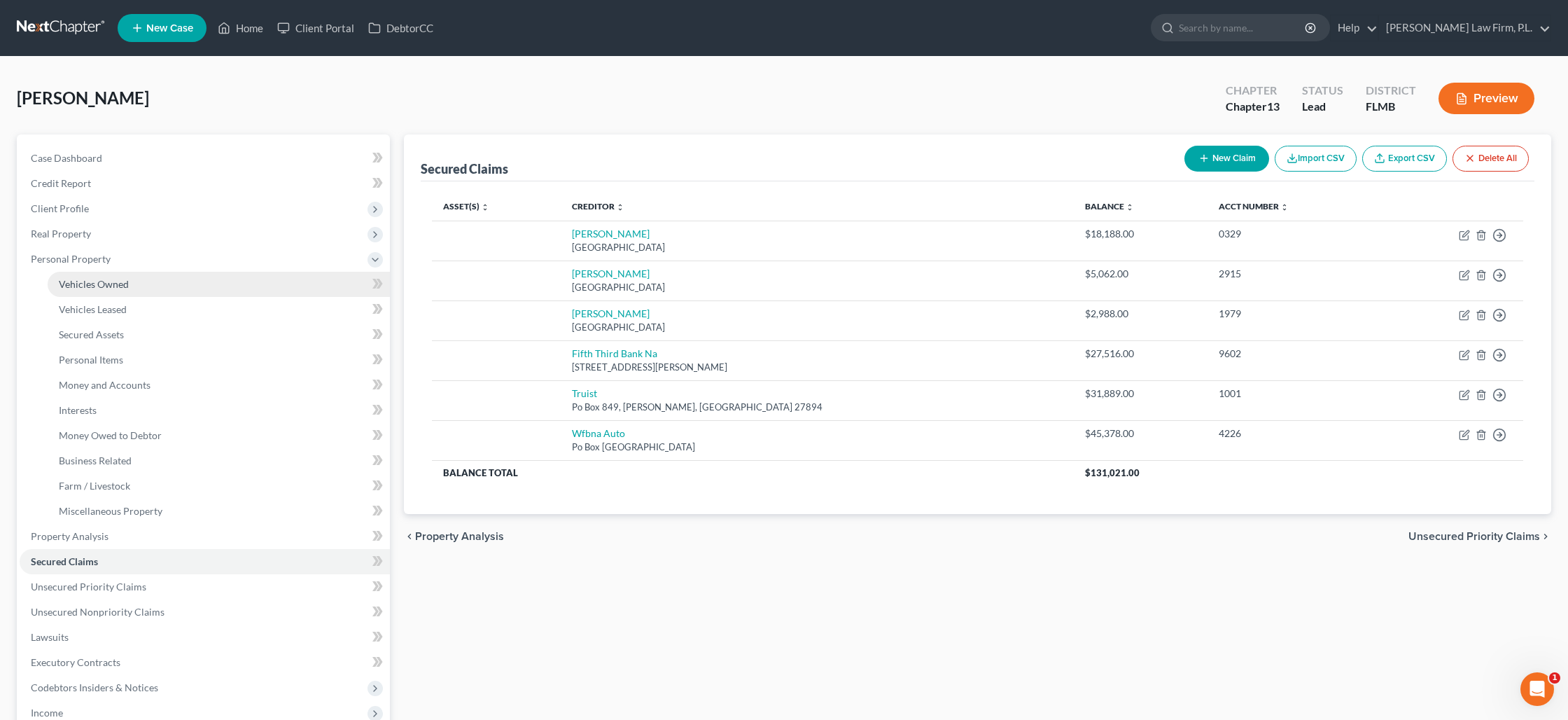
click at [102, 283] on span "Vehicles Owned" at bounding box center [94, 284] width 70 height 12
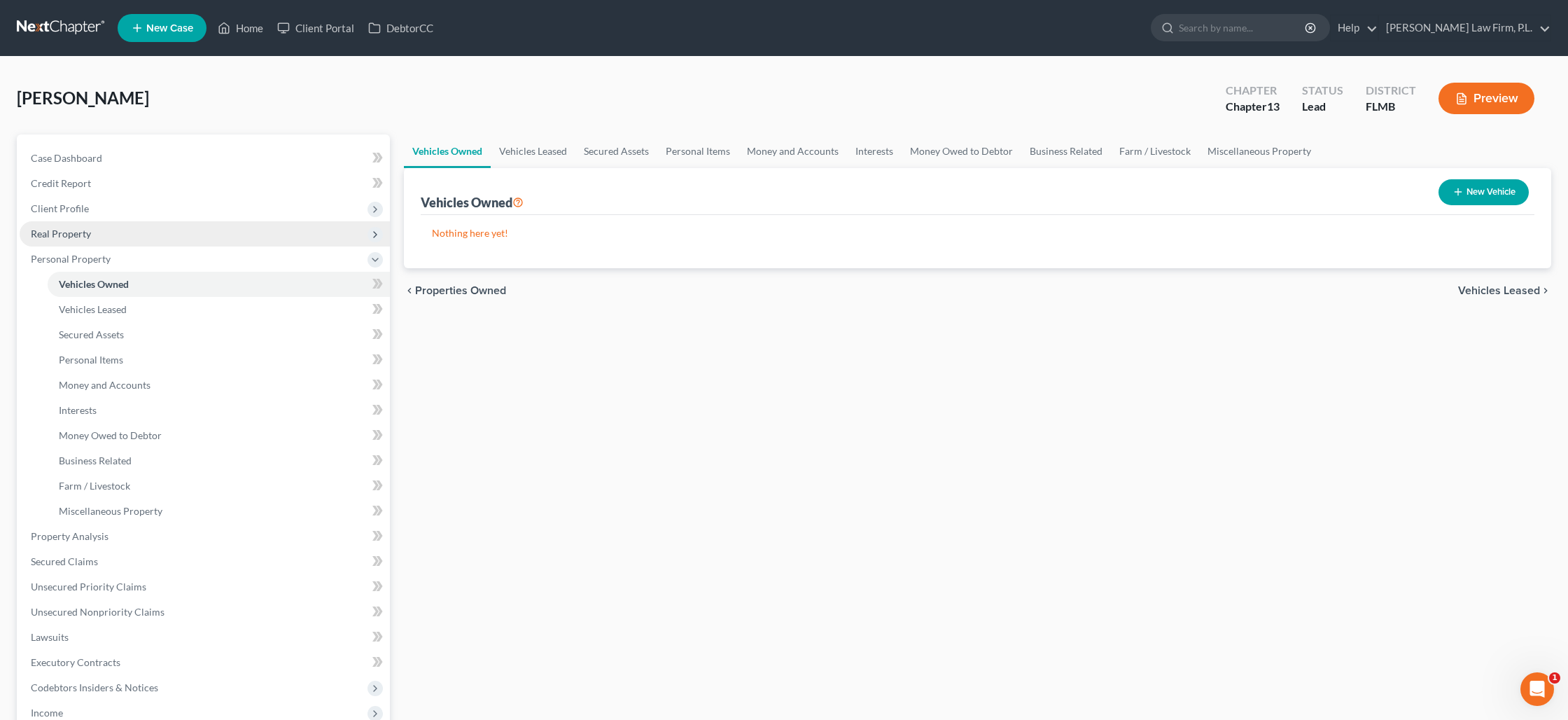
click at [97, 233] on span "Real Property" at bounding box center [204, 234] width 371 height 25
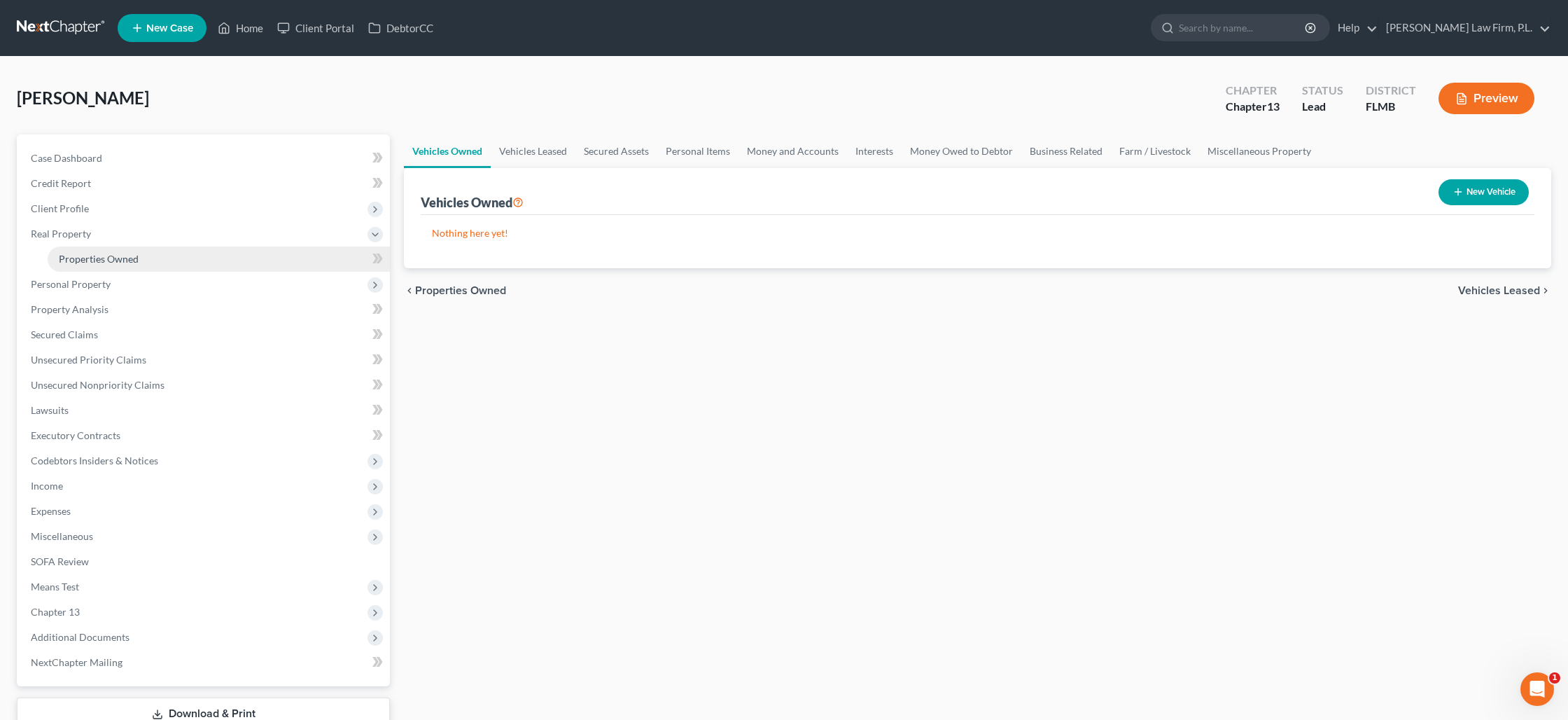
click at [98, 259] on span "Properties Owned" at bounding box center [99, 259] width 80 height 12
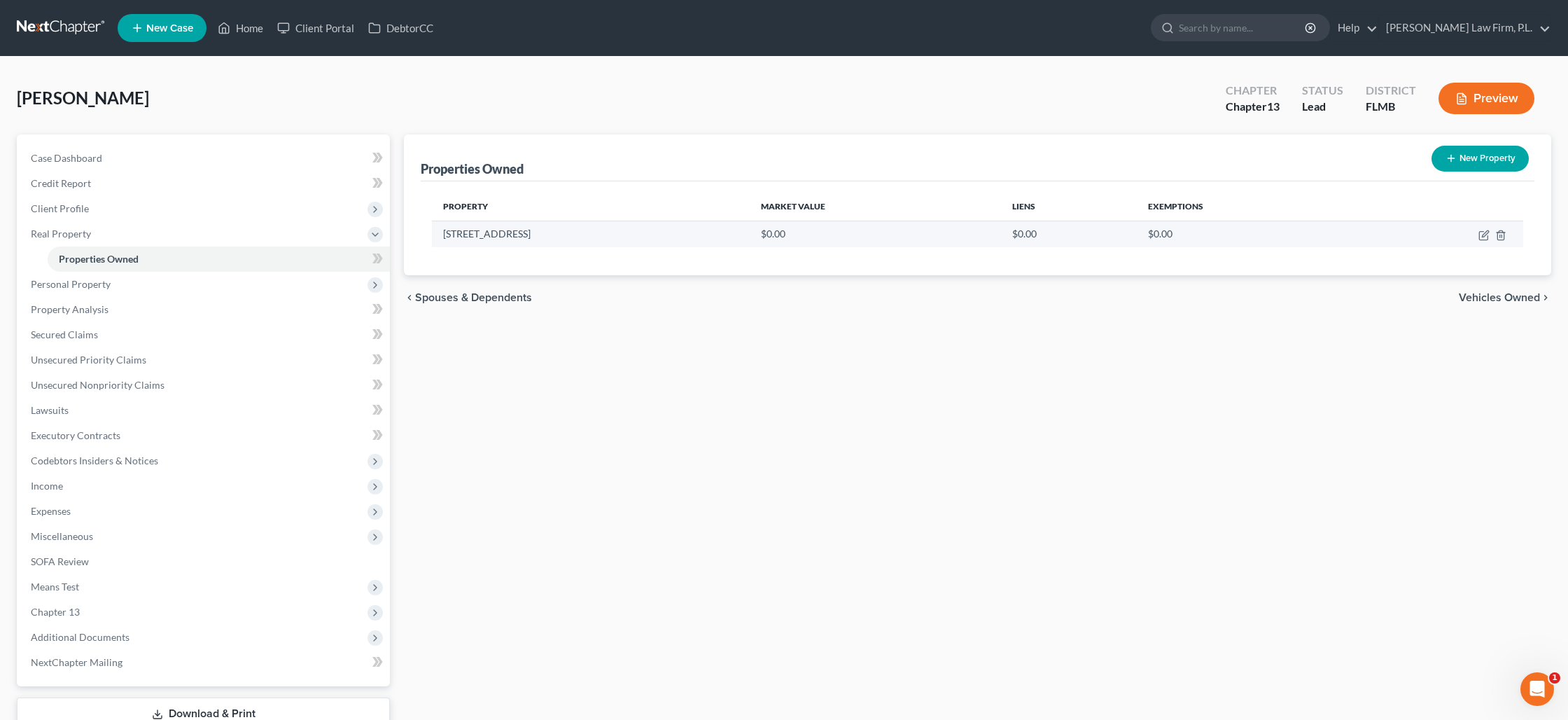
click at [1477, 233] on td at bounding box center [1442, 234] width 161 height 26
click at [1485, 234] on icon "button" at bounding box center [1484, 234] width 6 height 6
select select "9"
select select "34"
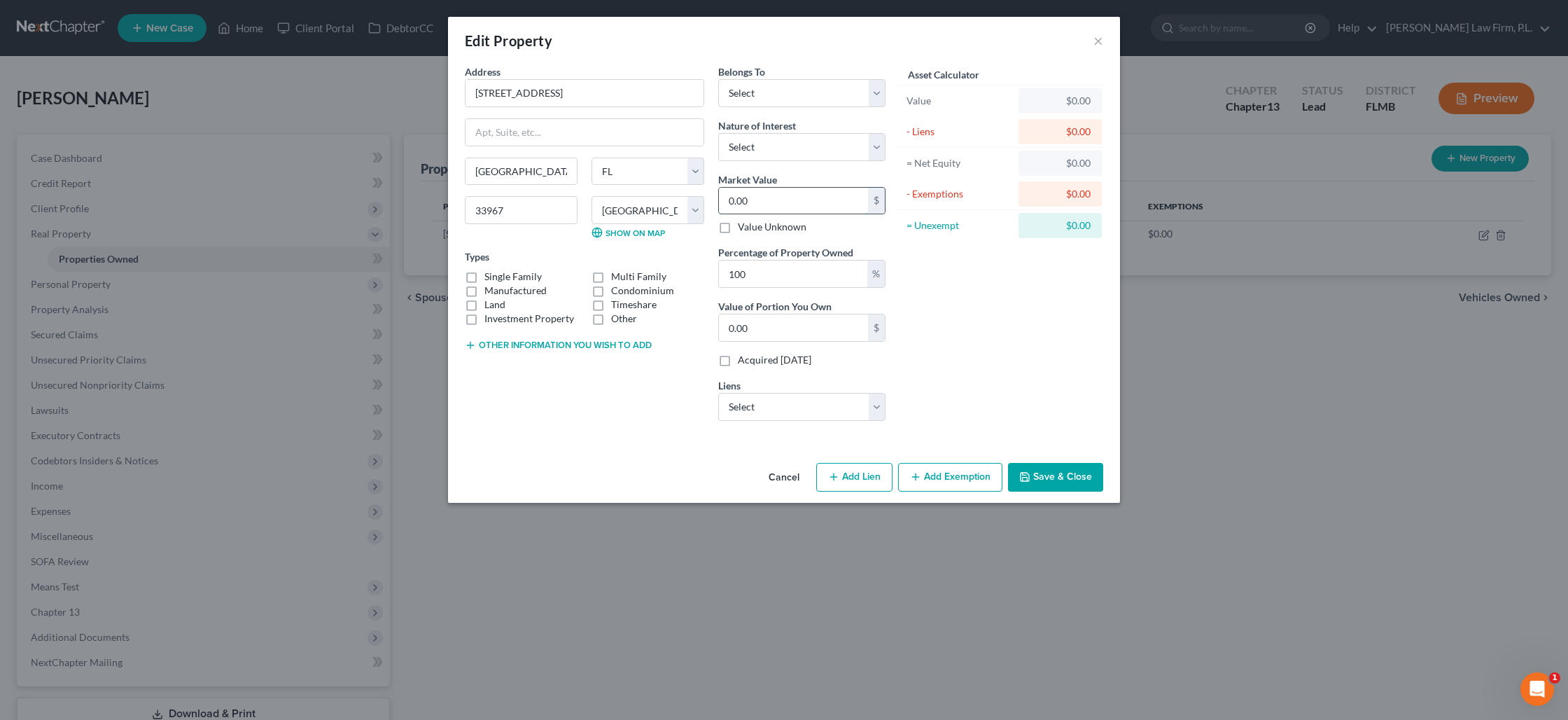
click at [762, 203] on input "0.00" at bounding box center [793, 201] width 149 height 26
type input "1"
type input "1.00"
type input "15"
type input "15.00"
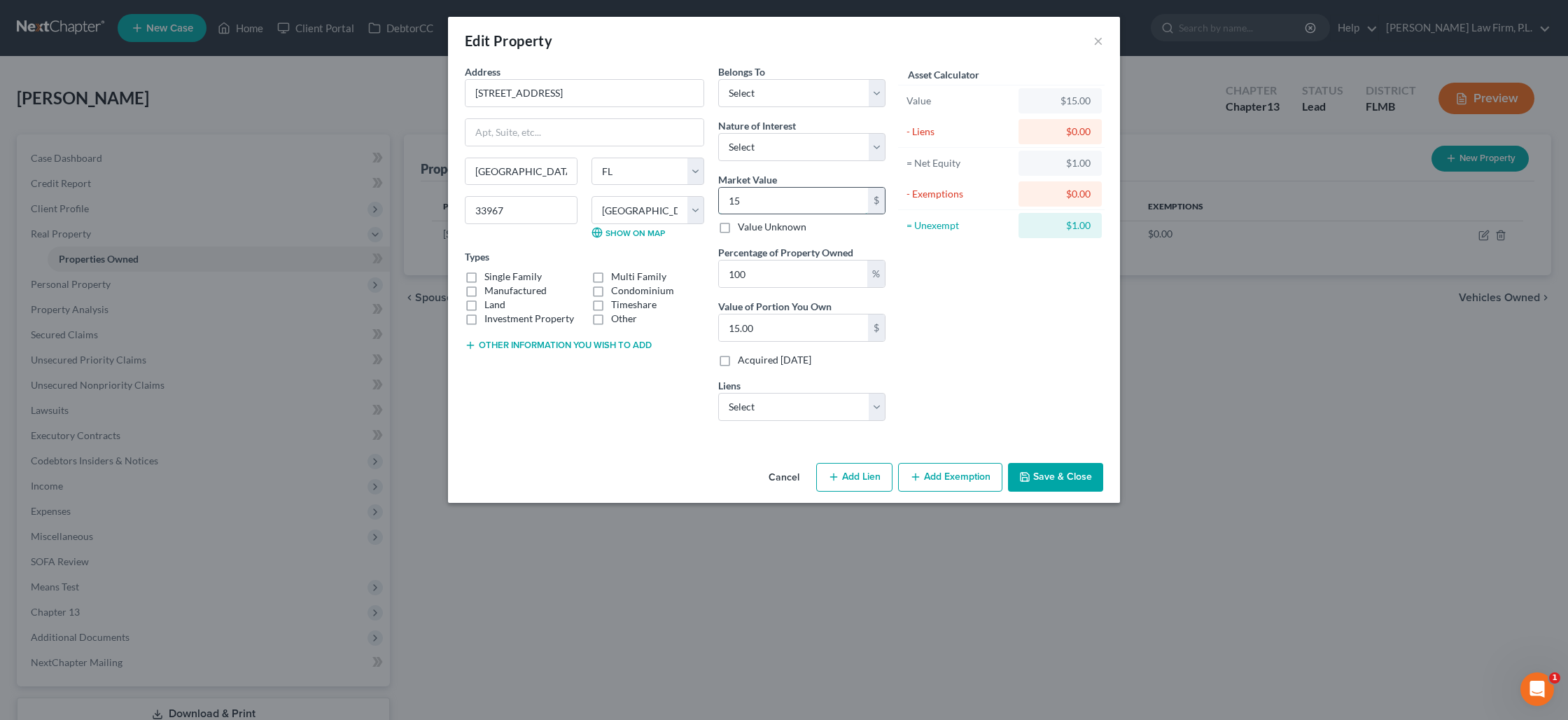
type input "150"
type input "150.00"
type input "1507"
type input "1,507.00"
type input "1,5075"
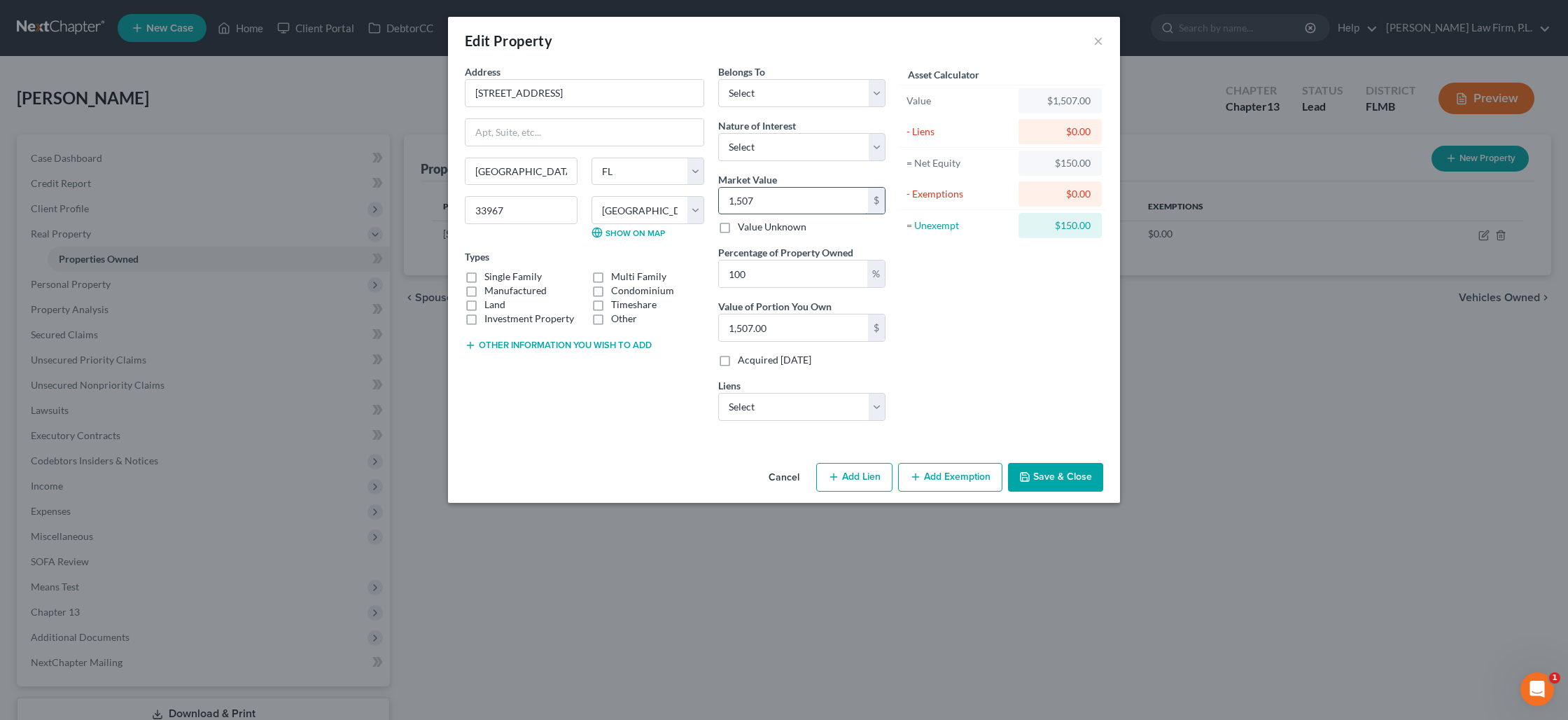
type input "15,075.00"
type input "15,0758"
type input "150,758.00"
type input "150,758"
click at [772, 97] on select "Select Debtor 1 Only Debtor 2 Only Debtor 1 And Debtor 2 Only At Least One Of T…" at bounding box center [802, 93] width 167 height 28
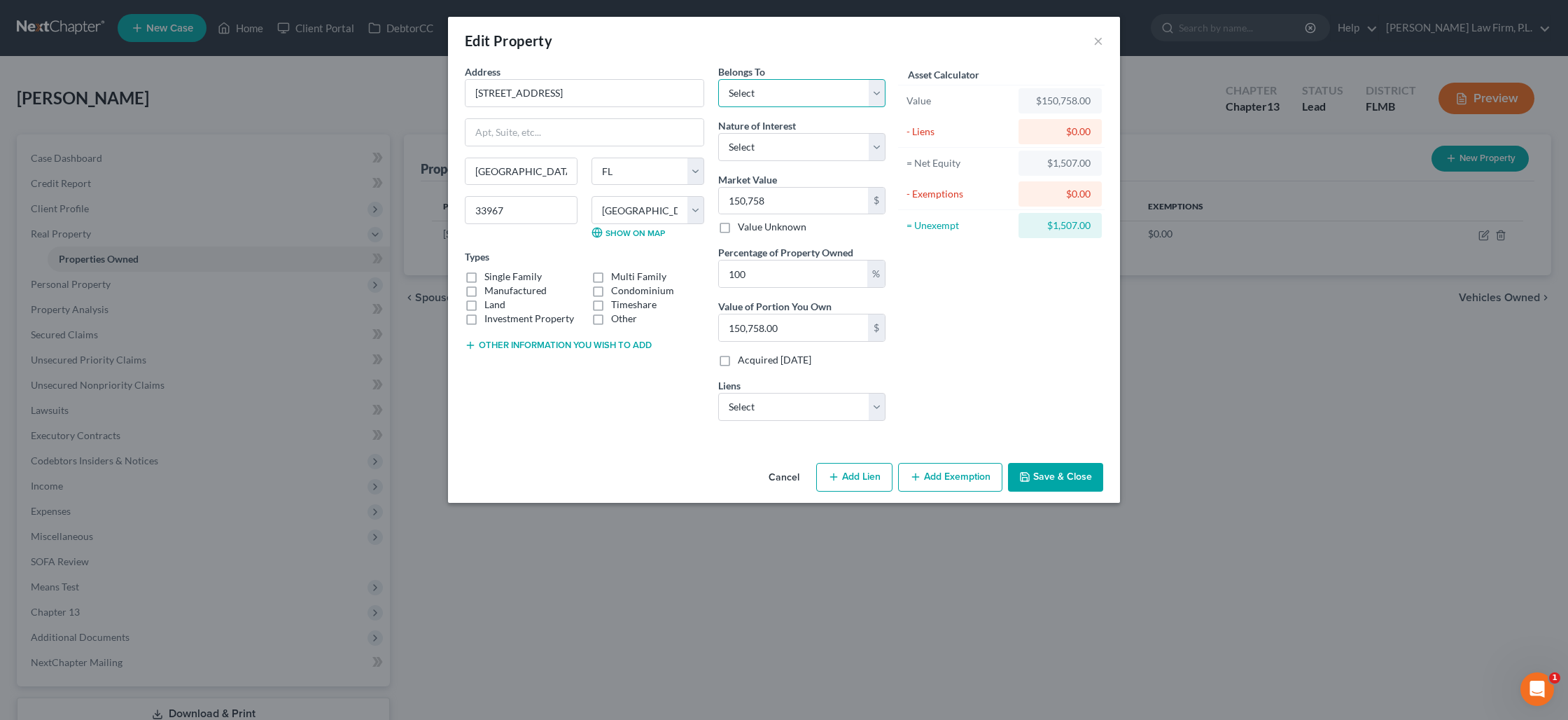
select select "2"
click at [718, 79] on select "Select Debtor 1 Only Debtor 2 Only Debtor 1 And Debtor 2 Only At Least One Of T…" at bounding box center [802, 93] width 167 height 28
click at [638, 347] on button "Other information you wish to add" at bounding box center [558, 345] width 187 height 11
click at [518, 367] on textarea at bounding box center [584, 377] width 239 height 52
click at [624, 371] on textarea "Debtors' homestead; tax appraisal value" at bounding box center [584, 377] width 239 height 52
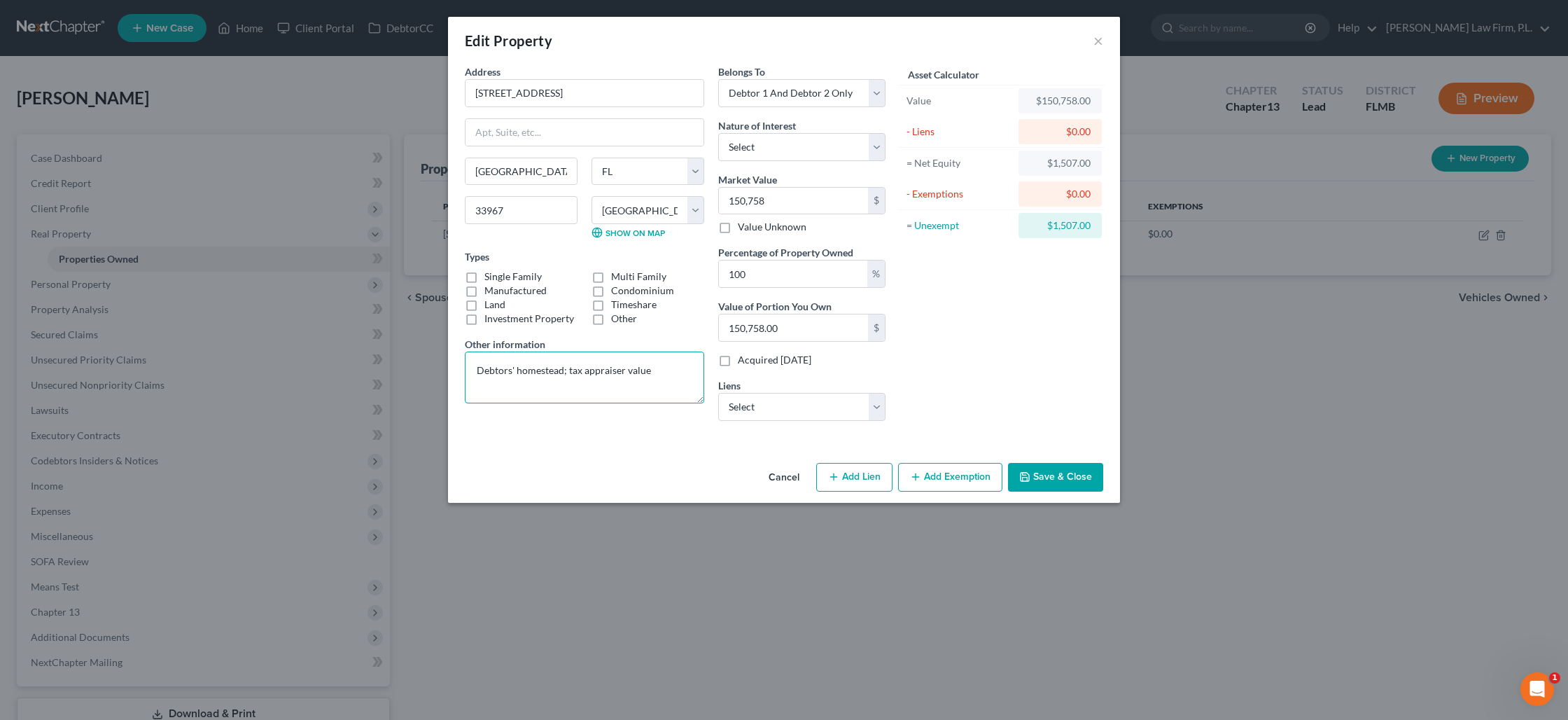
type textarea "Debtors' homestead; tax appraiser value"
click at [1047, 474] on button "Save & Close" at bounding box center [1055, 477] width 95 height 29
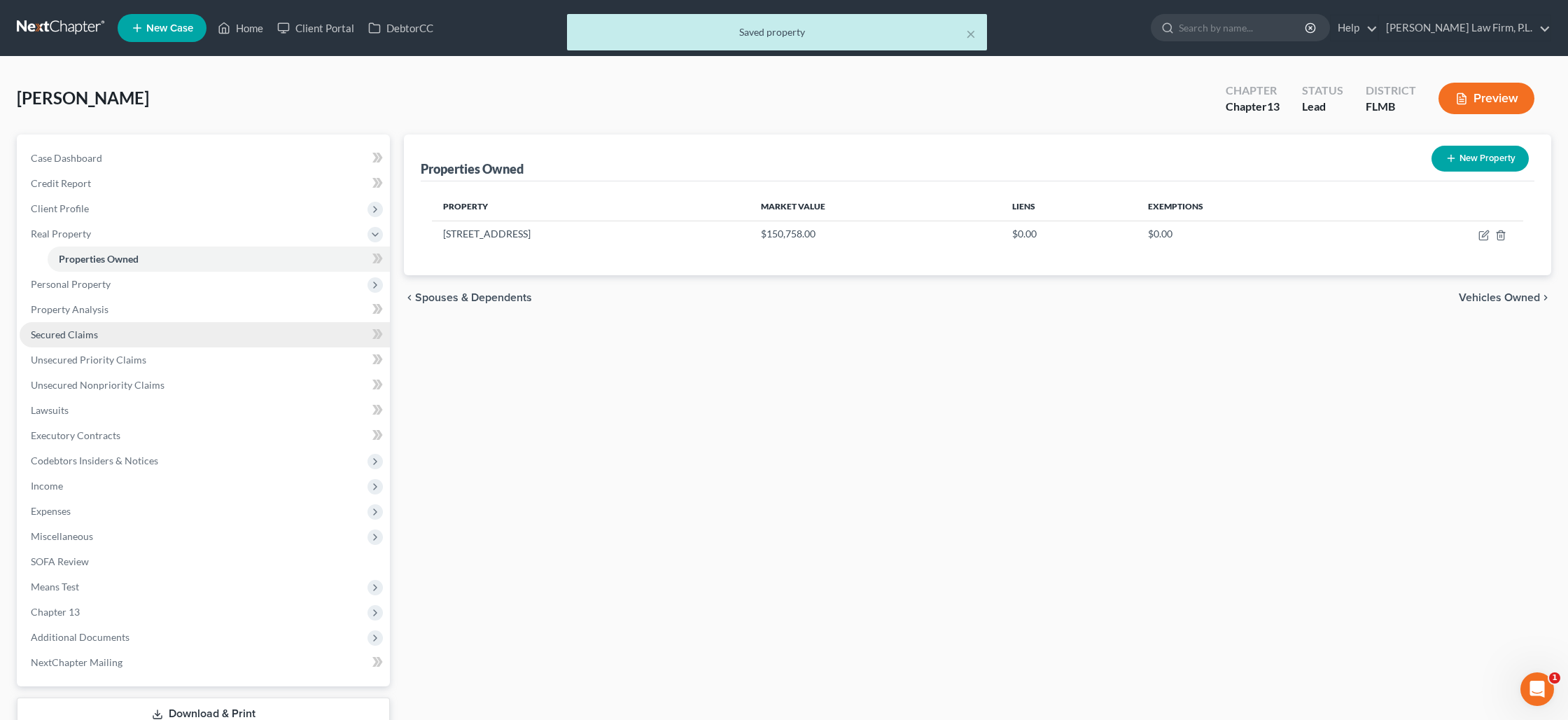
click at [99, 334] on link "Secured Claims" at bounding box center [204, 334] width 371 height 25
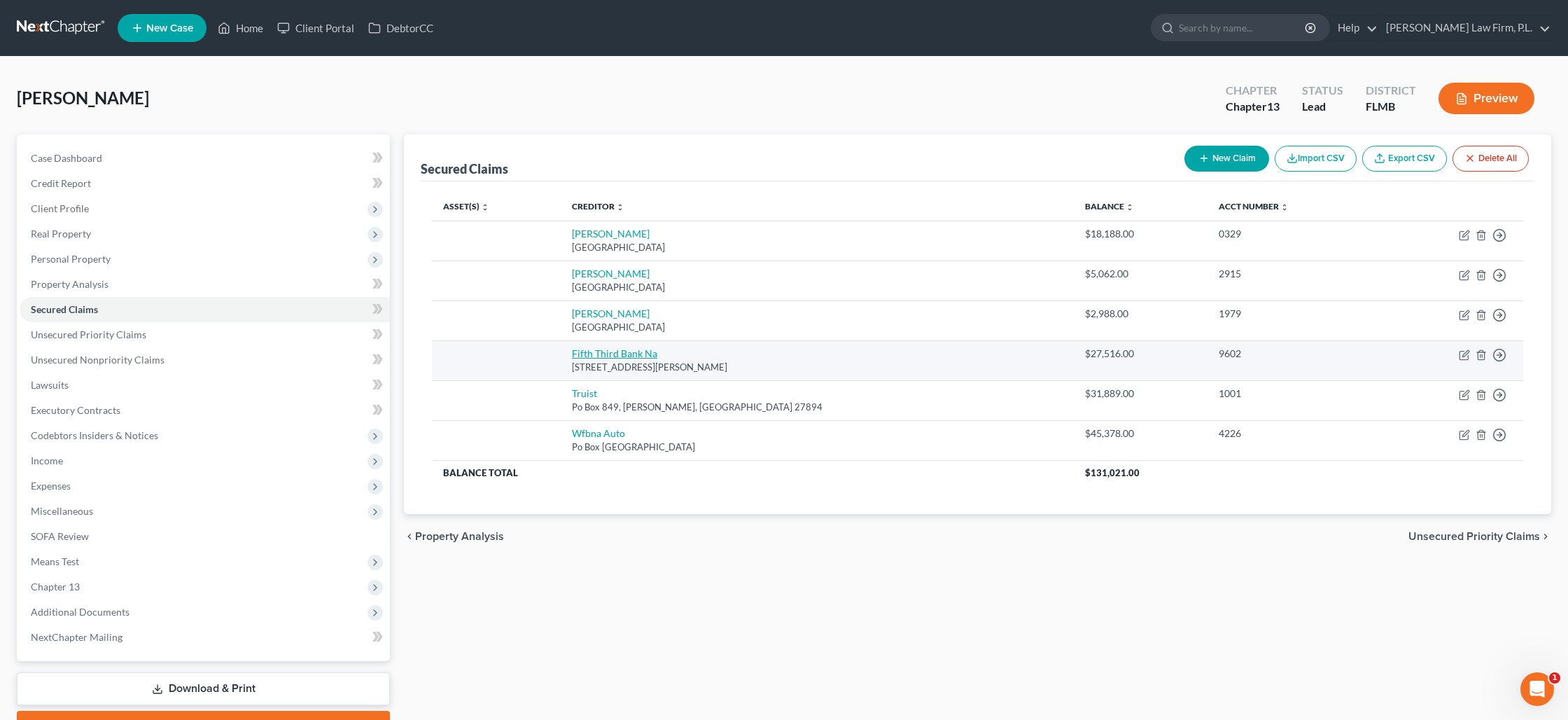
click at [645, 354] on link "Fifth Third Bank Na" at bounding box center [615, 353] width 86 height 12
select select "36"
select select "0"
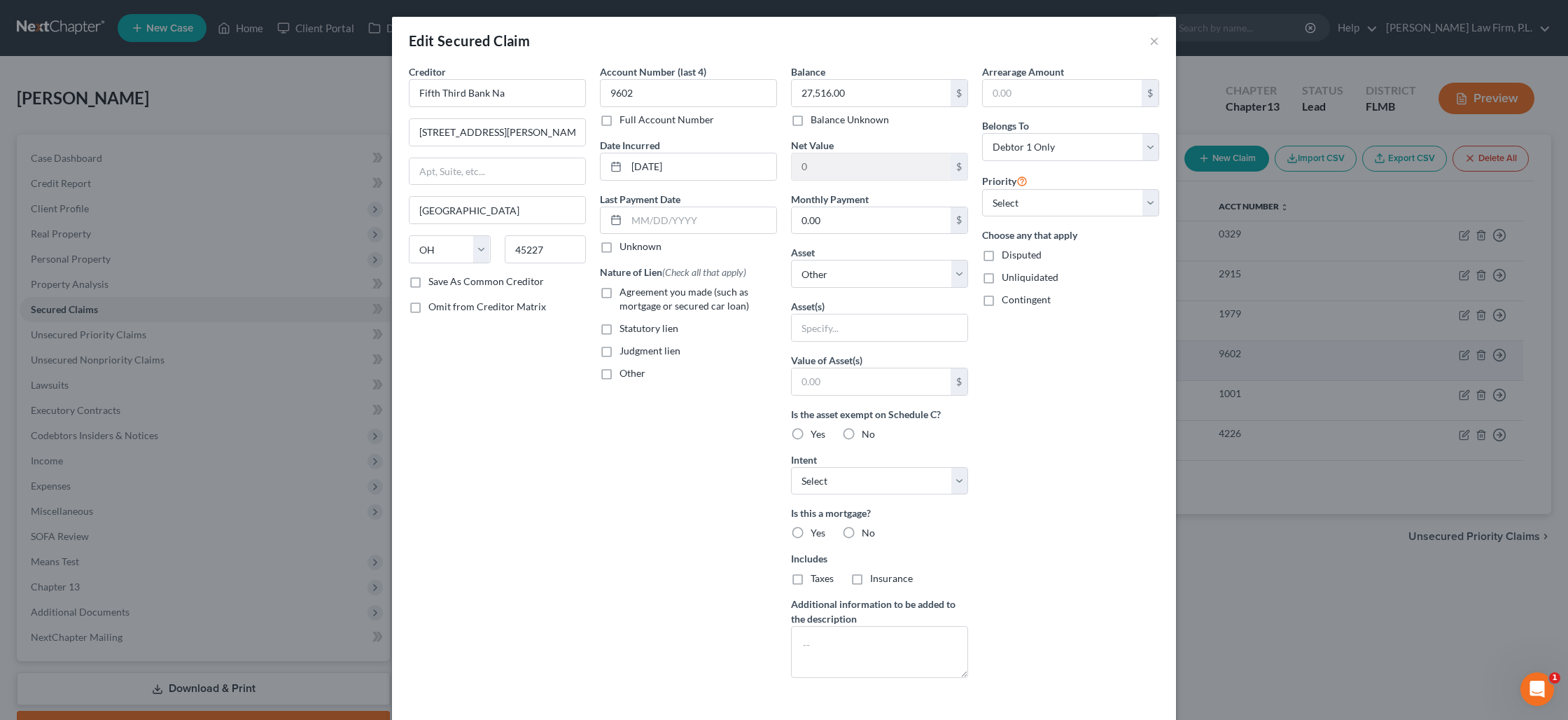
scroll to position [98, 0]
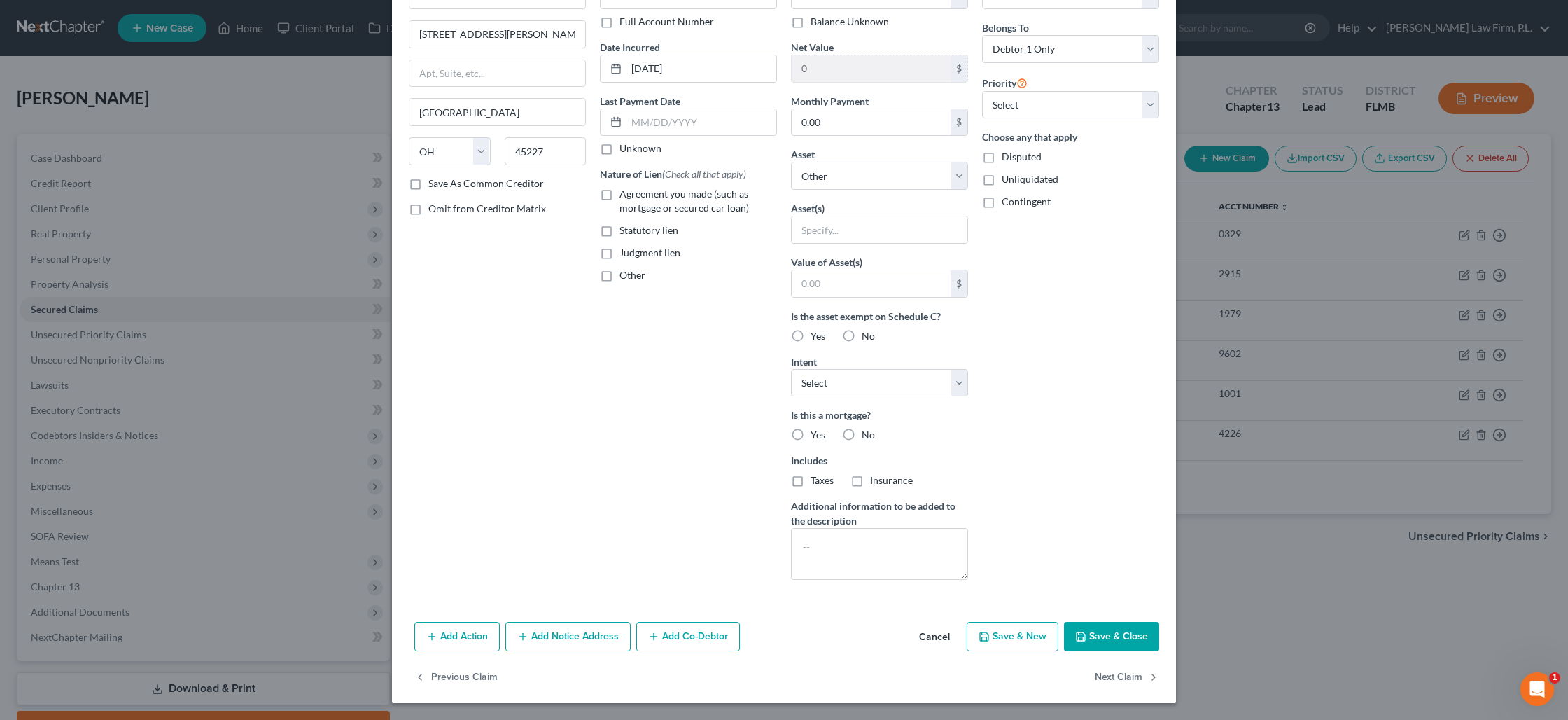
click at [1138, 639] on button "Save & Close" at bounding box center [1111, 636] width 95 height 29
select select
type input "0"
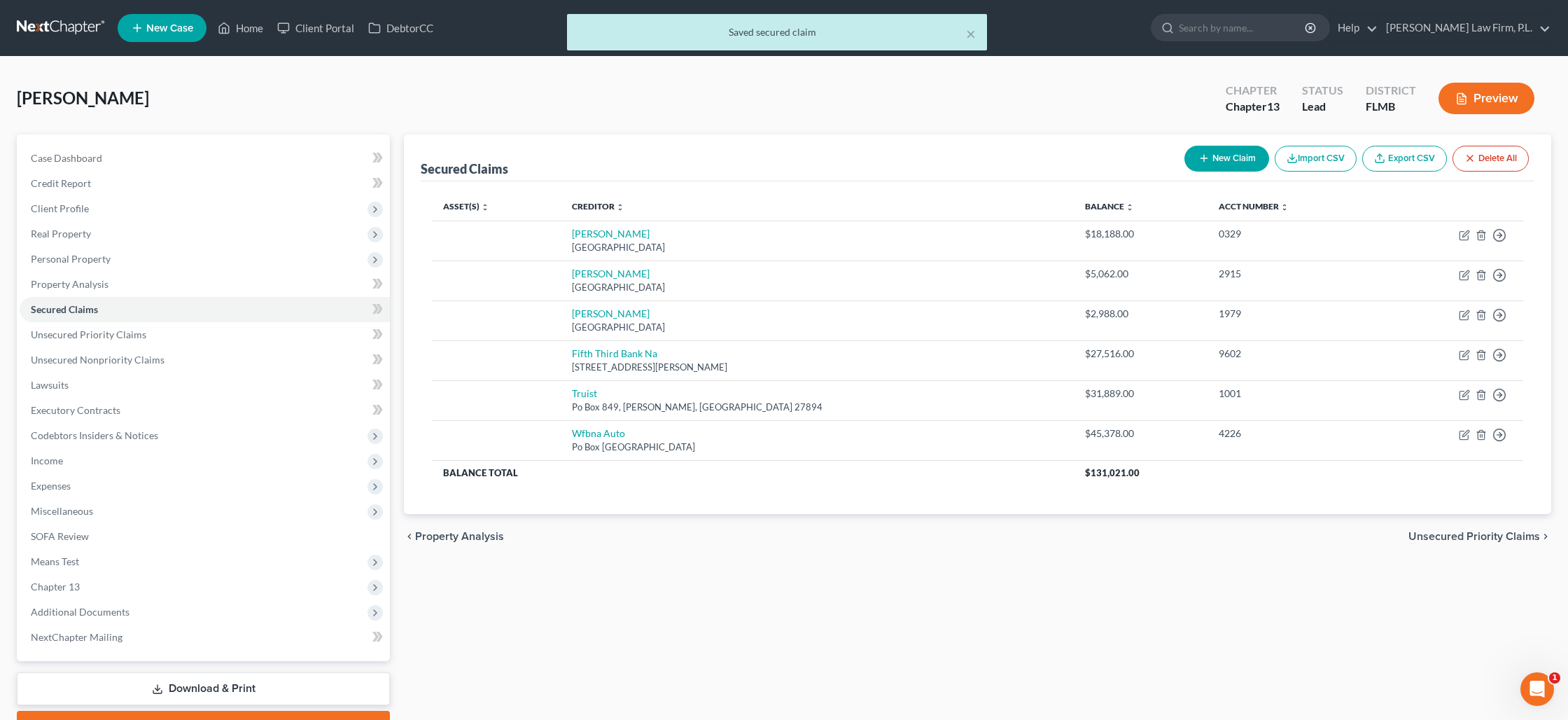
scroll to position [1, 0]
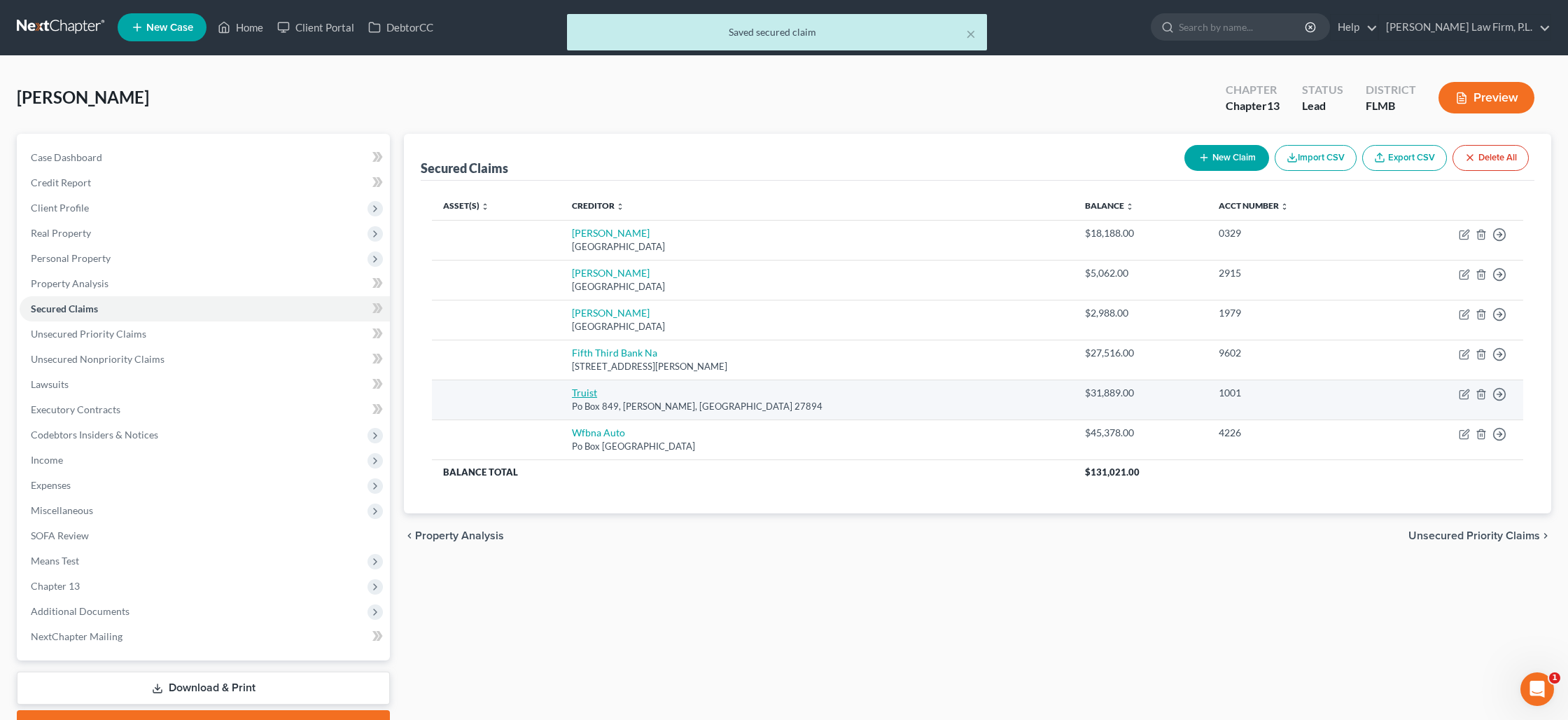
click at [597, 394] on link "Truist" at bounding box center [584, 392] width 25 height 12
select select "28"
select select "0"
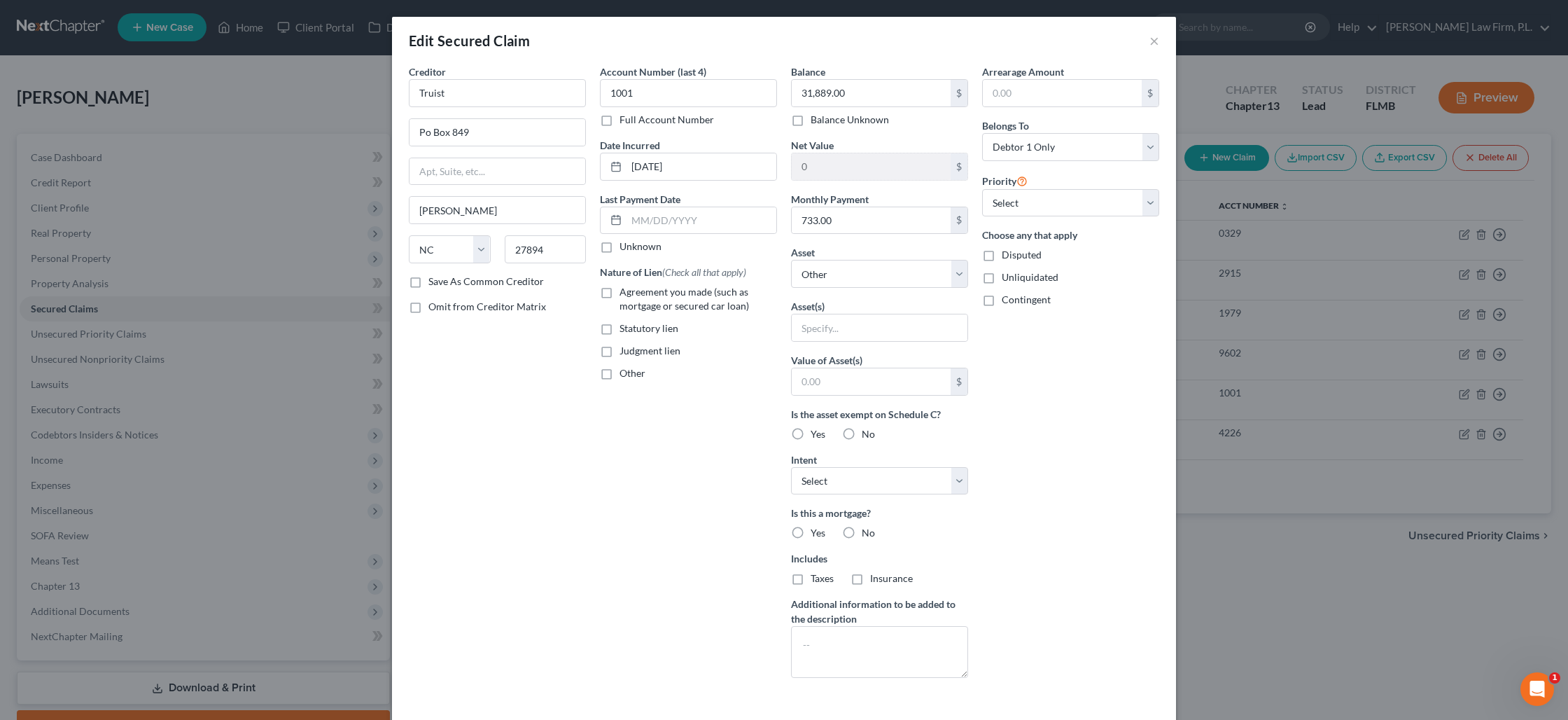
click at [1240, 550] on div "Edit Secured Claim × Creditor * Truist Po Box 849 [PERSON_NAME] State [US_STATE…" at bounding box center [784, 360] width 1568 height 720
click at [1149, 44] on div "Edit Secured Claim ×" at bounding box center [784, 41] width 784 height 48
click at [1157, 43] on button "×" at bounding box center [1155, 41] width 10 height 17
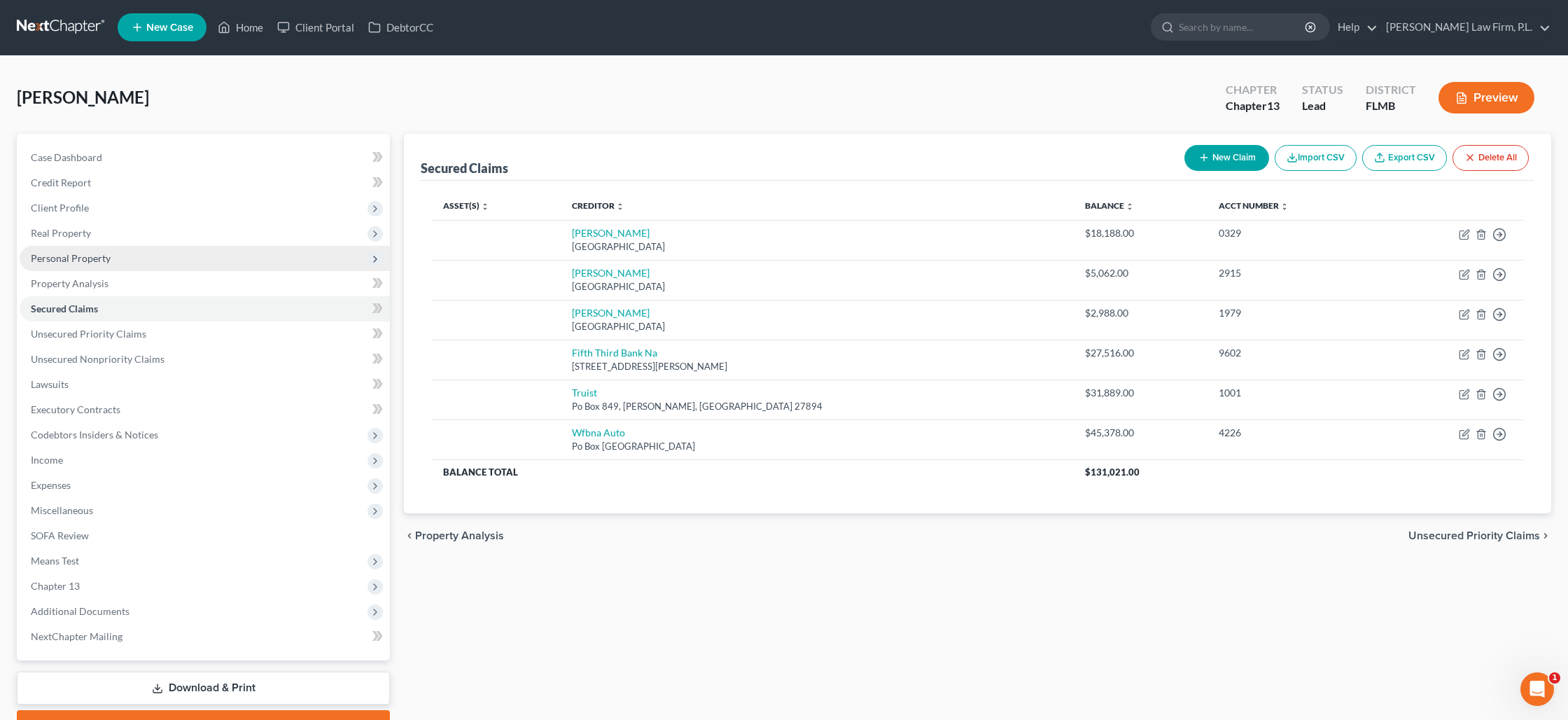
click at [77, 259] on span "Personal Property" at bounding box center [71, 258] width 80 height 12
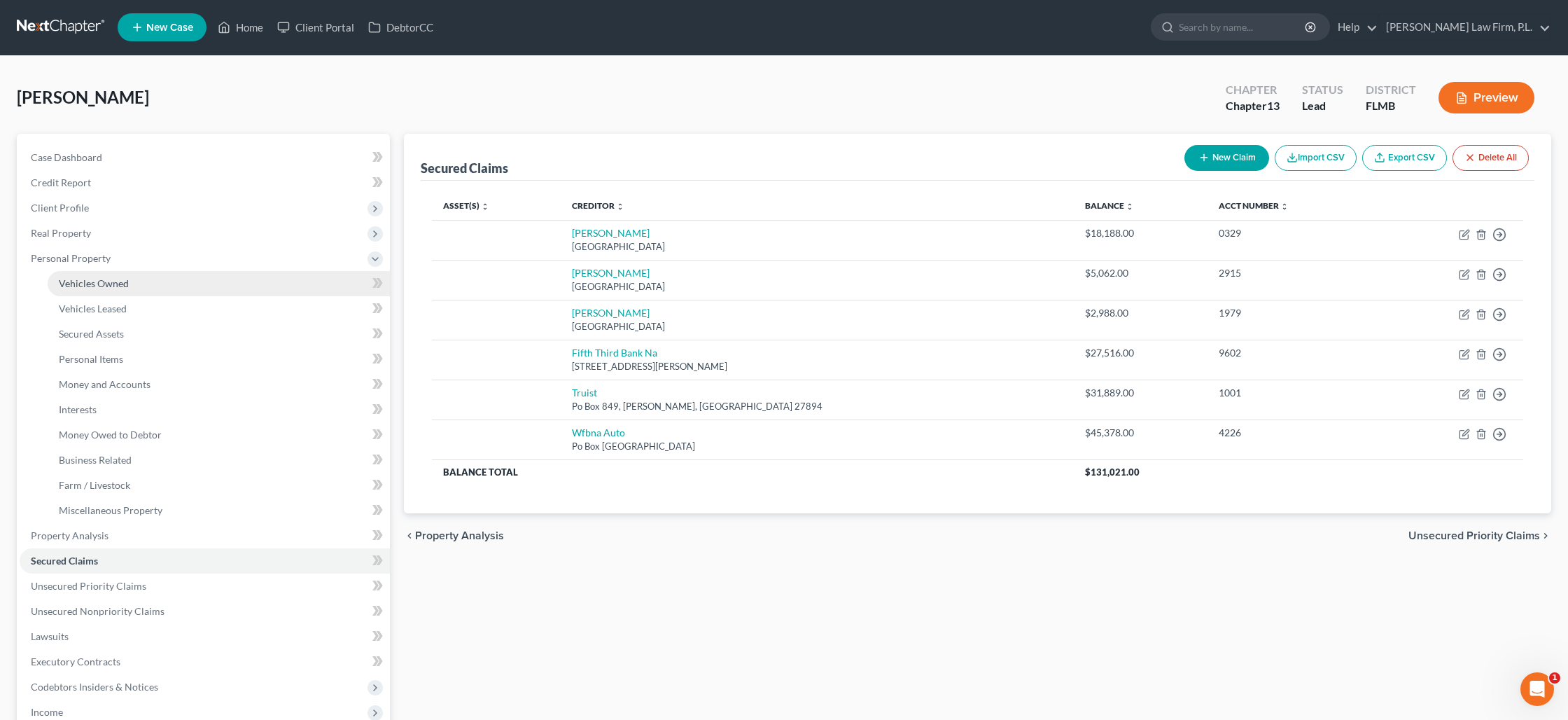
click at [87, 281] on span "Vehicles Owned" at bounding box center [94, 283] width 70 height 12
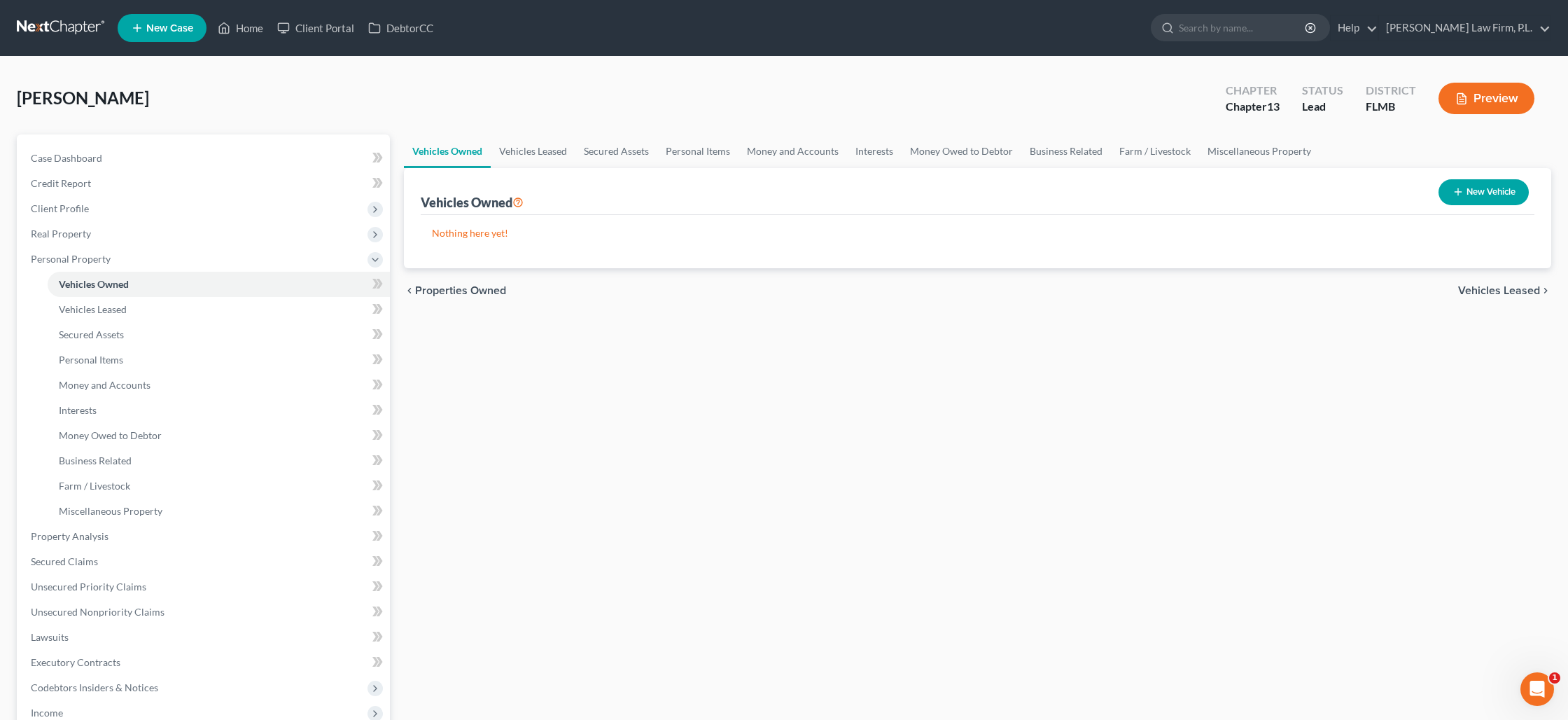
click at [1465, 196] on button "New Vehicle" at bounding box center [1484, 192] width 90 height 26
select select "0"
select select "2"
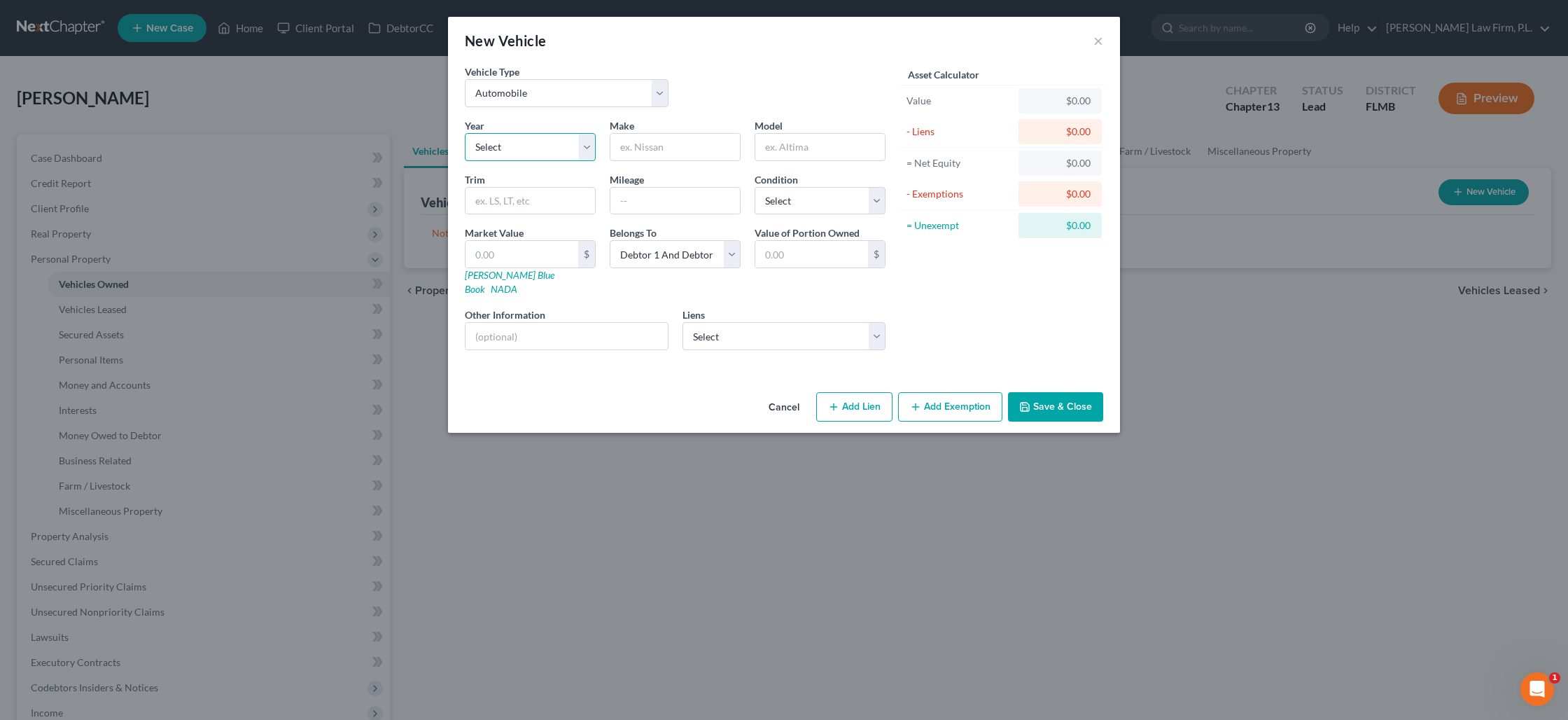
click at [518, 152] on select "Select 2026 2025 2024 2023 2022 2021 2020 2019 2018 2017 2016 2015 2014 2013 20…" at bounding box center [530, 146] width 131 height 28
select select "4"
click at [465, 133] on select "Select 2026 2025 2024 2023 2022 2021 2020 2019 2018 2017 2016 2015 2014 2013 20…" at bounding box center [530, 146] width 131 height 28
click at [664, 149] on input "text" at bounding box center [675, 146] width 129 height 26
type input "Toyota"
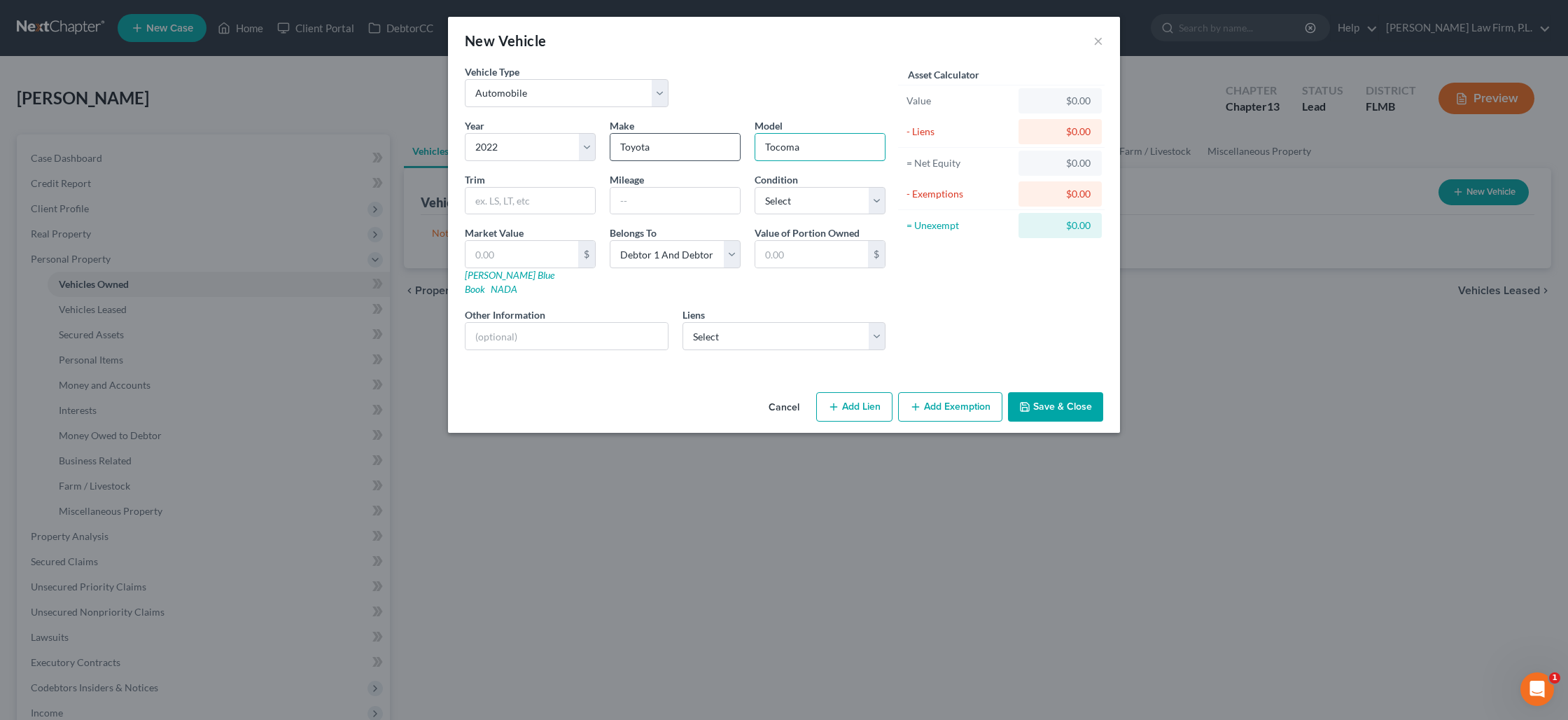
type input "Tocoma"
type input "2"
type input "2.00"
type input "24"
type input "24.00"
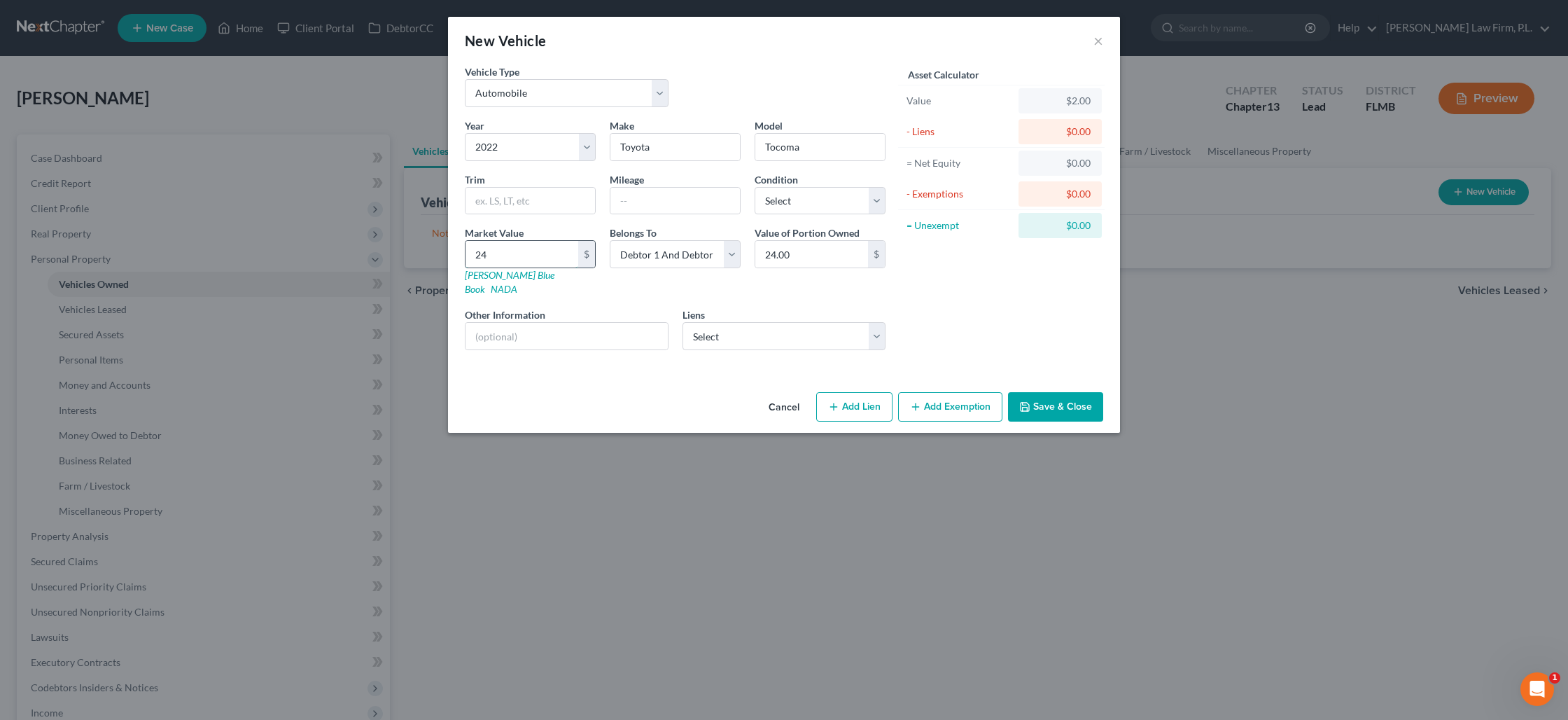
type input "245"
type input "245.00"
type input "2450"
type input "2,450.00"
type input "2,4500"
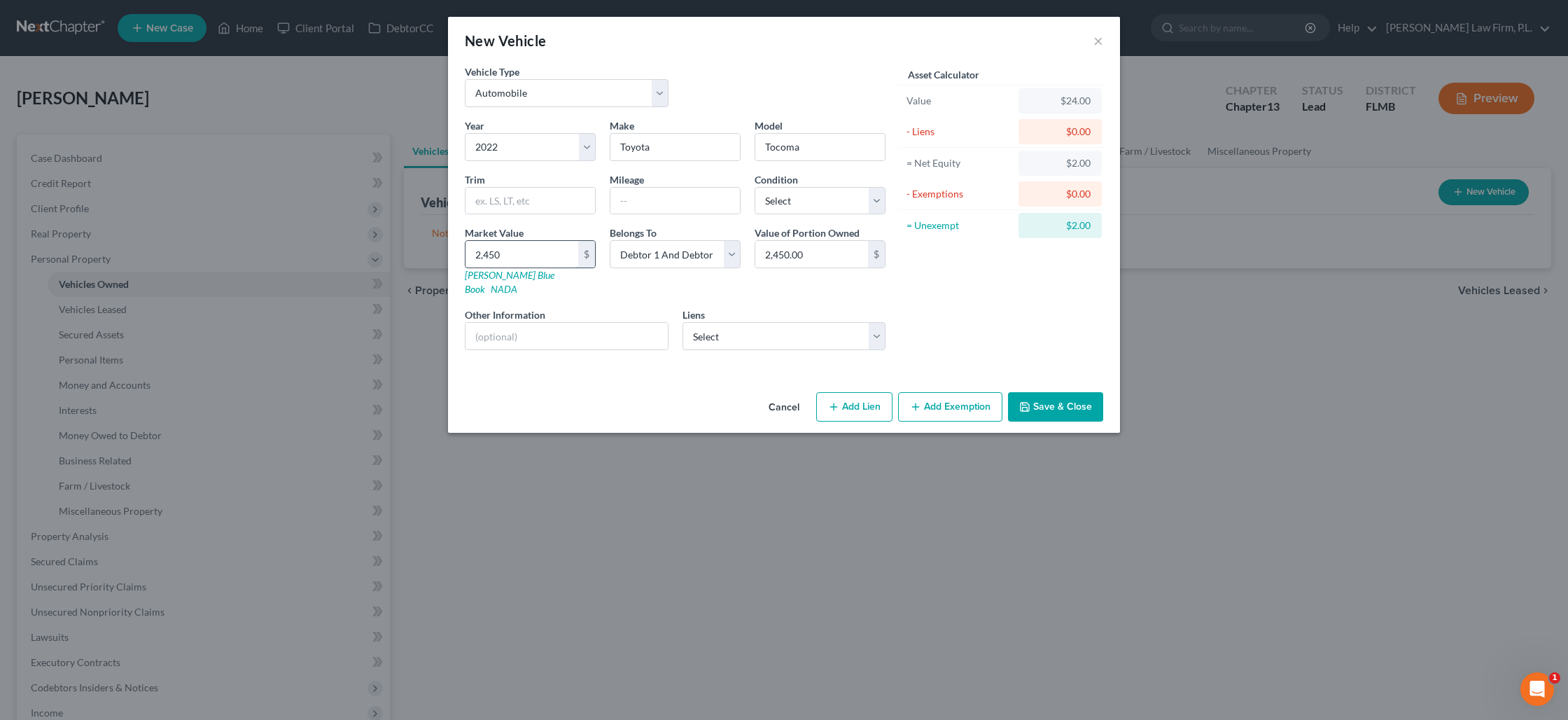
type input "24,500.00"
type input "24,500"
click at [770, 261] on input "24,500.00" at bounding box center [812, 254] width 113 height 26
type input "12,250"
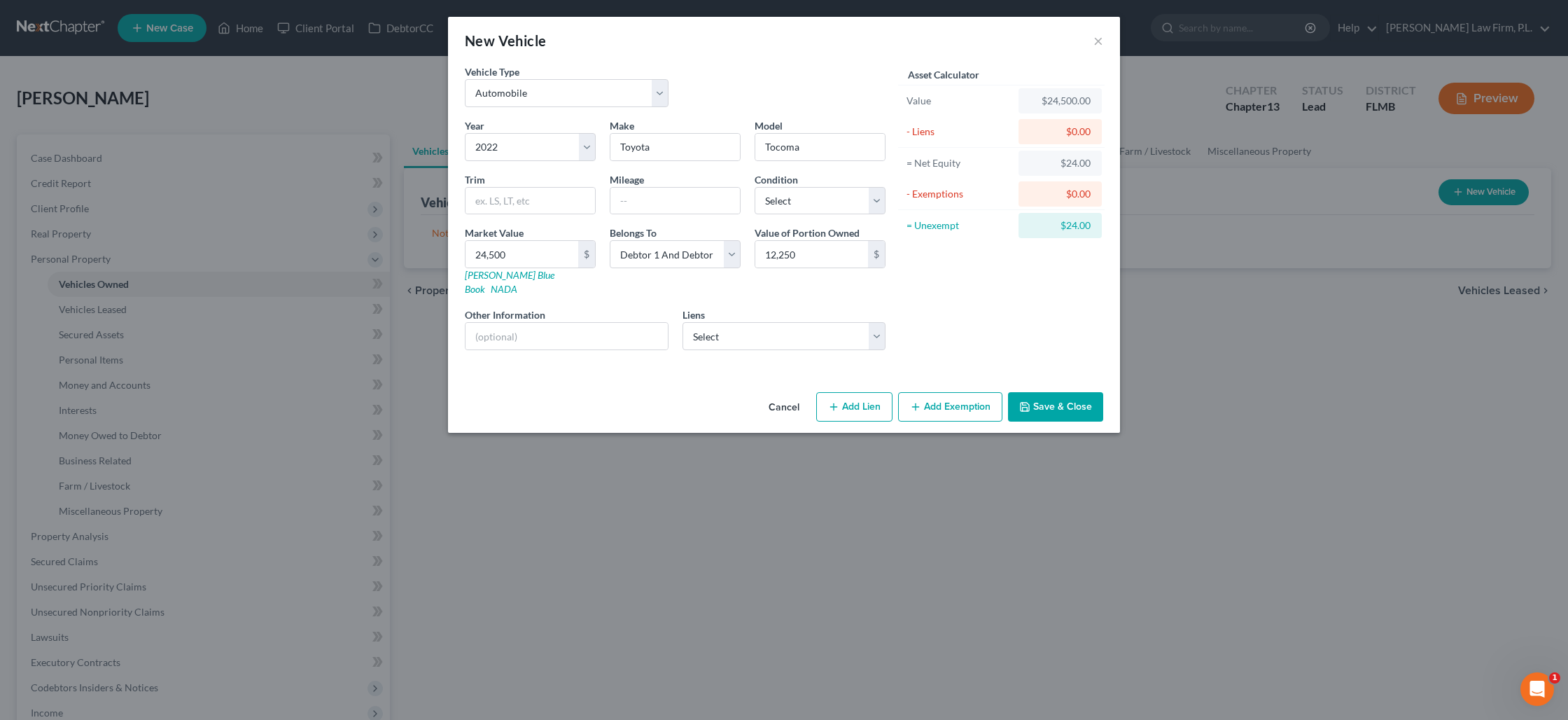
click at [1043, 392] on button "Save & Close" at bounding box center [1055, 406] width 95 height 29
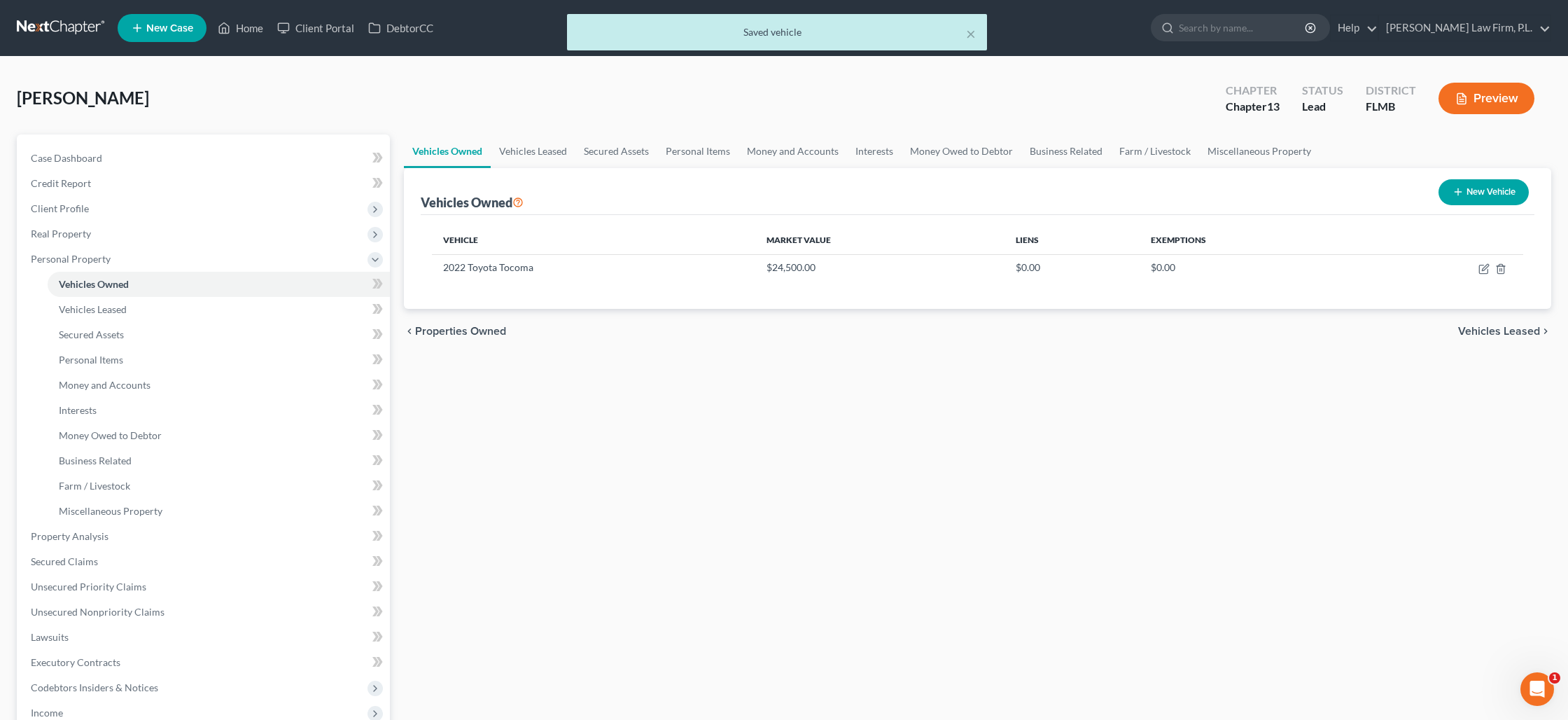
click at [1475, 189] on button "New Vehicle" at bounding box center [1484, 192] width 90 height 26
select select "0"
select select "2"
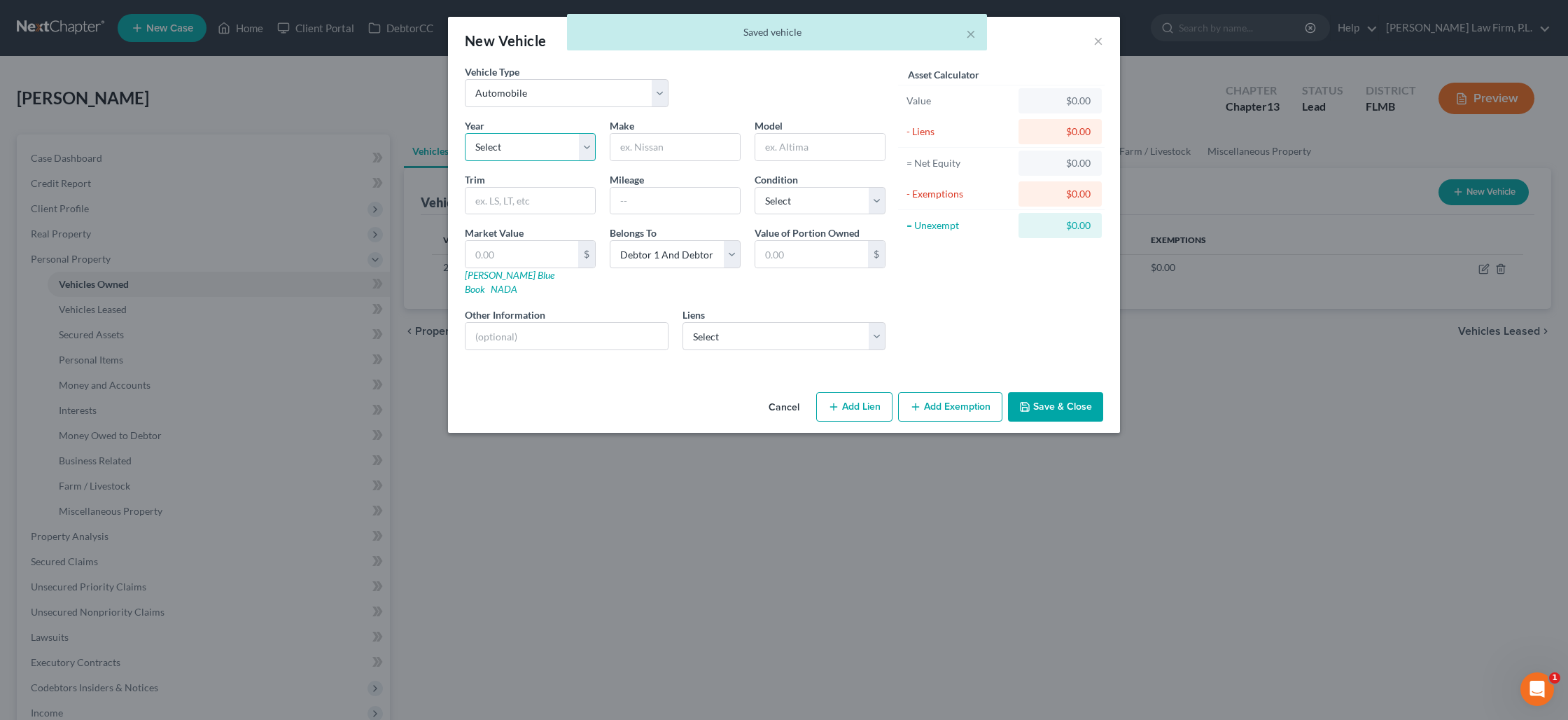
click at [563, 149] on select "Select 2026 2025 2024 2023 2022 2021 2020 2019 2018 2017 2016 2015 2014 2013 20…" at bounding box center [530, 146] width 131 height 28
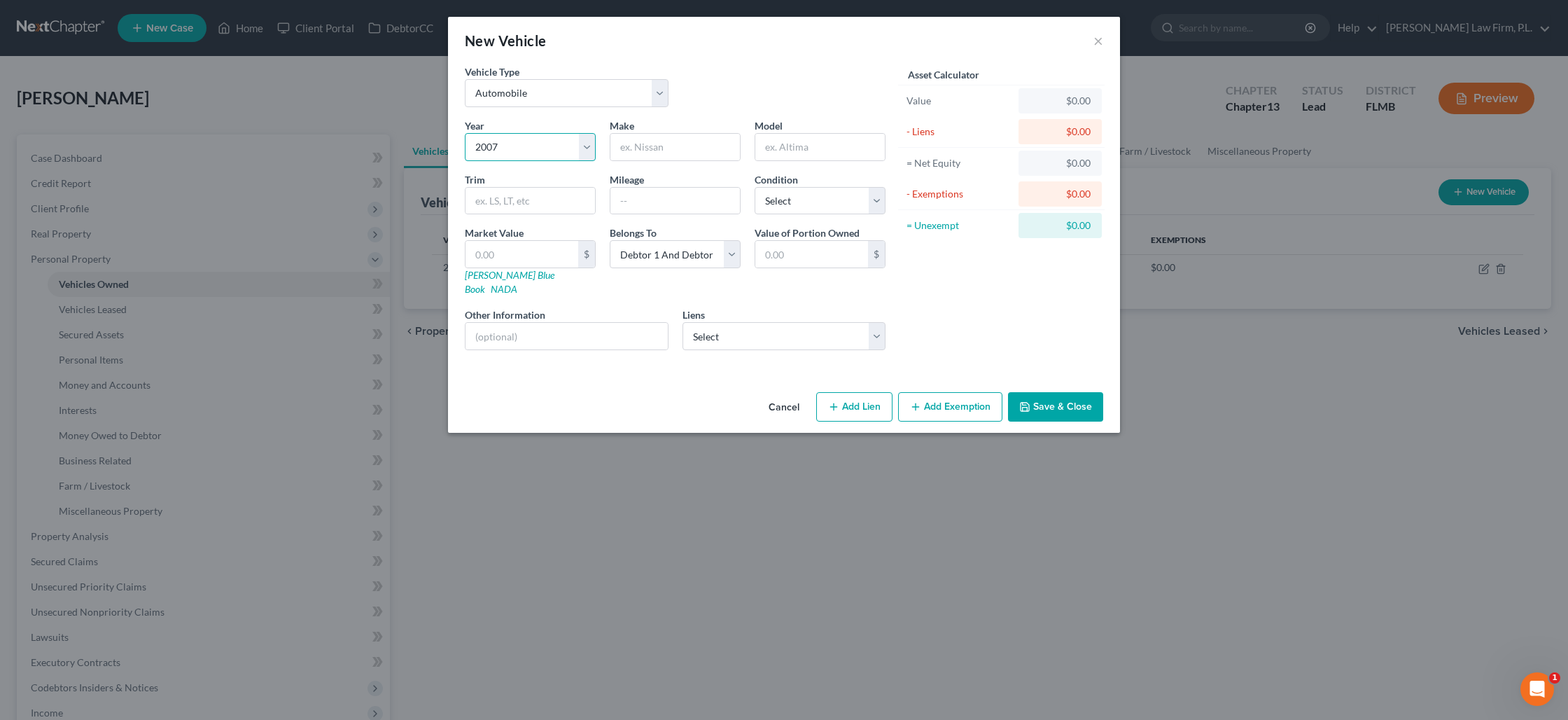
click at [465, 133] on select "Select 2026 2025 2024 2023 2022 2021 2020 2019 2018 2017 2016 2015 2014 2013 20…" at bounding box center [530, 146] width 131 height 28
click at [666, 146] on input "text" at bounding box center [675, 146] width 129 height 26
click at [864, 196] on select "Select Excellent Very Good Good Fair Poor" at bounding box center [820, 201] width 131 height 28
click at [755, 187] on select "Select Excellent Very Good Good Fair Poor" at bounding box center [820, 201] width 131 height 28
click at [491, 326] on input "text" at bounding box center [566, 336] width 202 height 26
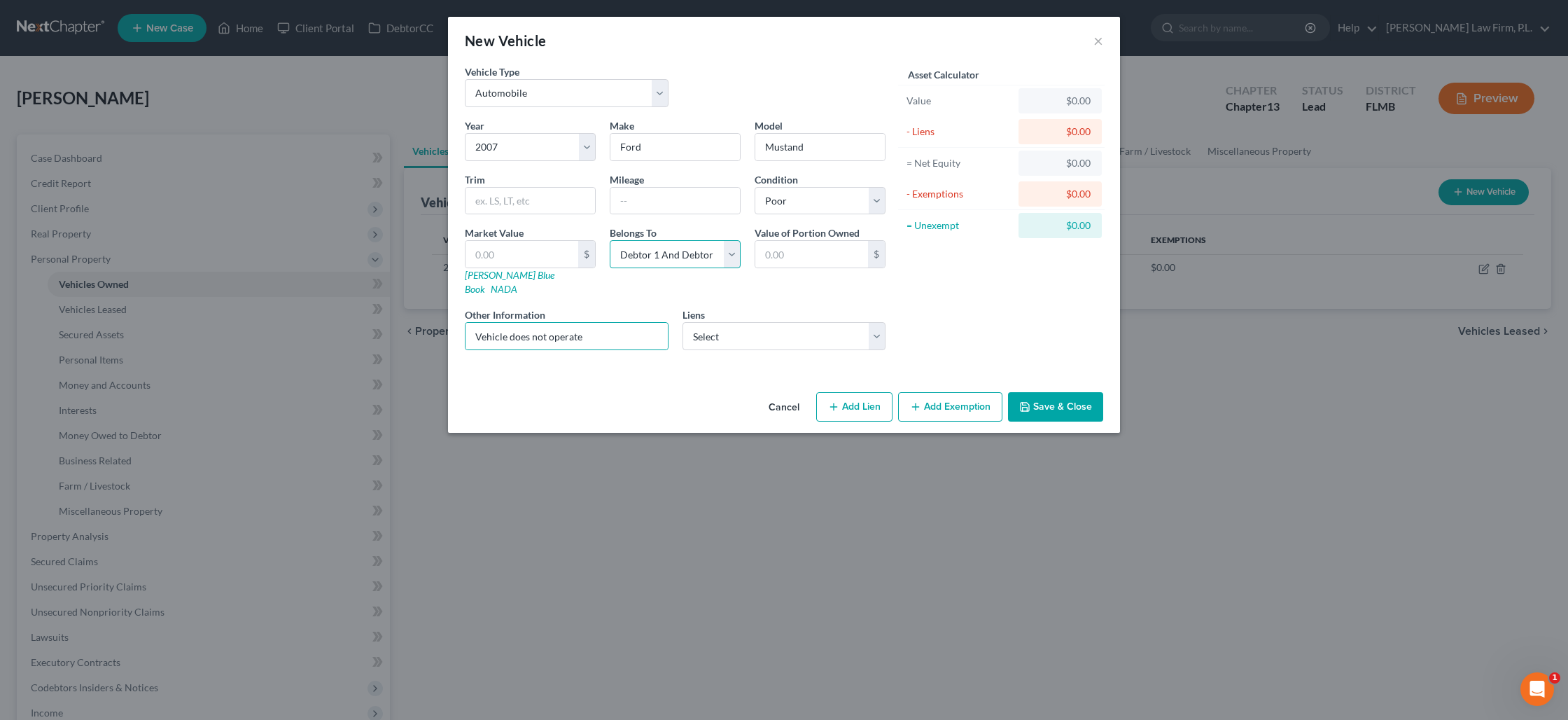
click at [714, 254] on select "Select Debtor 1 Only Debtor 2 Only Debtor 1 And Debtor 2 Only At Least One Of T…" at bounding box center [675, 254] width 131 height 28
click at [610, 240] on select "Select Debtor 1 Only Debtor 2 Only Debtor 1 And Debtor 2 Only At Least One Of T…" at bounding box center [675, 254] width 131 height 28
click at [813, 256] on input "text" at bounding box center [812, 254] width 113 height 26
click at [1045, 392] on button "Save & Close" at bounding box center [1055, 406] width 95 height 29
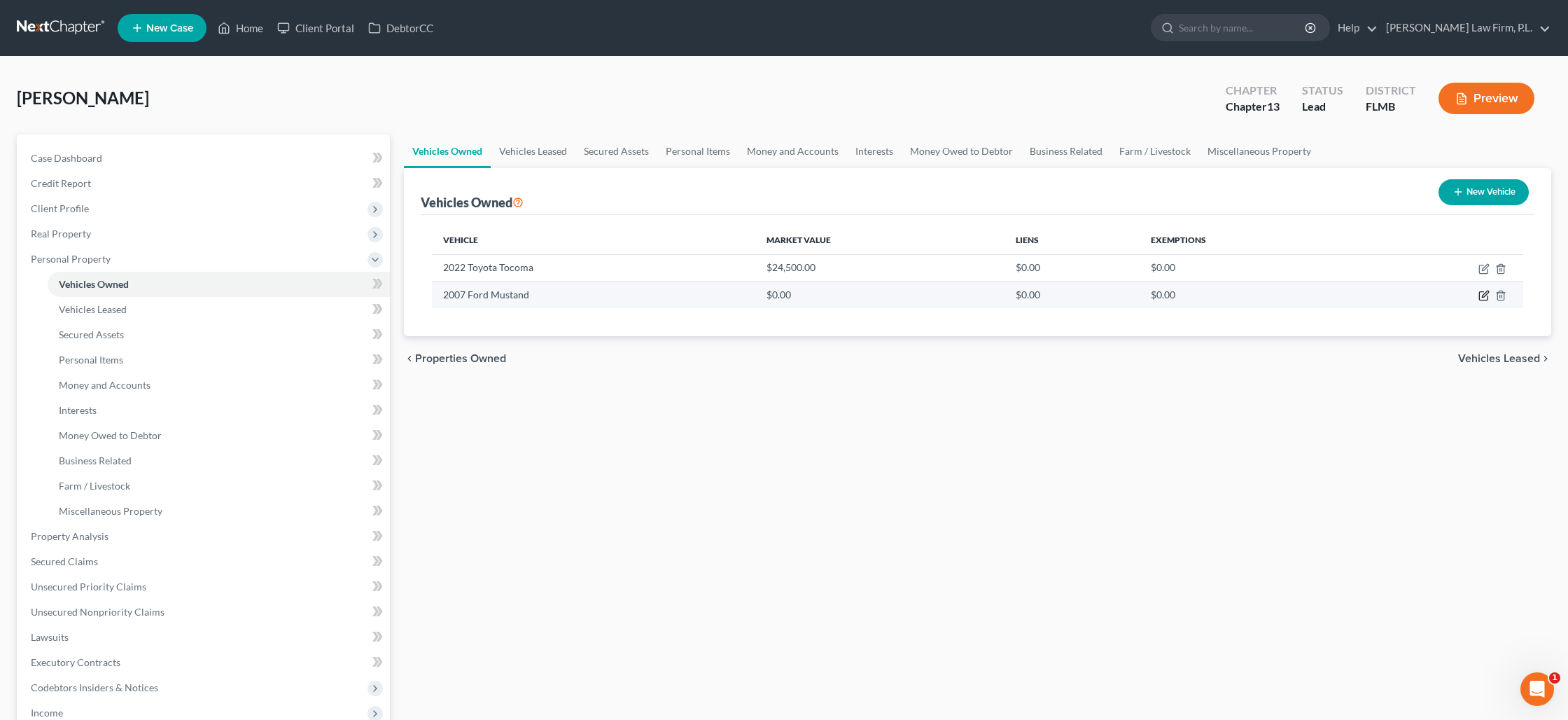
click at [1481, 298] on icon "button" at bounding box center [1484, 296] width 11 height 11
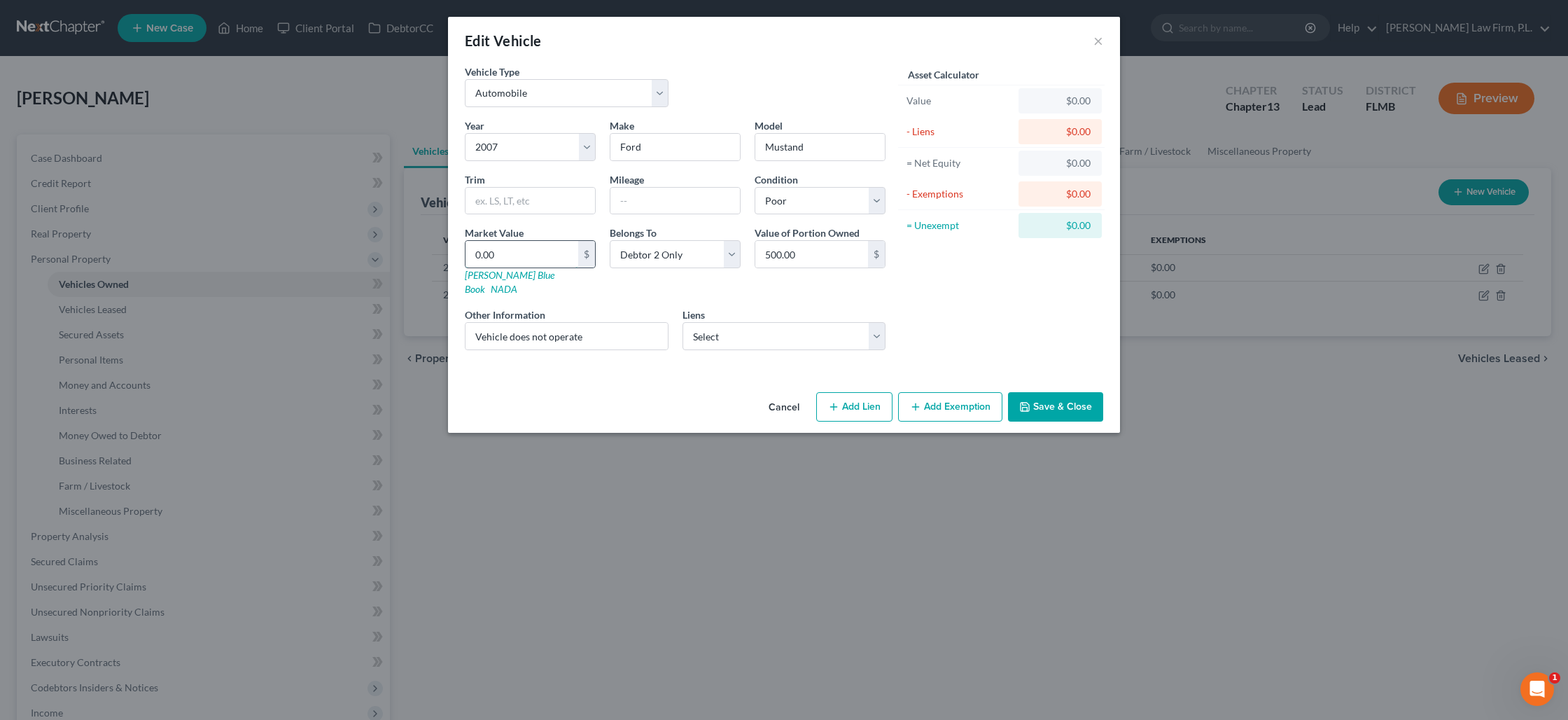
click at [533, 256] on input "0.00" at bounding box center [522, 254] width 113 height 26
click at [1059, 401] on button "Save & Close" at bounding box center [1055, 406] width 95 height 29
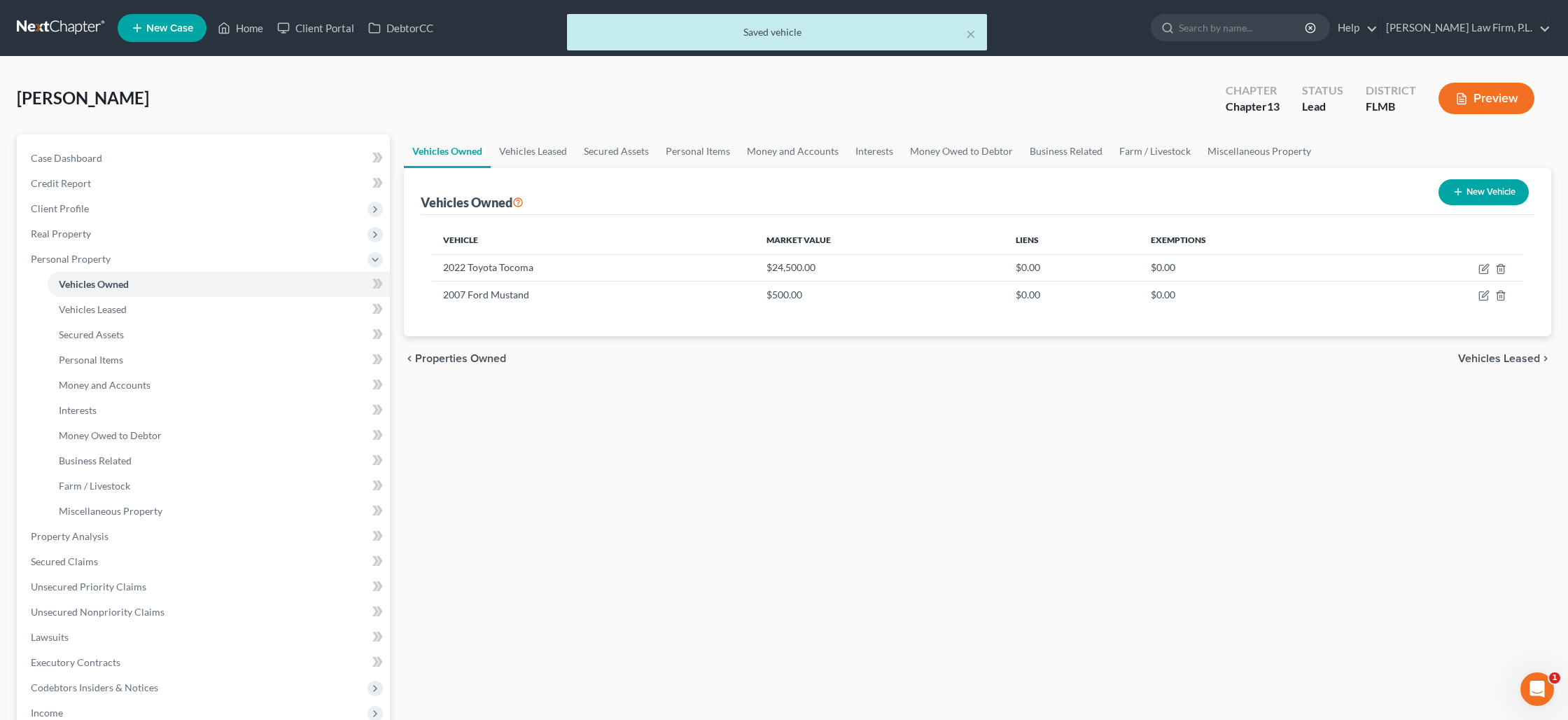
click at [1457, 200] on button "New Vehicle" at bounding box center [1484, 192] width 90 height 26
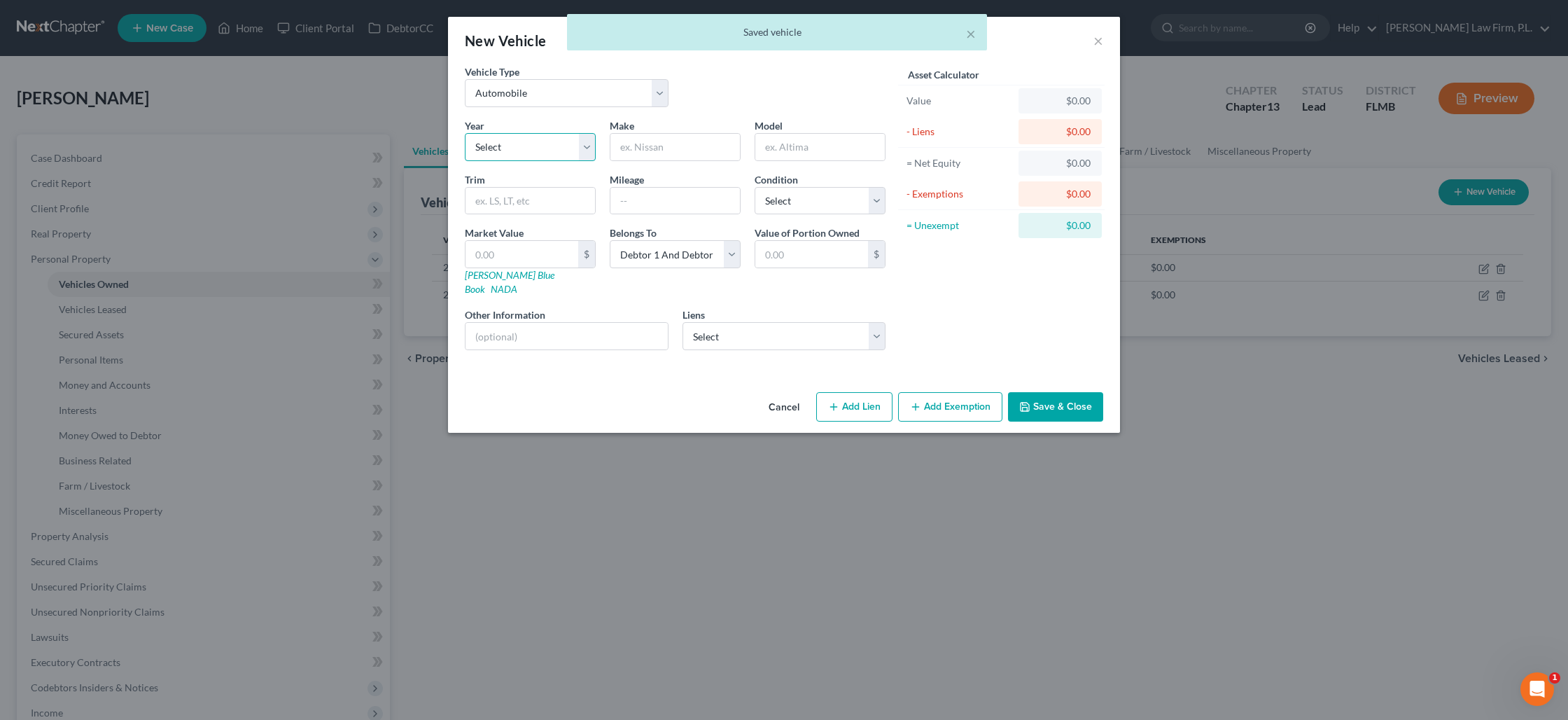
click at [508, 146] on select "Select 2026 2025 2024 2023 2022 2021 2020 2019 2018 2017 2016 2015 2014 2013 20…" at bounding box center [530, 146] width 131 height 28
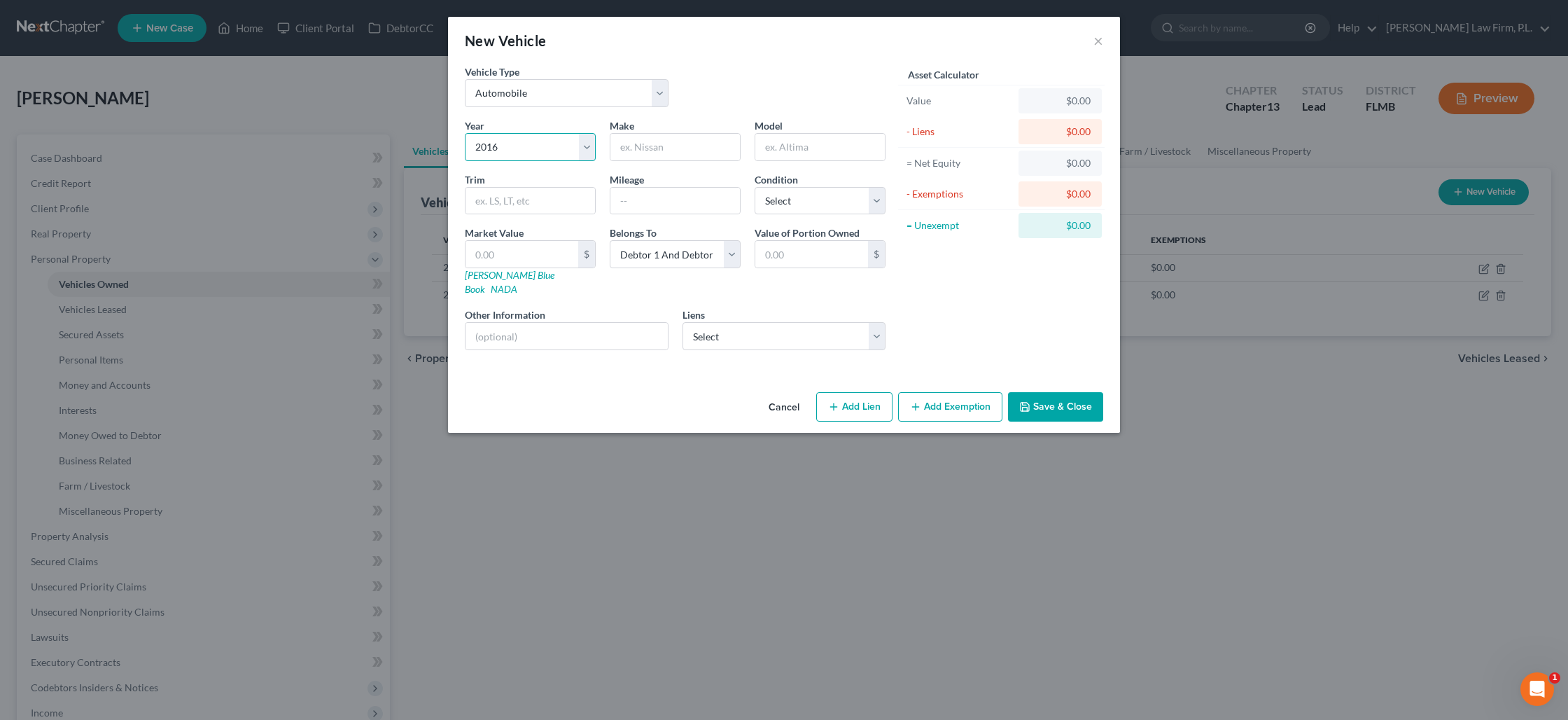
click at [465, 133] on select "Select 2026 2025 2024 2023 2022 2021 2020 2019 2018 2017 2016 2015 2014 2013 20…" at bounding box center [530, 146] width 131 height 28
click at [639, 151] on input "text" at bounding box center [675, 146] width 129 height 26
click at [653, 251] on select "Select Debtor 1 Only Debtor 2 Only Debtor 1 And Debtor 2 Only At Least One Of T…" at bounding box center [675, 254] width 131 height 28
click at [610, 240] on select "Select Debtor 1 Only Debtor 2 Only Debtor 1 And Debtor 2 Only At Least One Of T…" at bounding box center [675, 254] width 131 height 28
click at [562, 250] on input "text" at bounding box center [522, 254] width 113 height 26
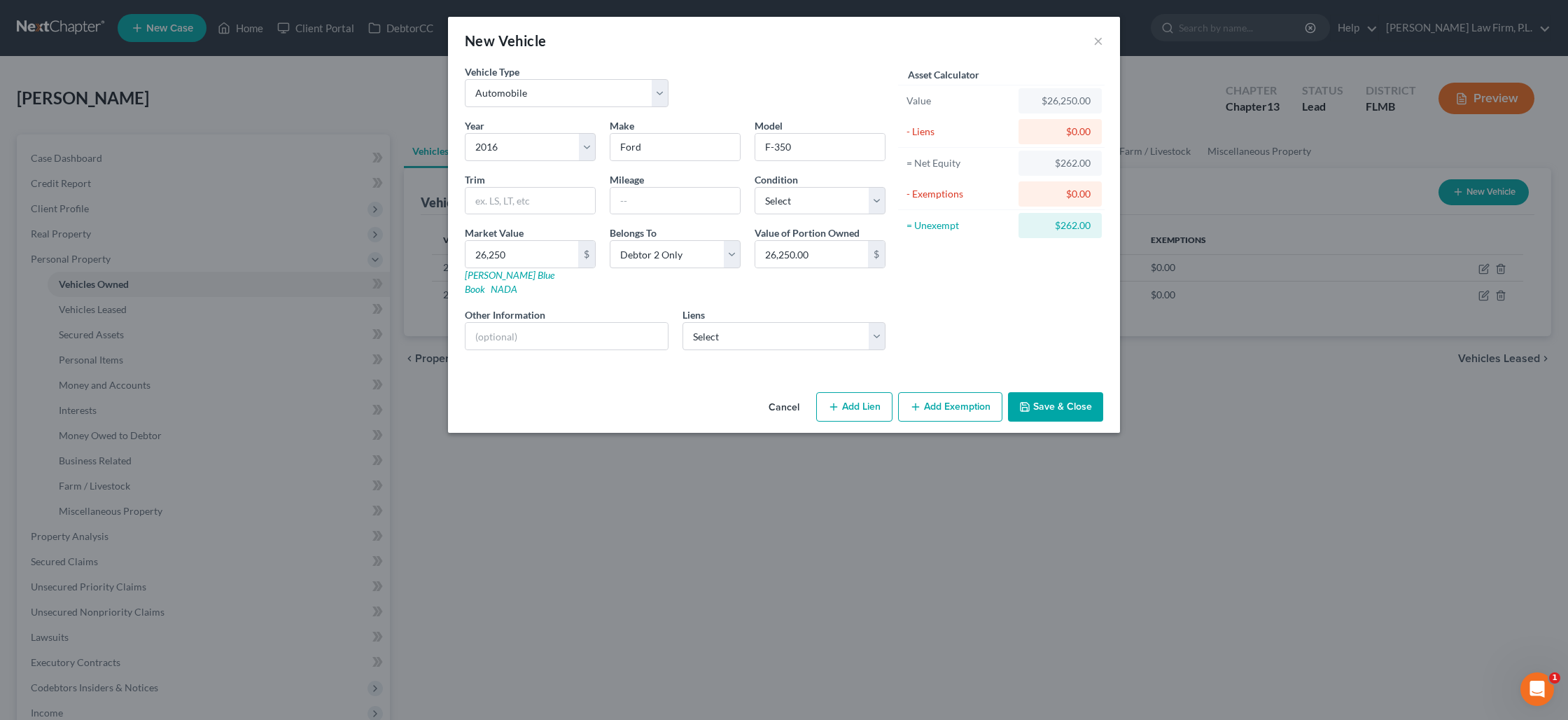
click at [940, 392] on button "Add Exemption" at bounding box center [950, 406] width 104 height 29
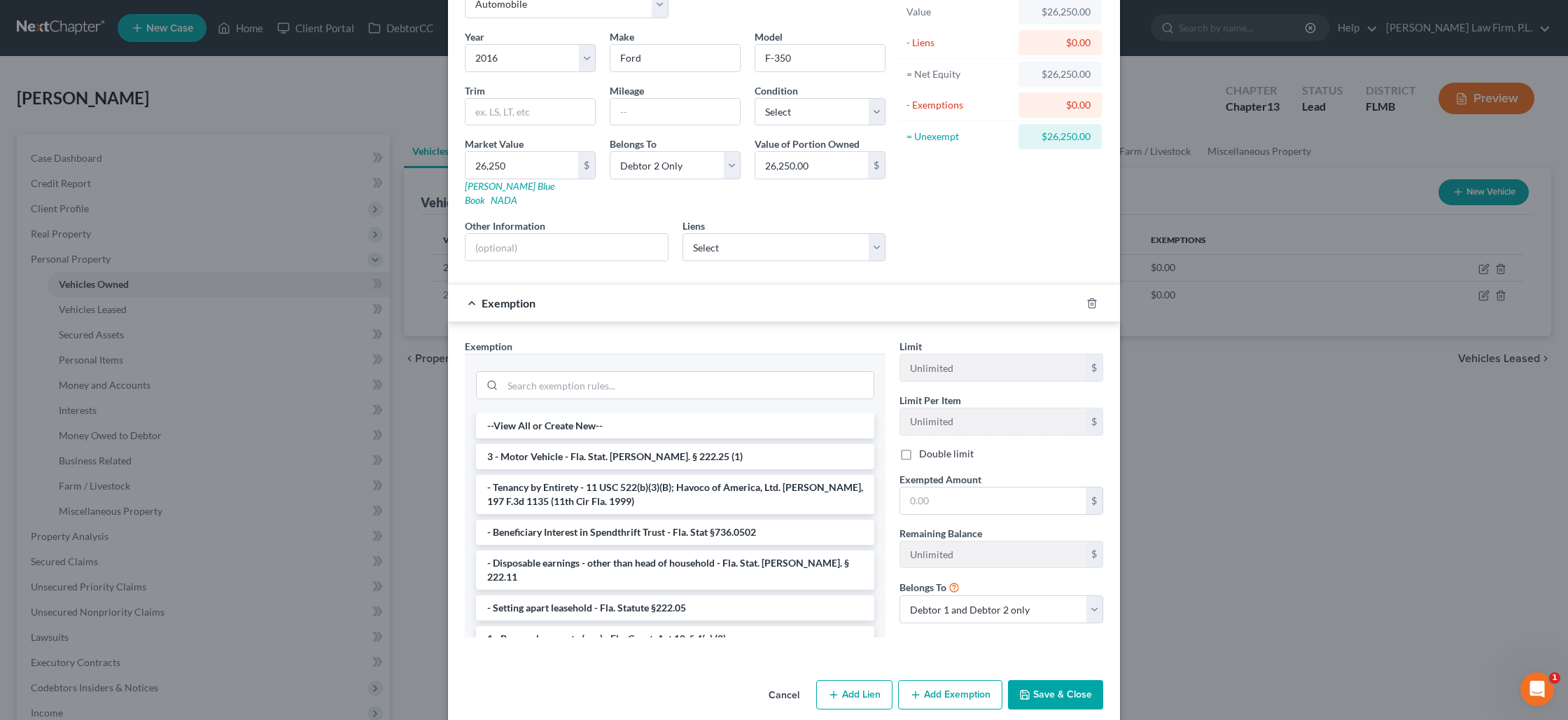
scroll to position [91, 0]
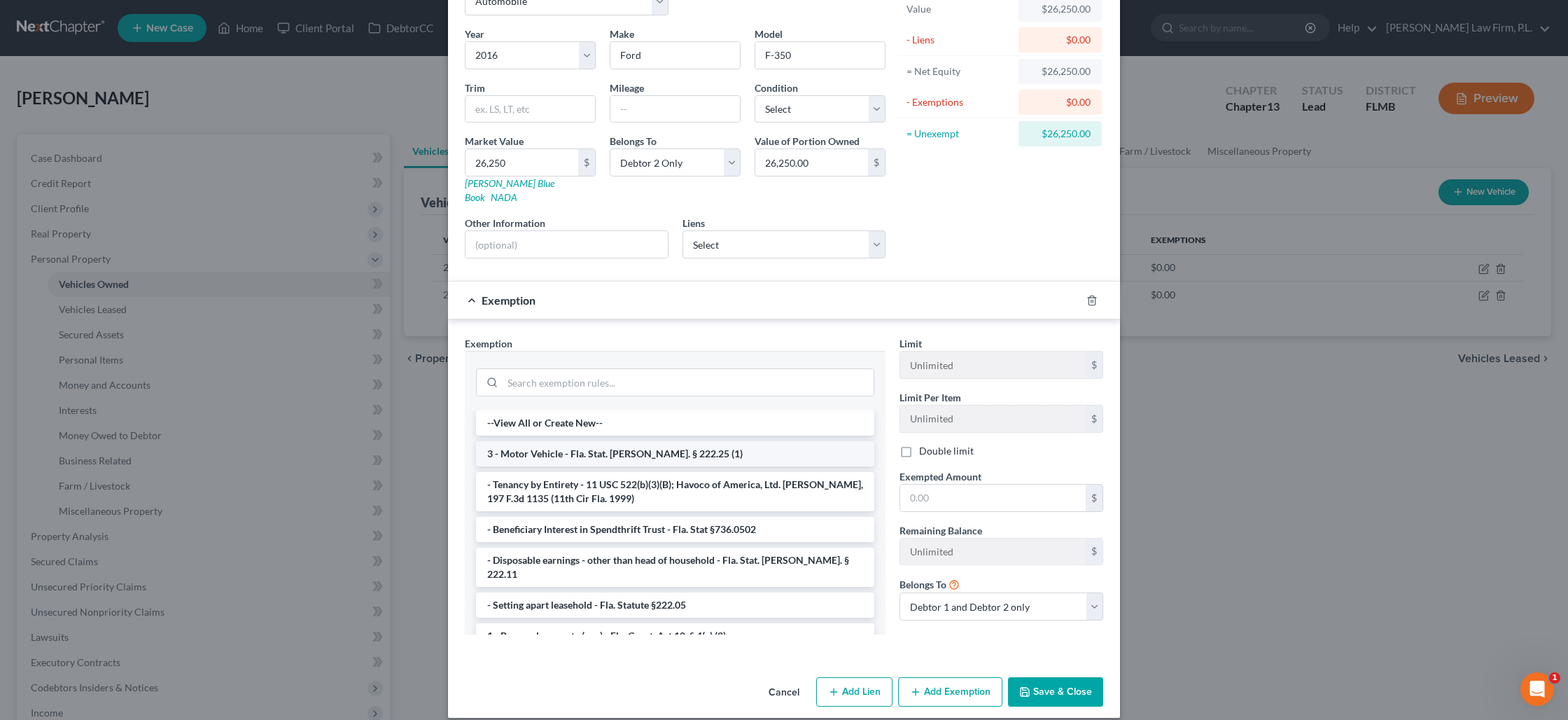
click at [664, 441] on li "3 - Motor Vehicle - Fla. Stat. [PERSON_NAME]. § 222.25 (1)" at bounding box center [675, 454] width 398 height 25
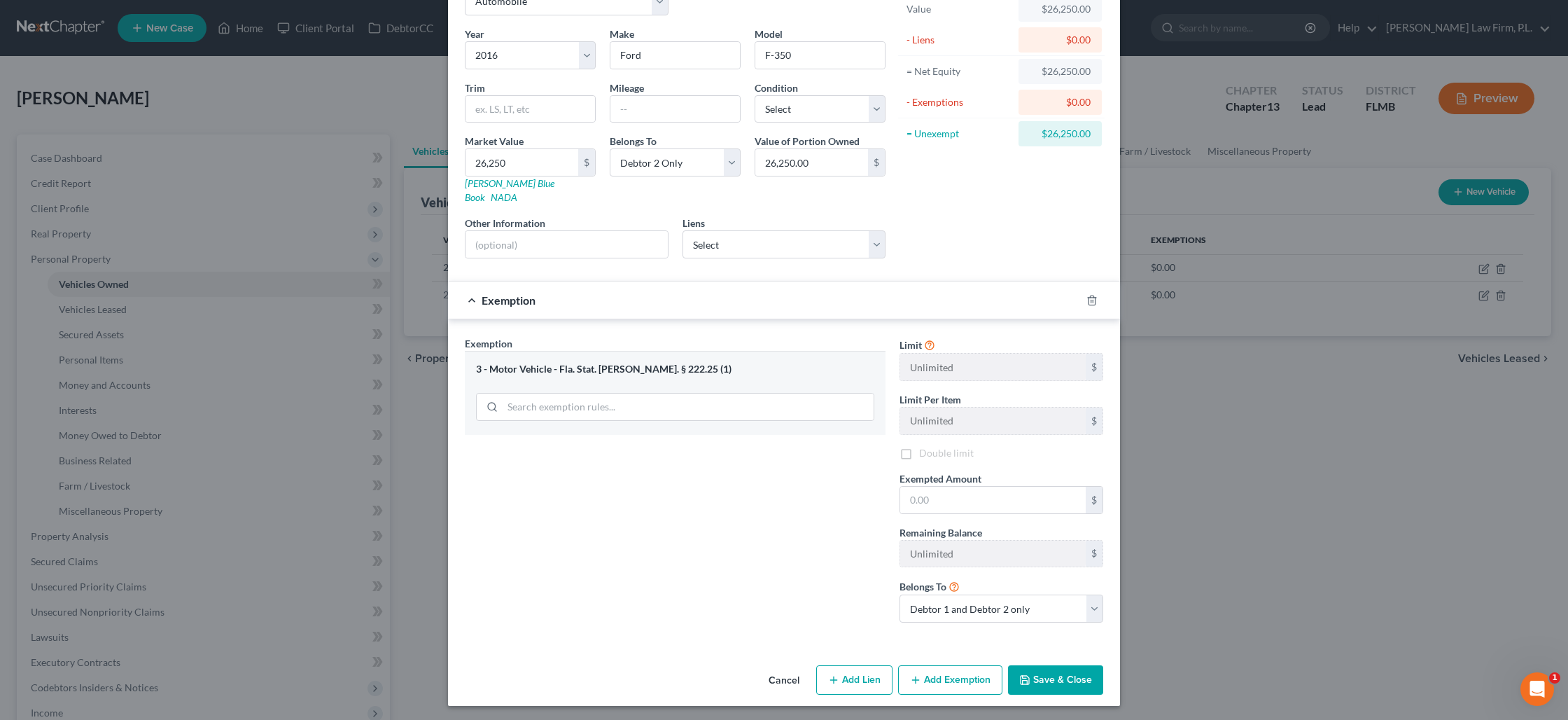
scroll to position [80, 0]
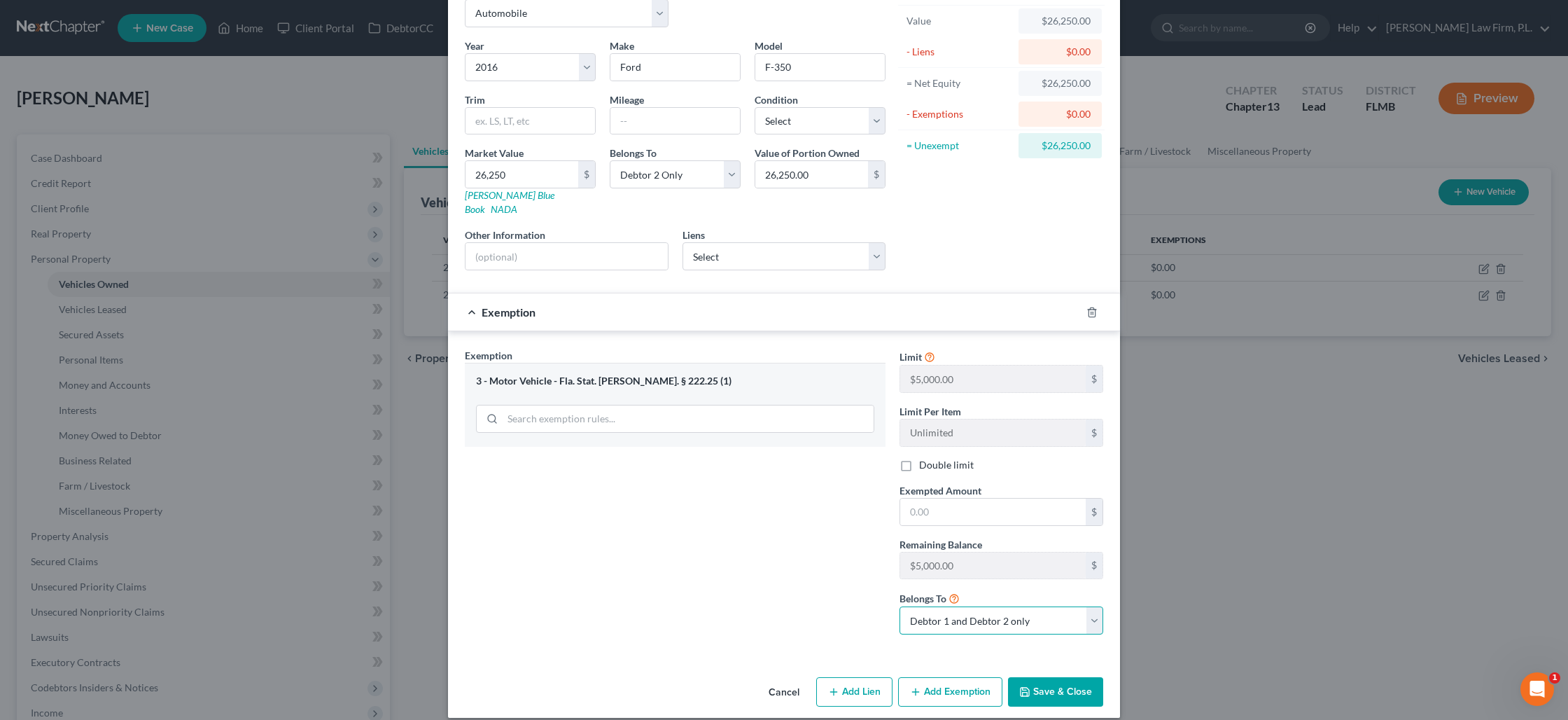
click at [1023, 606] on select "Debtor 1 only Debtor 2 only Debtor 1 and Debtor 2 only" at bounding box center [1001, 620] width 203 height 28
click at [900, 606] on select "Debtor 1 only Debtor 2 only Debtor 1 and Debtor 2 only" at bounding box center [1001, 620] width 203 height 28
click at [951, 499] on input "text" at bounding box center [993, 511] width 186 height 26
click at [1032, 689] on button "Save & Close" at bounding box center [1055, 691] width 95 height 29
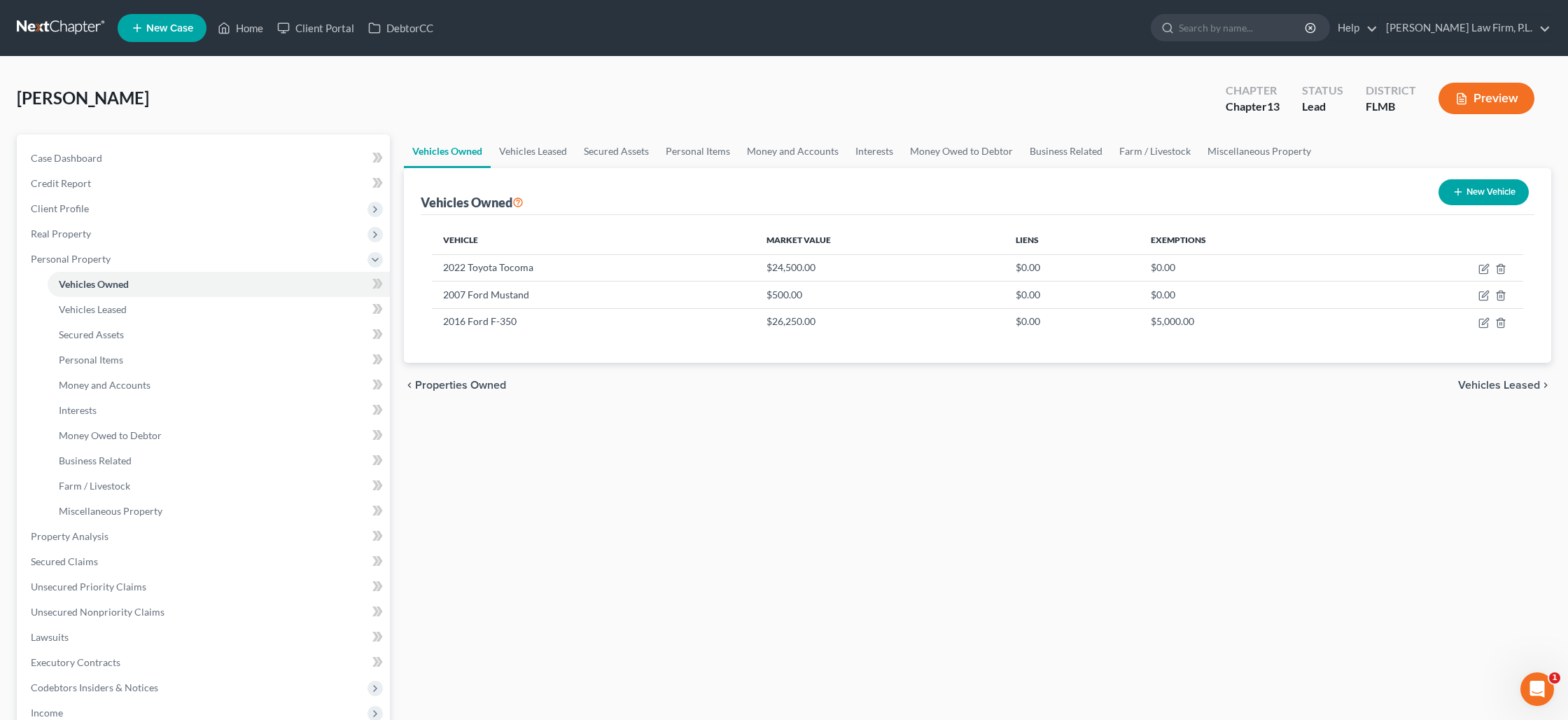
click at [1487, 188] on button "New Vehicle" at bounding box center [1484, 192] width 90 height 26
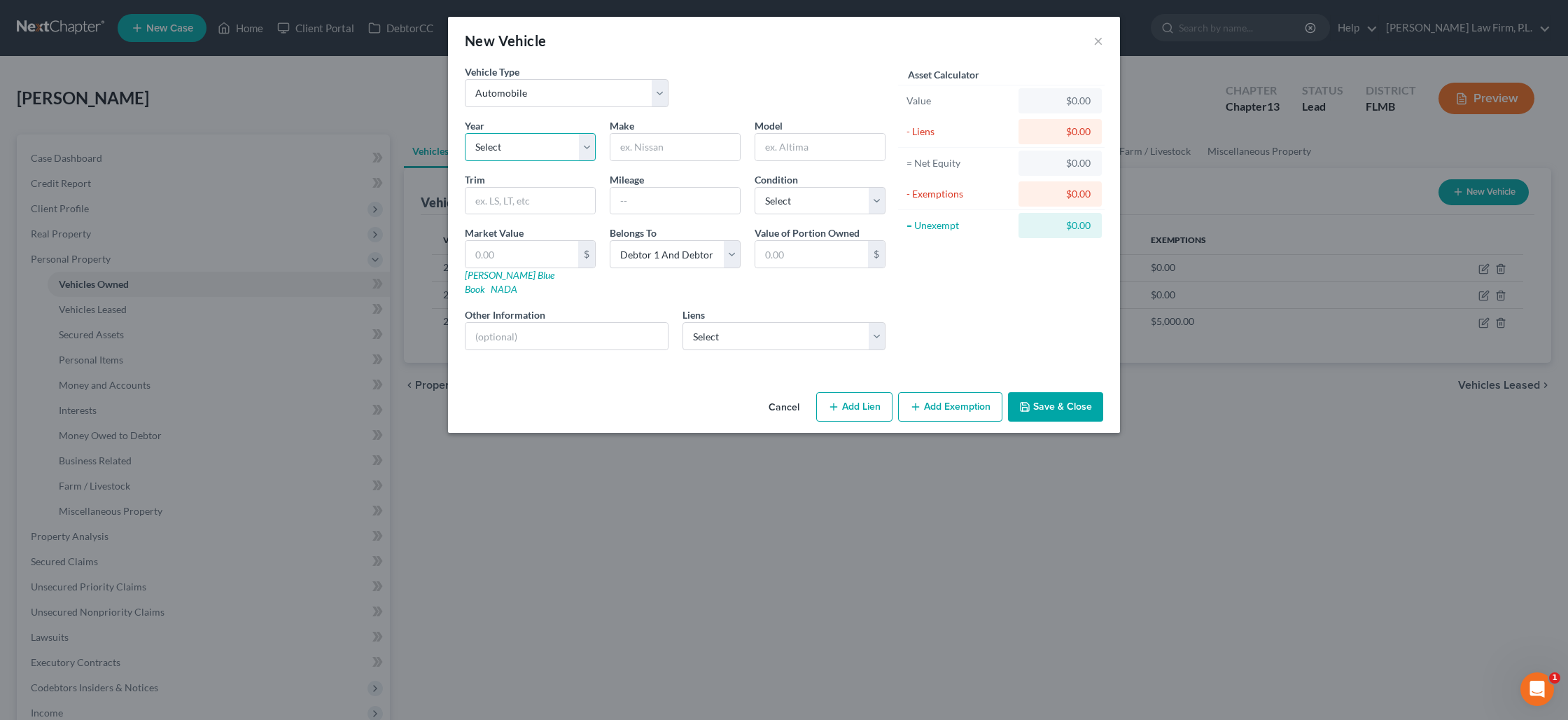
click at [548, 144] on select "Select 2026 2025 2024 2023 2022 2021 2020 2019 2018 2017 2016 2015 2014 2013 20…" at bounding box center [530, 146] width 131 height 28
click at [465, 133] on select "Select 2026 2025 2024 2023 2022 2021 2020 2019 2018 2017 2016 2015 2014 2013 20…" at bounding box center [530, 146] width 131 height 28
click at [648, 151] on input "text" at bounding box center [675, 146] width 129 height 26
click at [661, 261] on select "Select Debtor 1 Only Debtor 2 Only Debtor 1 And Debtor 2 Only At Least One Of T…" at bounding box center [675, 254] width 131 height 28
click at [610, 240] on select "Select Debtor 1 Only Debtor 2 Only Debtor 1 And Debtor 2 Only At Least One Of T…" at bounding box center [675, 254] width 131 height 28
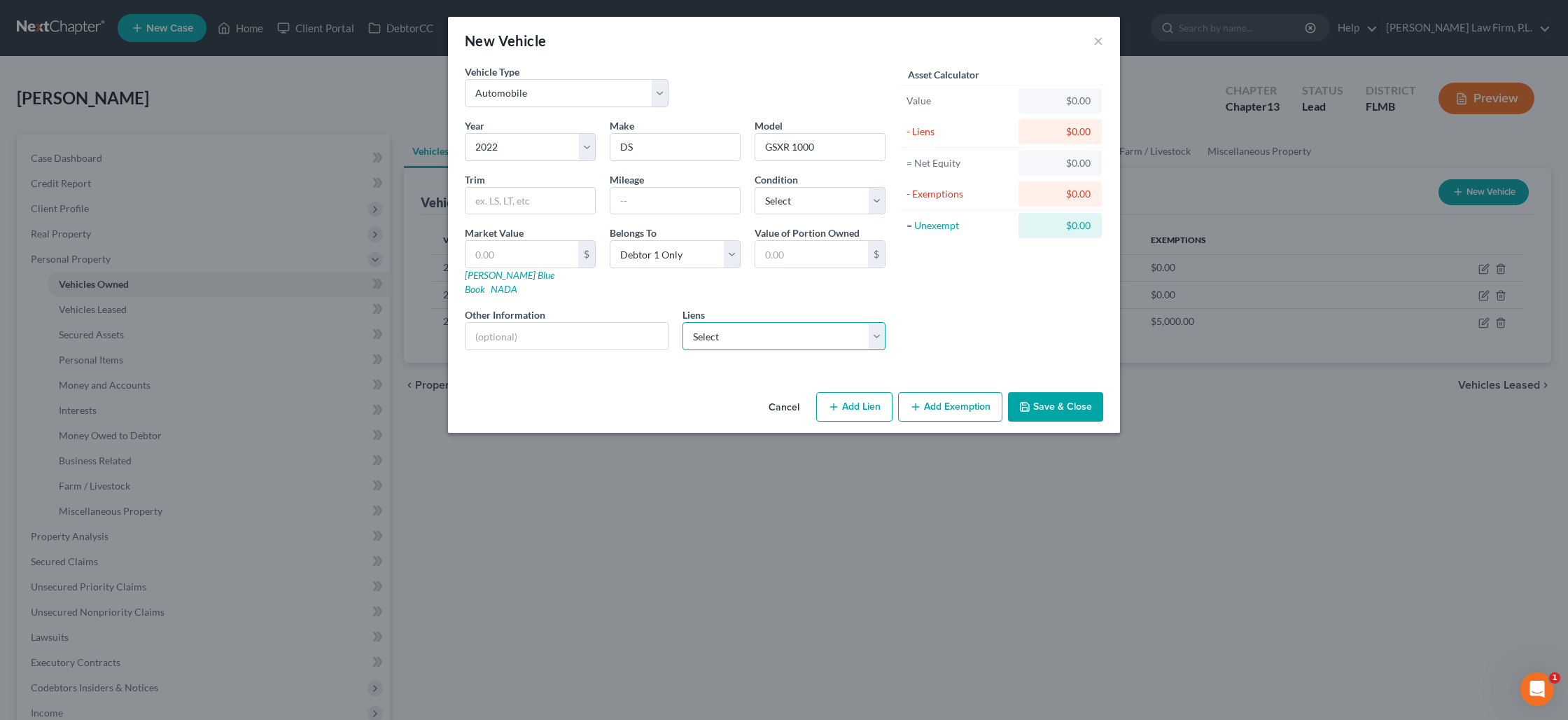
click at [717, 322] on select "Select Wfbna Auto - $45,378.00 Truist - $31,889.00 Fifth Third Bank Na - $27,51…" at bounding box center [784, 336] width 203 height 28
click at [975, 397] on button "Add Exemption" at bounding box center [950, 406] width 104 height 29
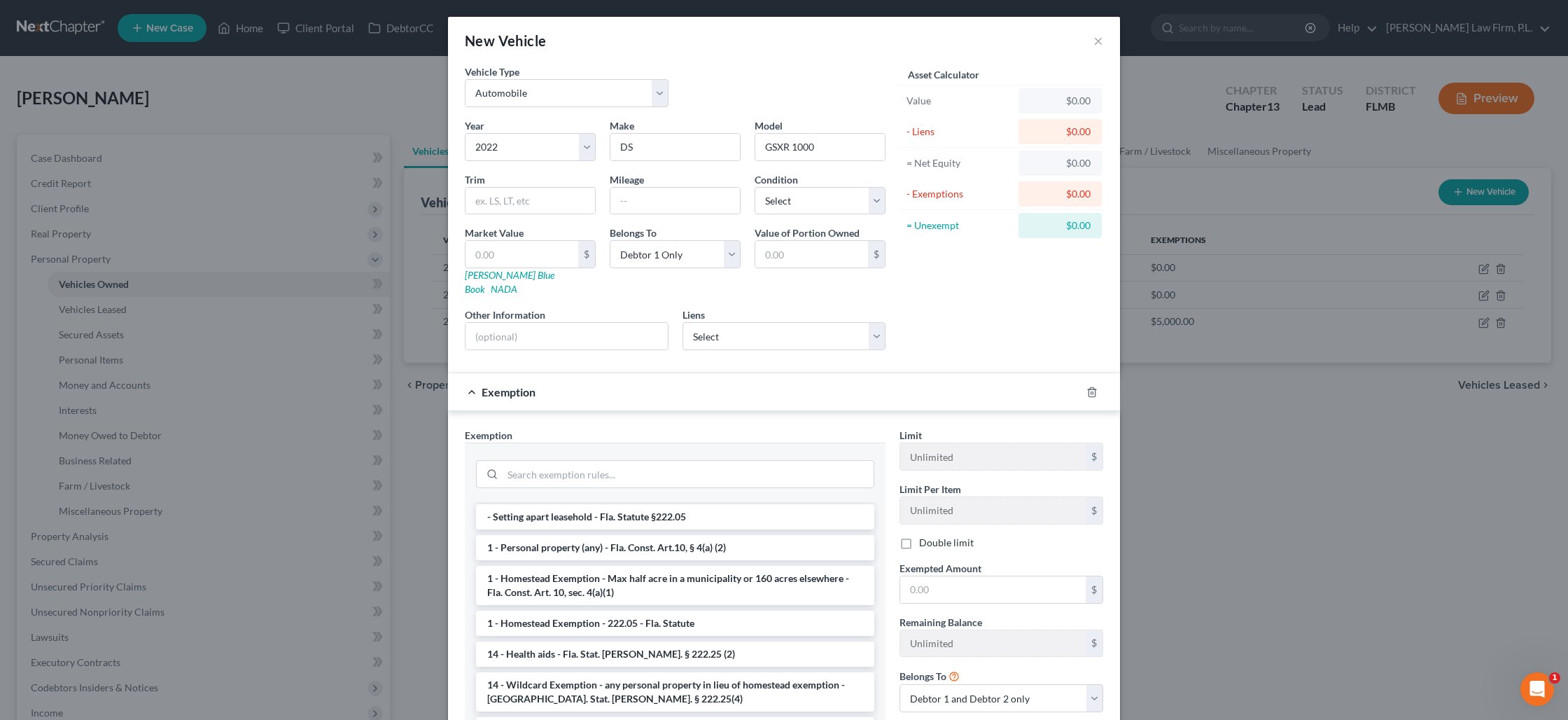
scroll to position [0, 0]
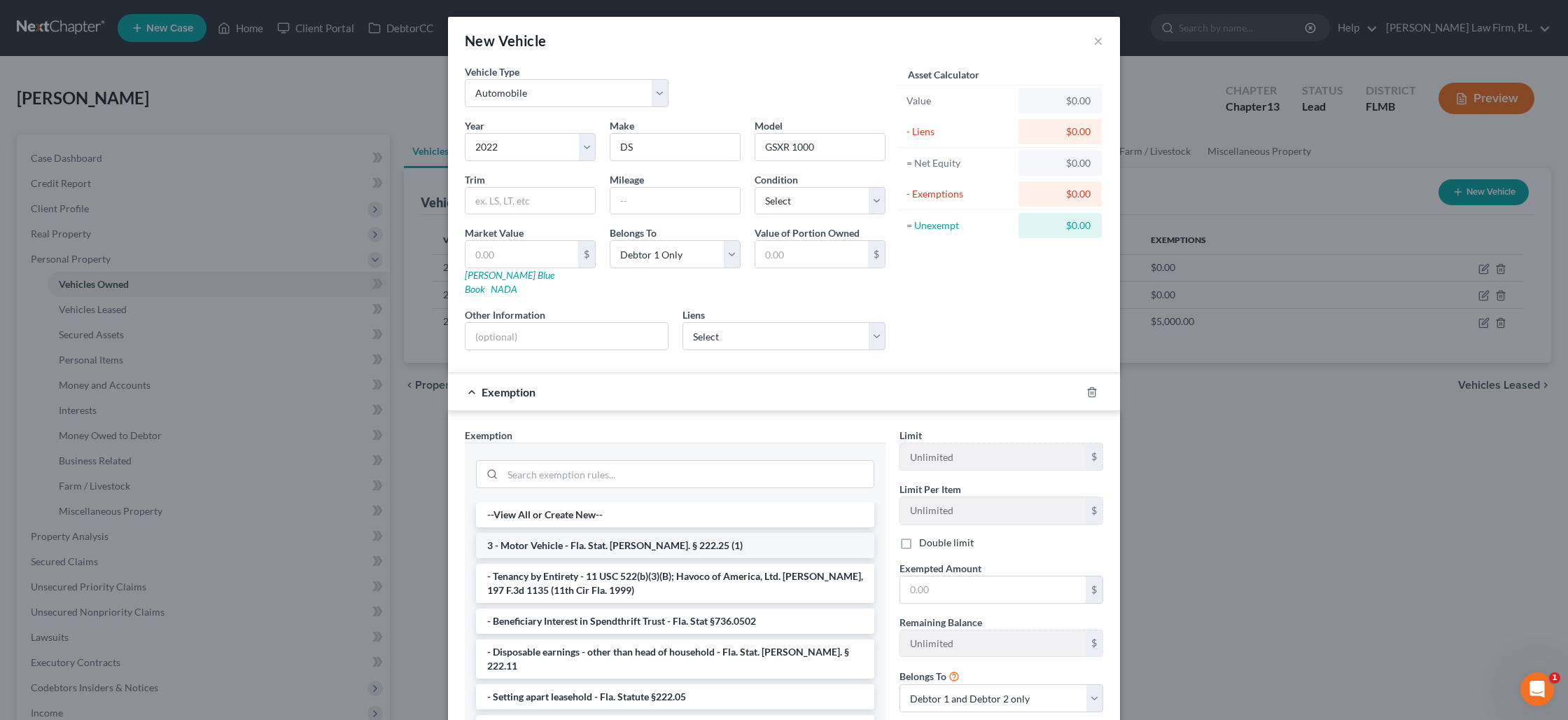
click at [593, 536] on li "3 - Motor Vehicle - Fla. Stat. [PERSON_NAME]. § 222.25 (1)" at bounding box center [675, 545] width 398 height 25
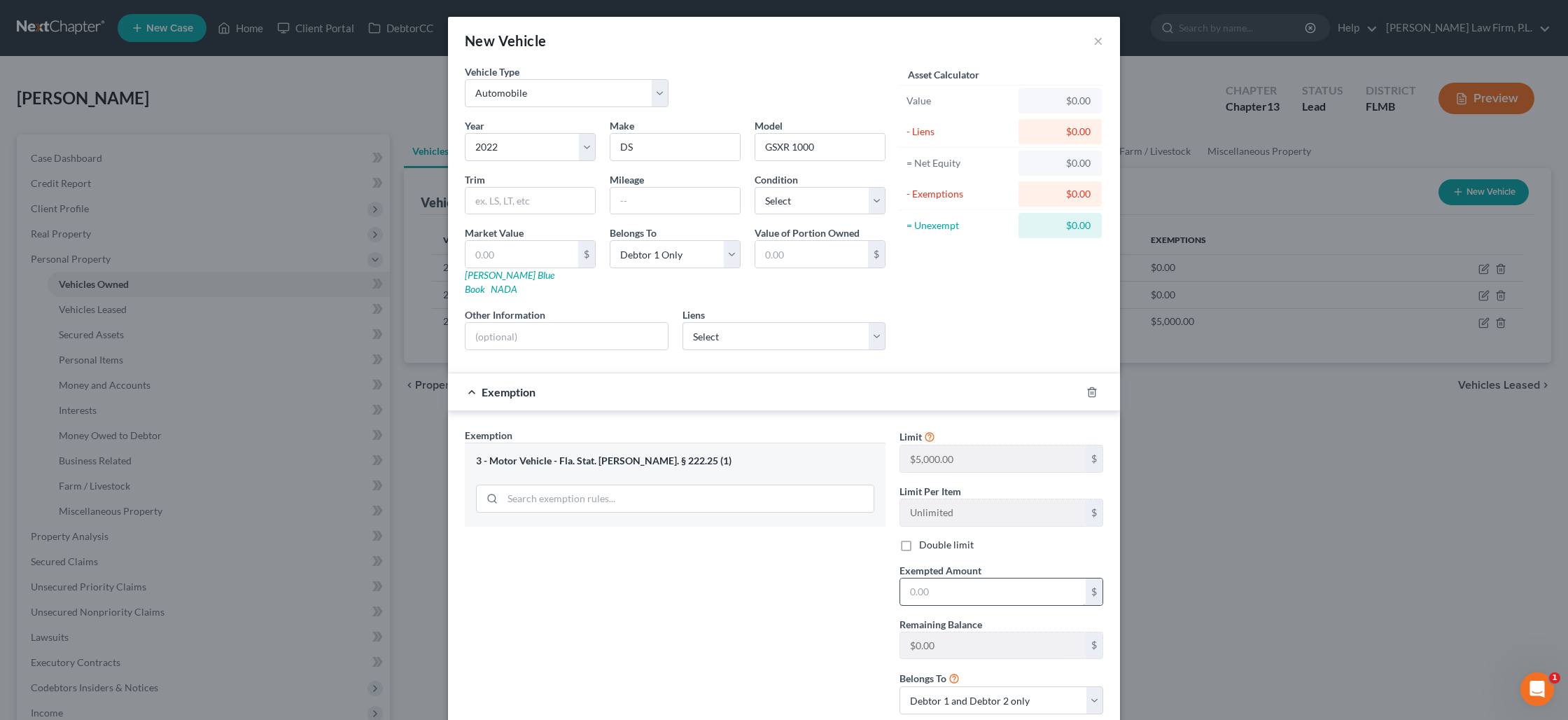
click at [940, 584] on input "text" at bounding box center [993, 591] width 186 height 26
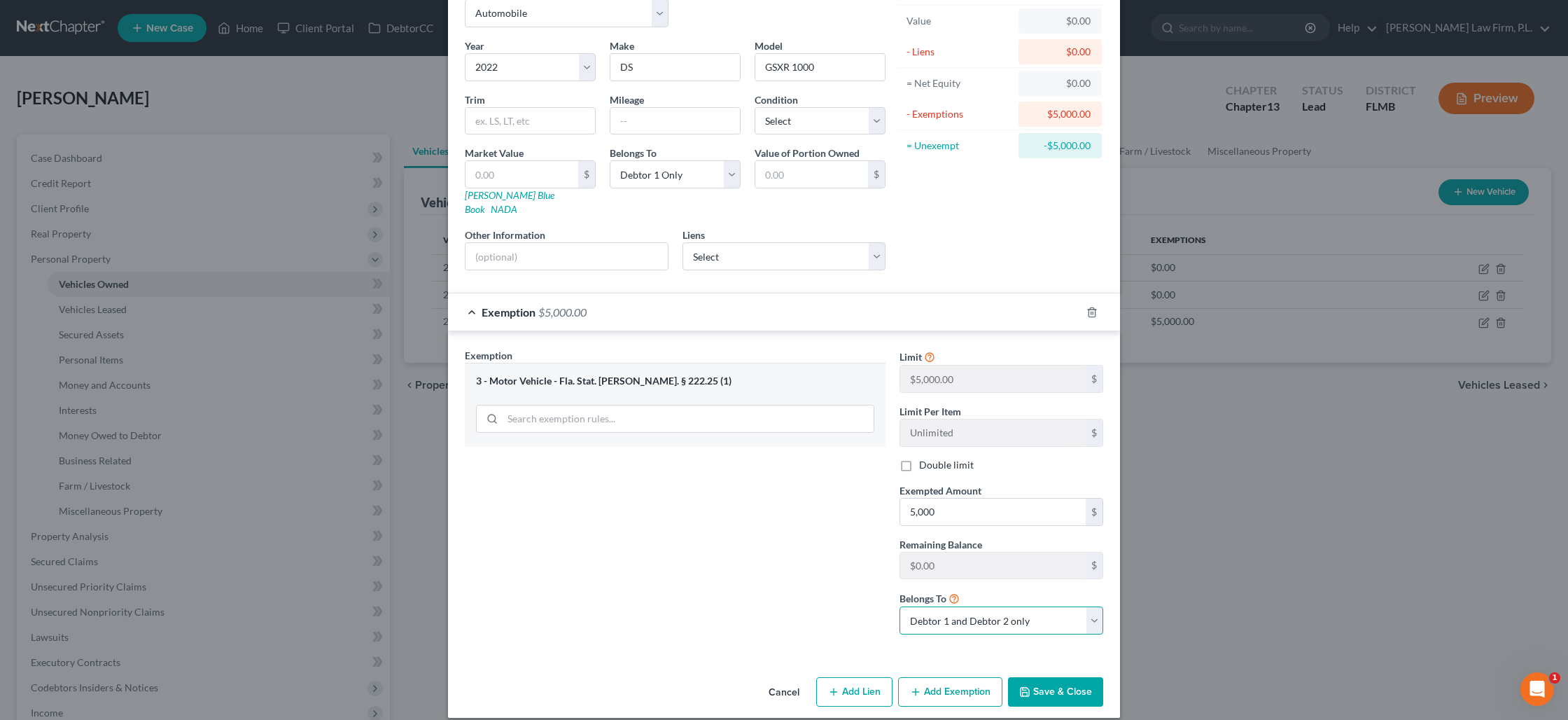
click at [982, 609] on select "Debtor 1 only Debtor 2 only Debtor 1 and Debtor 2 only" at bounding box center [1001, 620] width 203 height 28
click at [900, 606] on select "Debtor 1 only Debtor 2 only Debtor 1 and Debtor 2 only" at bounding box center [1001, 620] width 203 height 28
click at [1060, 684] on button "Save & Close" at bounding box center [1055, 691] width 95 height 29
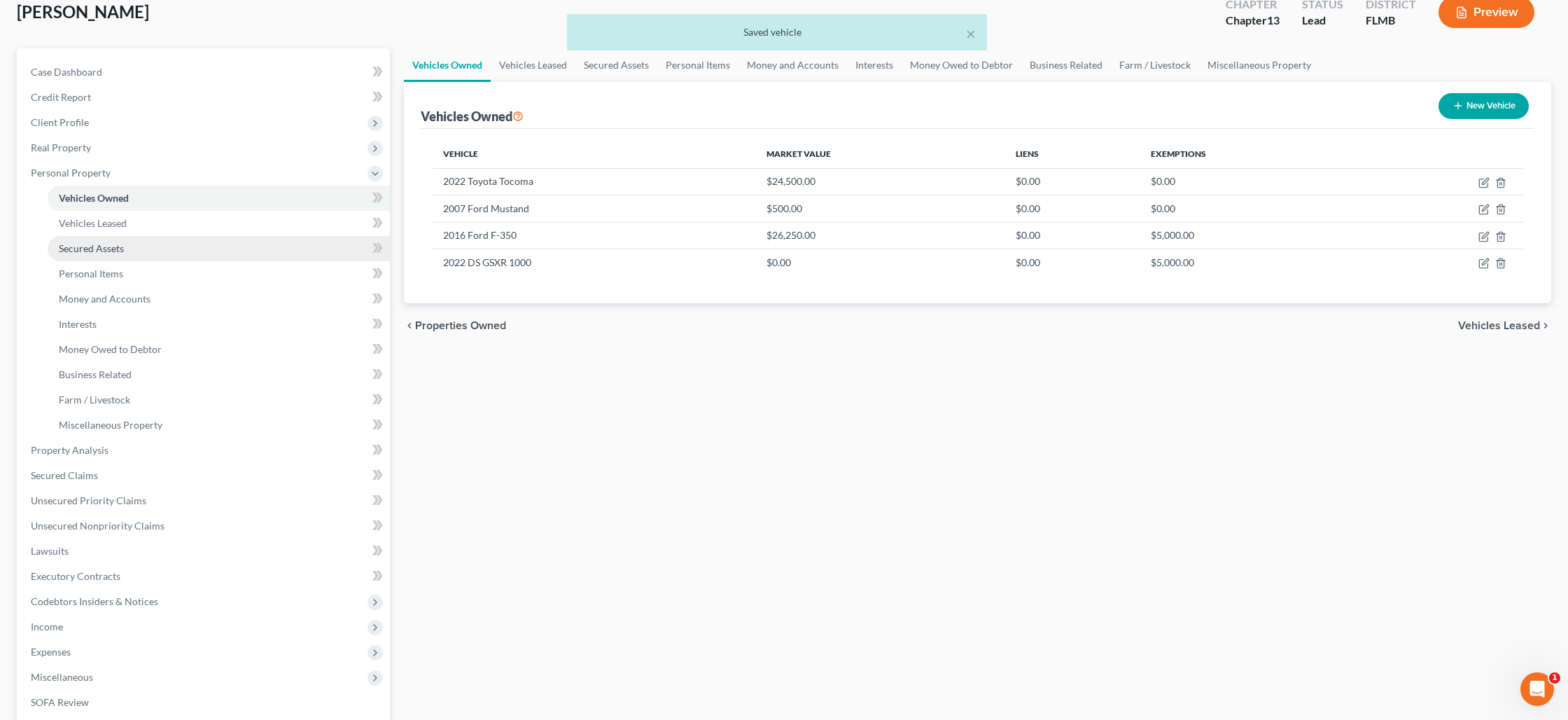
scroll to position [89, 0]
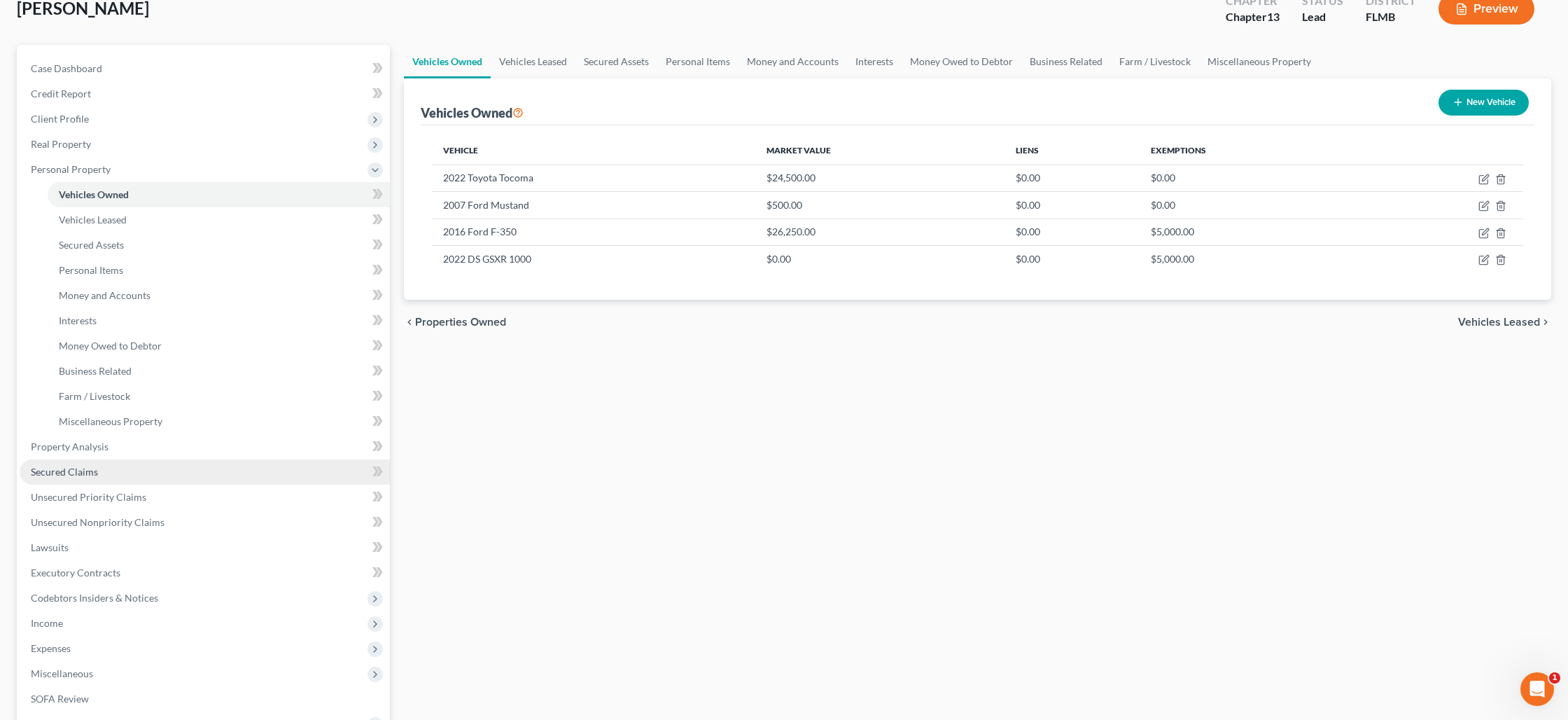
click at [100, 470] on link "Secured Claims" at bounding box center [204, 471] width 371 height 25
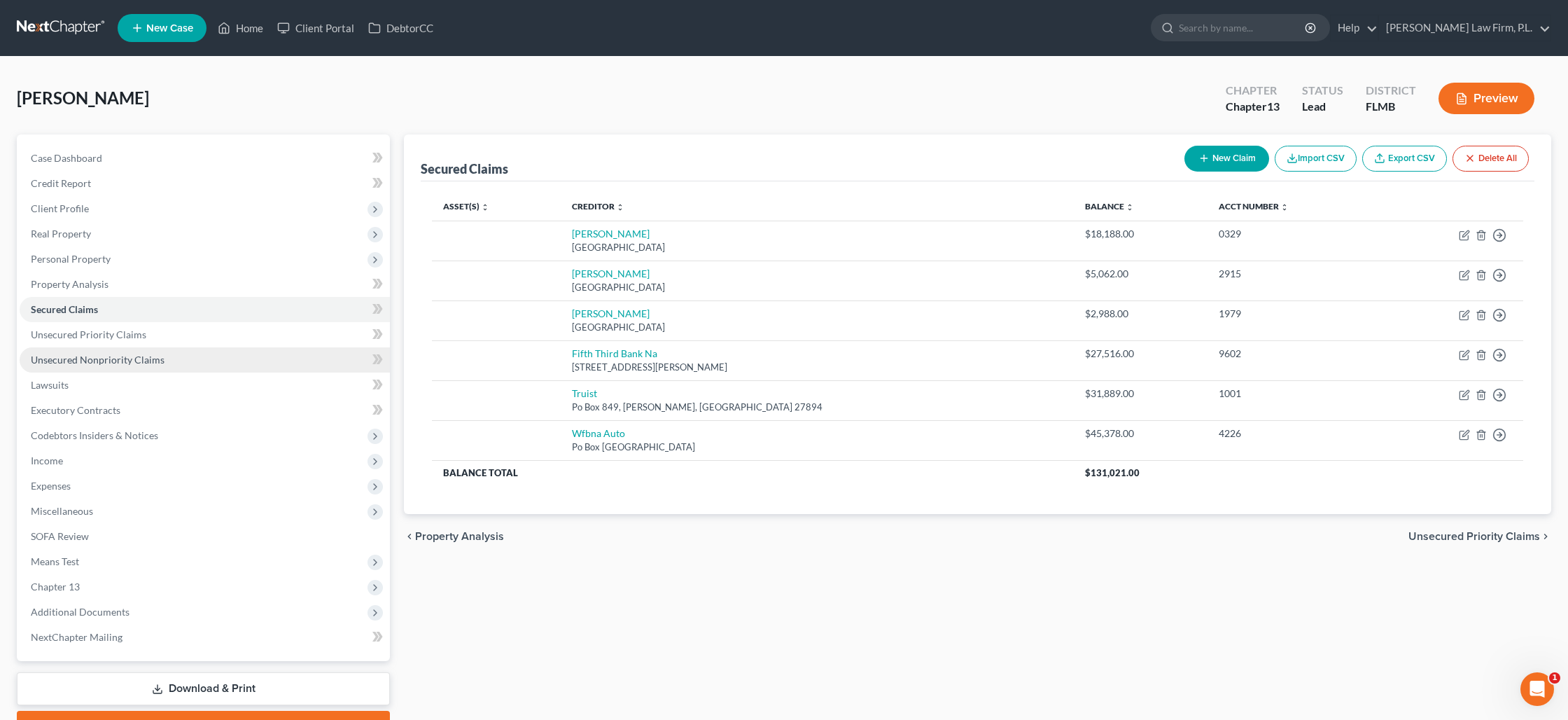
click at [93, 361] on span "Unsecured Nonpriority Claims" at bounding box center [97, 359] width 134 height 12
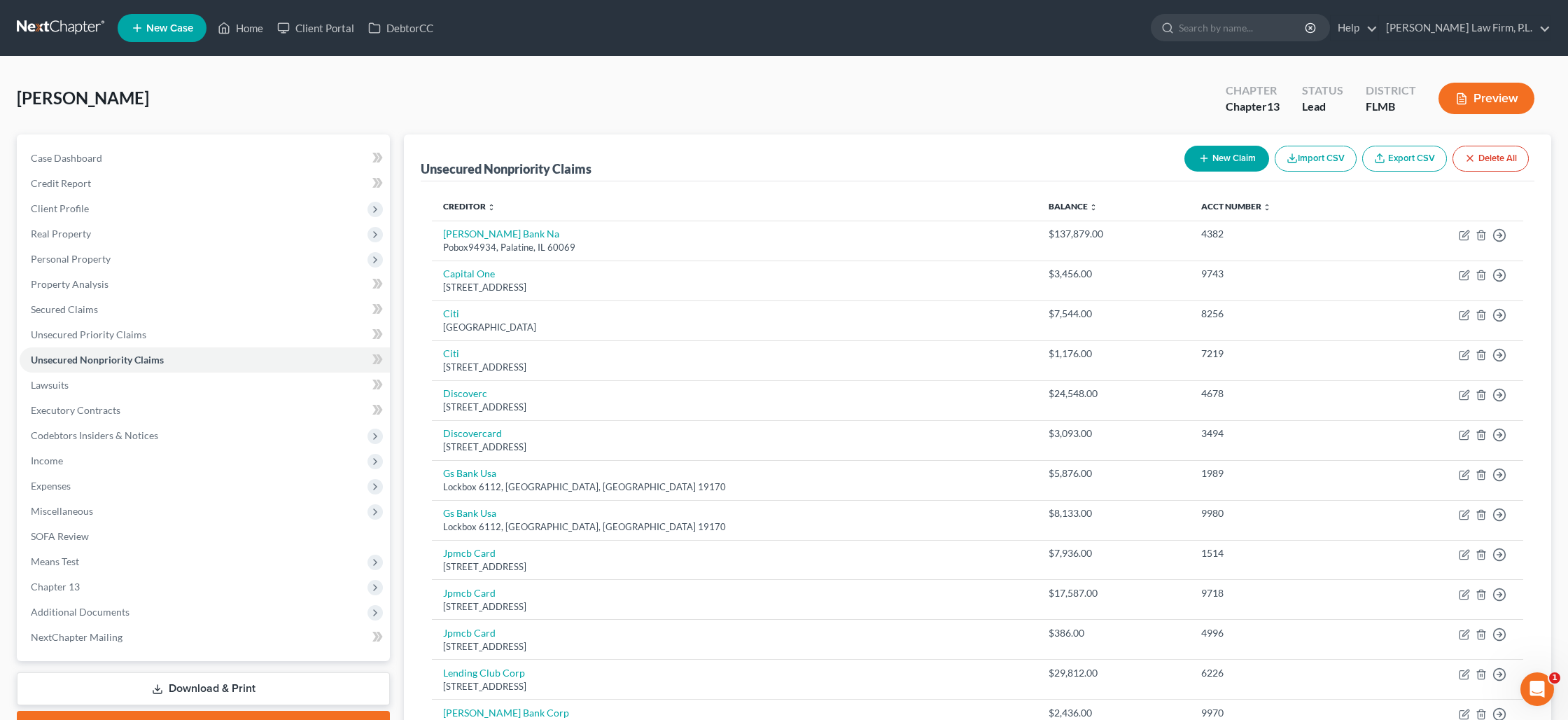
click at [1224, 163] on button "New Claim" at bounding box center [1227, 159] width 85 height 26
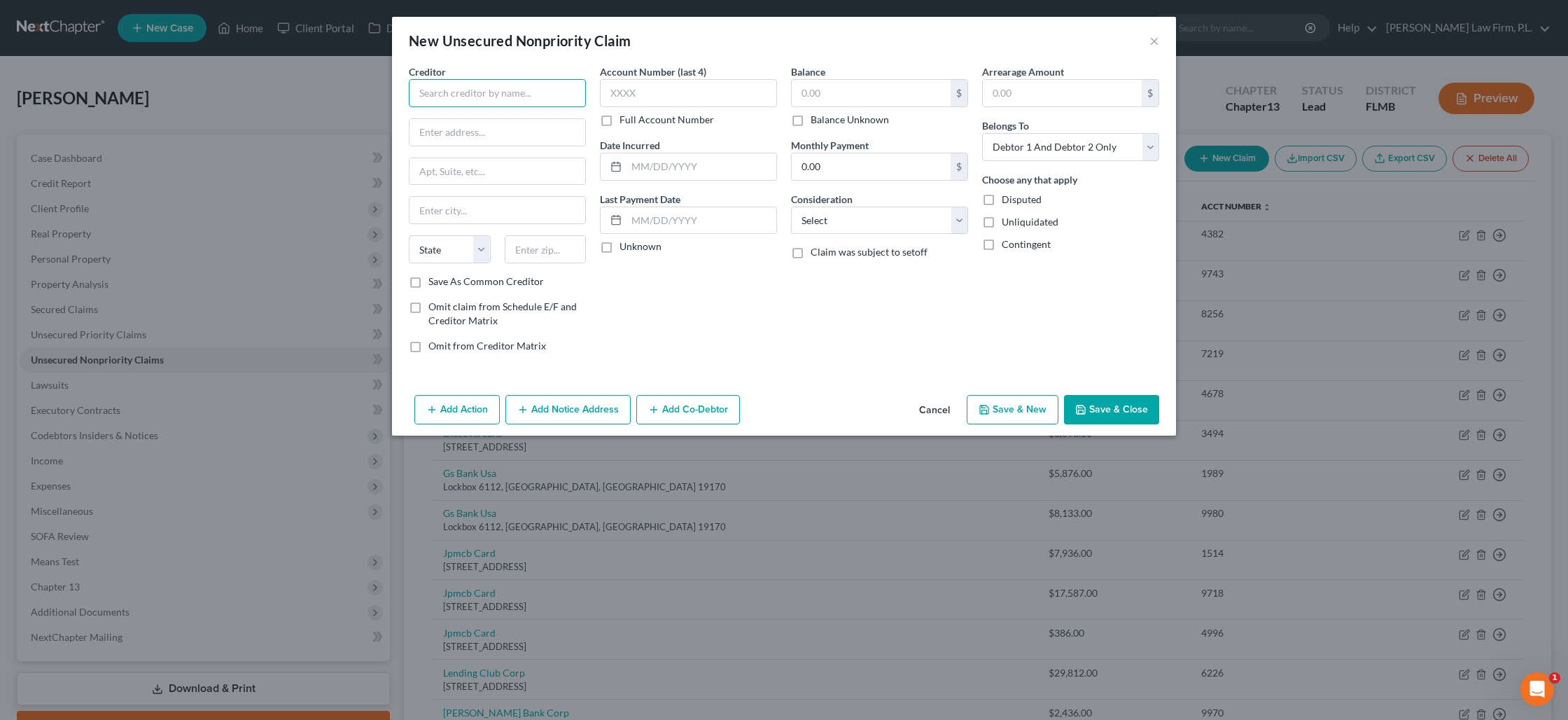
click at [508, 100] on input "text" at bounding box center [498, 93] width 177 height 28
click at [825, 105] on input "text" at bounding box center [871, 93] width 159 height 26
click at [471, 408] on button "Add Action" at bounding box center [457, 409] width 86 height 29
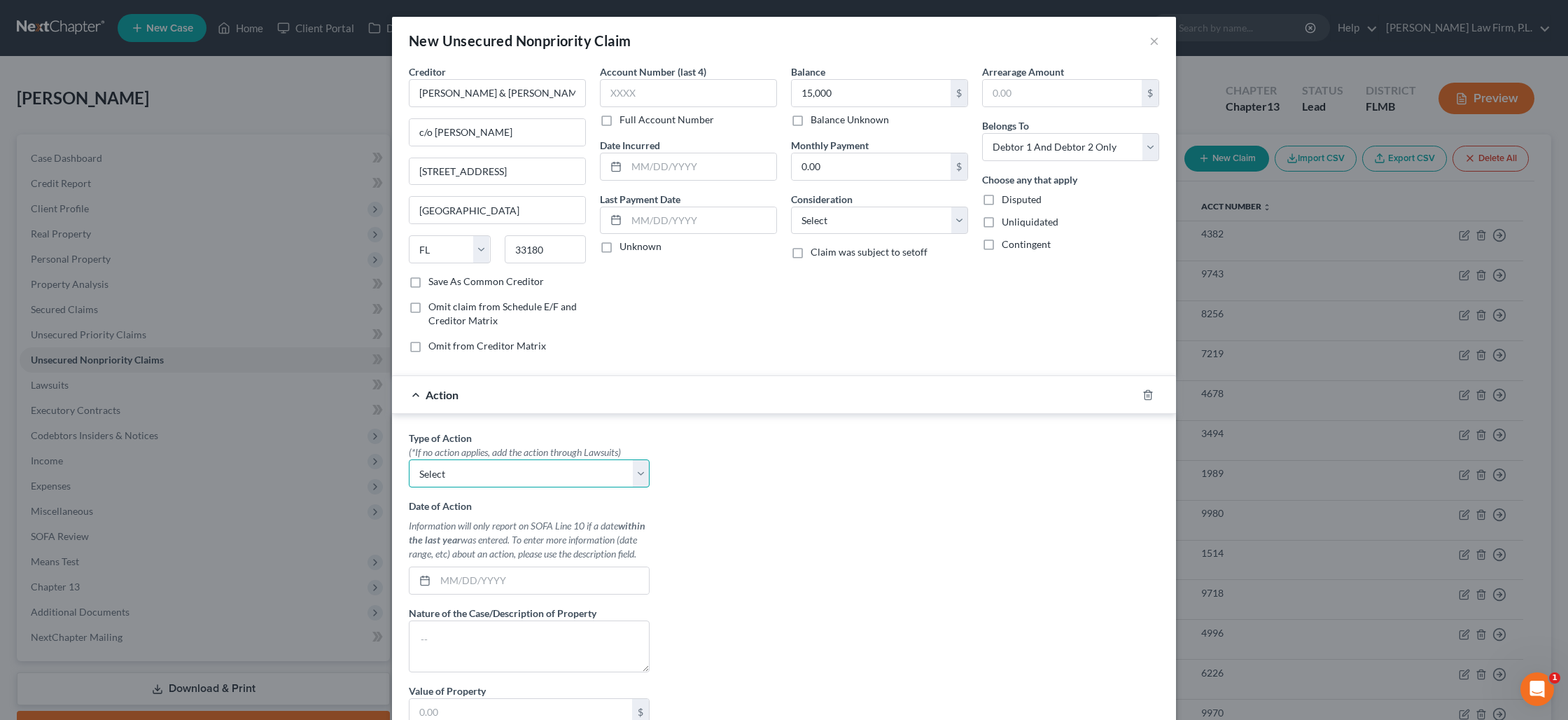
click at [488, 478] on select "Select Repossession Garnishment Foreclosure Personal Injury Attached, Seized, O…" at bounding box center [529, 473] width 241 height 28
click at [409, 459] on select "Select Repossession Garnishment Foreclosure Personal Injury Attached, Seized, O…" at bounding box center [529, 473] width 241 height 28
click at [478, 577] on input "text" at bounding box center [542, 580] width 213 height 26
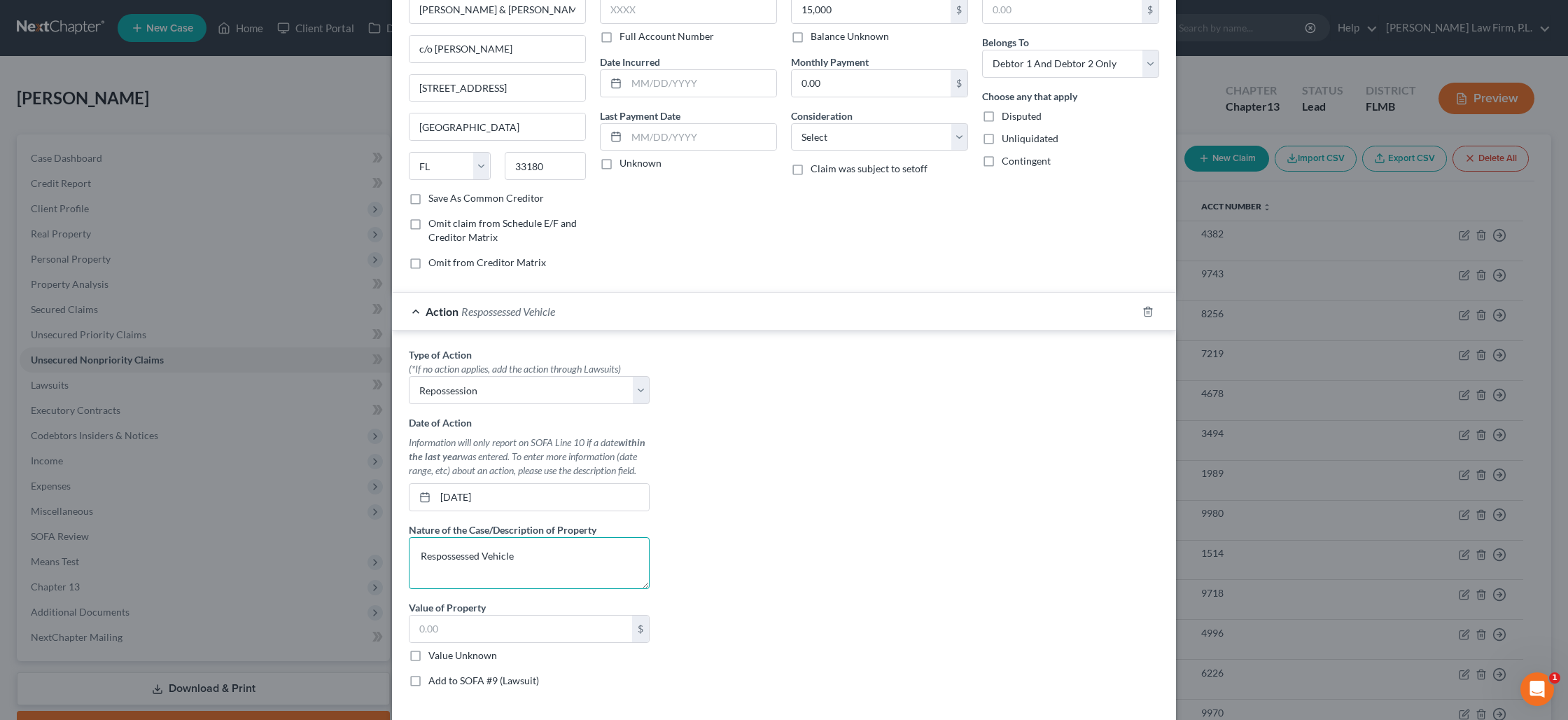
scroll to position [150, 0]
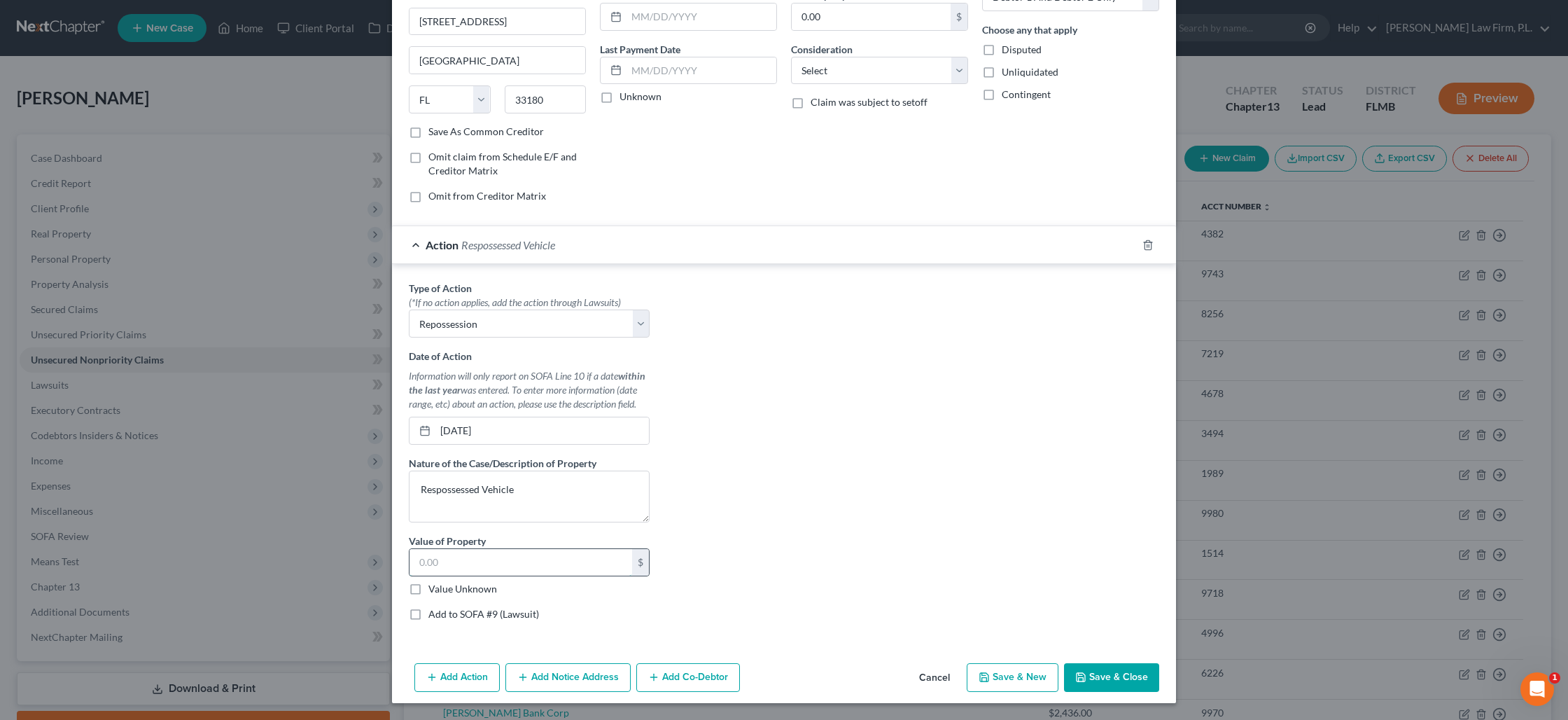
click at [488, 566] on input "text" at bounding box center [521, 562] width 223 height 26
click at [428, 589] on label "Value Unknown" at bounding box center [463, 589] width 69 height 14
click at [434, 589] on input "Value Unknown" at bounding box center [438, 586] width 9 height 9
click at [1091, 680] on button "Save & Close" at bounding box center [1111, 677] width 95 height 29
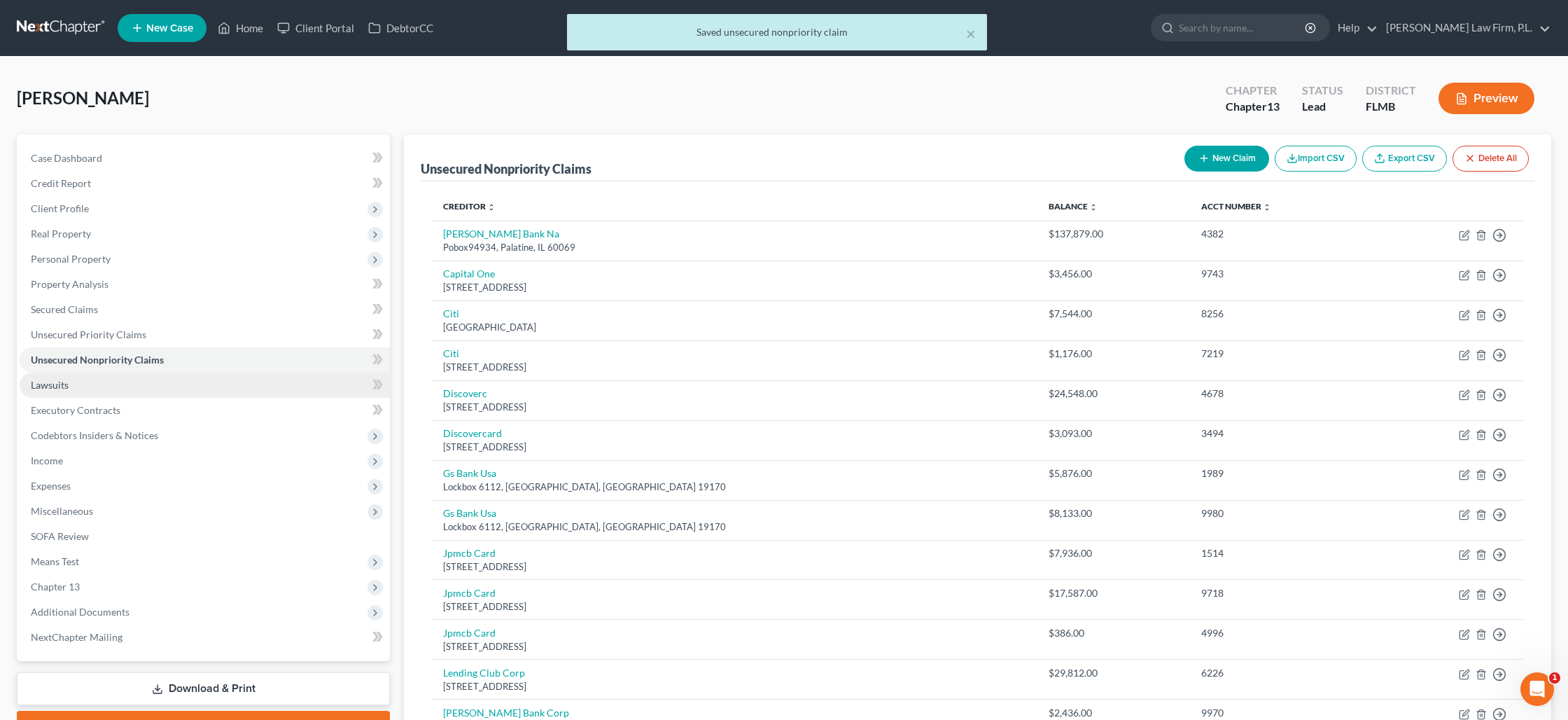
click at [131, 386] on link "Lawsuits" at bounding box center [204, 385] width 371 height 25
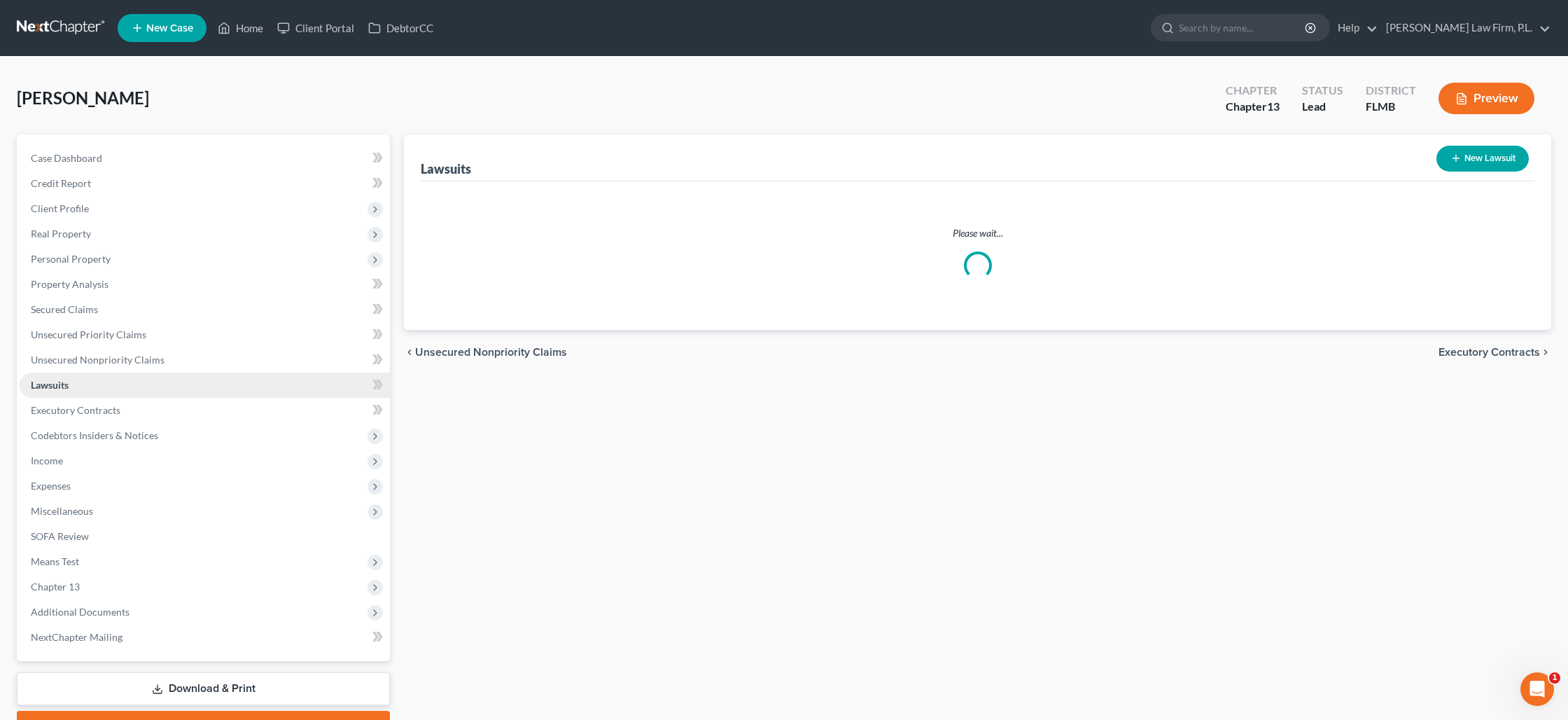
click at [131, 386] on link "Lawsuits" at bounding box center [204, 385] width 371 height 25
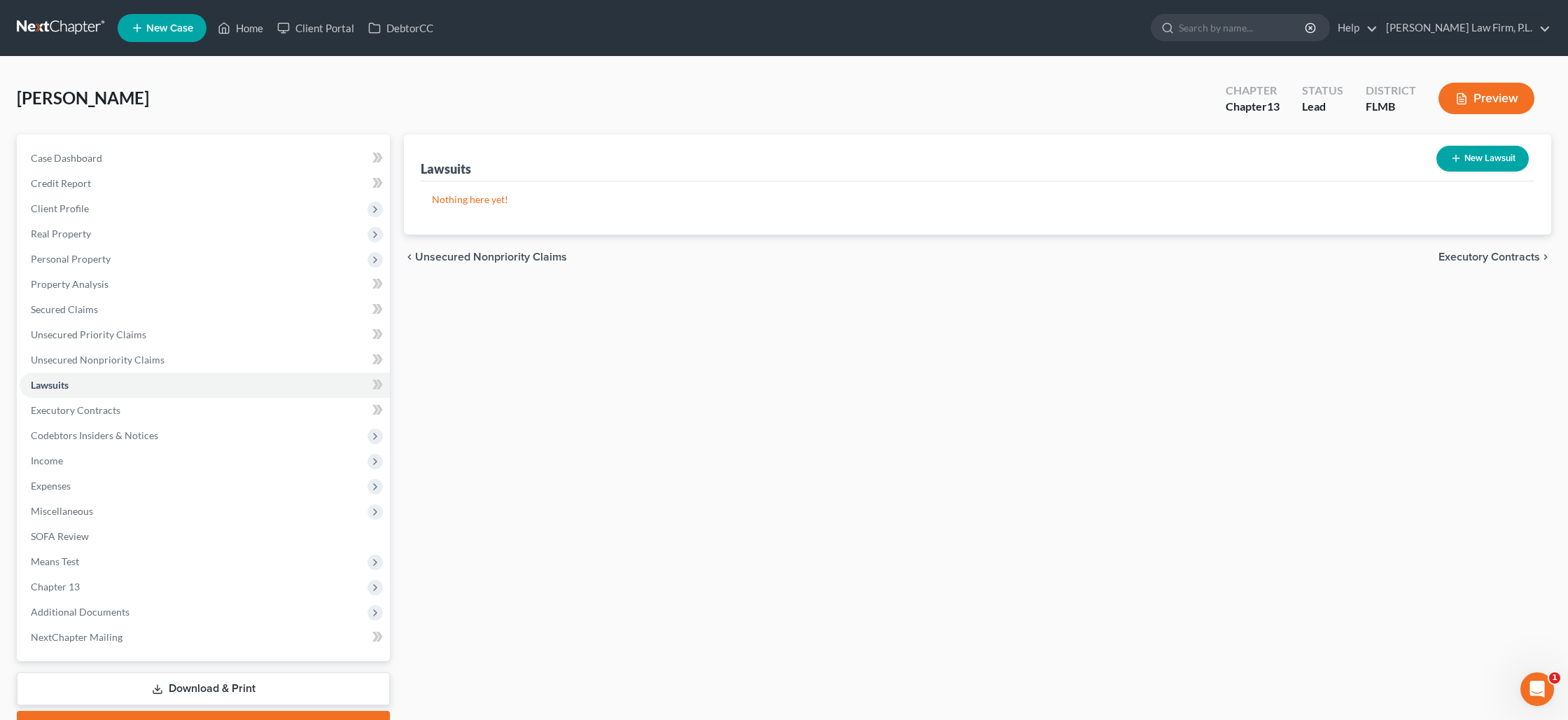
click at [1470, 159] on button "New Lawsuit" at bounding box center [1482, 159] width 92 height 26
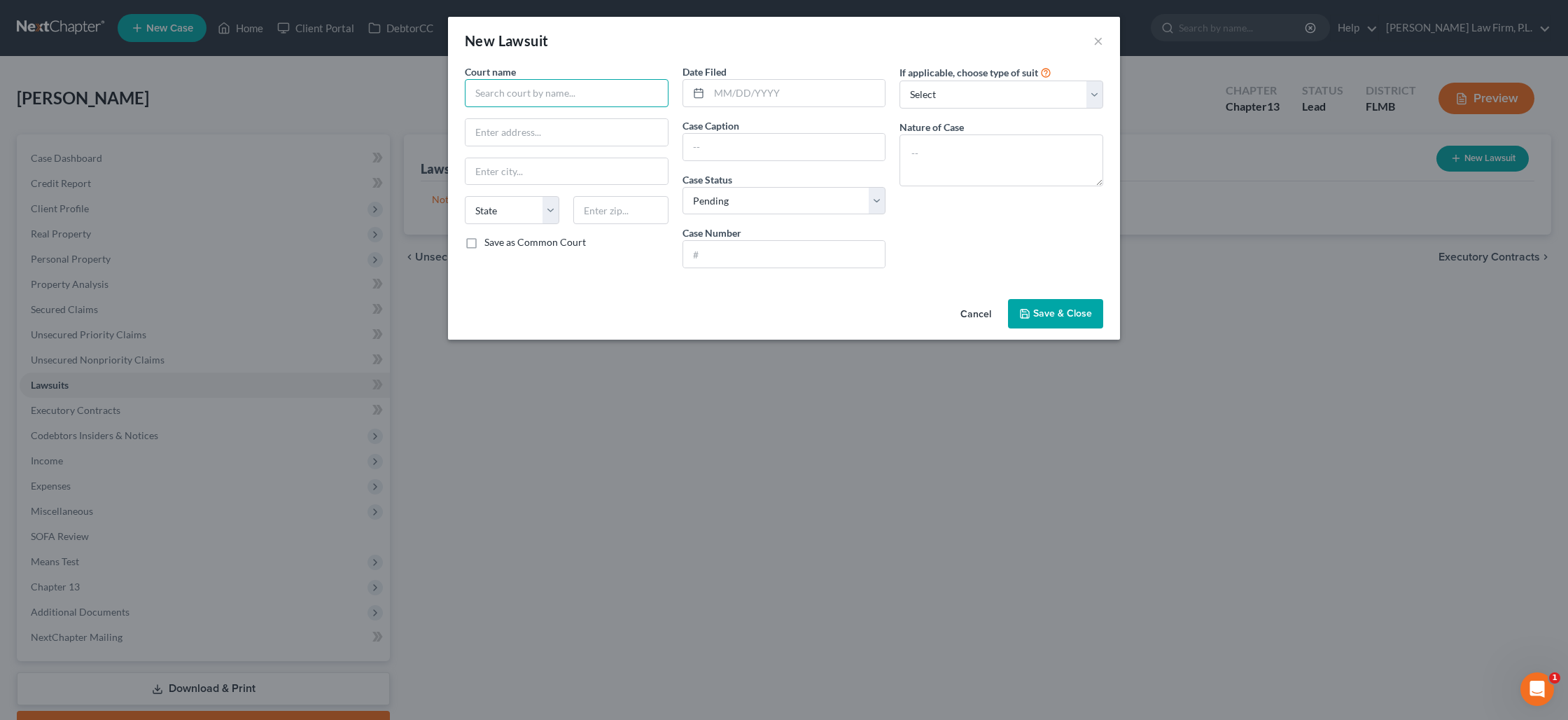
click at [546, 99] on input "text" at bounding box center [566, 93] width 203 height 28
click at [753, 196] on select "Select Pending On Appeal Concluded" at bounding box center [784, 201] width 203 height 28
click at [683, 187] on select "Select Pending On Appeal Concluded" at bounding box center [784, 201] width 203 height 28
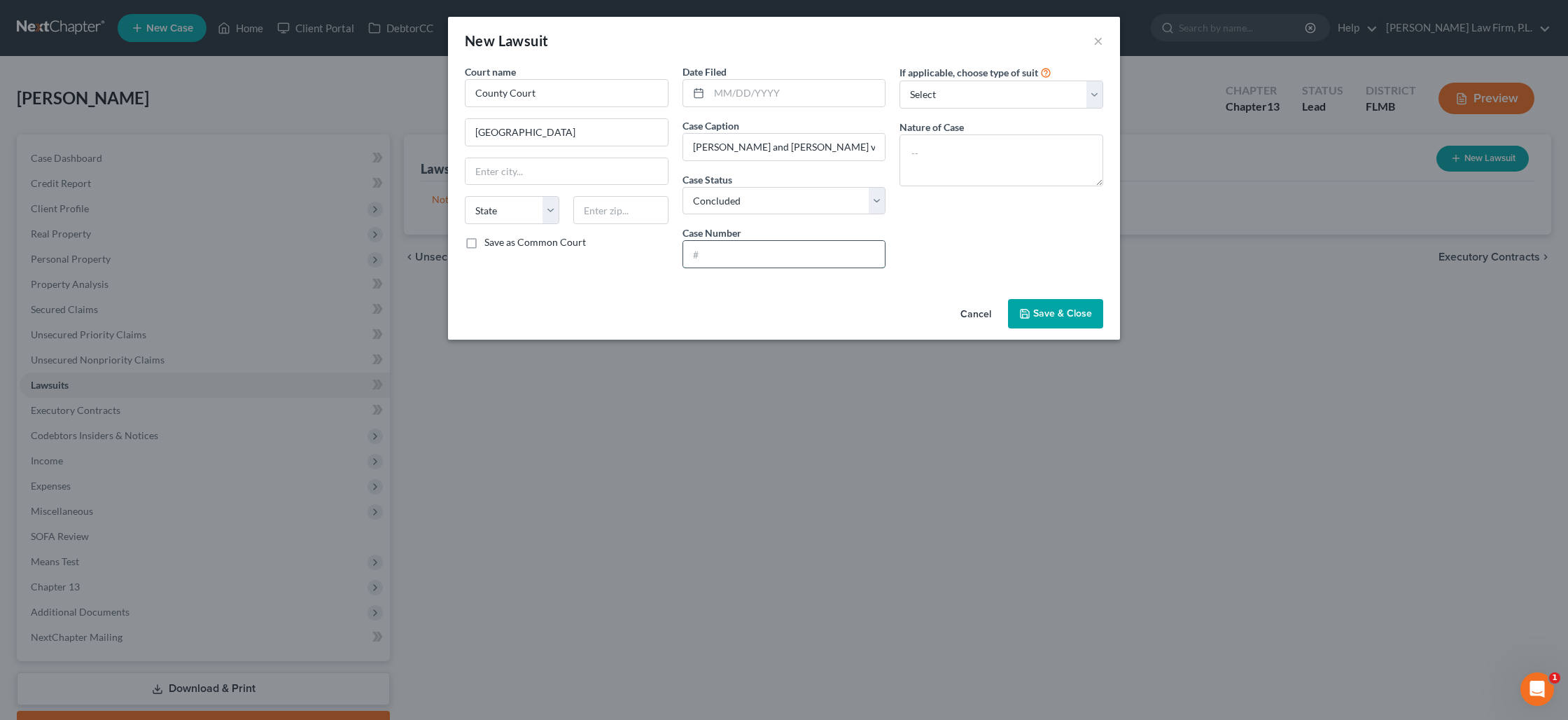
click at [744, 242] on input "text" at bounding box center [784, 254] width 202 height 26
click at [947, 145] on textarea at bounding box center [1001, 160] width 203 height 52
click at [1058, 313] on span "Save & Close" at bounding box center [1062, 313] width 59 height 12
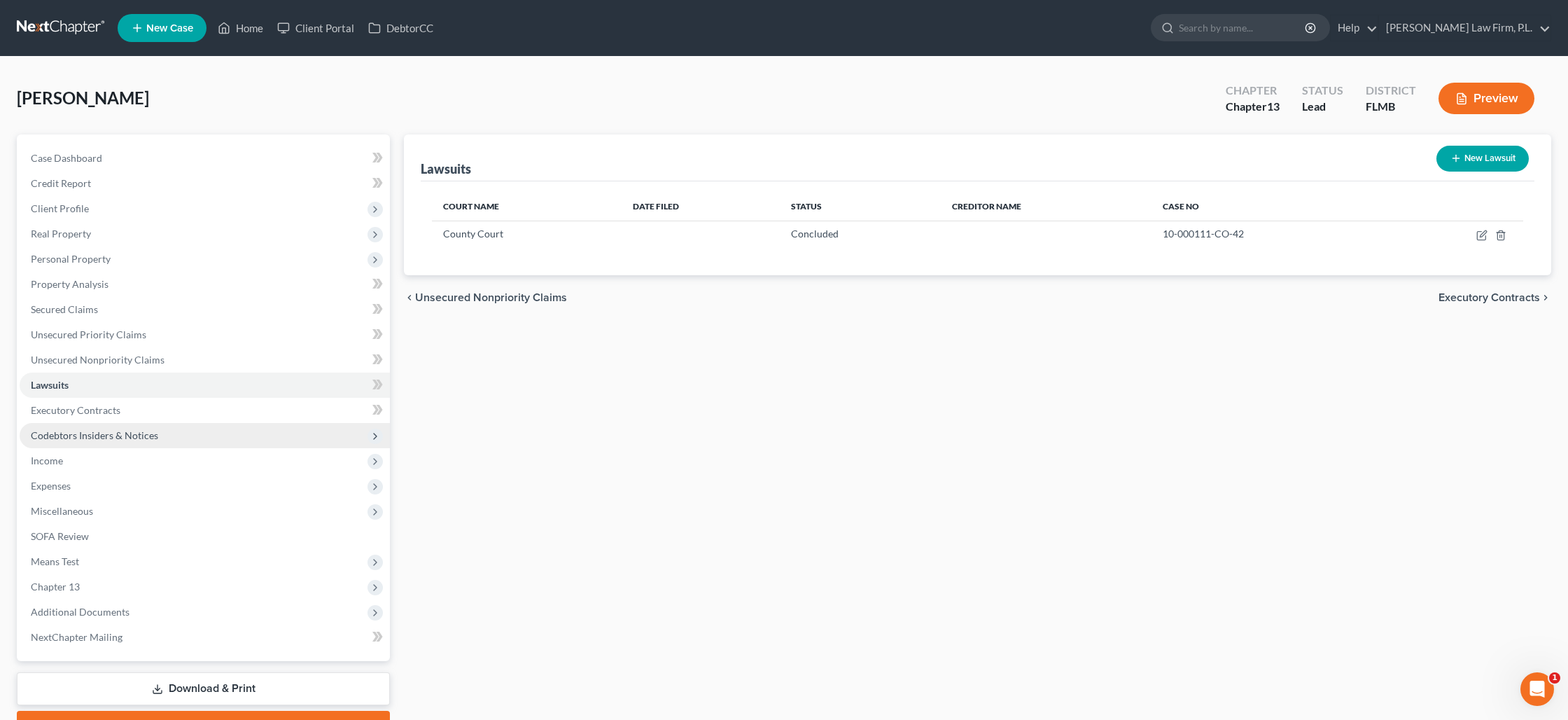
scroll to position [74, 0]
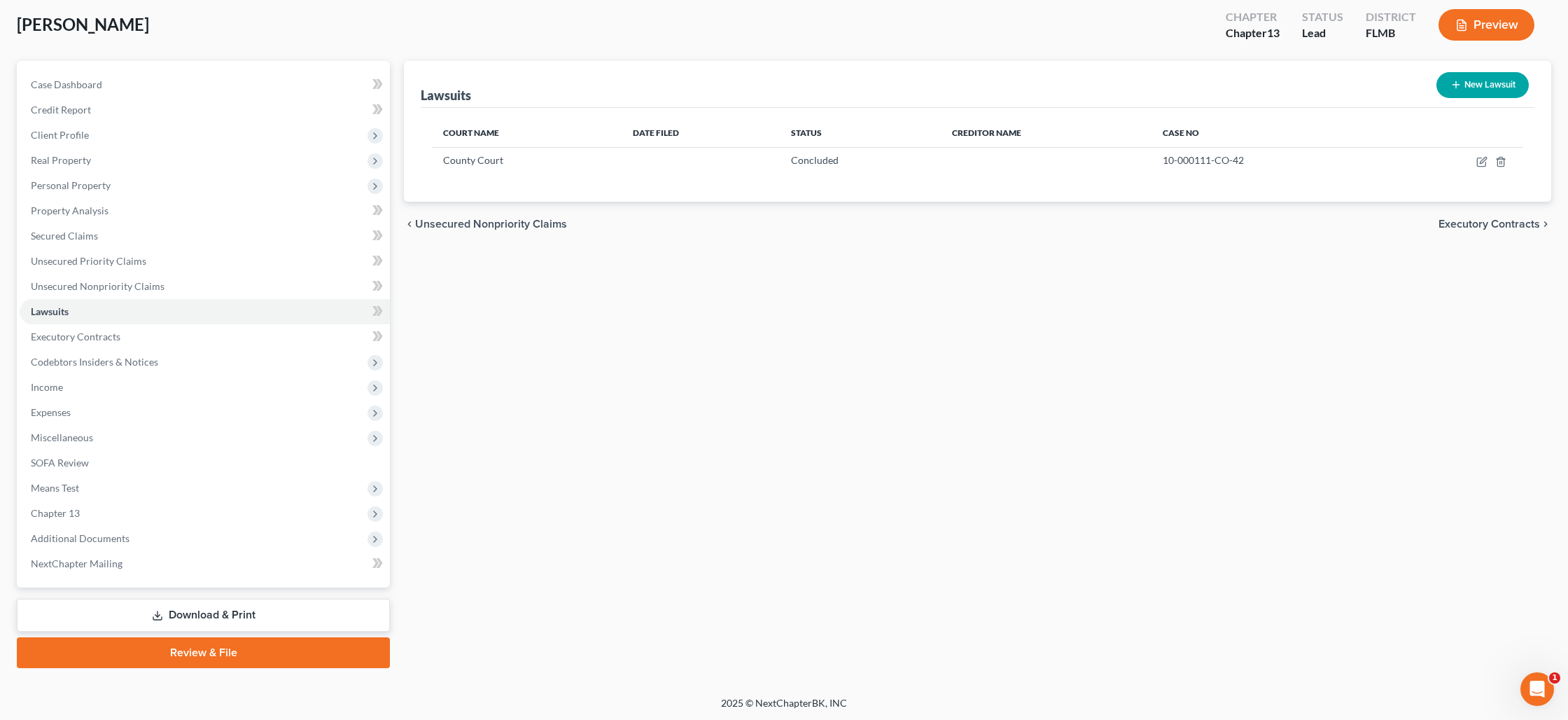
click at [214, 610] on link "Download & Print" at bounding box center [203, 615] width 373 height 33
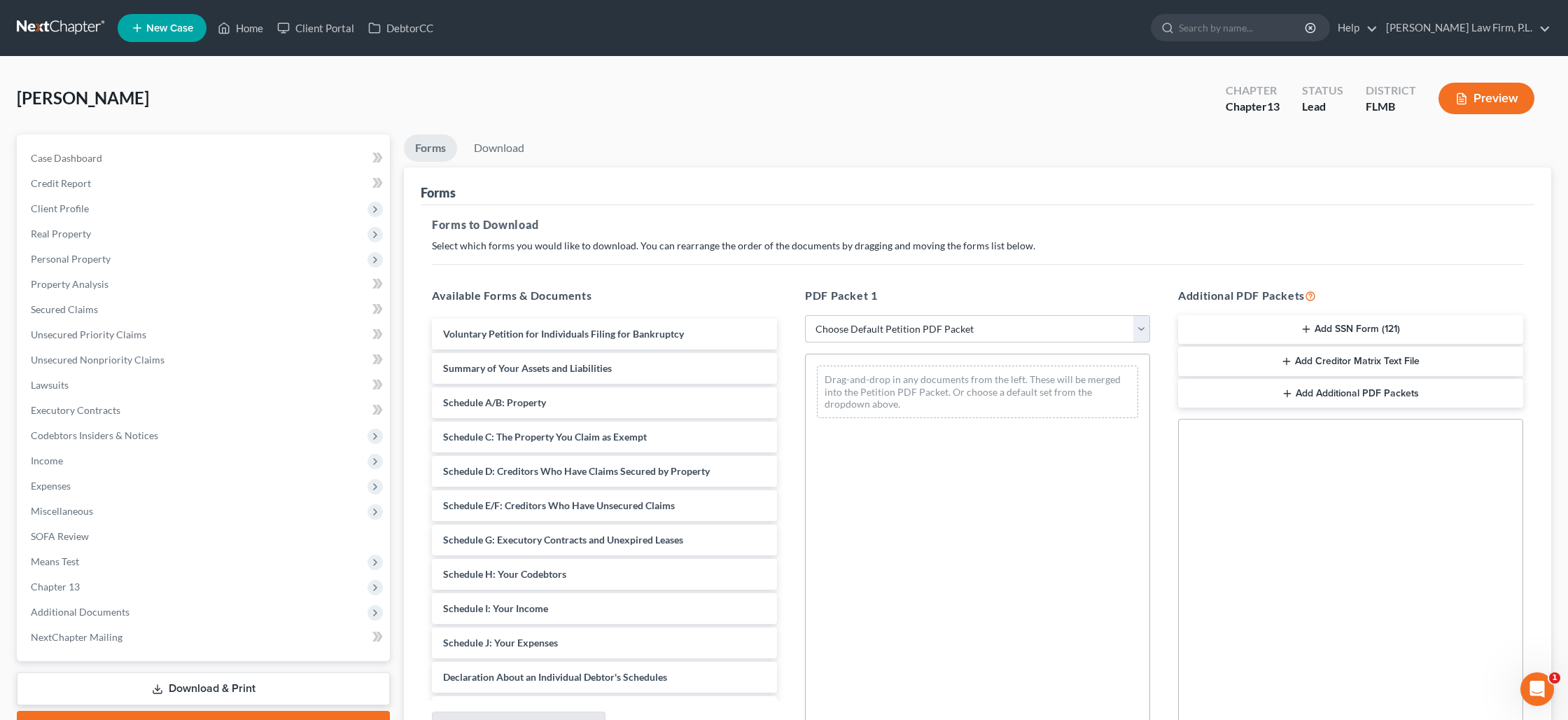
click at [899, 334] on select "Choose Default Petition PDF Packet Complete Bankruptcy Petition (all forms and …" at bounding box center [977, 329] width 345 height 28
click at [805, 315] on select "Choose Default Petition PDF Packet Complete Bankruptcy Petition (all forms and …" at bounding box center [977, 329] width 345 height 28
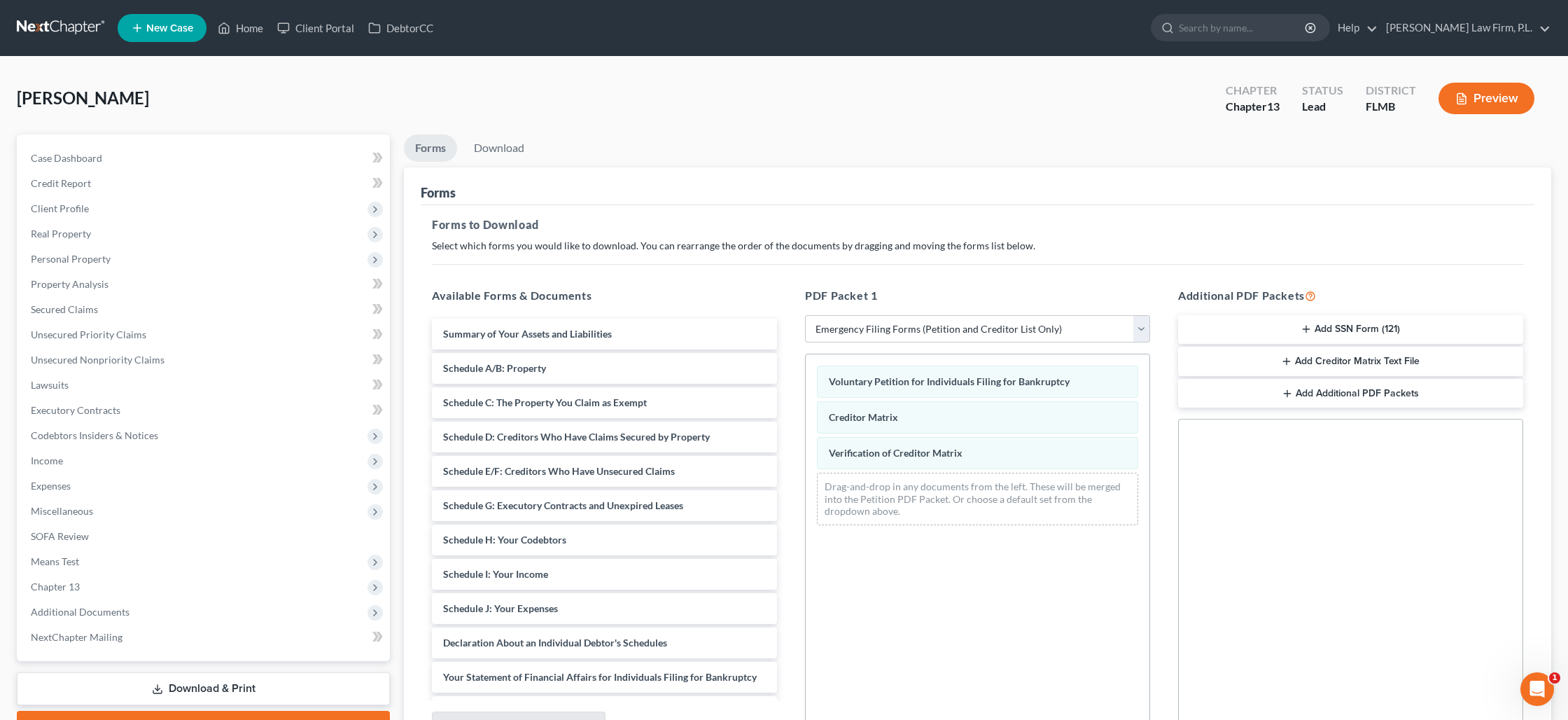
click at [1358, 329] on button "Add SSN Form (121)" at bounding box center [1350, 329] width 345 height 29
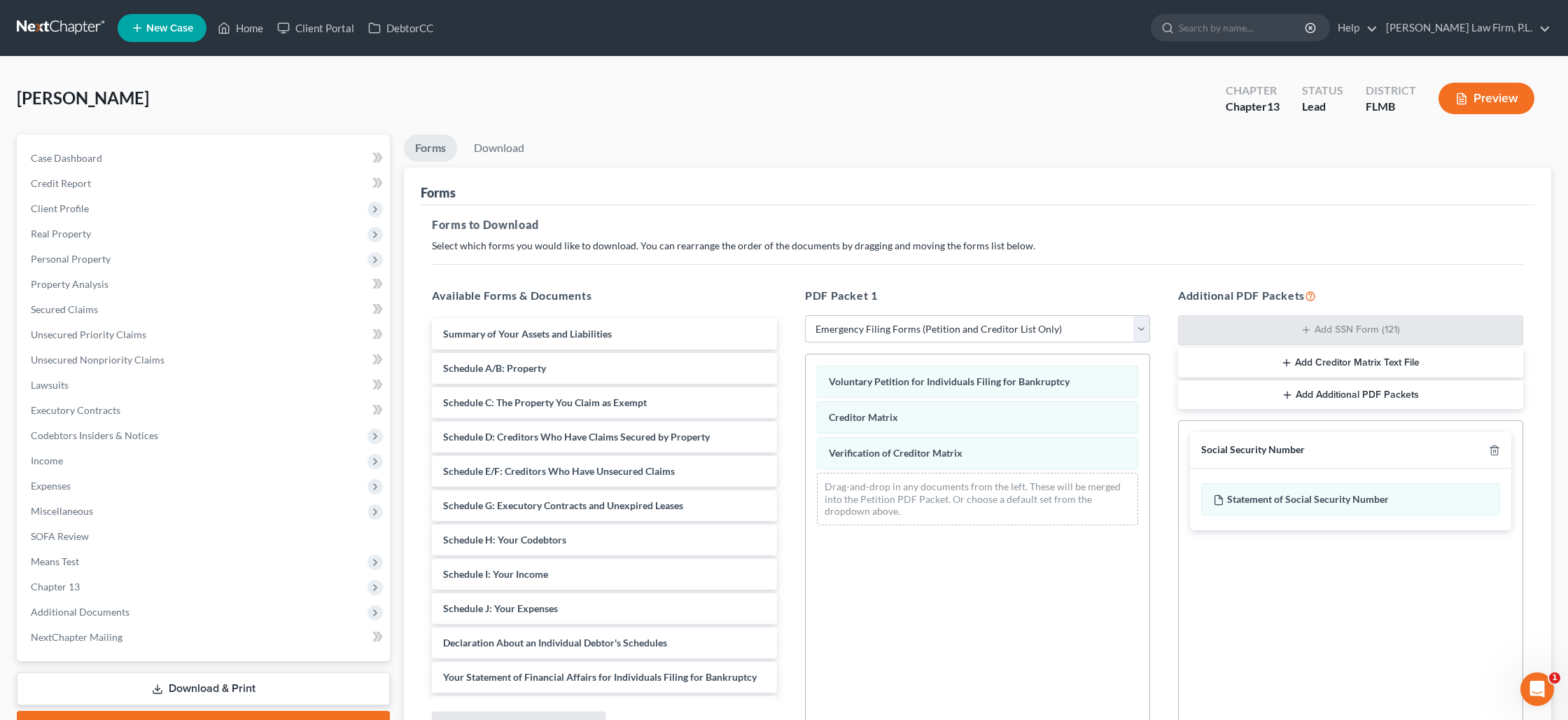
scroll to position [144, 0]
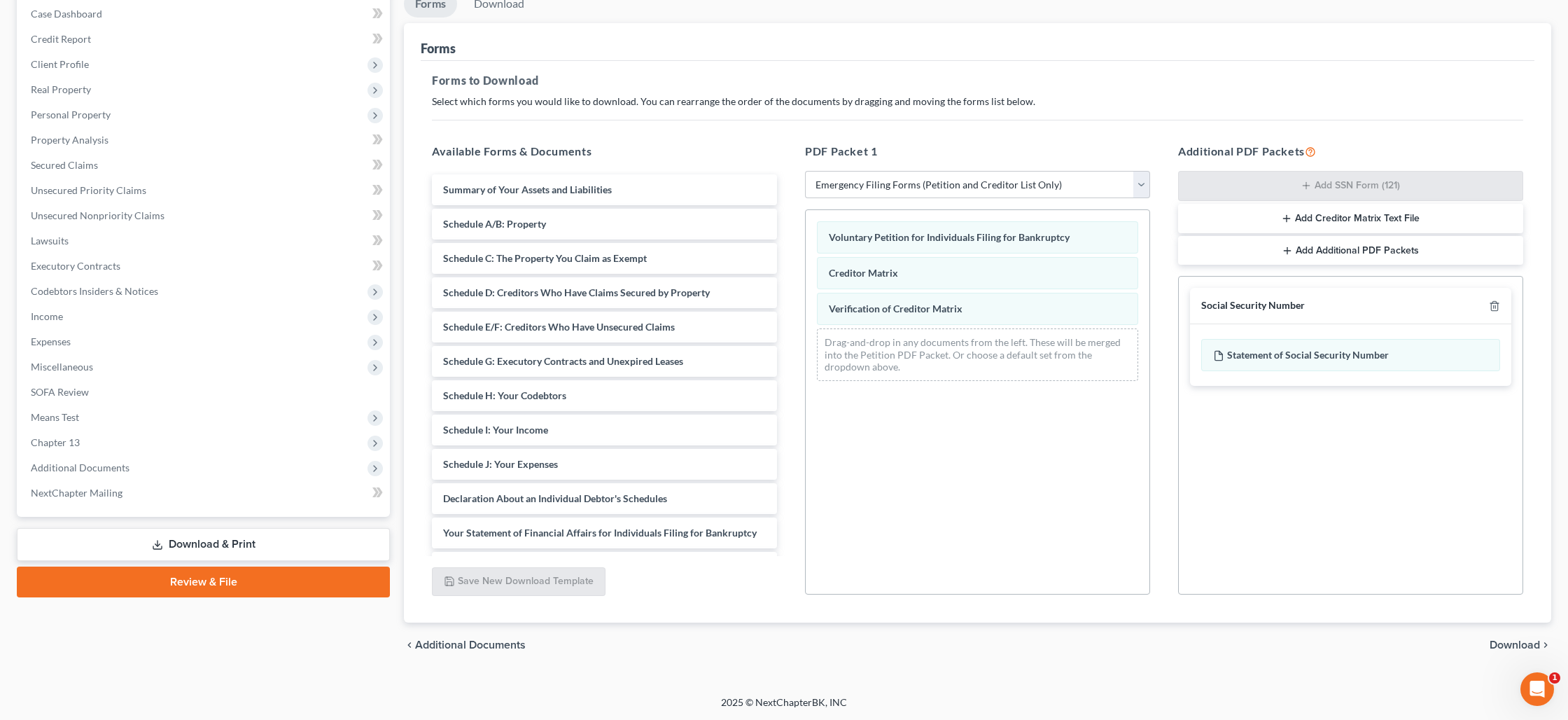
click at [1509, 646] on span "Download" at bounding box center [1514, 645] width 51 height 11
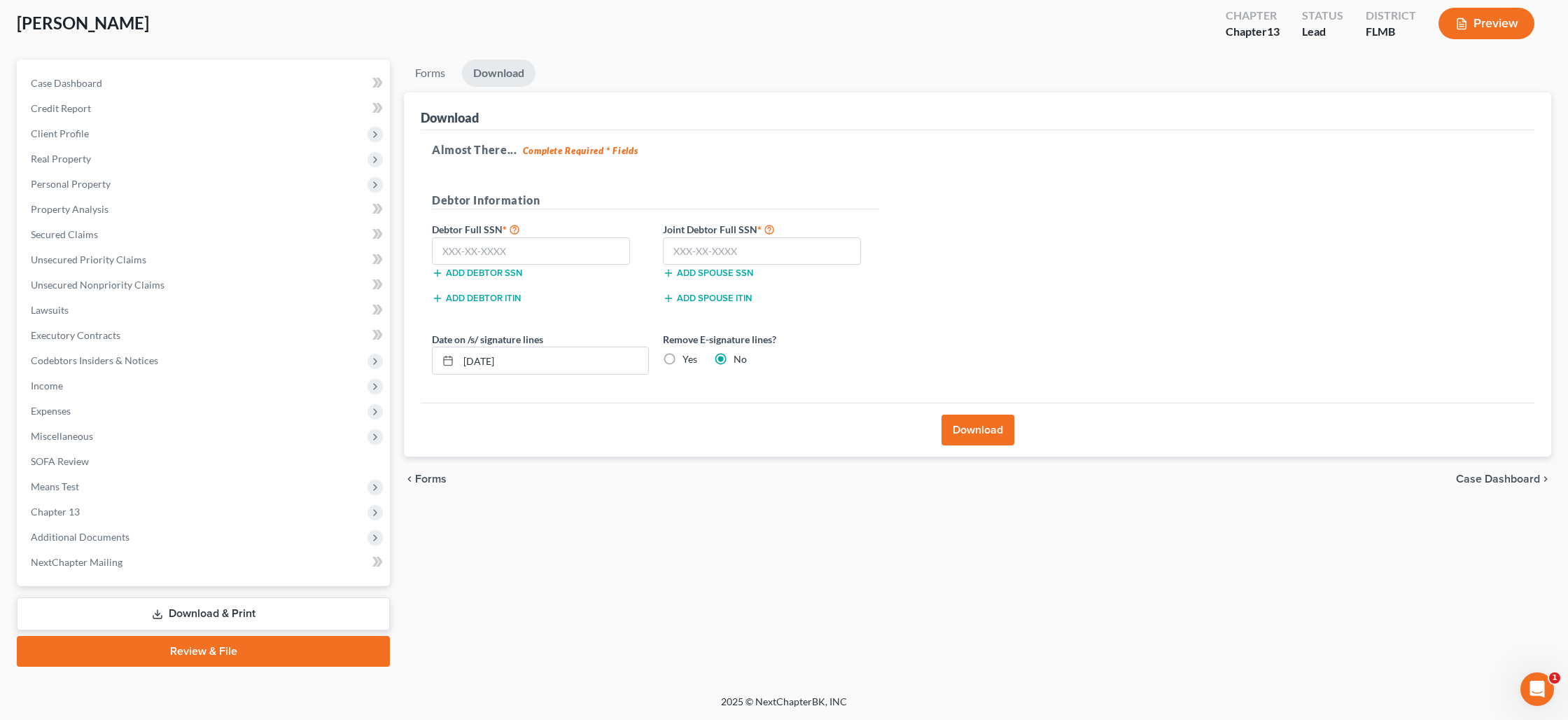
scroll to position [74, 0]
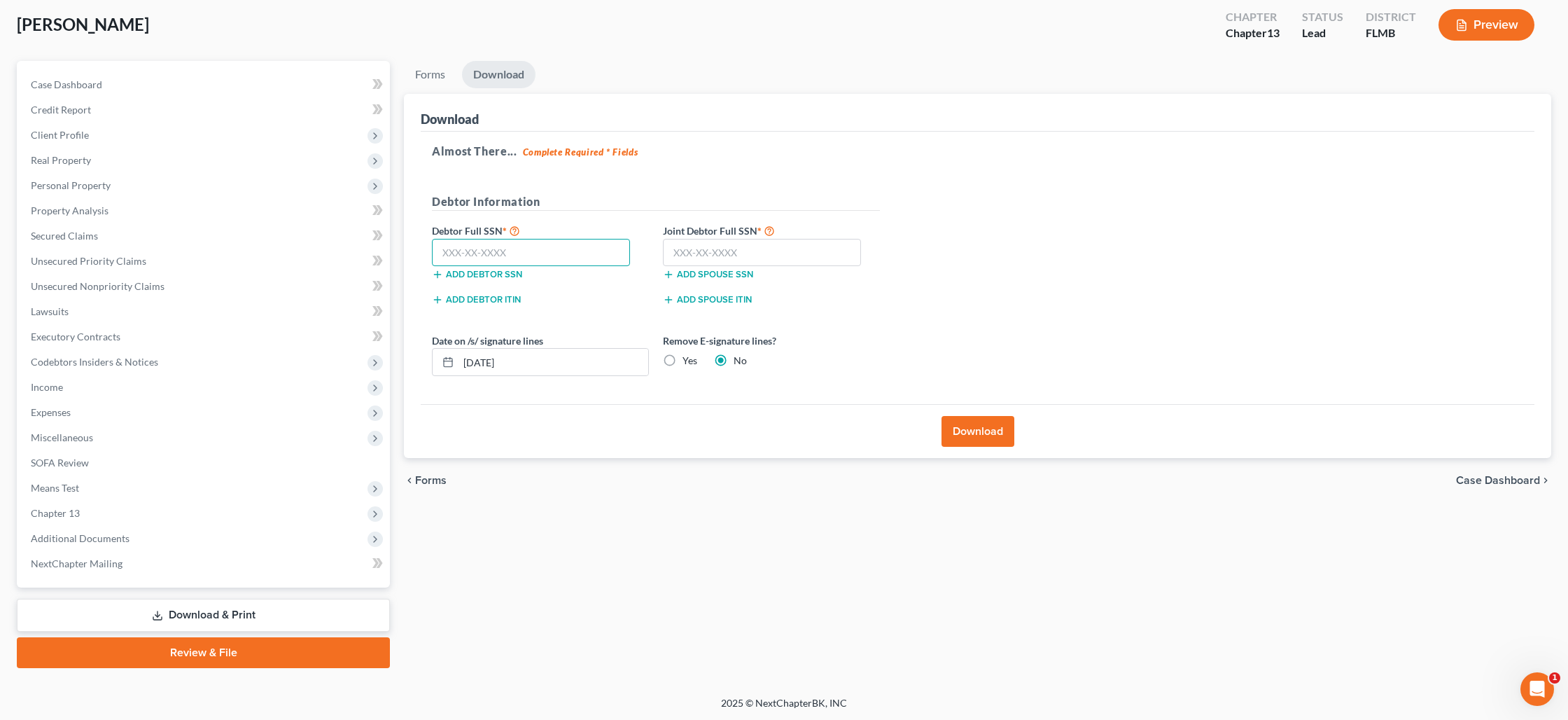
click at [502, 251] on input "text" at bounding box center [531, 252] width 198 height 28
click at [508, 366] on input "[DATE]" at bounding box center [553, 361] width 190 height 26
click at [508, 366] on input "[DATE]" at bounding box center [553, 361] width 190 height 26
click at [683, 361] on label "Yes" at bounding box center [690, 361] width 15 height 14
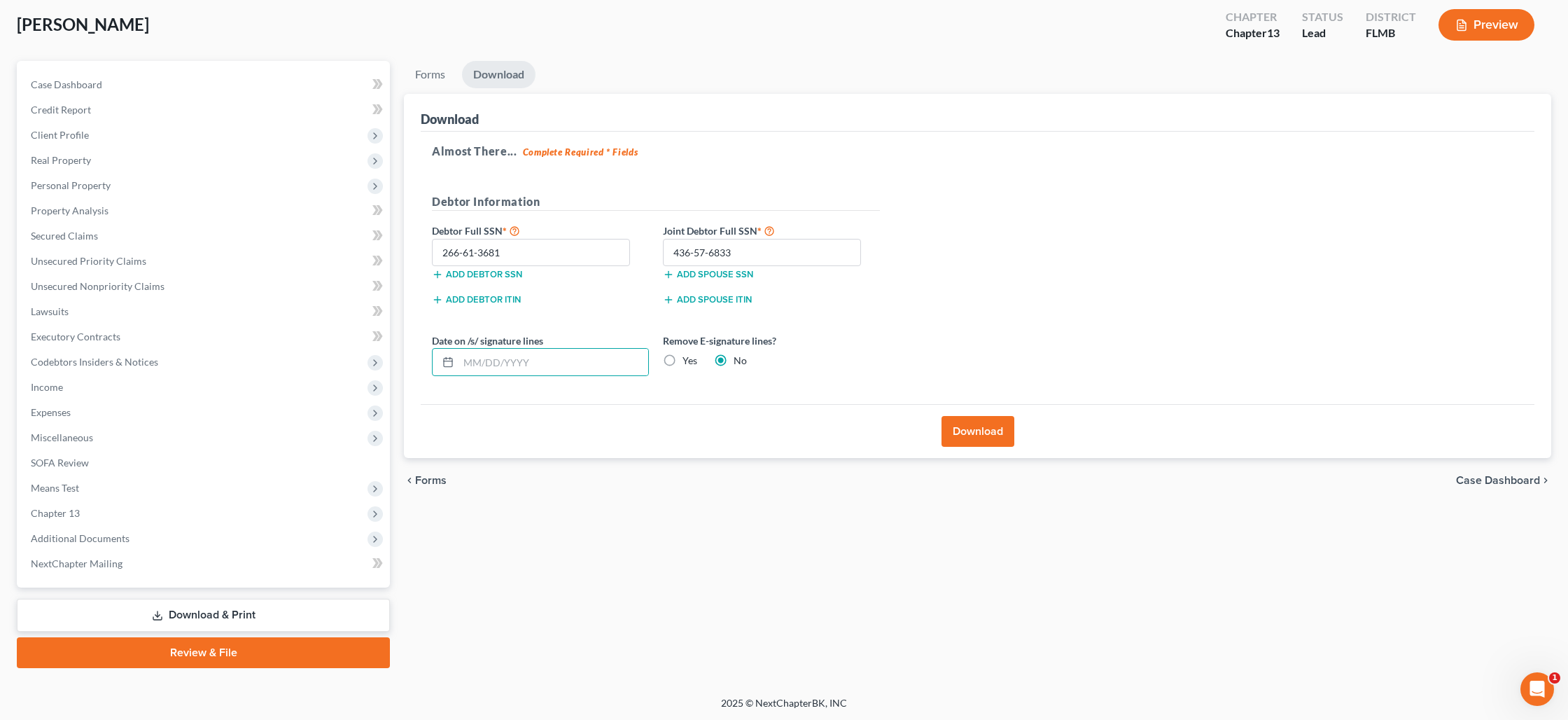
click at [688, 361] on input "Yes" at bounding box center [693, 358] width 9 height 9
click at [971, 436] on button "Download" at bounding box center [978, 431] width 73 height 31
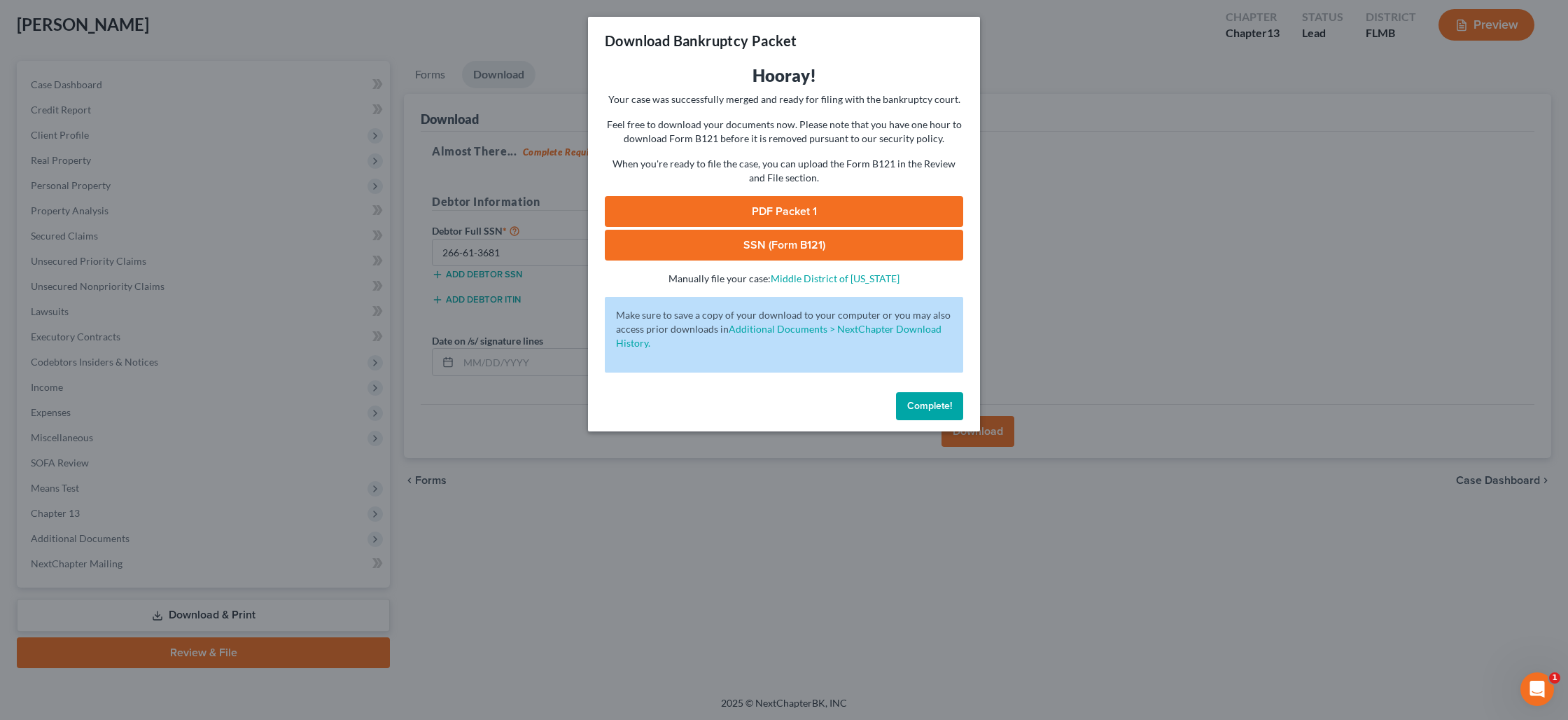
click at [775, 206] on link "PDF Packet 1" at bounding box center [784, 211] width 358 height 31
drag, startPoint x: 786, startPoint y: 251, endPoint x: 835, endPoint y: 254, distance: 49.1
click at [786, 251] on link "SSN (Form B121)" at bounding box center [784, 245] width 358 height 31
drag, startPoint x: 910, startPoint y: 402, endPoint x: 755, endPoint y: 414, distance: 155.5
click at [910, 402] on span "Complete!" at bounding box center [930, 406] width 45 height 12
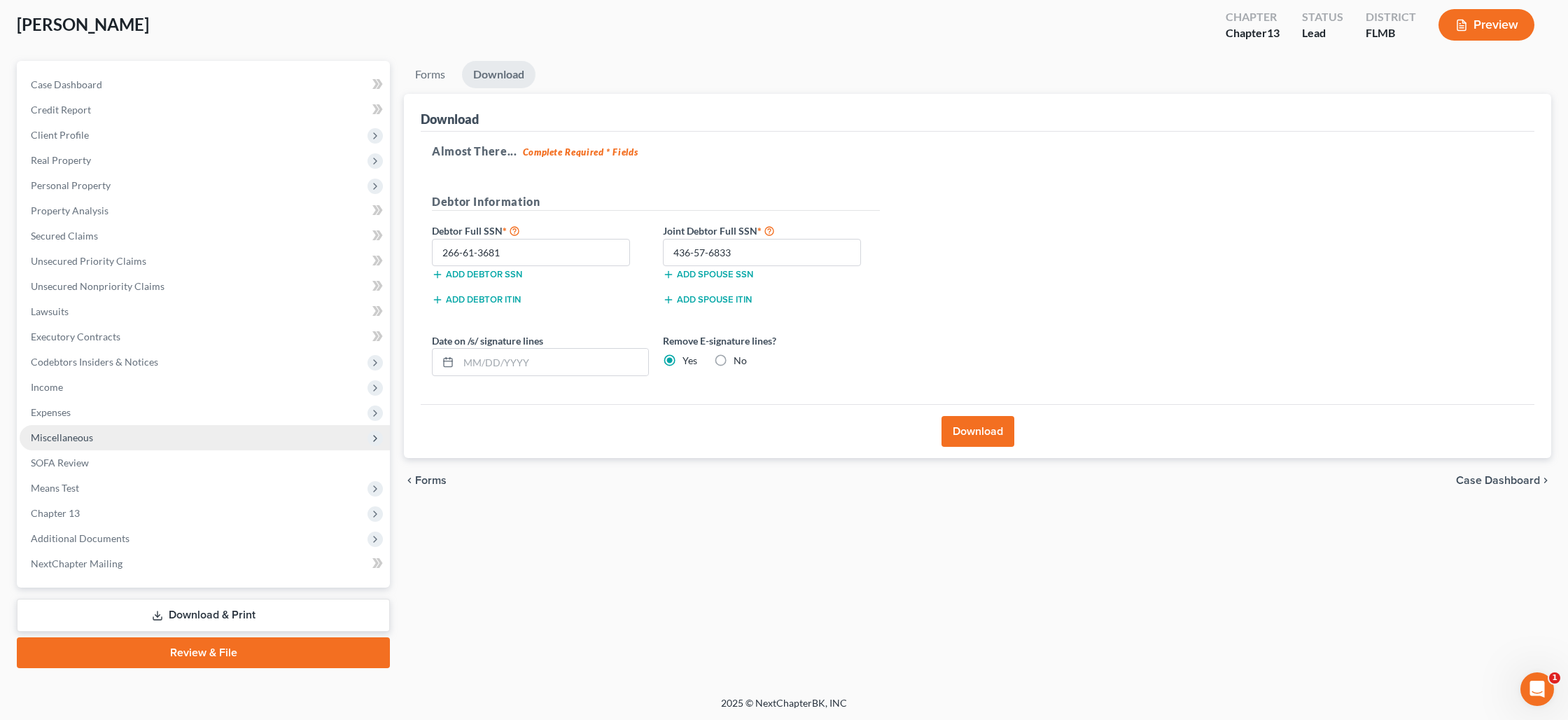
click at [89, 438] on span "Miscellaneous" at bounding box center [61, 437] width 62 height 12
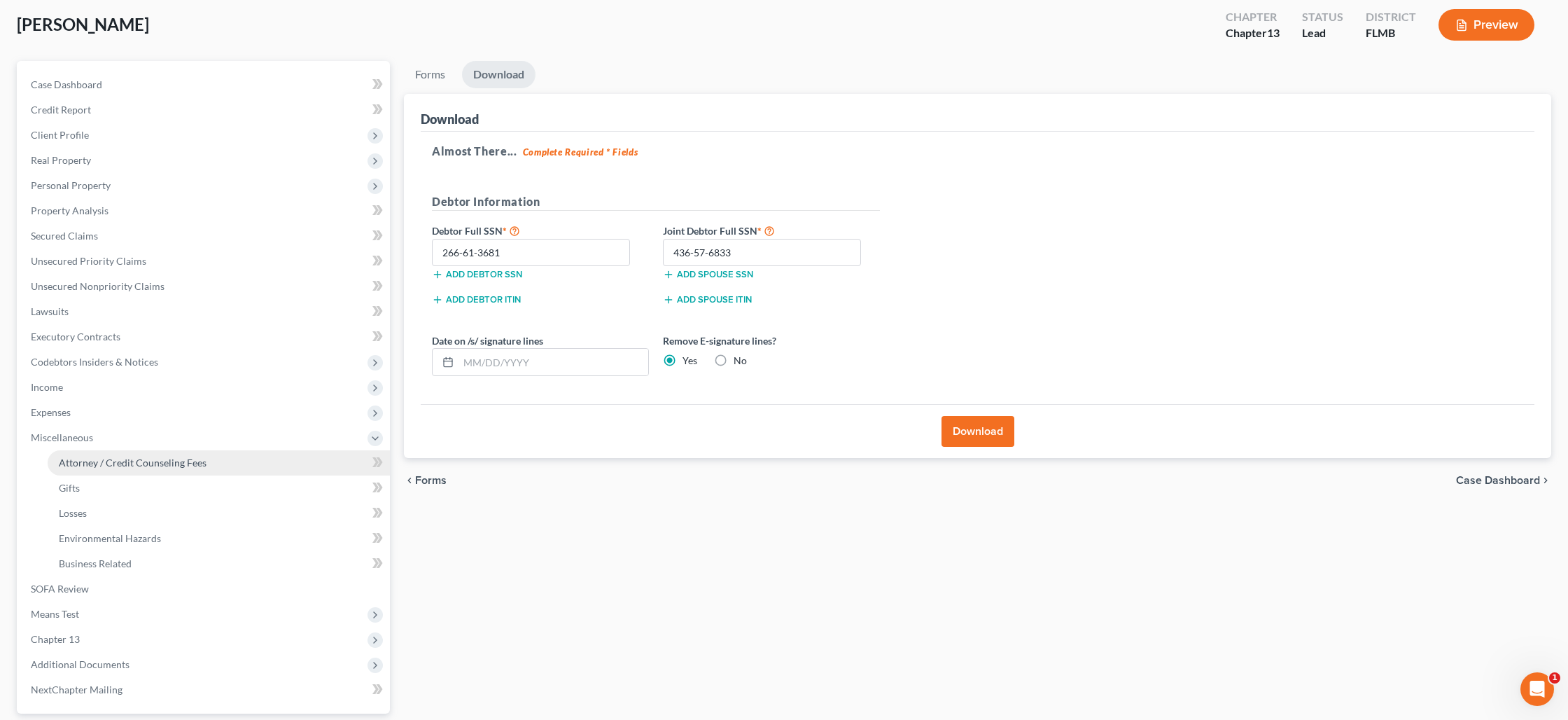
click at [94, 470] on link "Attorney / Credit Counseling Fees" at bounding box center [218, 462] width 342 height 25
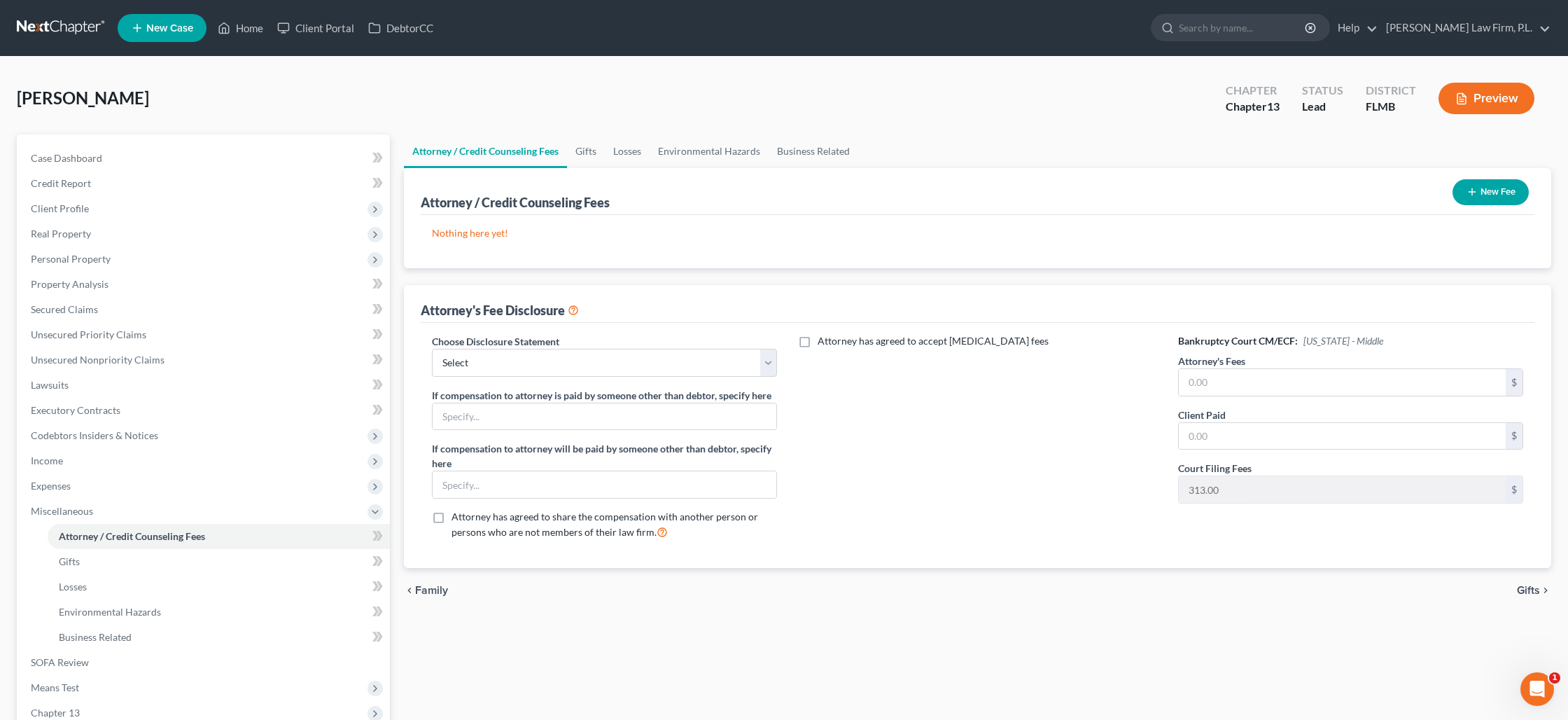
click at [1479, 196] on button "New Fee" at bounding box center [1490, 192] width 76 height 26
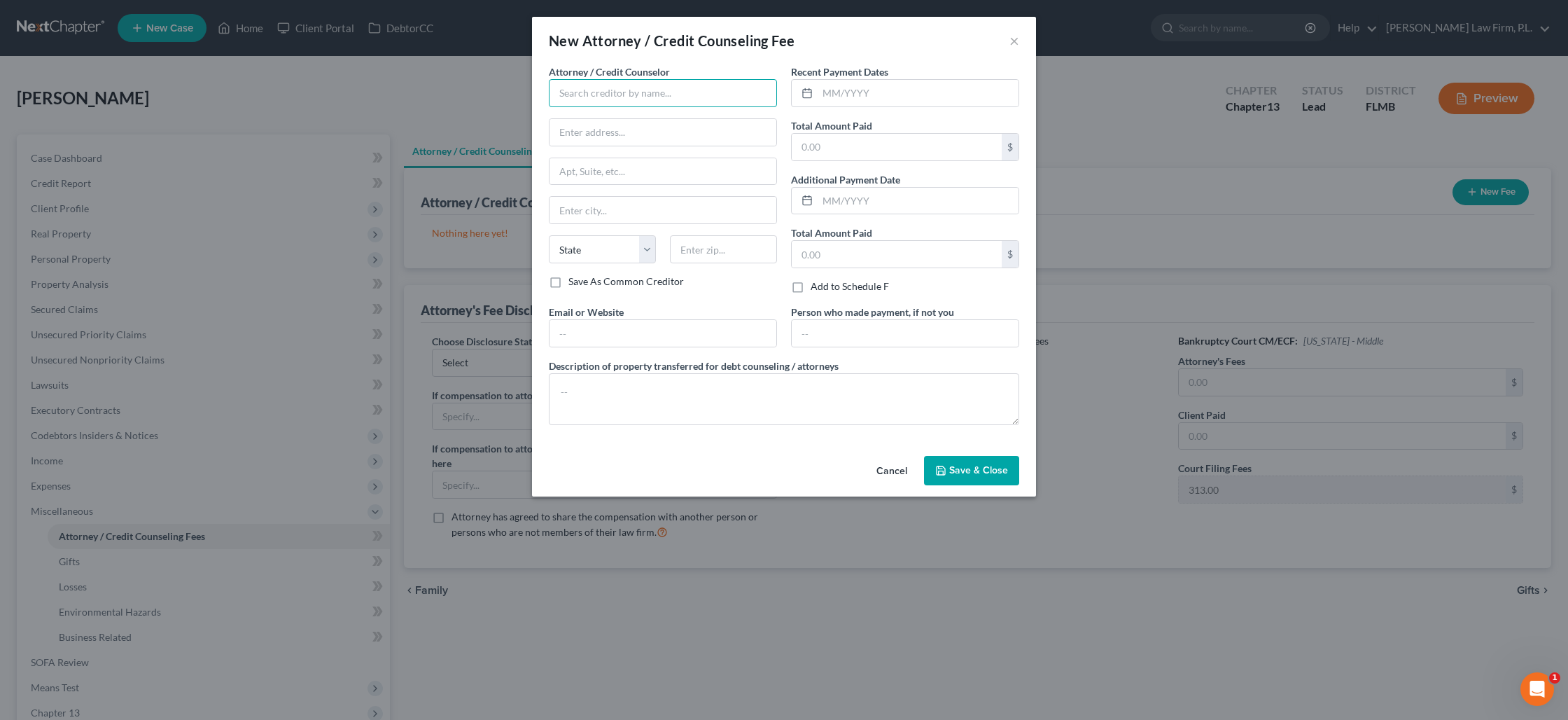
click at [655, 99] on input "text" at bounding box center [663, 93] width 228 height 28
click at [608, 329] on input "text" at bounding box center [663, 333] width 227 height 26
drag, startPoint x: 677, startPoint y: 394, endPoint x: 671, endPoint y: 386, distance: 10.0
click at [675, 391] on textarea at bounding box center [784, 399] width 471 height 52
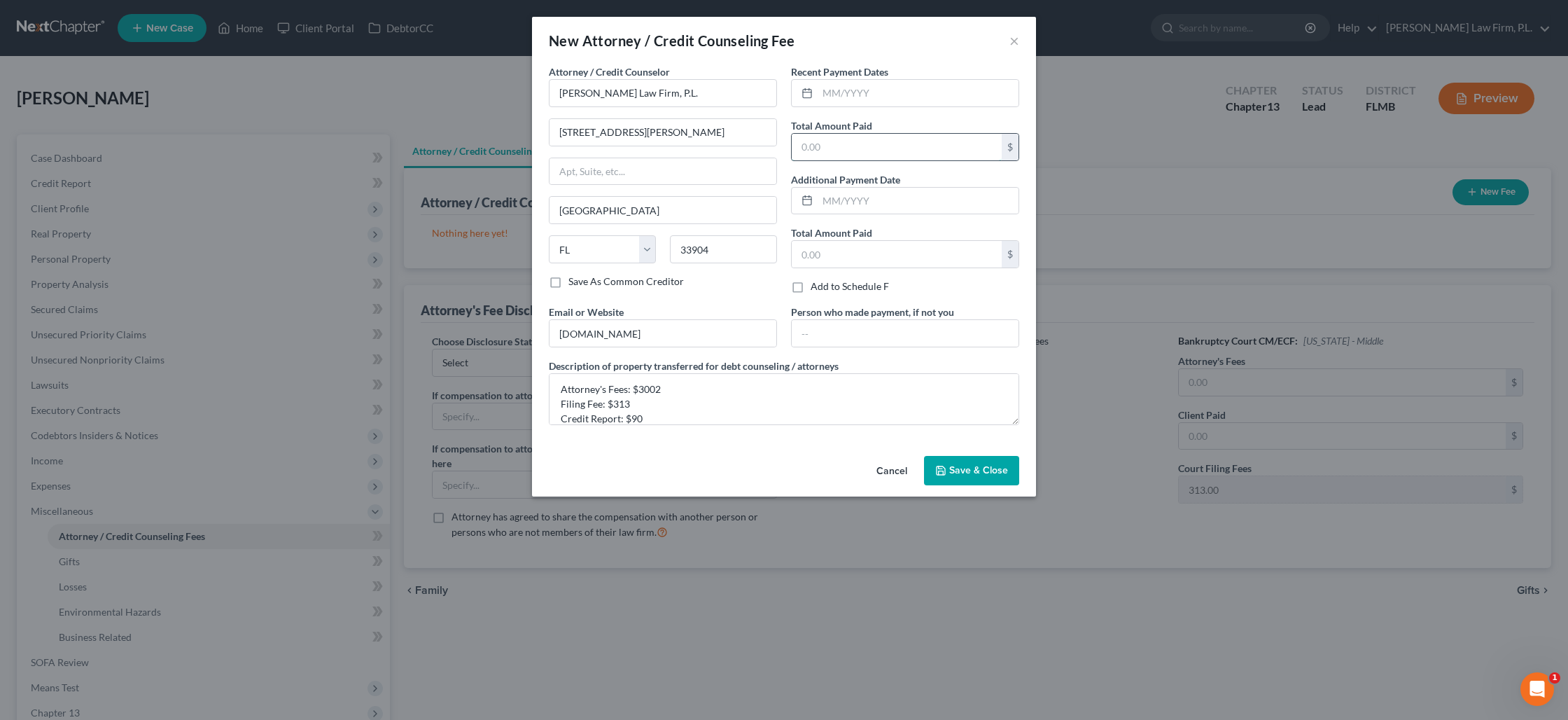
click at [828, 154] on input "text" at bounding box center [897, 146] width 210 height 26
click at [970, 473] on span "Save & Close" at bounding box center [978, 470] width 59 height 12
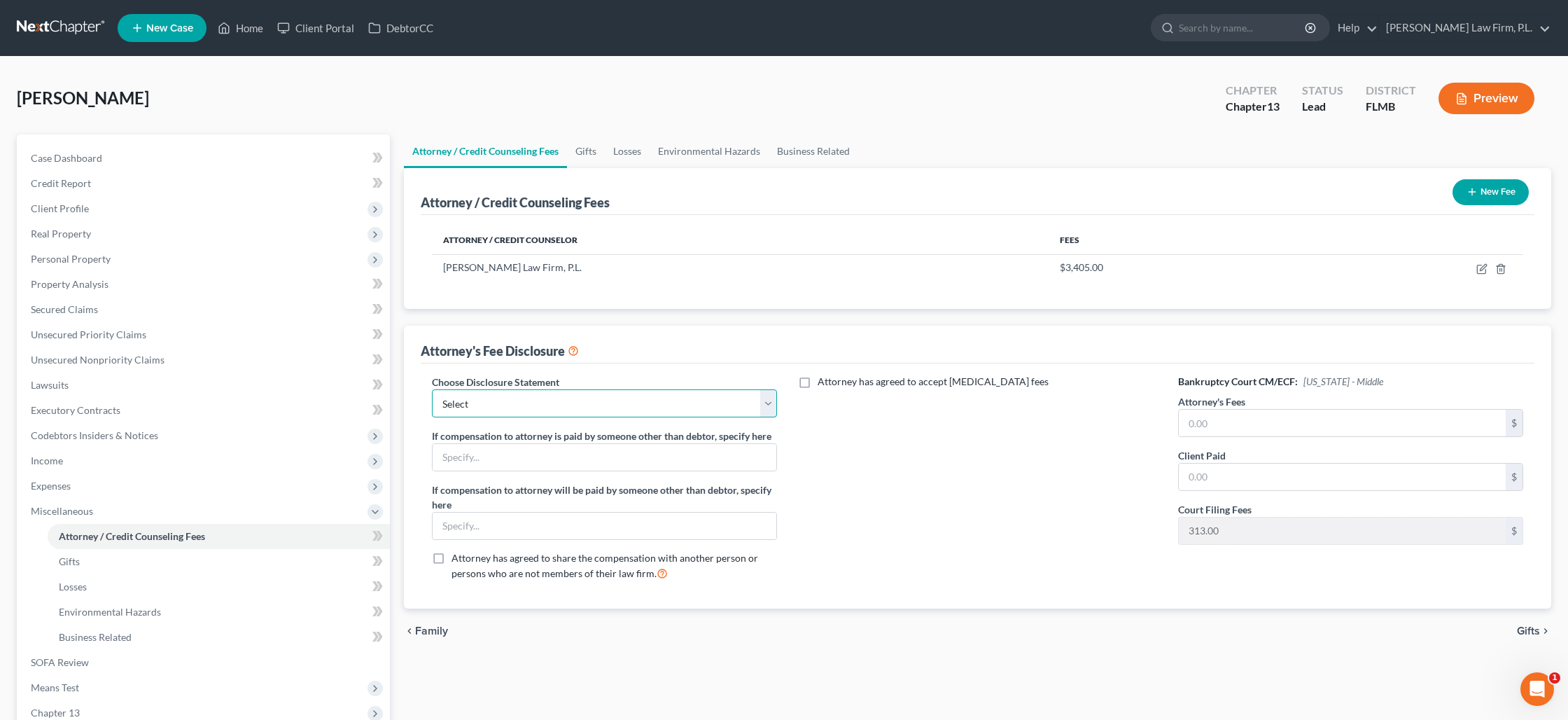
click at [766, 404] on select "Select JB- Standard Disclosure Disclosure" at bounding box center [604, 403] width 345 height 28
click at [432, 389] on select "Select JB- Standard Disclosure Disclosure" at bounding box center [604, 403] width 345 height 28
drag, startPoint x: 1211, startPoint y: 424, endPoint x: 1204, endPoint y: 421, distance: 7.6
click at [1211, 424] on input "text" at bounding box center [1342, 423] width 327 height 26
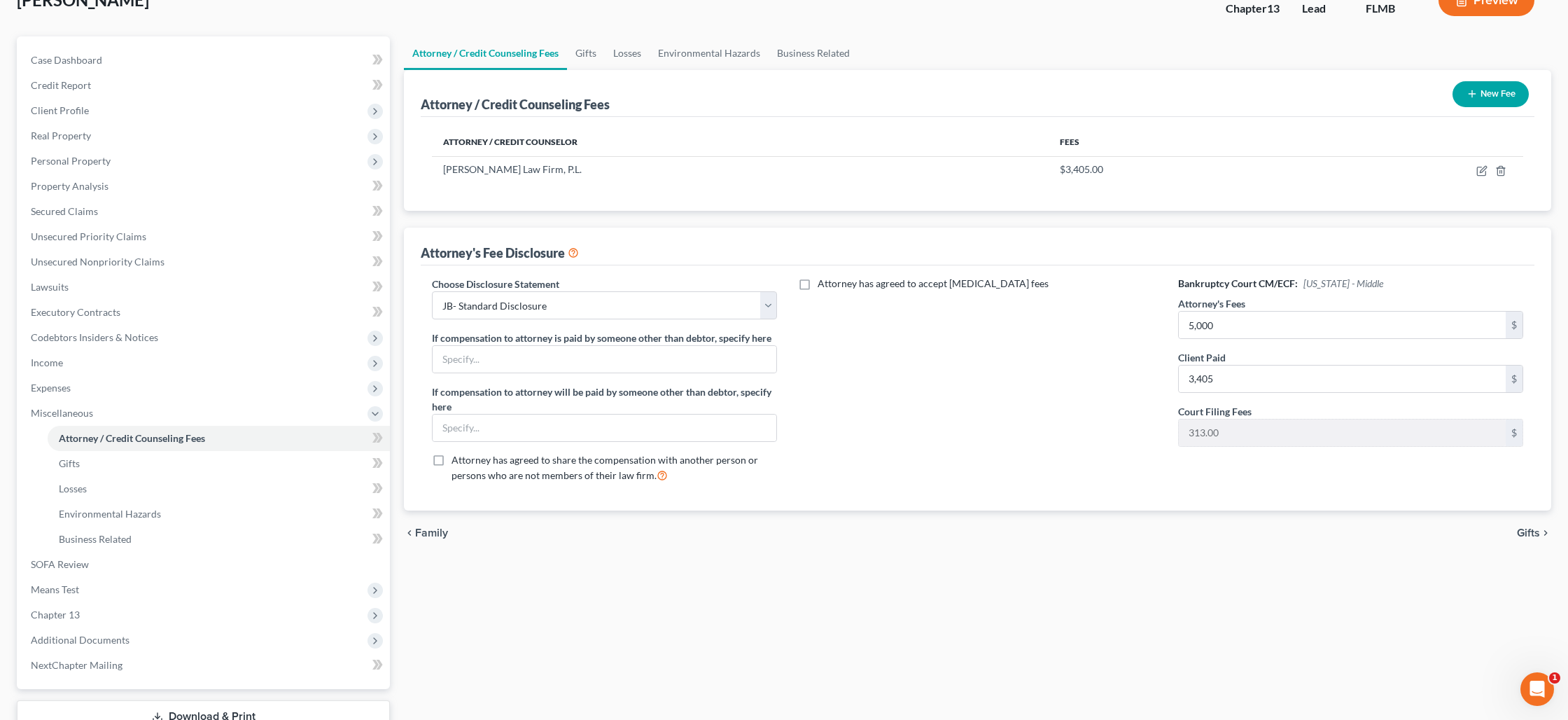
scroll to position [199, 0]
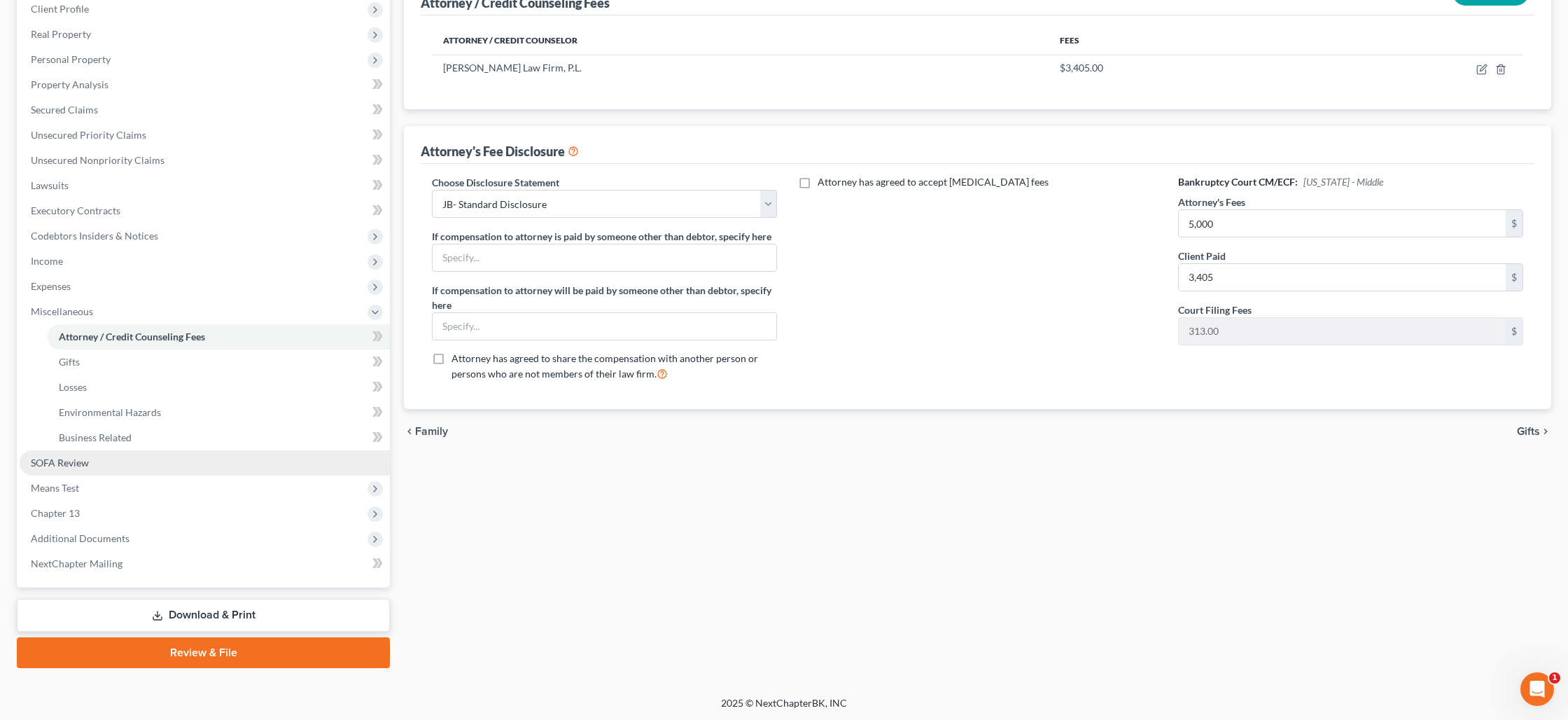
click at [129, 461] on link "SOFA Review" at bounding box center [204, 462] width 371 height 25
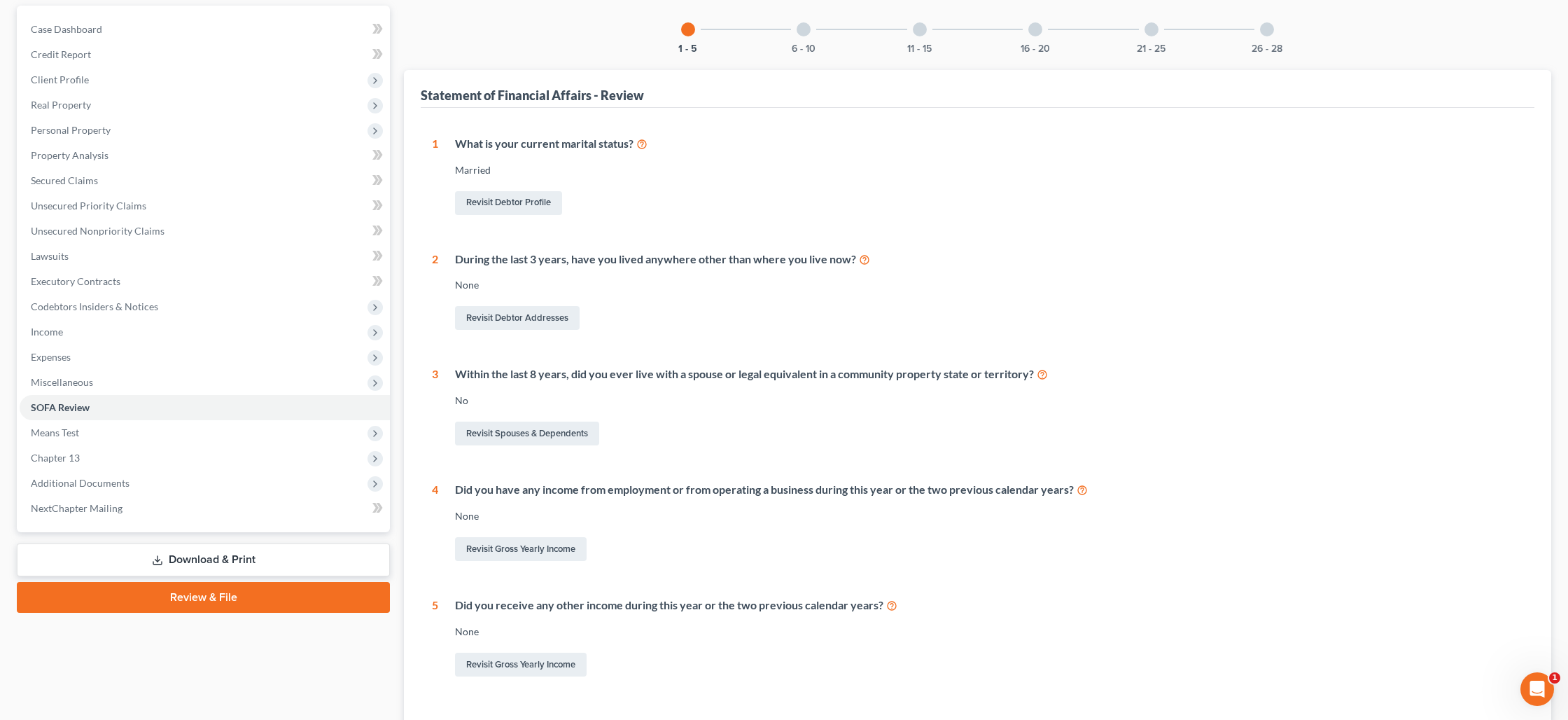
scroll to position [236, 0]
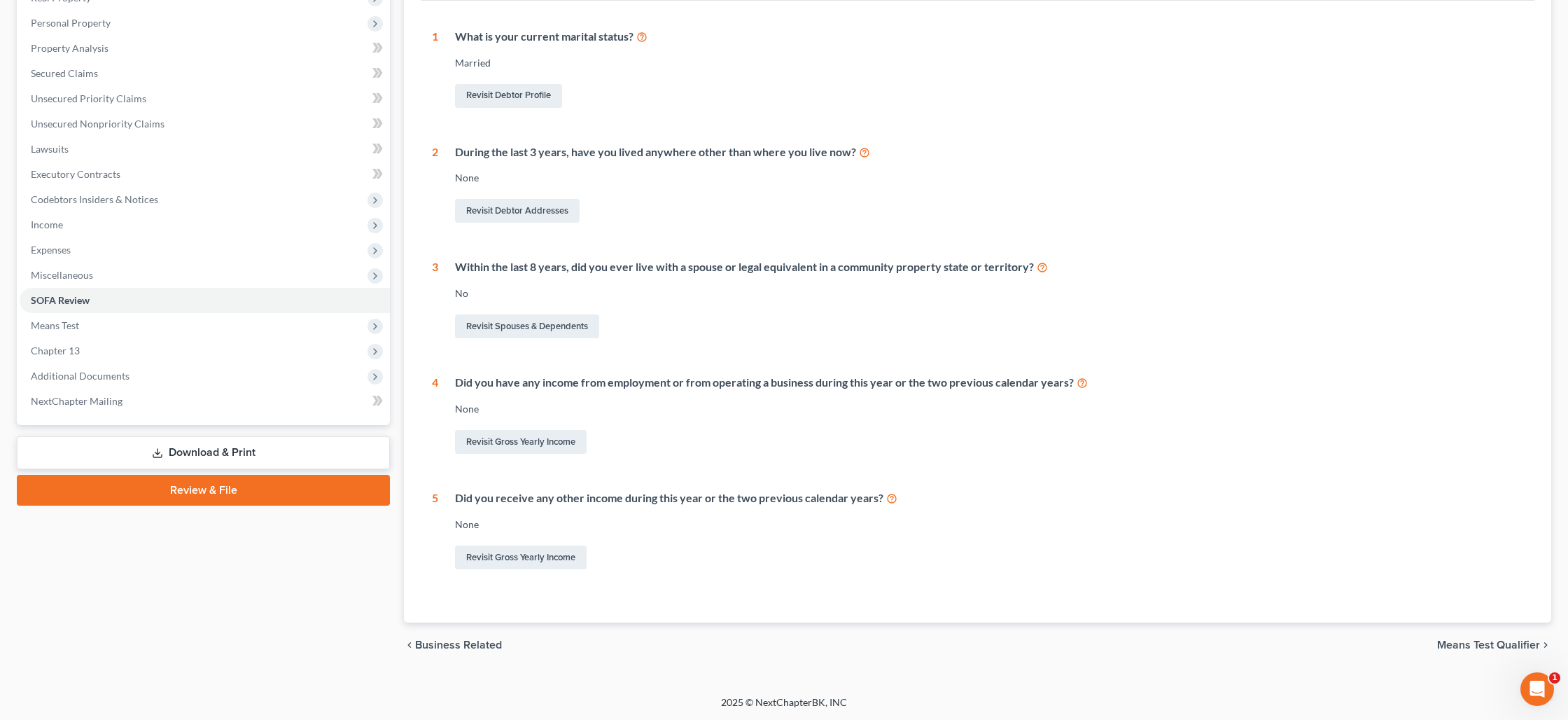
click at [196, 452] on link "Download & Print" at bounding box center [203, 453] width 373 height 33
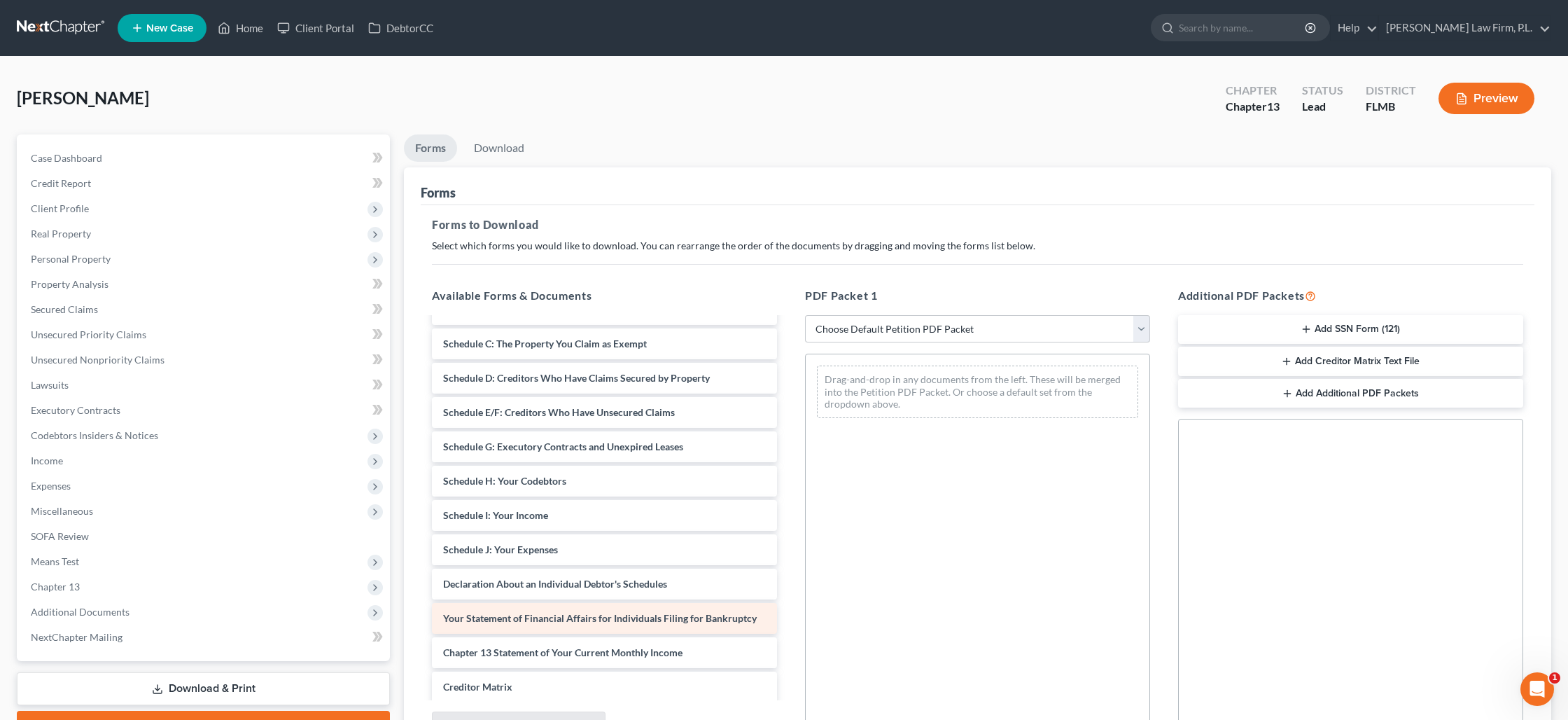
scroll to position [201, 0]
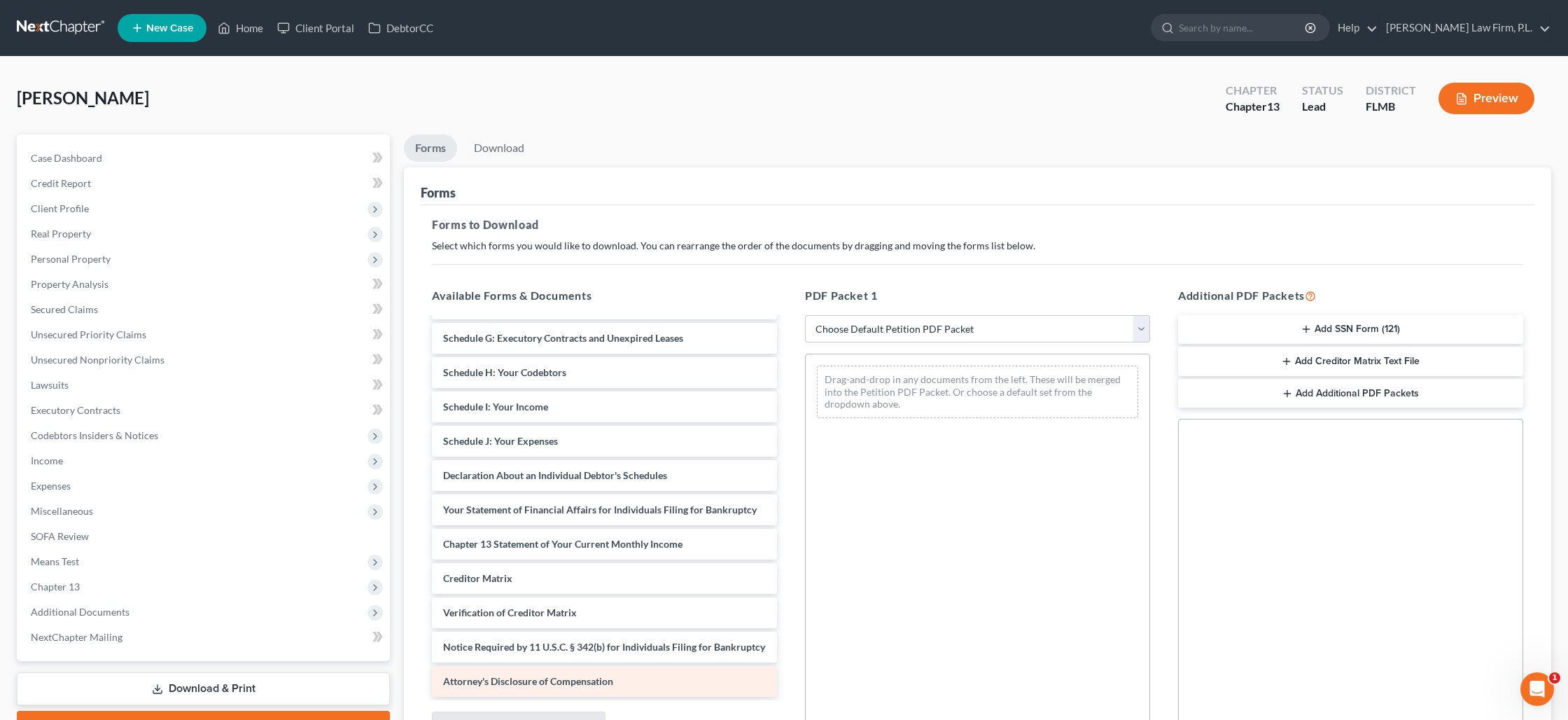
click at [537, 682] on span "Attorney's Disclosure of Compensation" at bounding box center [528, 681] width 170 height 12
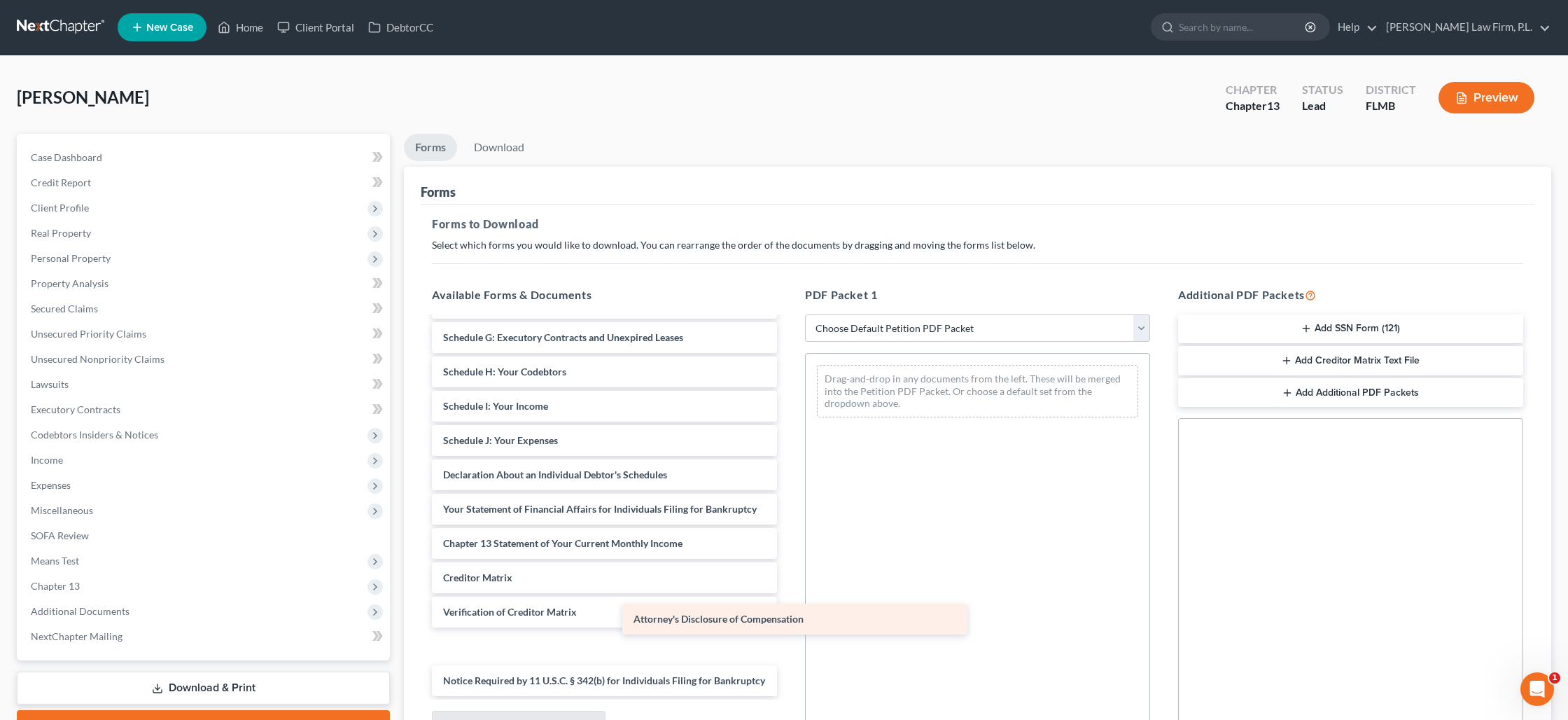
scroll to position [167, 0]
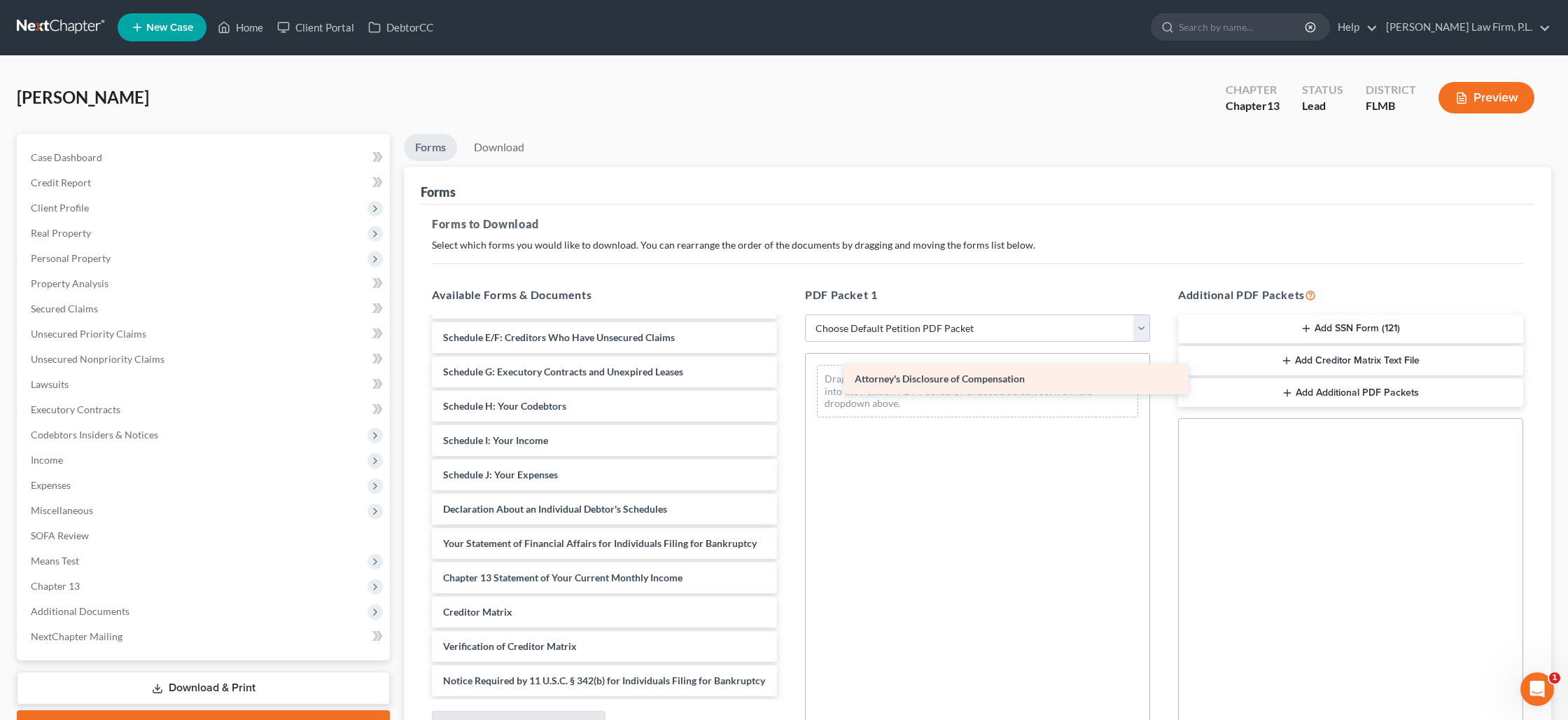
drag, startPoint x: 697, startPoint y: 640, endPoint x: 978, endPoint y: 375, distance: 386.2
click at [788, 375] on div "Attorney's Disclosure of Compensation Voluntary Petition for Individuals Filing…" at bounding box center [604, 424] width 368 height 546
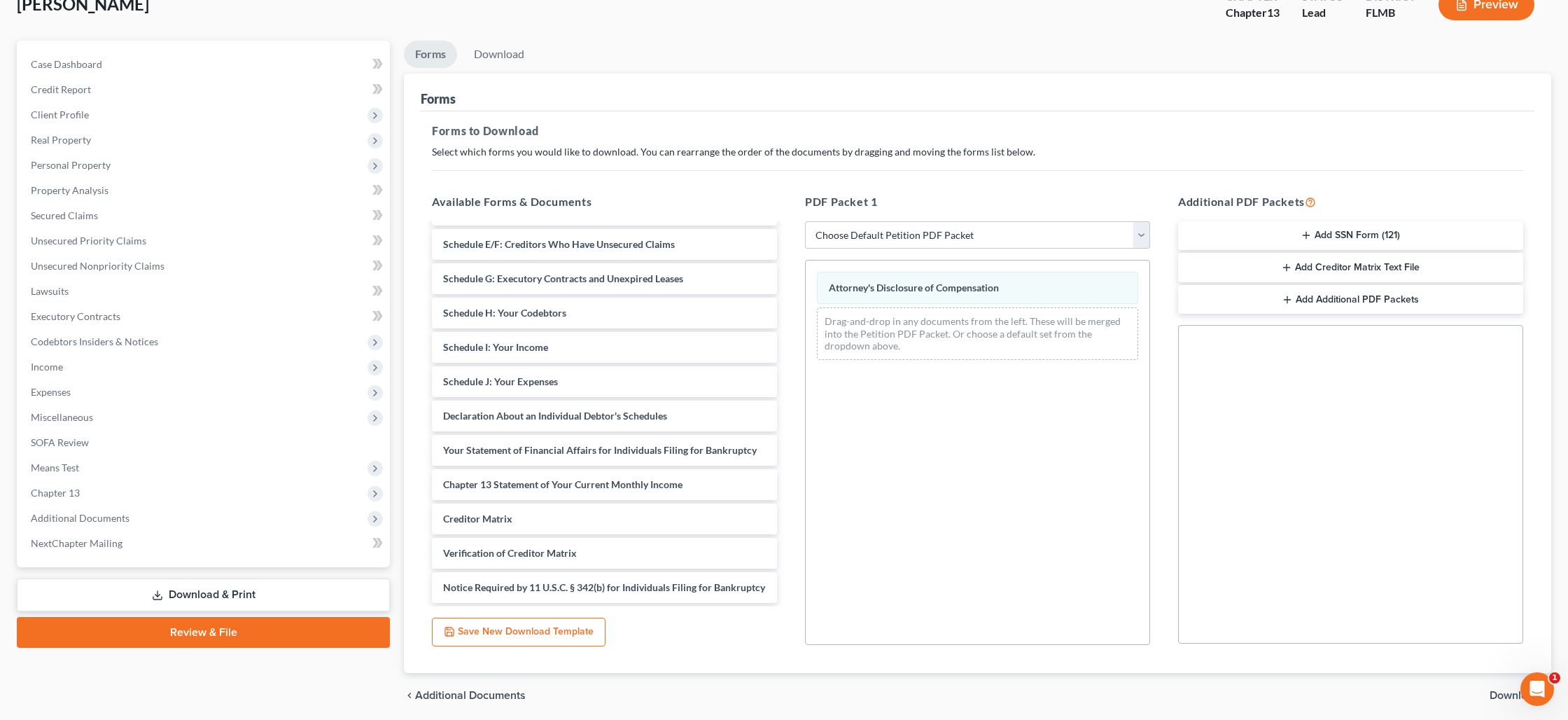
click at [1497, 691] on span "Download" at bounding box center [1514, 696] width 51 height 11
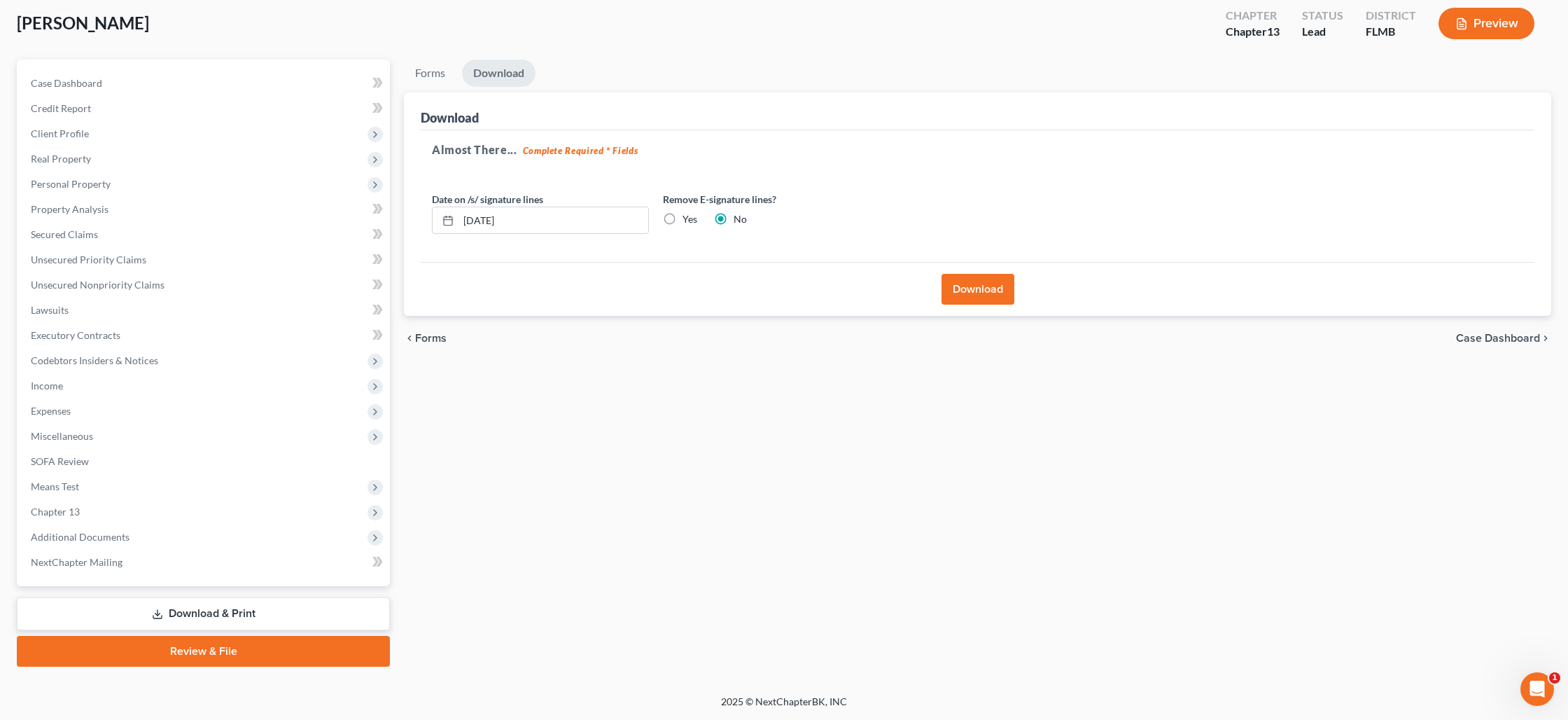
scroll to position [74, 0]
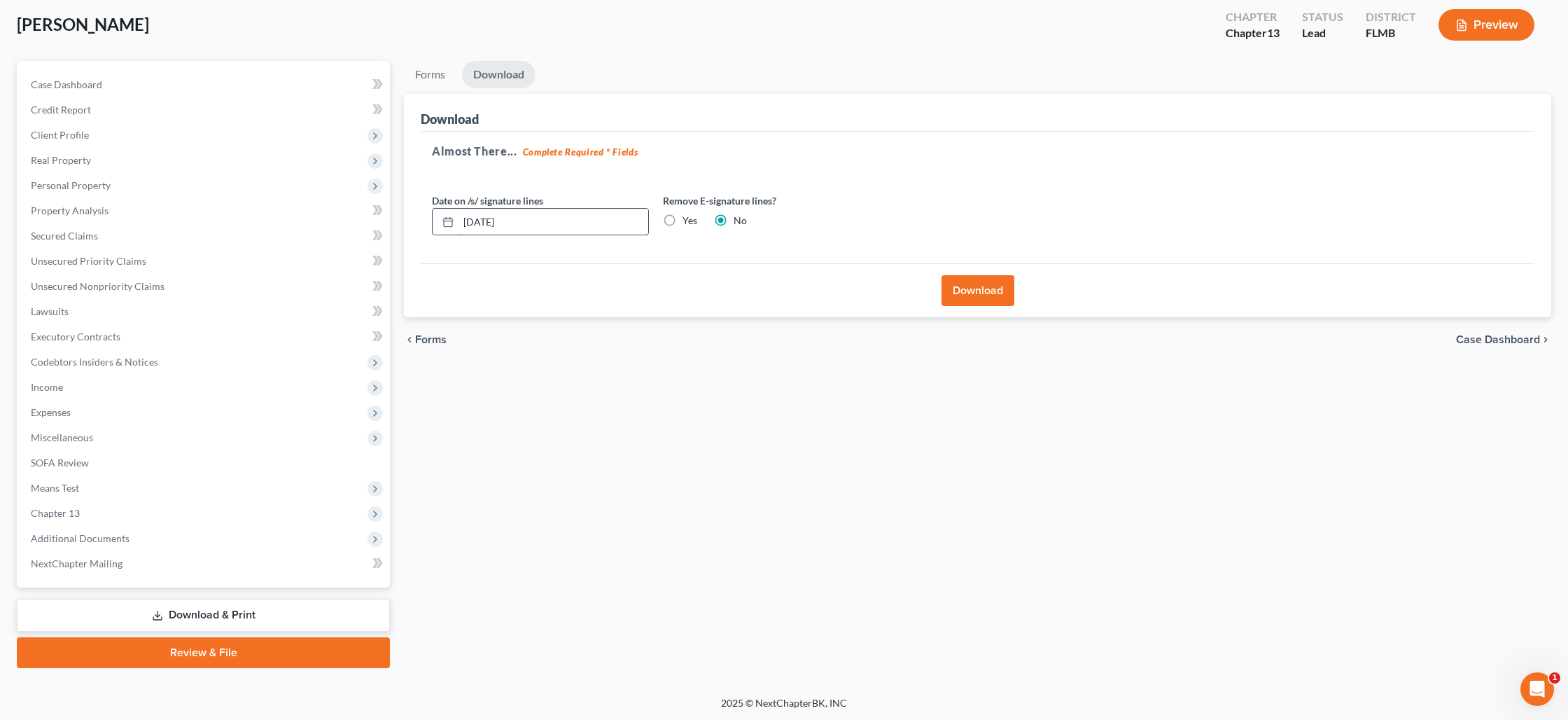
click at [602, 226] on input "[DATE]" at bounding box center [553, 221] width 190 height 26
click at [683, 221] on label "Yes" at bounding box center [690, 221] width 15 height 14
click at [688, 221] on input "Yes" at bounding box center [693, 218] width 9 height 9
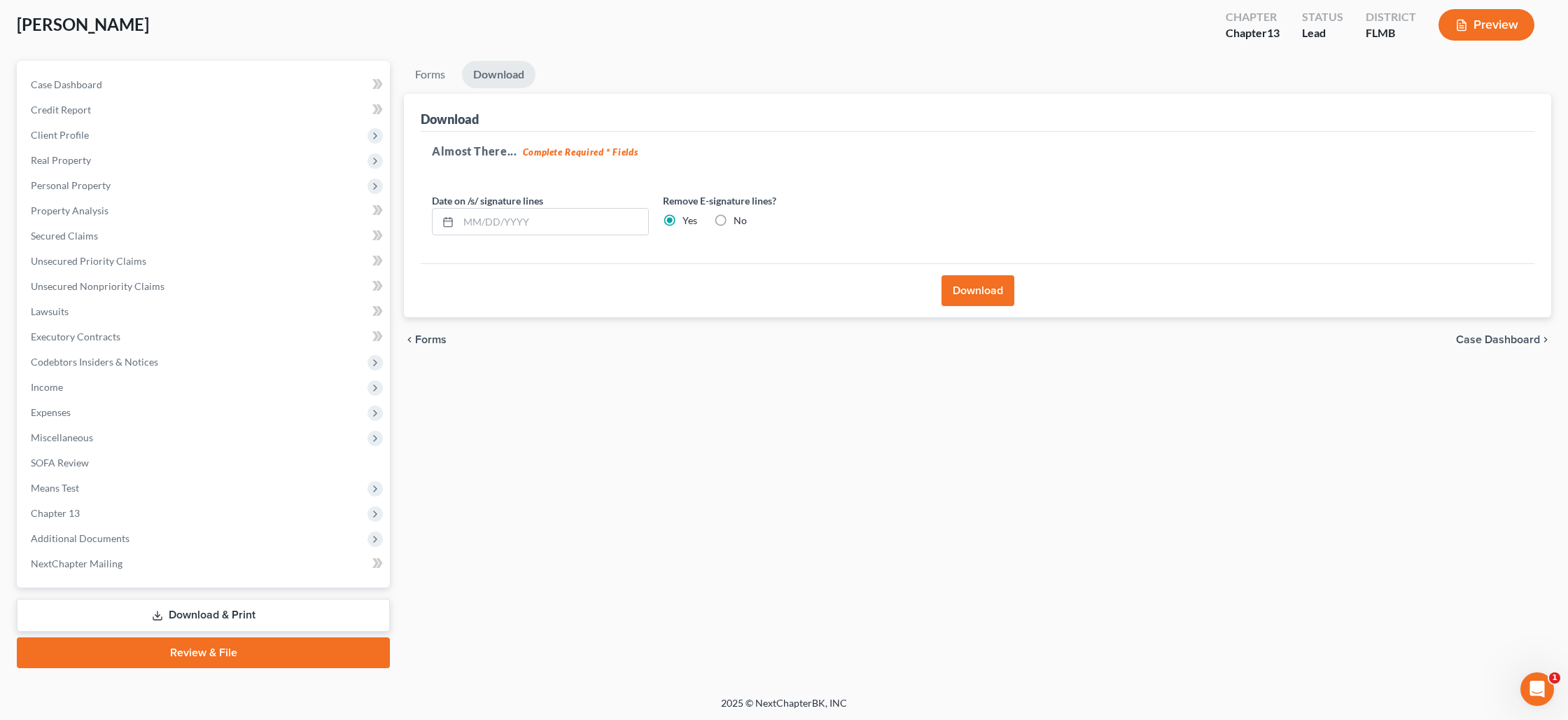
click at [962, 295] on button "Download" at bounding box center [978, 290] width 73 height 31
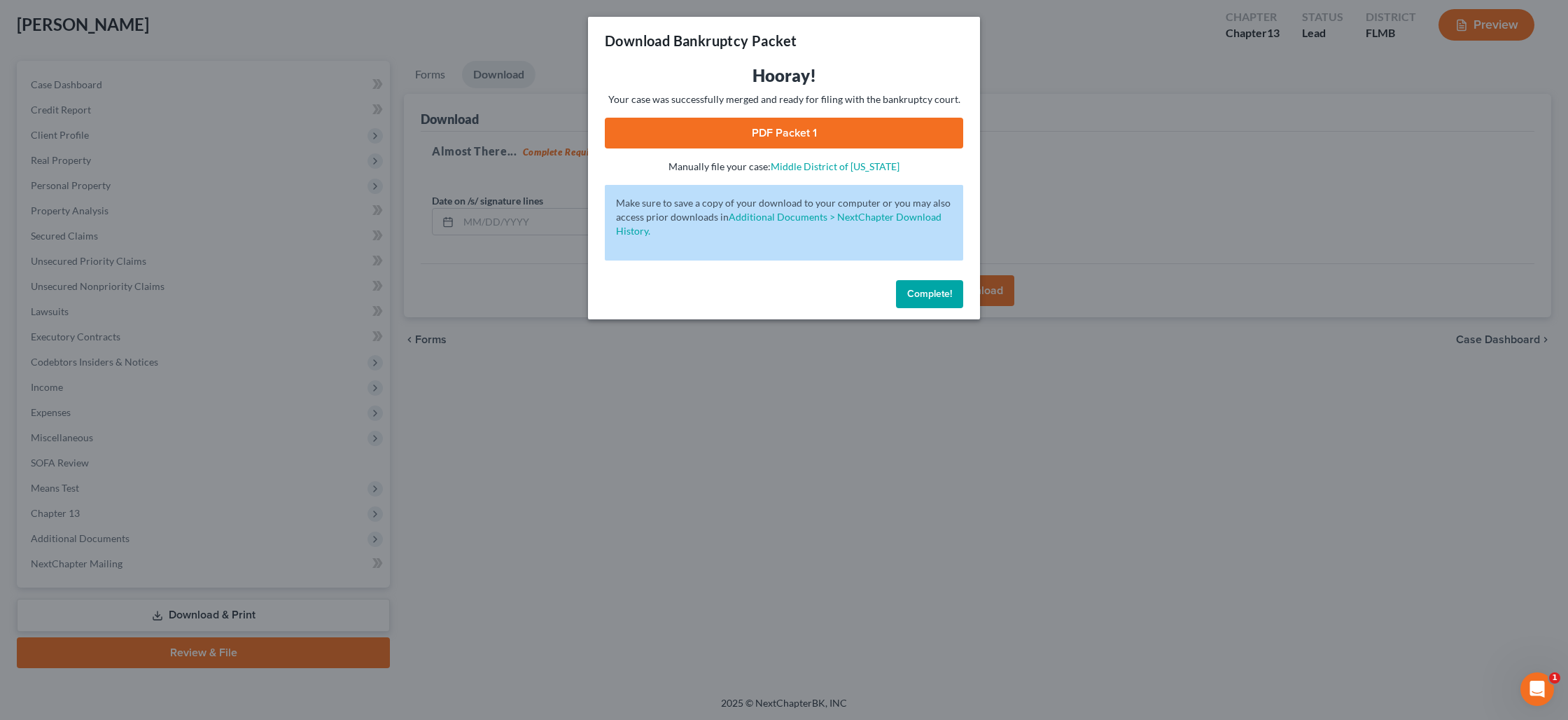
click at [683, 139] on link "PDF Packet 1" at bounding box center [784, 133] width 358 height 31
click at [943, 296] on span "Complete!" at bounding box center [930, 294] width 45 height 12
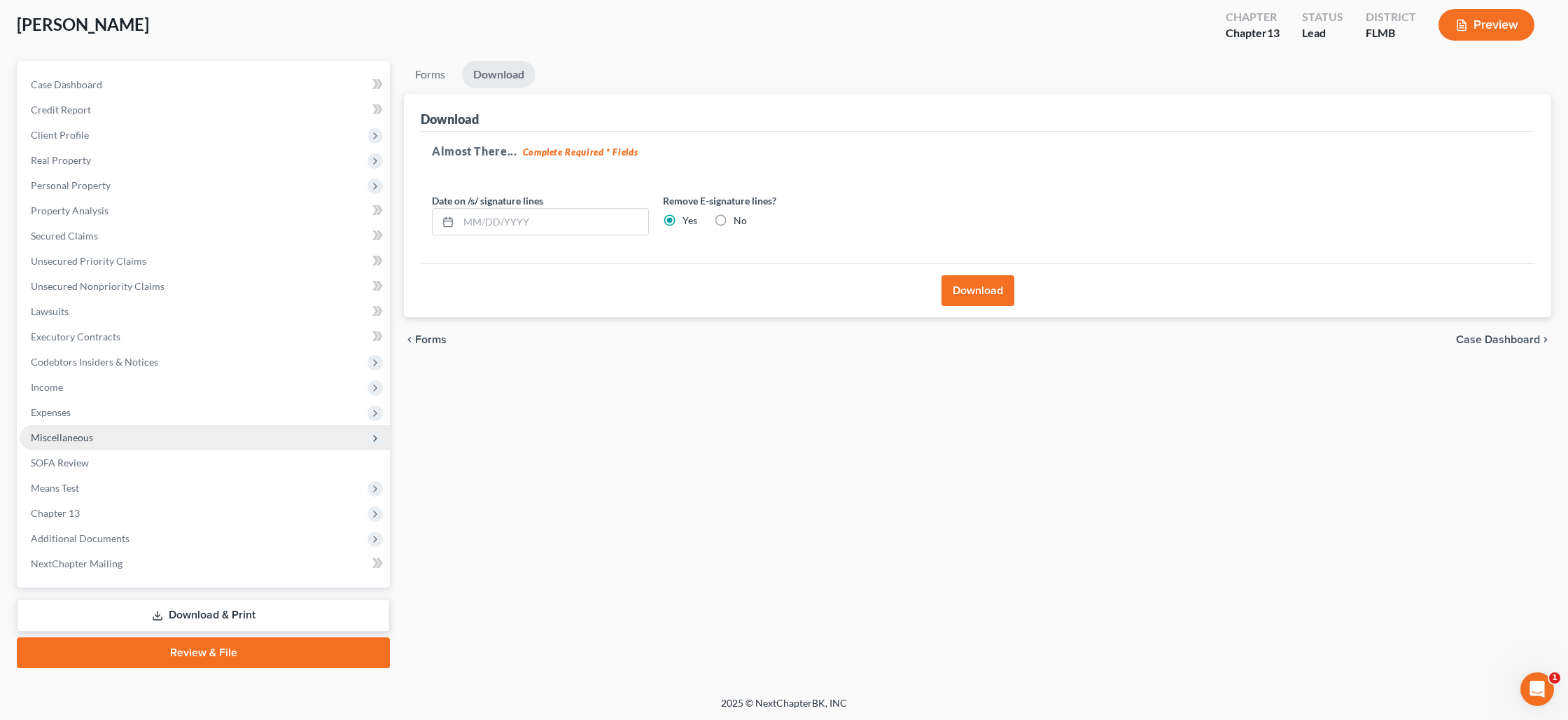
click at [76, 439] on span "Miscellaneous" at bounding box center [61, 437] width 62 height 12
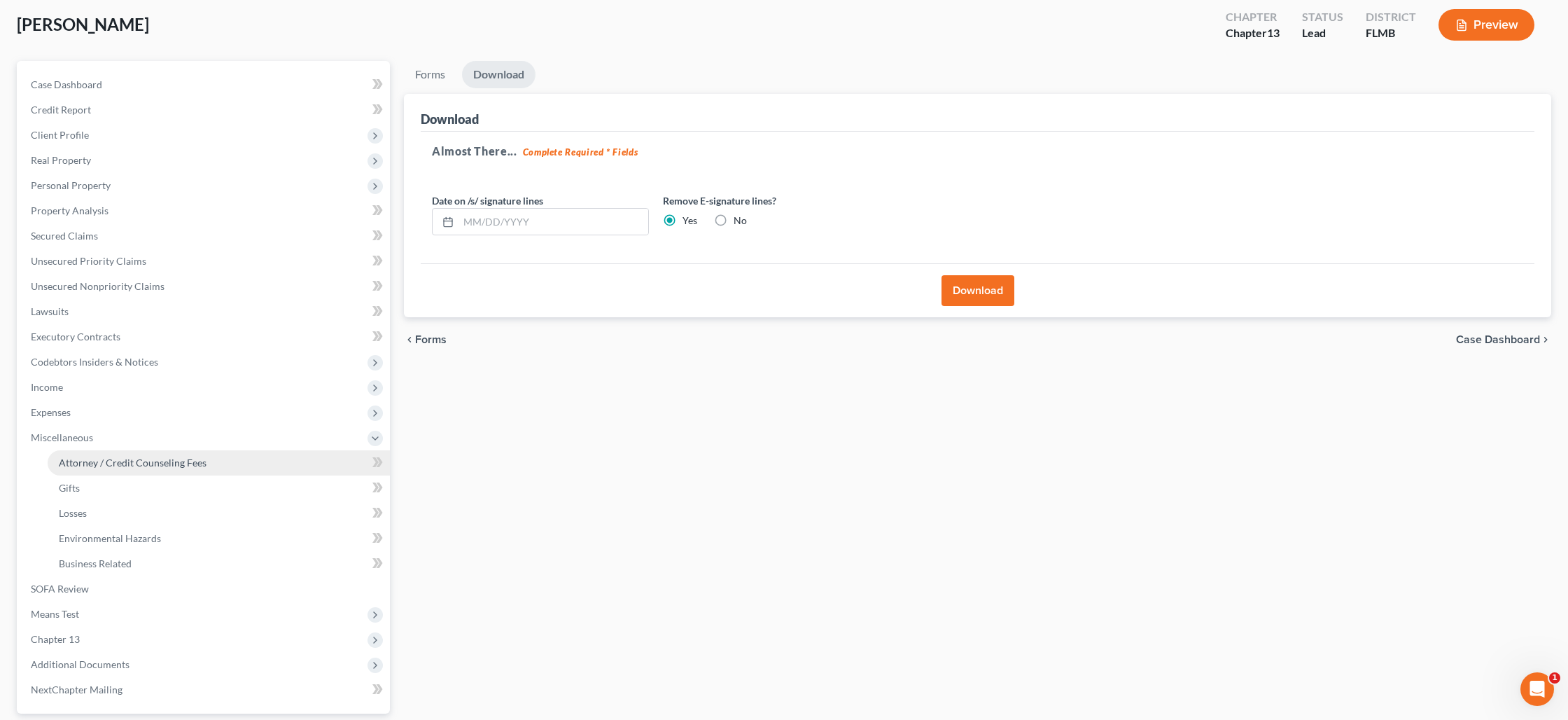
click at [107, 460] on span "Attorney / Credit Counseling Fees" at bounding box center [132, 462] width 148 height 12
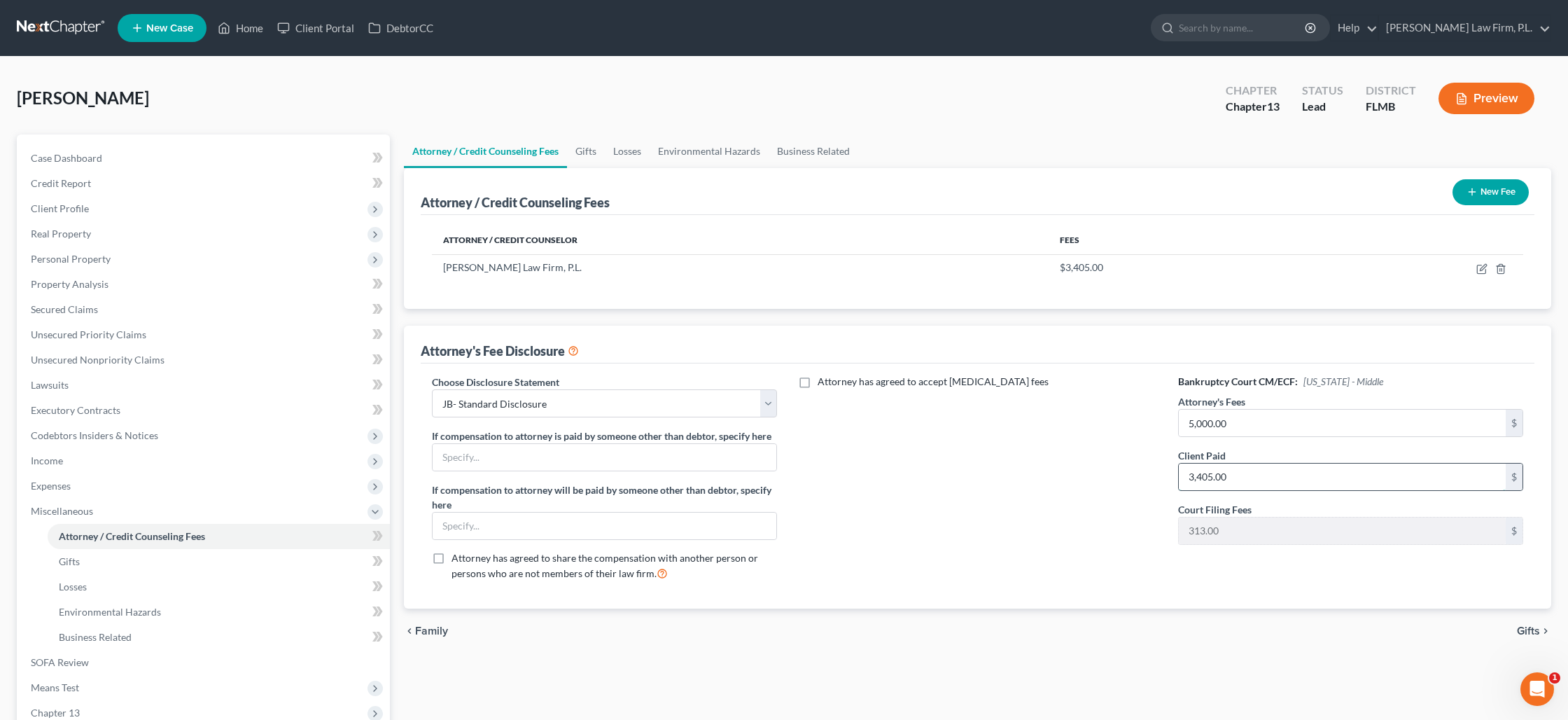
click at [1243, 478] on input "3,405.00" at bounding box center [1342, 476] width 327 height 26
click at [171, 584] on link "Losses" at bounding box center [218, 586] width 342 height 25
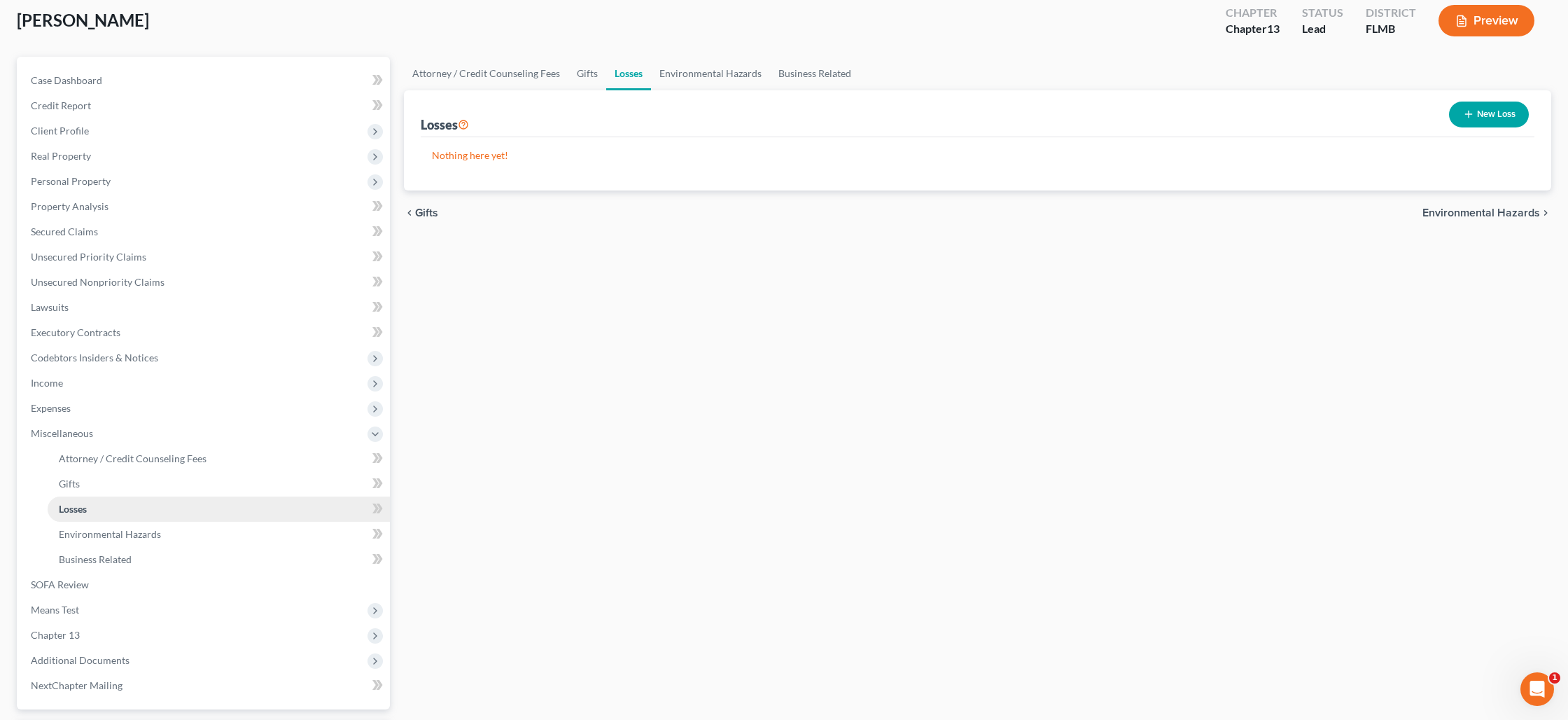
scroll to position [199, 0]
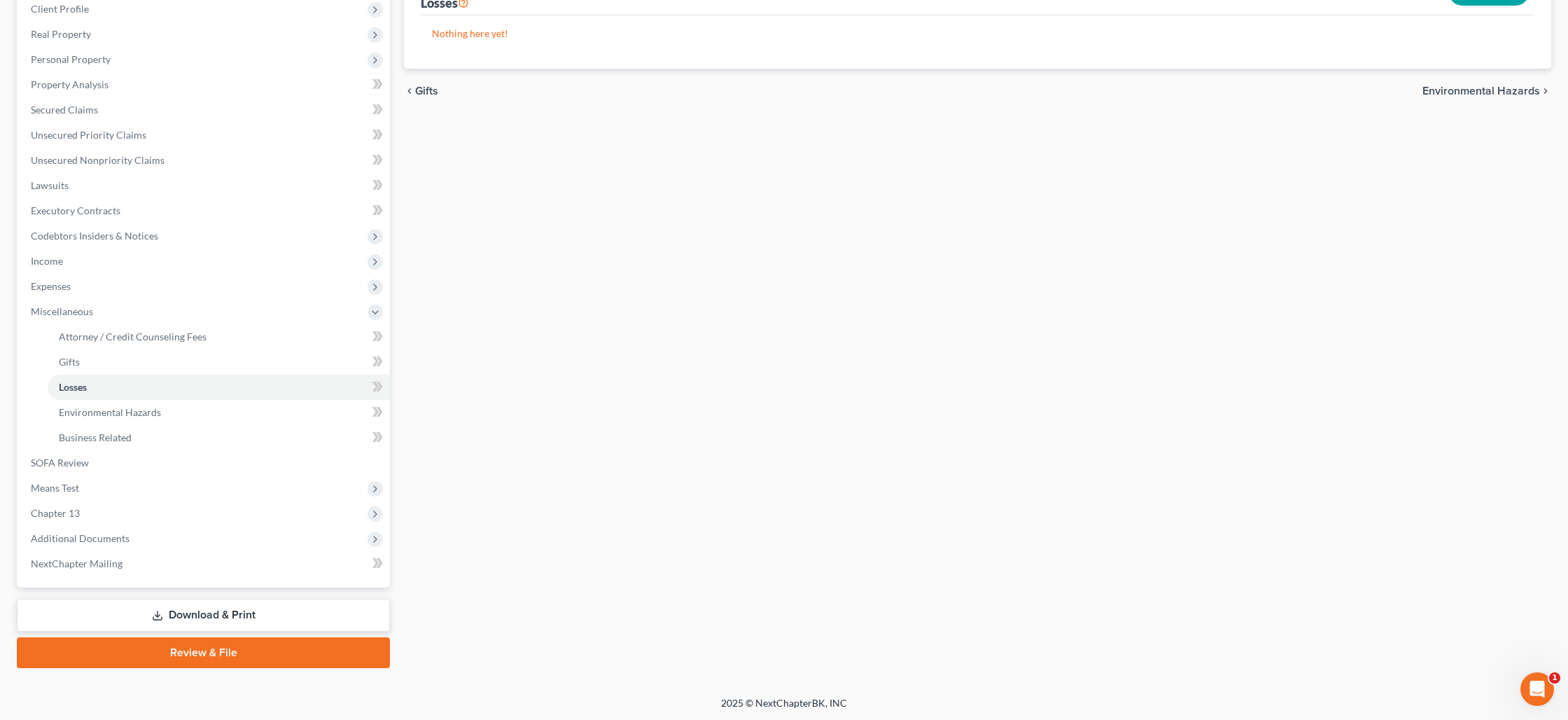
click at [211, 618] on link "Download & Print" at bounding box center [203, 615] width 373 height 33
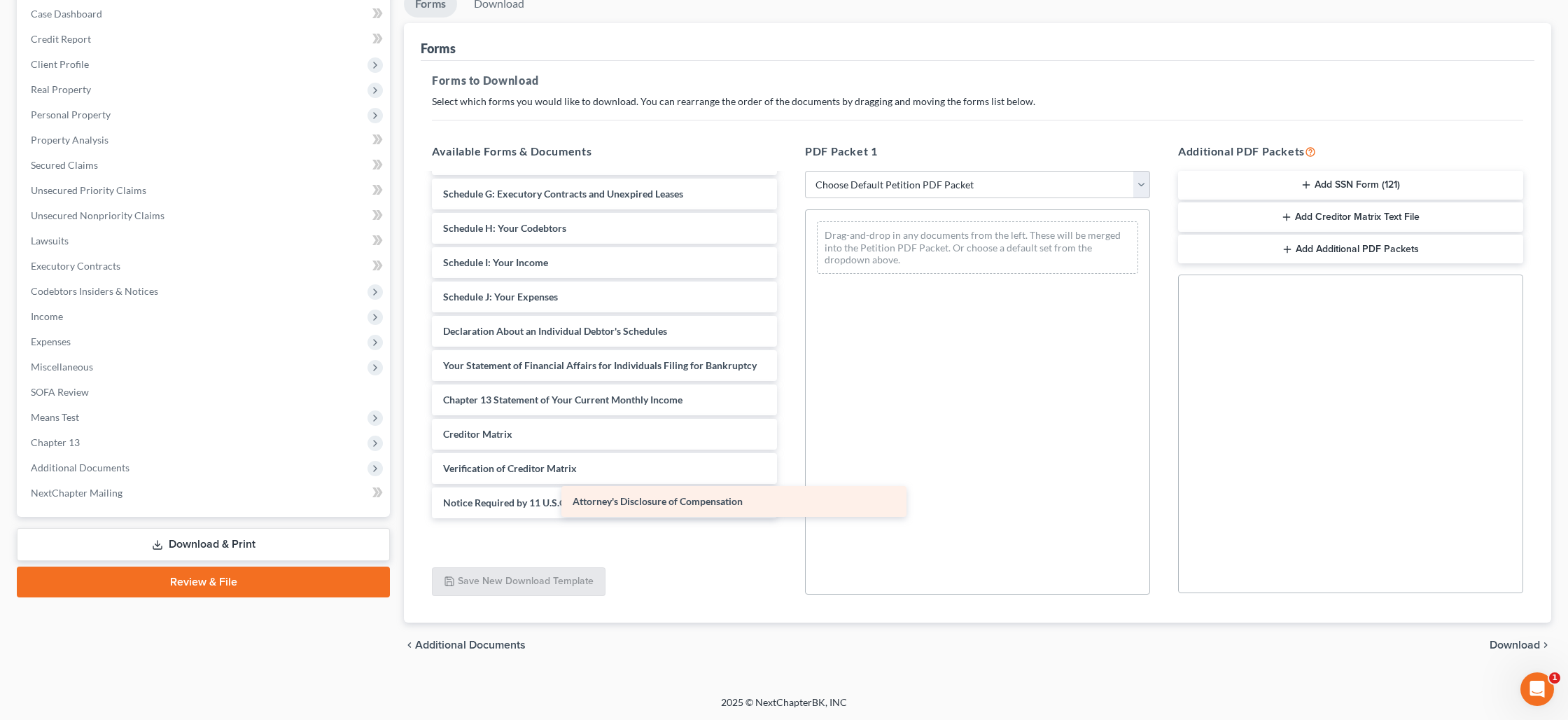
scroll to position [167, 0]
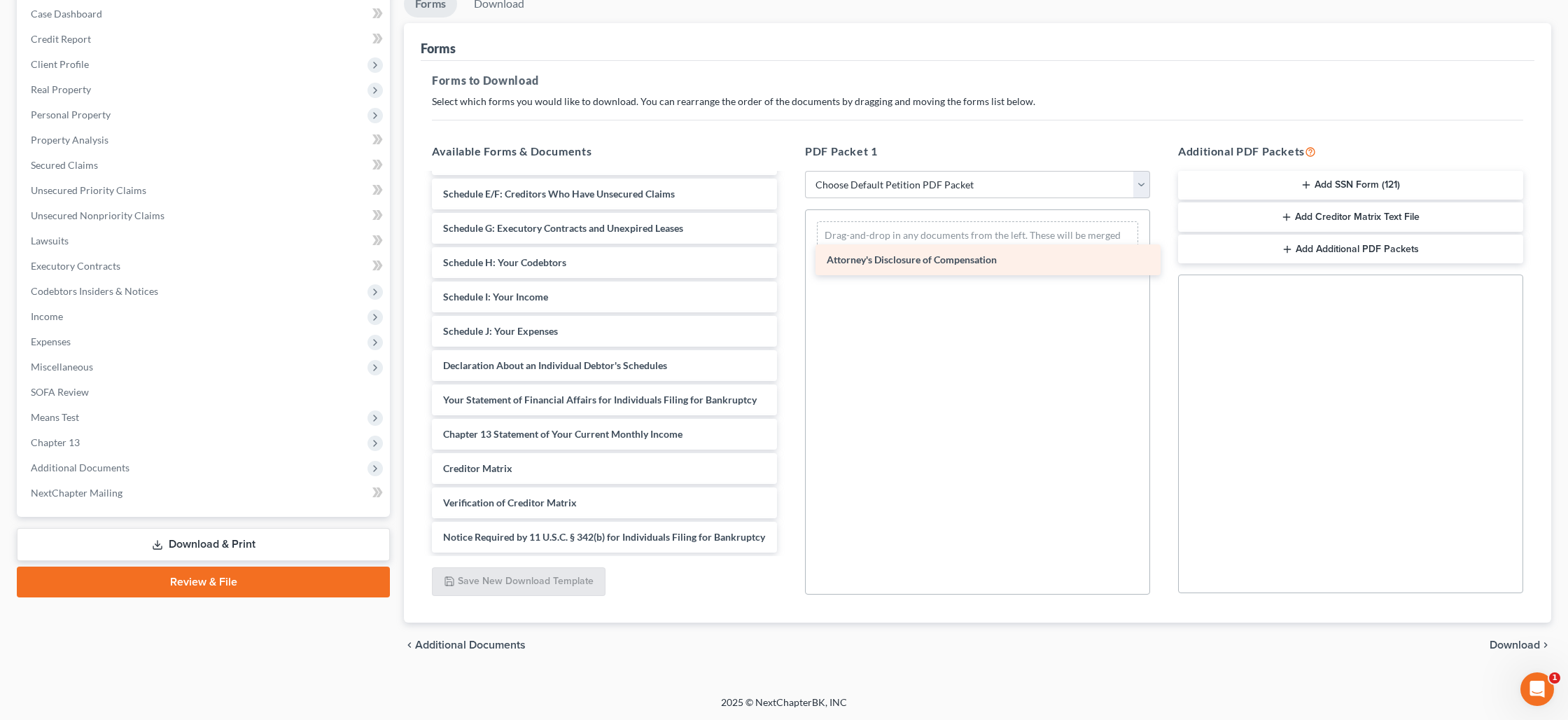
drag, startPoint x: 581, startPoint y: 539, endPoint x: 965, endPoint y: 263, distance: 472.9
click at [788, 263] on div "Attorney's Disclosure of Compensation Voluntary Petition for Individuals Filing…" at bounding box center [604, 280] width 368 height 546
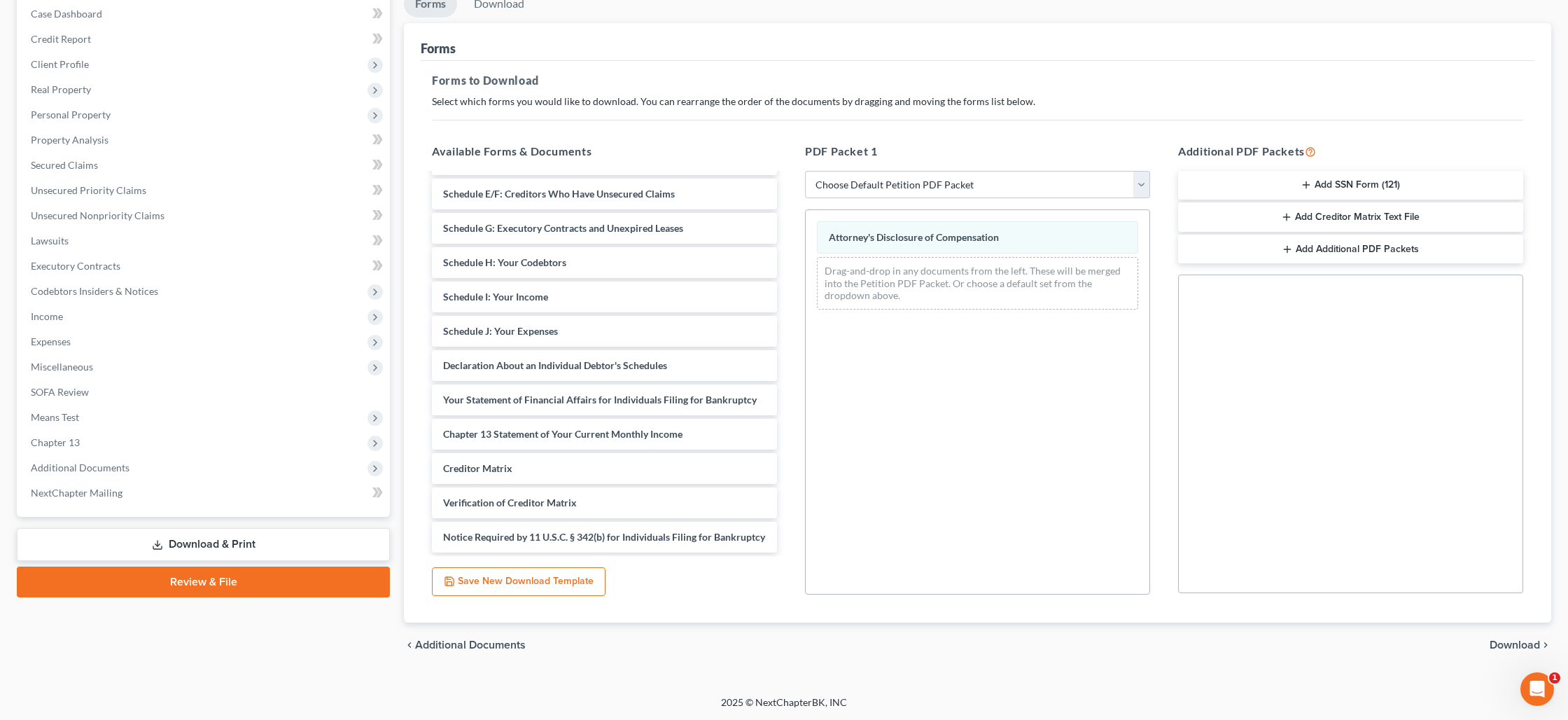
click at [1524, 641] on span "Download" at bounding box center [1514, 645] width 51 height 11
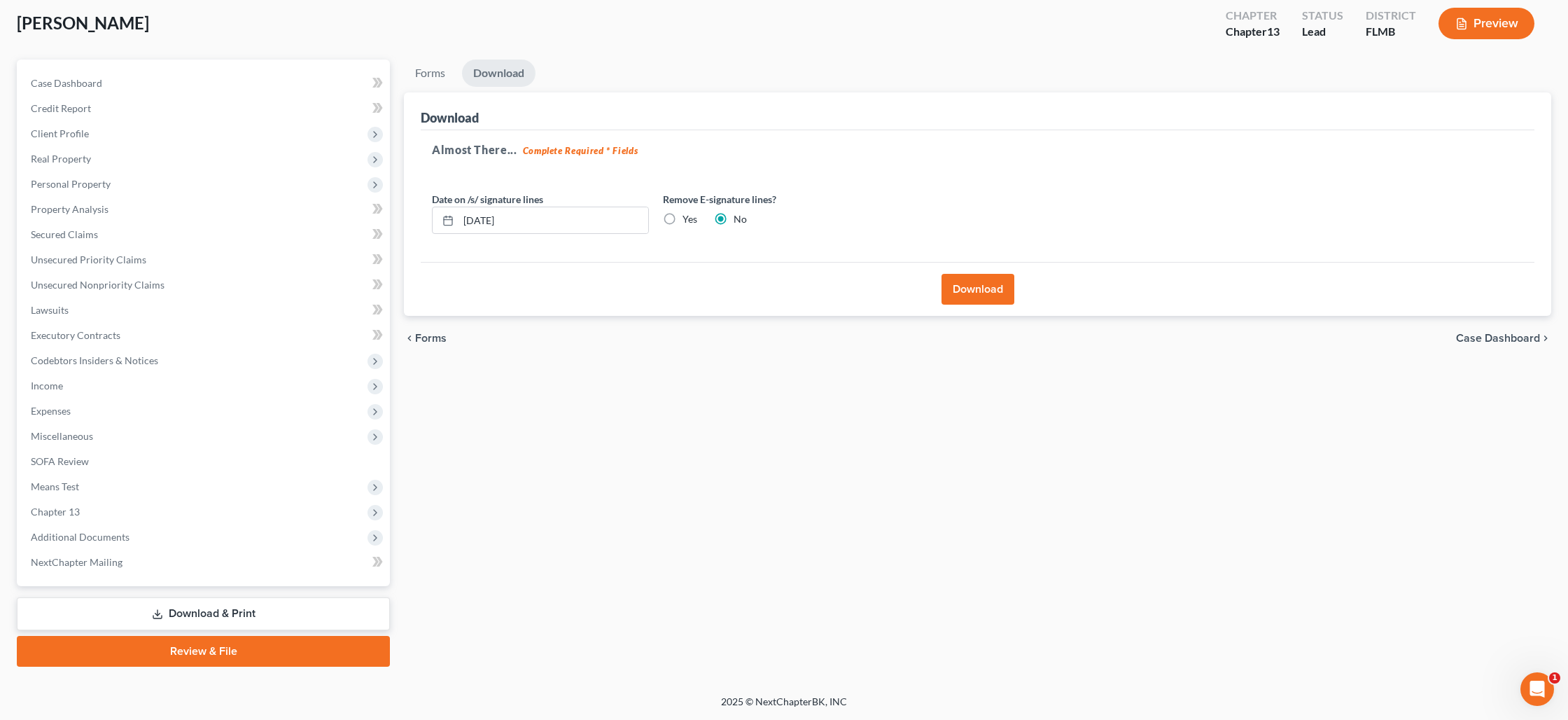
scroll to position [74, 0]
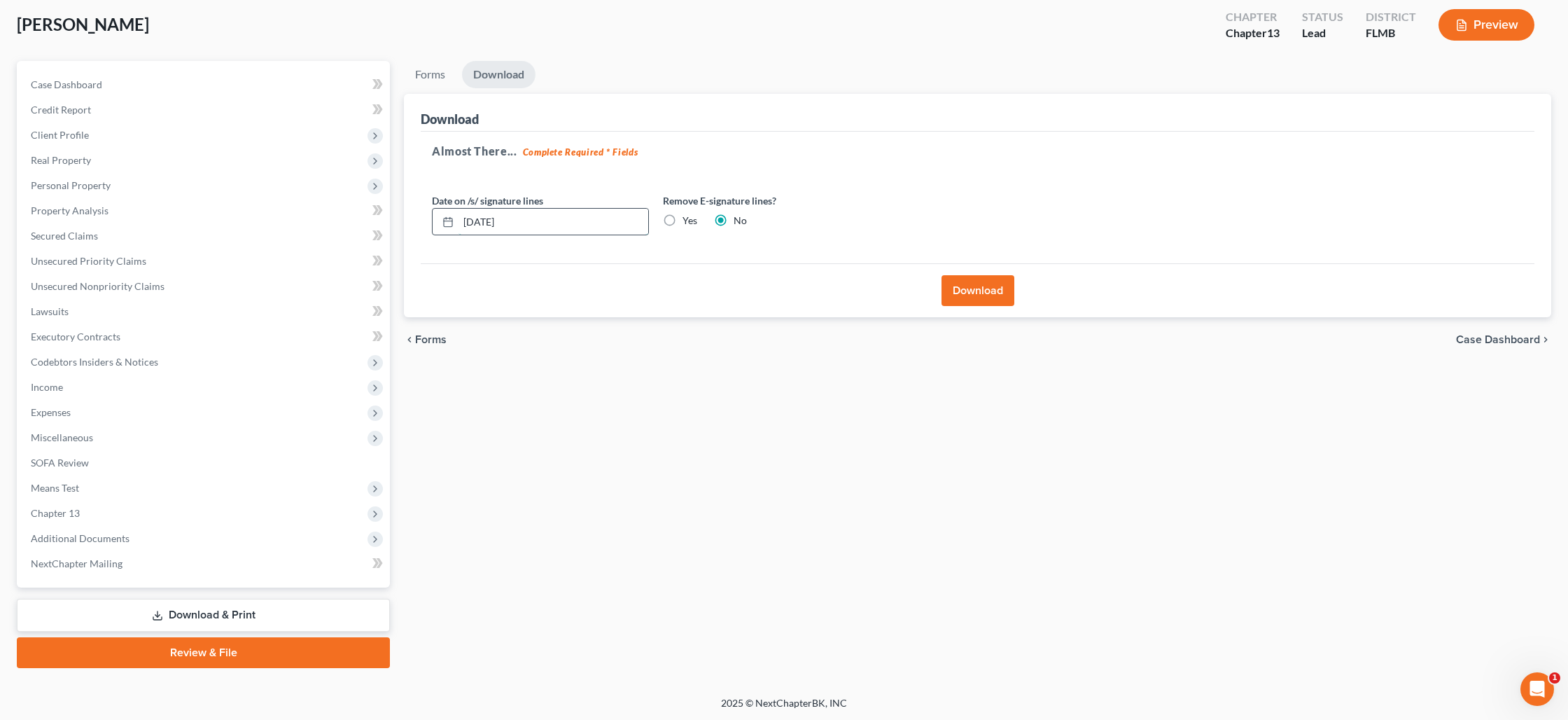
click at [568, 224] on input "[DATE]" at bounding box center [553, 221] width 190 height 26
click at [683, 217] on label "Yes" at bounding box center [690, 221] width 15 height 14
click at [688, 217] on input "Yes" at bounding box center [693, 218] width 9 height 9
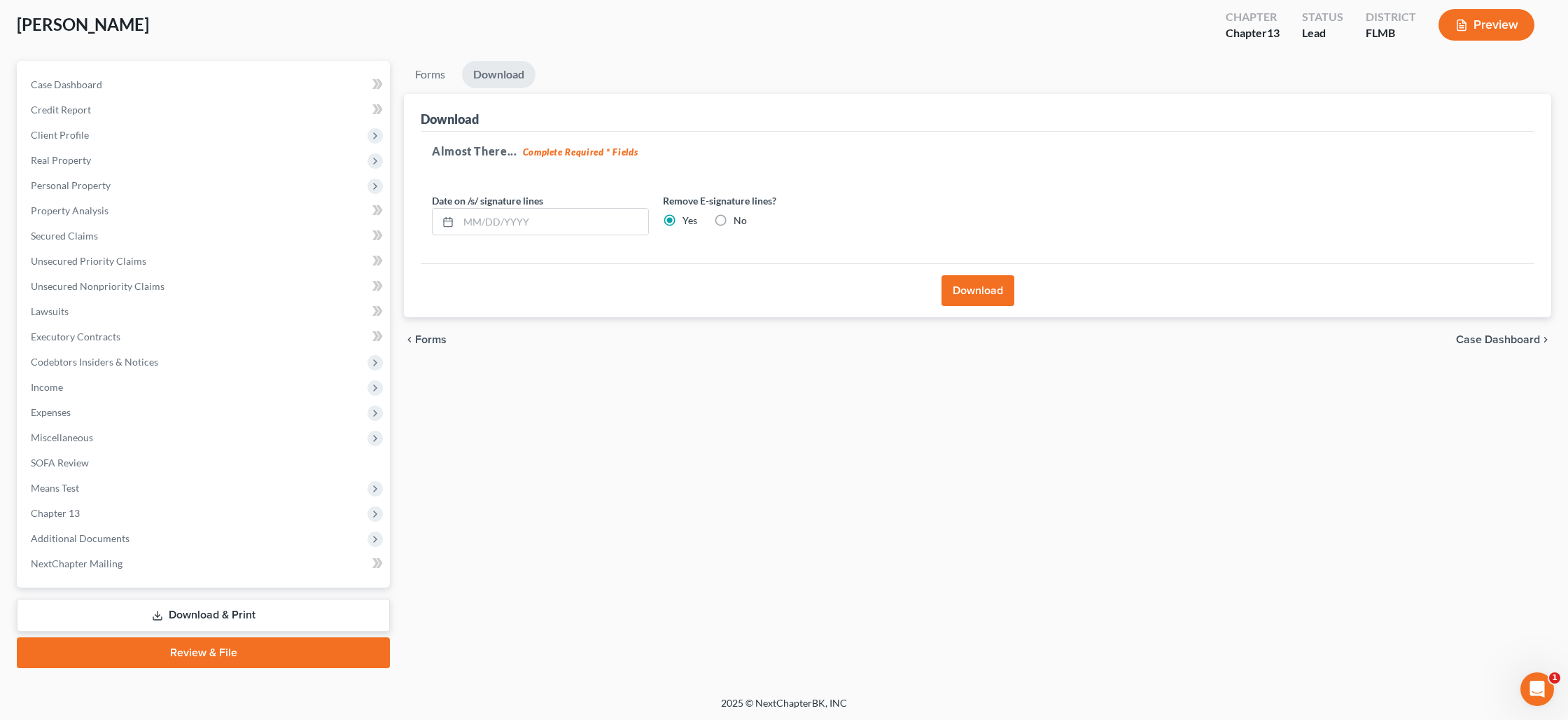
click at [985, 295] on button "Download" at bounding box center [978, 290] width 73 height 31
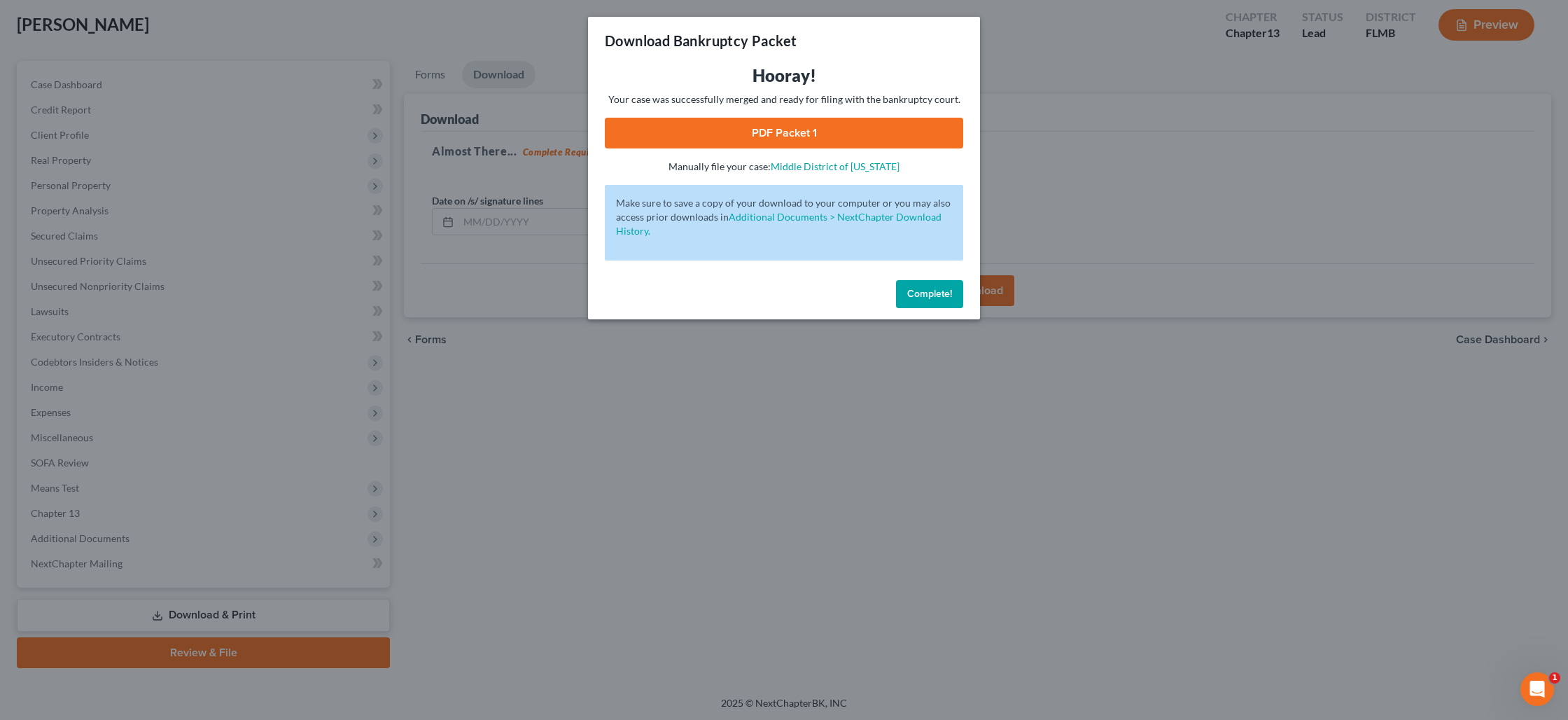
click at [792, 134] on link "PDF Packet 1" at bounding box center [784, 133] width 358 height 31
drag, startPoint x: 929, startPoint y: 286, endPoint x: 903, endPoint y: 286, distance: 26.0
click at [929, 286] on button "Complete!" at bounding box center [930, 294] width 67 height 28
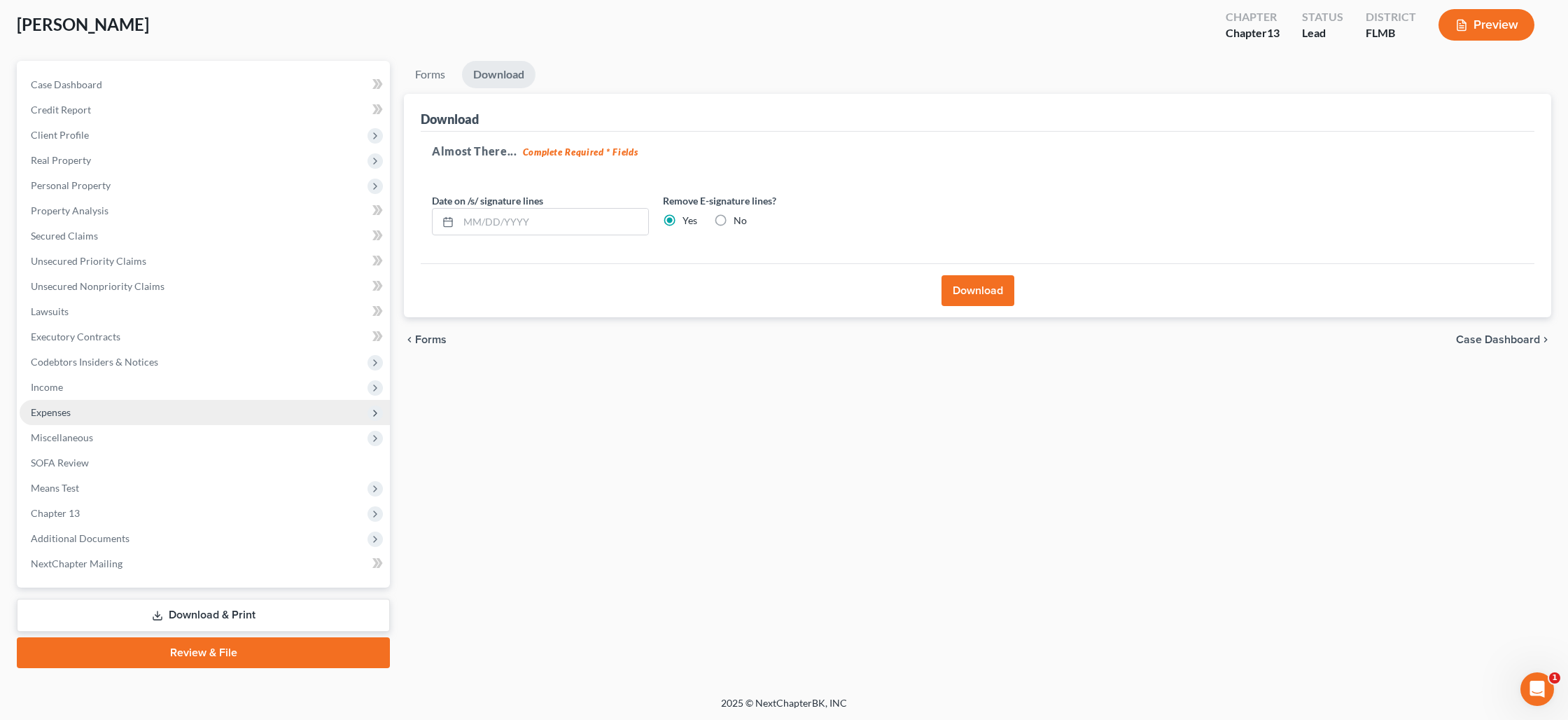
drag, startPoint x: 54, startPoint y: 392, endPoint x: 54, endPoint y: 404, distance: 12.0
click at [54, 392] on span "Income" at bounding box center [204, 387] width 371 height 25
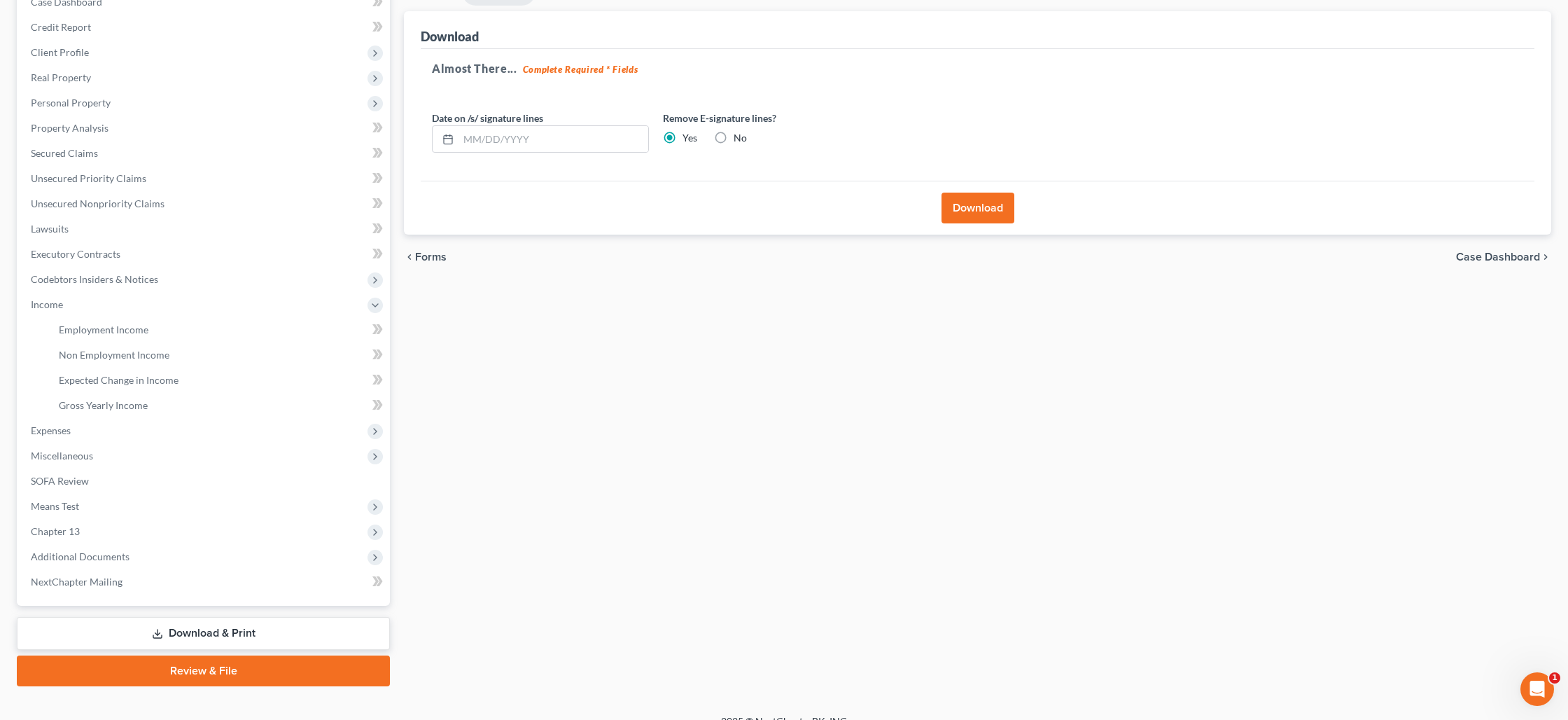
scroll to position [174, 0]
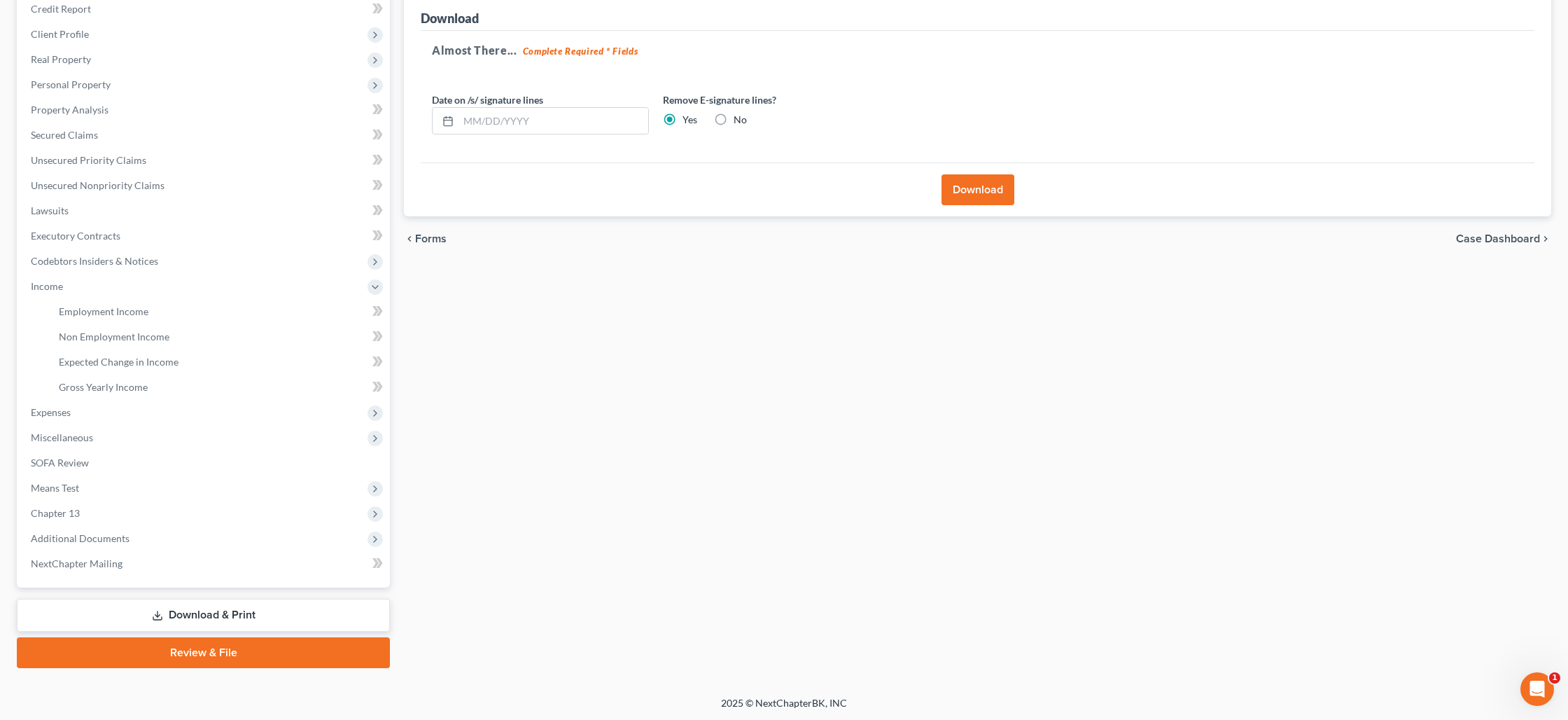
click at [189, 608] on link "Download & Print" at bounding box center [203, 615] width 373 height 33
click at [190, 611] on link "Download & Print" at bounding box center [203, 615] width 373 height 33
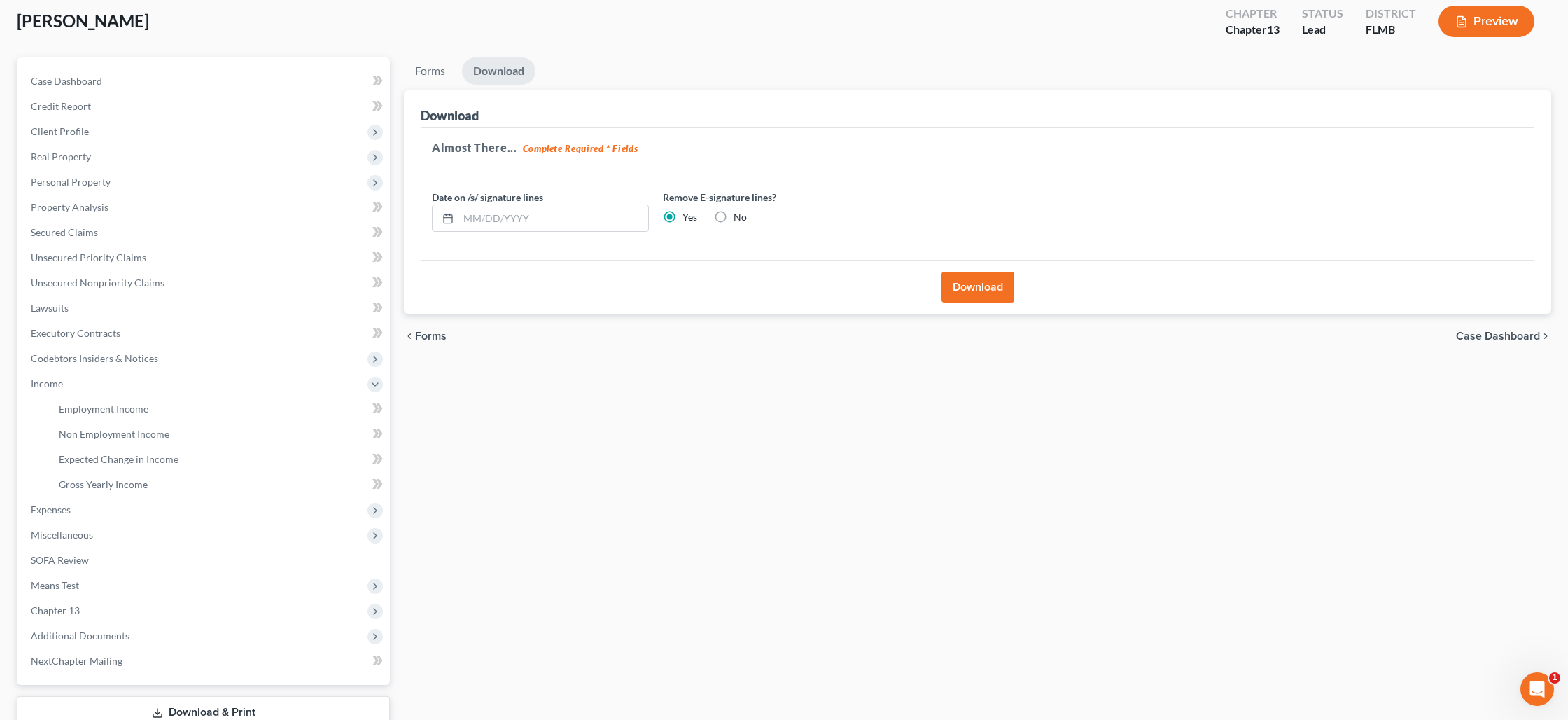
scroll to position [60, 0]
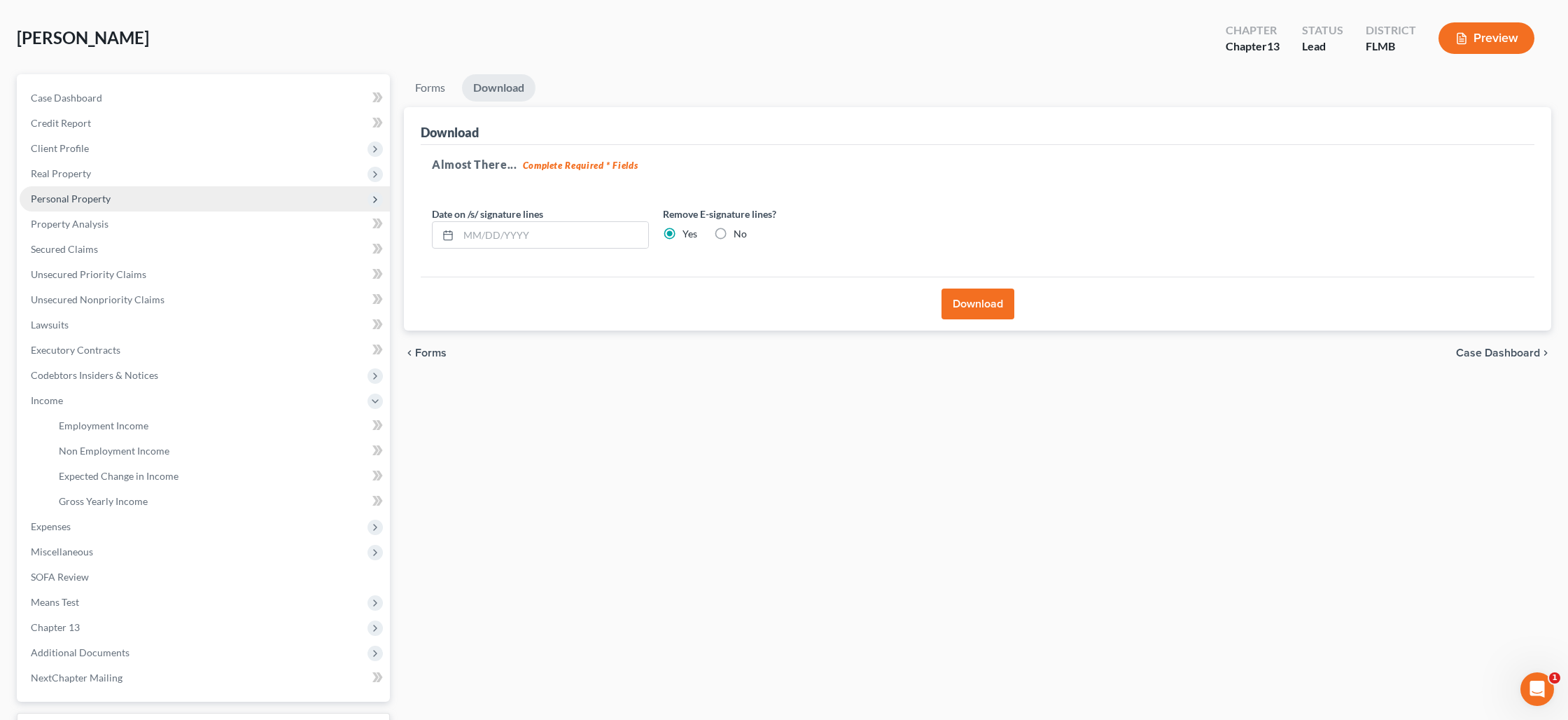
click at [103, 206] on span "Personal Property" at bounding box center [204, 199] width 371 height 25
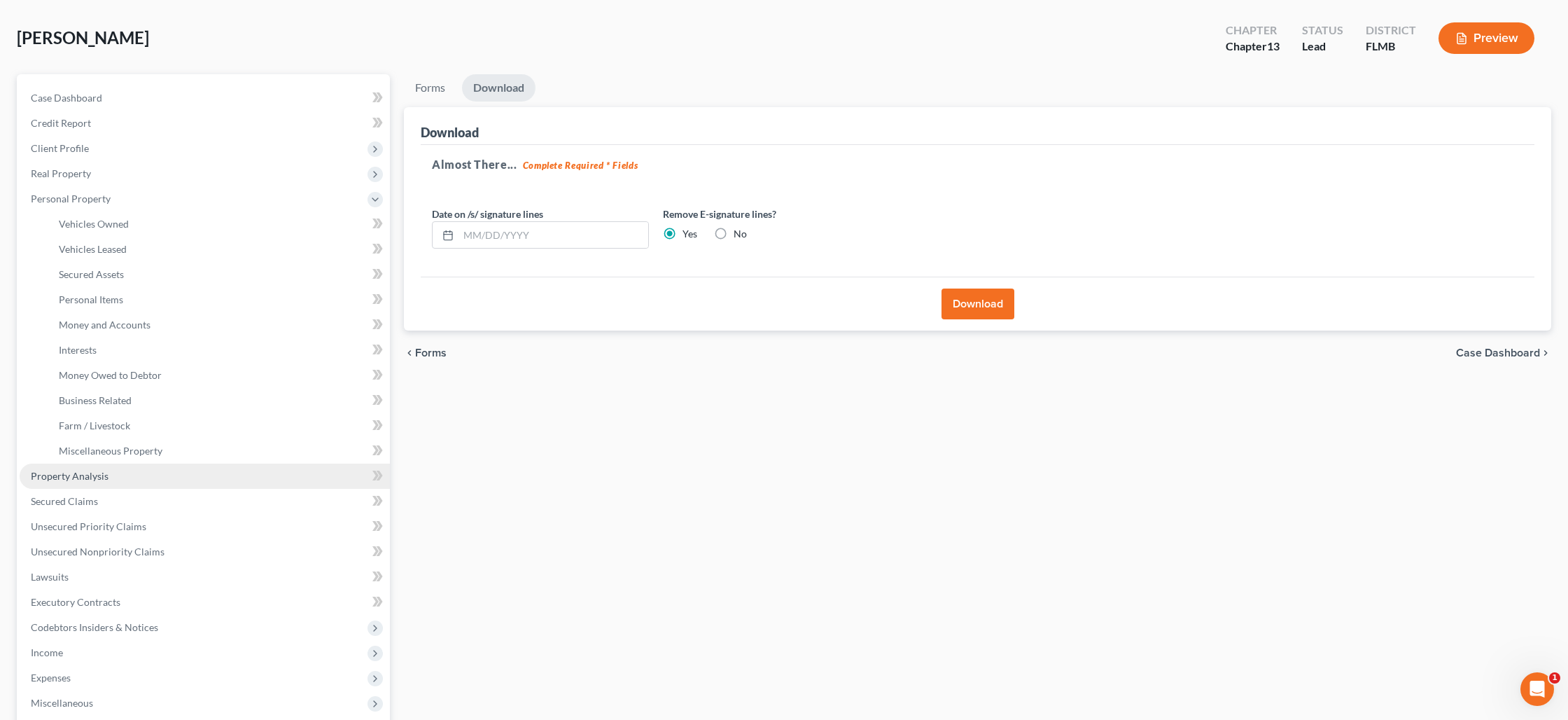
click at [91, 475] on span "Property Analysis" at bounding box center [69, 476] width 78 height 12
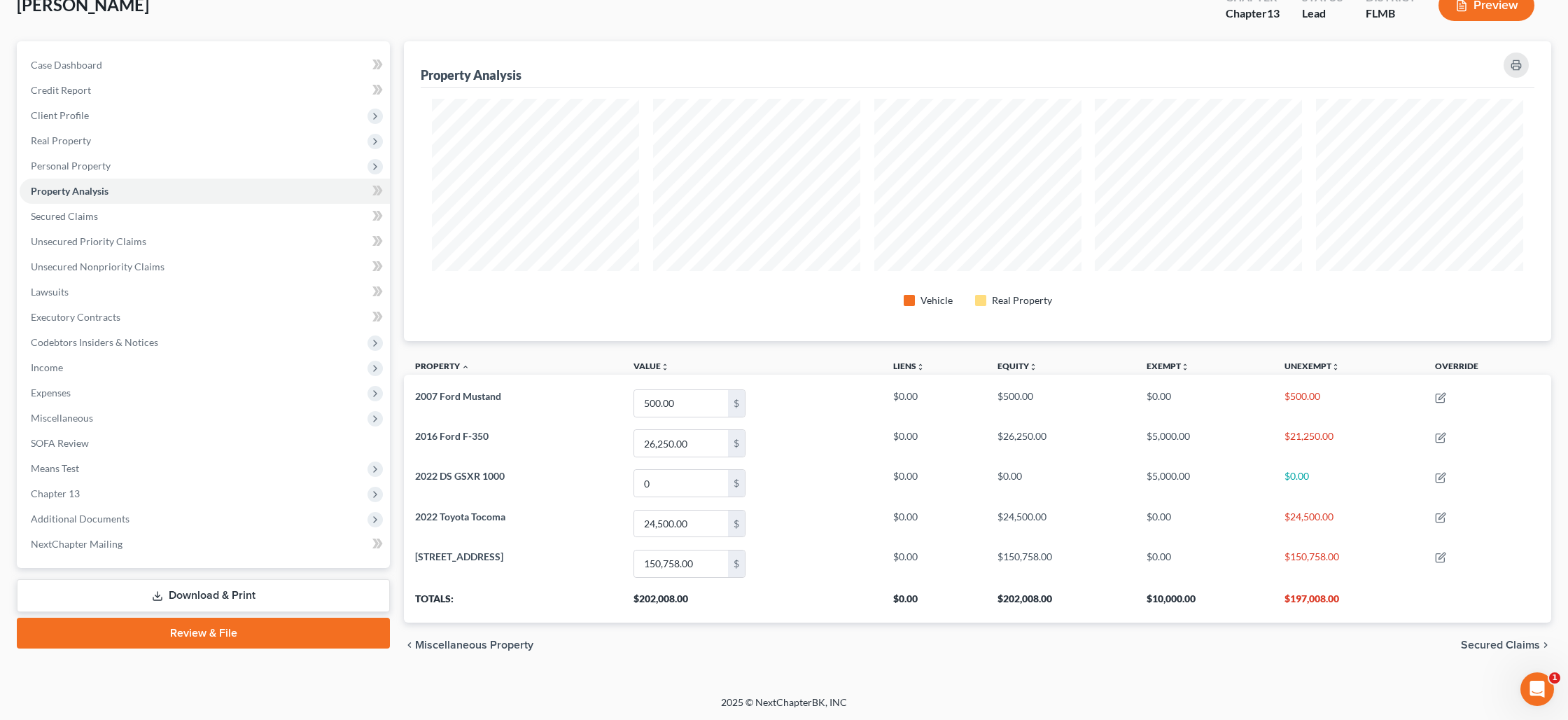
click at [170, 590] on link "Download & Print" at bounding box center [203, 596] width 373 height 33
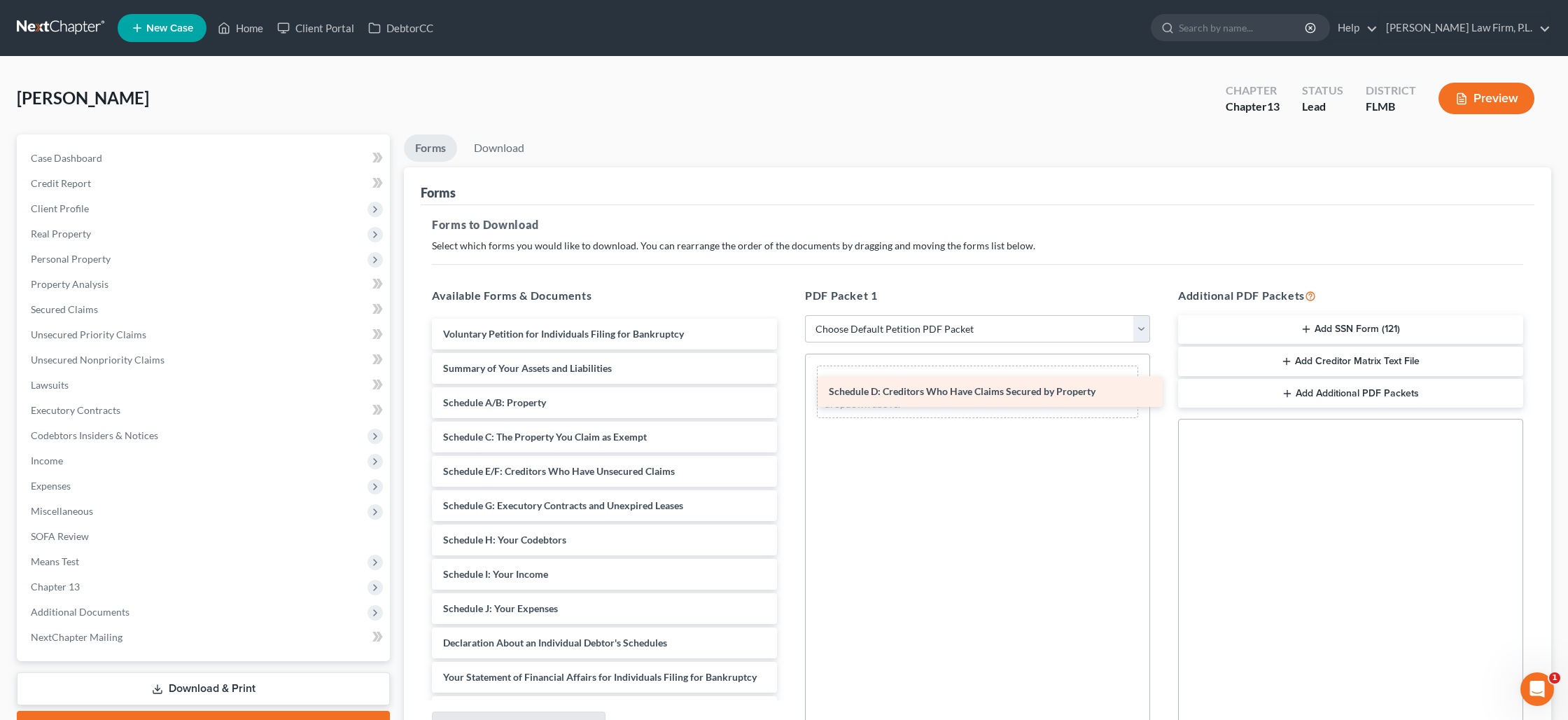
drag, startPoint x: 511, startPoint y: 475, endPoint x: 897, endPoint y: 396, distance: 394.0
click at [788, 396] on div "Schedule D: Creditors Who Have Claims Secured by Property Voluntary Petition fo…" at bounding box center [604, 591] width 368 height 546
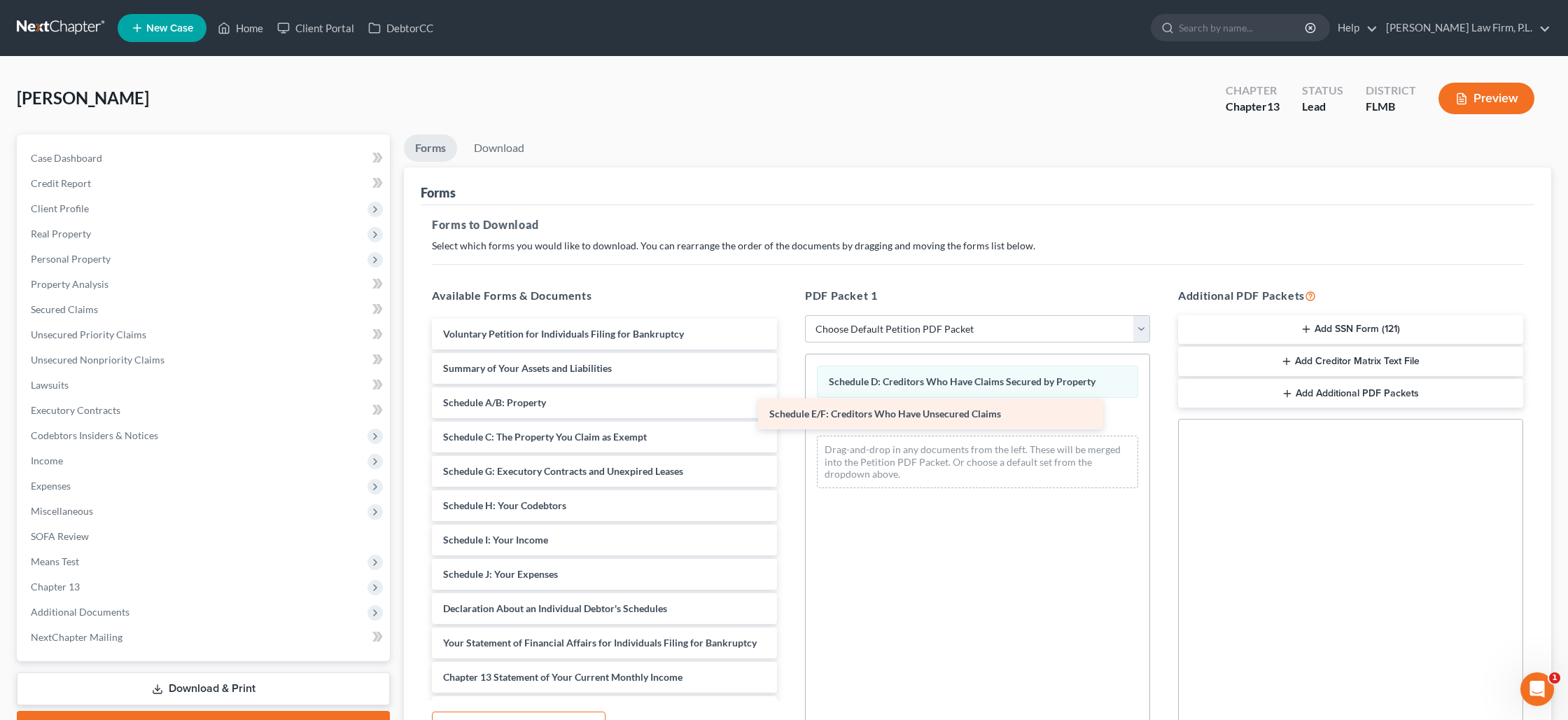
drag, startPoint x: 597, startPoint y: 476, endPoint x: 923, endPoint y: 419, distance: 330.9
click at [788, 419] on div "Schedule E/F: Creditors Who Have Unsecured Claims Voluntary Petition for Indivi…" at bounding box center [604, 574] width 368 height 511
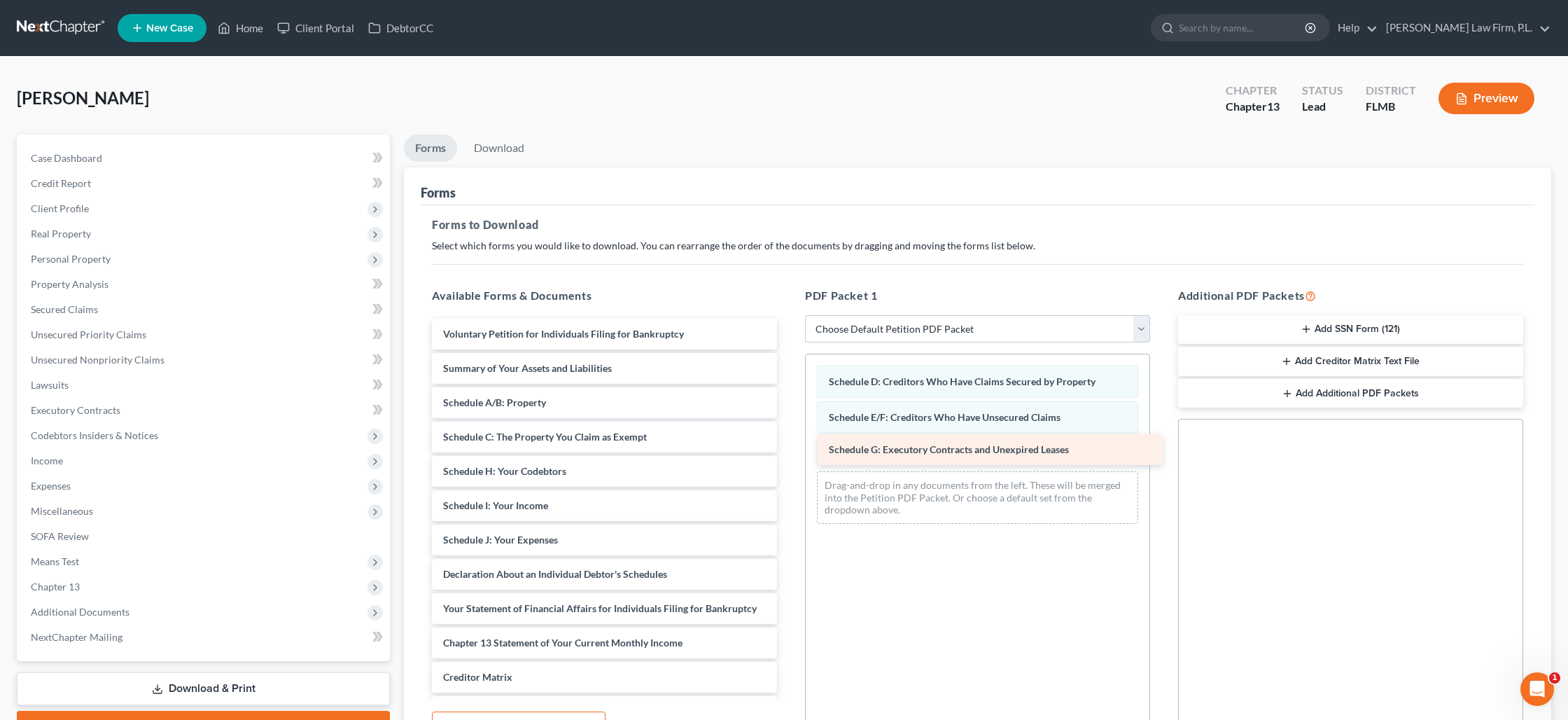
drag, startPoint x: 566, startPoint y: 479, endPoint x: 950, endPoint y: 463, distance: 384.3
click at [788, 457] on div "Schedule G: Executory Contracts and Unexpired Leases Voluntary Petition for Ind…" at bounding box center [604, 557] width 368 height 477
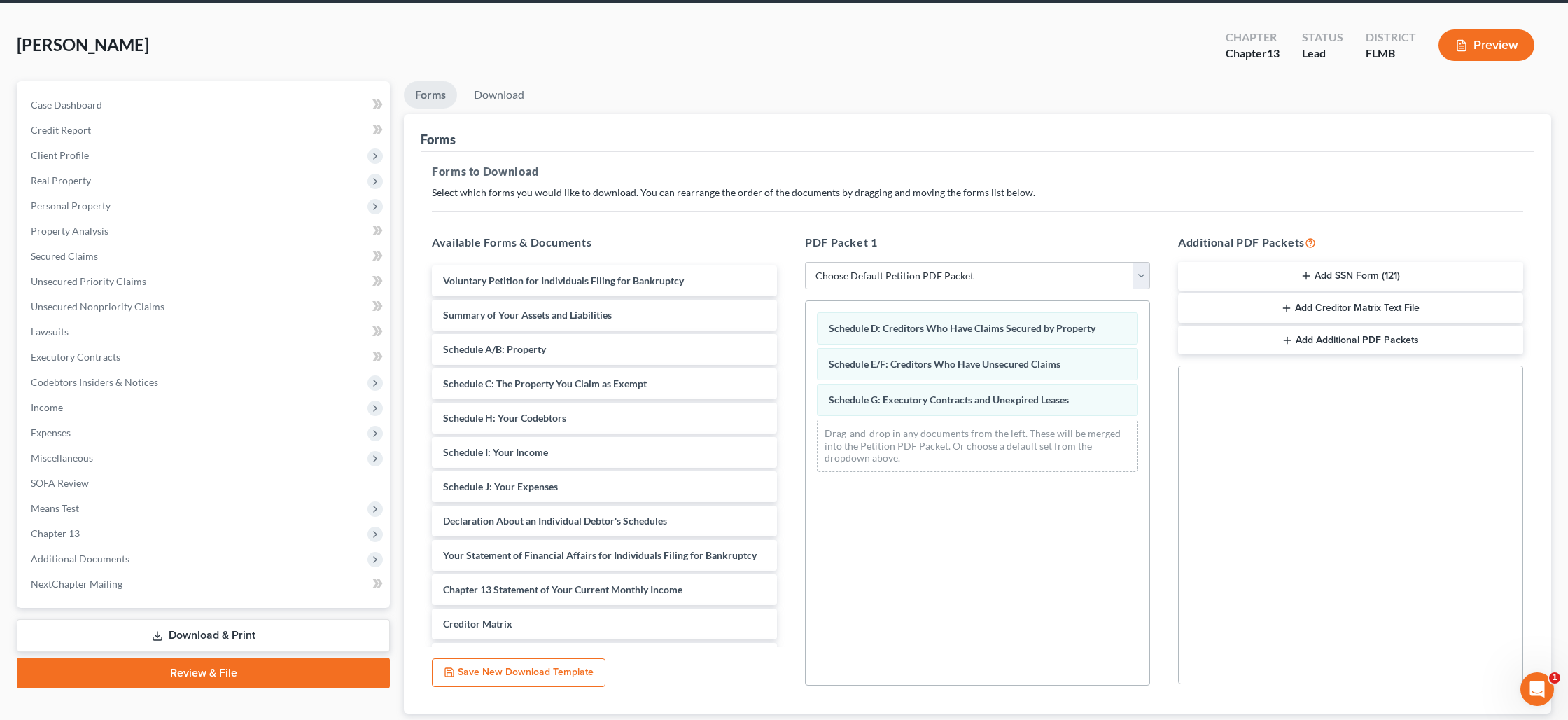
scroll to position [144, 0]
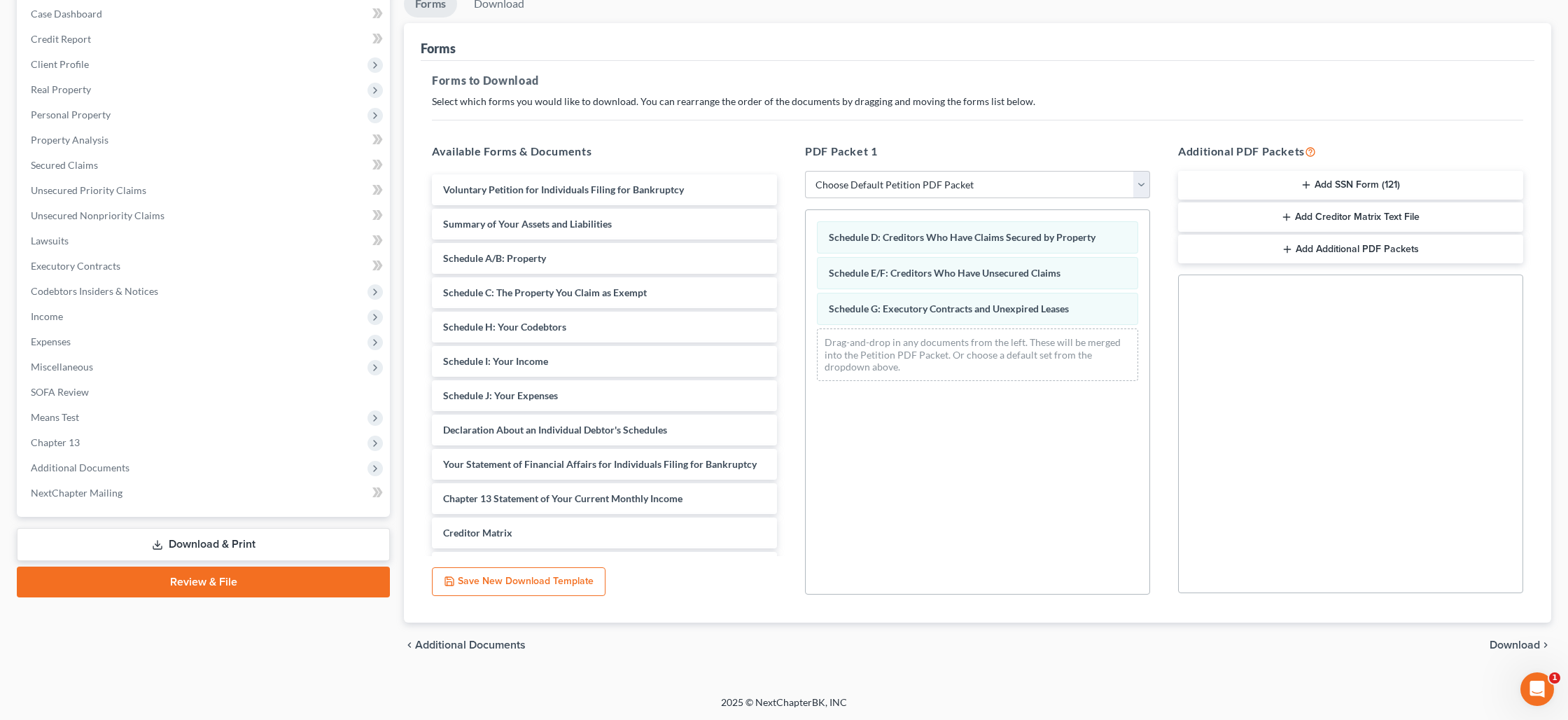
click at [1498, 639] on span "Download" at bounding box center [1514, 645] width 51 height 11
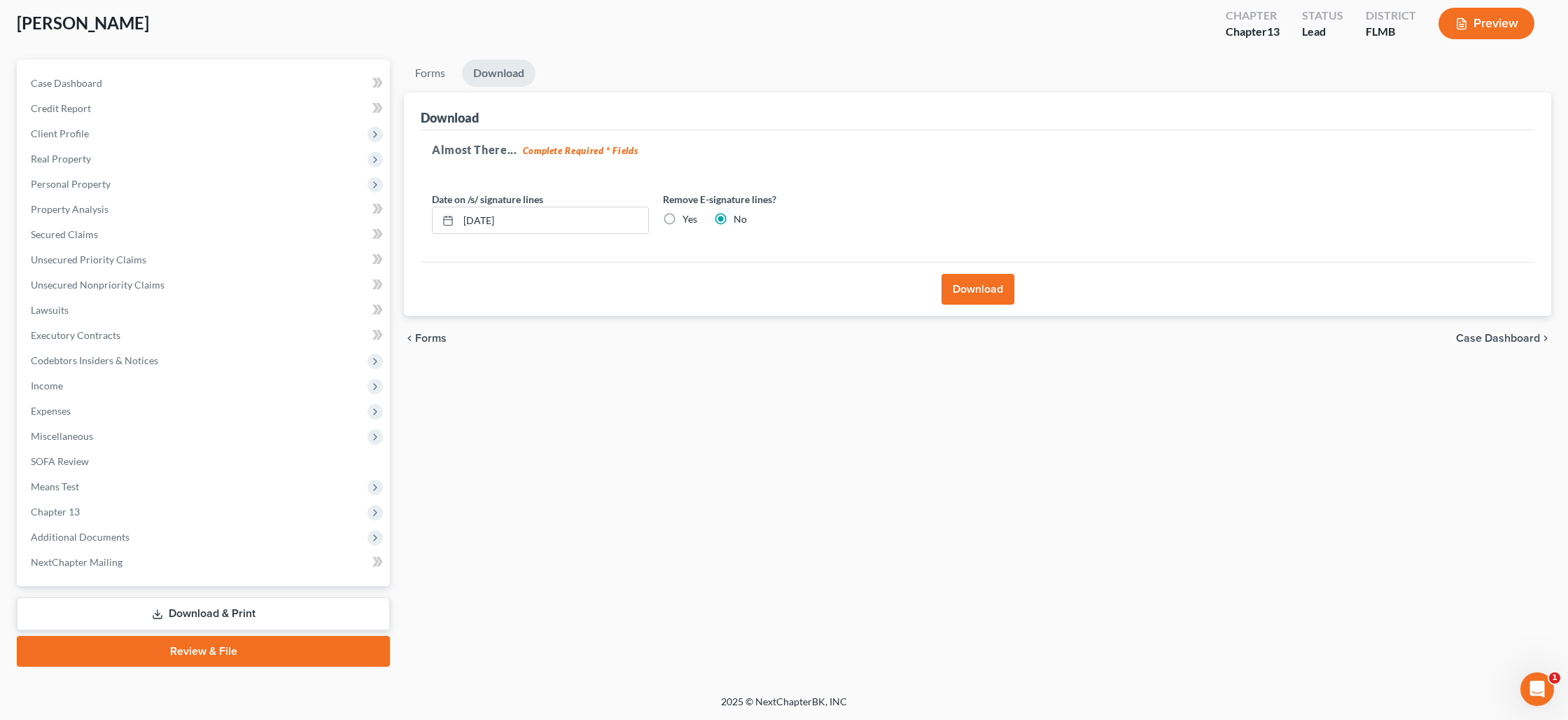
scroll to position [74, 0]
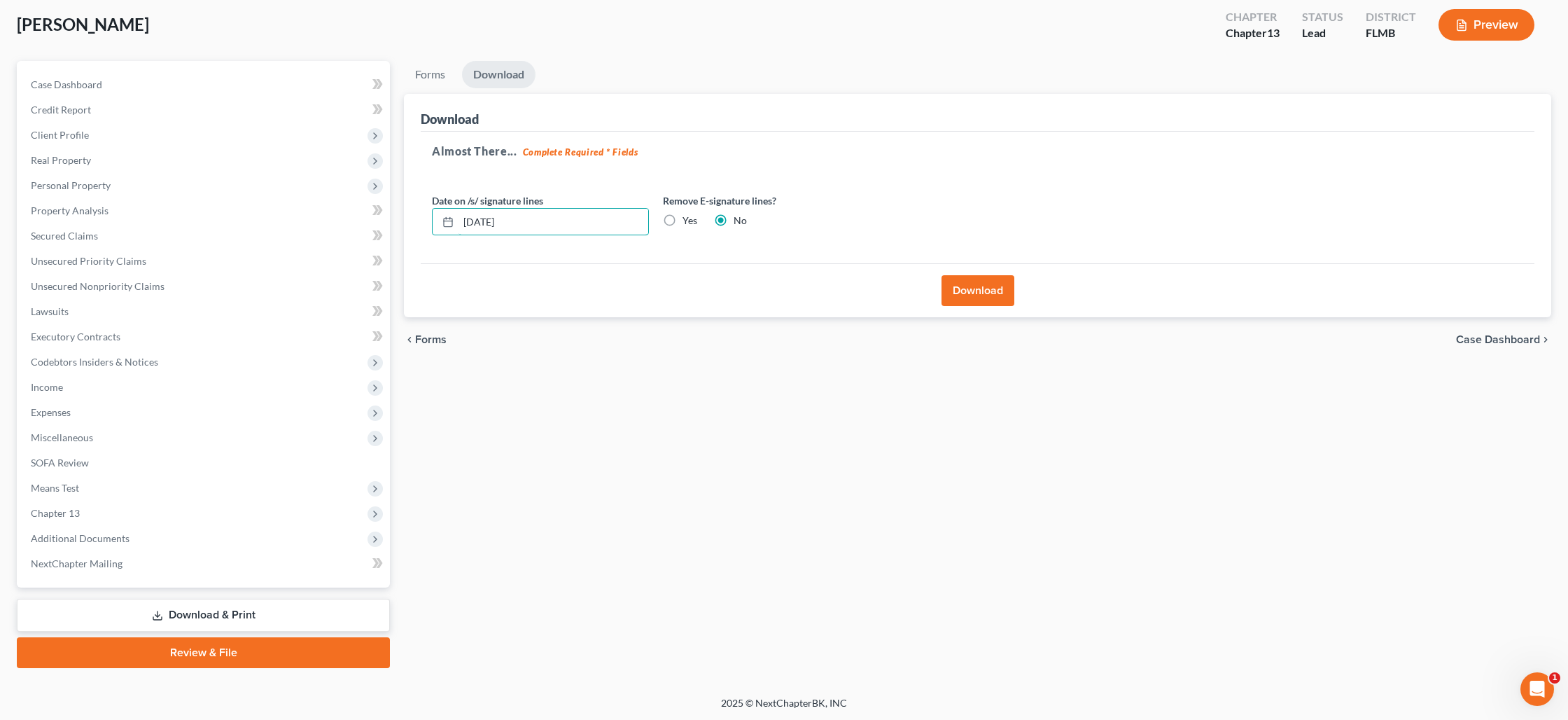
drag, startPoint x: 531, startPoint y: 226, endPoint x: 416, endPoint y: 215, distance: 115.5
click at [416, 215] on div "Download Almost There... Complete Required * Fields Date on /s/ signature lines…" at bounding box center [978, 206] width 1147 height 224
click at [683, 223] on label "Yes" at bounding box center [690, 221] width 15 height 14
click at [688, 223] on input "Yes" at bounding box center [693, 218] width 9 height 9
click at [962, 295] on button "Download" at bounding box center [978, 290] width 73 height 31
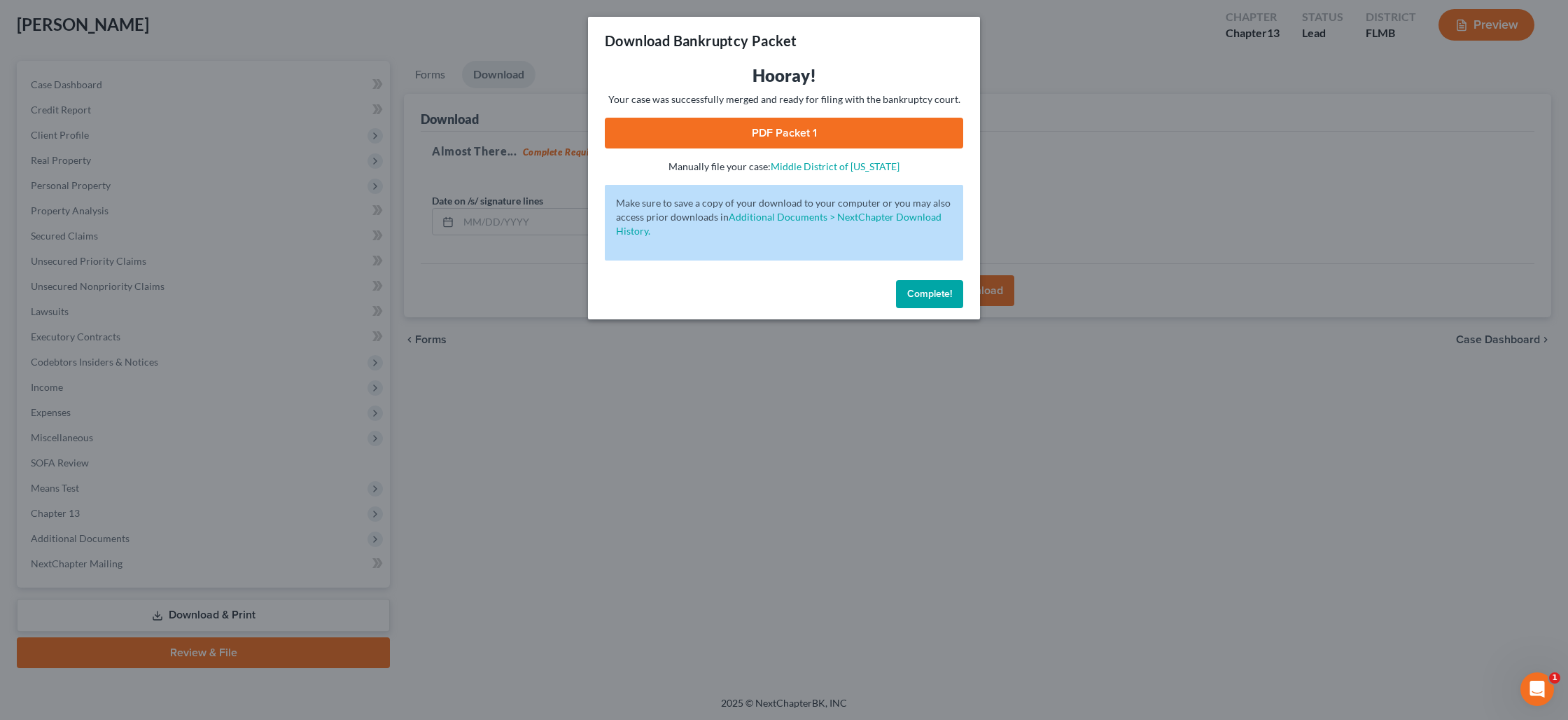
click at [813, 138] on link "PDF Packet 1" at bounding box center [784, 133] width 358 height 31
